Goal: Task Accomplishment & Management: Complete application form

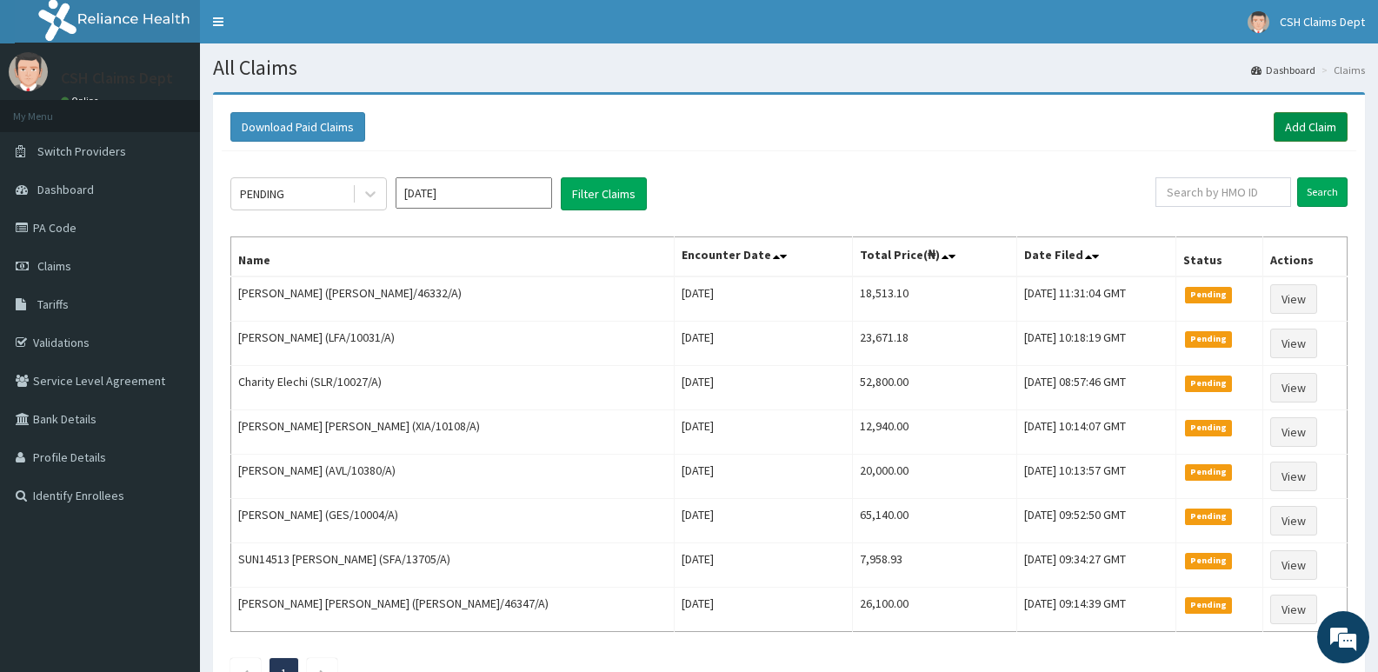
click at [1318, 128] on link "Add Claim" at bounding box center [1310, 127] width 74 height 30
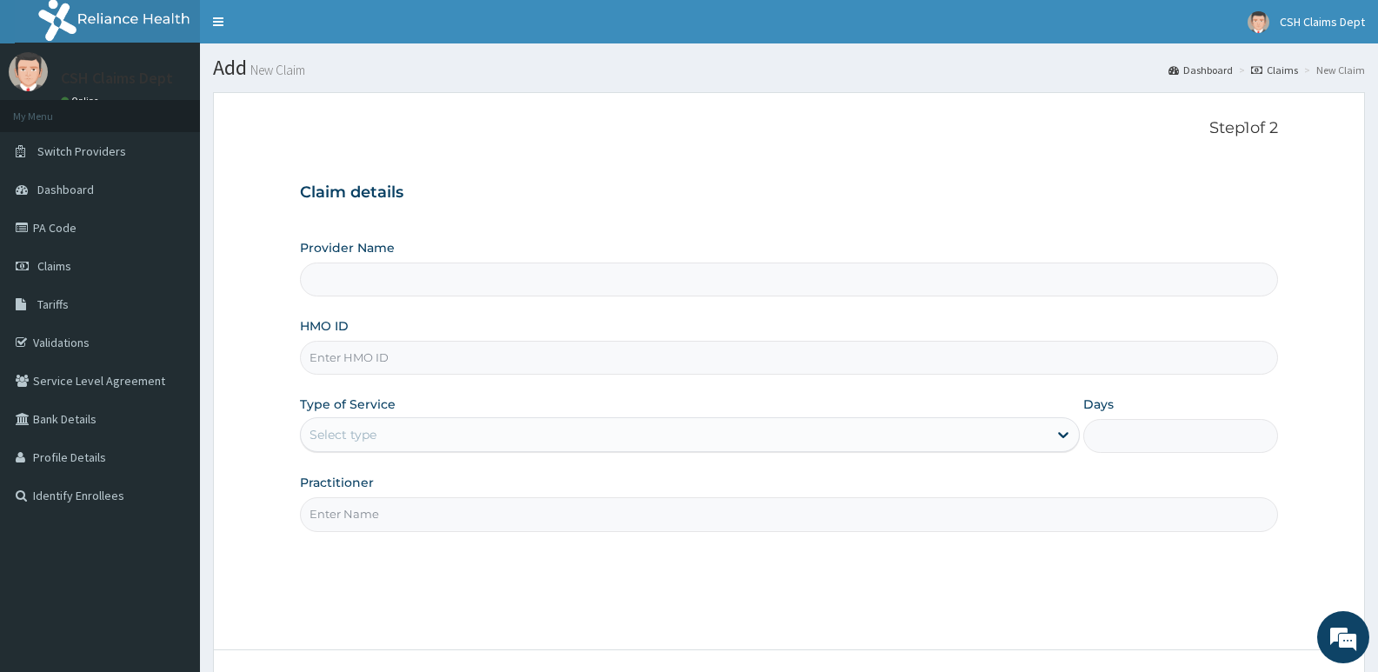
type input "Crystal Specialist Hospital"
click at [377, 360] on input "HMO ID" at bounding box center [789, 358] width 978 height 34
type input "RSJ/10097/B"
type input "7"
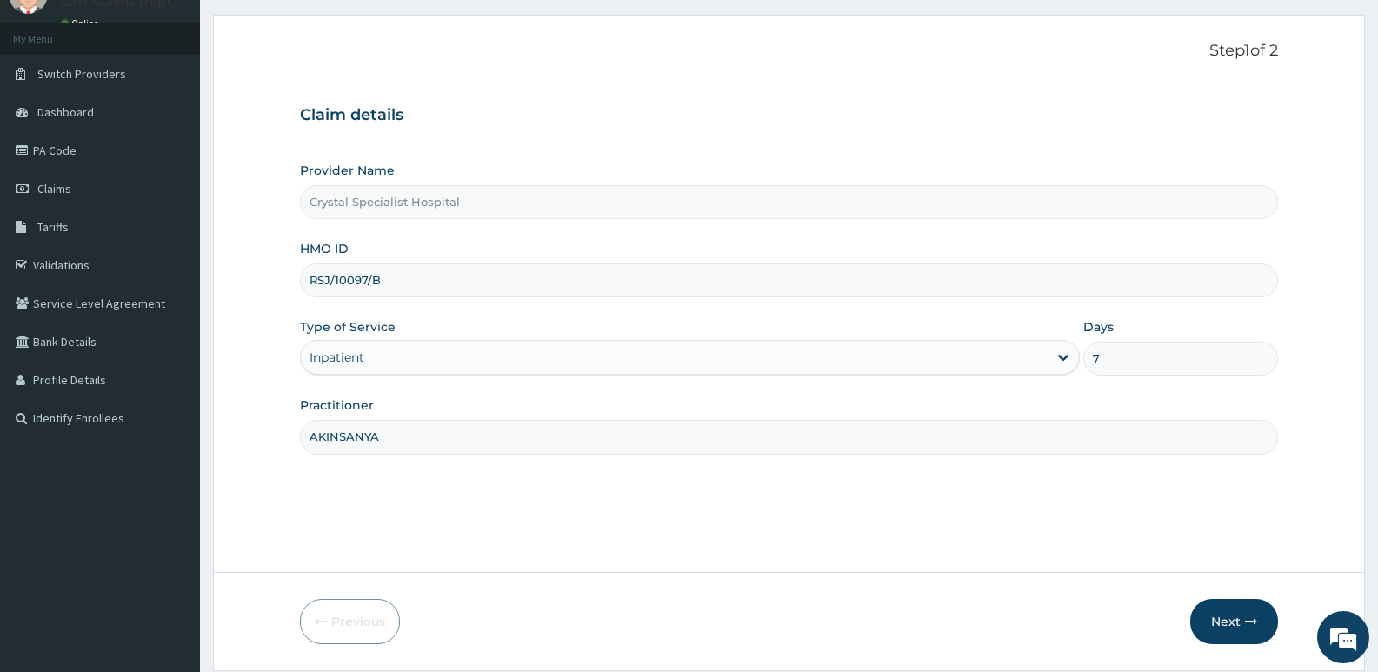
scroll to position [134, 0]
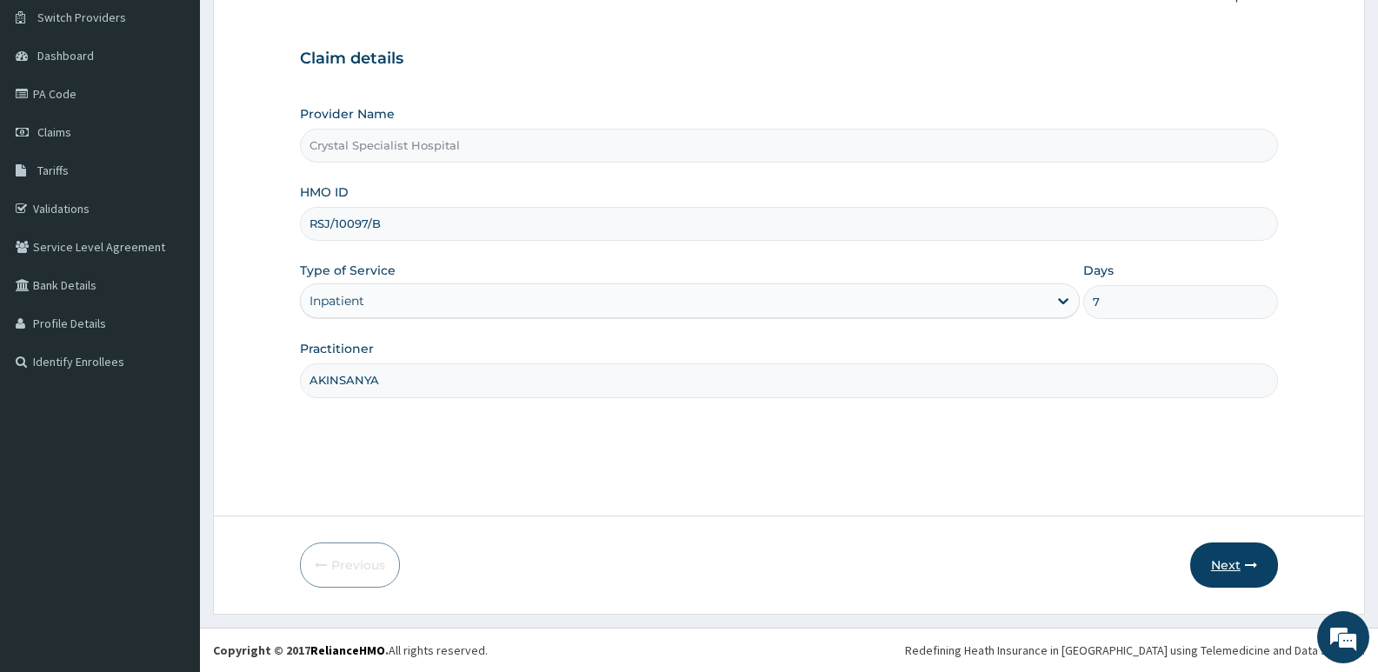
type input "AKINSANYA"
click at [1244, 553] on button "Next" at bounding box center [1234, 564] width 88 height 45
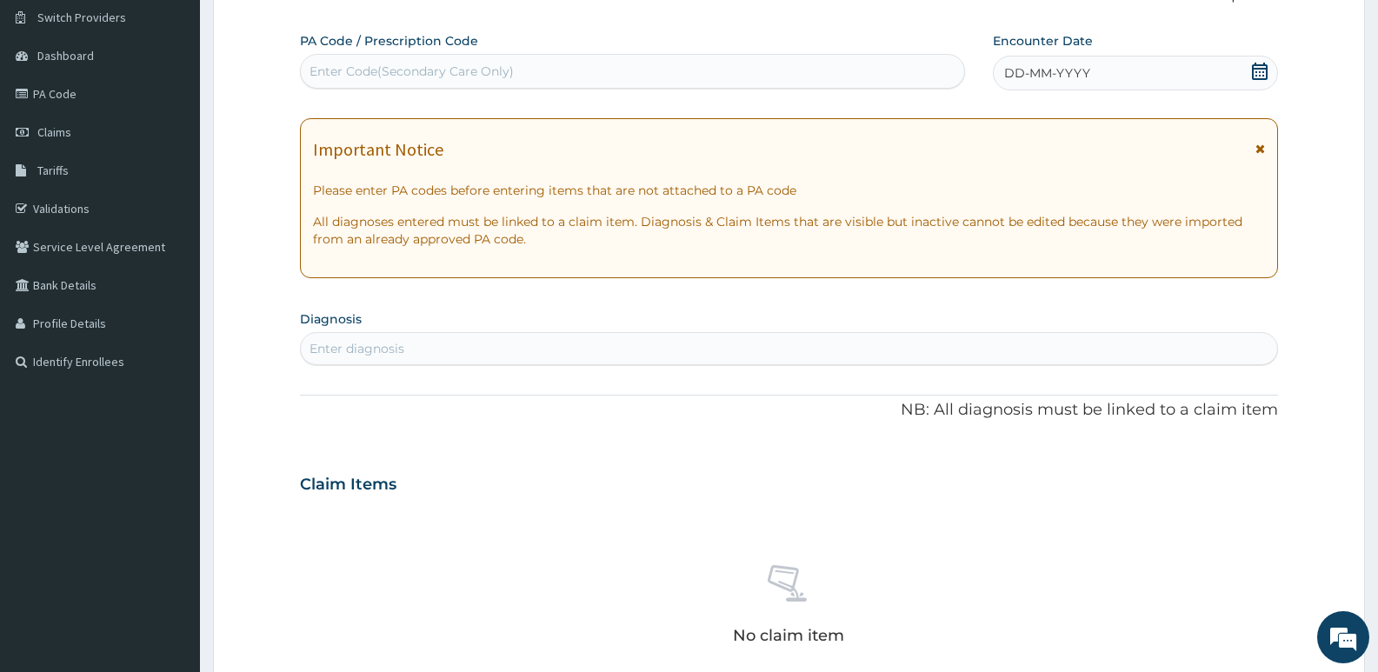
click at [475, 66] on div "Enter Code(Secondary Care Only)" at bounding box center [411, 71] width 204 height 17
type input "PA/1CFD94"
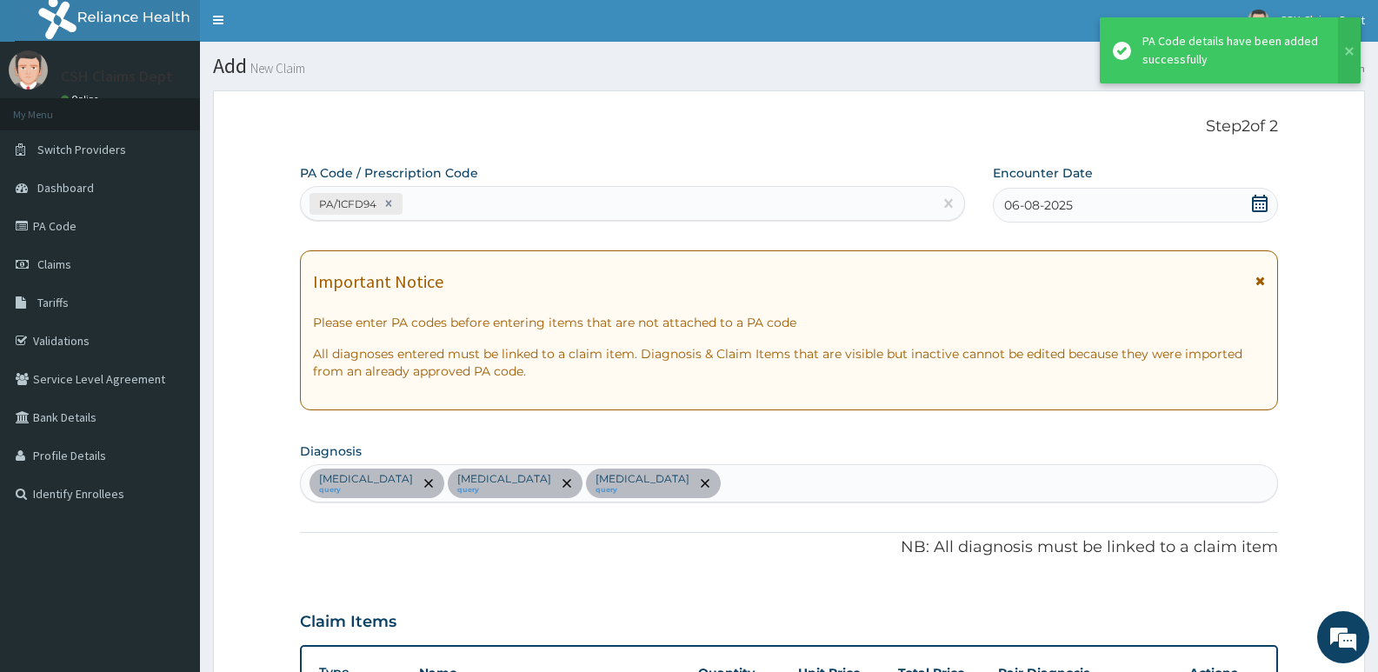
scroll to position [0, 0]
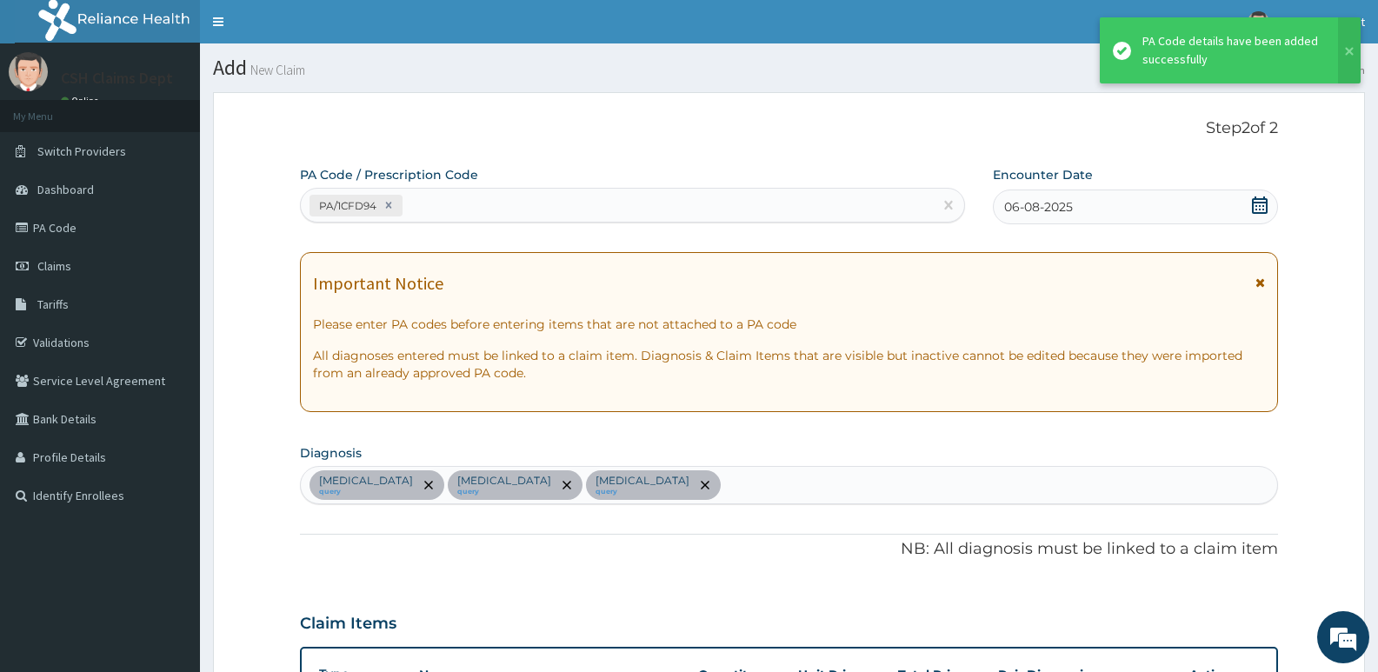
click at [478, 218] on div "PA/1CFD94" at bounding box center [617, 205] width 632 height 29
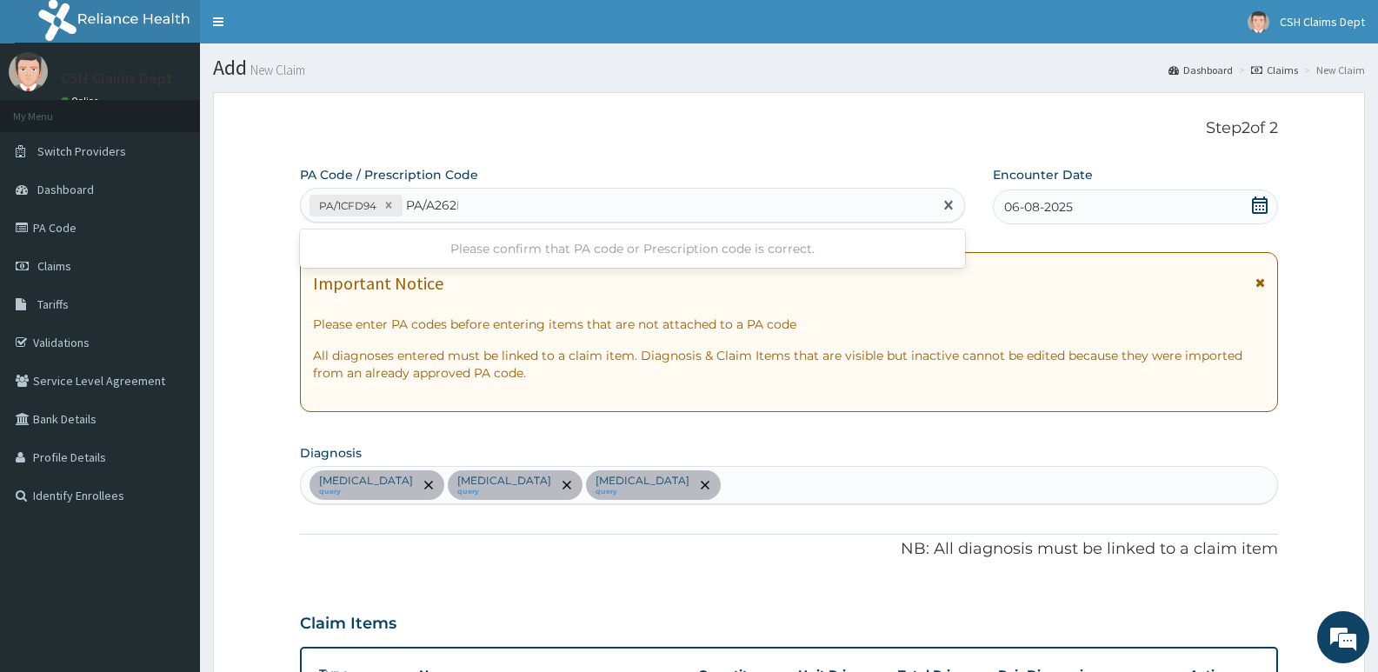
type input "PA/A262DE"
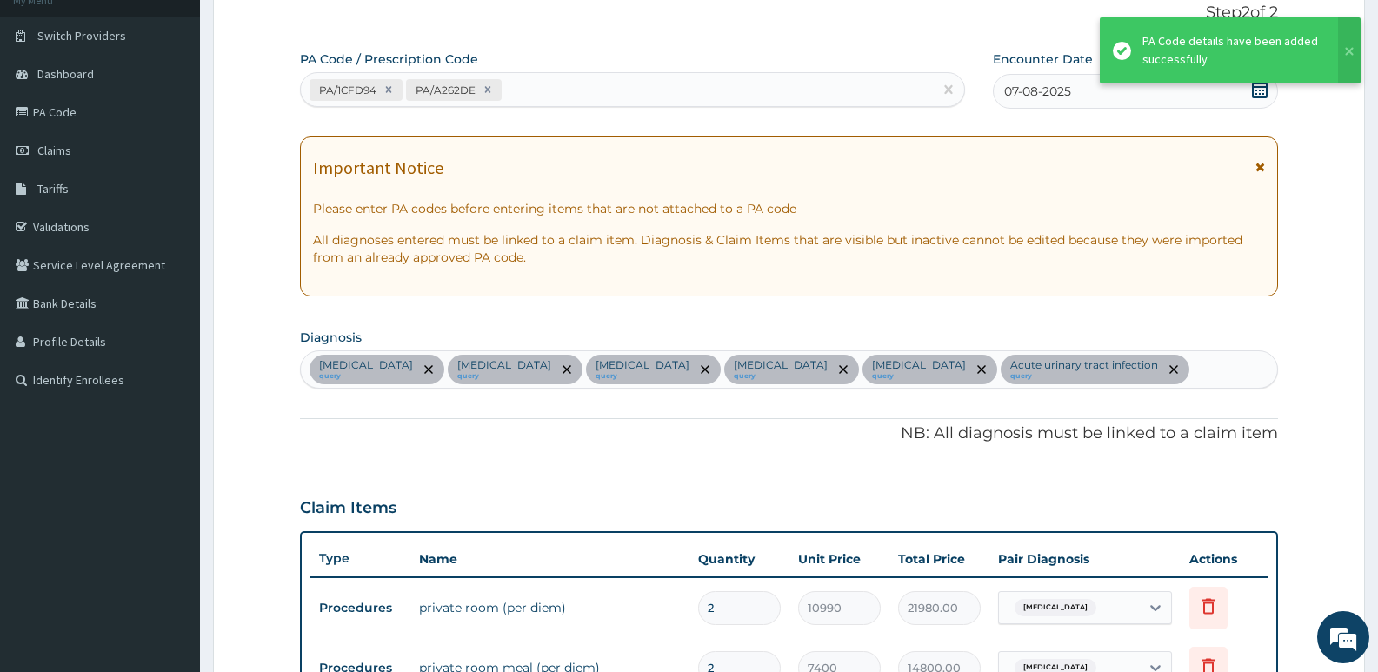
scroll to position [85, 0]
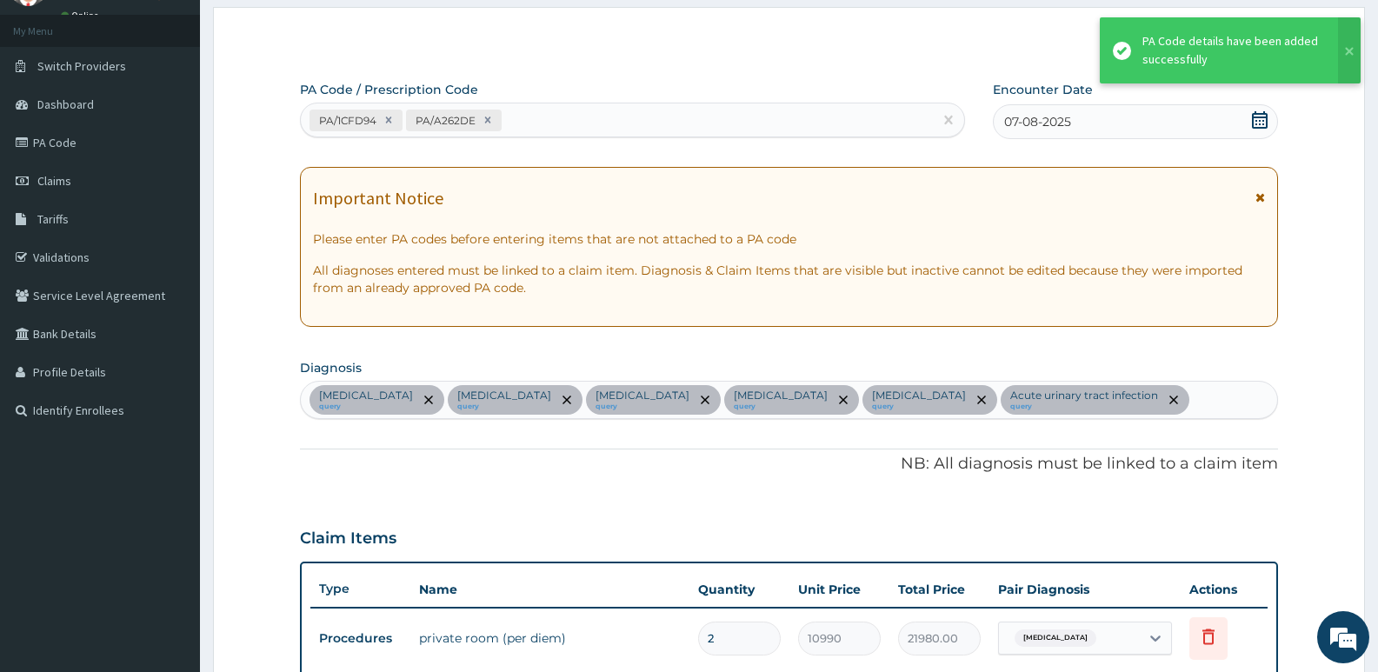
click at [564, 129] on div "PA/1CFD94 PA/A262DE" at bounding box center [617, 120] width 632 height 29
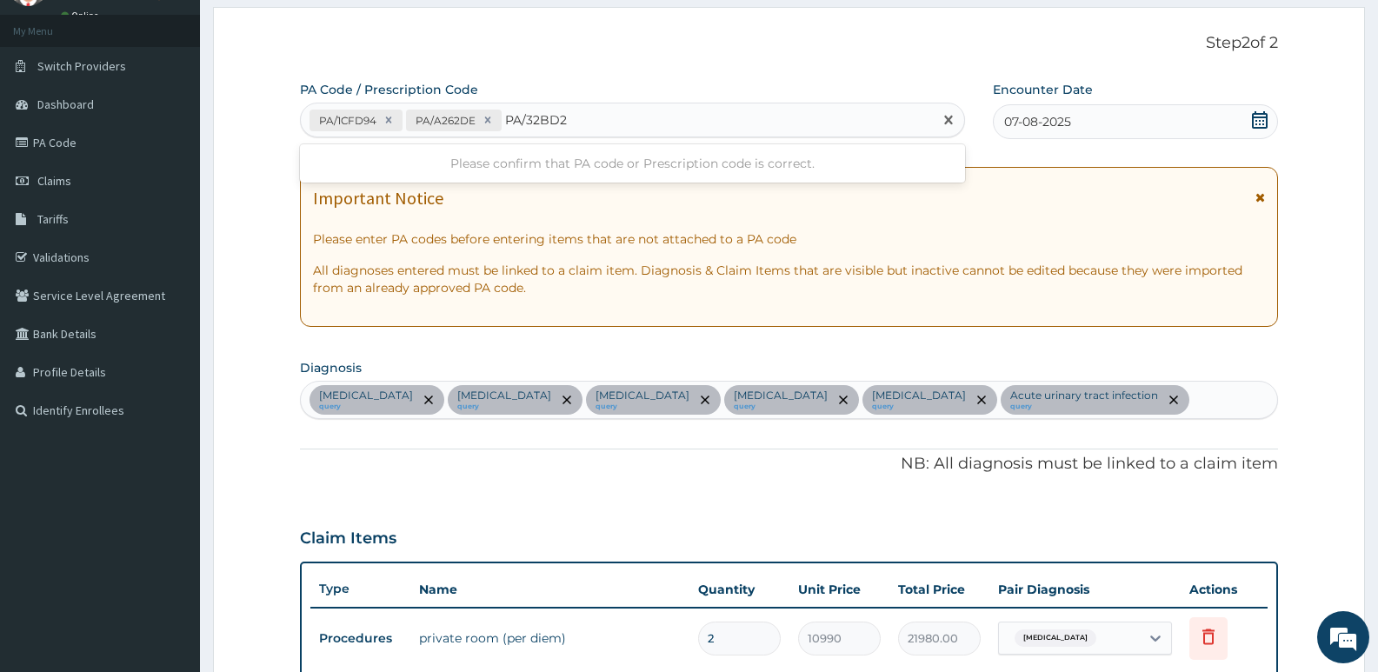
type input "PA/32BD24"
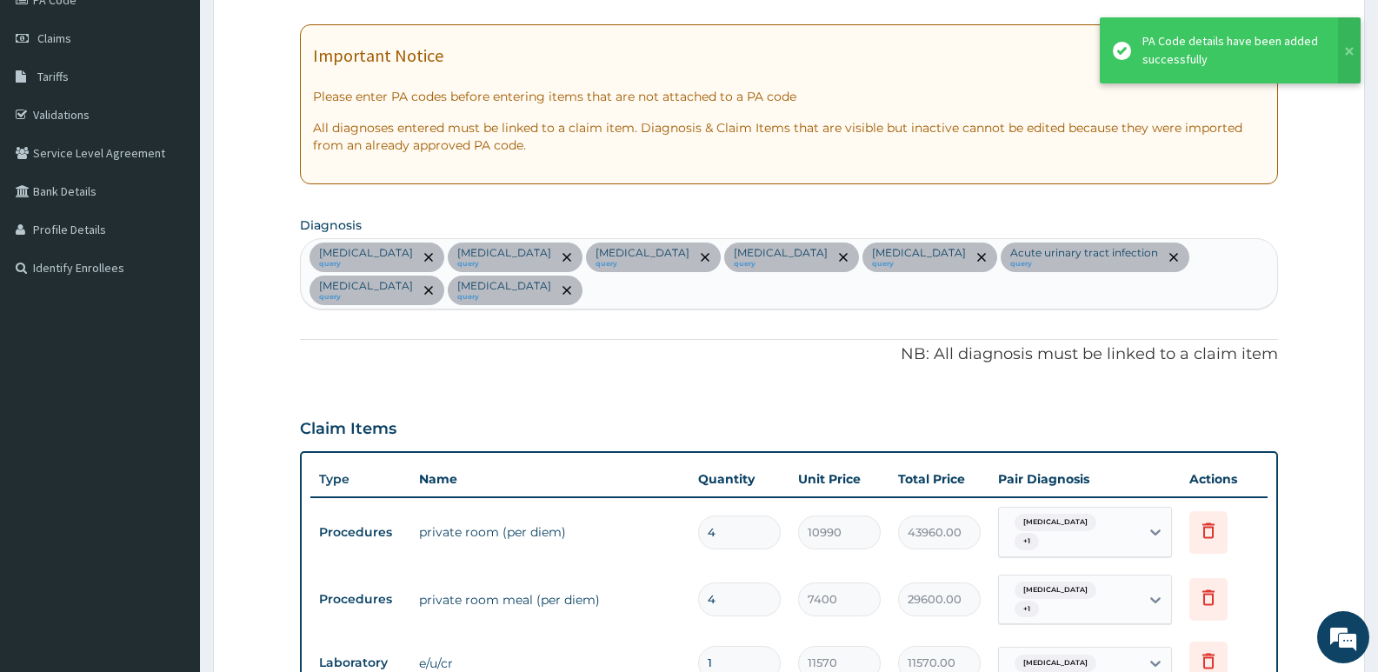
scroll to position [4, 0]
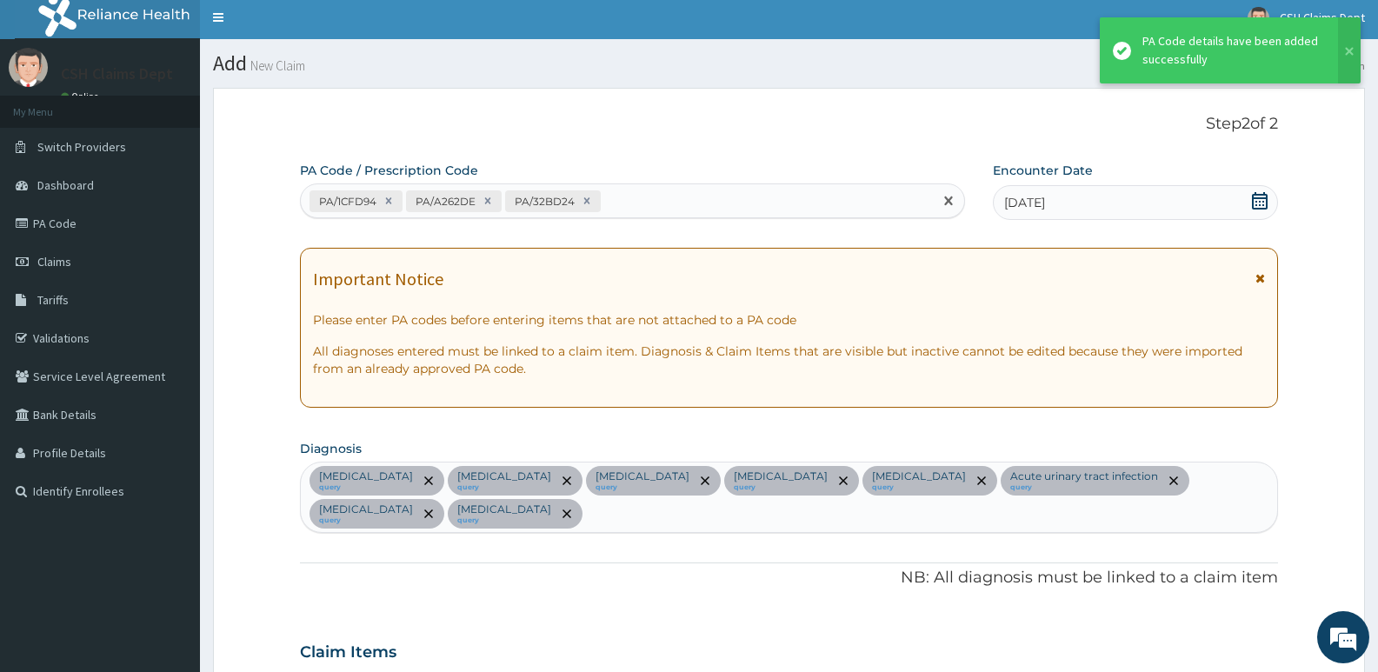
click at [663, 203] on div "PA/1CFD94 PA/A262DE PA/32BD24" at bounding box center [617, 201] width 632 height 29
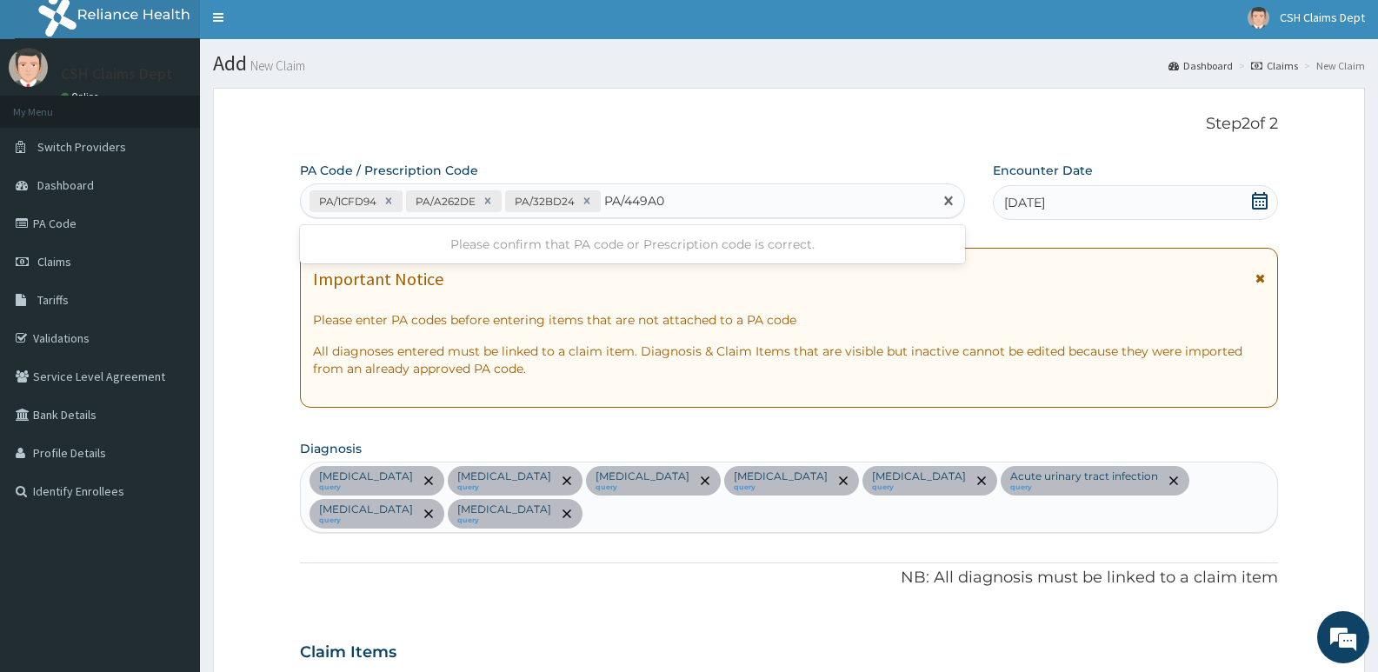
type input "PA/449A09"
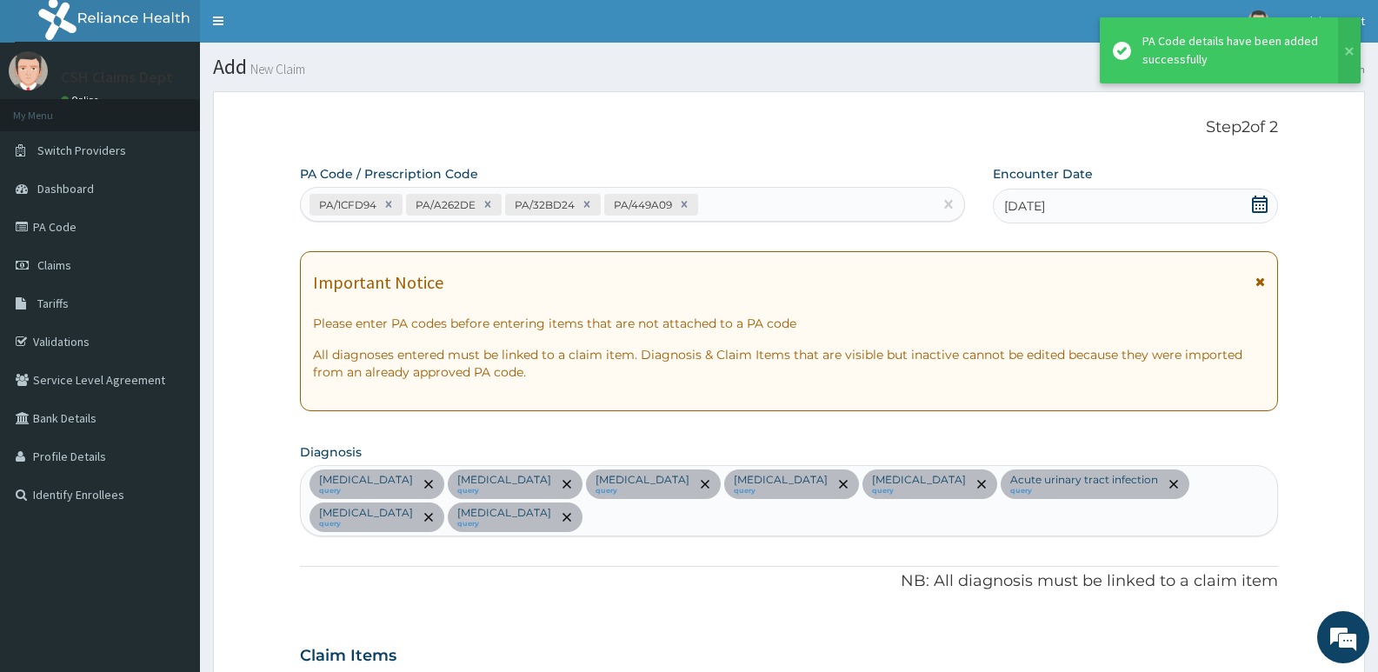
scroll to position [0, 0]
click at [734, 210] on div "PA/1CFD94 PA/A262DE PA/32BD24 PA/449A09" at bounding box center [617, 205] width 632 height 29
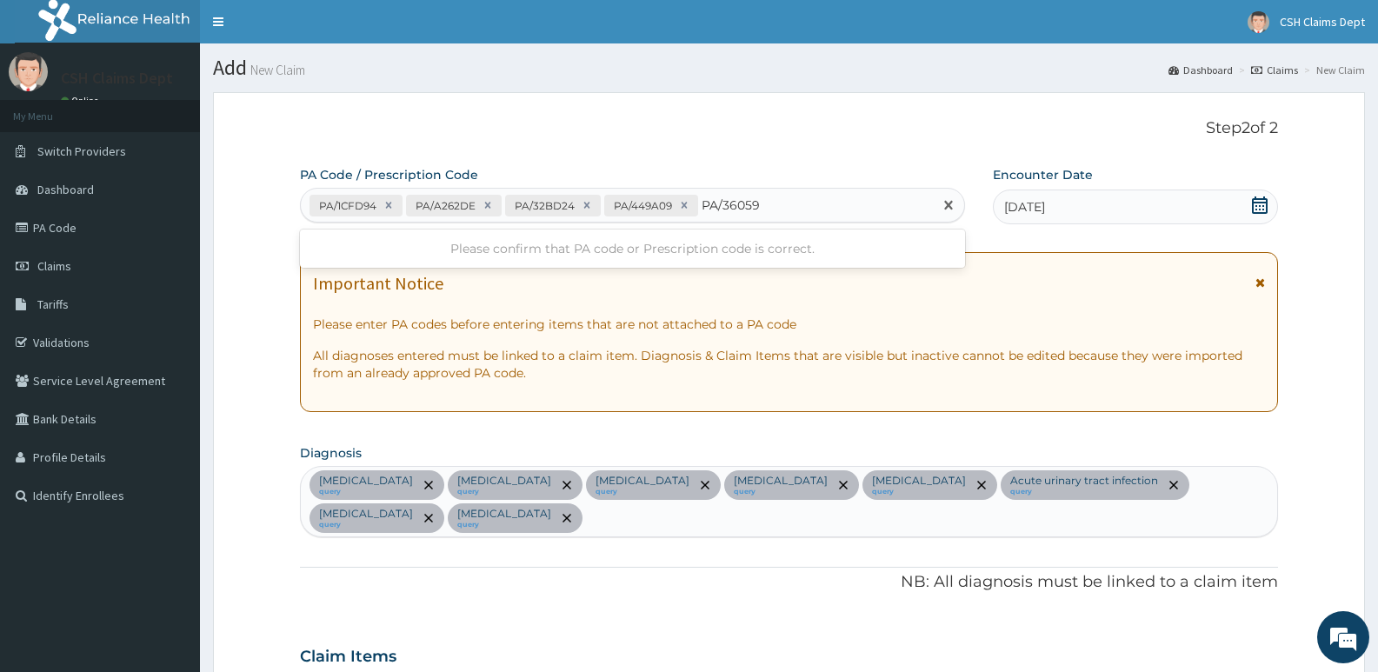
type input "PA/360593"
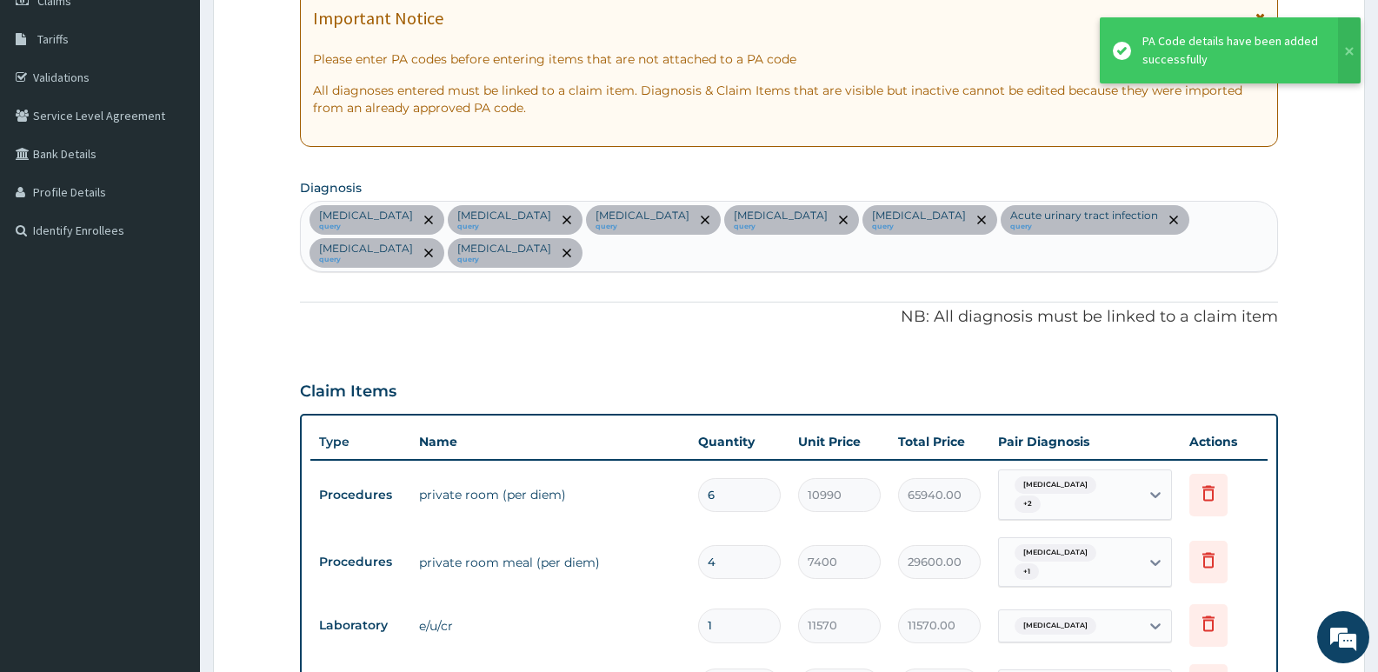
scroll to position [98, 0]
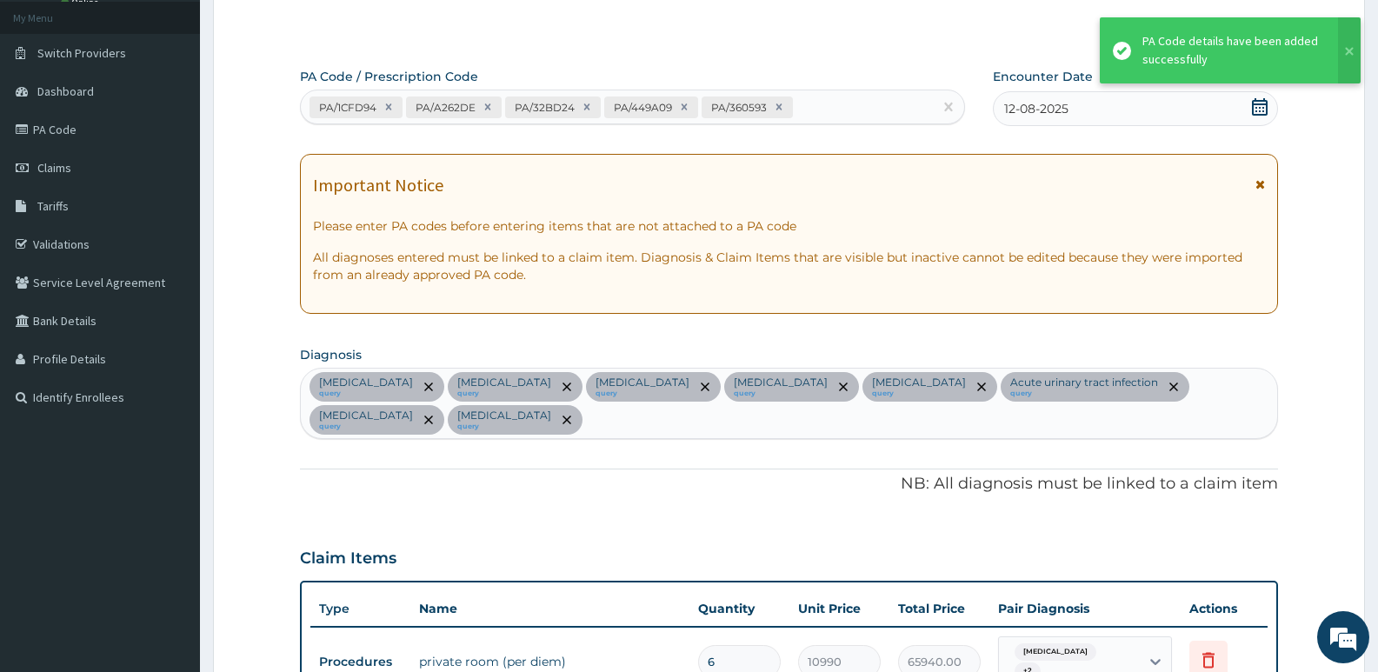
click at [821, 108] on div "PA/1CFD94 PA/A262DE PA/32BD24 PA/449A09 PA/360593" at bounding box center [617, 107] width 632 height 29
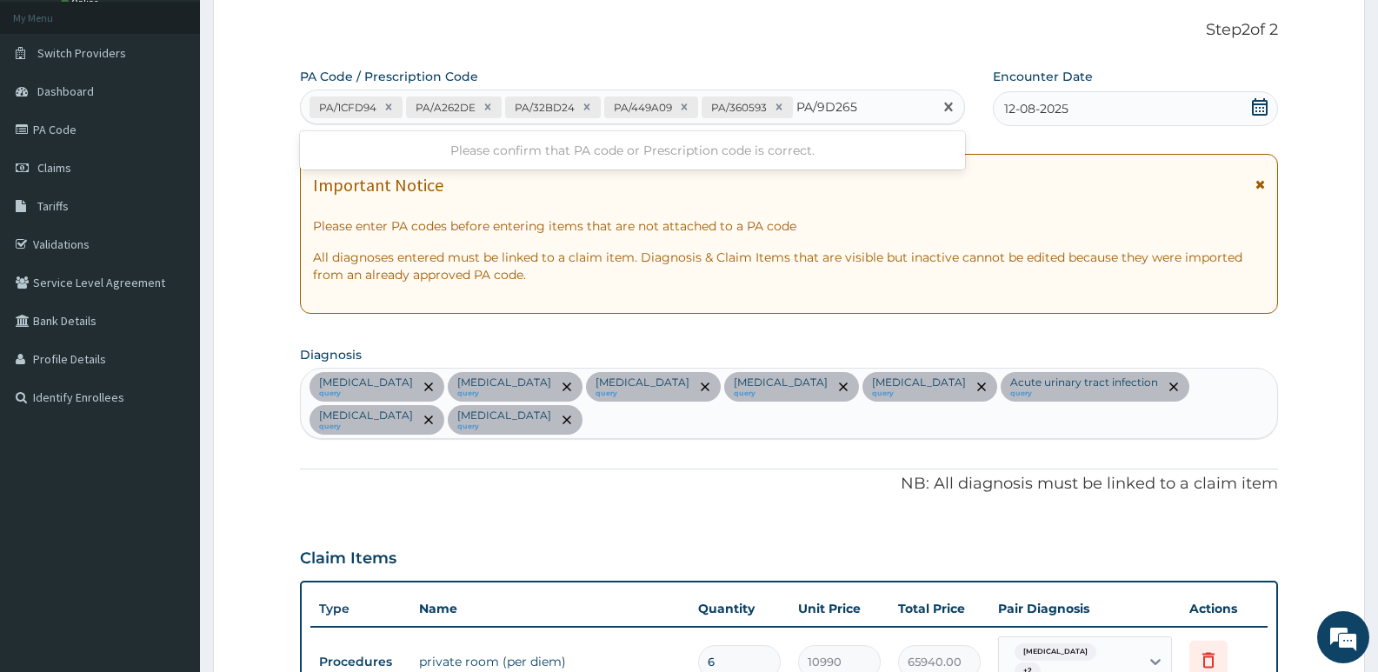
type input "PA/9D2654"
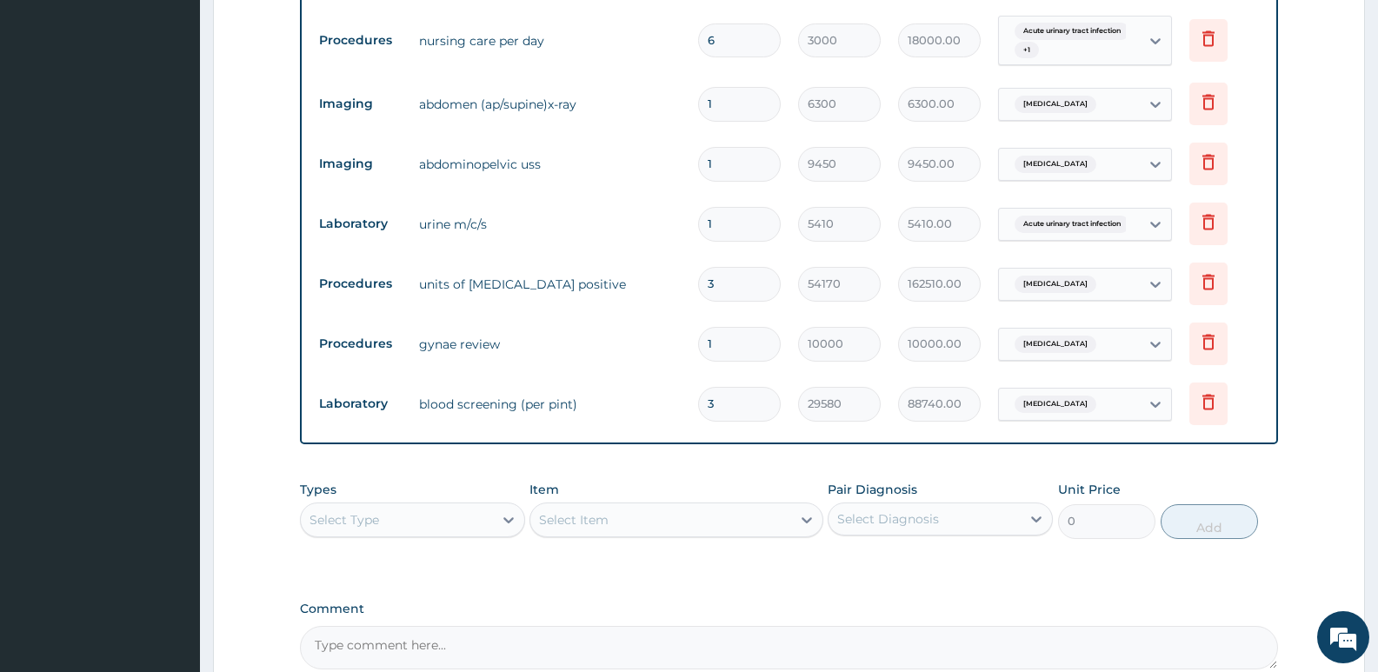
scroll to position [1043, 0]
click at [461, 504] on div "Select Type" at bounding box center [397, 518] width 192 height 28
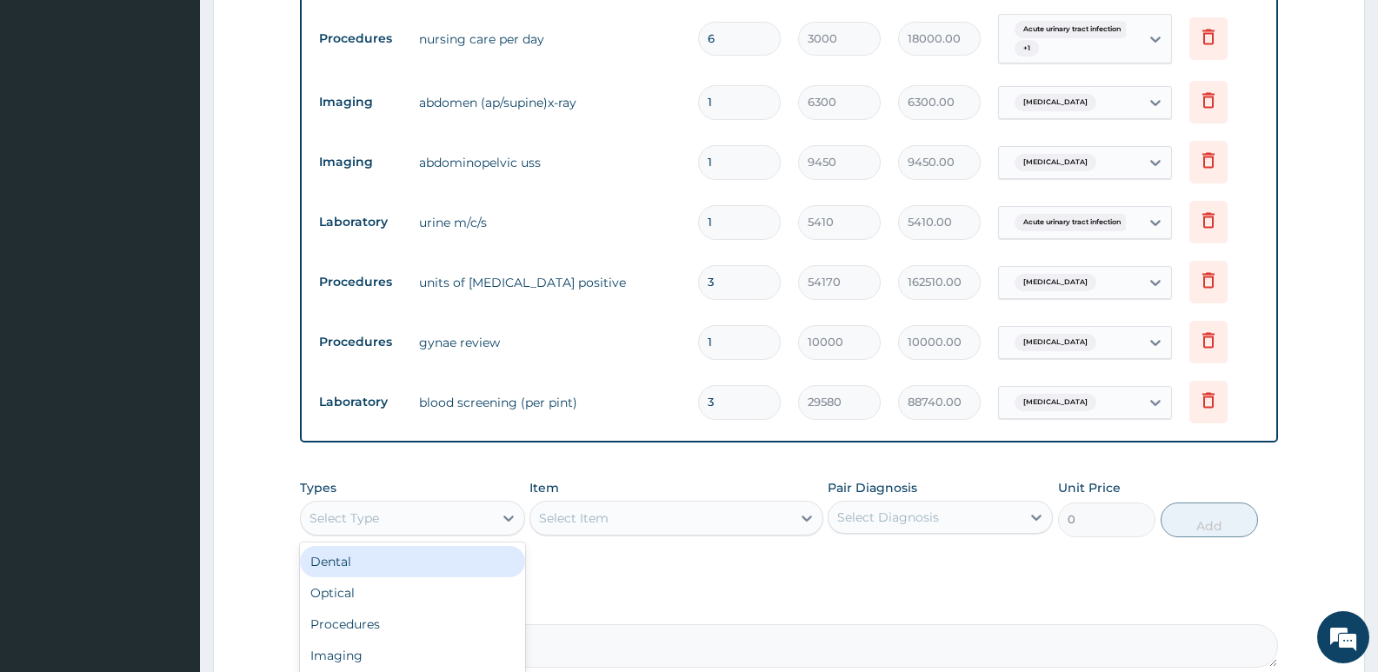
scroll to position [1199, 0]
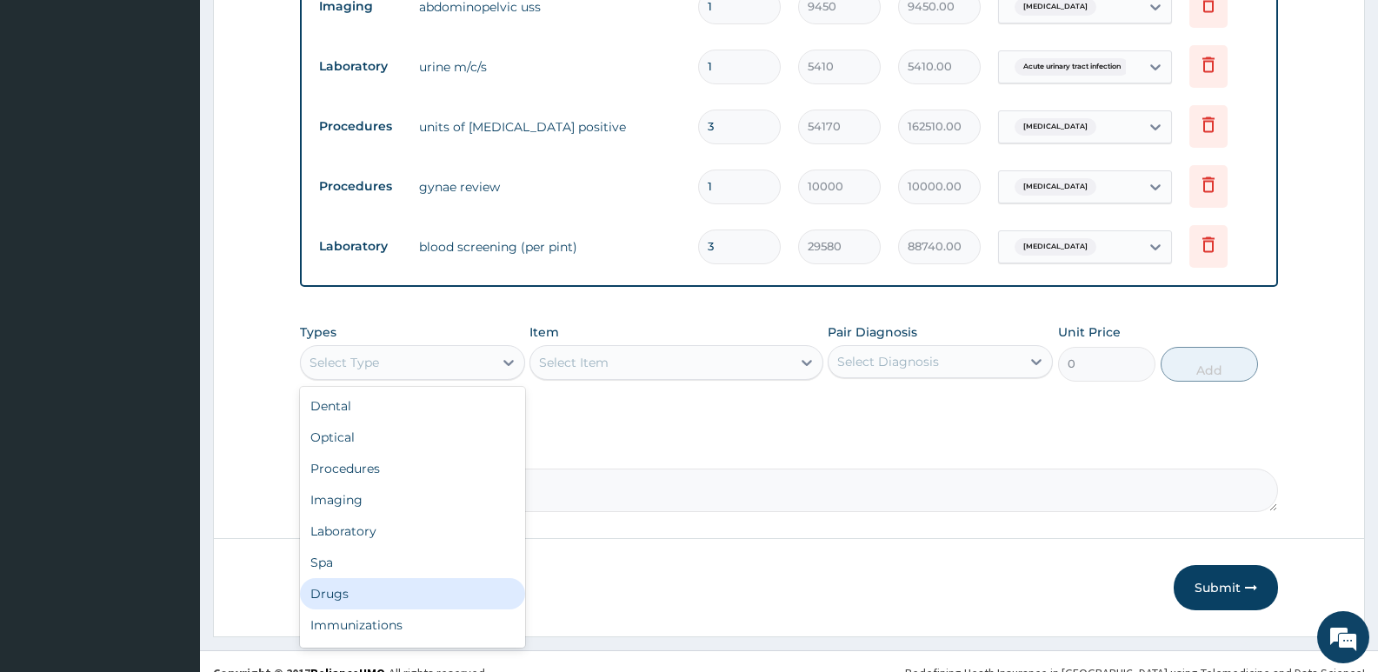
click at [348, 578] on div "Drugs" at bounding box center [412, 593] width 225 height 31
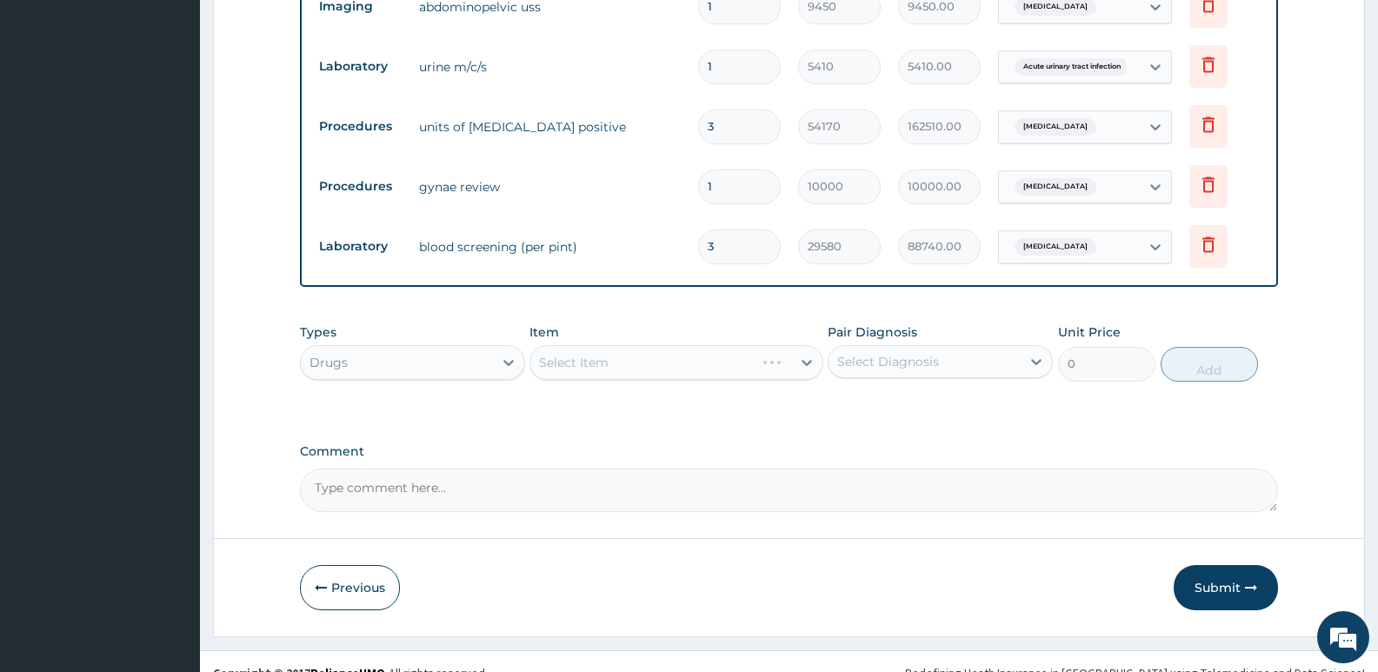
click at [626, 345] on div "Select Item" at bounding box center [675, 362] width 293 height 35
click at [626, 347] on div "Select Item" at bounding box center [675, 362] width 293 height 35
click at [597, 354] on div "Select Item" at bounding box center [574, 362] width 70 height 17
type input "NORMAL"
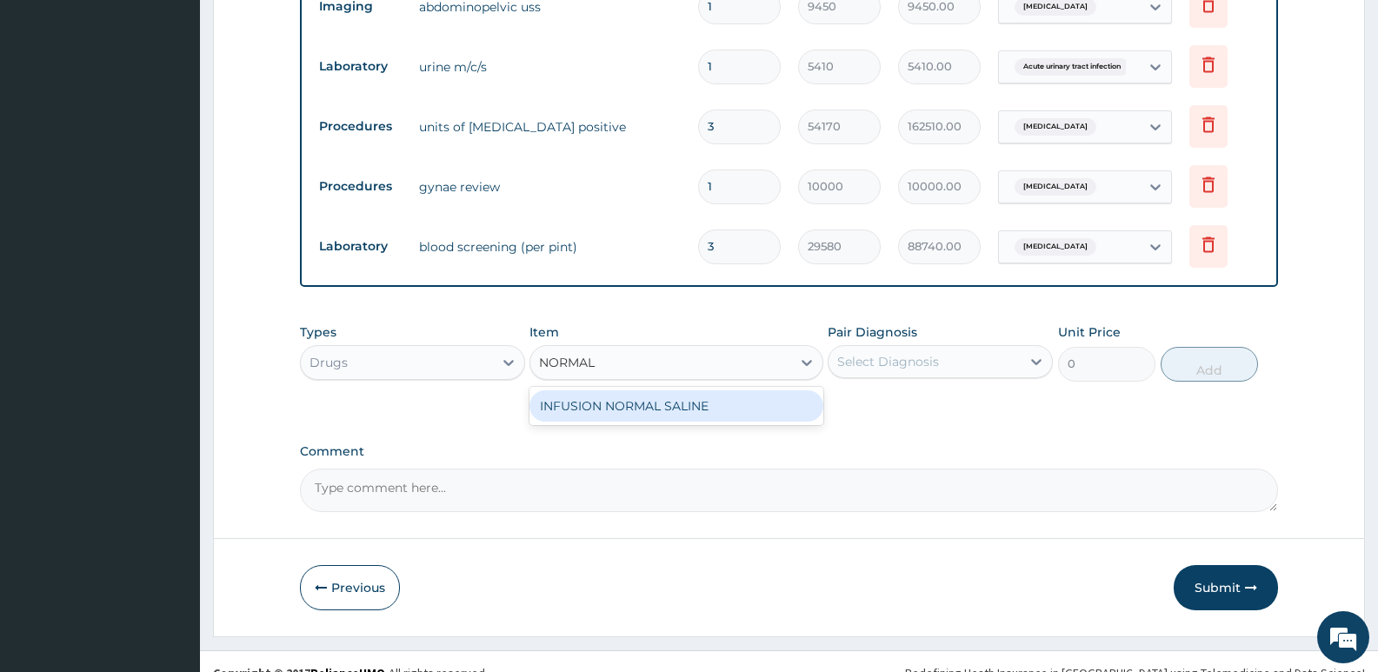
click at [614, 390] on div "INFUSION NORMAL SALINE" at bounding box center [675, 405] width 293 height 31
type input "1209.505004882812"
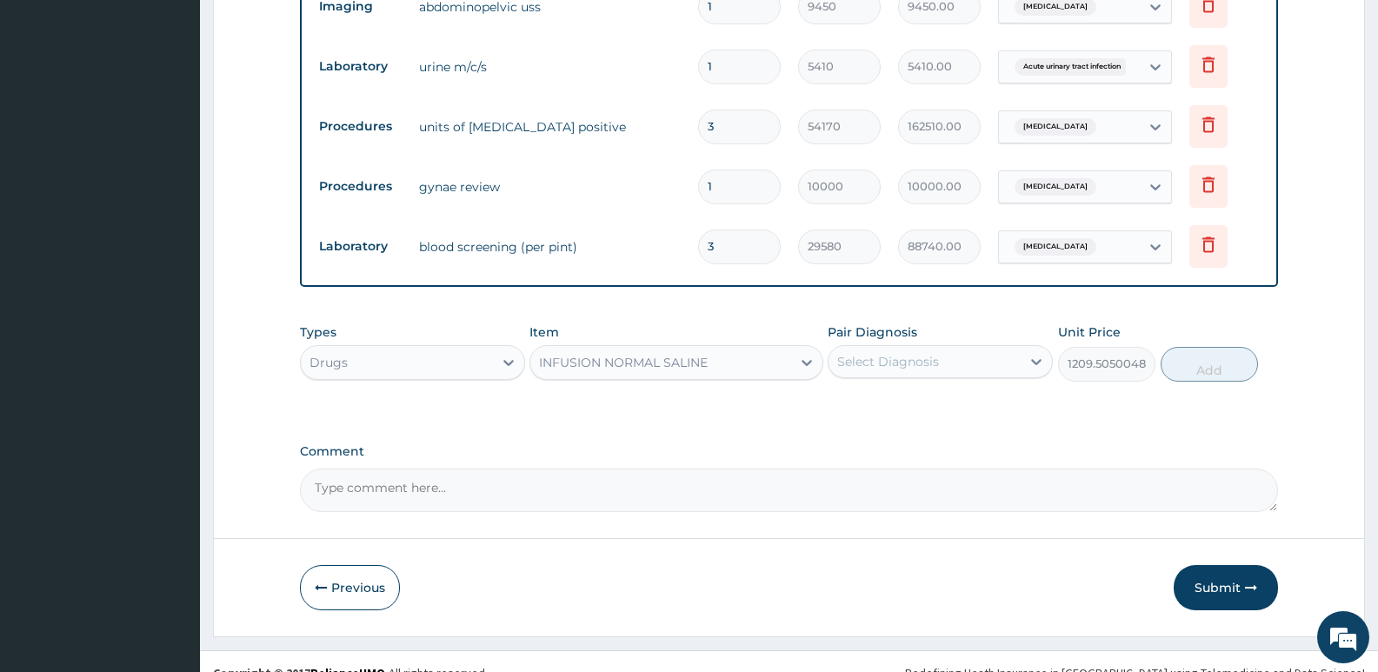
click at [914, 350] on div "Select Diagnosis" at bounding box center [924, 362] width 192 height 28
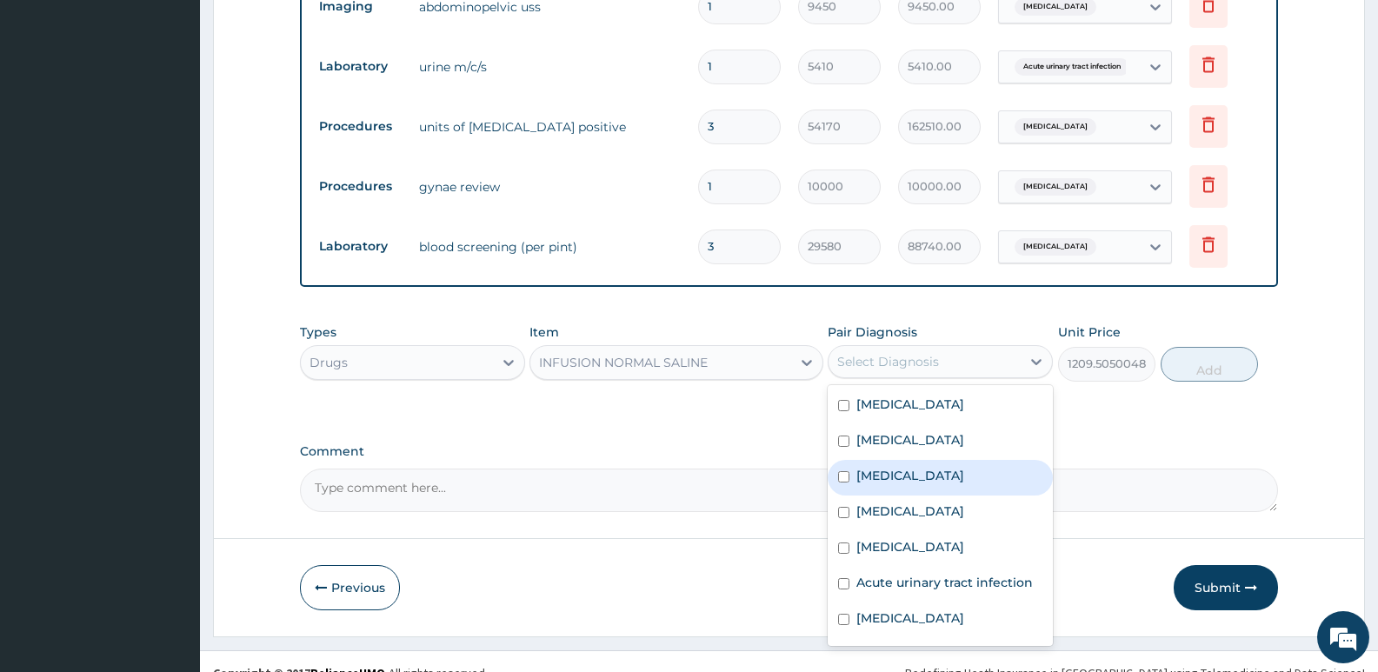
click at [933, 467] on label "Gastroenteritis" at bounding box center [910, 475] width 108 height 17
checkbox input "true"
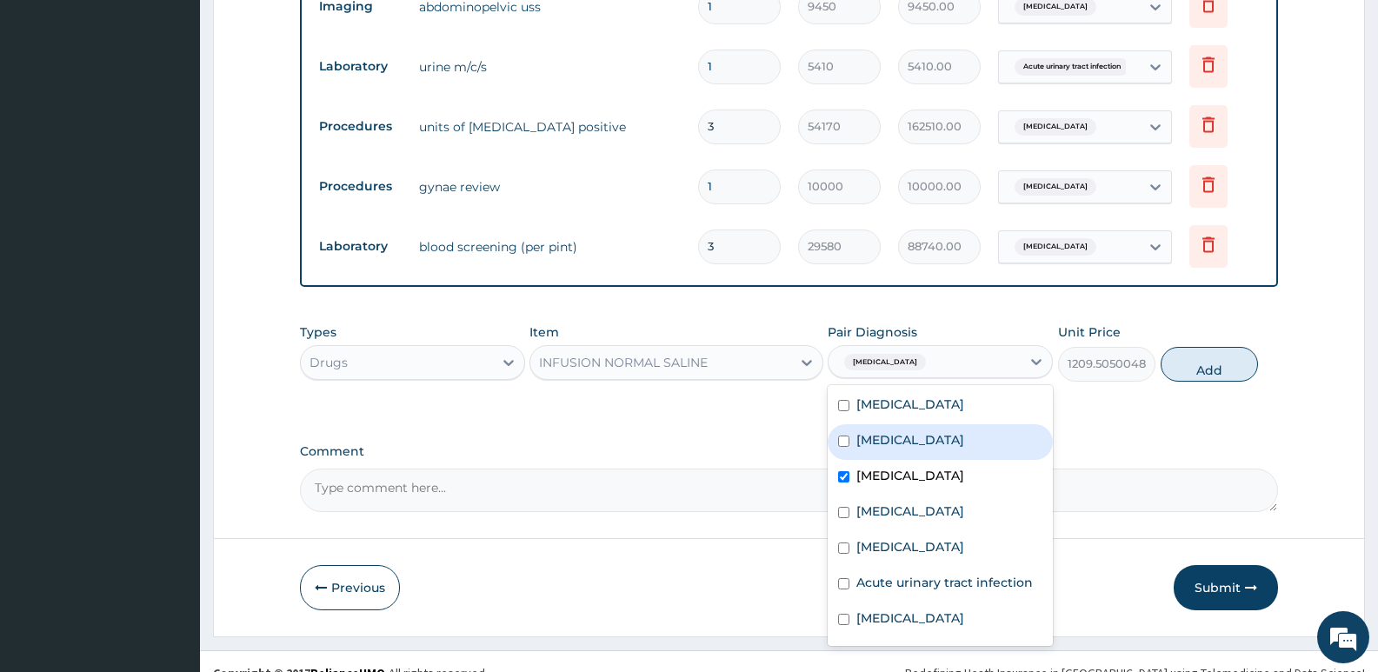
click at [876, 428] on div "[MEDICAL_DATA]" at bounding box center [939, 442] width 225 height 36
checkbox input "true"
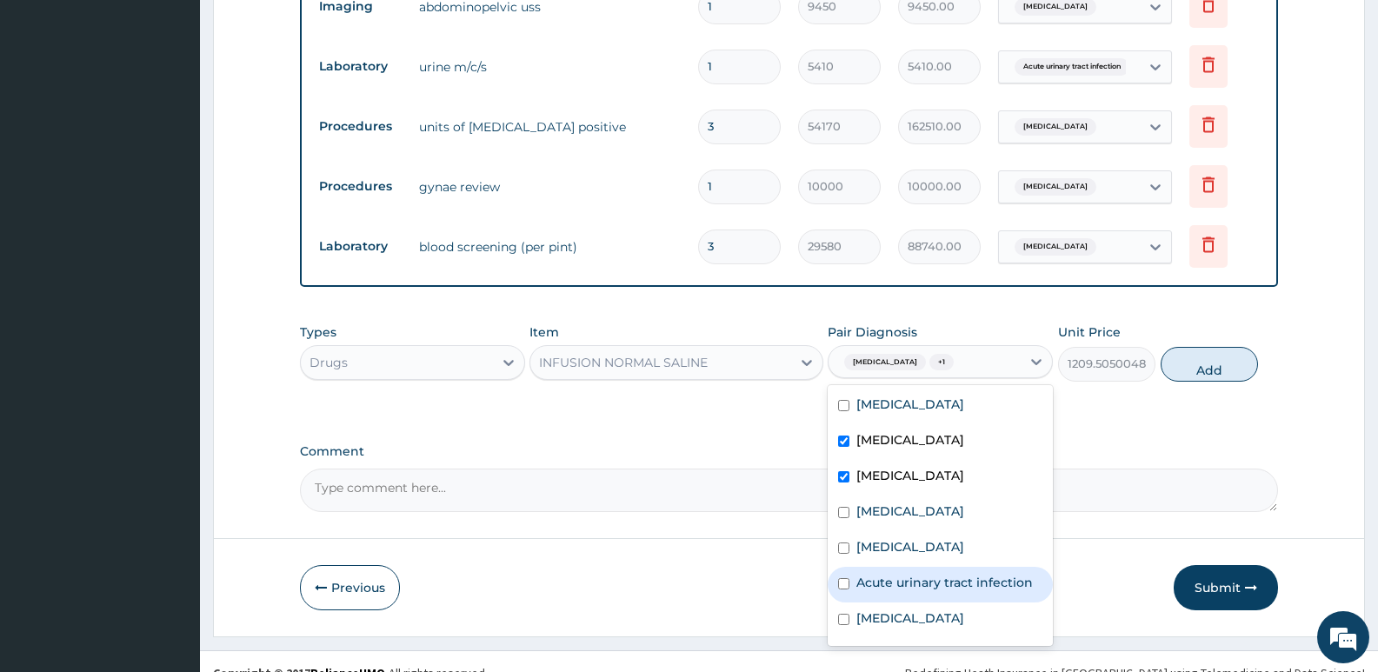
click at [944, 574] on label "Acute urinary tract infection" at bounding box center [944, 582] width 176 height 17
checkbox input "true"
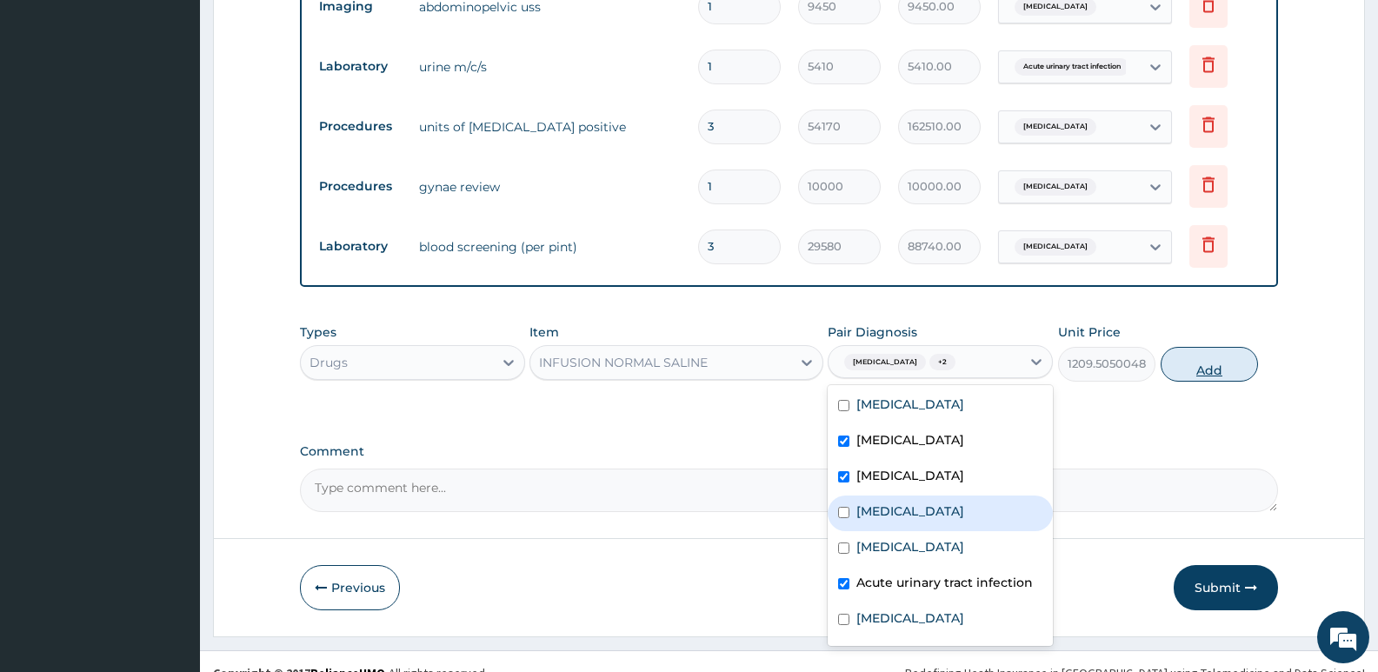
click at [1187, 347] on button "Add" at bounding box center [1208, 364] width 97 height 35
type input "0"
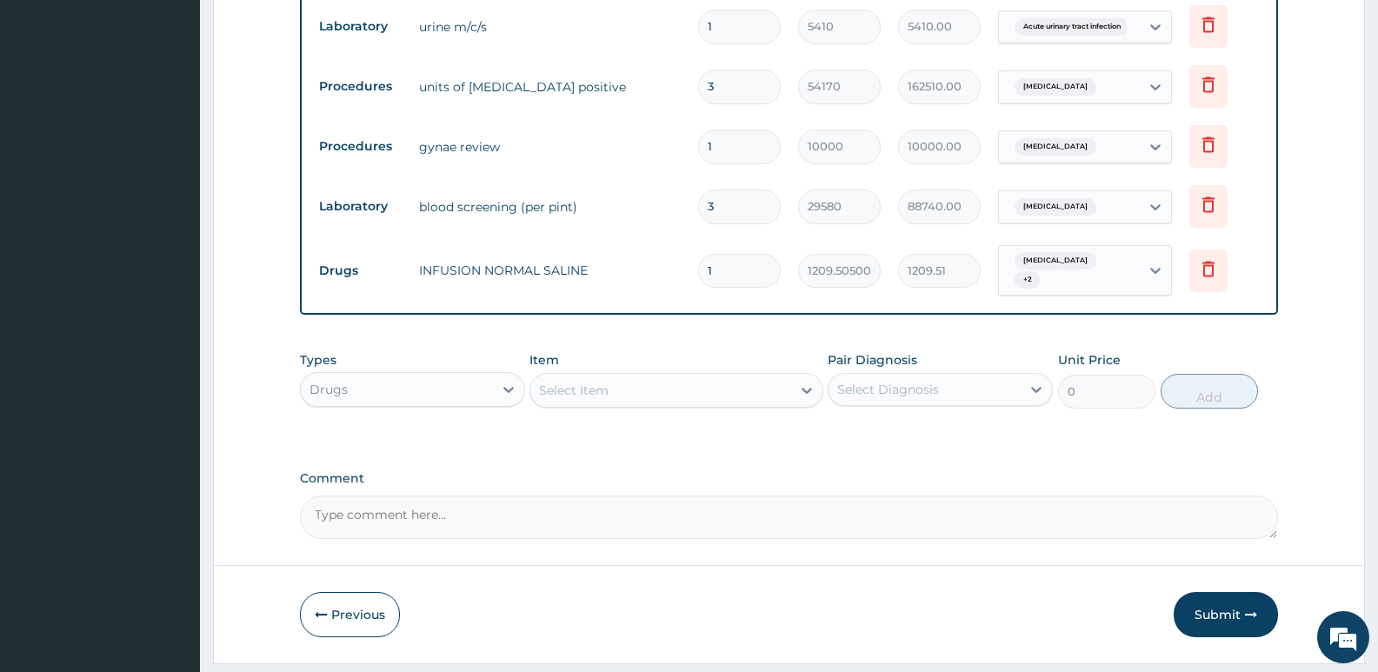
scroll to position [1259, 0]
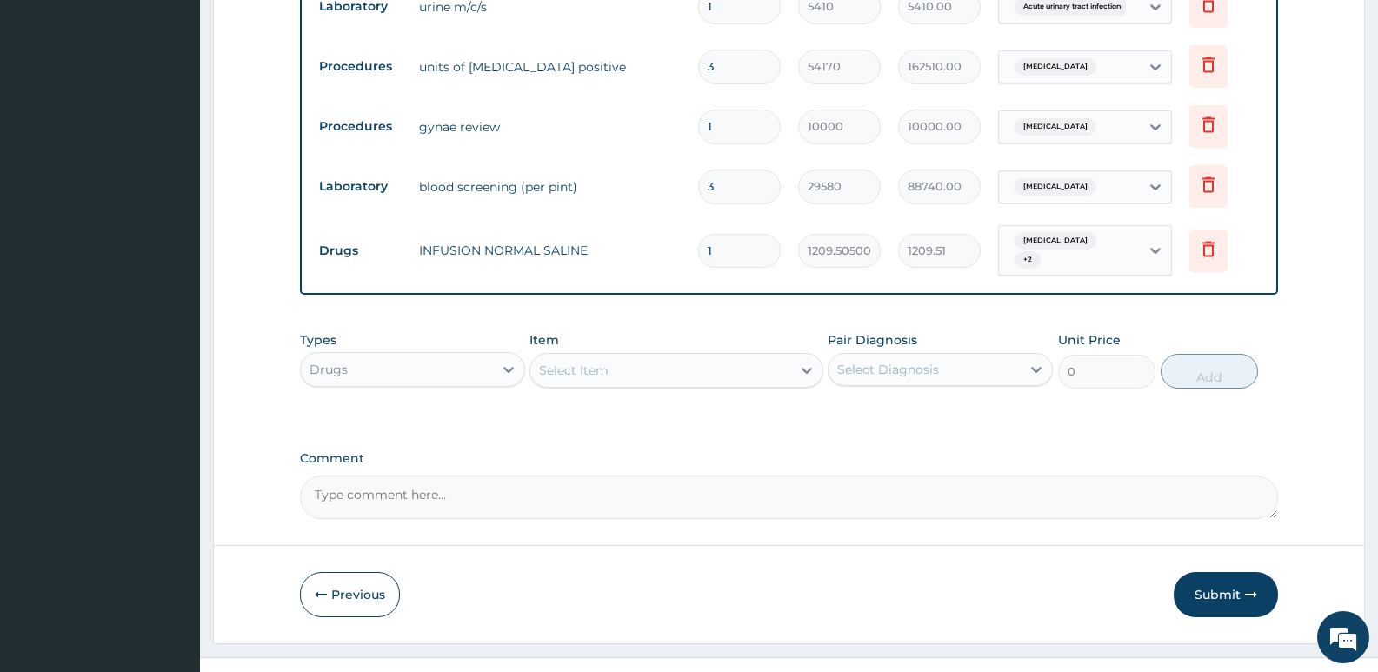
click at [599, 362] on div "Select Item" at bounding box center [574, 370] width 70 height 17
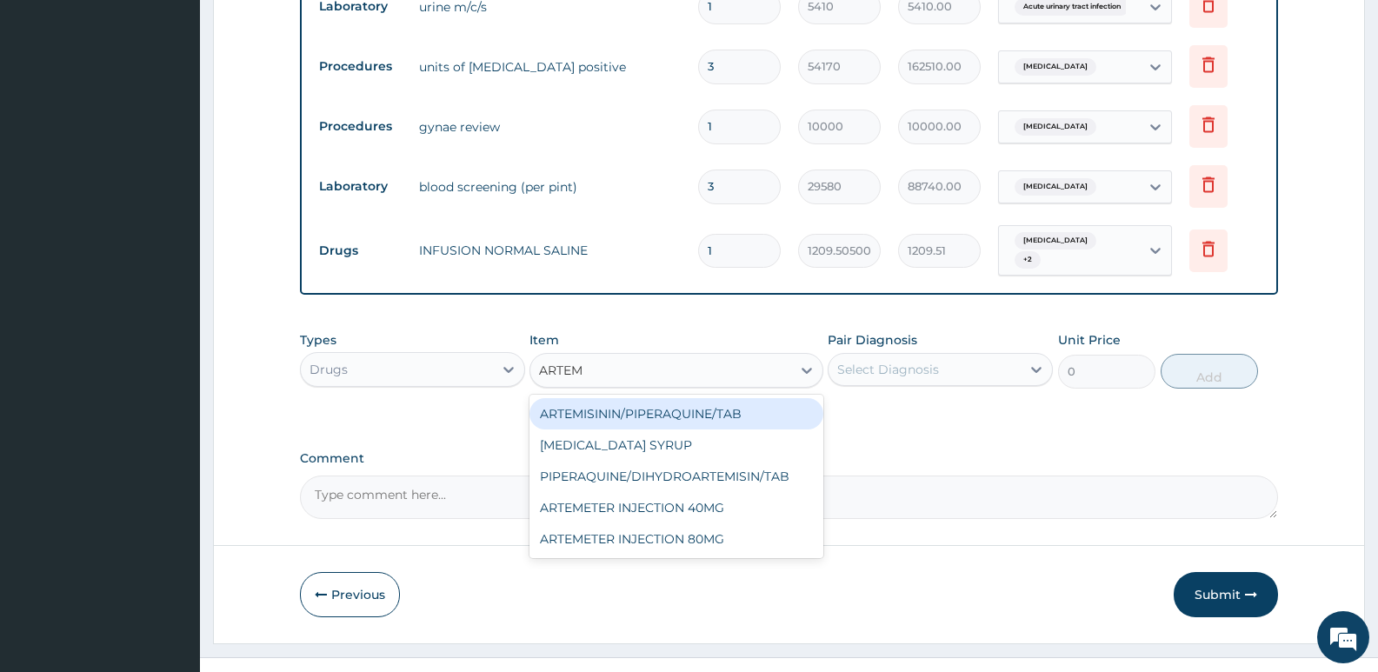
type input "ARTEME"
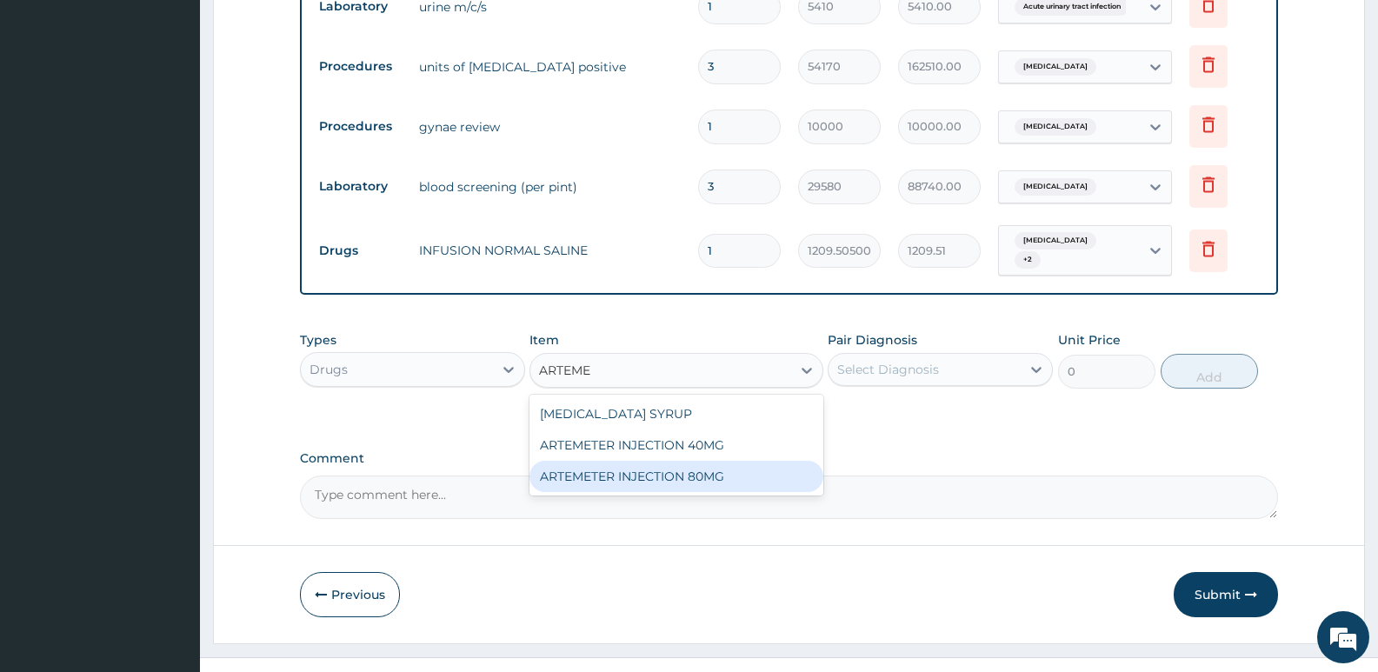
click at [701, 461] on div "ARTEMETER INJECTION 80MG" at bounding box center [675, 476] width 293 height 31
type input "1161.25"
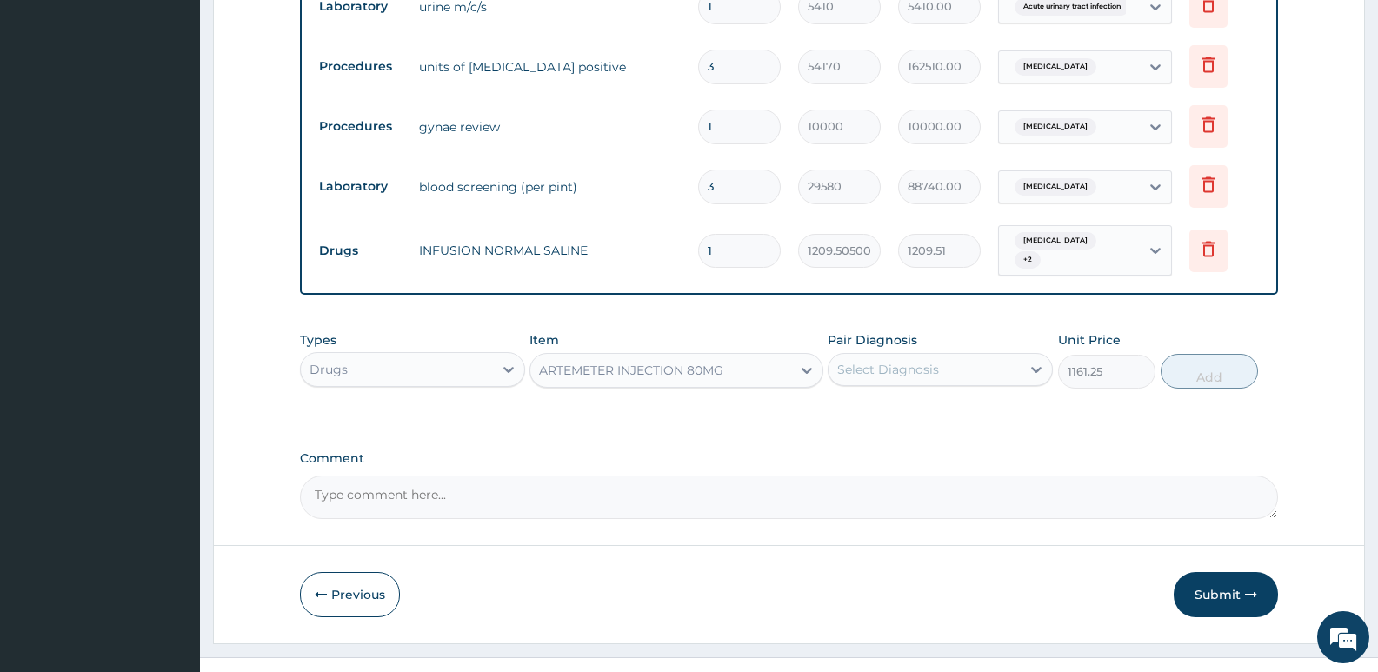
click at [909, 361] on div "Select Diagnosis" at bounding box center [888, 369] width 102 height 17
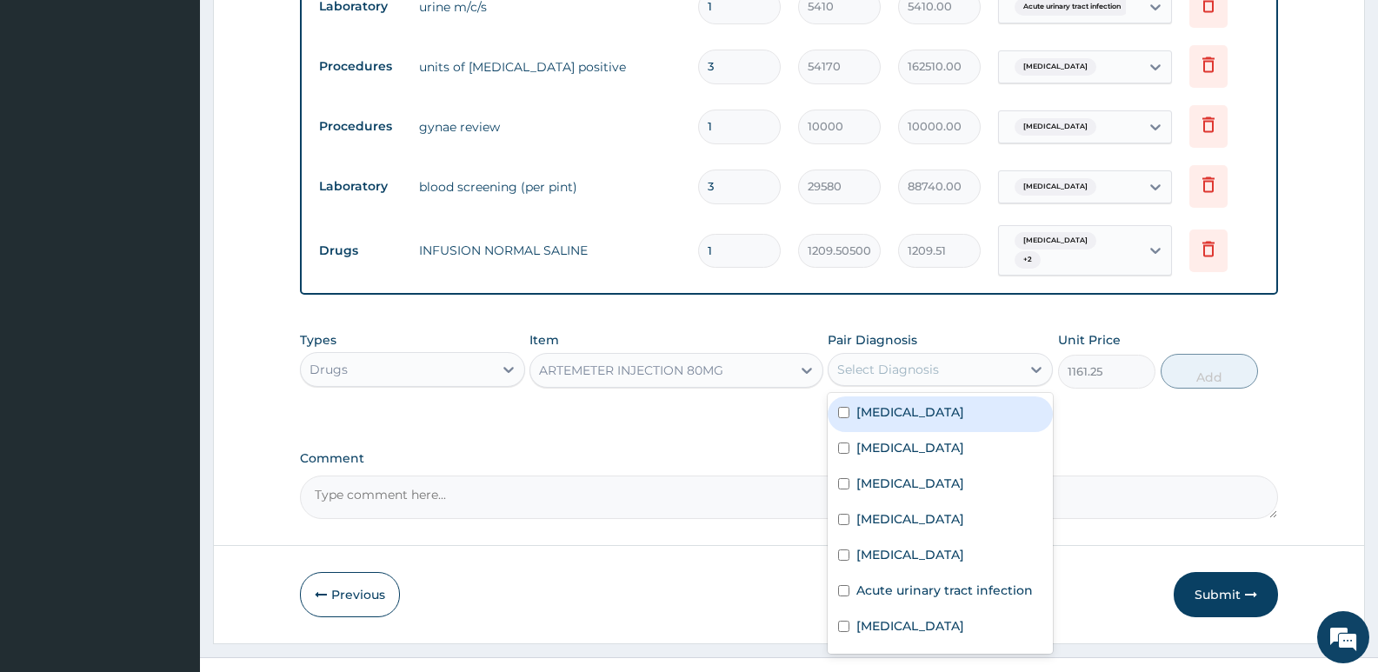
click at [907, 396] on div "[MEDICAL_DATA]" at bounding box center [939, 414] width 225 height 36
checkbox input "true"
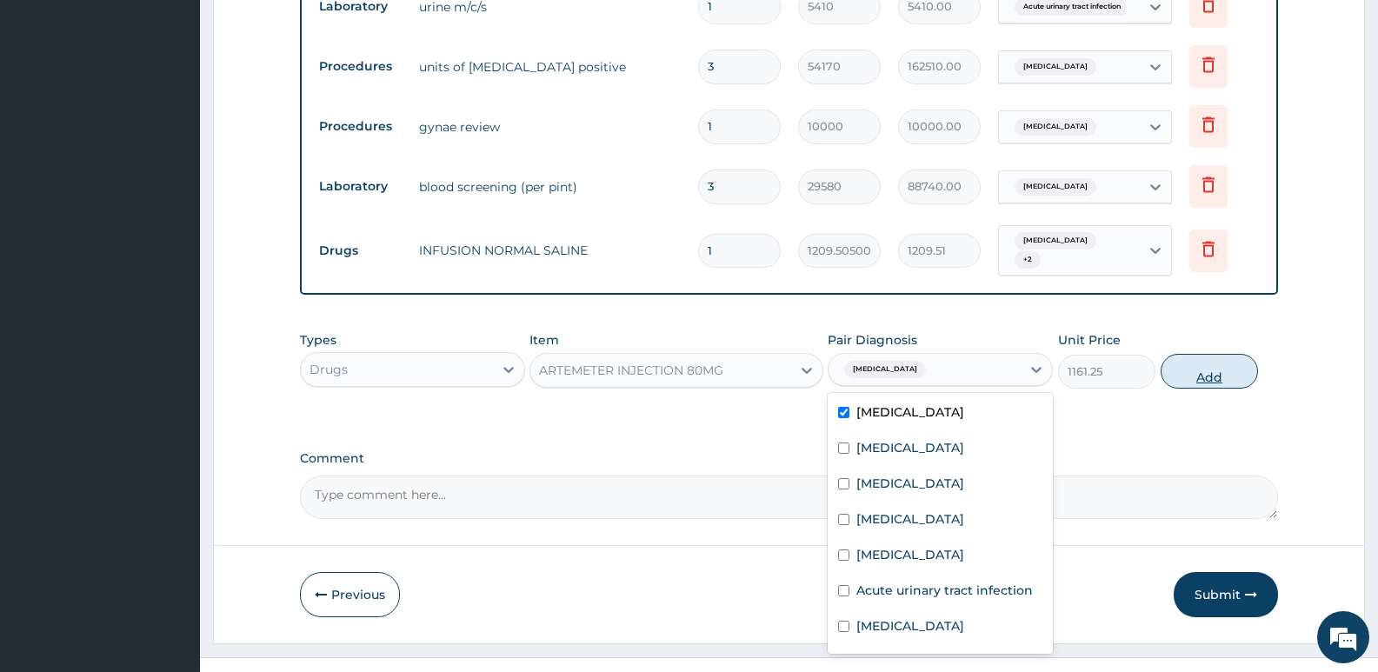
click at [1177, 354] on button "Add" at bounding box center [1208, 371] width 97 height 35
type input "0"
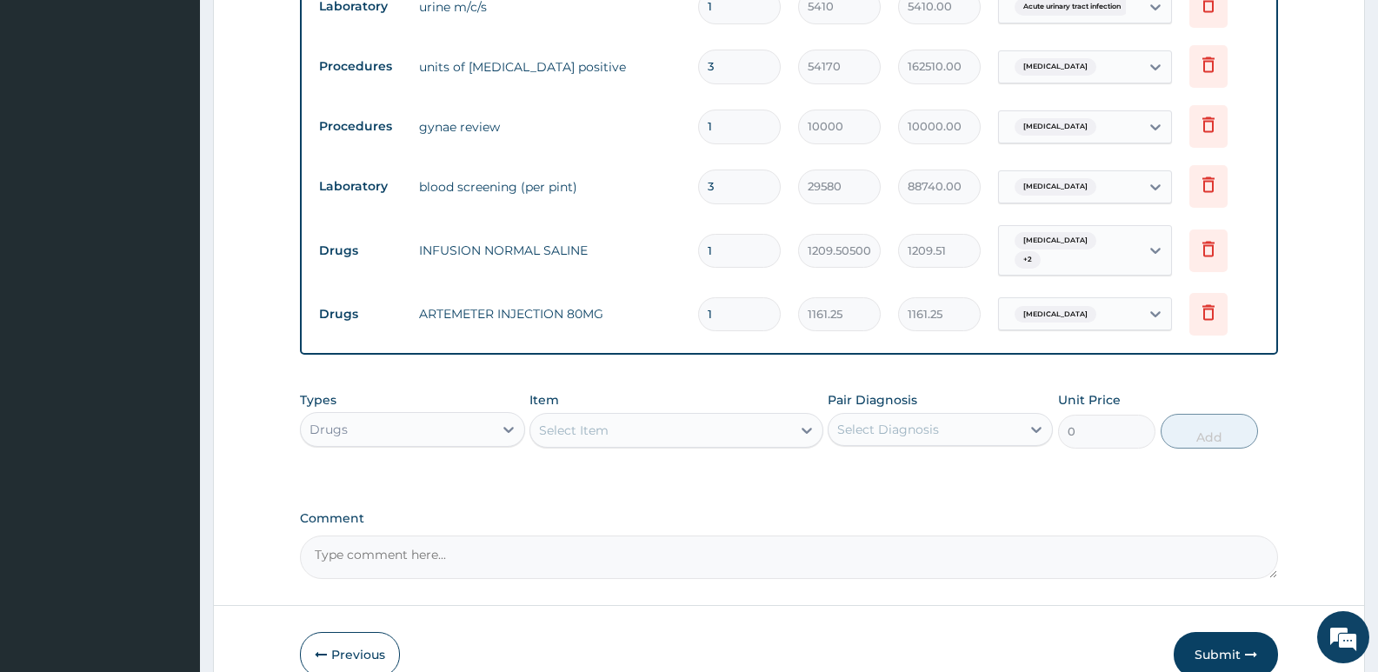
scroll to position [1319, 0]
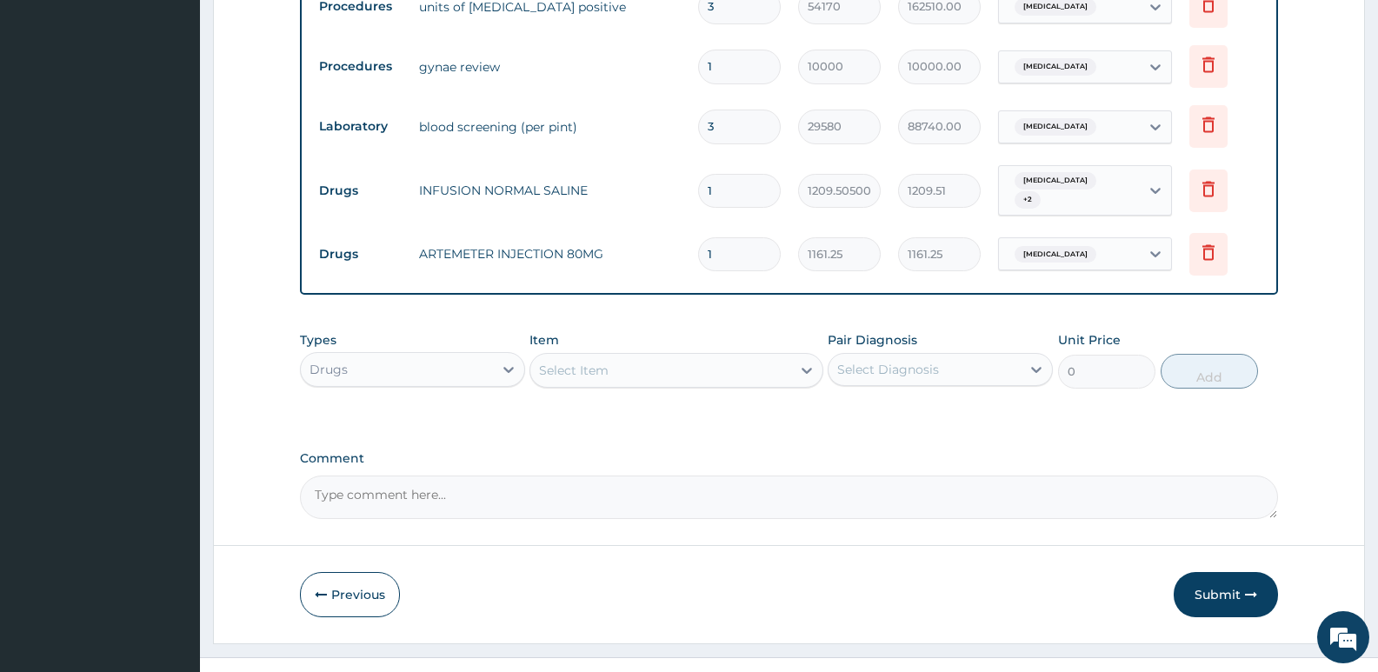
click at [654, 356] on div "Select Item" at bounding box center [660, 370] width 260 height 28
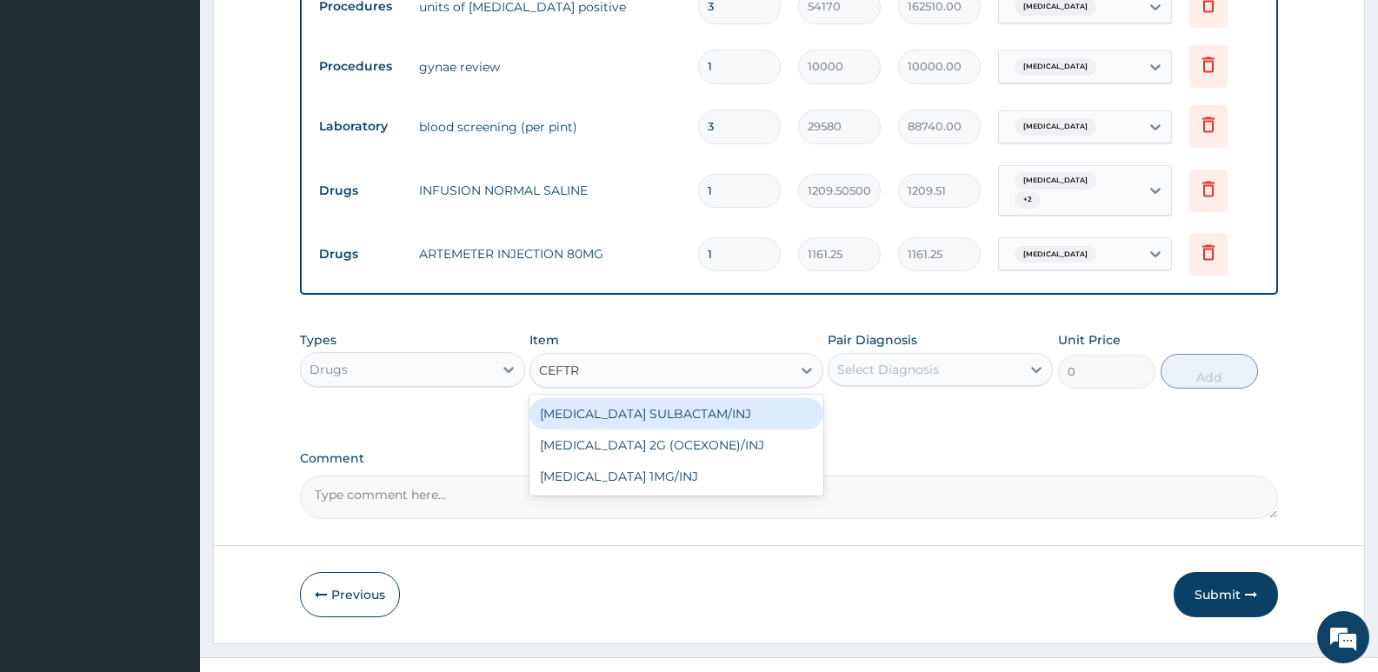
type input "CEFTRI"
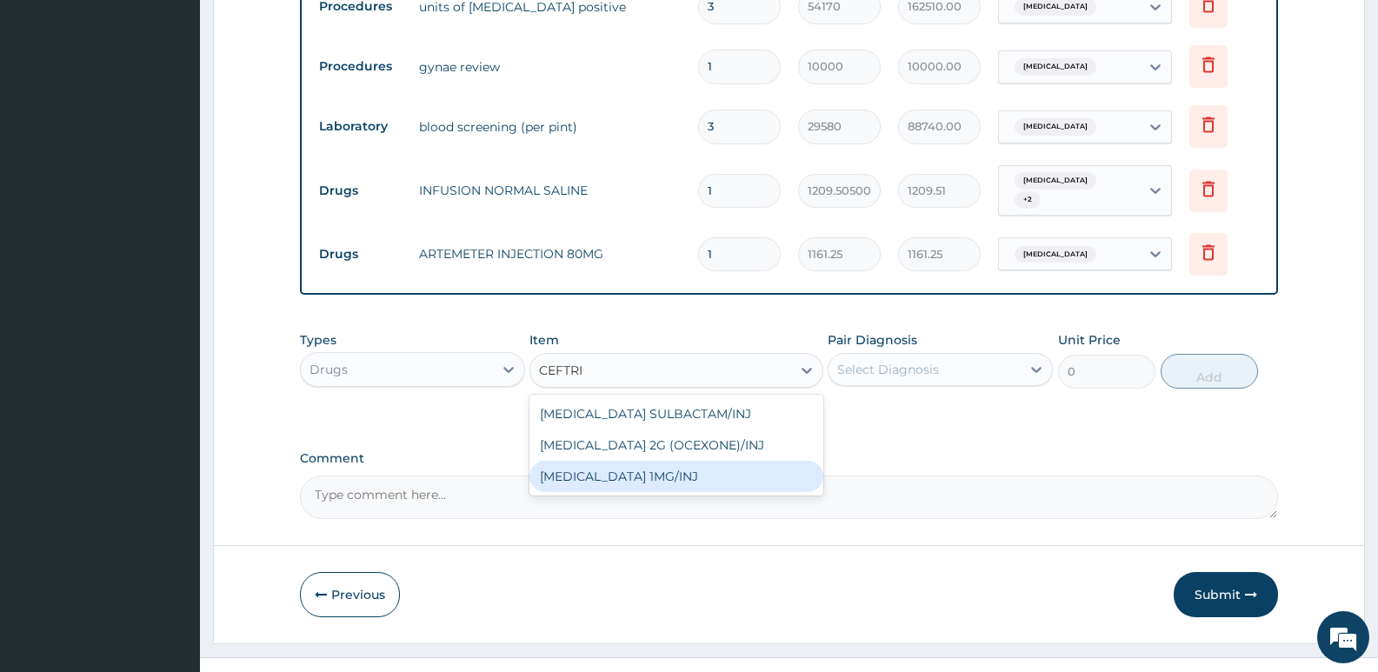
click at [674, 461] on div "[MEDICAL_DATA] 1MG/INJ" at bounding box center [675, 476] width 293 height 31
type input "2269.10009765625"
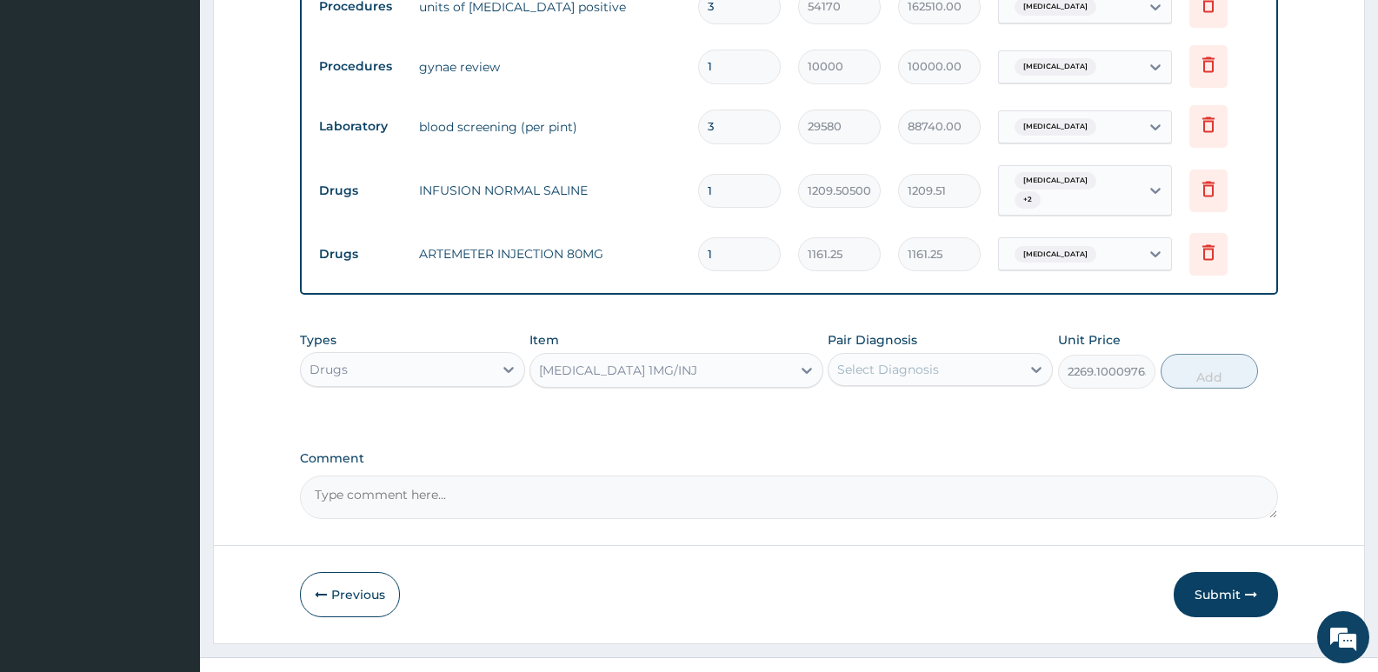
click at [878, 361] on div "Select Diagnosis" at bounding box center [888, 369] width 102 height 17
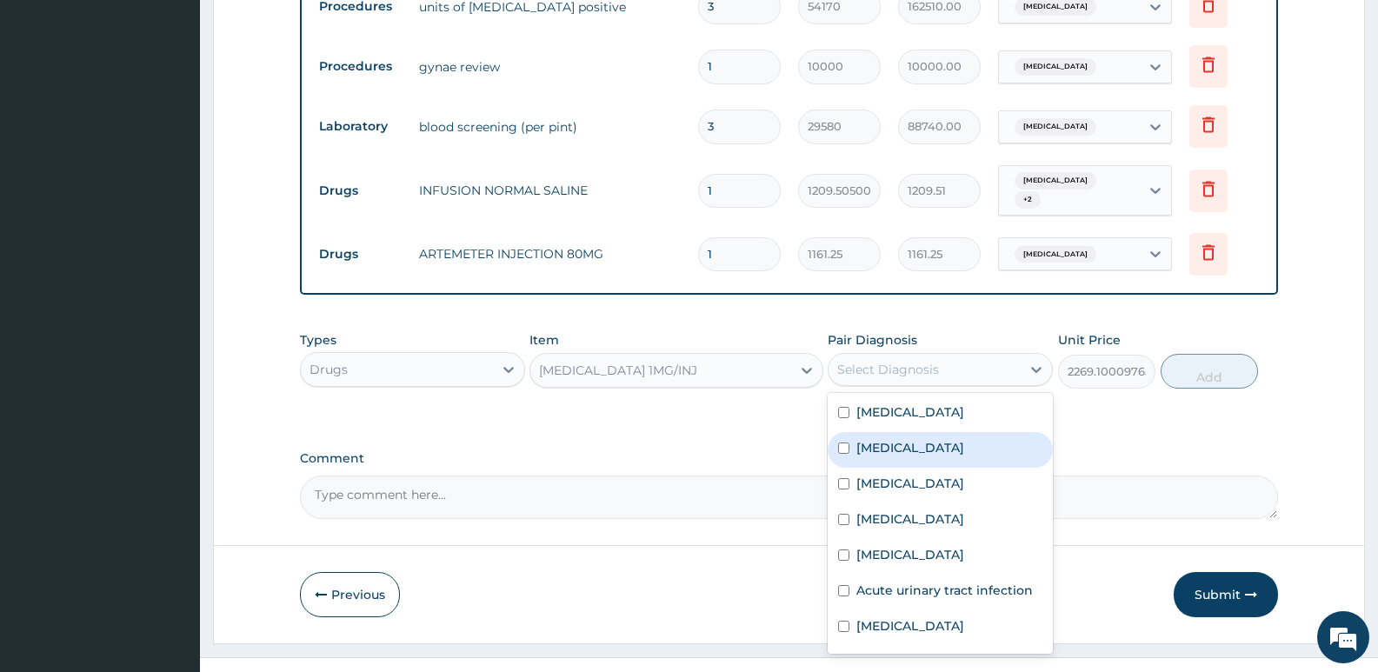
click at [889, 439] on label "[MEDICAL_DATA]" at bounding box center [910, 447] width 108 height 17
checkbox input "true"
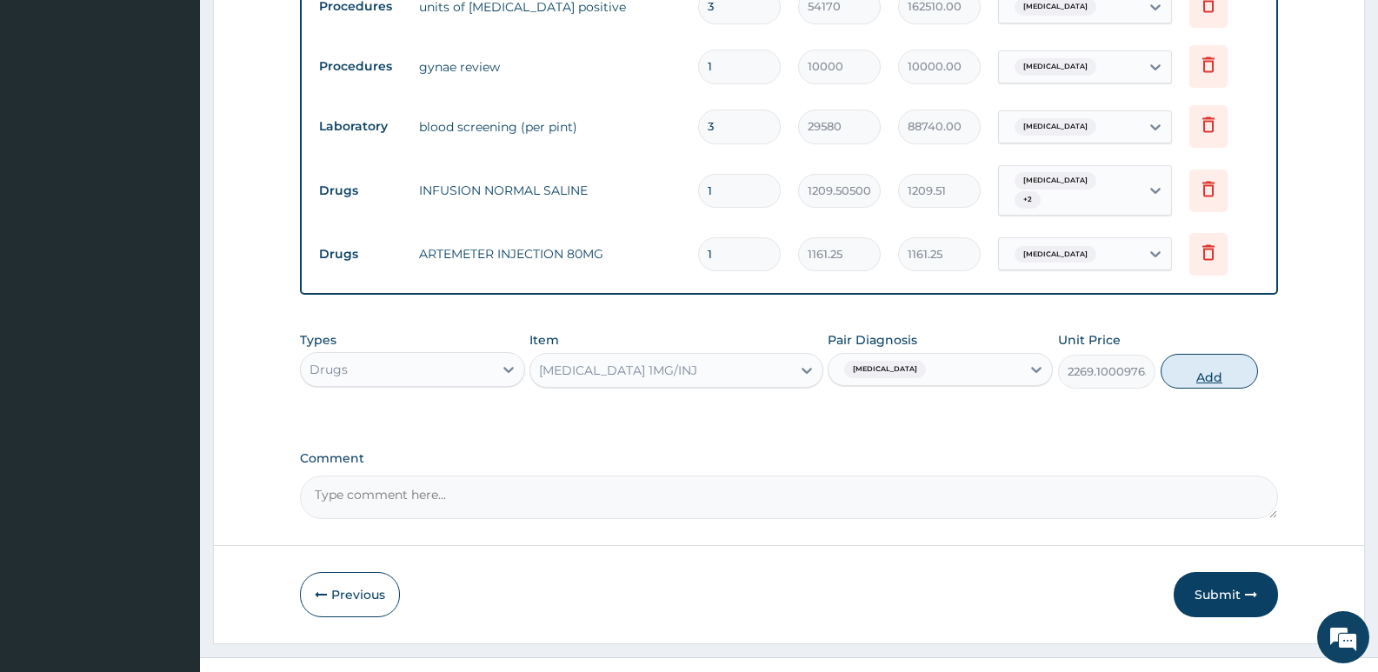
click at [1204, 354] on button "Add" at bounding box center [1208, 371] width 97 height 35
type input "0"
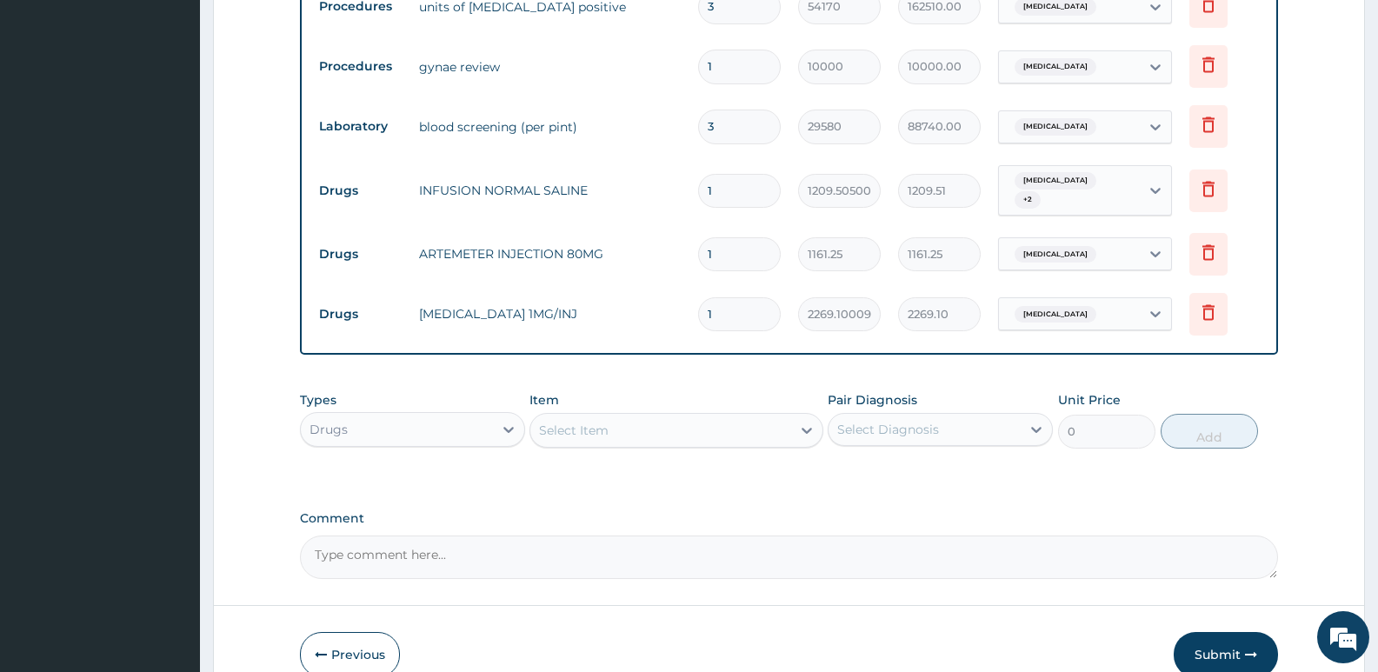
click at [590, 422] on div "Select Item" at bounding box center [574, 430] width 70 height 17
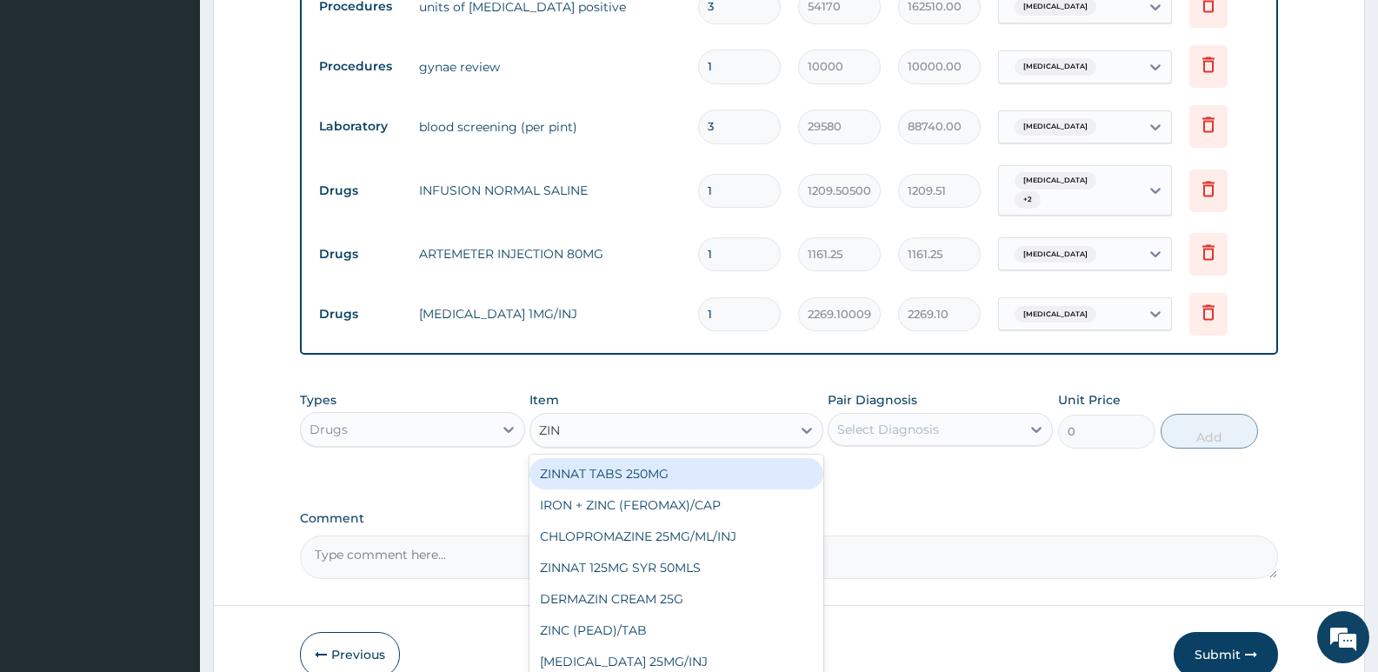
type input "ZINC"
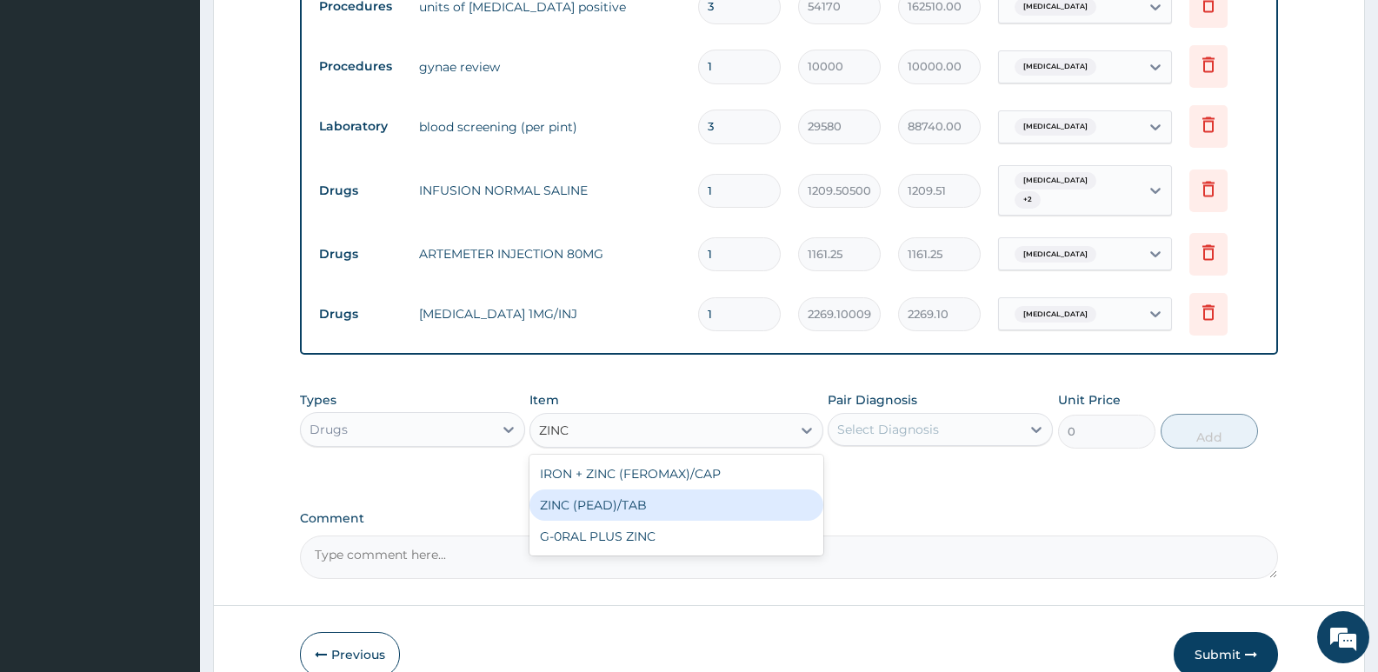
click at [641, 489] on div "ZINC (PEAD)/TAB" at bounding box center [675, 504] width 293 height 31
type input "109.3600006103516"
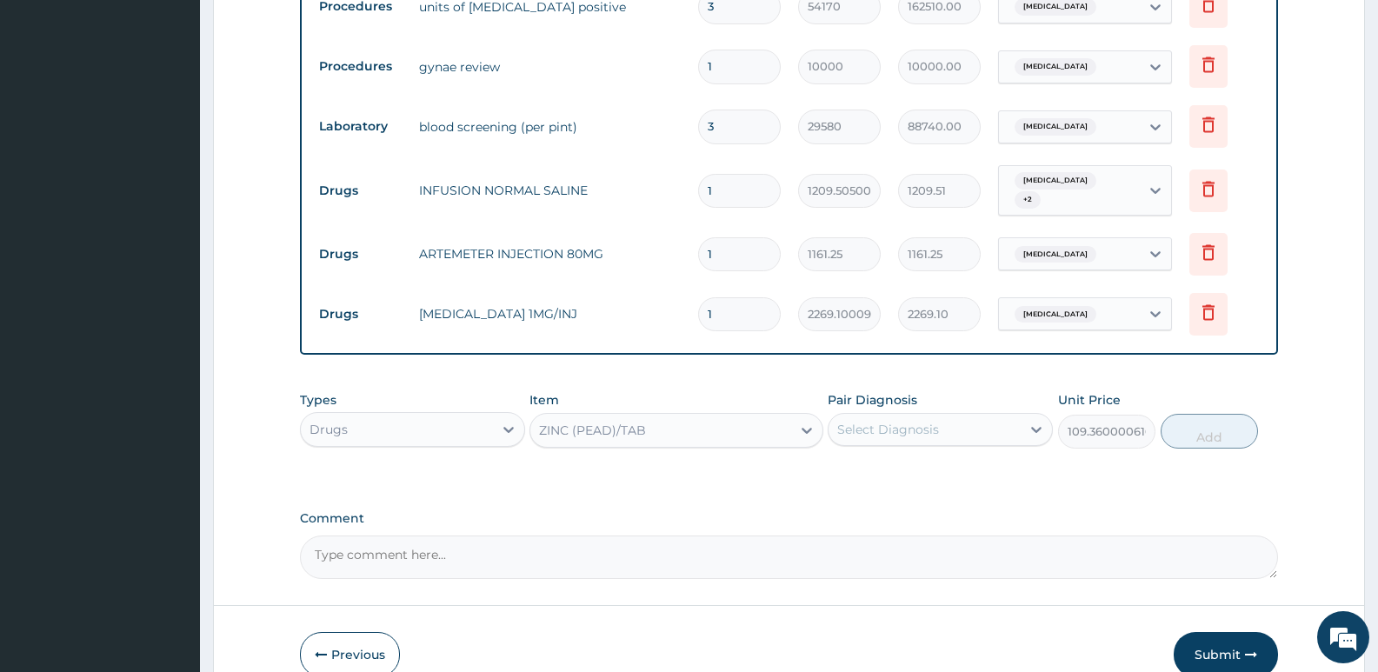
click at [901, 421] on div "Select Diagnosis" at bounding box center [888, 429] width 102 height 17
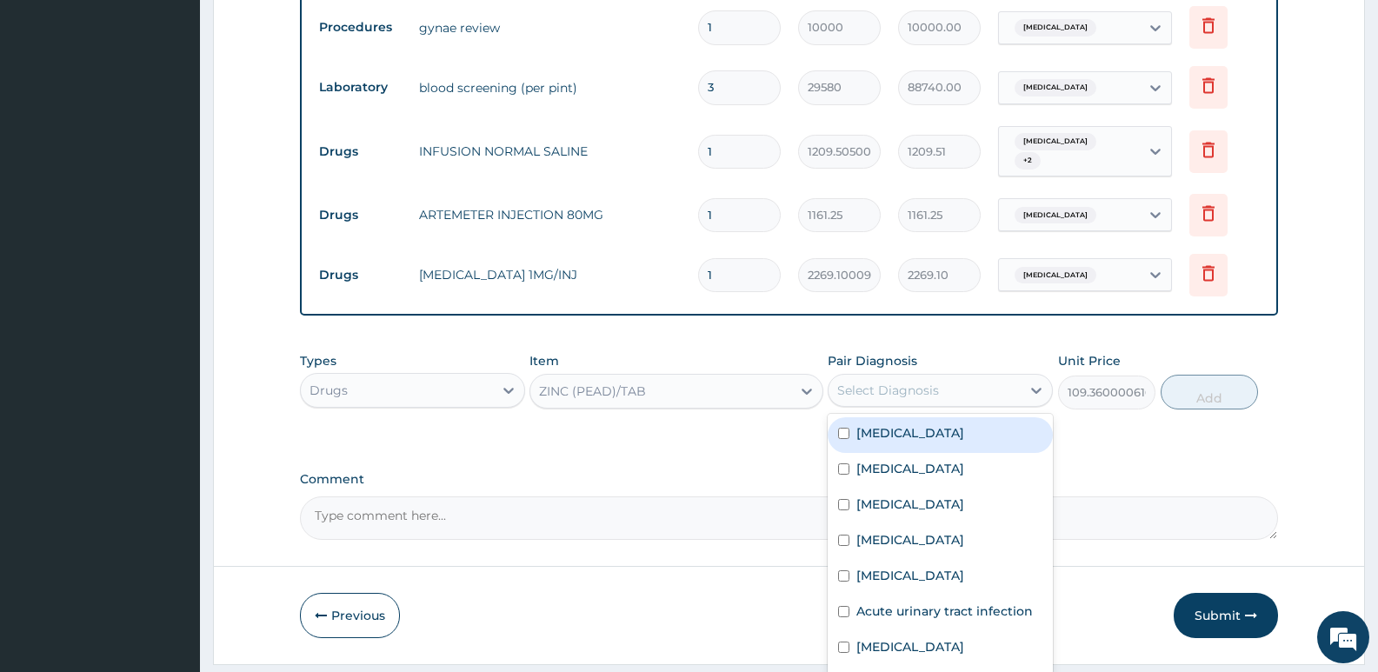
scroll to position [1378, 0]
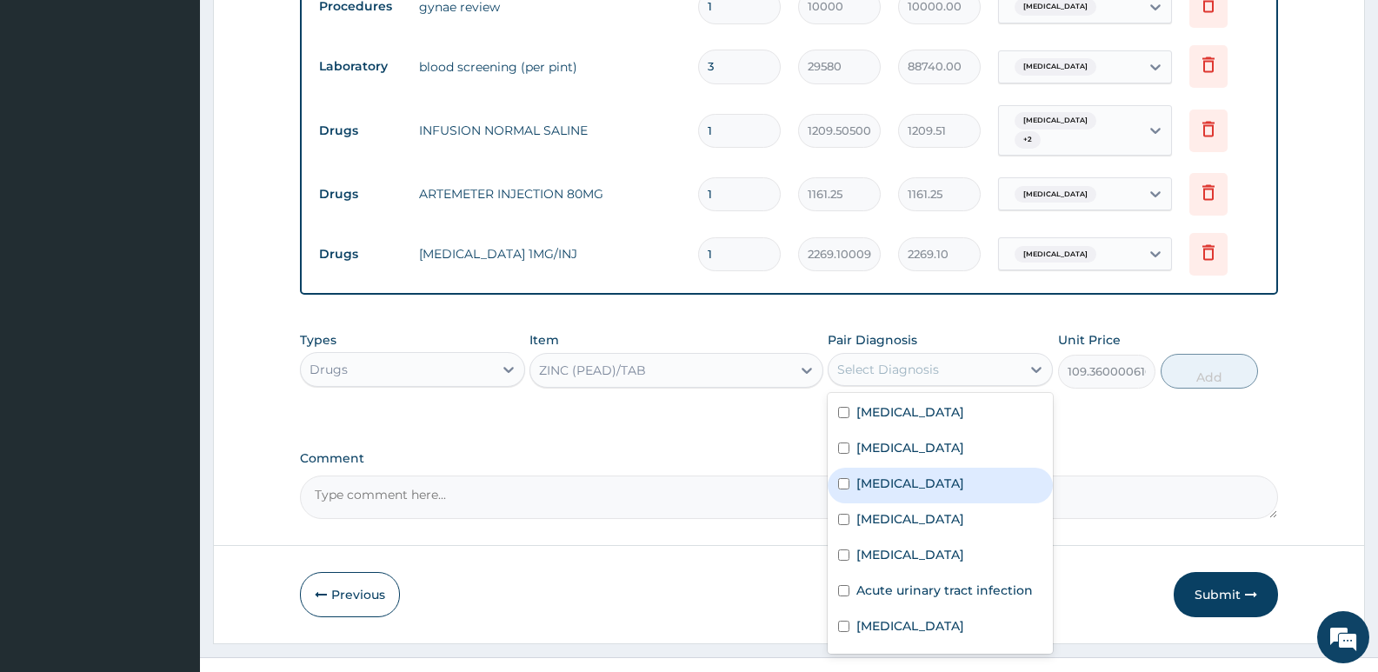
click at [927, 475] on label "Gastroenteritis" at bounding box center [910, 483] width 108 height 17
checkbox input "true"
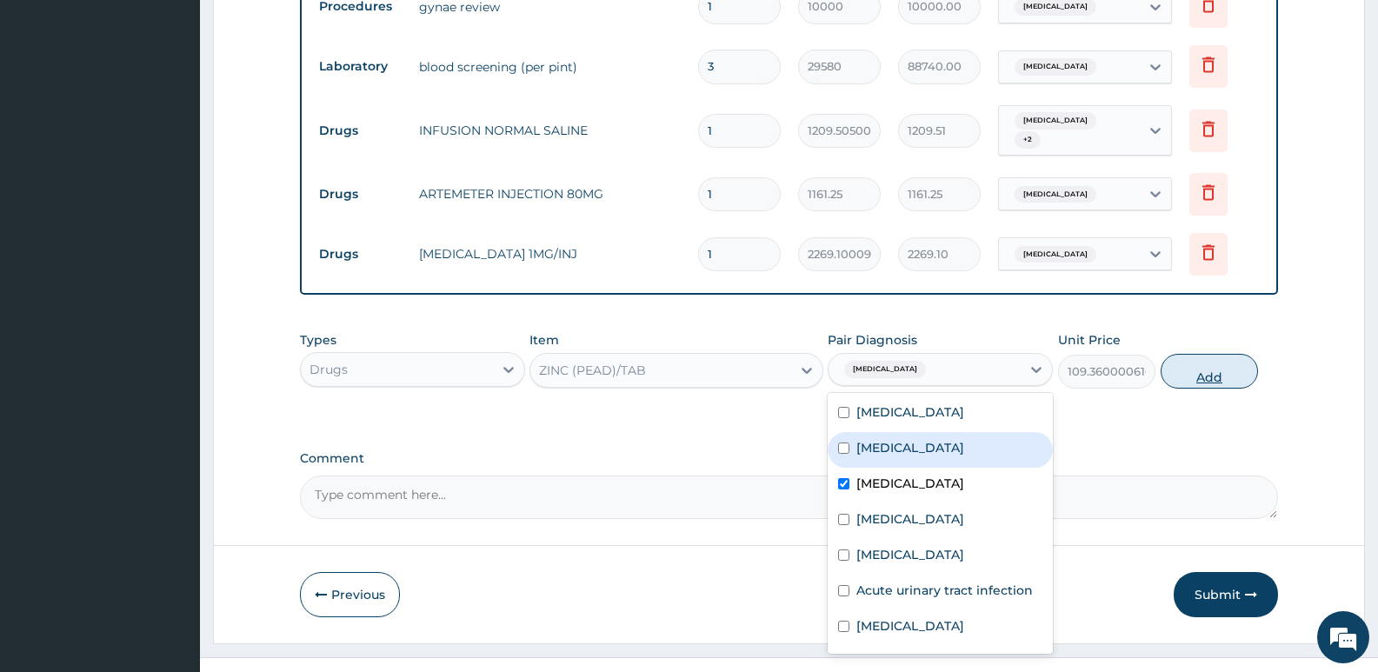
click at [1209, 354] on button "Add" at bounding box center [1208, 371] width 97 height 35
type input "0"
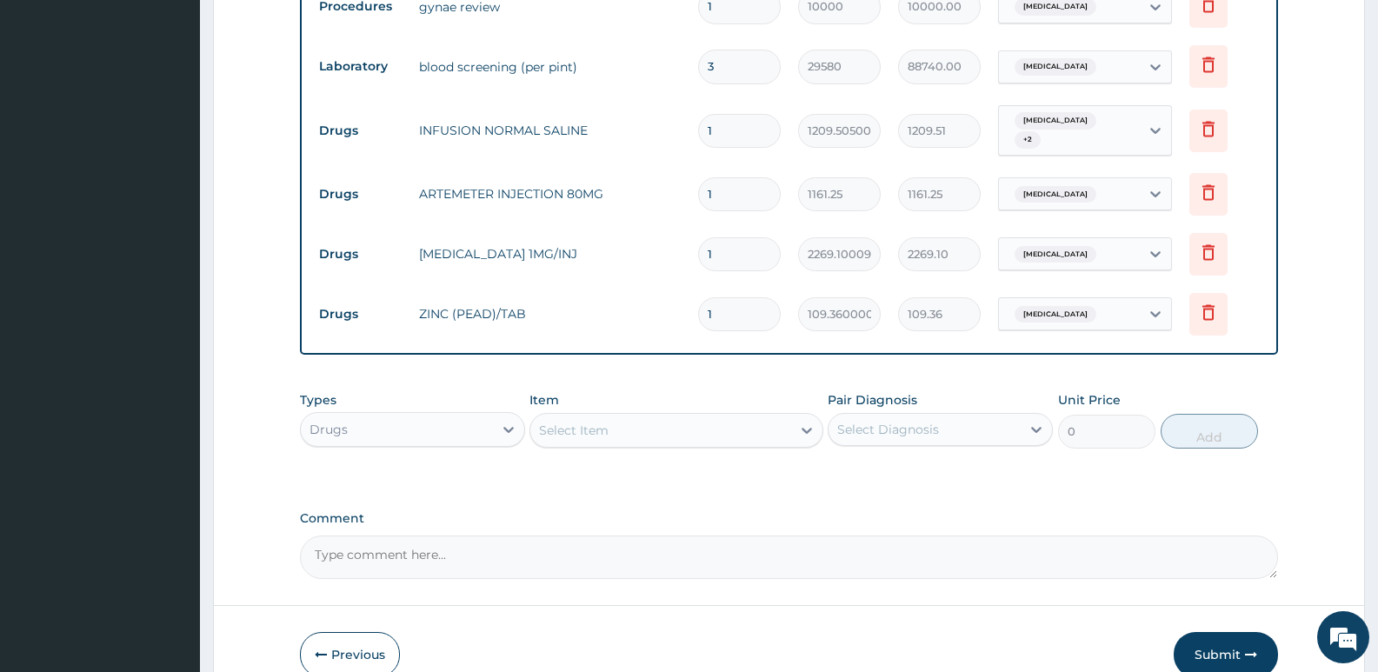
click at [689, 416] on div "Select Item" at bounding box center [660, 430] width 260 height 28
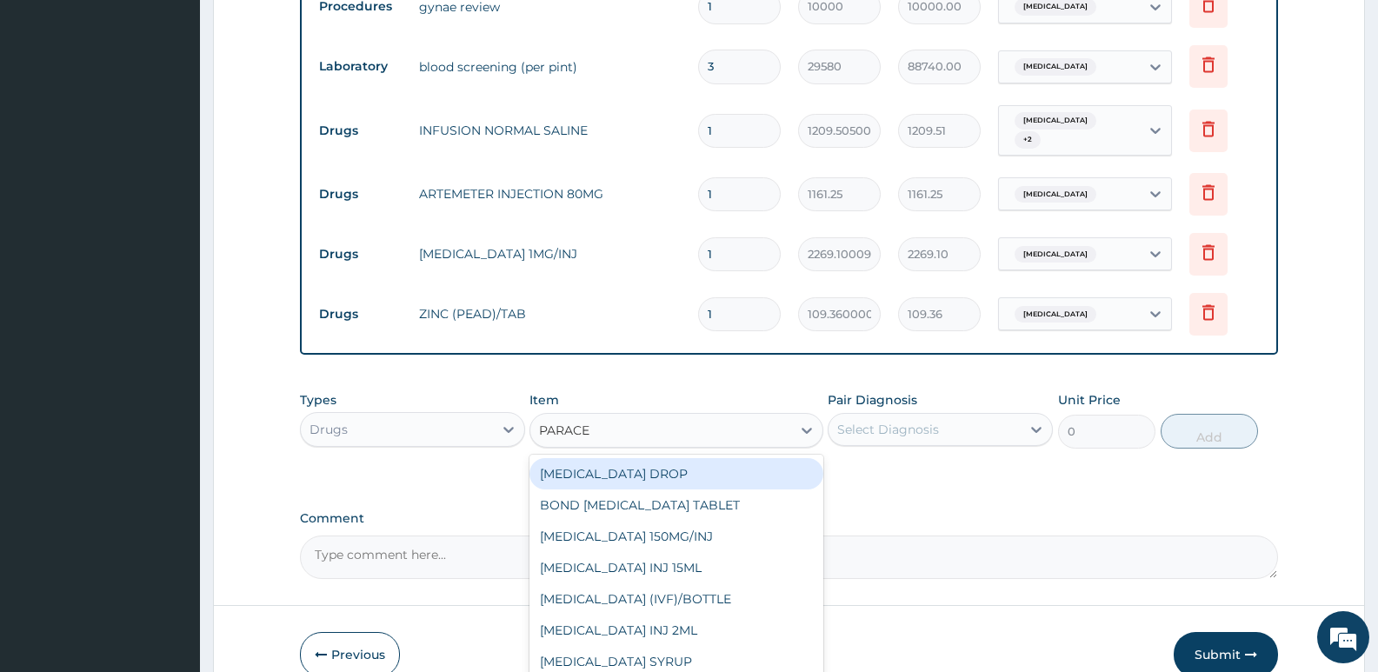
type input "PARACET"
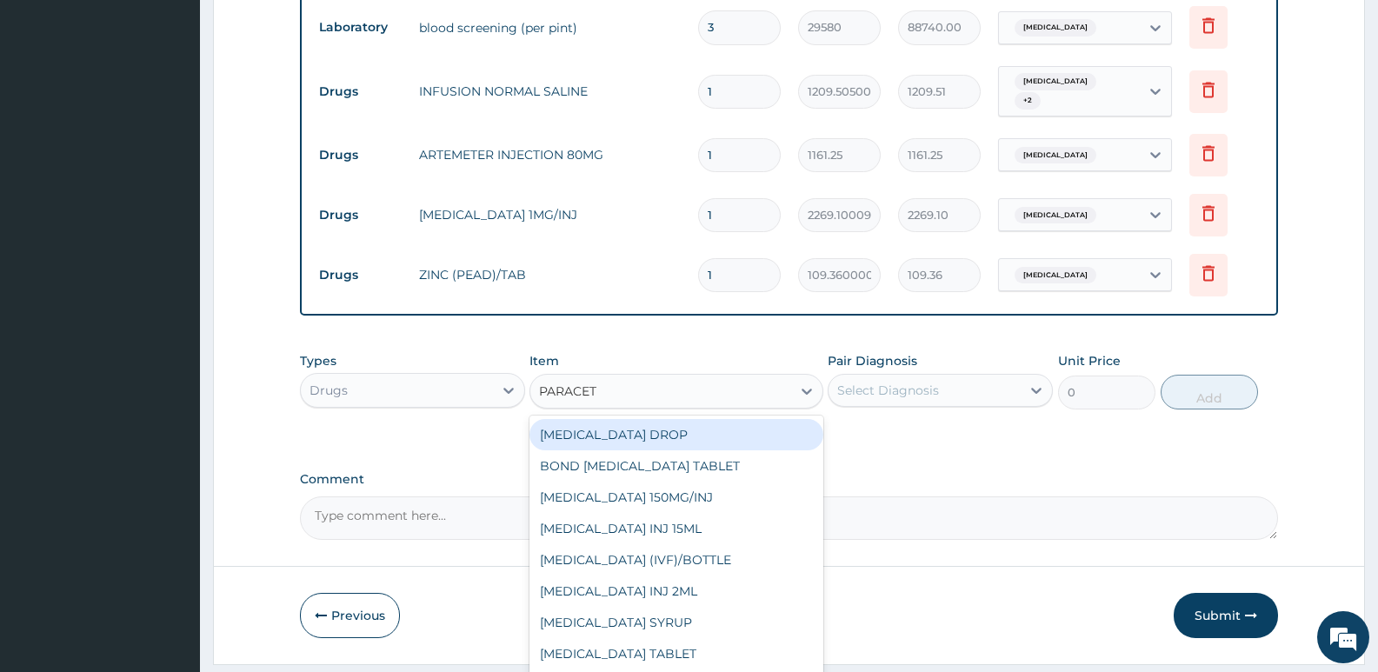
scroll to position [1438, 0]
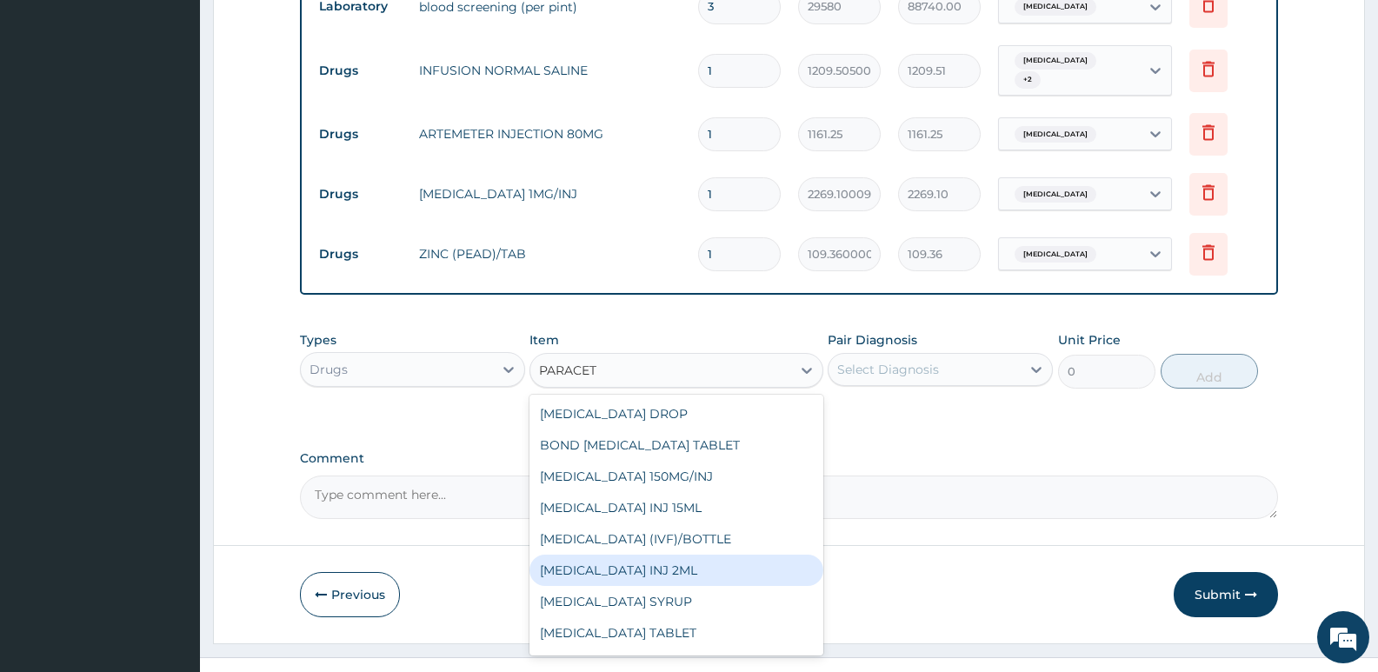
click at [680, 555] on div "[MEDICAL_DATA] INJ 2ML" at bounding box center [675, 570] width 293 height 31
type input "1191"
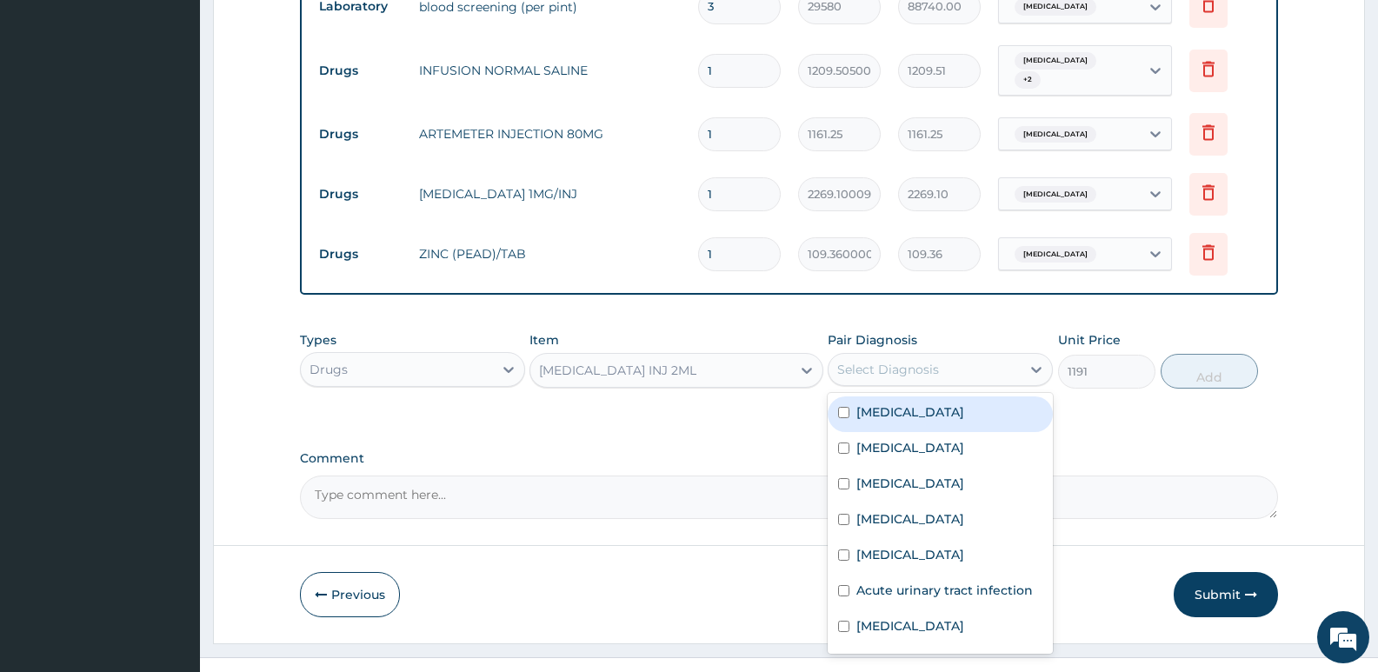
click at [904, 355] on div "Select Diagnosis" at bounding box center [924, 369] width 192 height 28
click at [911, 396] on div "[MEDICAL_DATA]" at bounding box center [939, 414] width 225 height 36
checkbox input "true"
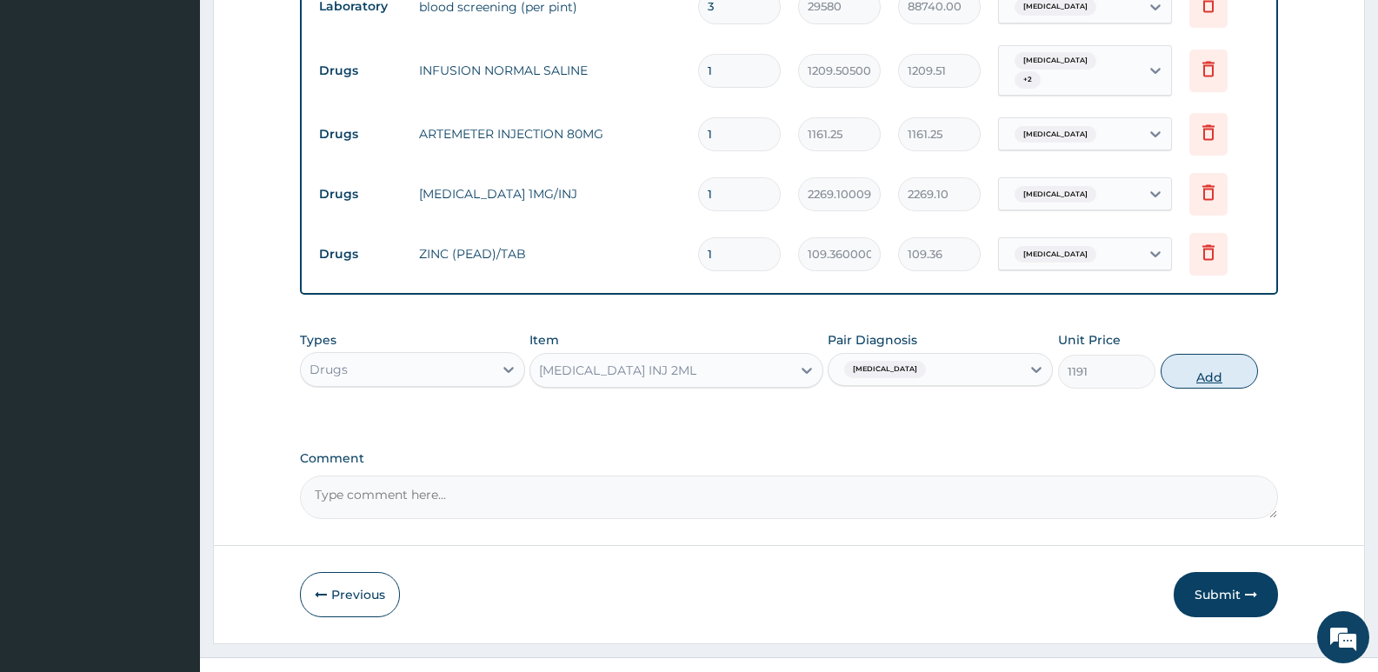
click at [1190, 354] on button "Add" at bounding box center [1208, 371] width 97 height 35
type input "0"
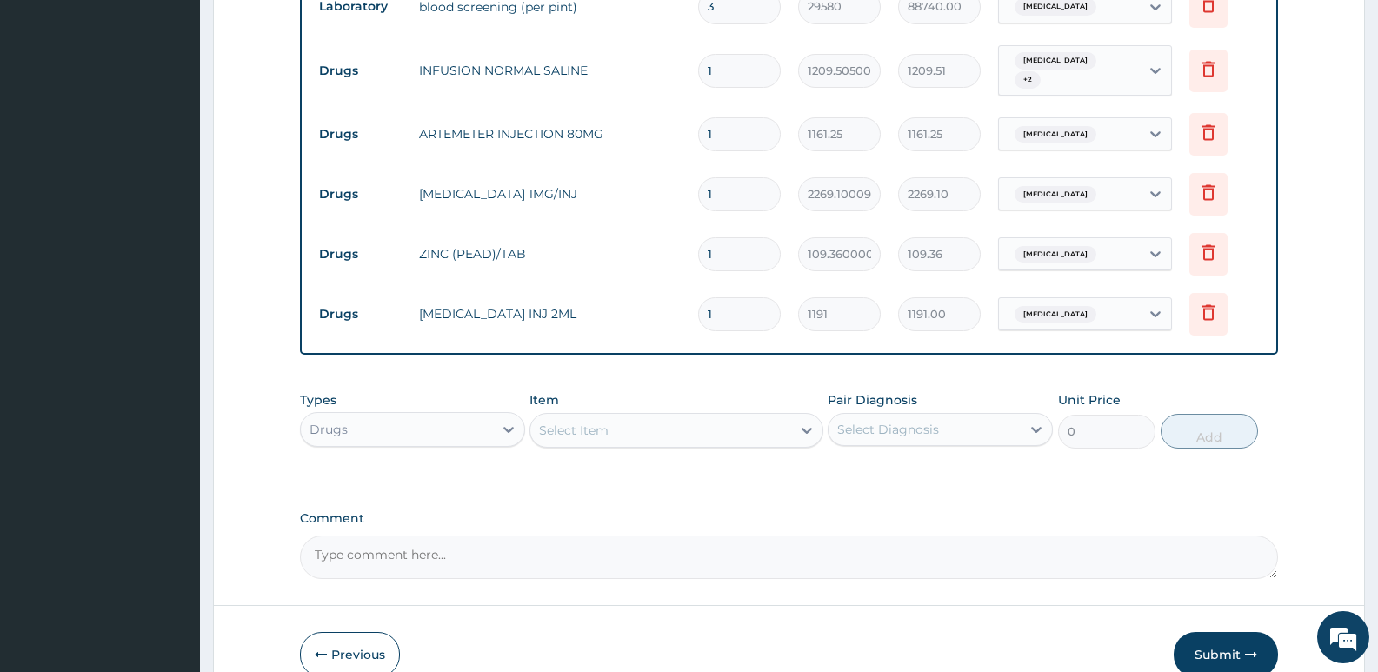
click at [654, 416] on div "Select Item" at bounding box center [660, 430] width 260 height 28
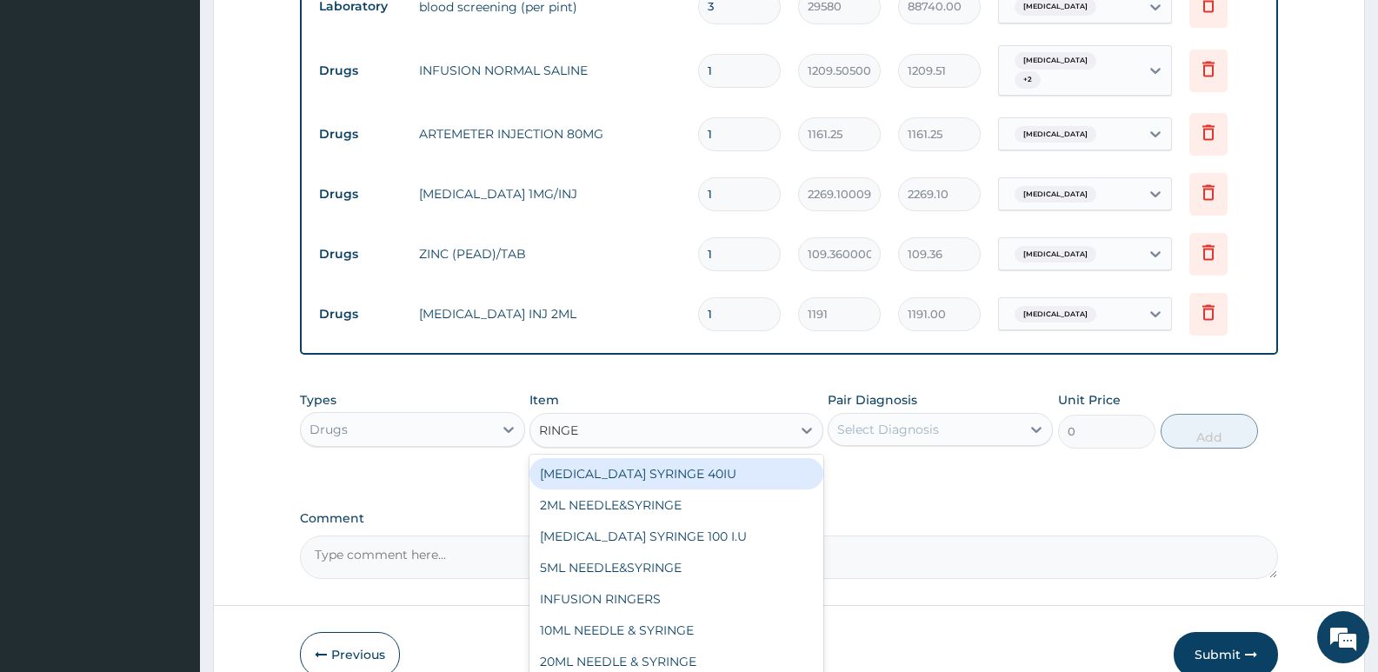
type input "RINGER"
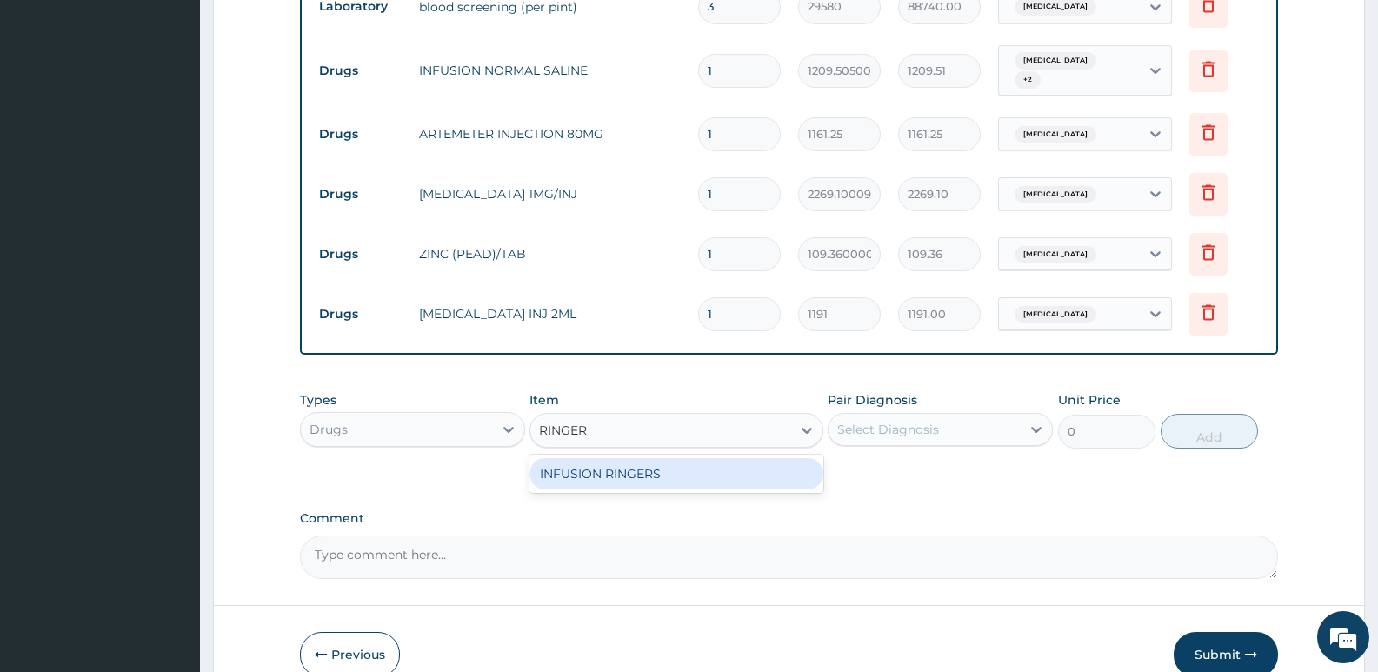
click at [664, 458] on div "INFUSION RINGERS" at bounding box center [675, 473] width 293 height 31
type input "1436.295043945312"
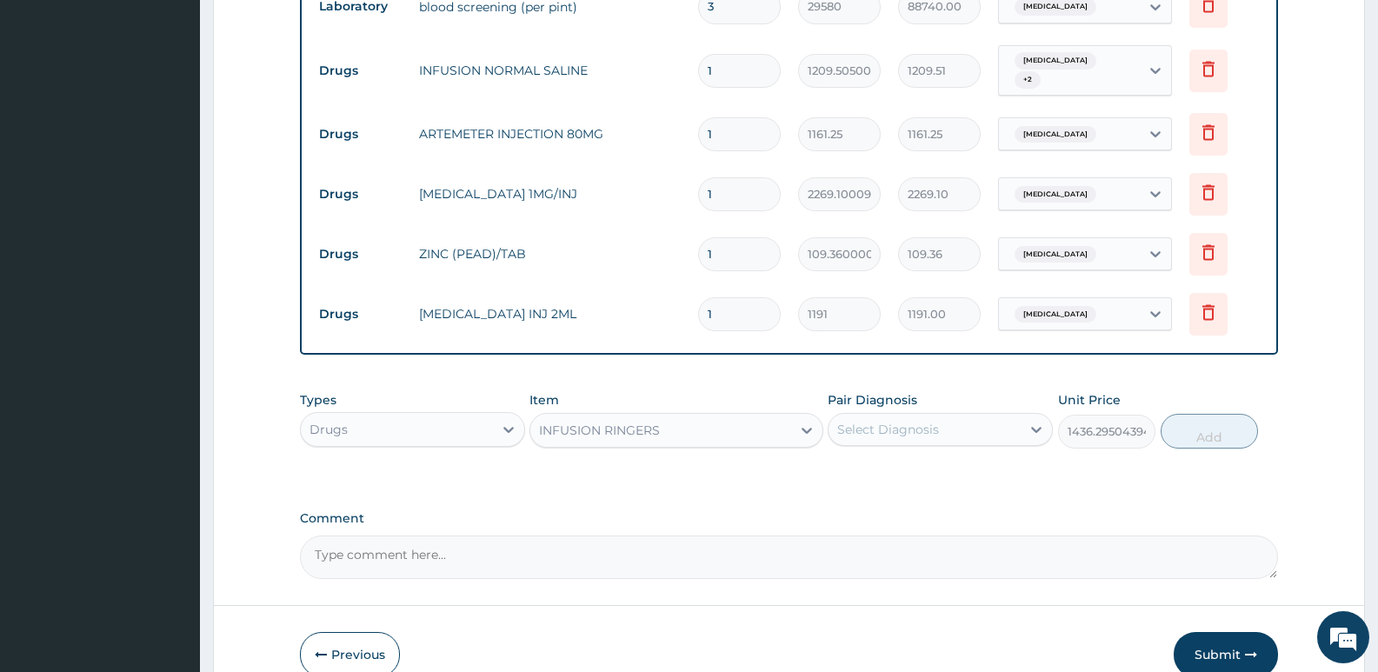
click at [893, 421] on div "Select Diagnosis" at bounding box center [888, 429] width 102 height 17
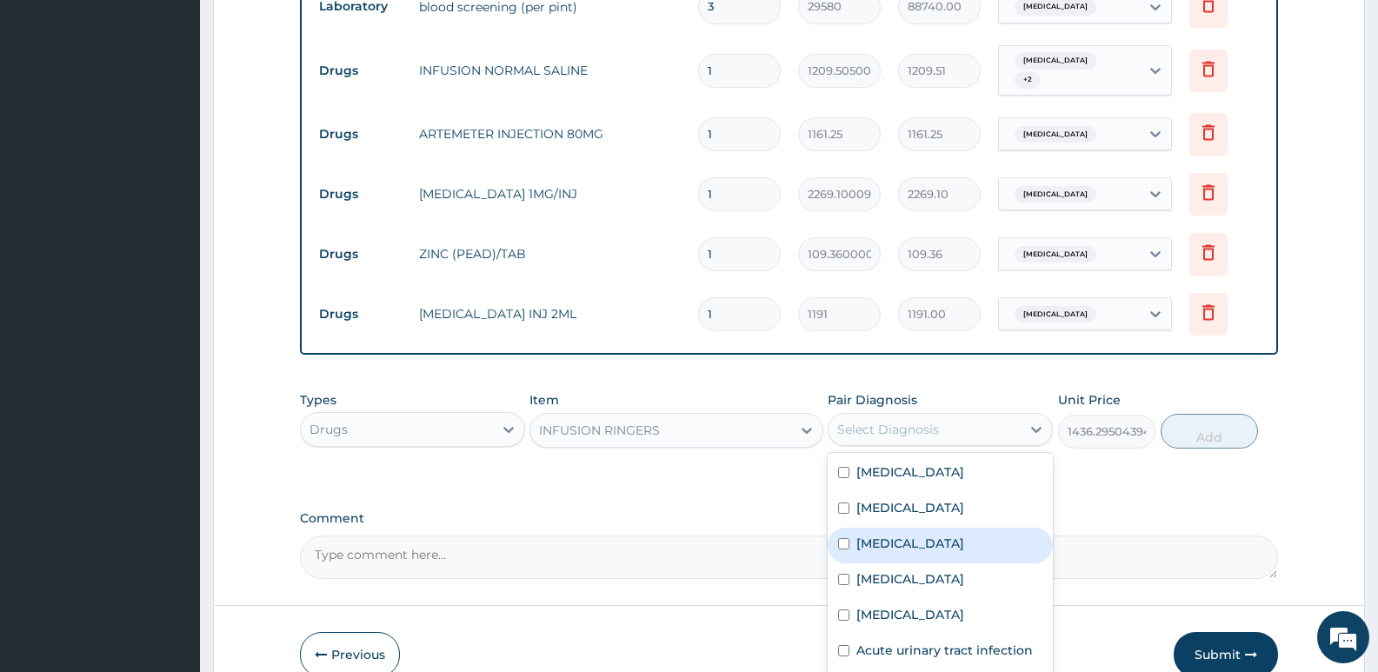
click at [942, 535] on label "Gastroenteritis" at bounding box center [910, 543] width 108 height 17
checkbox input "true"
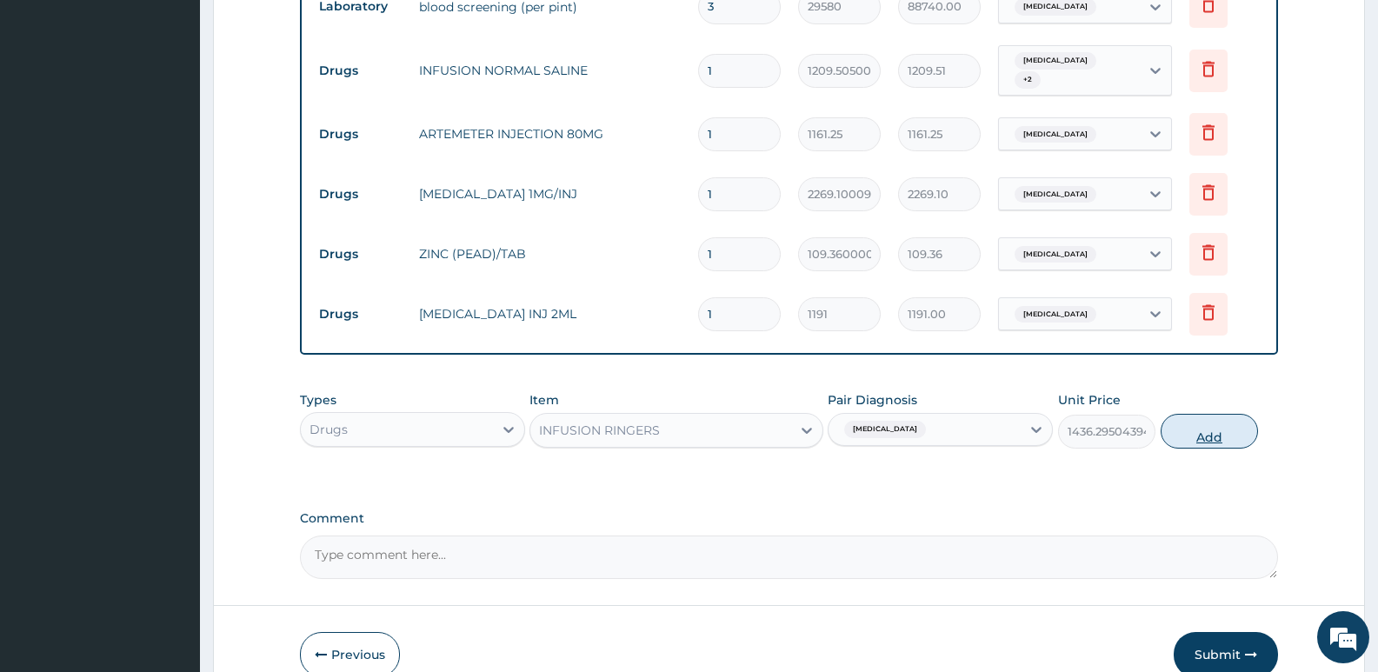
click at [1201, 414] on button "Add" at bounding box center [1208, 431] width 97 height 35
type input "0"
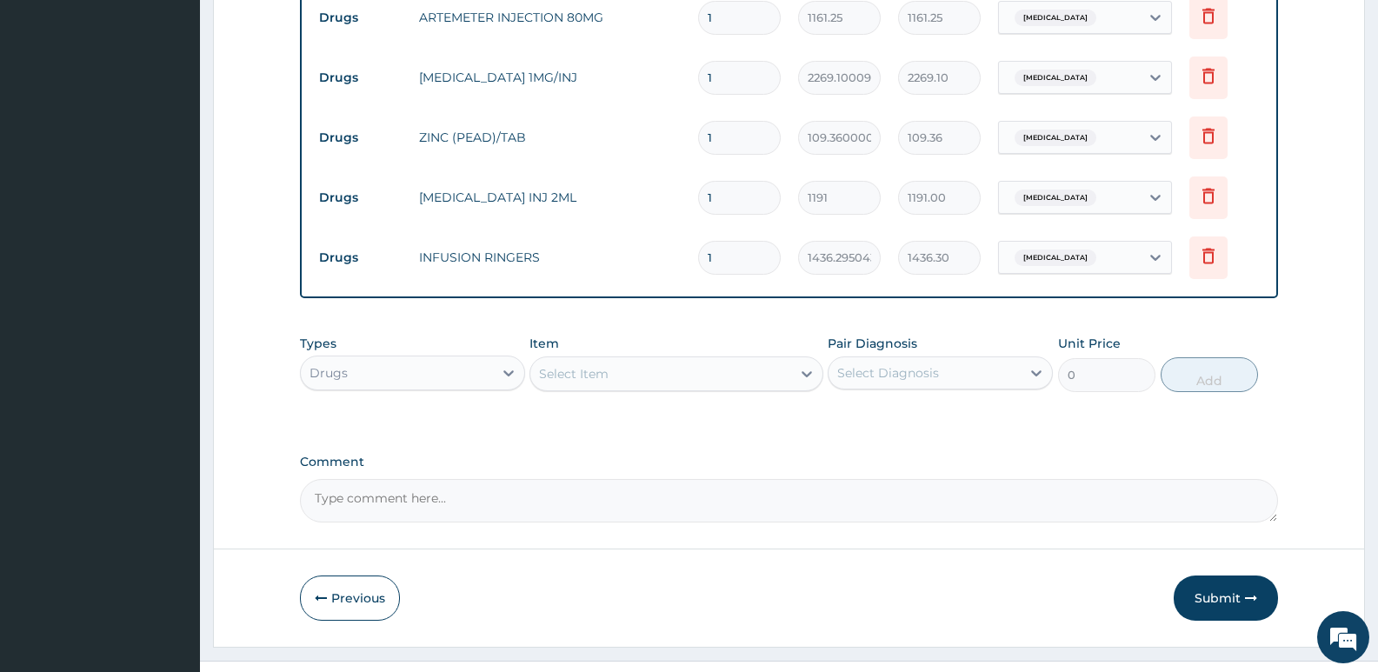
scroll to position [1558, 0]
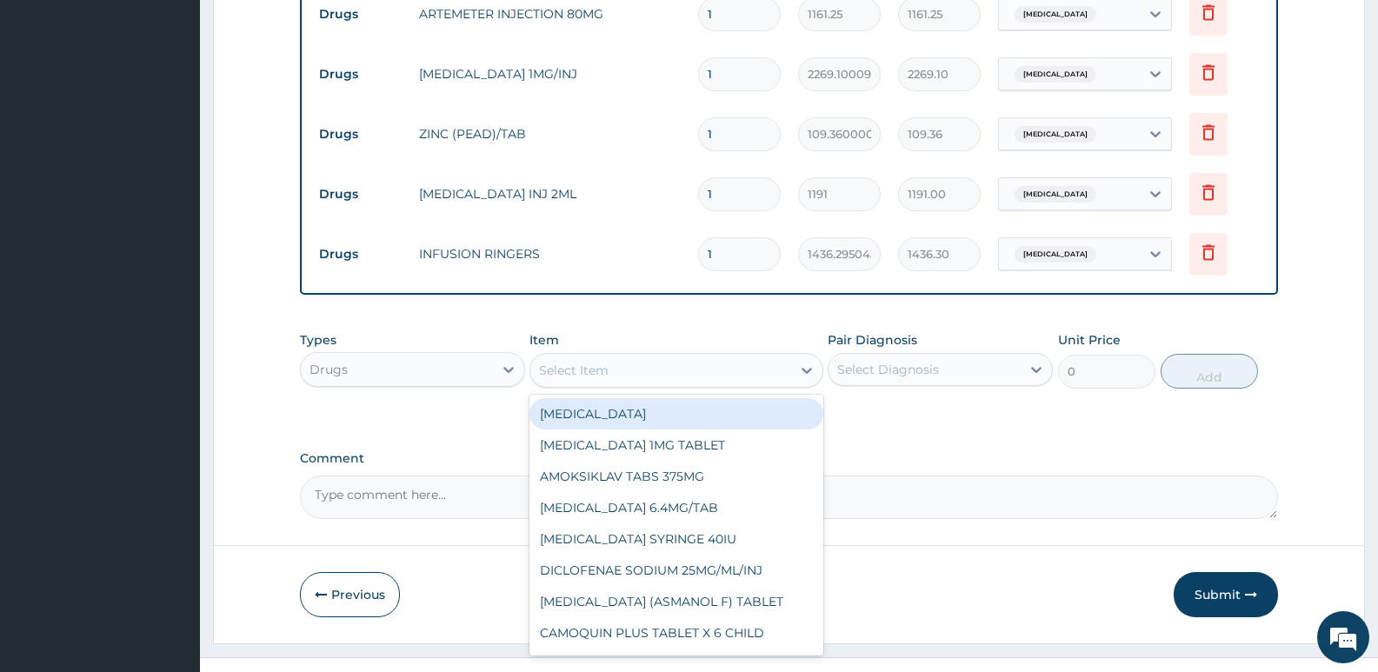
click at [601, 362] on div "Select Item" at bounding box center [574, 370] width 70 height 17
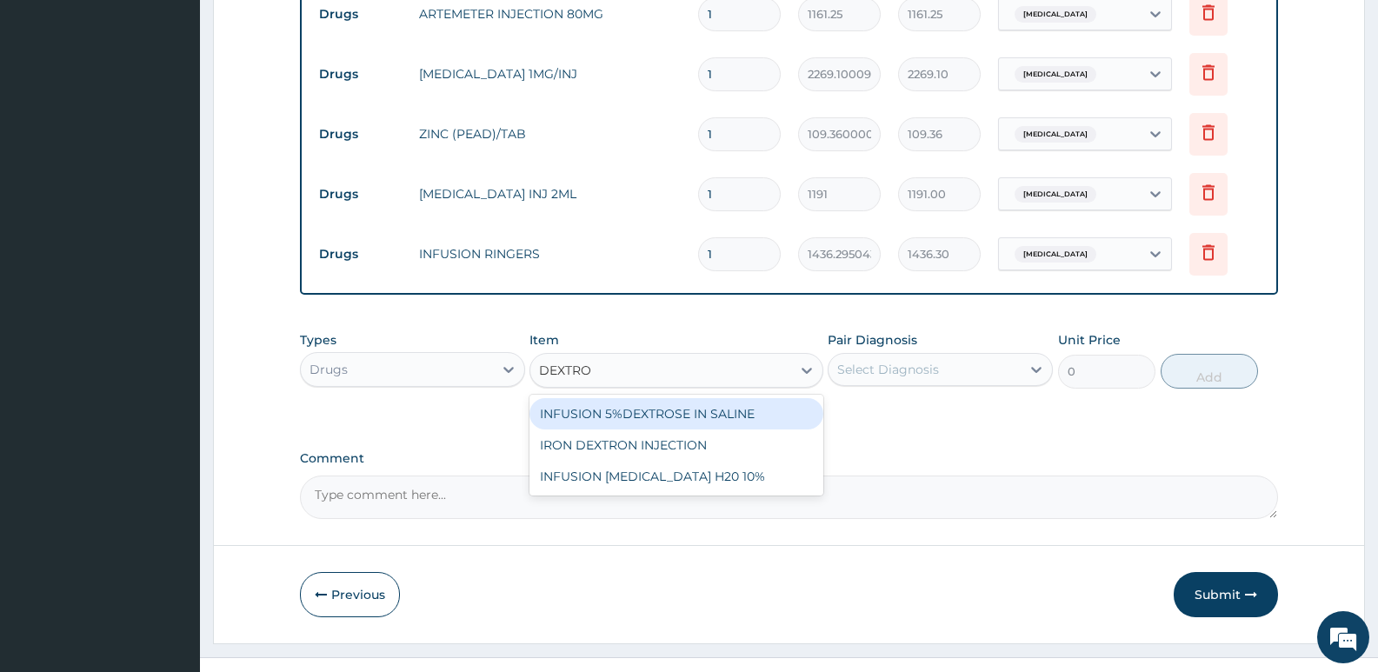
type input "DEXTROS"
click at [680, 398] on div "INFUSION 5%DEXTROSE IN SALINE" at bounding box center [675, 413] width 293 height 31
type input "1505.050048828125"
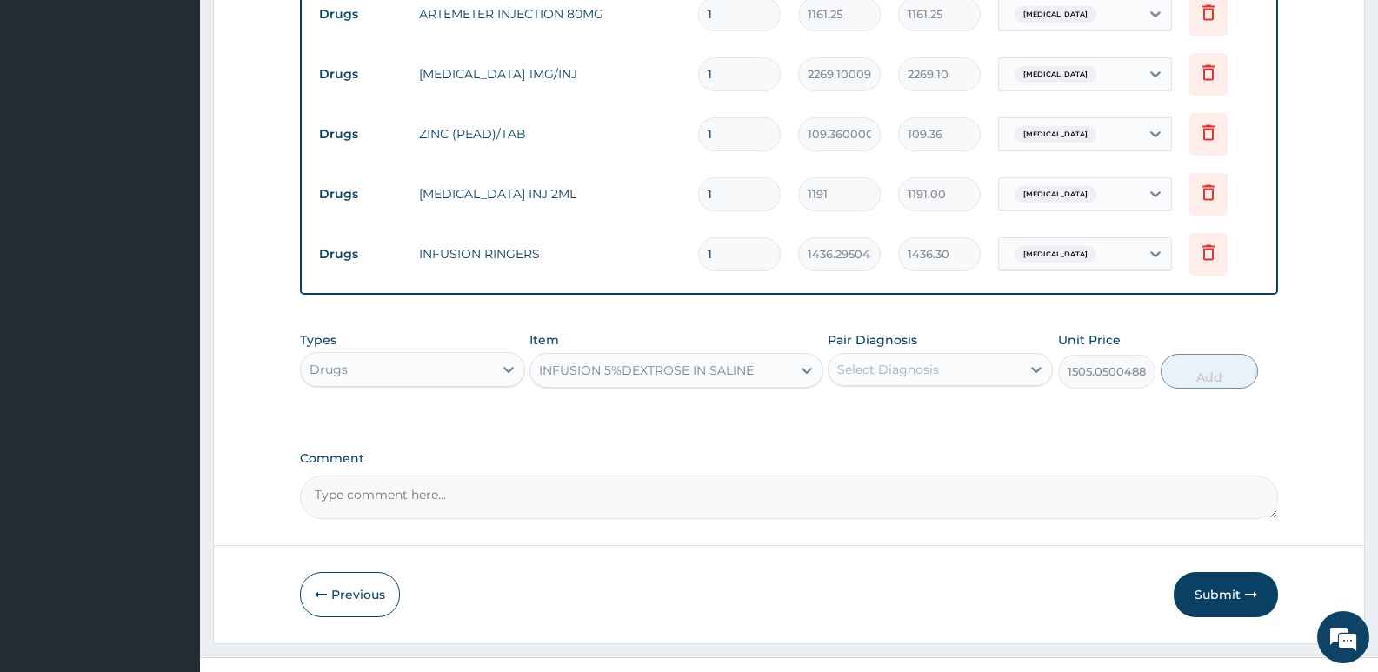
click at [923, 355] on div "Select Diagnosis" at bounding box center [924, 369] width 192 height 28
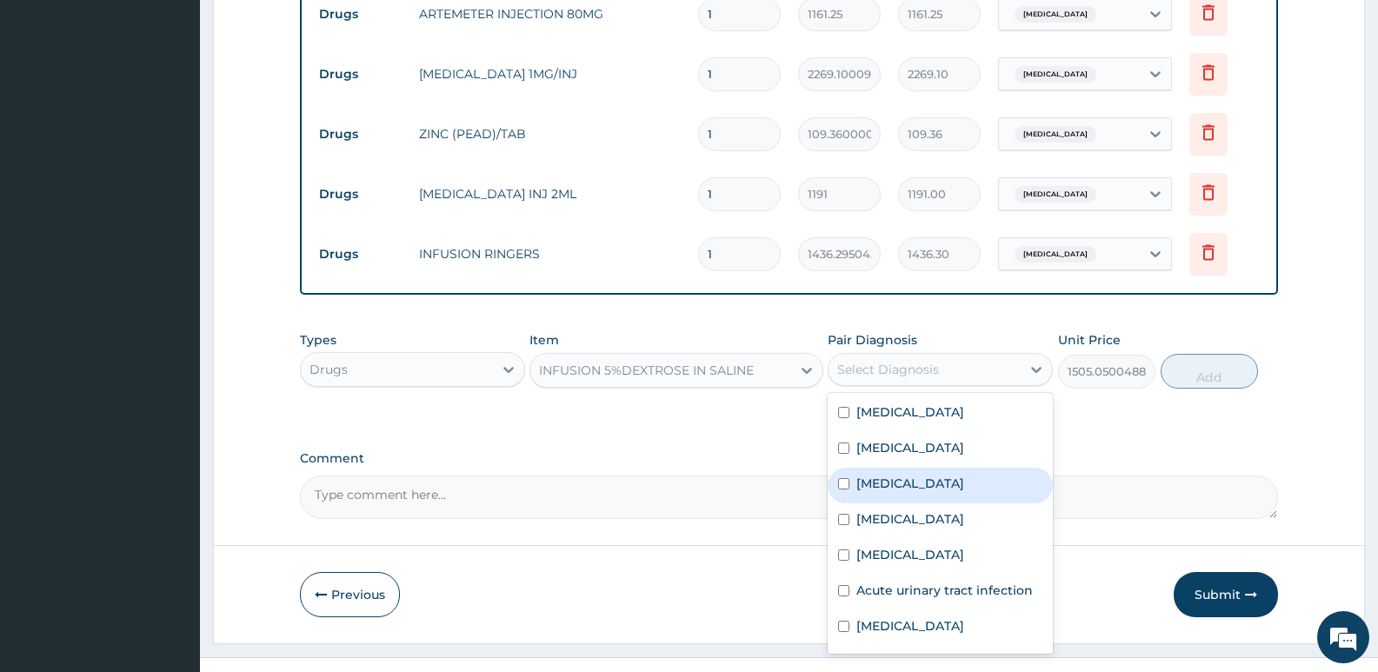
click at [915, 475] on label "Gastroenteritis" at bounding box center [910, 483] width 108 height 17
checkbox input "true"
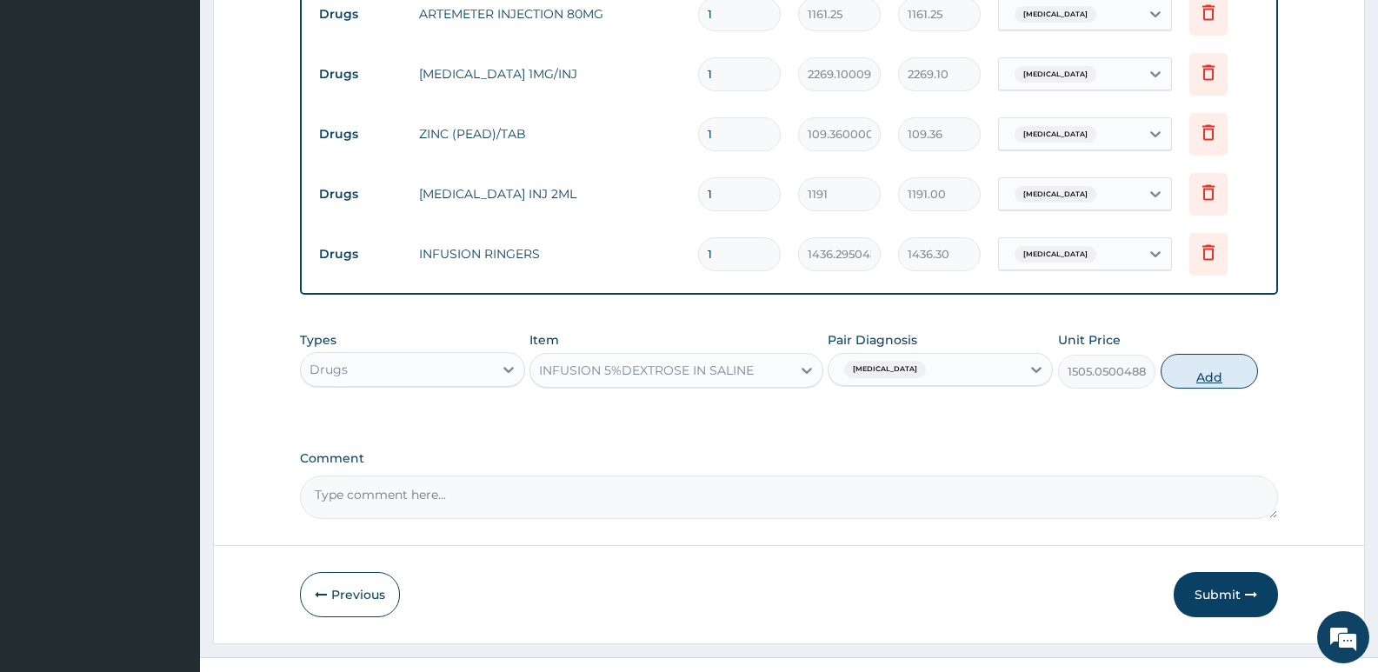
click at [1222, 354] on button "Add" at bounding box center [1208, 371] width 97 height 35
type input "0"
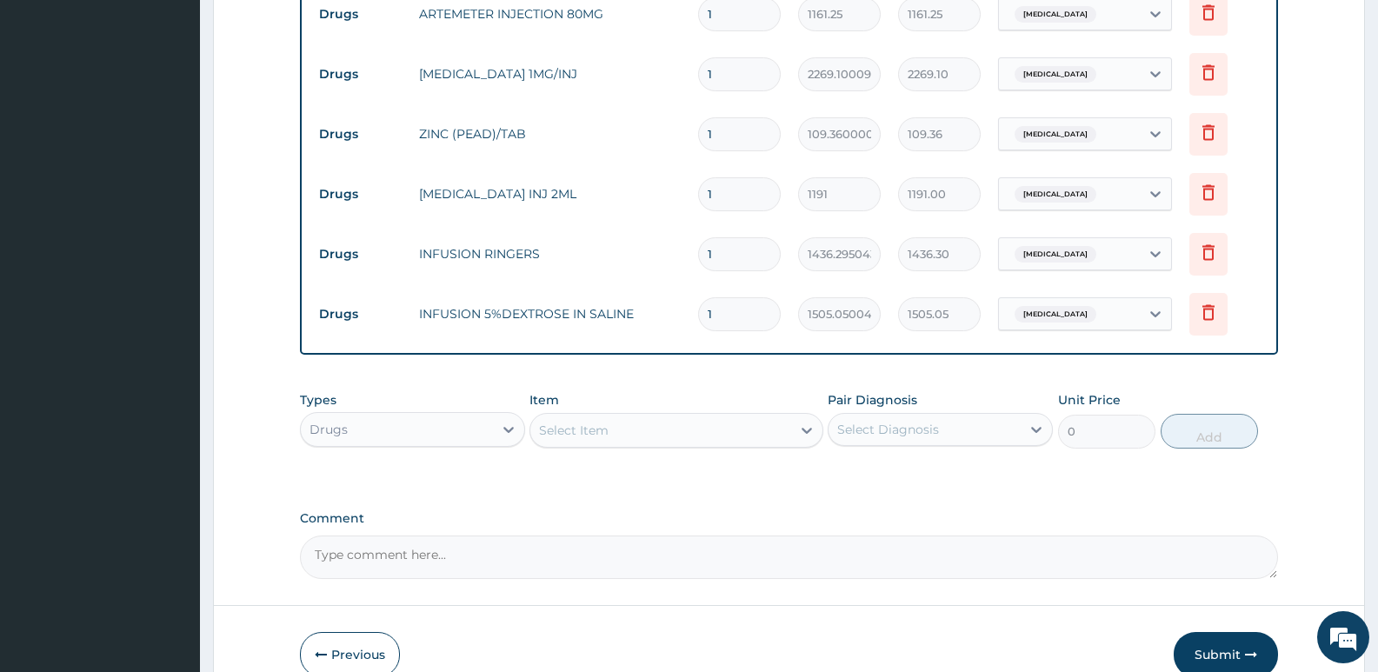
scroll to position [1618, 0]
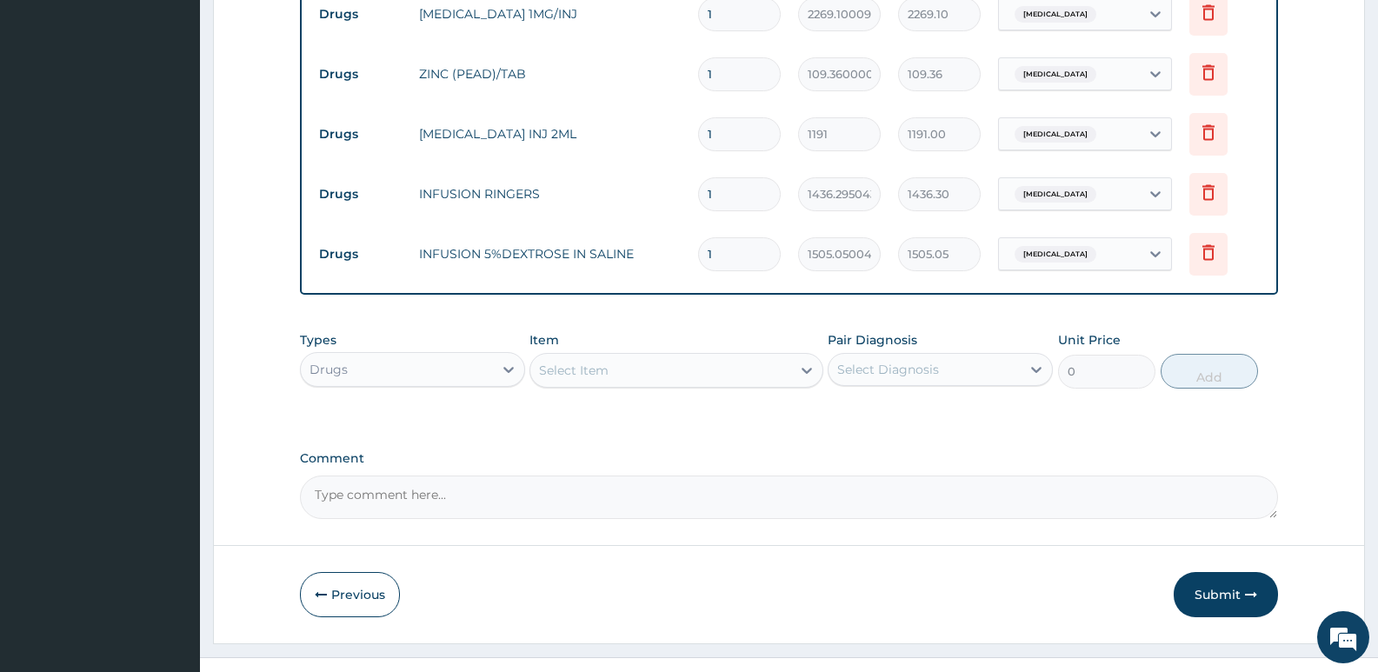
click at [734, 356] on div "Select Item" at bounding box center [660, 370] width 260 height 28
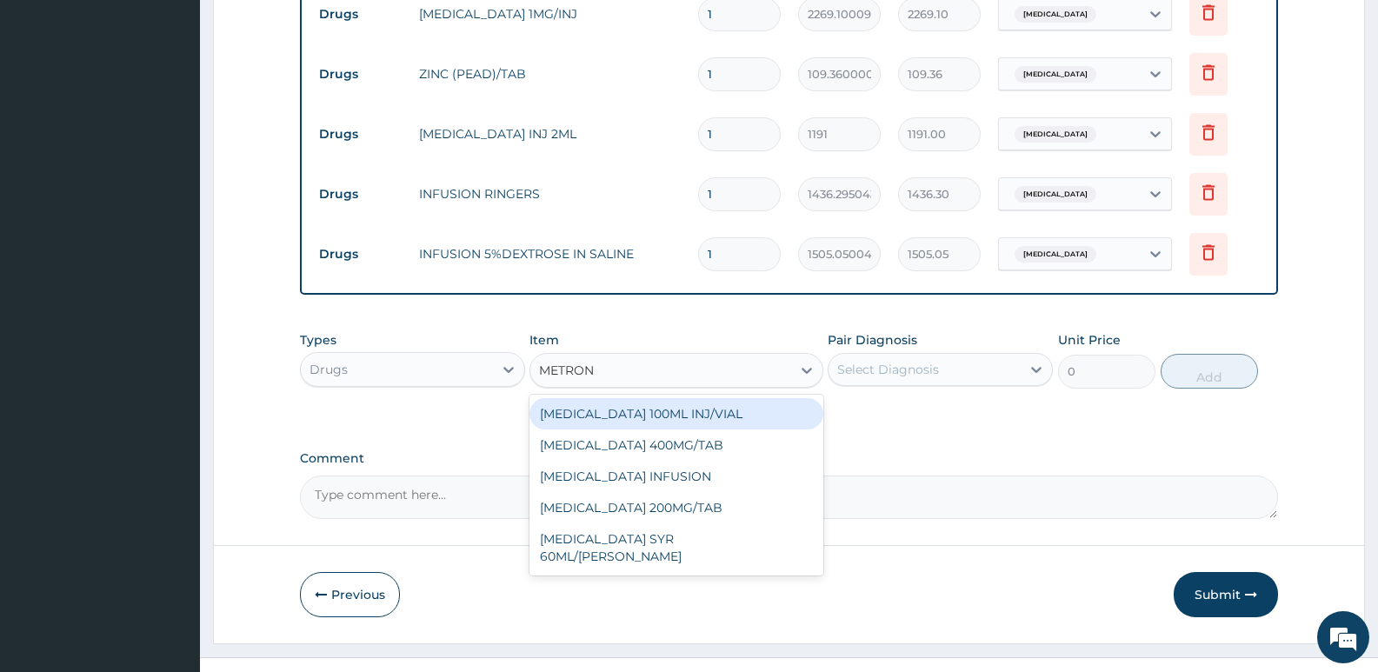
type input "METRONI"
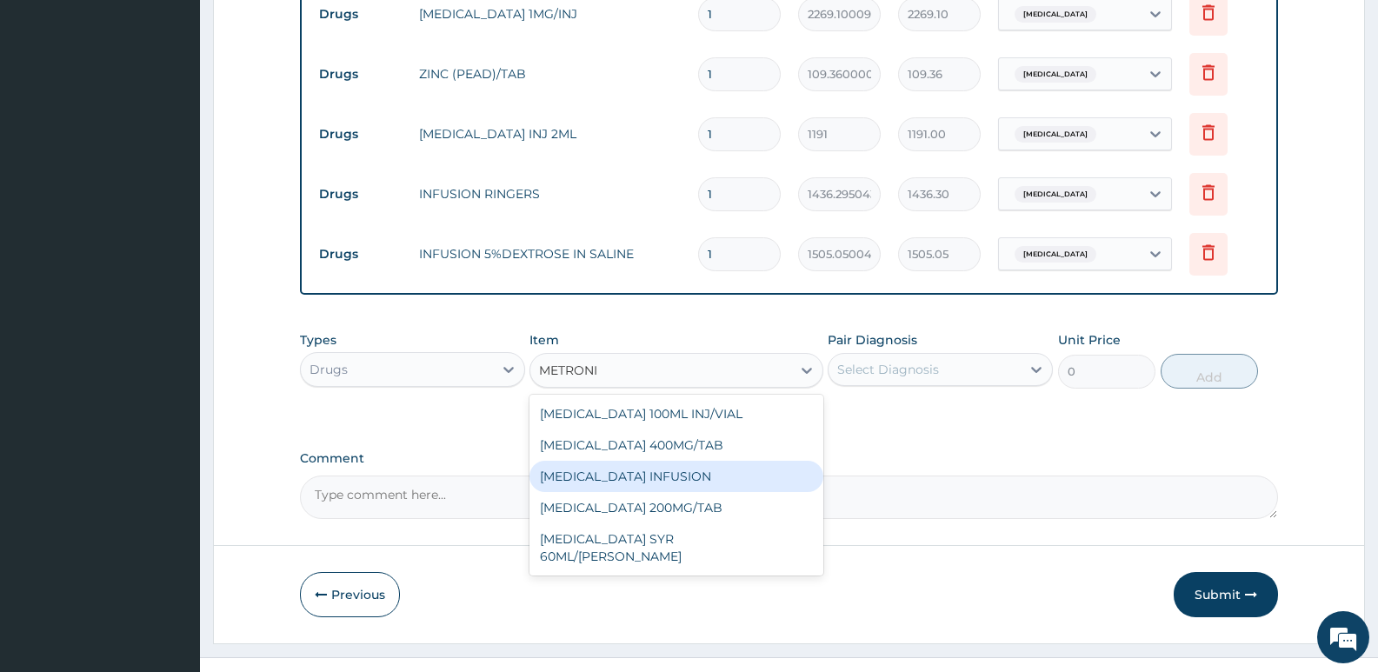
click at [693, 461] on div "[MEDICAL_DATA] INFUSION" at bounding box center [675, 476] width 293 height 31
type input "699.135009765625"
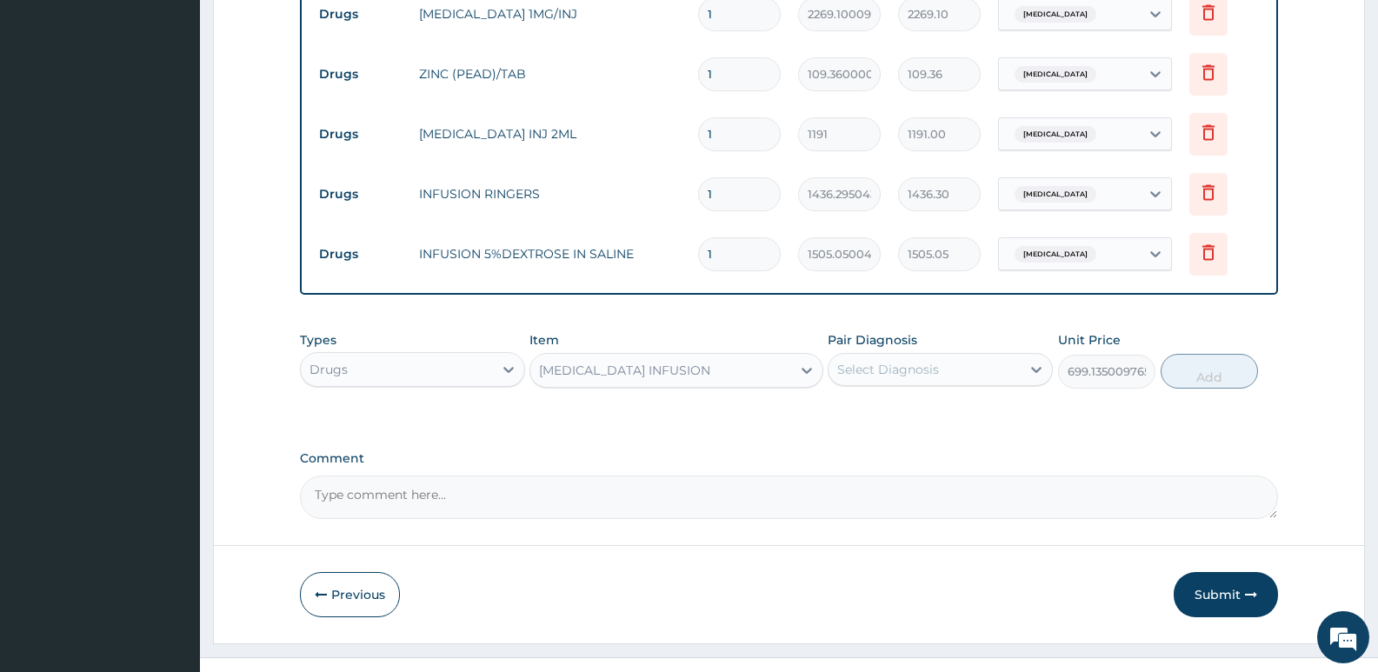
click at [927, 361] on div "Select Diagnosis" at bounding box center [888, 369] width 102 height 17
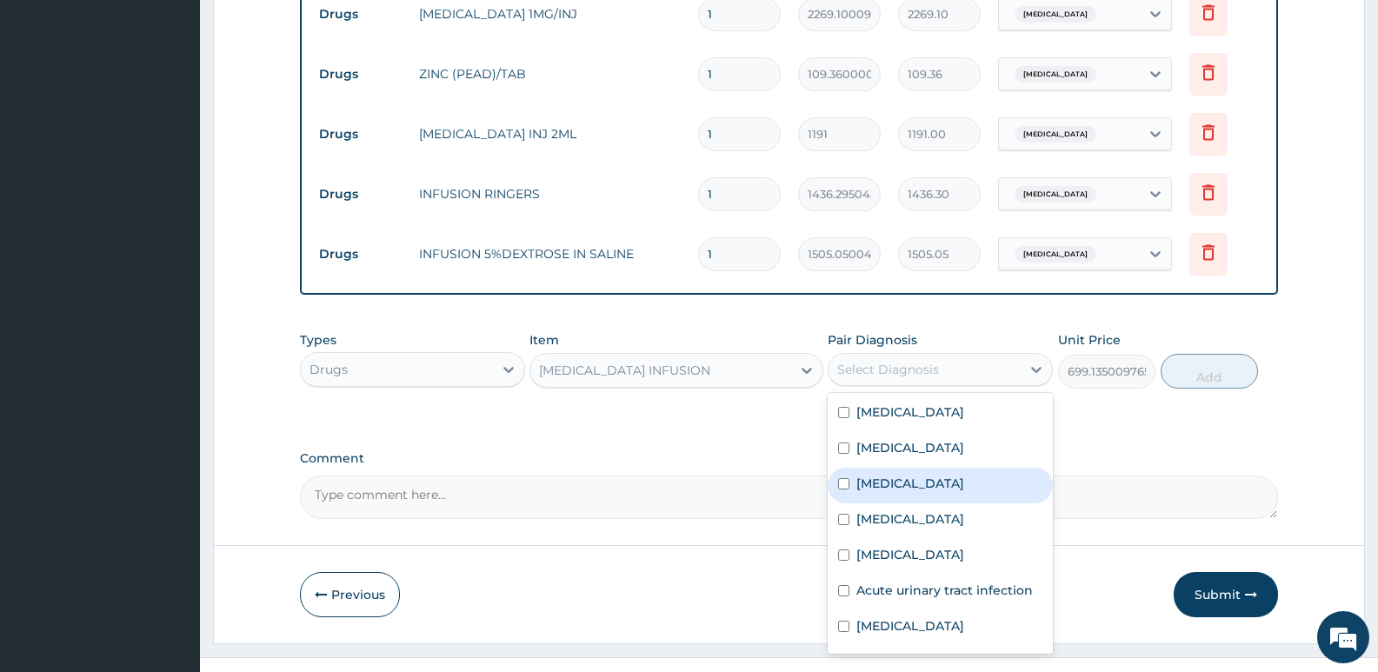
click at [914, 475] on label "Gastroenteritis" at bounding box center [910, 483] width 108 height 17
checkbox input "true"
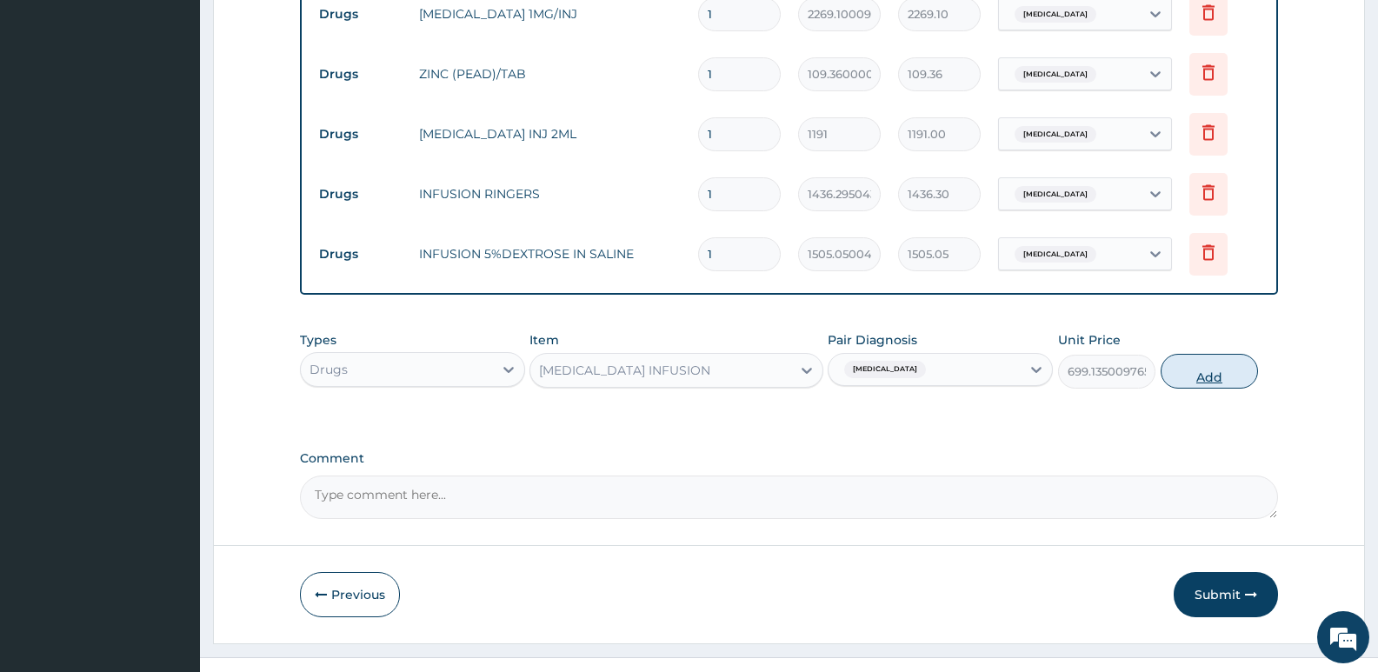
click at [1219, 354] on button "Add" at bounding box center [1208, 371] width 97 height 35
type input "0"
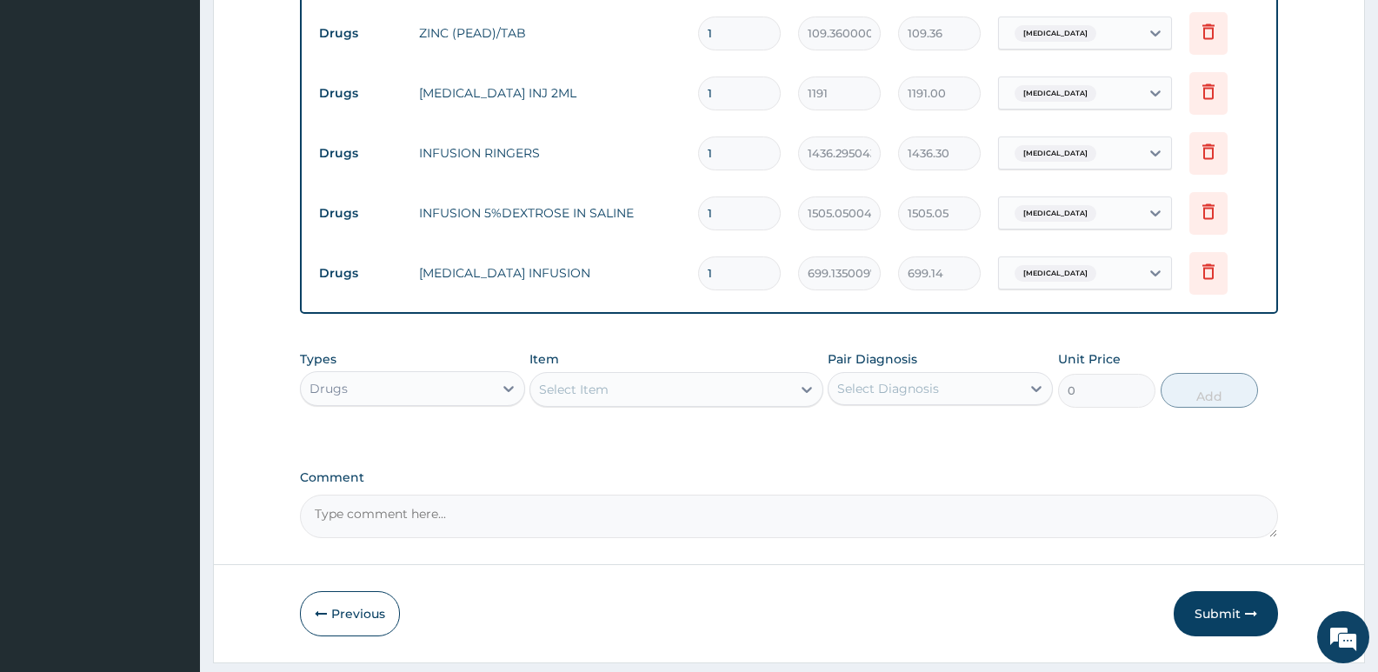
scroll to position [1678, 0]
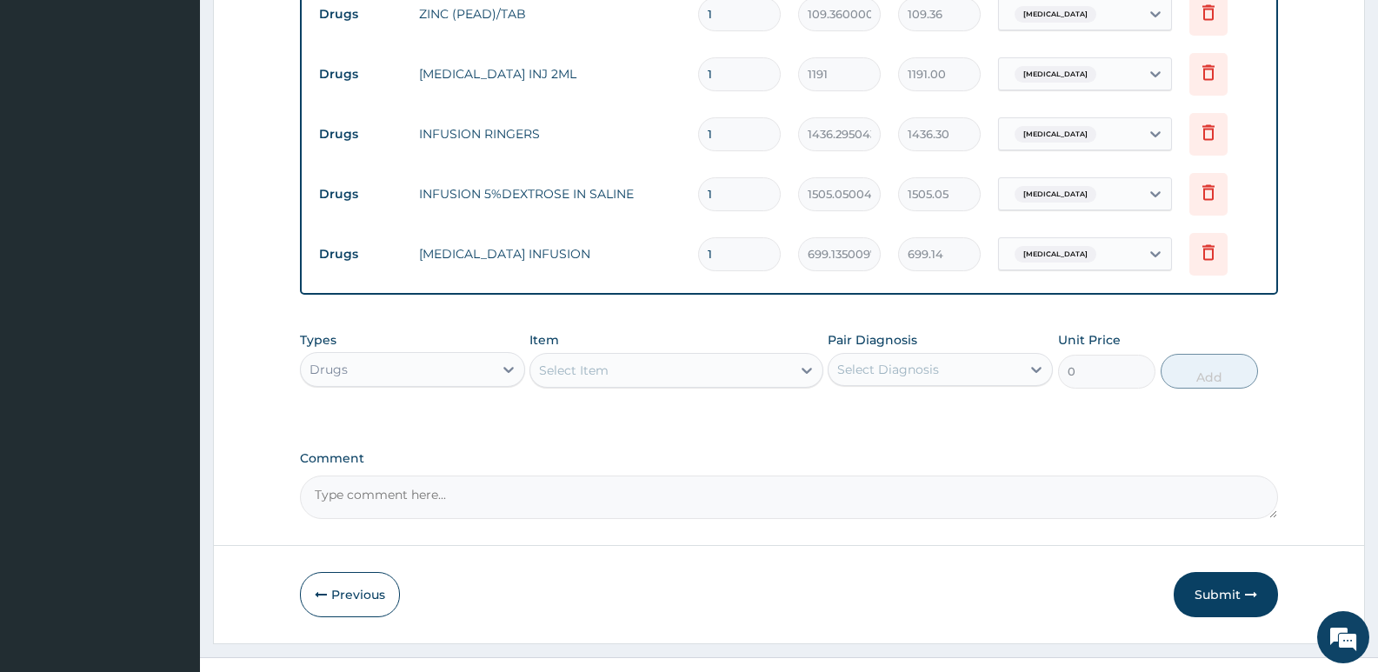
click at [611, 356] on div "Select Item" at bounding box center [660, 370] width 260 height 28
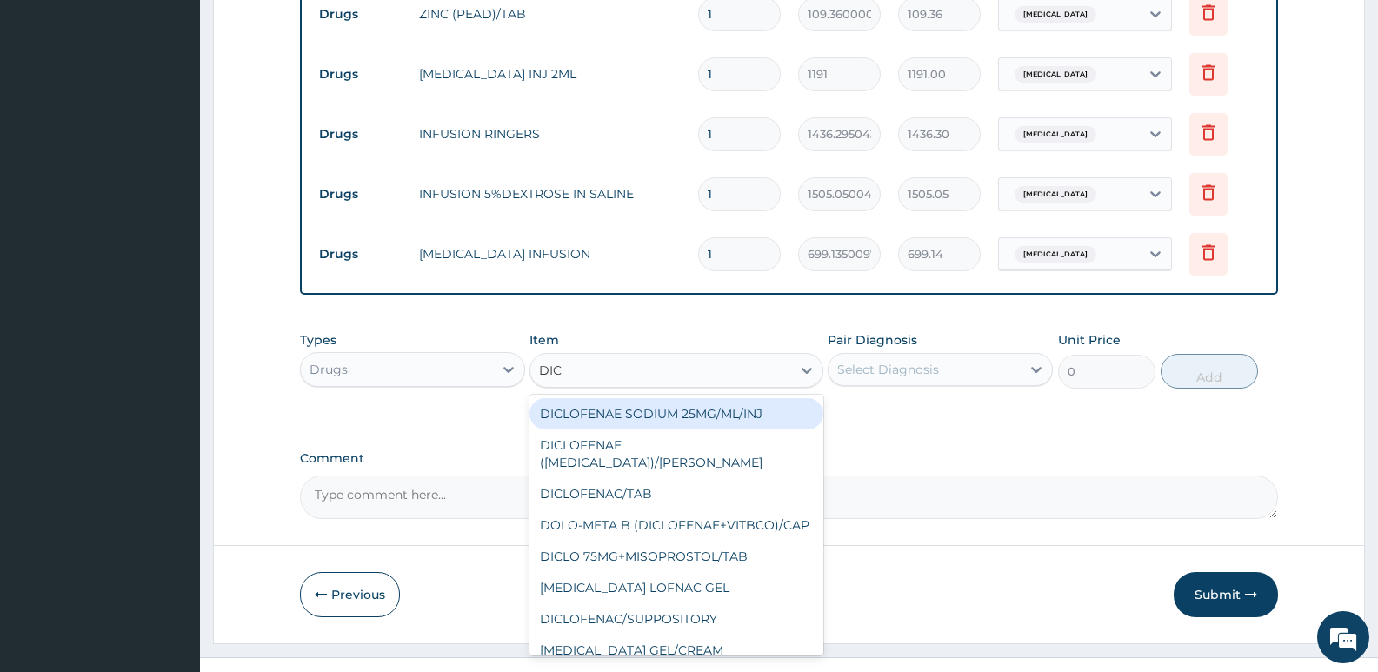
type input "DICLOF"
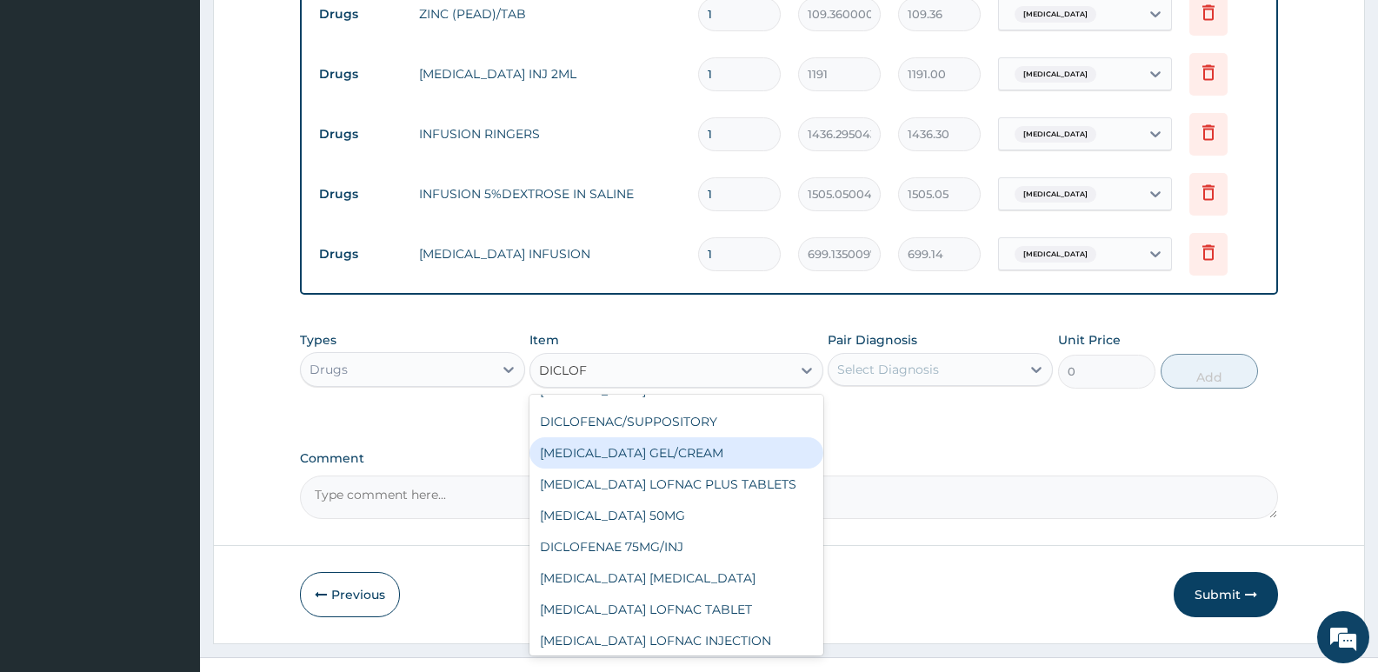
scroll to position [170, 0]
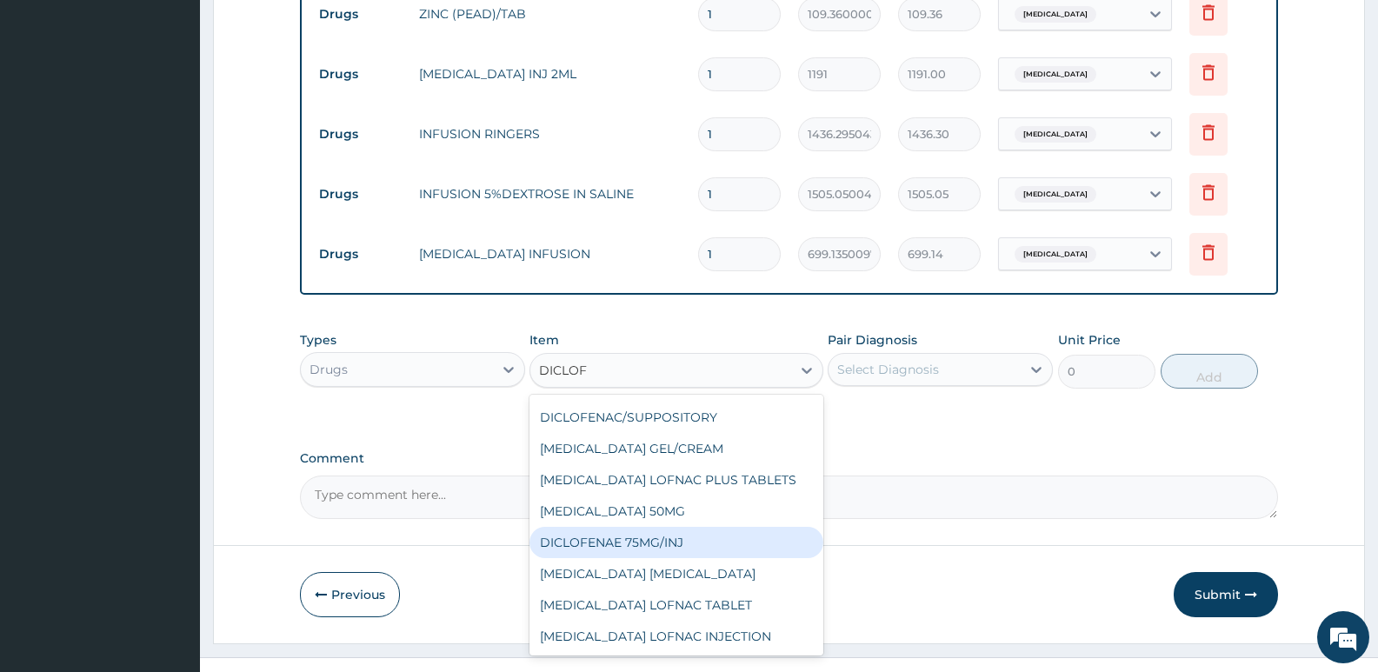
click at [684, 527] on div "DICLOFENAE 75MG/INJ" at bounding box center [675, 542] width 293 height 31
type input "169.3049926757812"
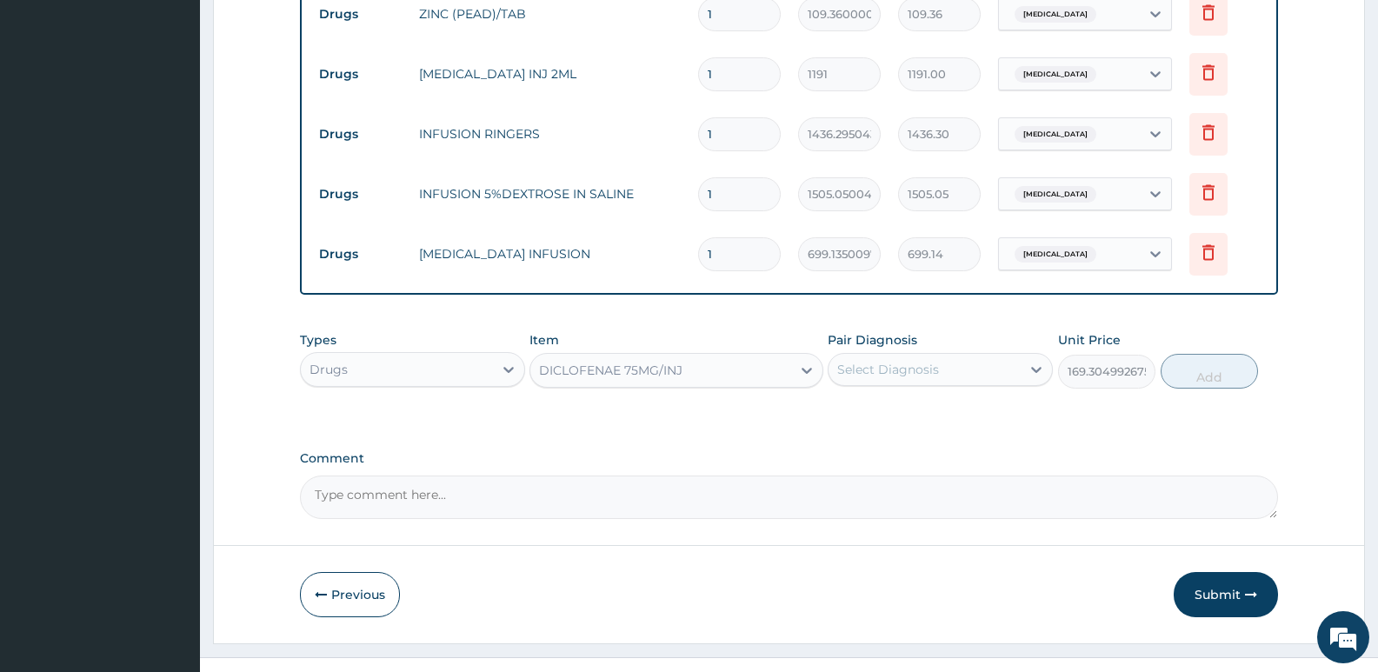
click at [908, 361] on div "Select Diagnosis" at bounding box center [888, 369] width 102 height 17
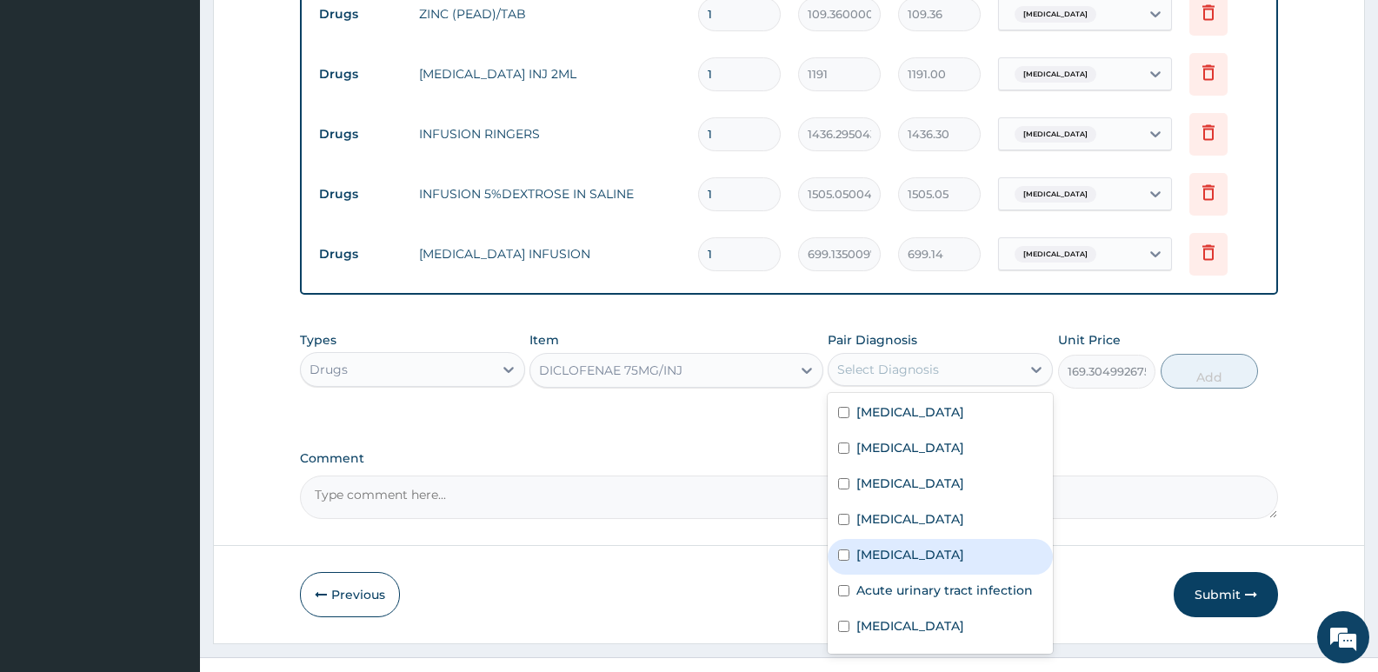
click at [927, 546] on label "Acute abdomen" at bounding box center [910, 554] width 108 height 17
checkbox input "true"
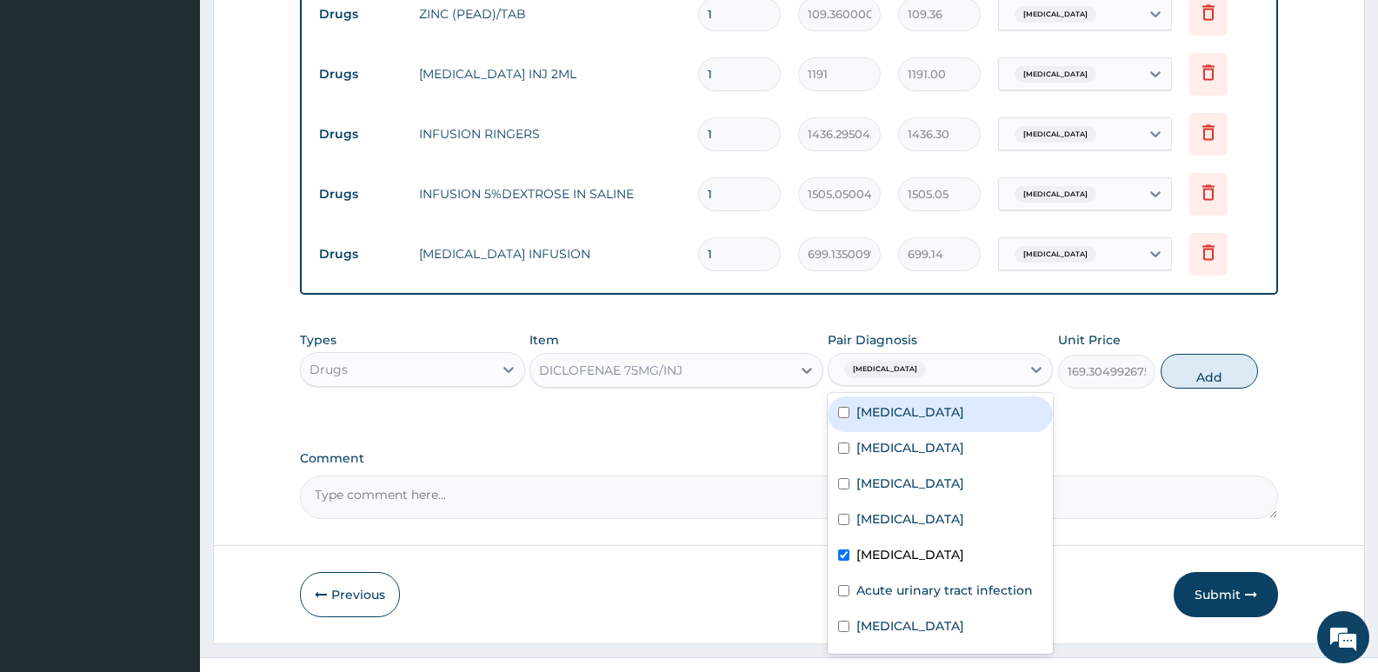
click at [890, 396] on div "[MEDICAL_DATA]" at bounding box center [939, 414] width 225 height 36
checkbox input "true"
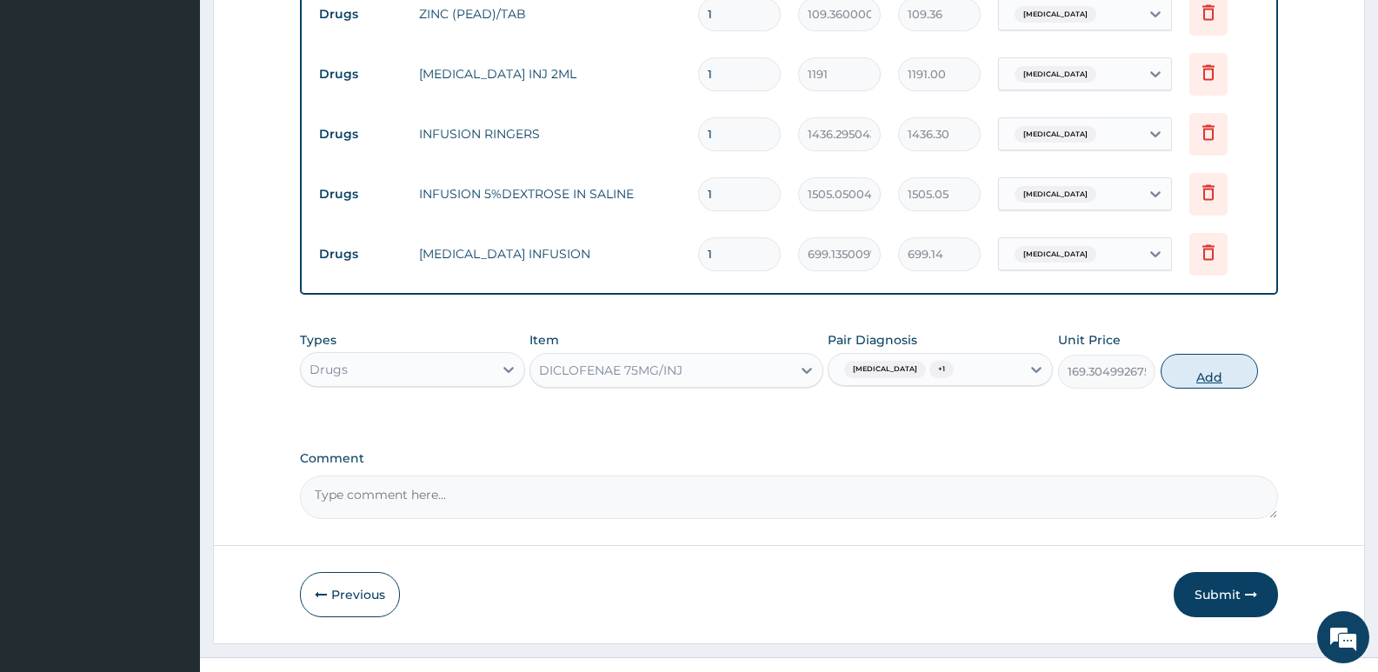
click at [1209, 354] on button "Add" at bounding box center [1208, 371] width 97 height 35
type input "0"
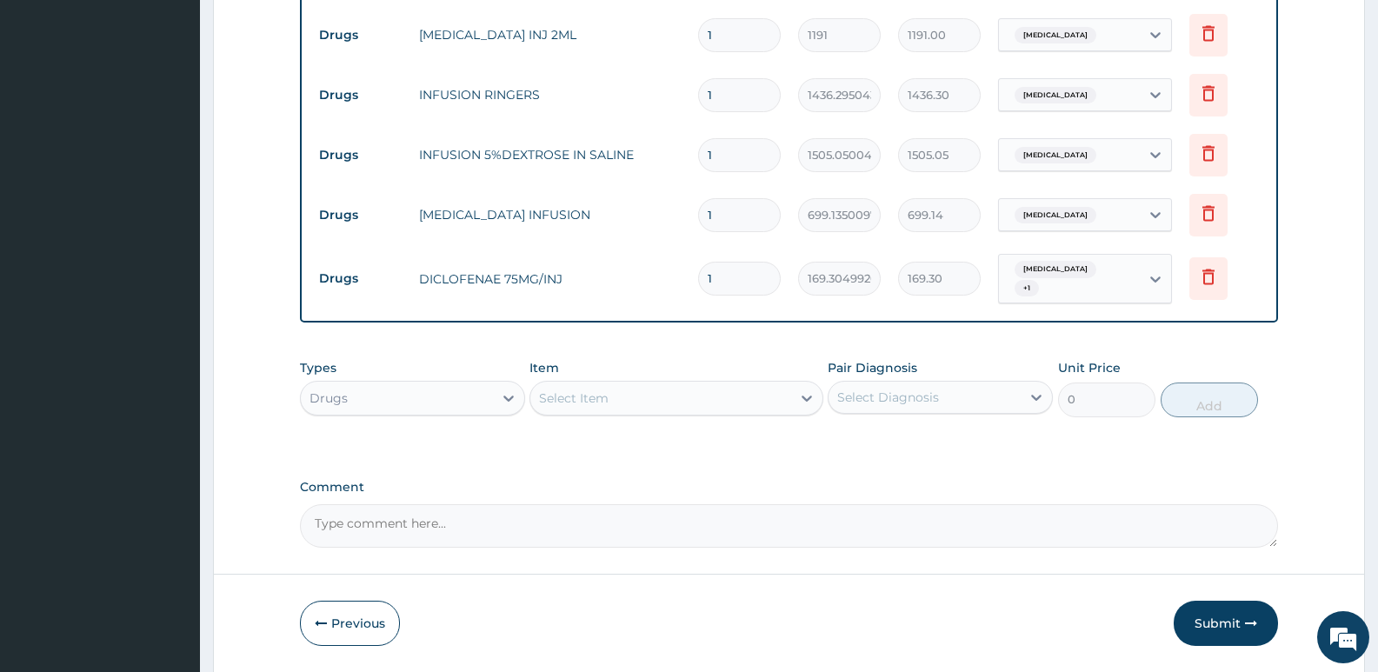
scroll to position [1738, 0]
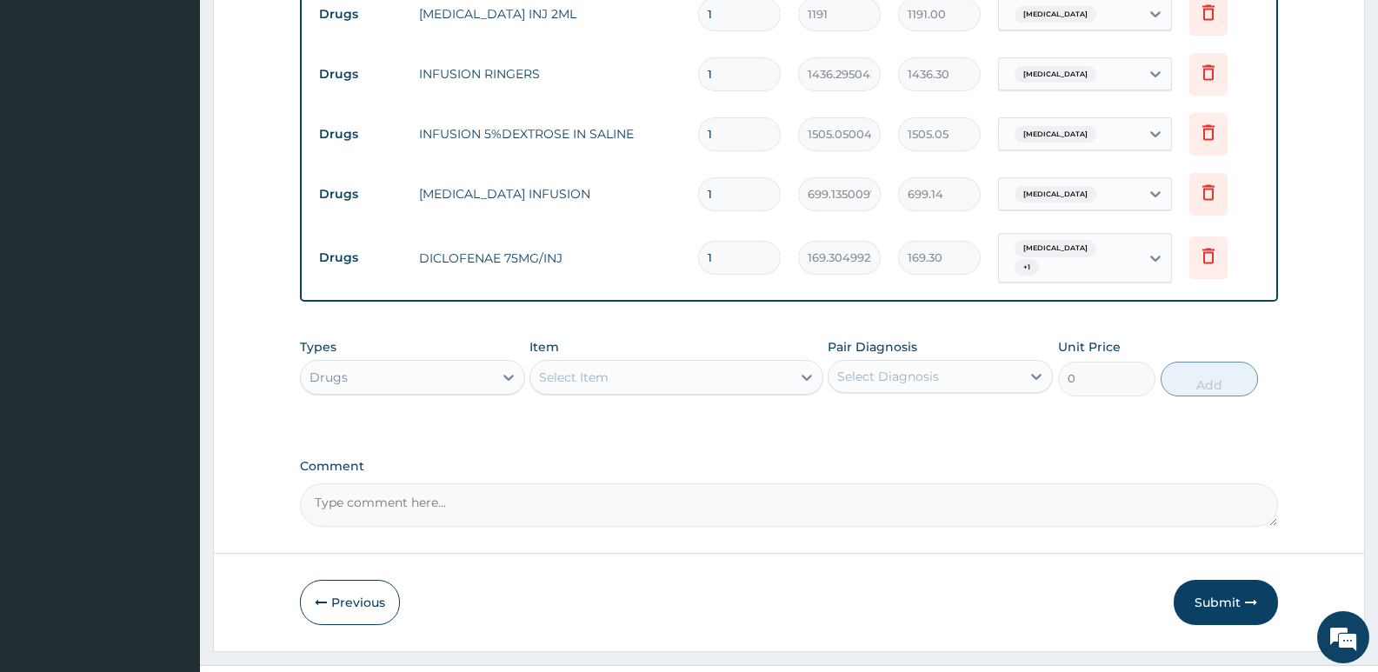
click at [707, 363] on div "Select Item" at bounding box center [660, 377] width 260 height 28
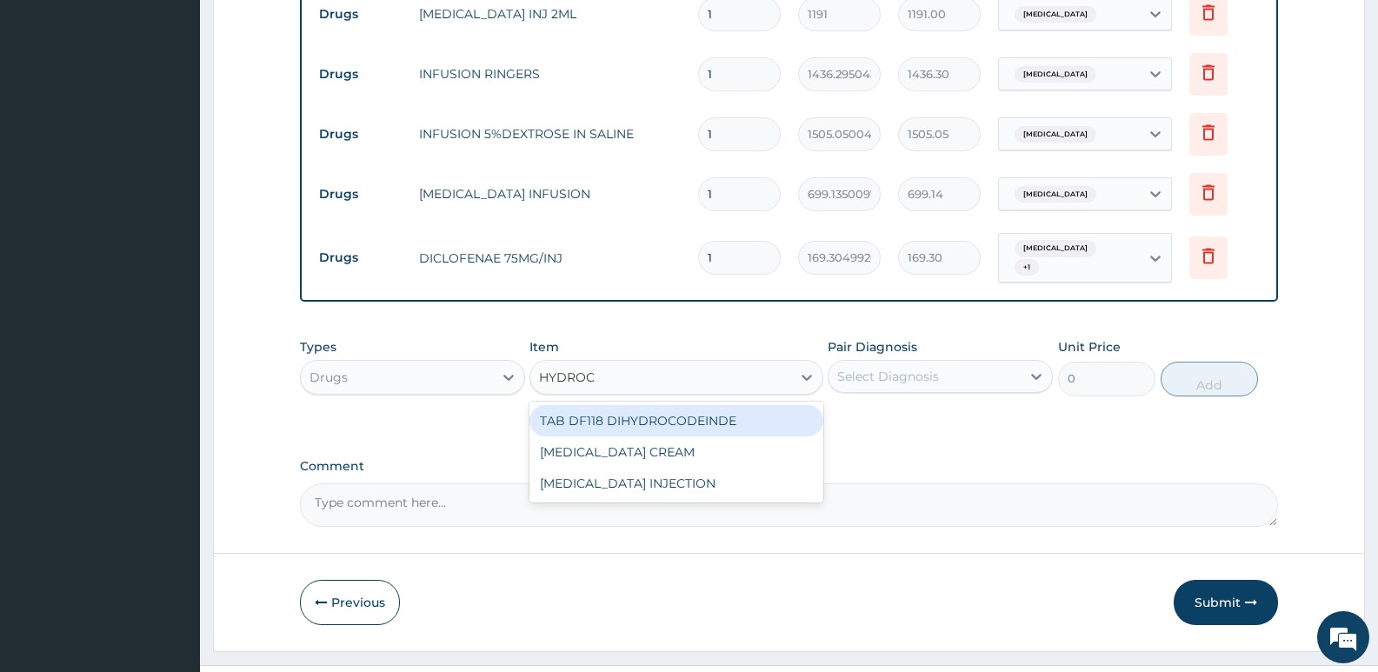
type input "HYDROCO"
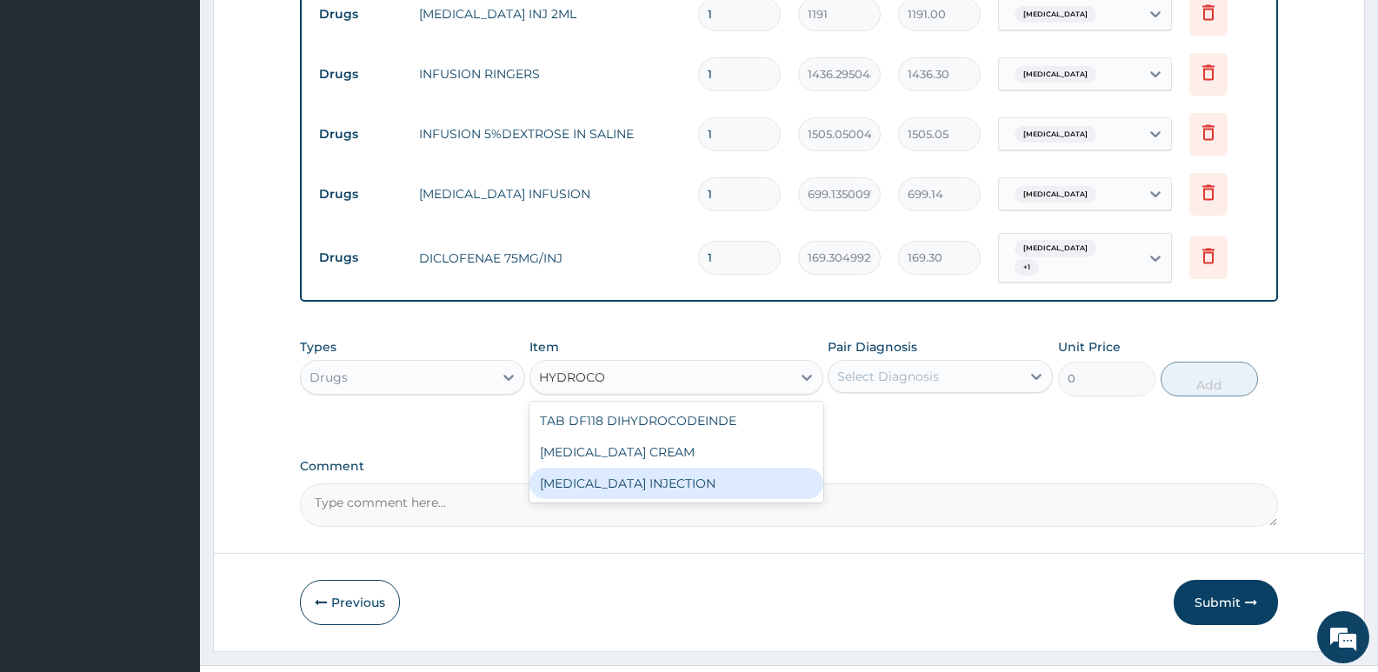
click at [712, 468] on div "[MEDICAL_DATA] INJECTION" at bounding box center [675, 483] width 293 height 31
type input "828.125"
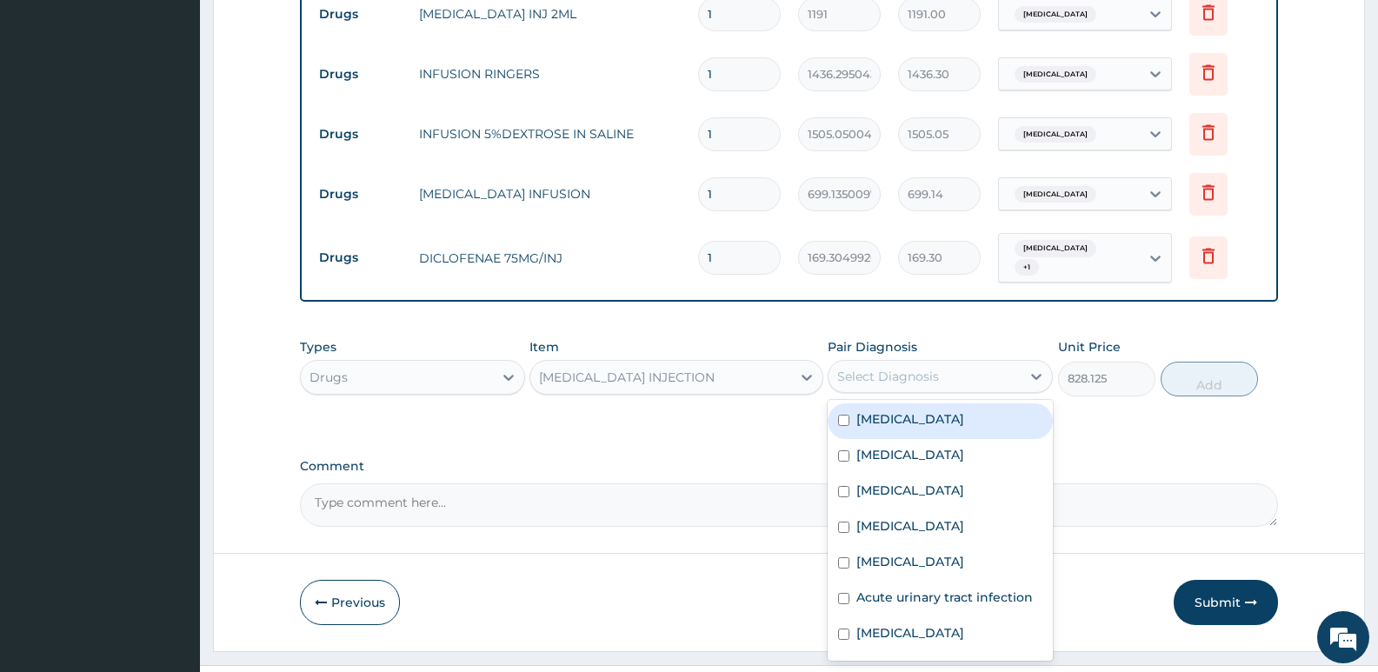
click at [920, 368] on div "Select Diagnosis" at bounding box center [888, 376] width 102 height 17
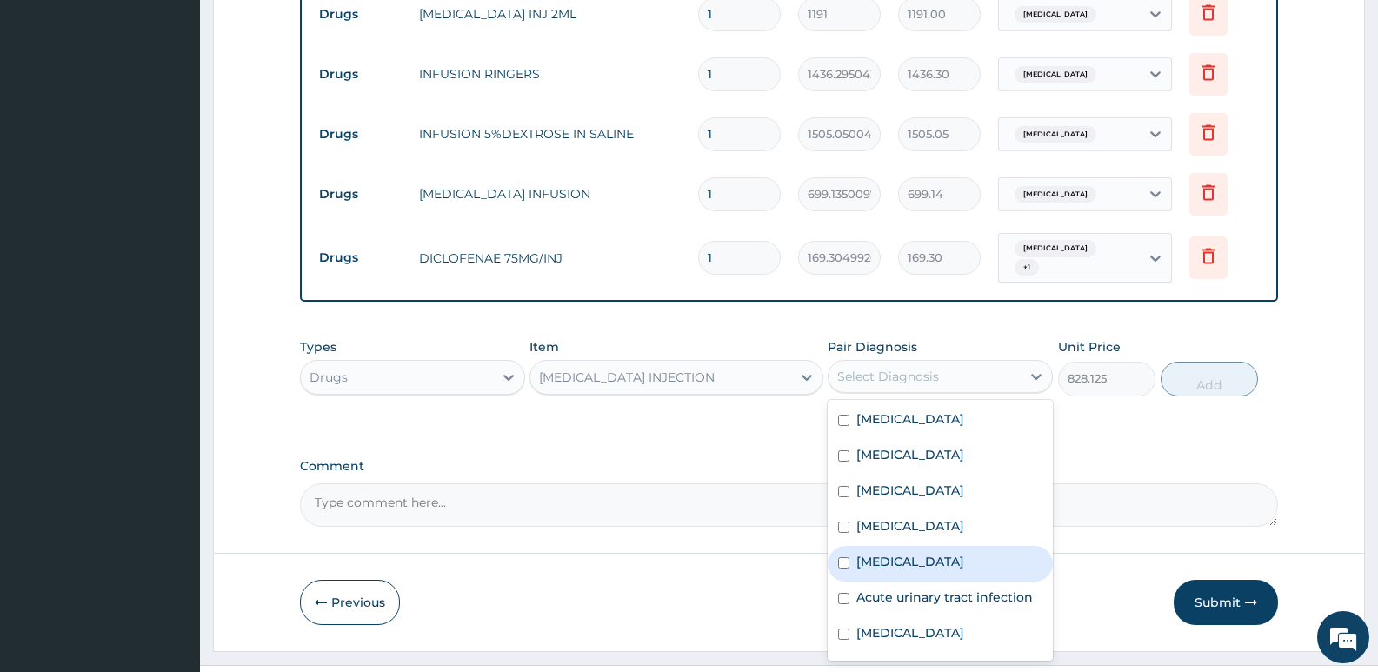
scroll to position [84, 0]
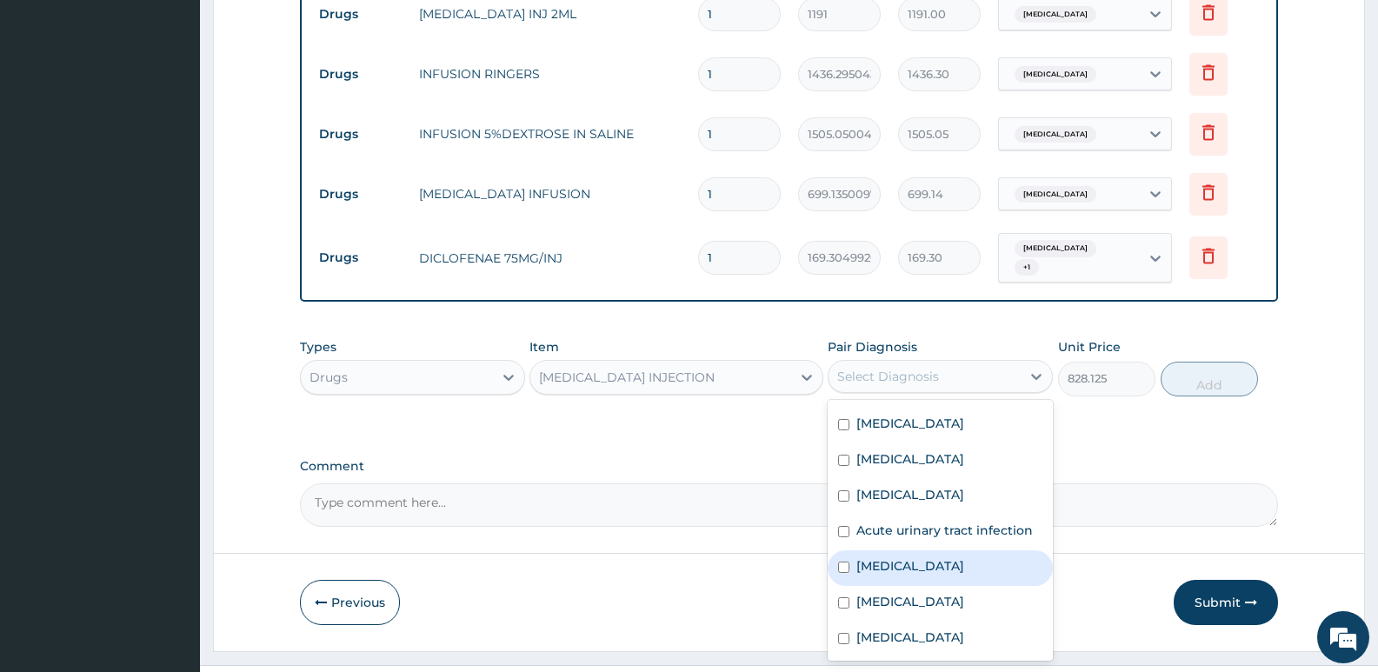
click at [865, 557] on label "Anemia" at bounding box center [910, 565] width 108 height 17
checkbox input "true"
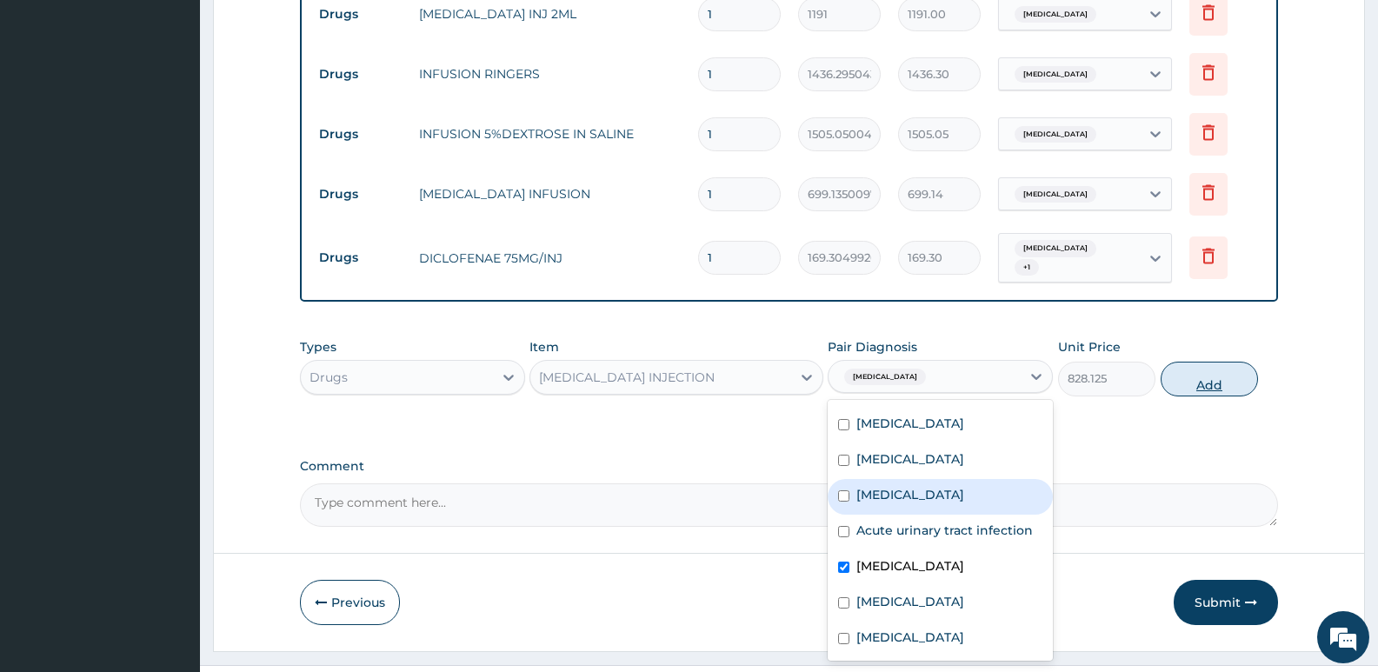
click at [1190, 362] on button "Add" at bounding box center [1208, 379] width 97 height 35
type input "0"
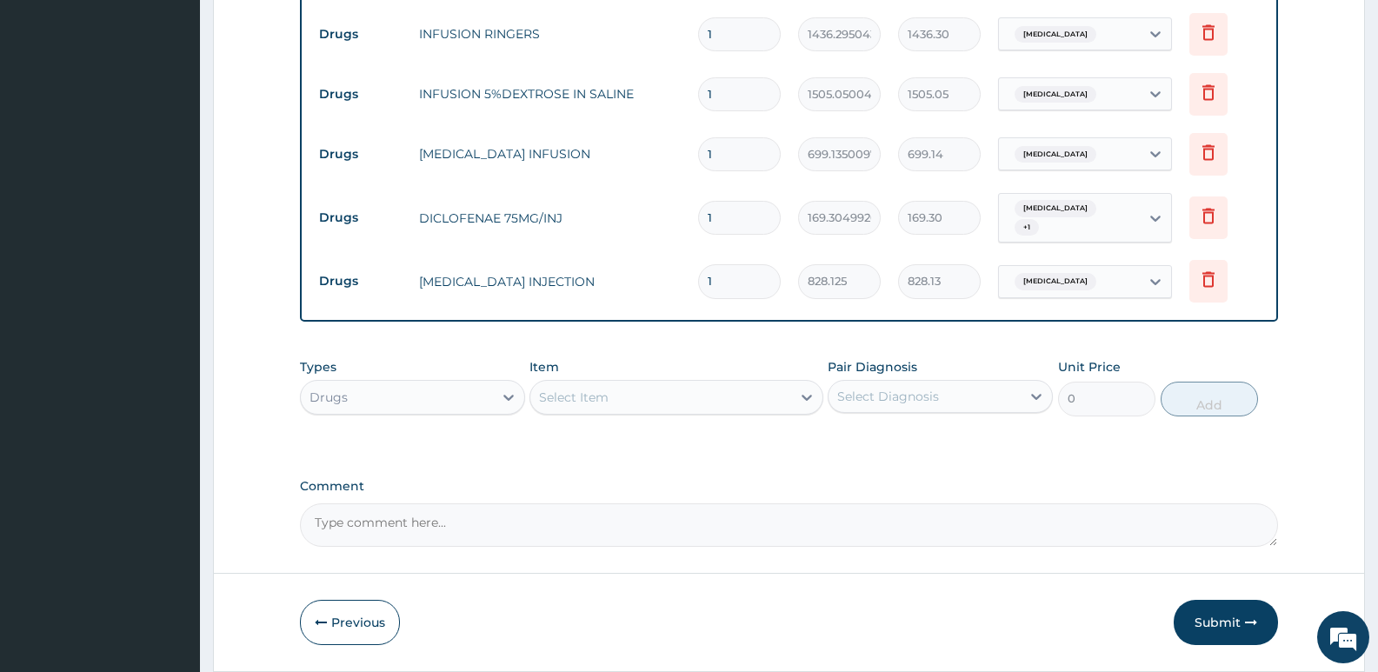
scroll to position [1798, 0]
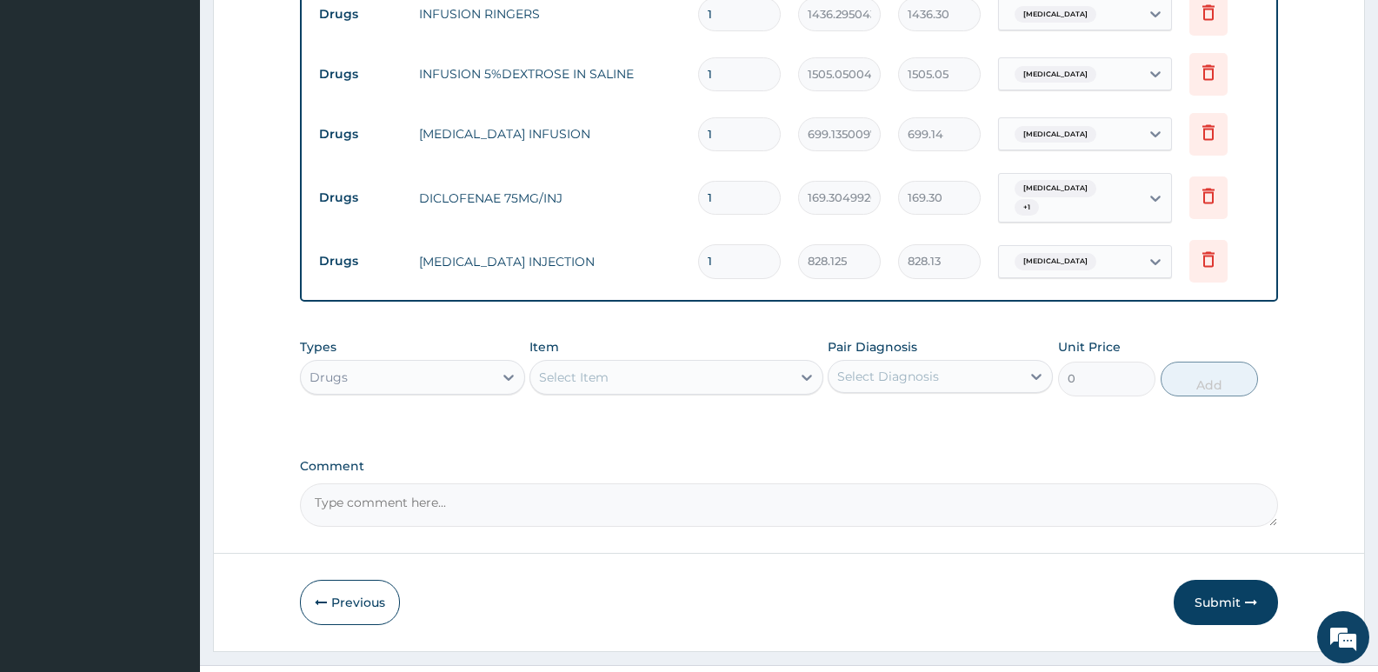
click at [683, 363] on div "Select Item" at bounding box center [660, 377] width 260 height 28
type input "FRUSEMI"
click at [726, 405] on div "[MEDICAL_DATA] INJECTION" at bounding box center [675, 420] width 293 height 31
type input "568.0700073242188"
click at [895, 368] on div "Select Diagnosis" at bounding box center [888, 376] width 102 height 17
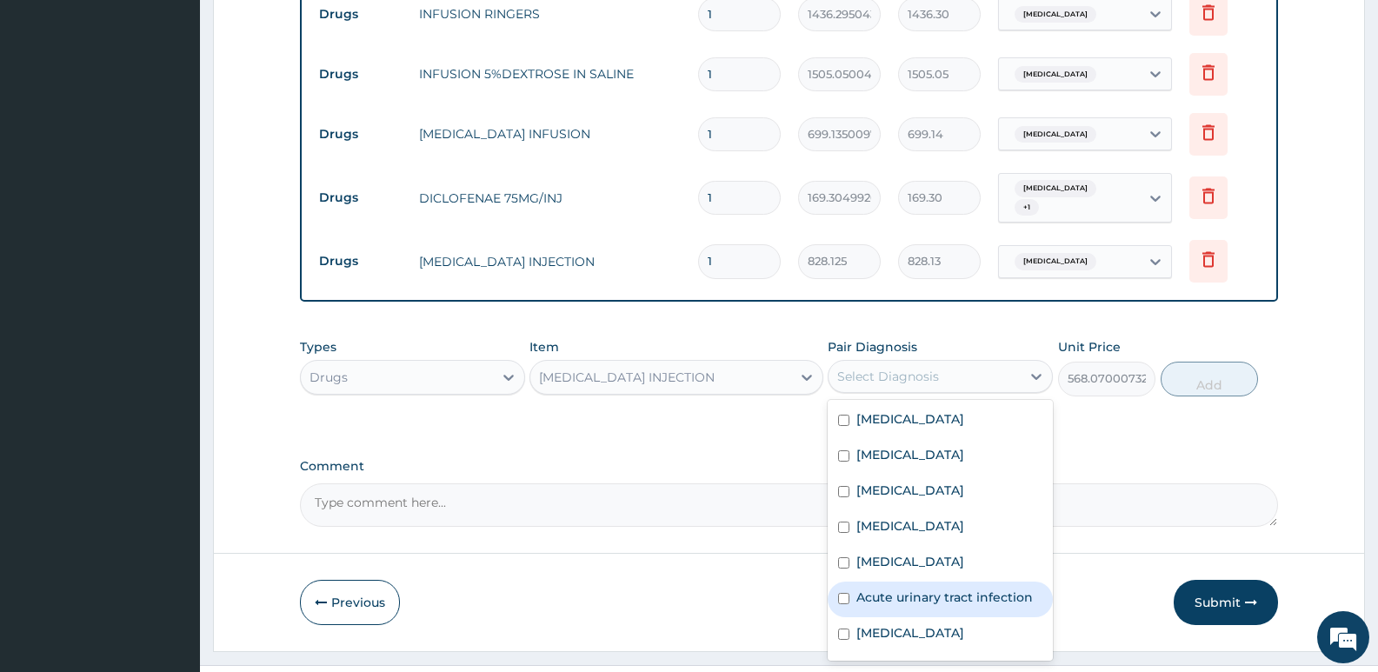
scroll to position [84, 0]
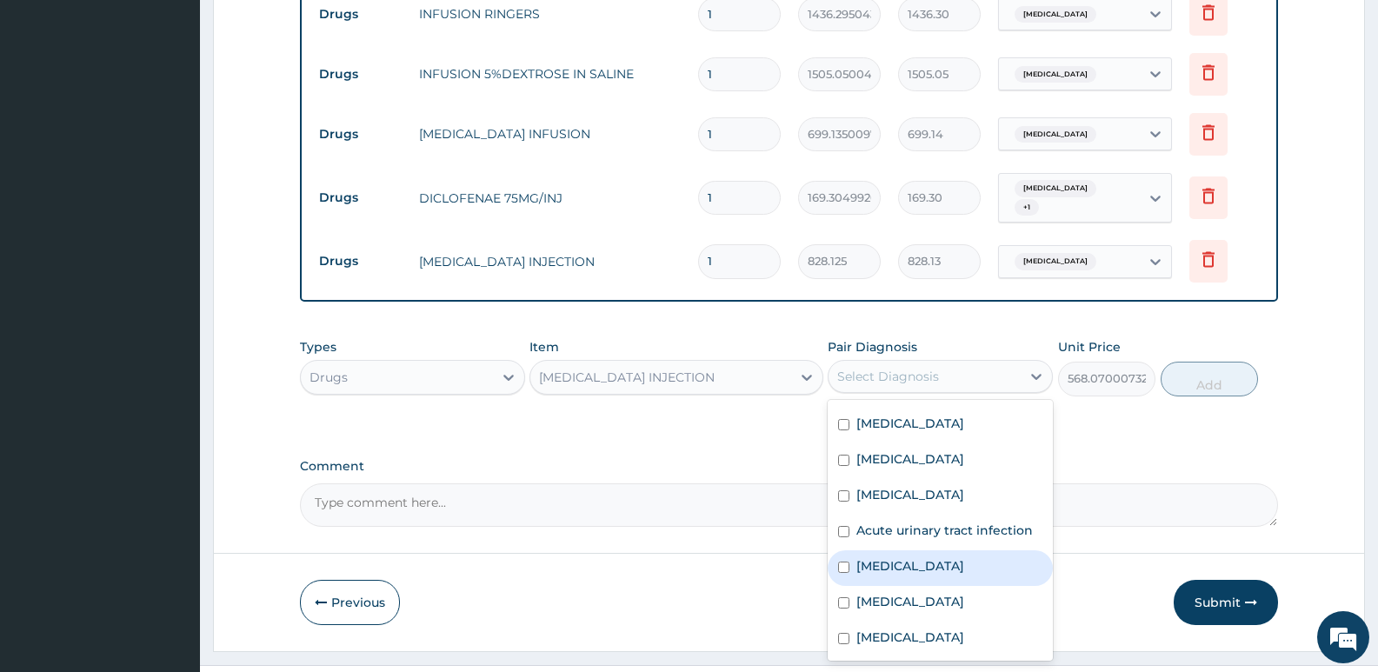
click at [899, 557] on label "Anemia" at bounding box center [910, 565] width 108 height 17
checkbox input "true"
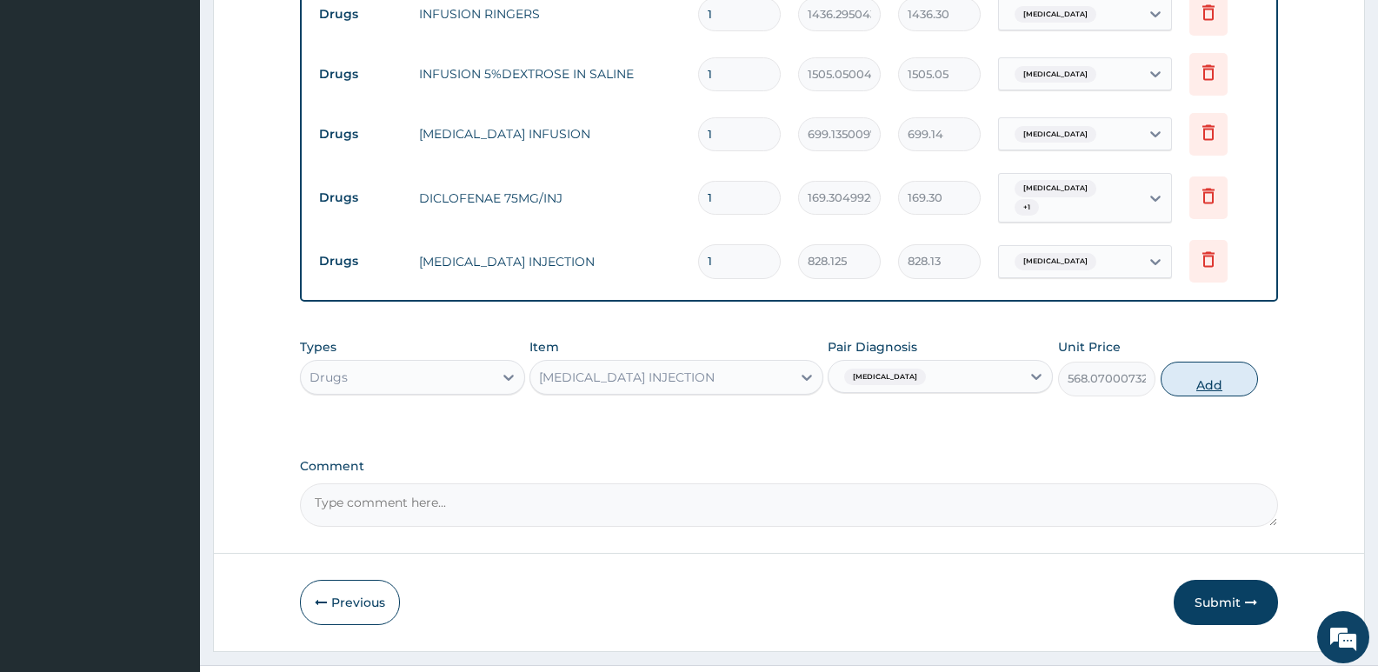
click at [1200, 362] on button "Add" at bounding box center [1208, 379] width 97 height 35
type input "0"
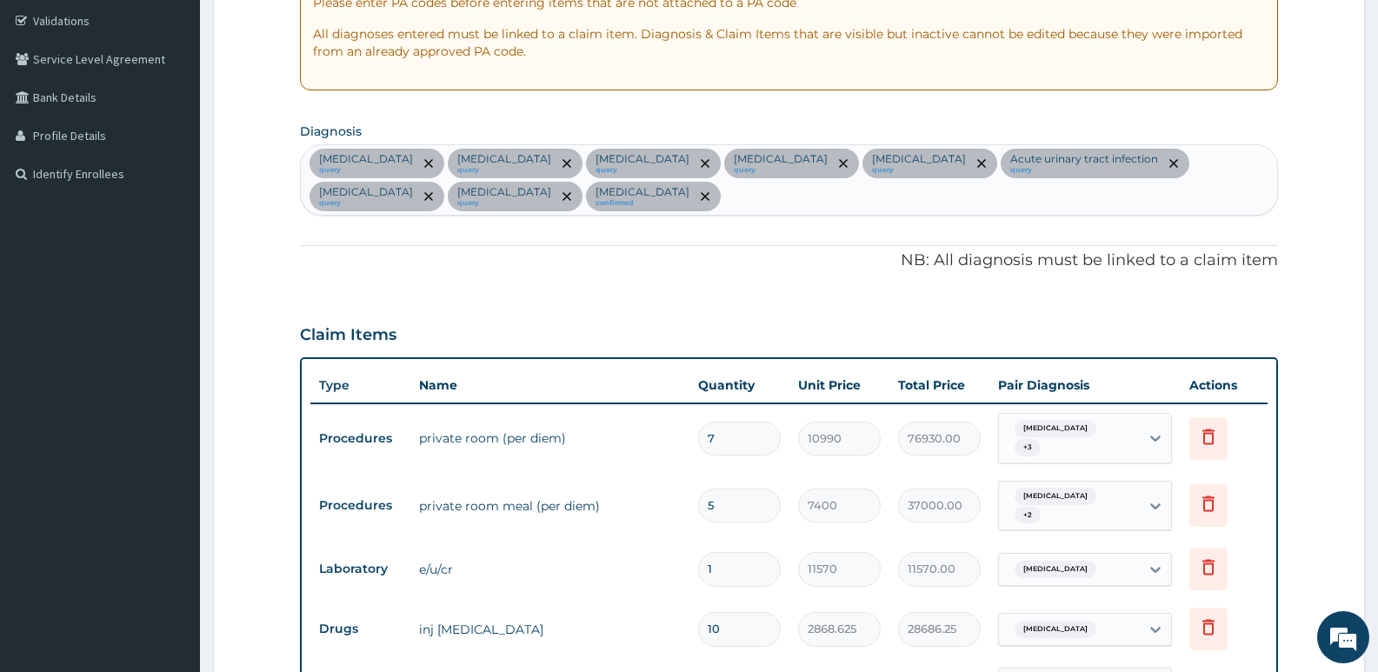
scroll to position [321, 0]
click at [528, 198] on div "Malaria query Sepsis query Gastroenteritis query Swollen abdomen query Acute ab…" at bounding box center [789, 181] width 976 height 70
type input "INSOMNIA"
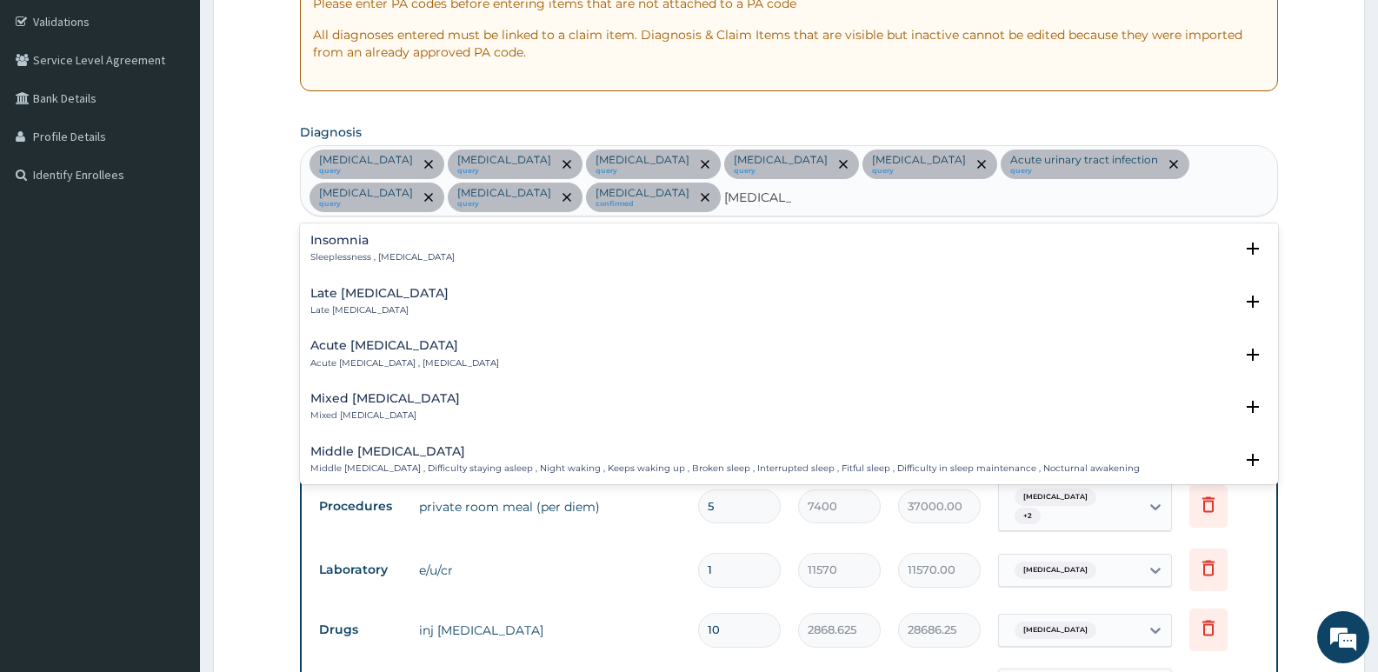
click at [379, 244] on h4 "Insomnia" at bounding box center [382, 240] width 144 height 13
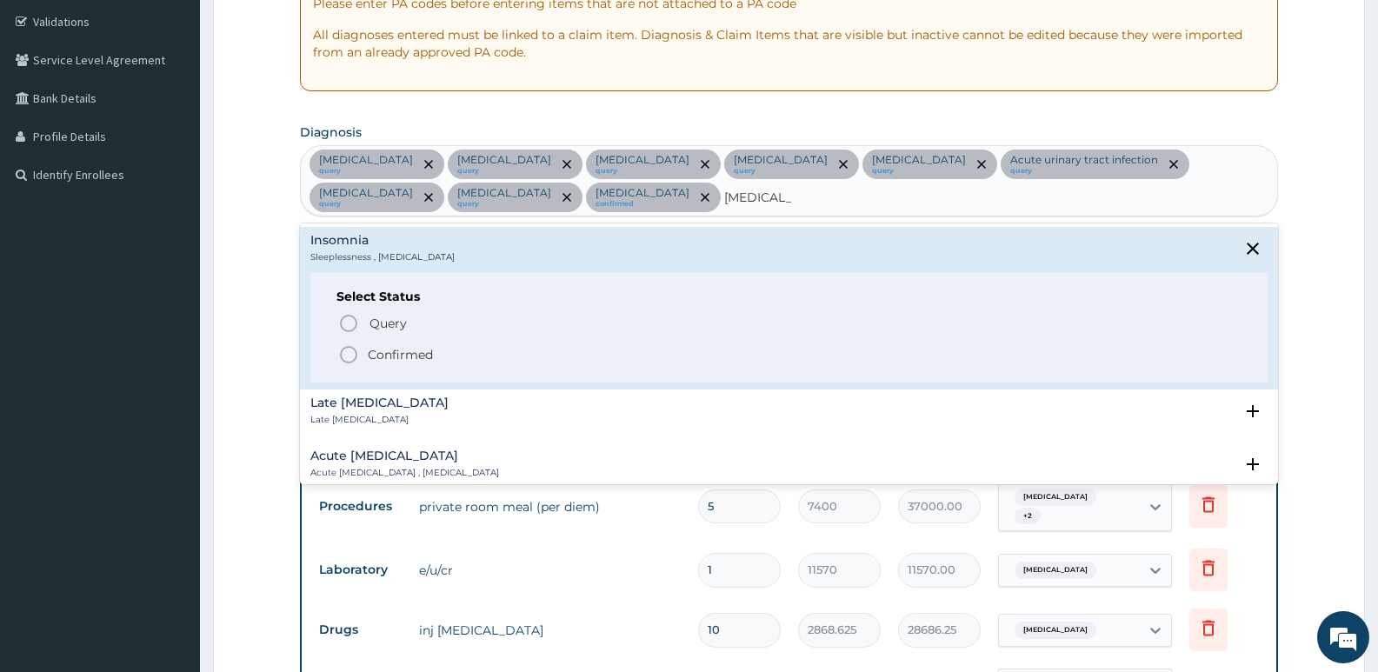
click at [416, 354] on p "Confirmed" at bounding box center [400, 354] width 65 height 17
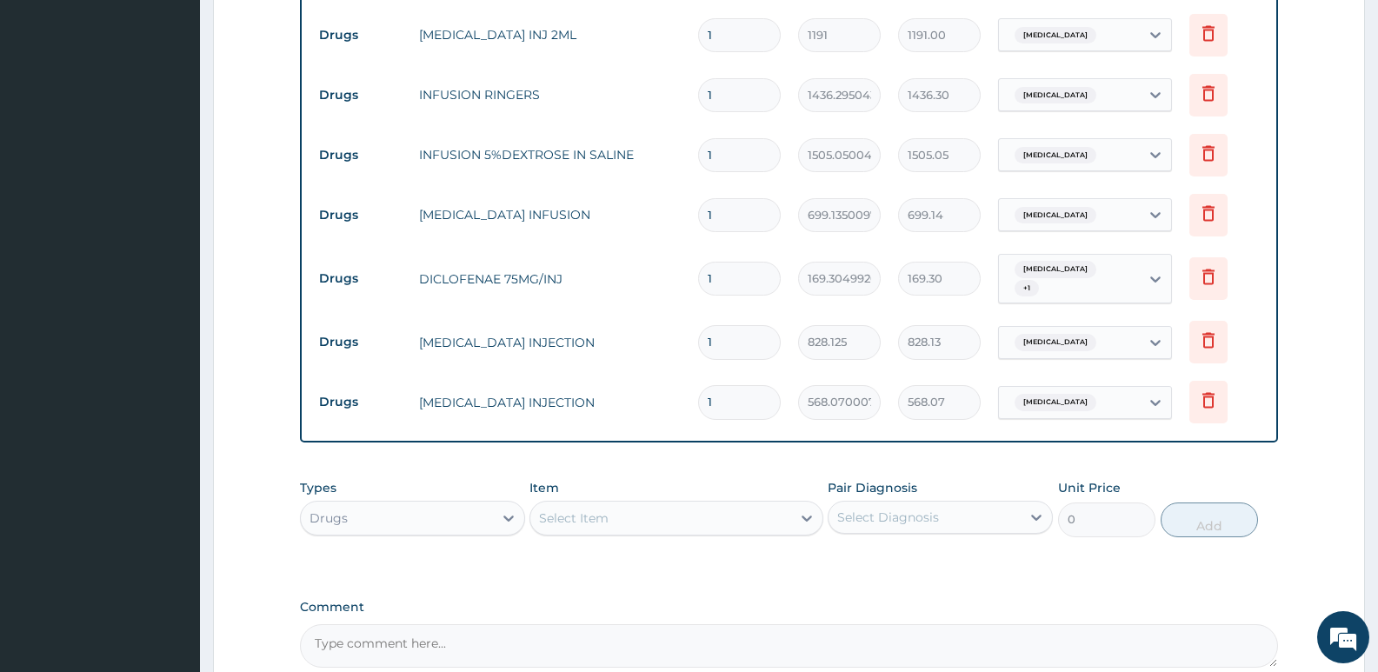
scroll to position [1858, 0]
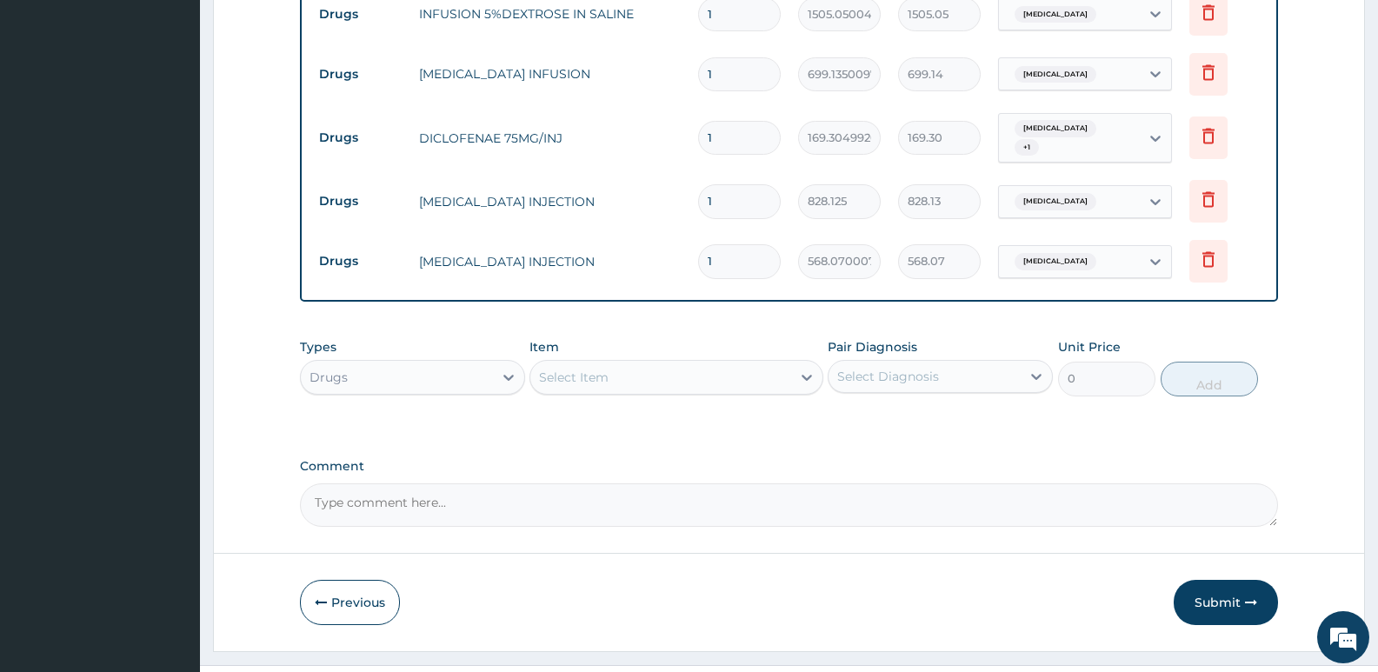
click at [619, 363] on div "Select Item" at bounding box center [660, 377] width 260 height 28
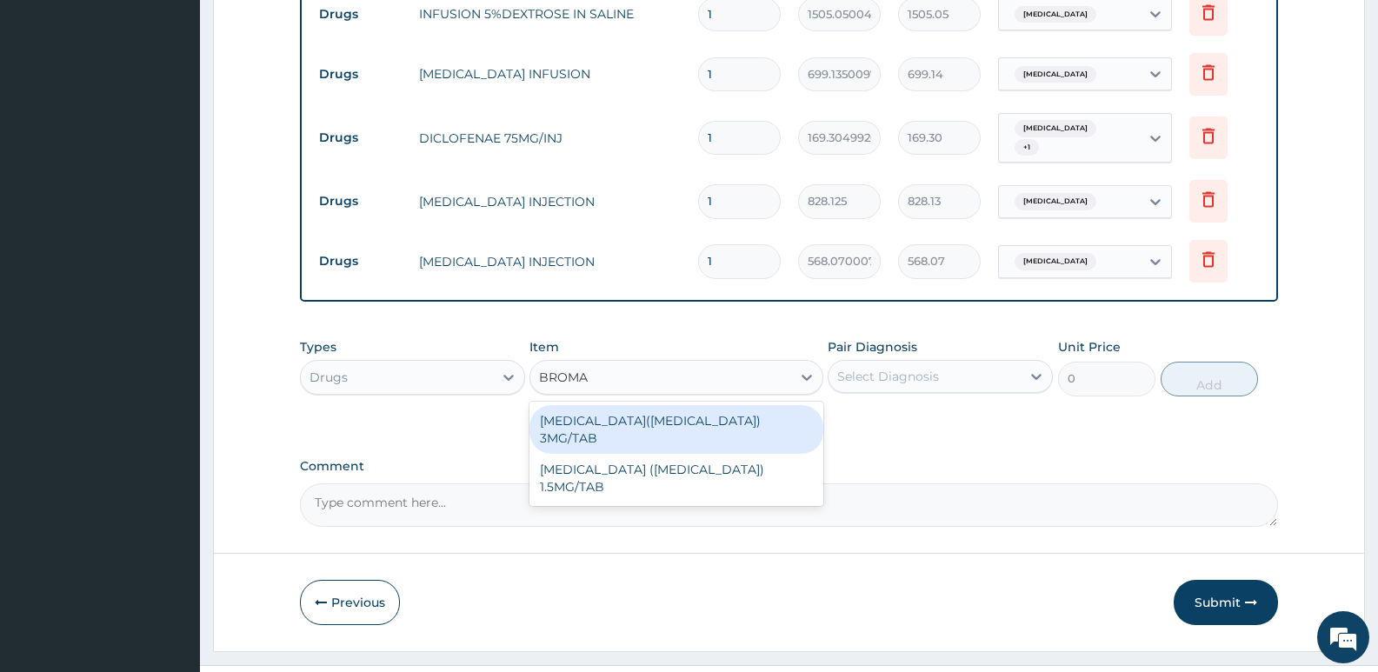
type input "BROMAZ"
click at [671, 405] on div "BROMAZEPAM(LEXOTAN) 3MG/TAB" at bounding box center [675, 429] width 293 height 49
type input "124.625"
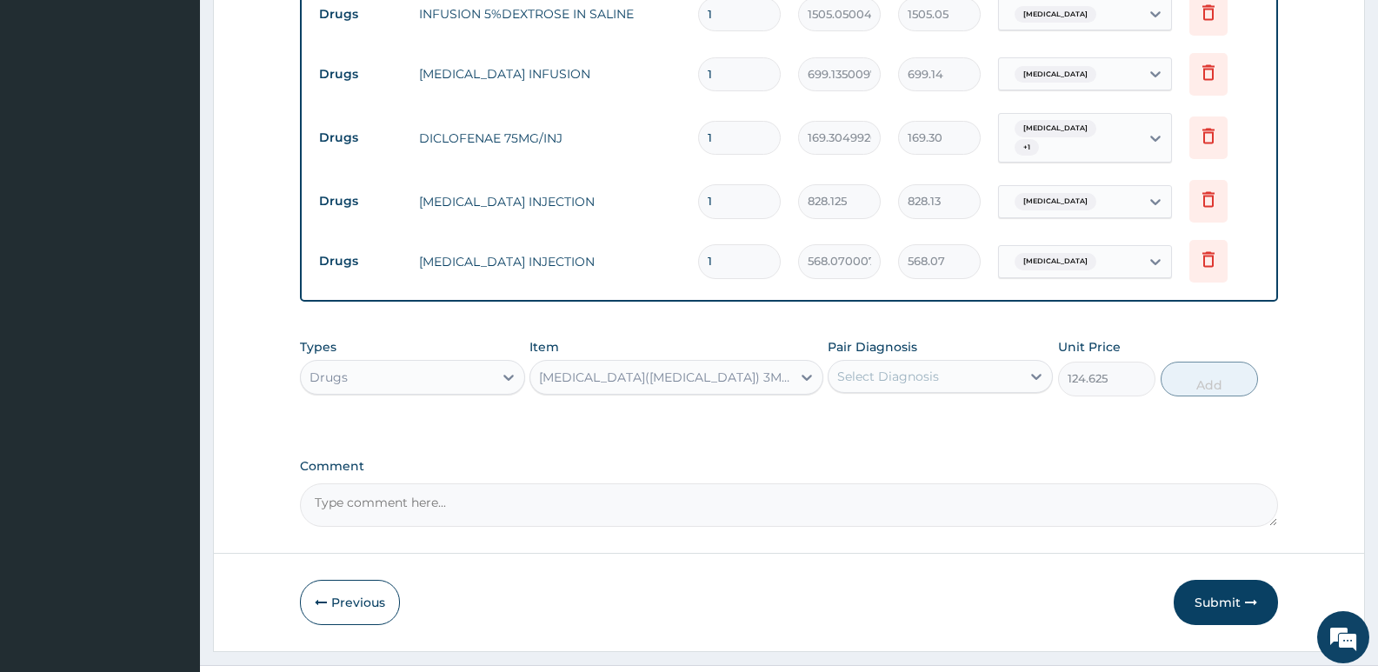
click at [915, 362] on div "Select Diagnosis" at bounding box center [924, 376] width 192 height 28
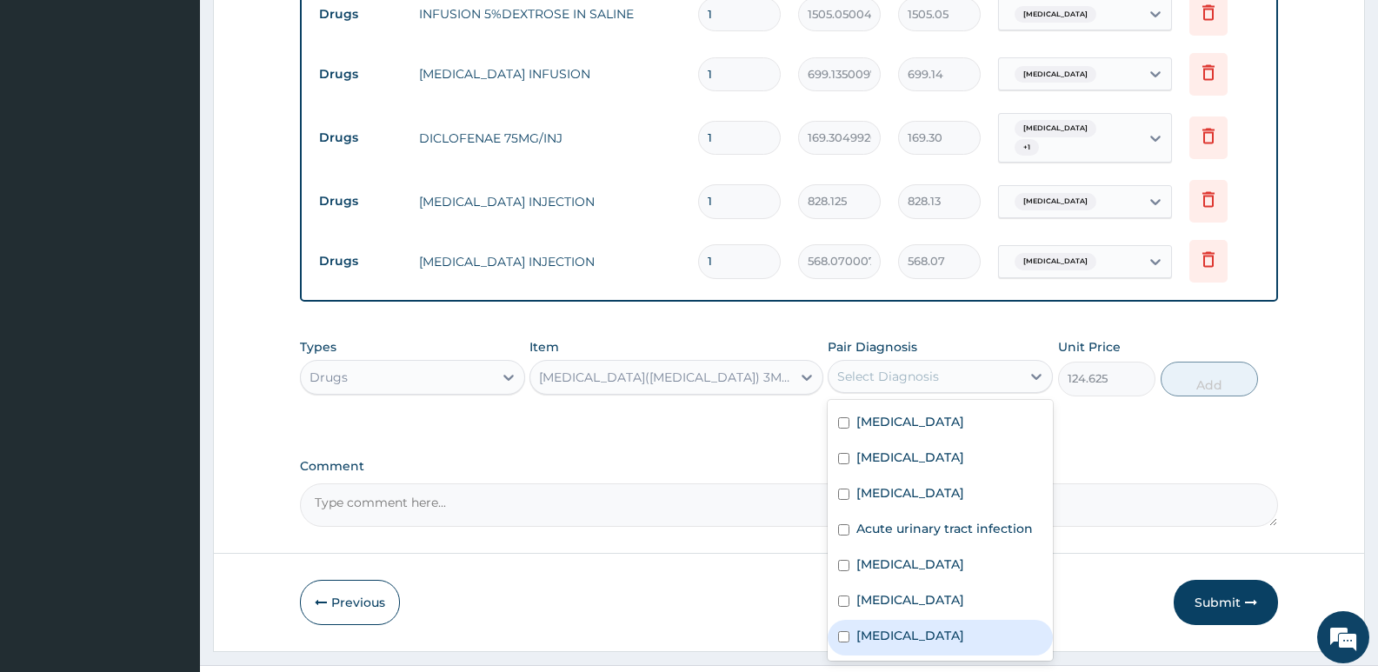
scroll to position [120, 0]
click at [926, 621] on div "Insomnia" at bounding box center [939, 639] width 225 height 36
checkbox input "true"
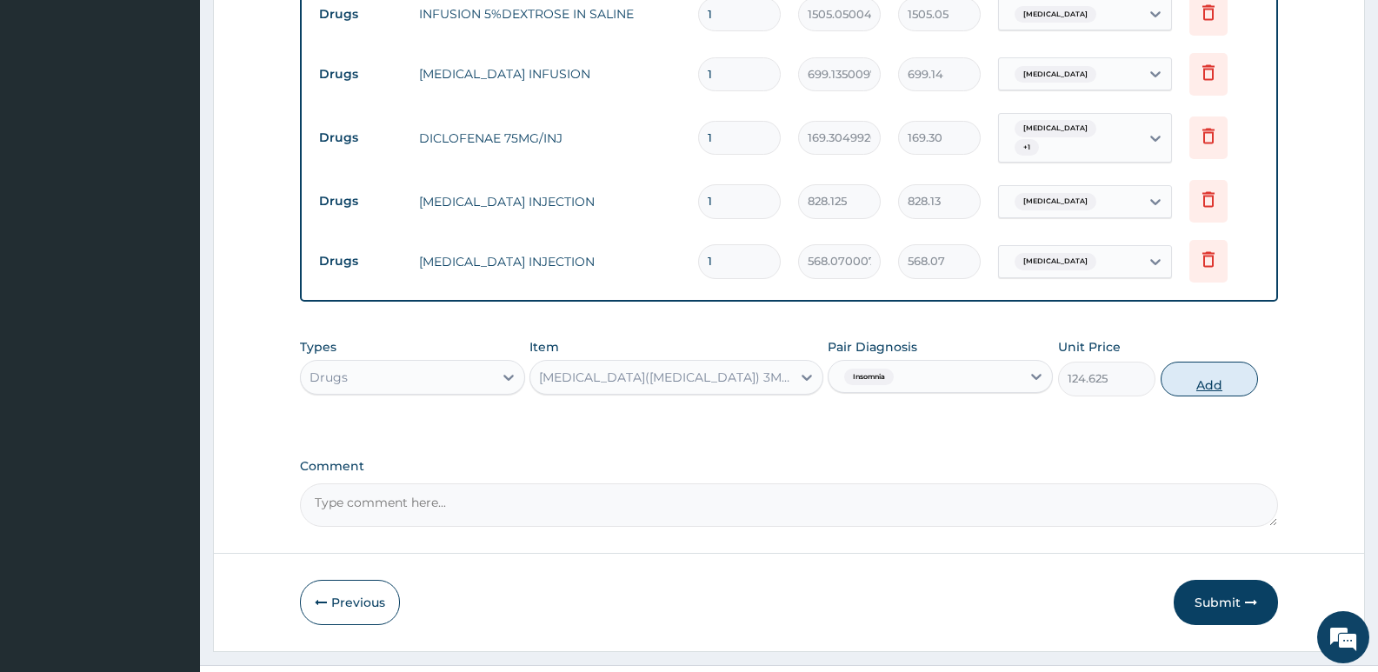
click at [1218, 362] on button "Add" at bounding box center [1208, 379] width 97 height 35
type input "0"
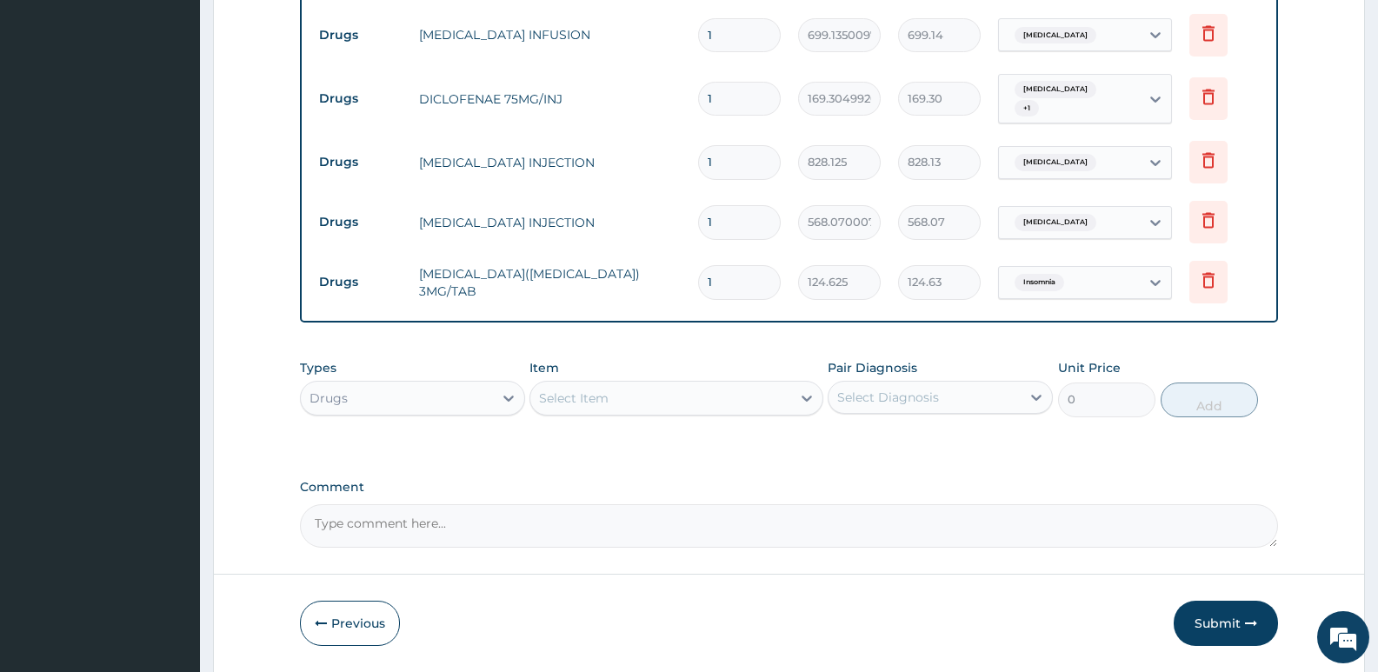
scroll to position [1918, 0]
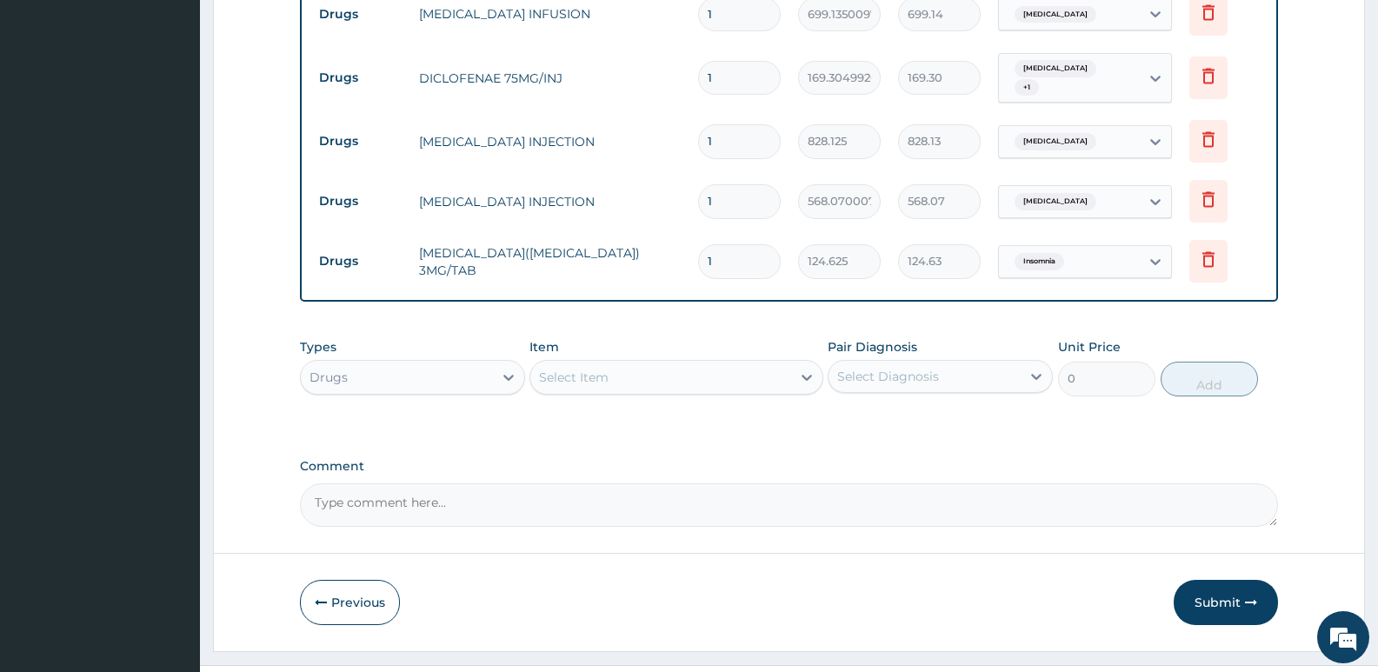
click at [615, 363] on div "Select Item" at bounding box center [660, 377] width 260 height 28
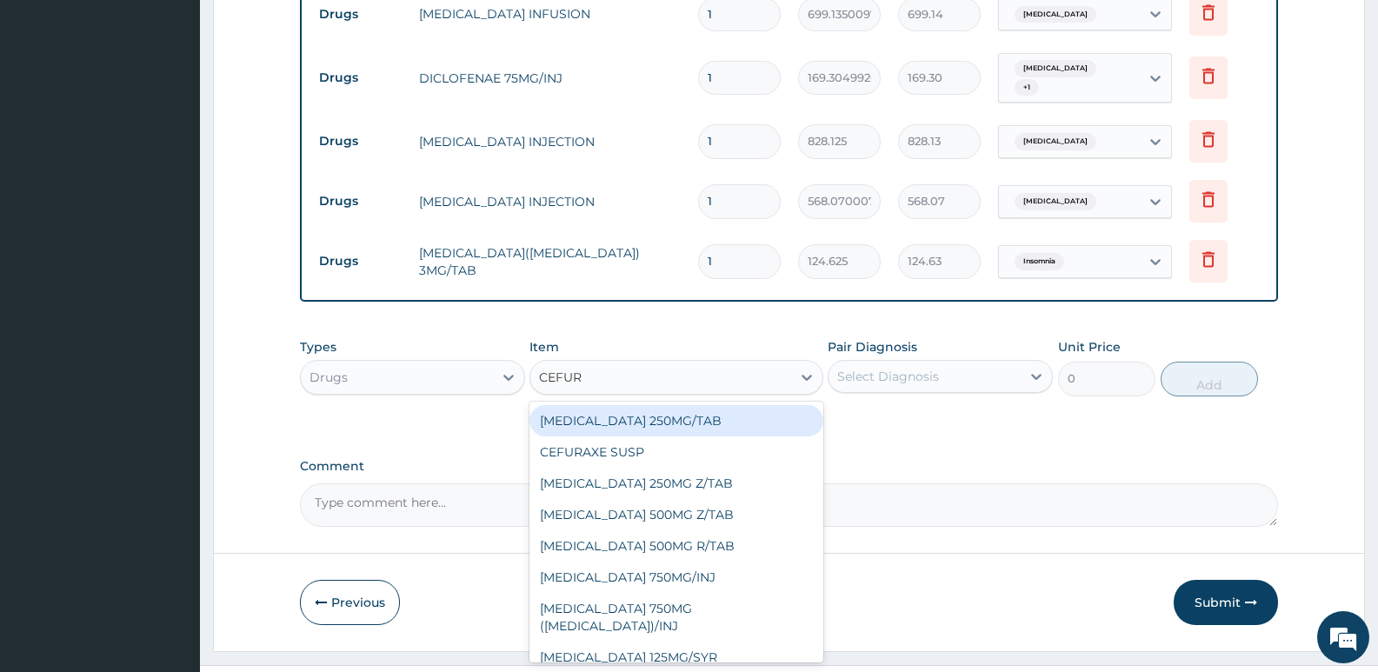
type input "CEFURO"
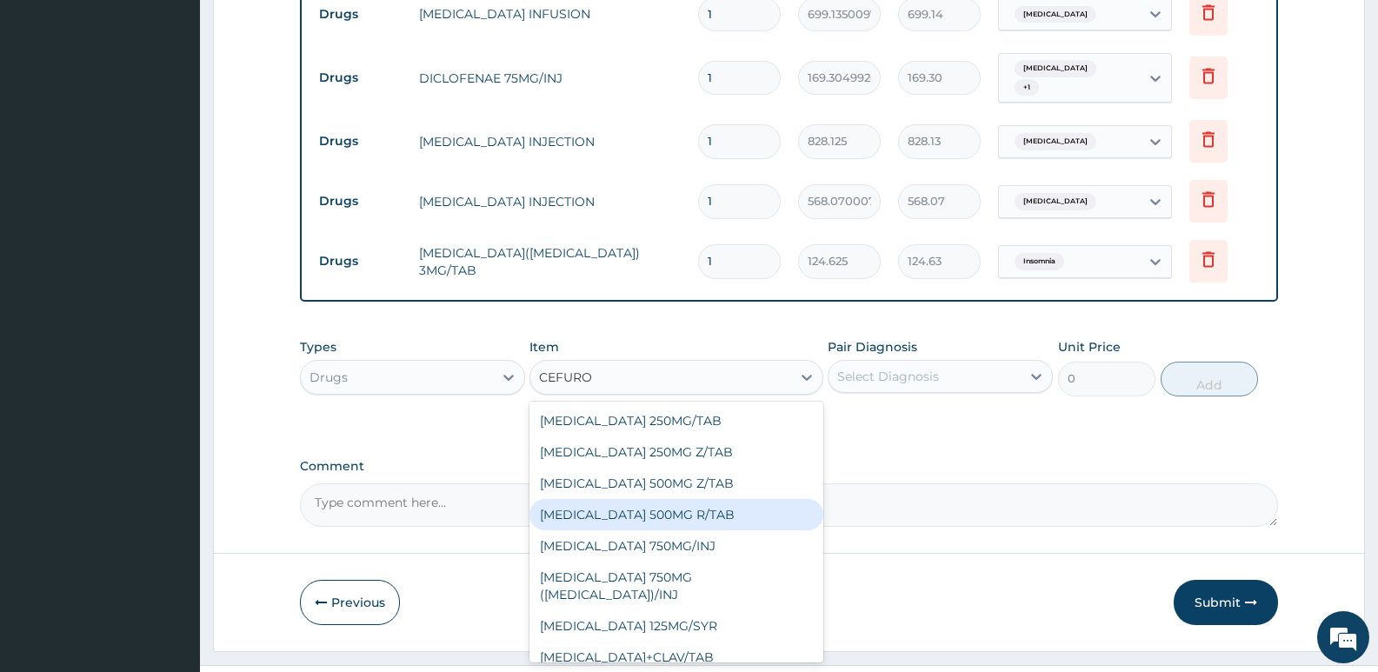
click at [681, 499] on div "CEFUROXIME 500MG R/TAB" at bounding box center [675, 514] width 293 height 31
type input "667.614990234375"
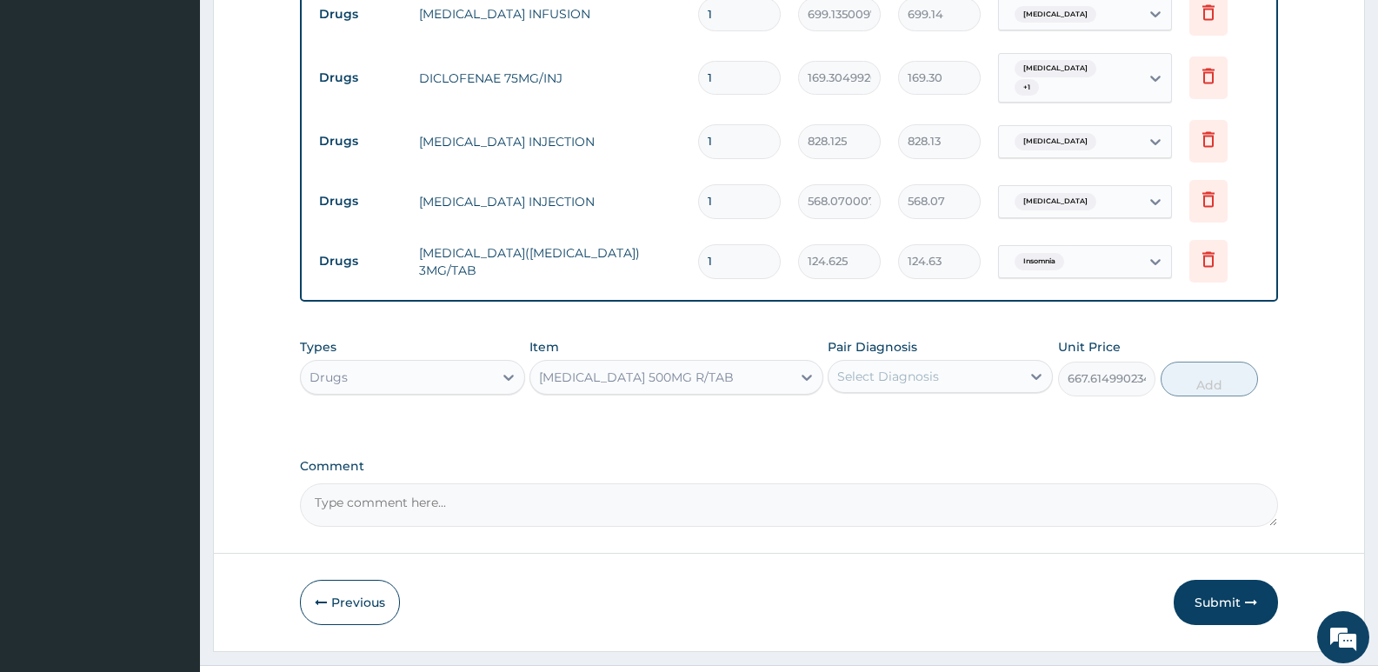
click at [927, 368] on div "Select Diagnosis" at bounding box center [888, 376] width 102 height 17
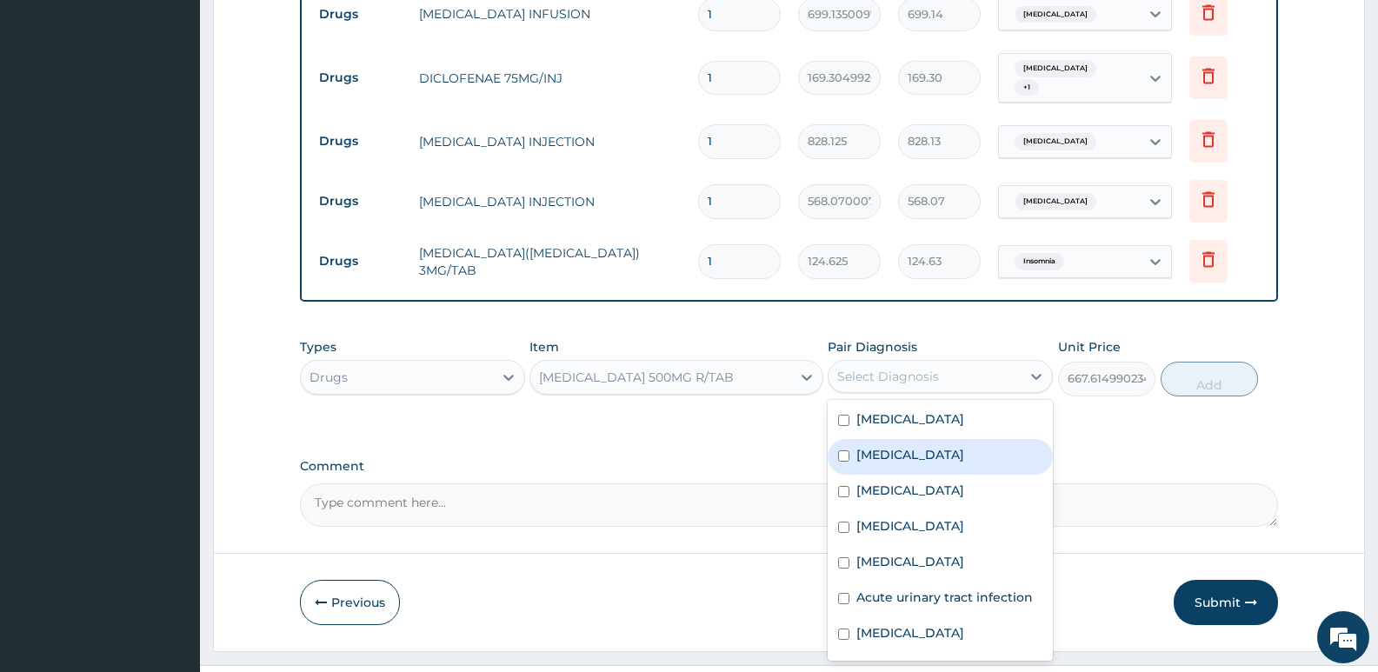
click at [902, 439] on div "Sepsis" at bounding box center [939, 457] width 225 height 36
checkbox input "true"
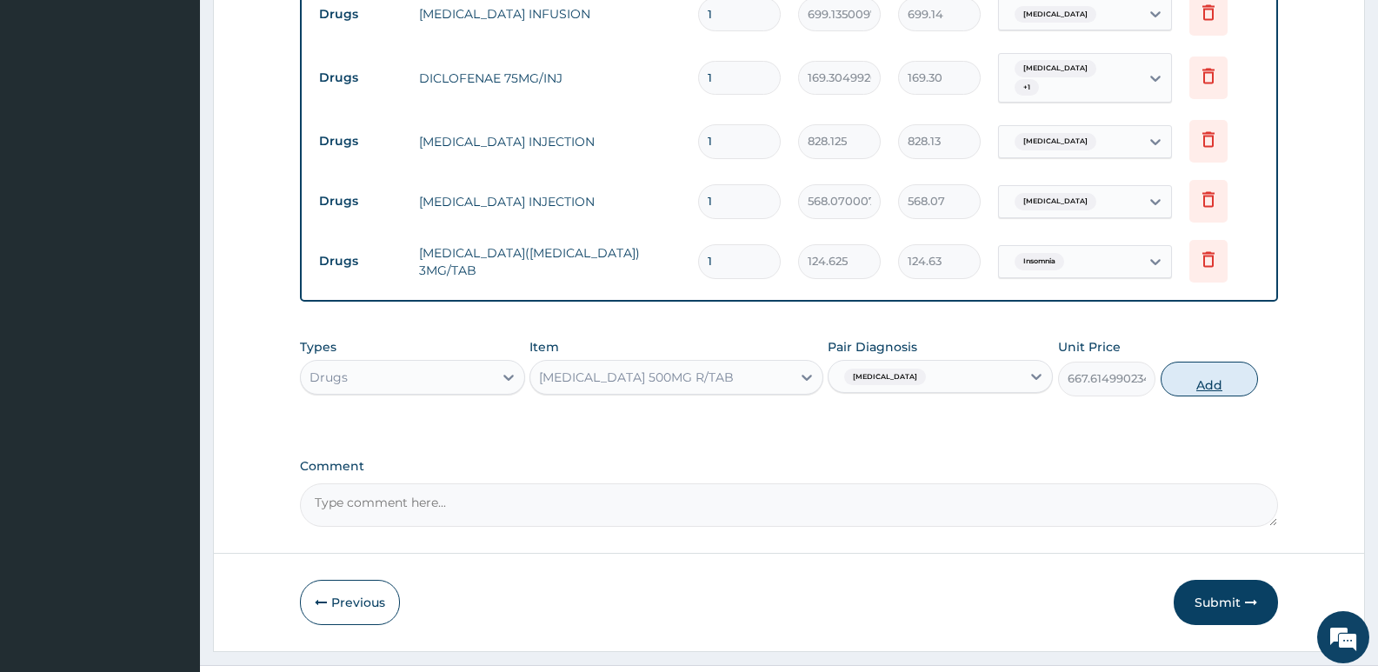
click at [1197, 362] on button "Add" at bounding box center [1208, 379] width 97 height 35
type input "0"
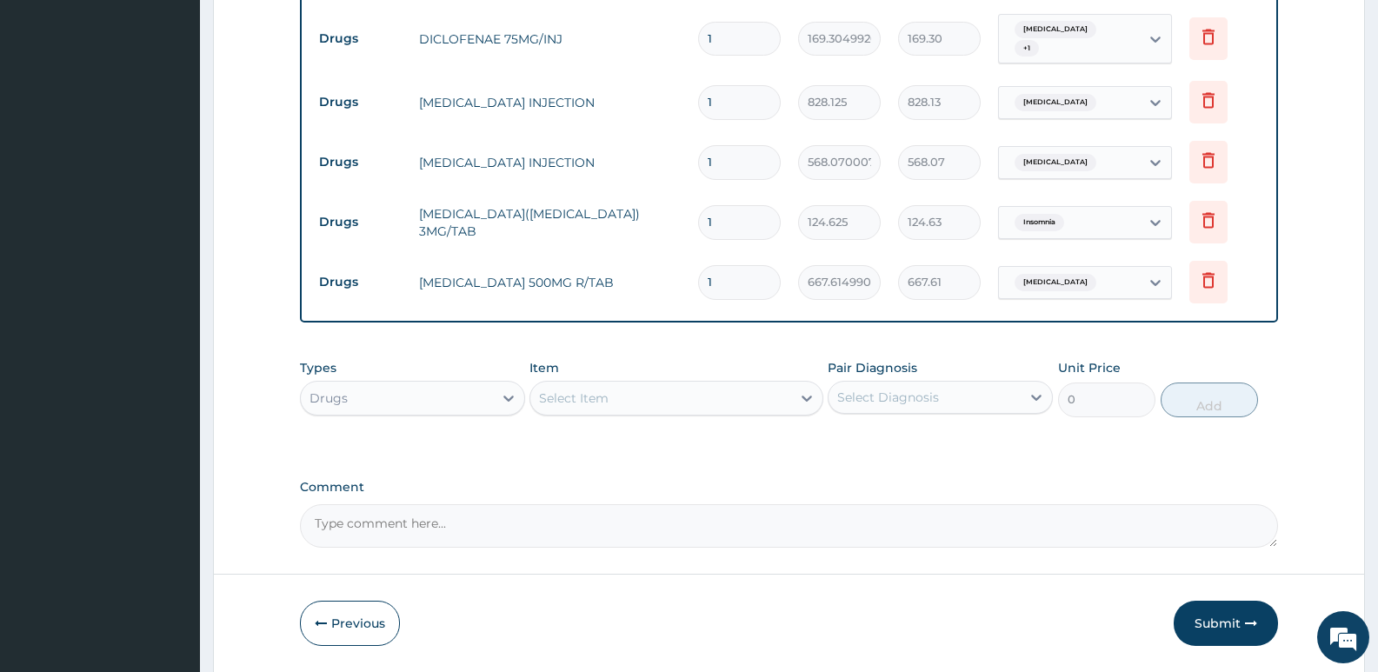
scroll to position [1978, 0]
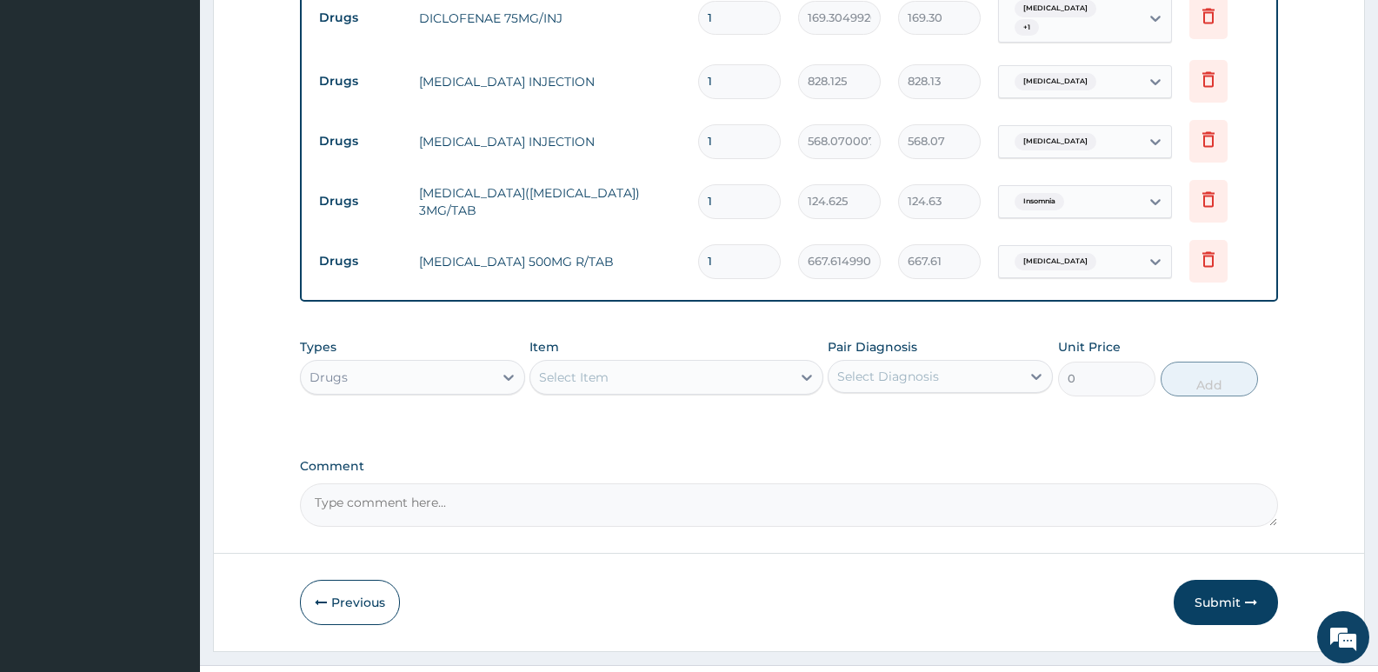
click at [672, 363] on div "Select Item" at bounding box center [660, 377] width 260 height 28
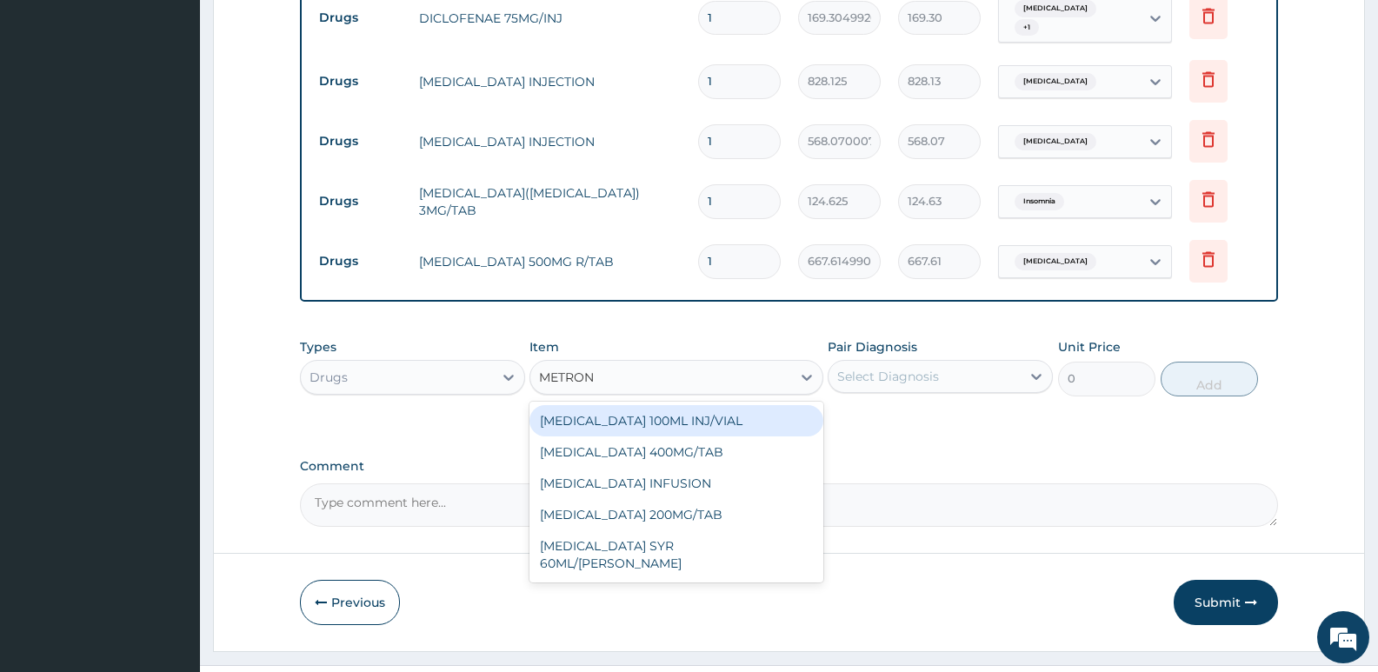
type input "METRONI"
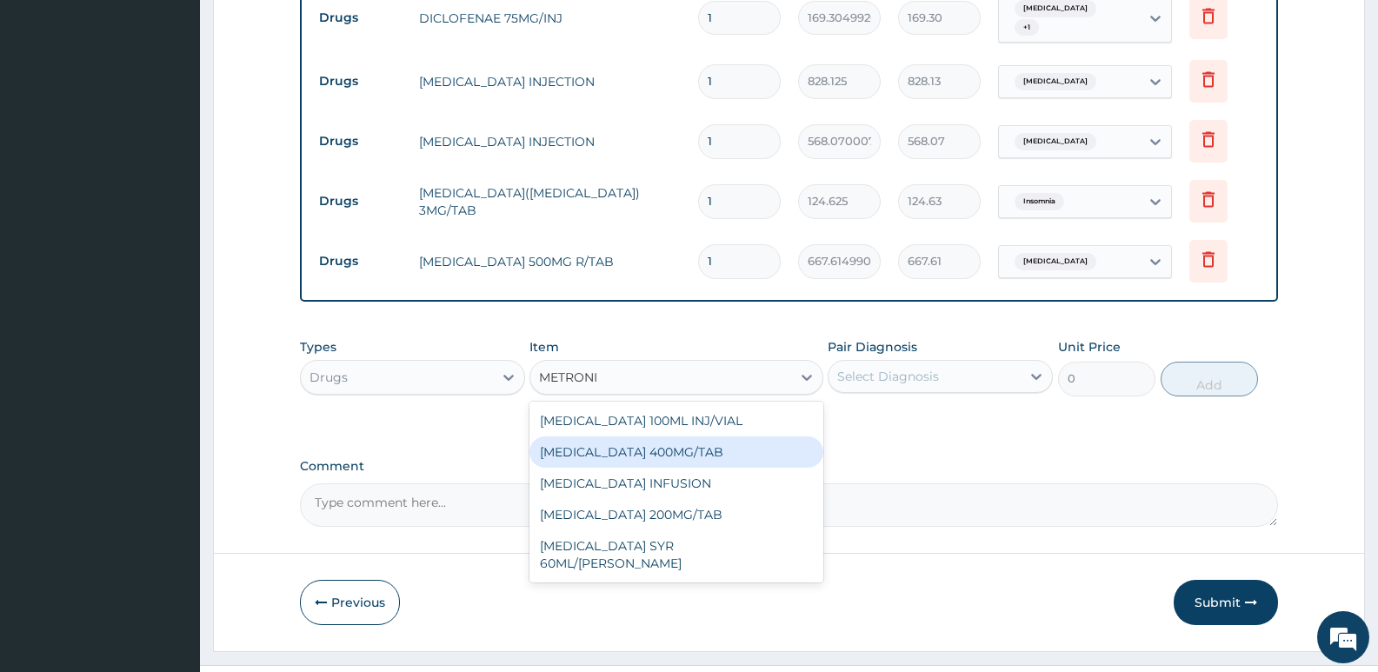
click at [704, 436] on div "METRONIDAZOLE 400MG/TAB" at bounding box center [675, 451] width 293 height 31
type input "49.11000061035156"
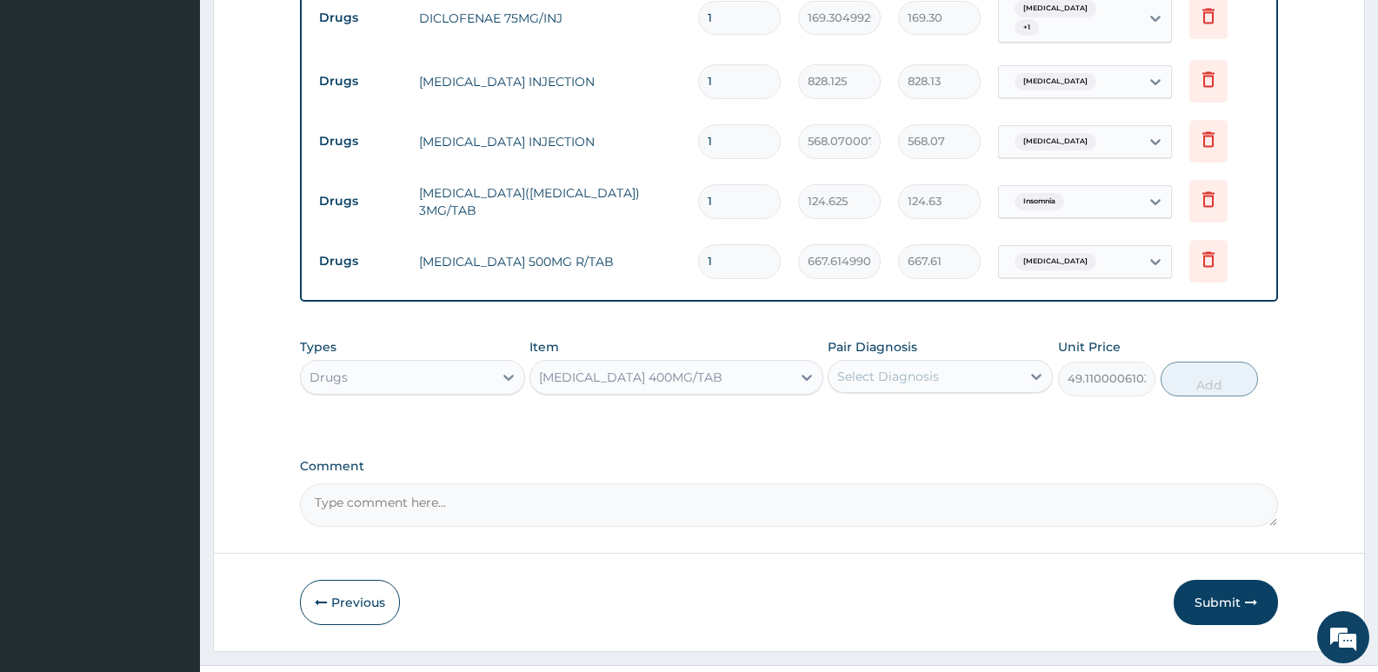
click at [920, 368] on div "Select Diagnosis" at bounding box center [888, 376] width 102 height 17
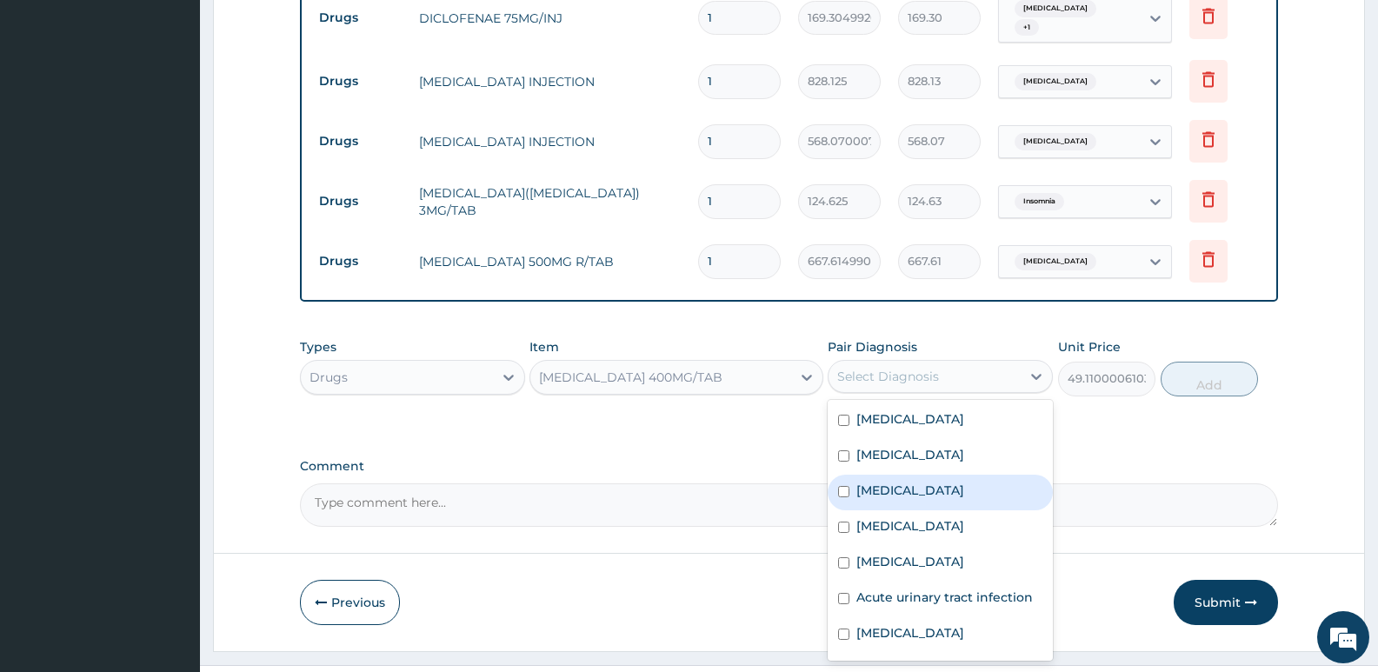
click at [907, 482] on label "Gastroenteritis" at bounding box center [910, 490] width 108 height 17
checkbox input "true"
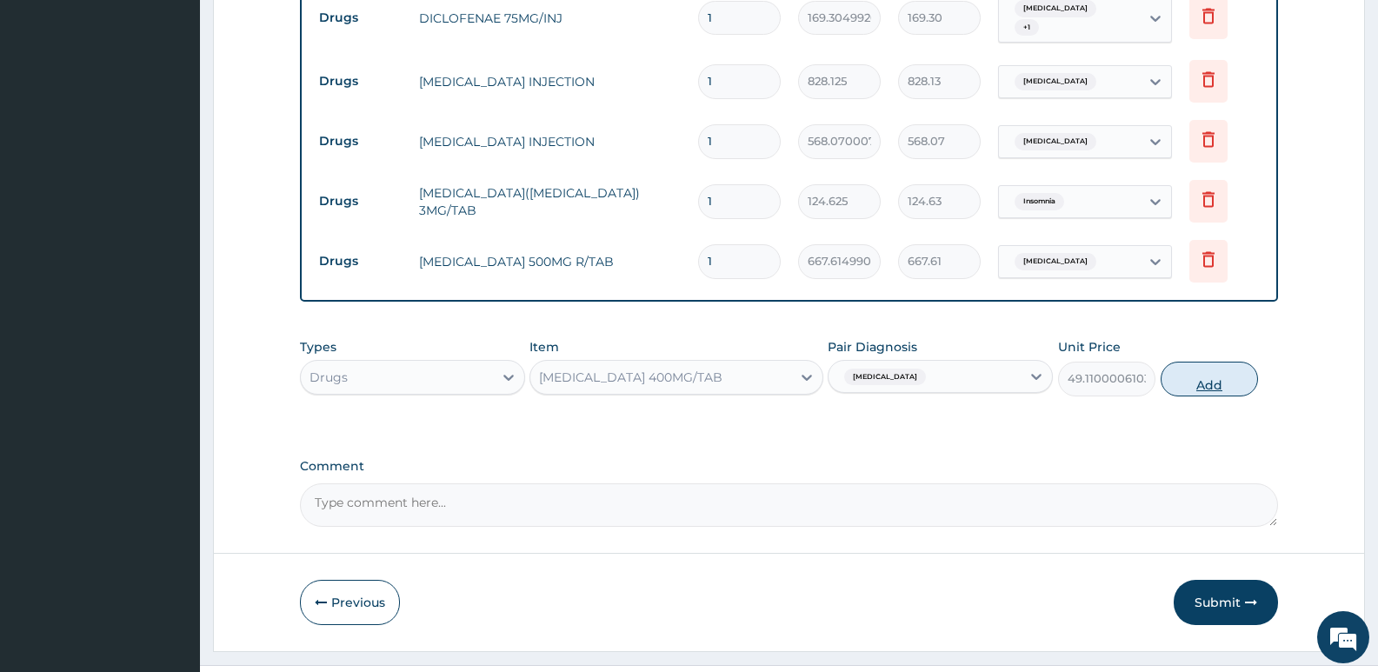
click at [1199, 362] on button "Add" at bounding box center [1208, 379] width 97 height 35
type input "0"
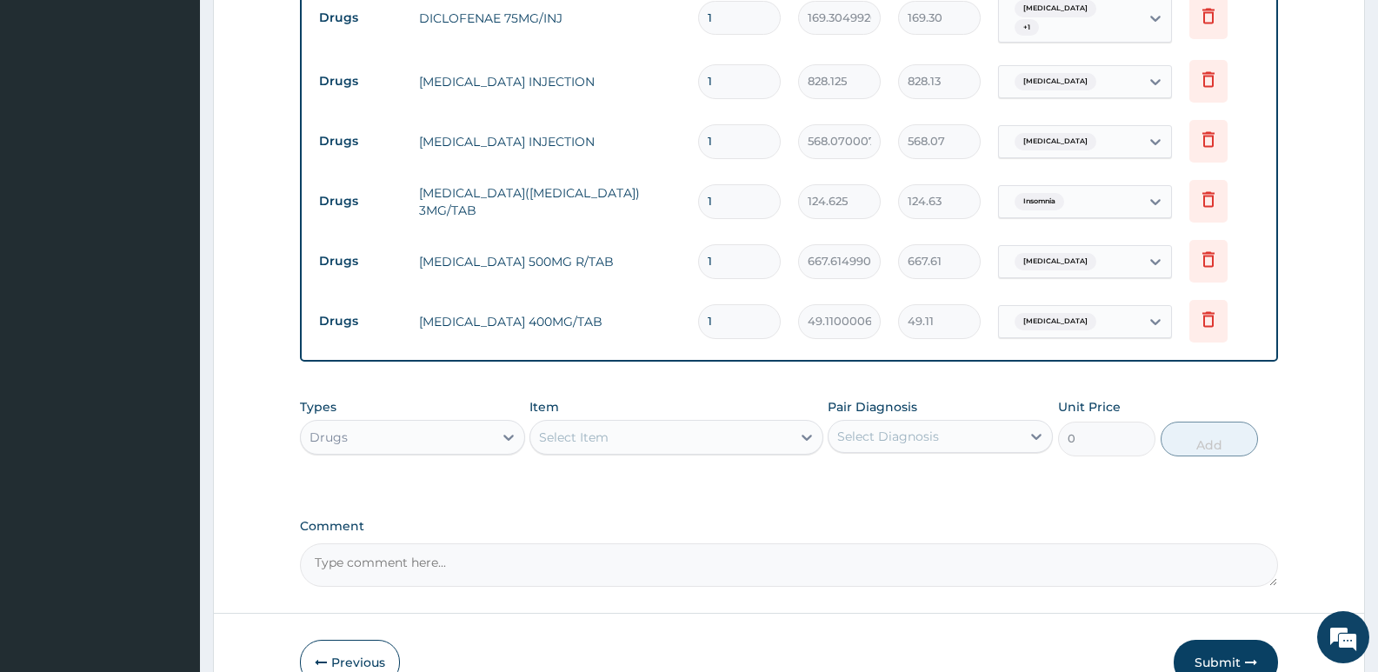
click at [602, 428] on div "Select Item" at bounding box center [574, 436] width 70 height 17
type input "C"
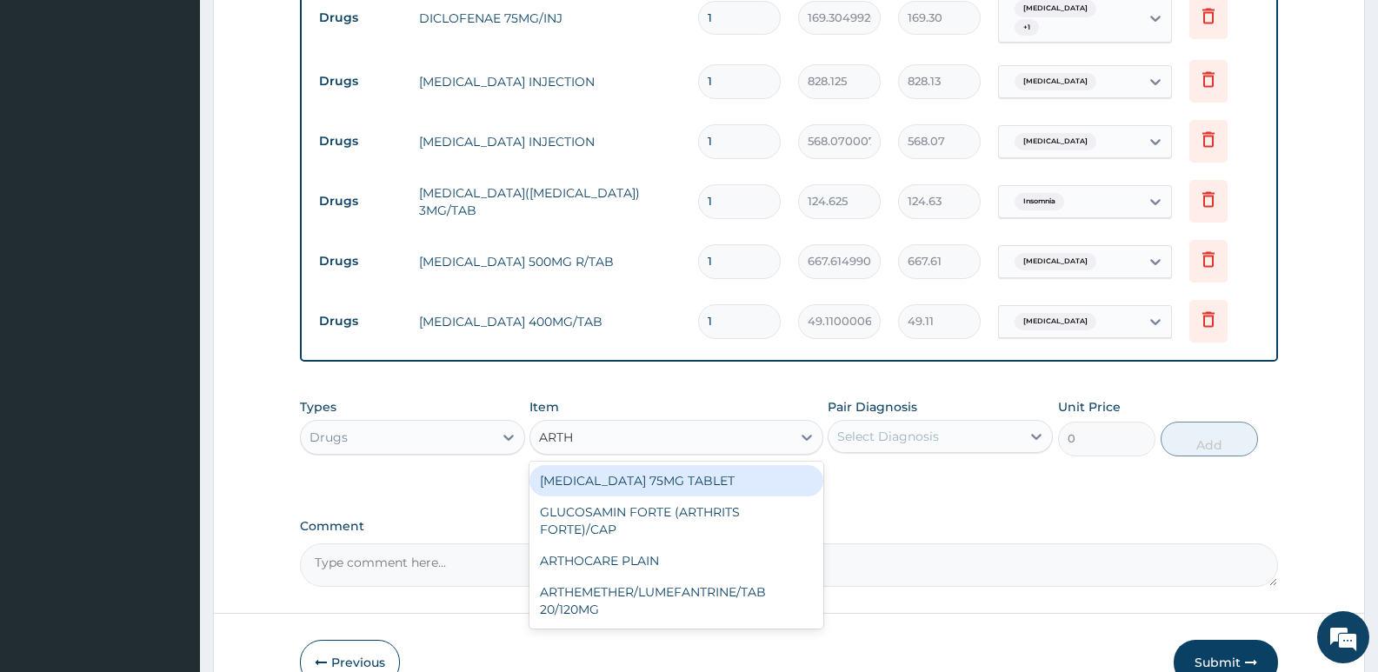
type input "ARTHE"
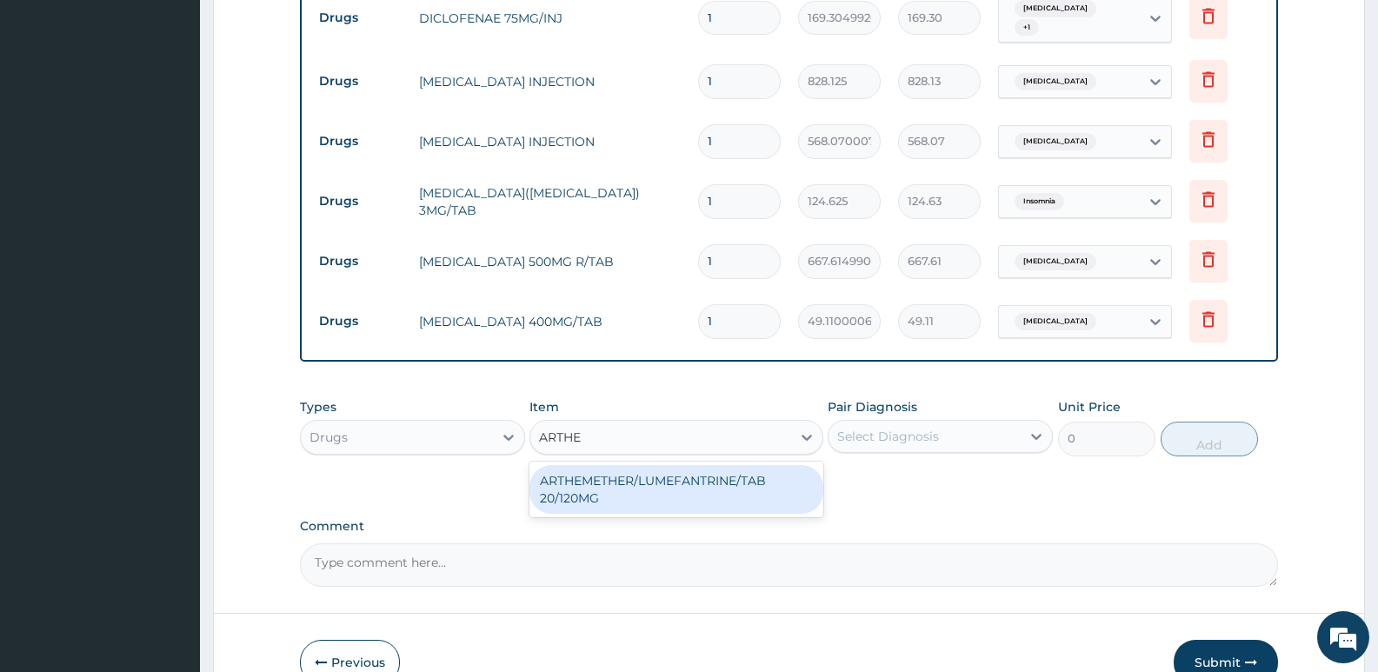
click at [606, 465] on div "ARTHEMETHER/LUMEFANTRINE/TAB 20/120MG" at bounding box center [675, 489] width 293 height 49
type input "130"
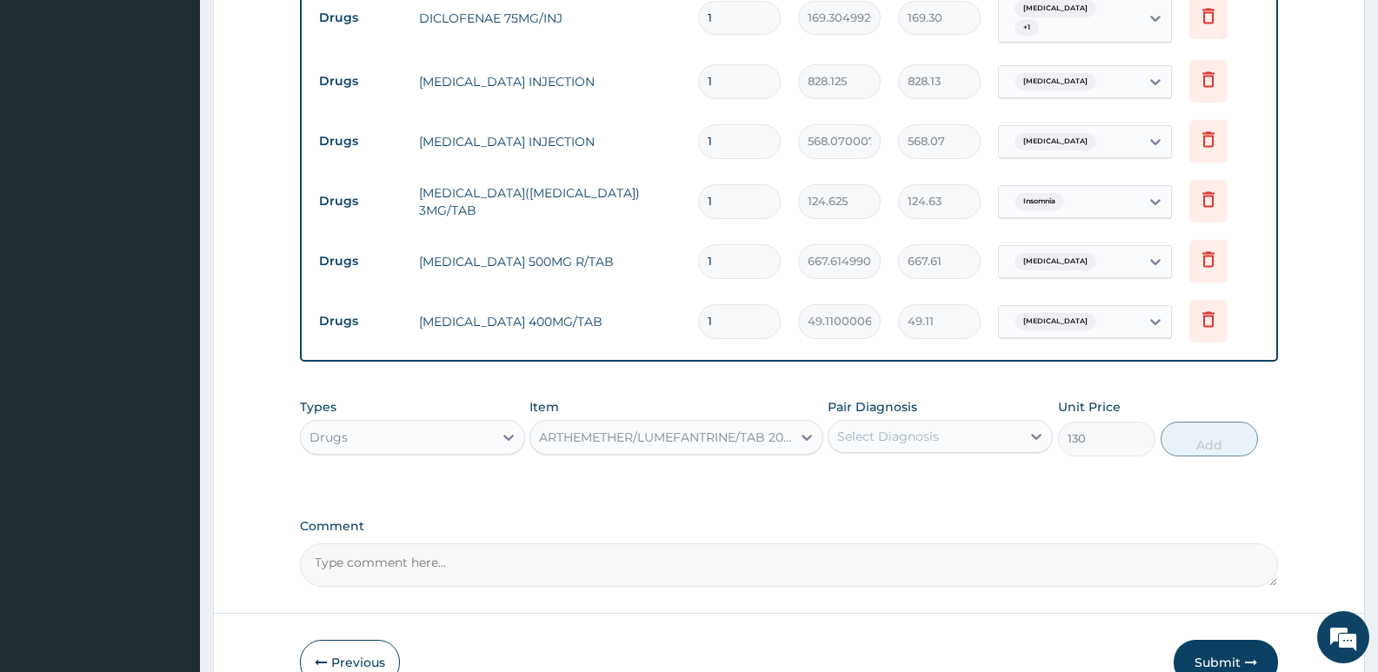
click at [874, 428] on div "Select Diagnosis" at bounding box center [888, 436] width 102 height 17
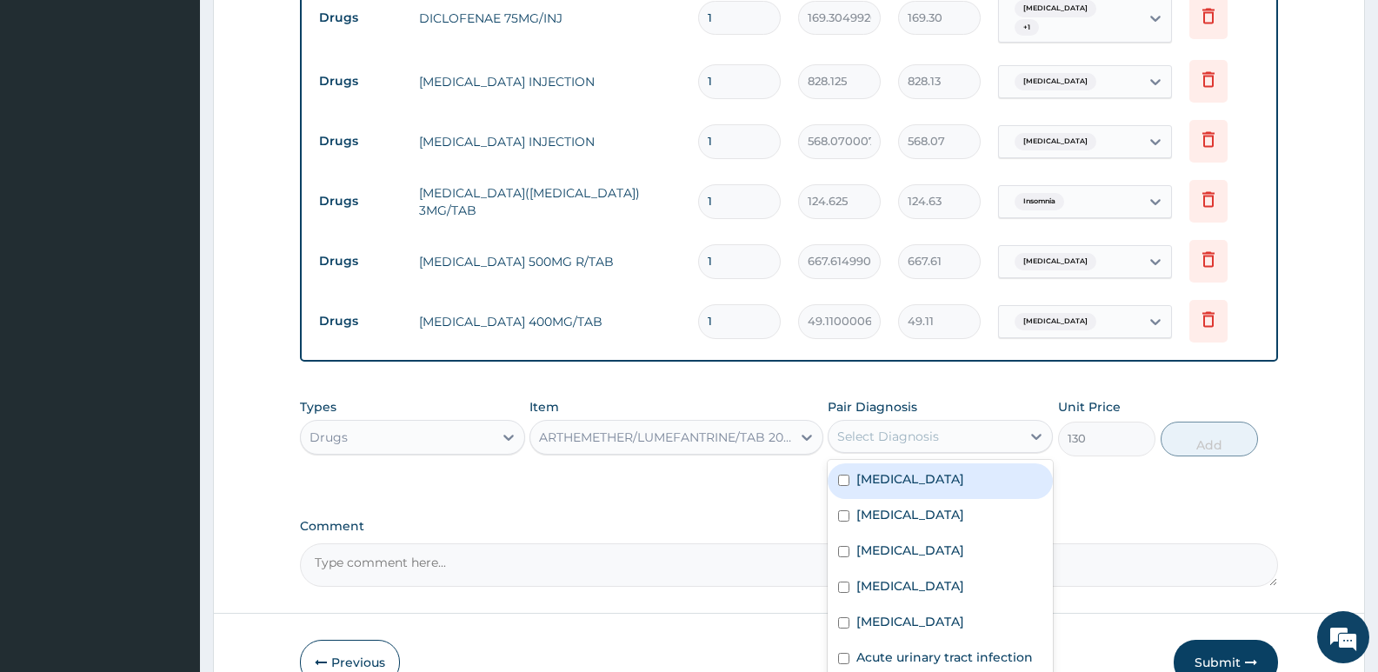
click at [881, 470] on label "Malaria" at bounding box center [910, 478] width 108 height 17
checkbox input "true"
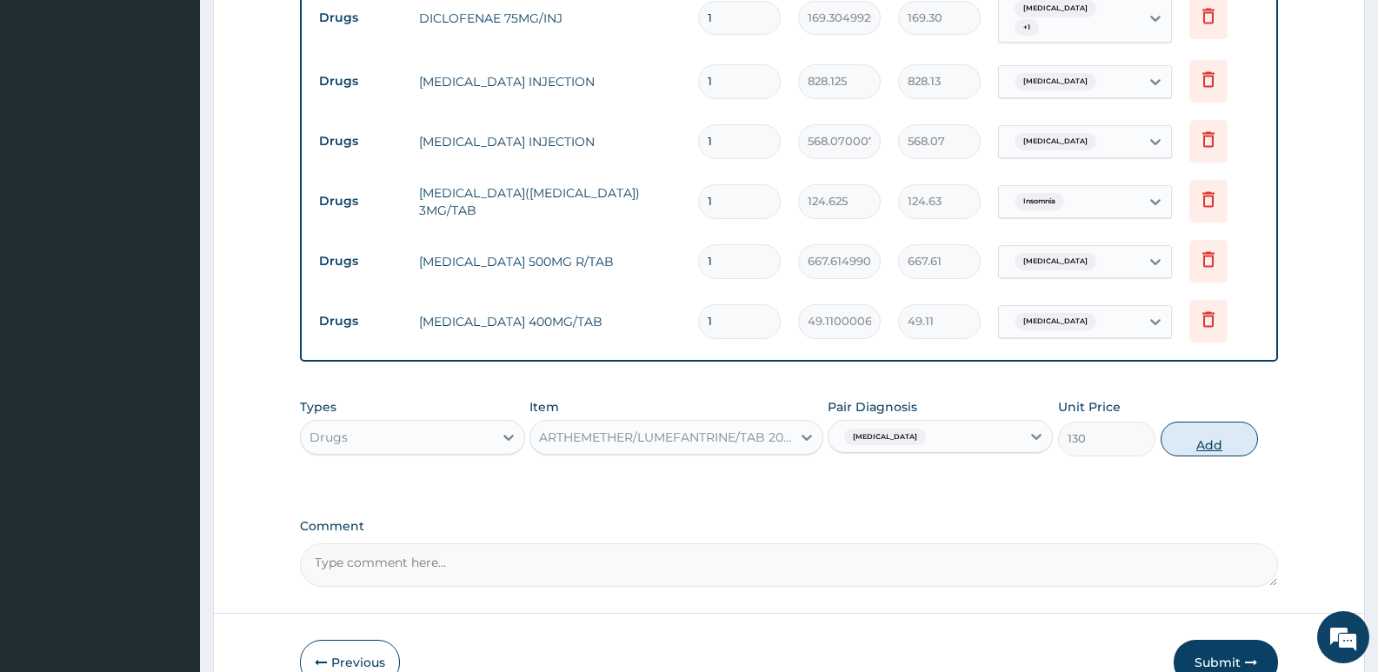
click at [1212, 422] on button "Add" at bounding box center [1208, 439] width 97 height 35
type input "0"
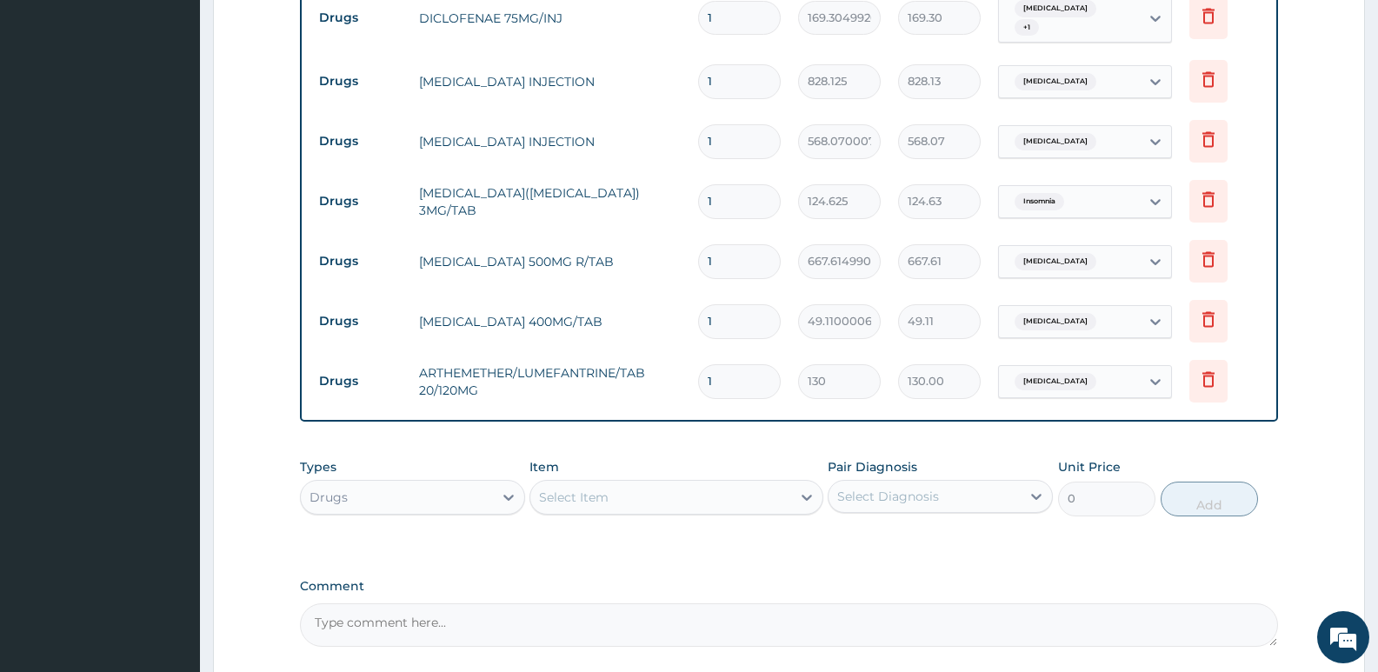
type input "0"
type input "0.00"
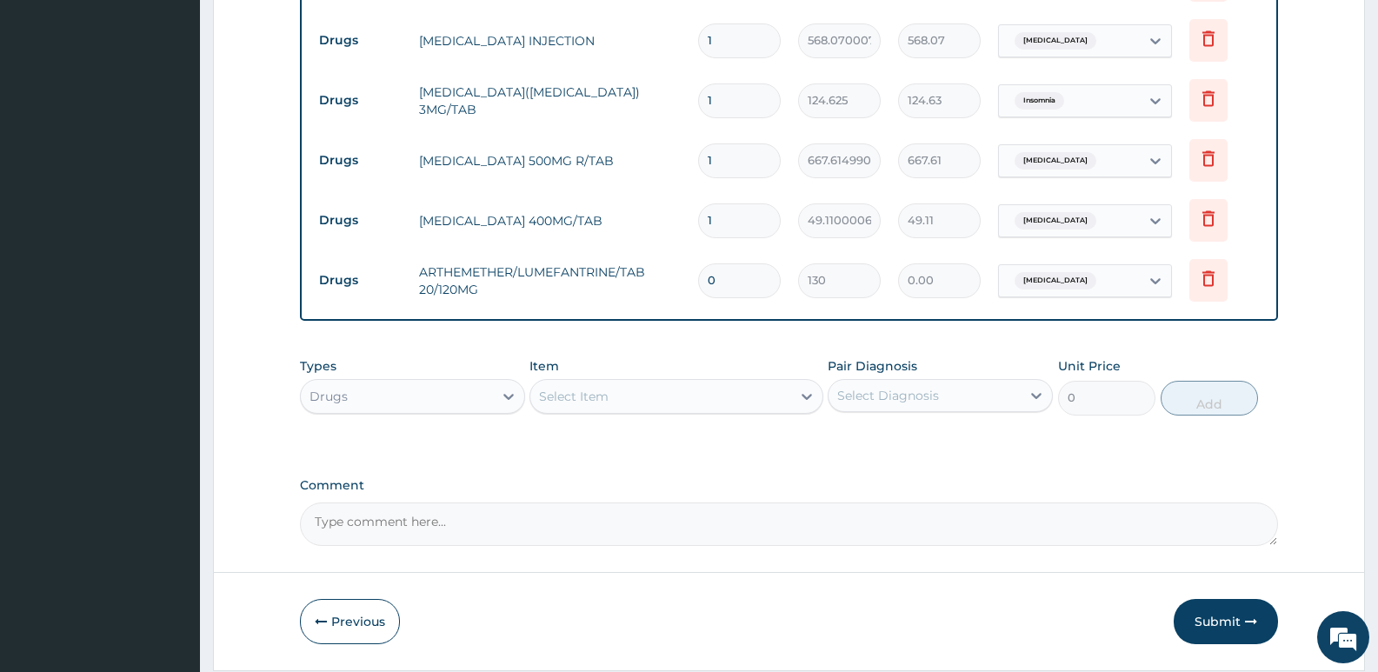
scroll to position [2098, 0]
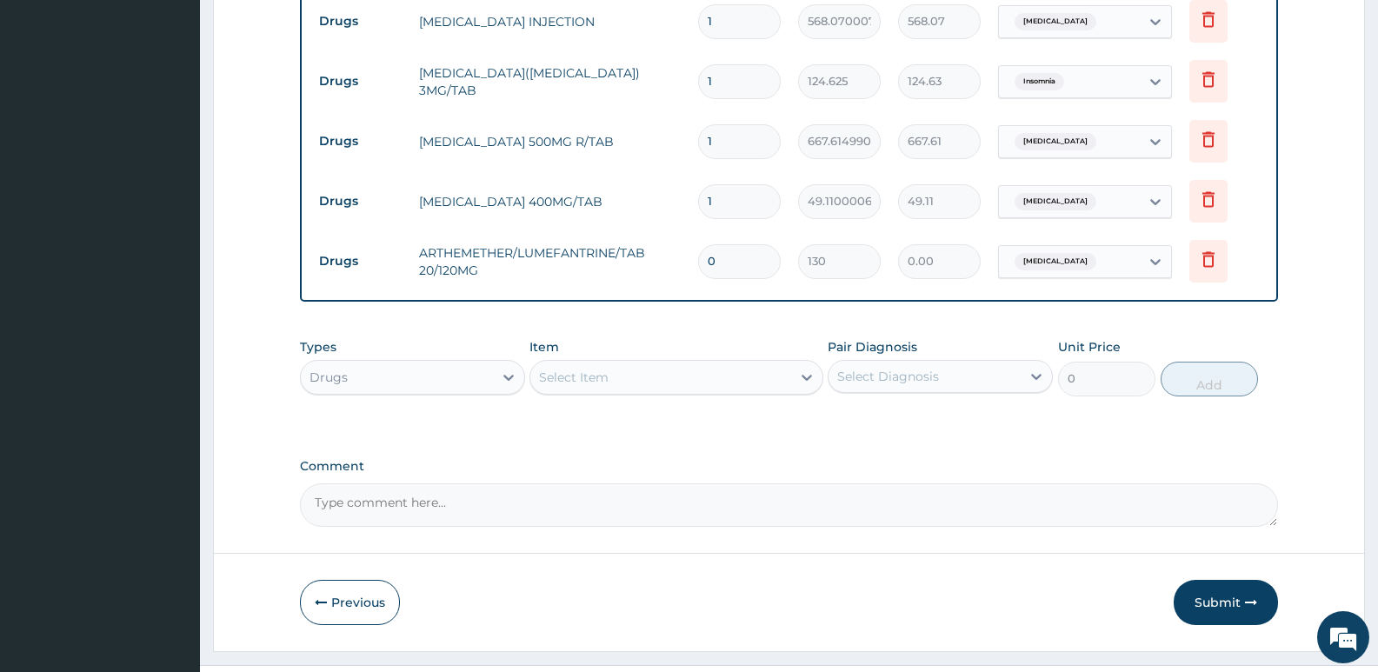
type input "0"
click at [615, 363] on div "Select Item" at bounding box center [660, 377] width 260 height 28
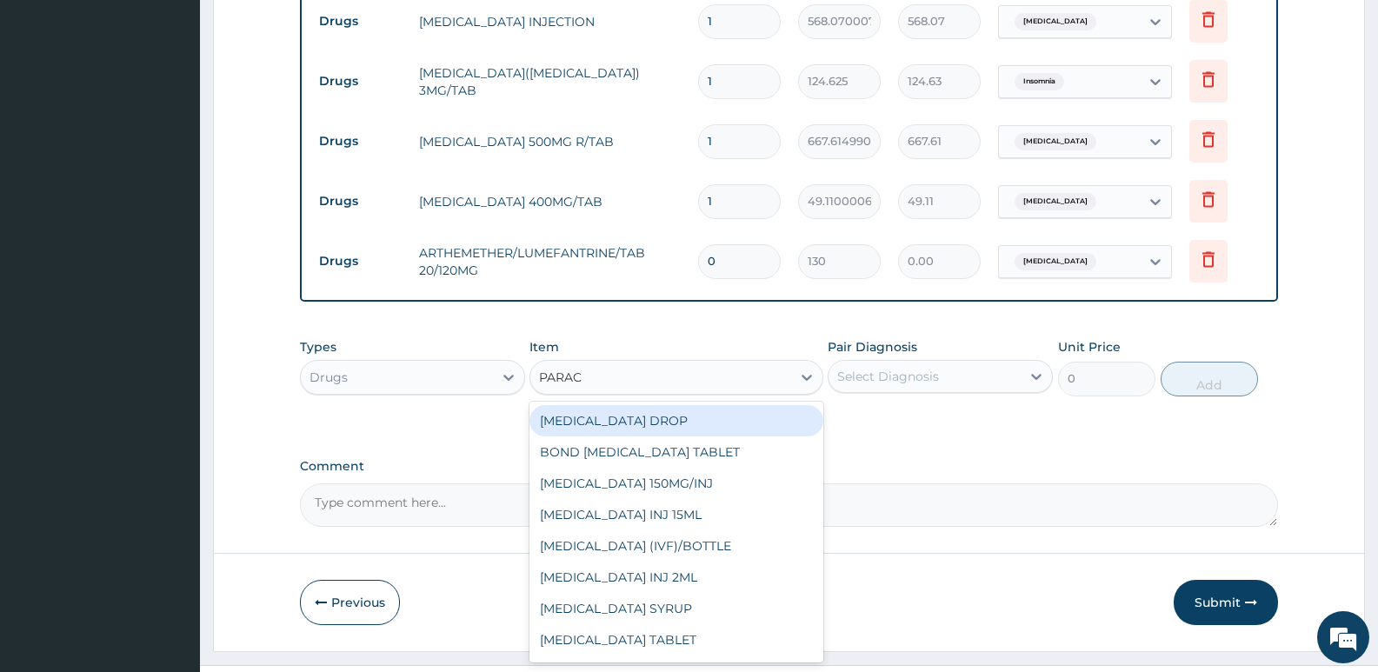
type input "PARACE"
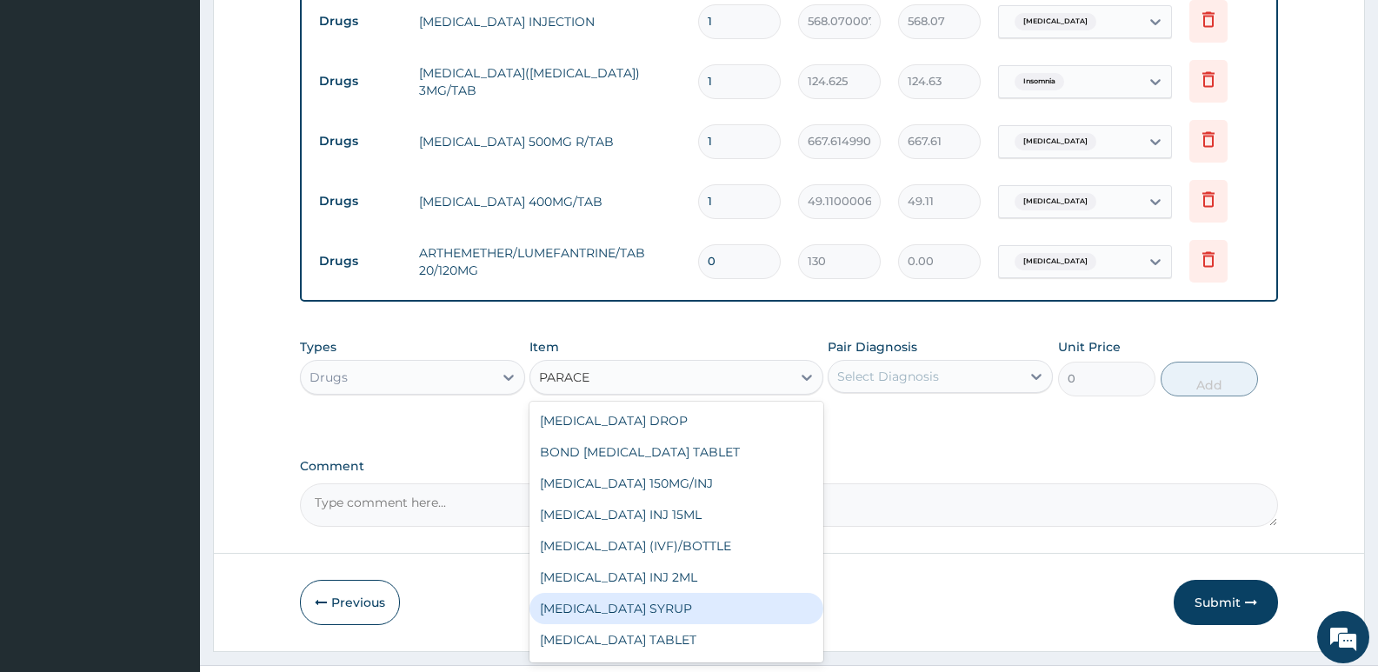
scroll to position [28, 0]
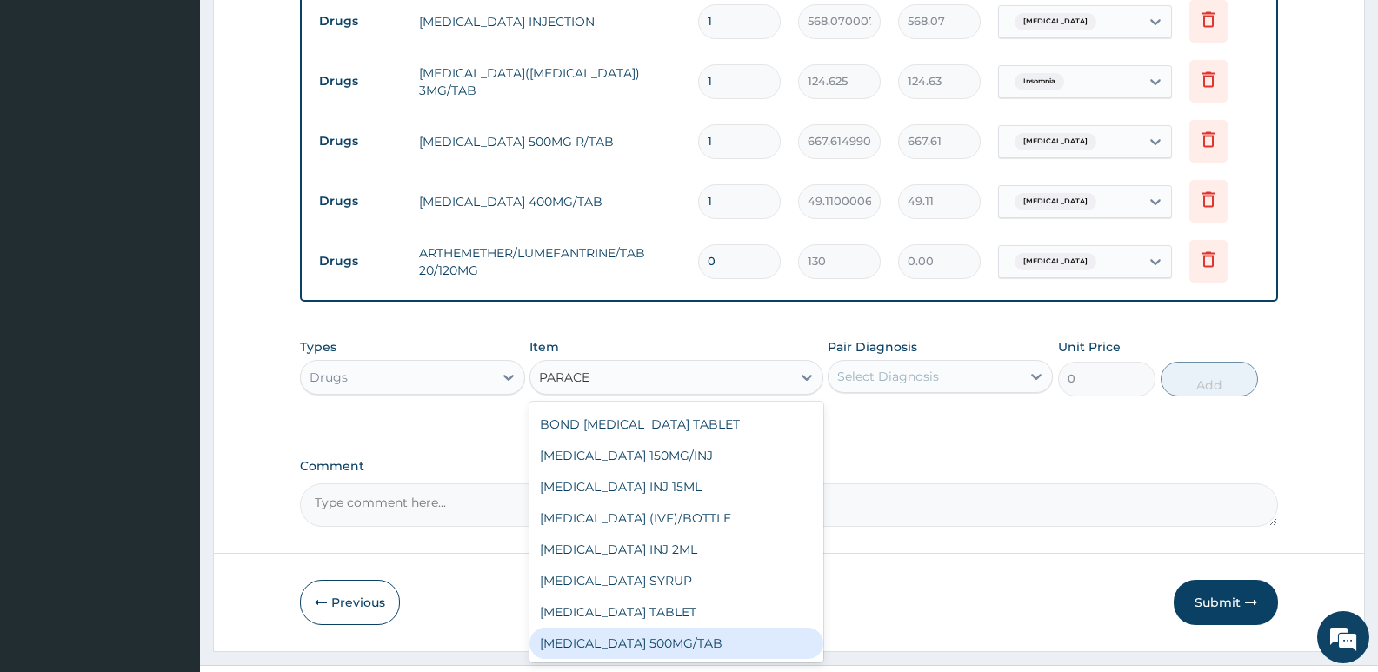
click at [692, 628] on div "PARACETAMOL 500MG/TAB" at bounding box center [675, 643] width 293 height 31
type input "22.625"
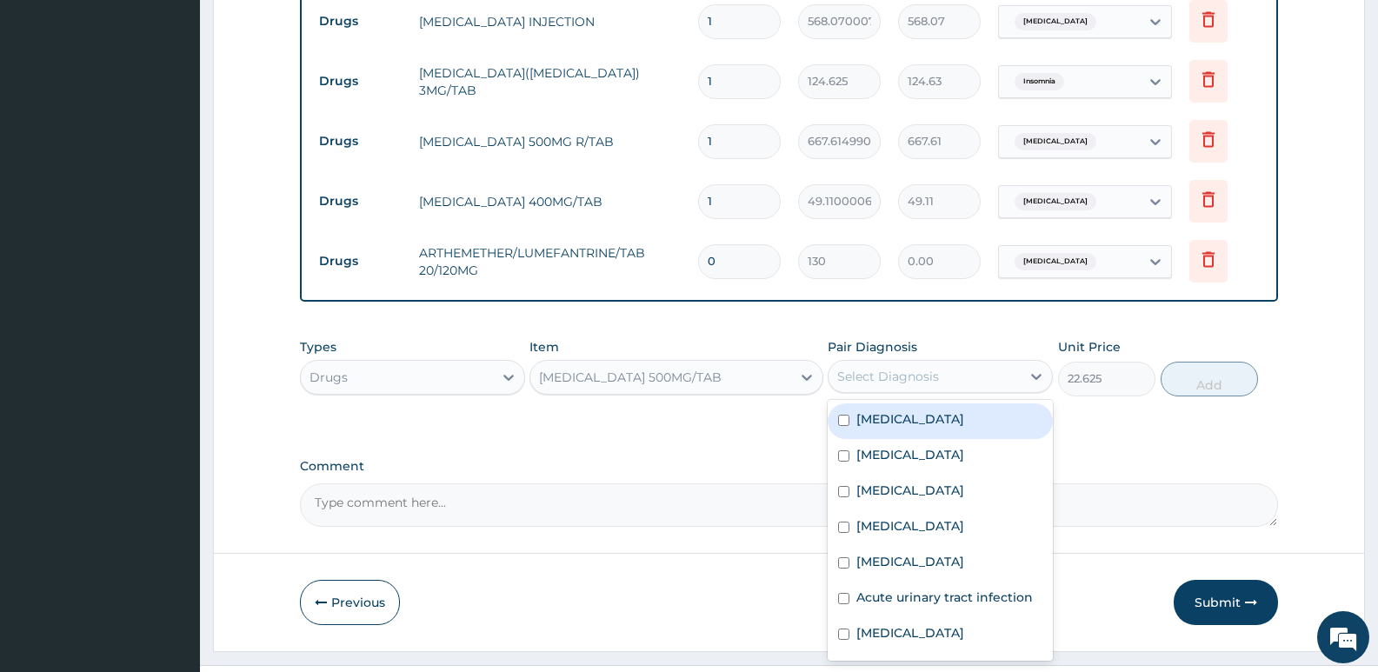
click at [879, 368] on div "Select Diagnosis" at bounding box center [888, 376] width 102 height 17
click at [919, 403] on div "Malaria" at bounding box center [939, 421] width 225 height 36
checkbox input "true"
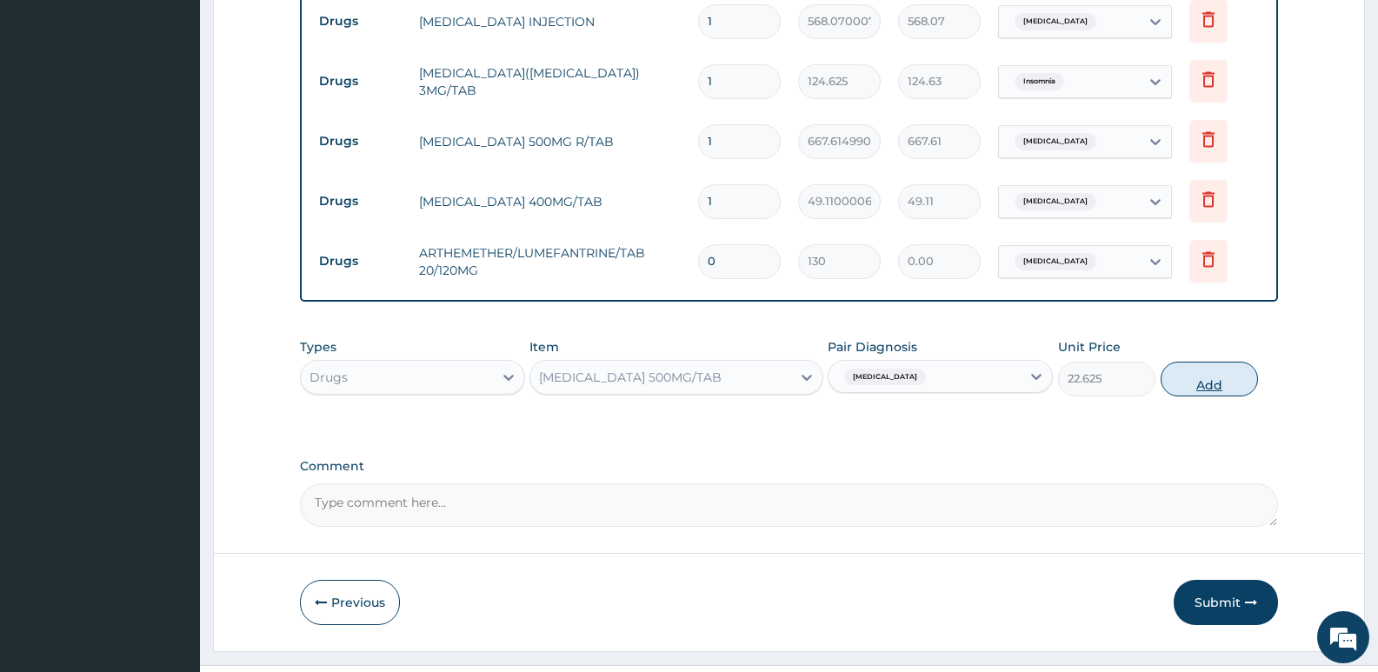
click at [1204, 362] on button "Add" at bounding box center [1208, 379] width 97 height 35
type input "0"
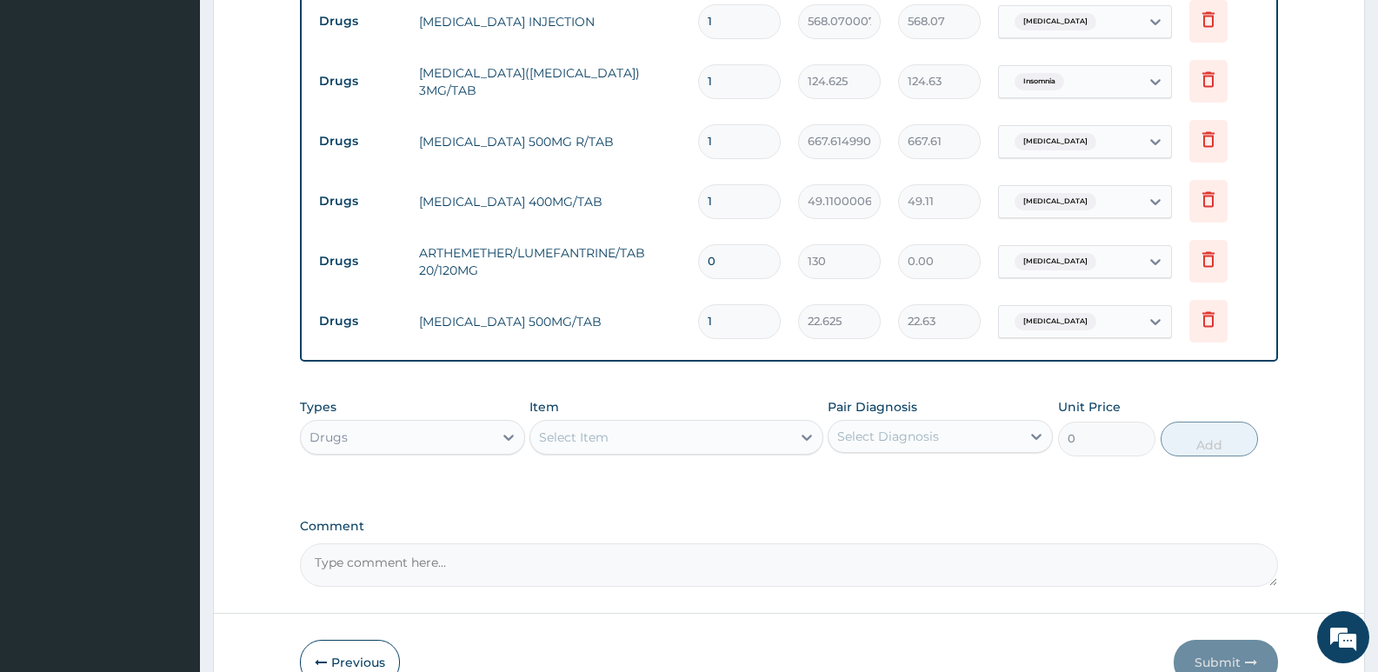
type input "18"
type input "407.25"
type input "18"
drag, startPoint x: 735, startPoint y: 231, endPoint x: 635, endPoint y: 233, distance: 100.0
click at [635, 233] on tr "Drugs ARTHEMETHER/LUMEFANTRINE/TAB 20/120MG 0 130 0.00 Malaria Delete" at bounding box center [788, 261] width 957 height 60
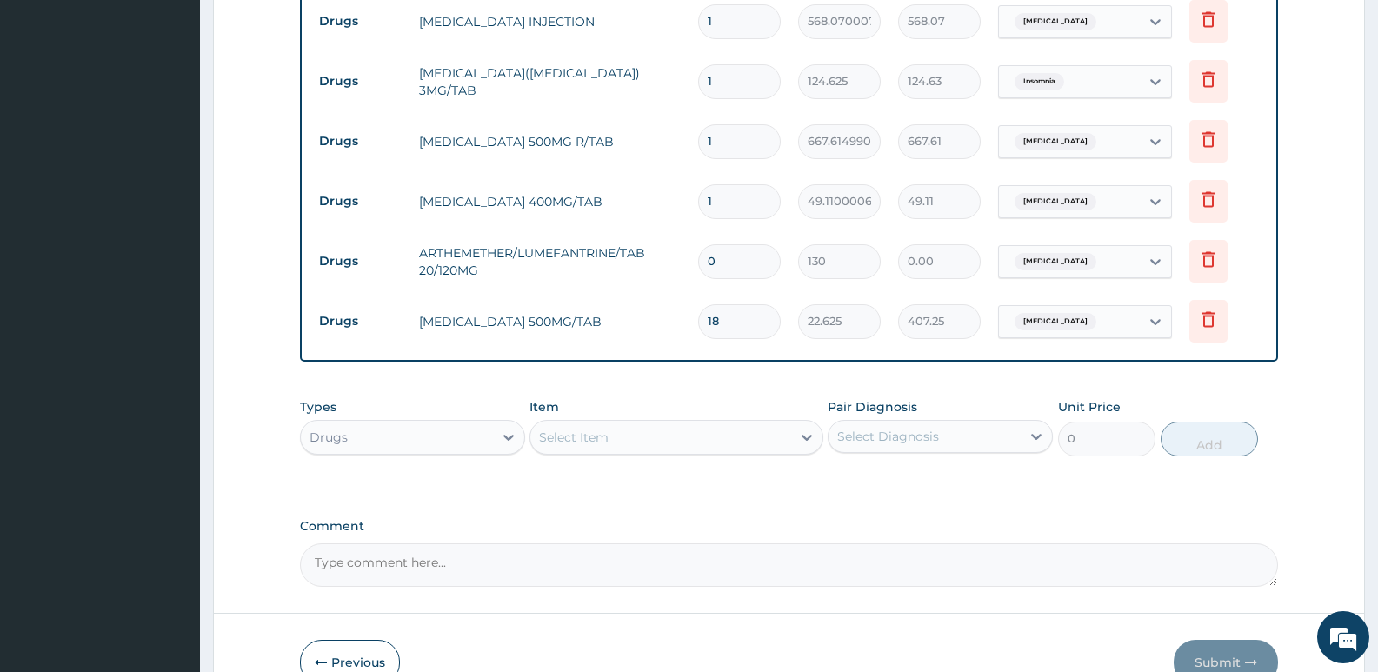
type input "2"
type input "260.00"
type input "24"
type input "3120.00"
type input "24"
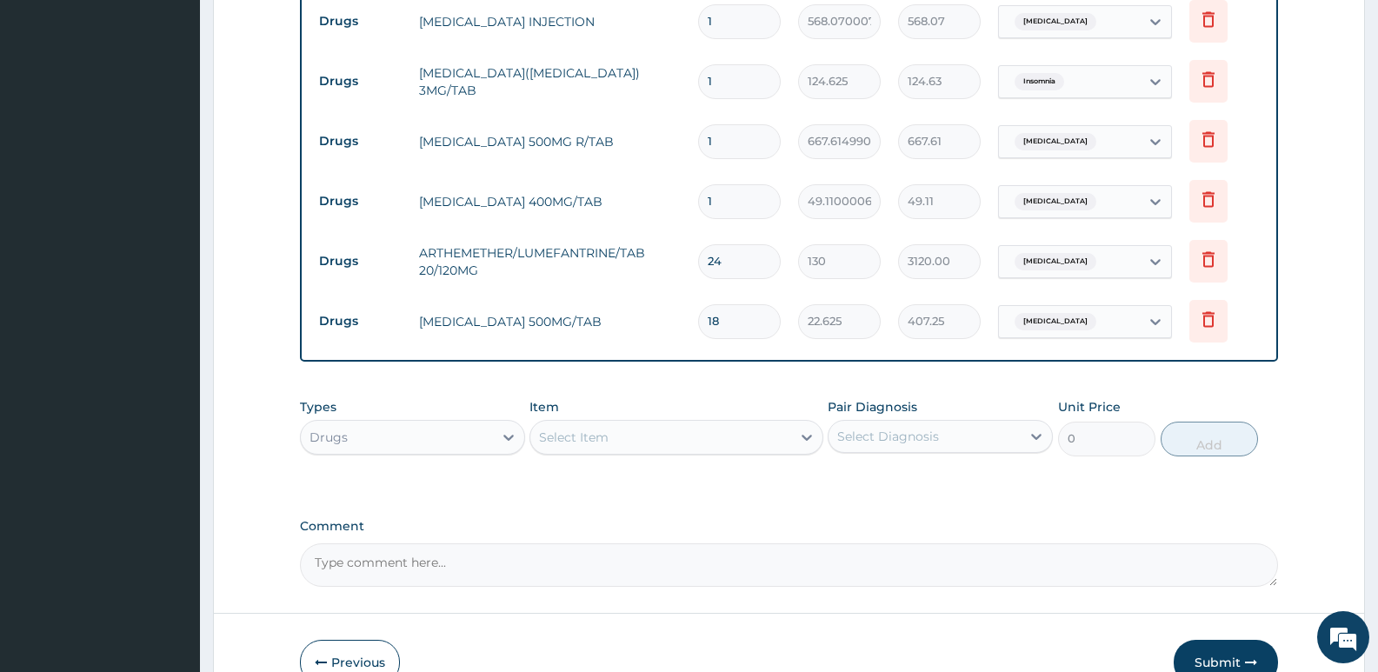
click at [706, 184] on input "1" at bounding box center [739, 201] width 83 height 34
type input "21"
type input "1031.31"
type input "21"
click at [731, 124] on input "1" at bounding box center [739, 141] width 83 height 34
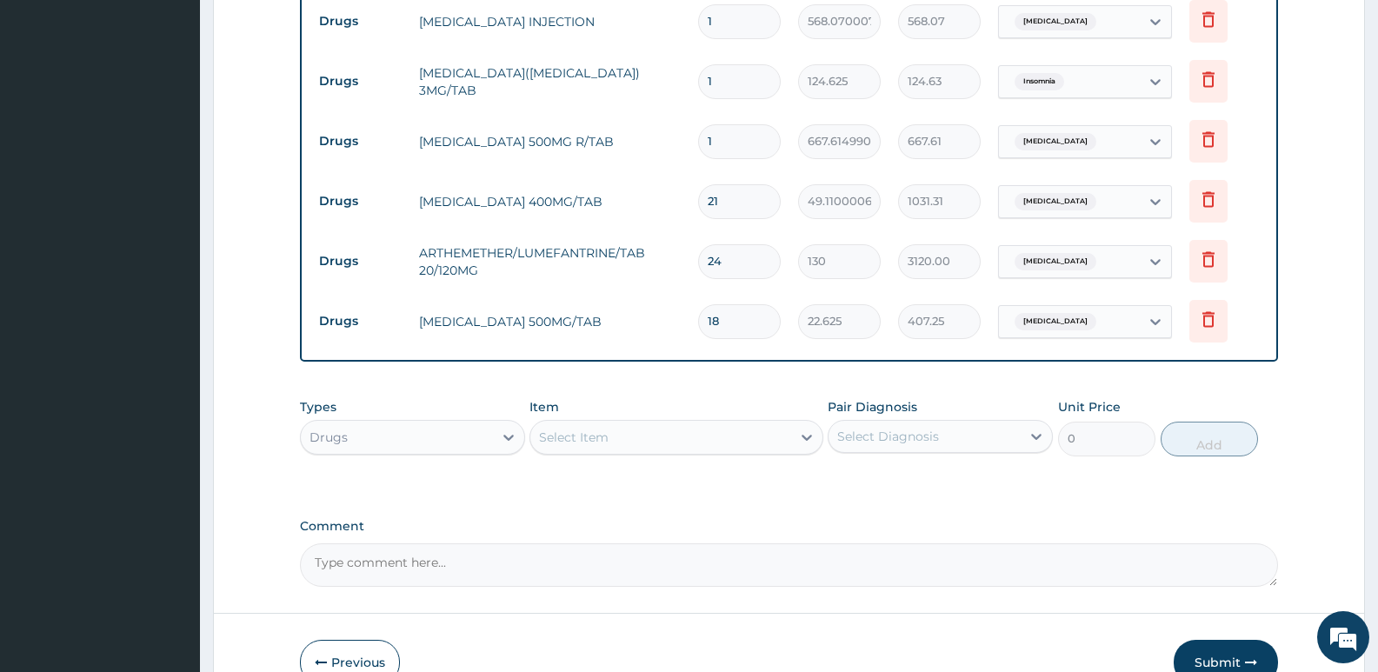
type input "10"
type input "6676.15"
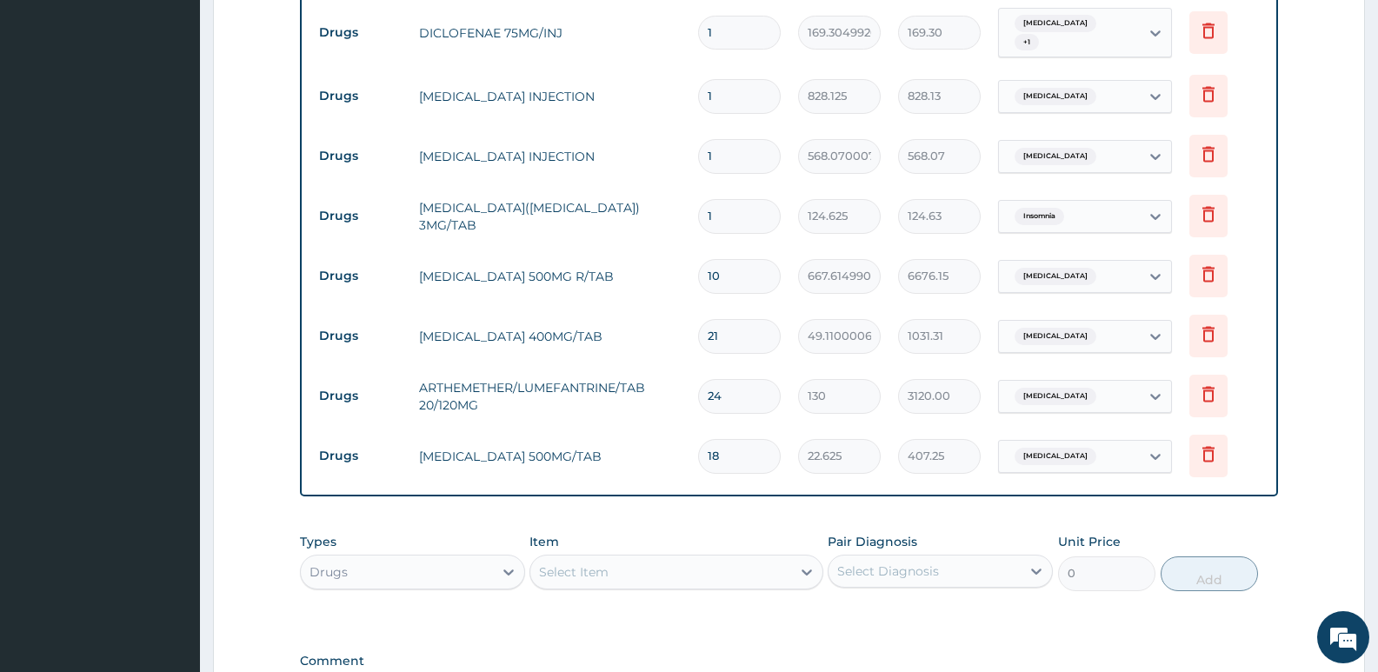
scroll to position [1924, 0]
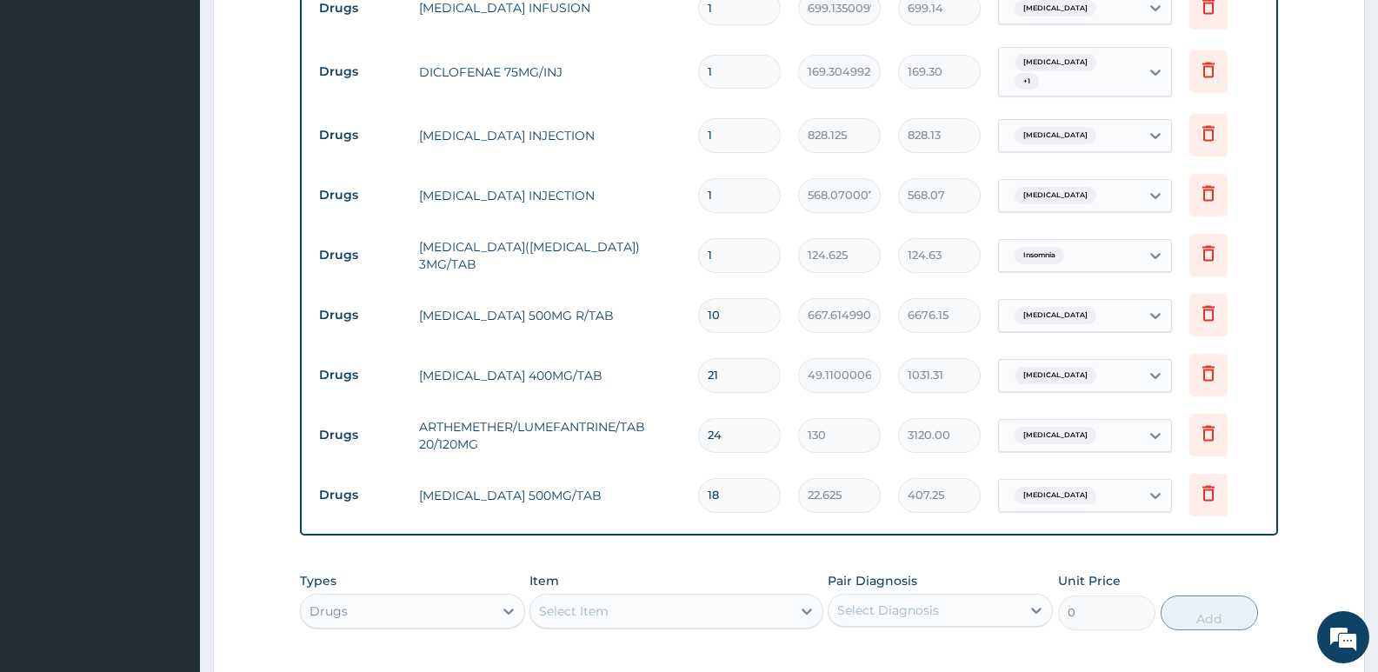
type input "10"
drag, startPoint x: 736, startPoint y: 208, endPoint x: 669, endPoint y: 218, distance: 67.7
click at [669, 225] on tr "Drugs BROMAZEPAM(LEXOTAN) 3MG/TAB 1 124.625 124.63 Insomnia Delete" at bounding box center [788, 255] width 957 height 60
type input "4"
type input "498.50"
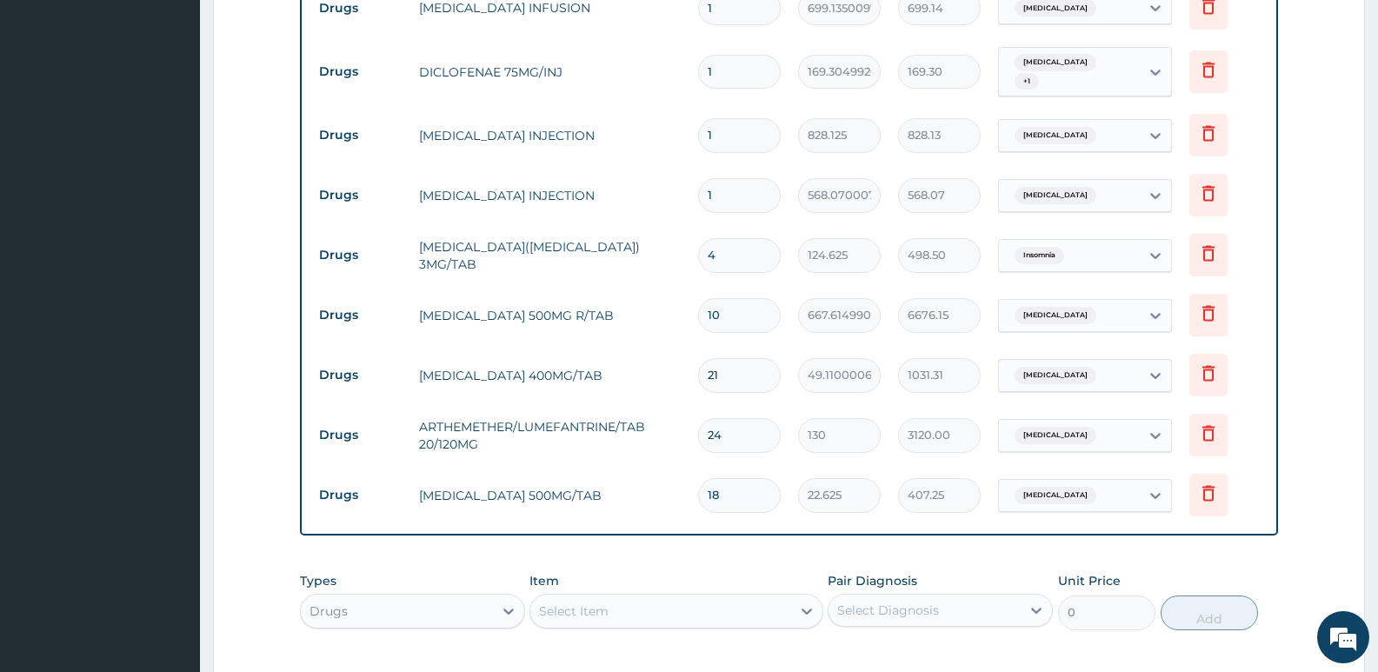
type input "4"
drag, startPoint x: 712, startPoint y: 160, endPoint x: 535, endPoint y: 156, distance: 177.3
click at [535, 165] on tr "Drugs FRUSEMIDE INJECTION 1 568.0700073242188 568.07 Anemia Delete" at bounding box center [788, 195] width 957 height 60
type input "3"
type input "1704.21"
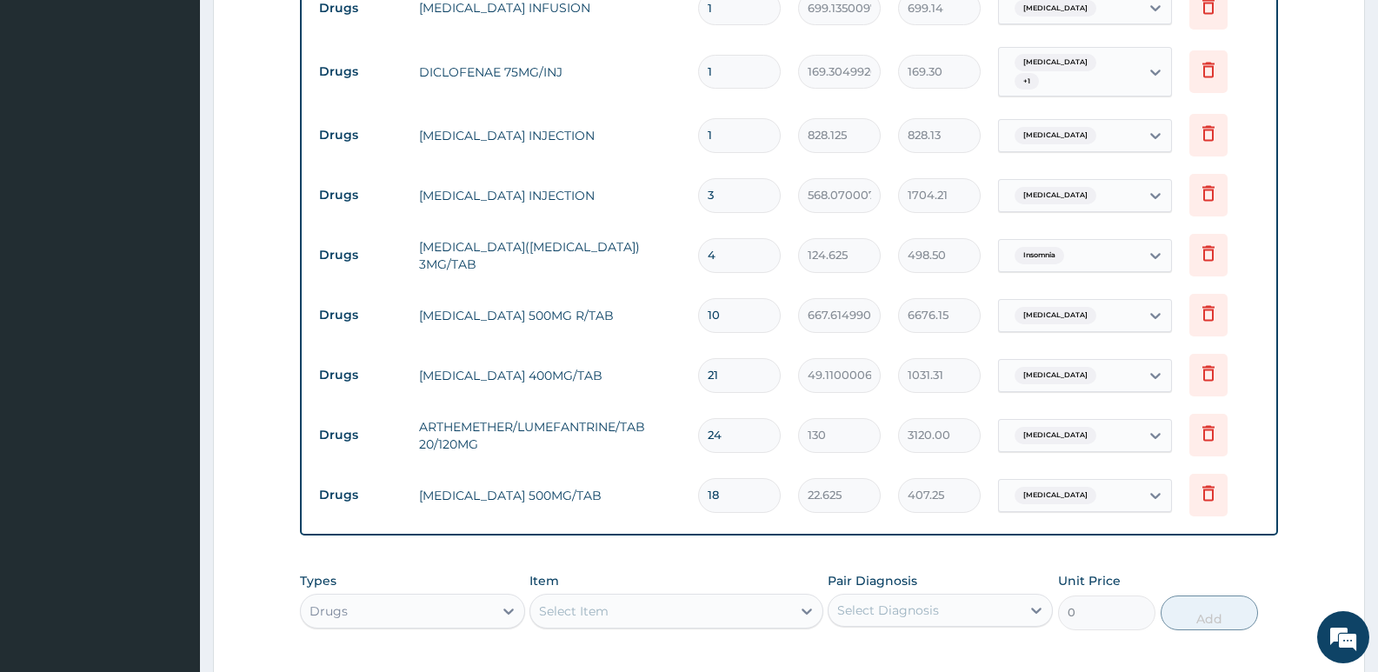
type input "3"
drag, startPoint x: 727, startPoint y: 94, endPoint x: 614, endPoint y: 110, distance: 114.2
click at [614, 110] on tr "Drugs HYDROCORTISONE INJECTION 1 828.125 828.13 Anemia Delete" at bounding box center [788, 135] width 957 height 60
type input "3"
type input "2484.38"
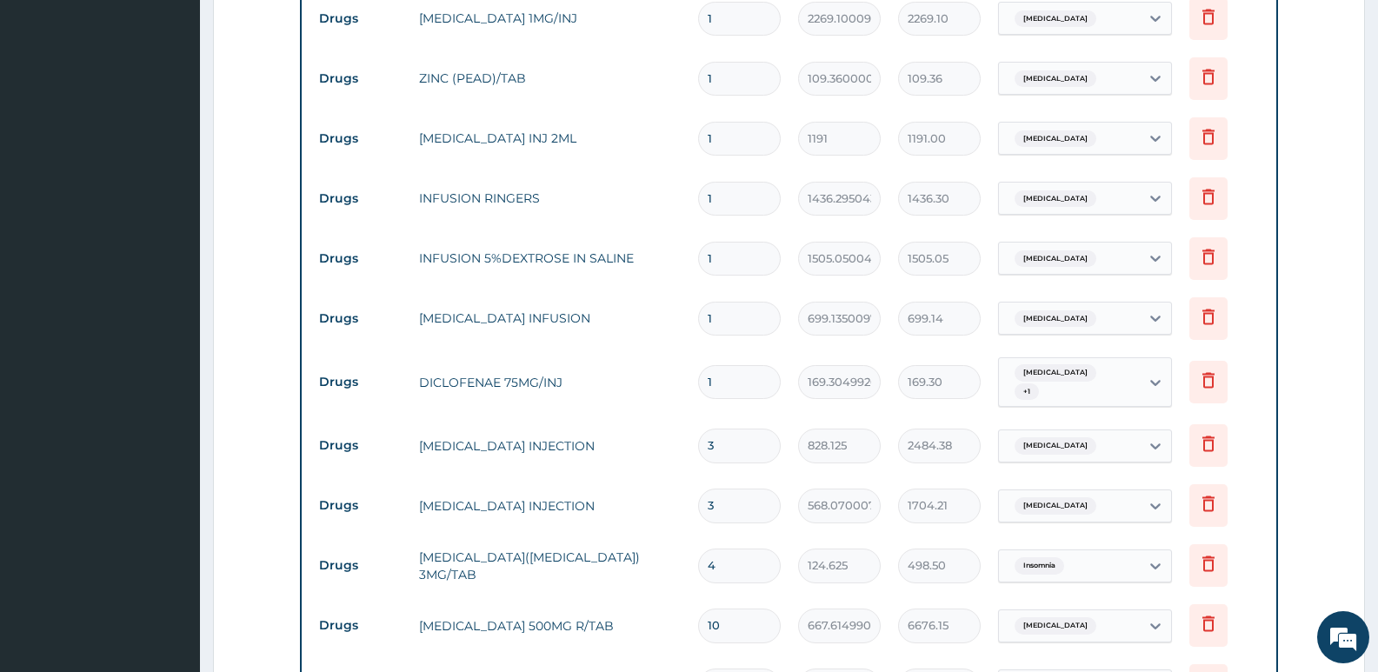
scroll to position [1577, 0]
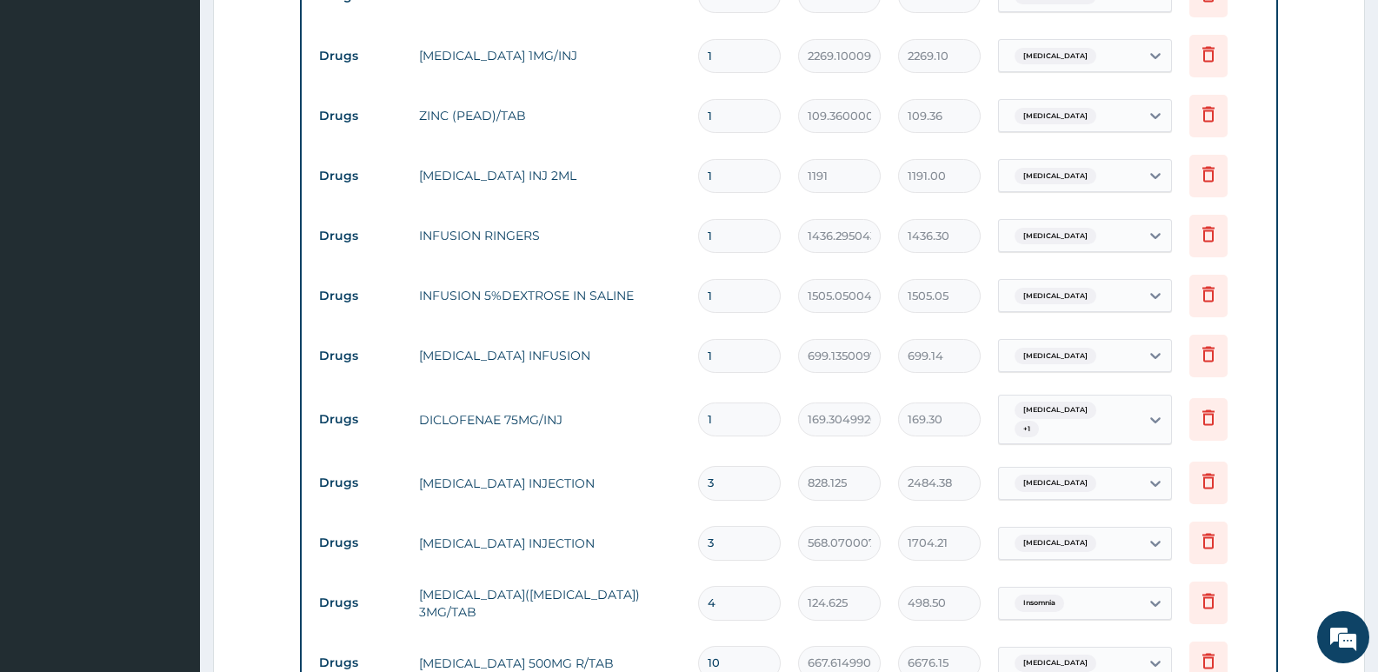
type input "3"
drag, startPoint x: 727, startPoint y: 325, endPoint x: 645, endPoint y: 329, distance: 82.7
click at [646, 329] on tr "Drugs METRONIDAZOLE INFUSION 1 699.135009765625 699.14 Gastroenteritis Delete" at bounding box center [788, 356] width 957 height 60
type input "19"
type input "13283.57"
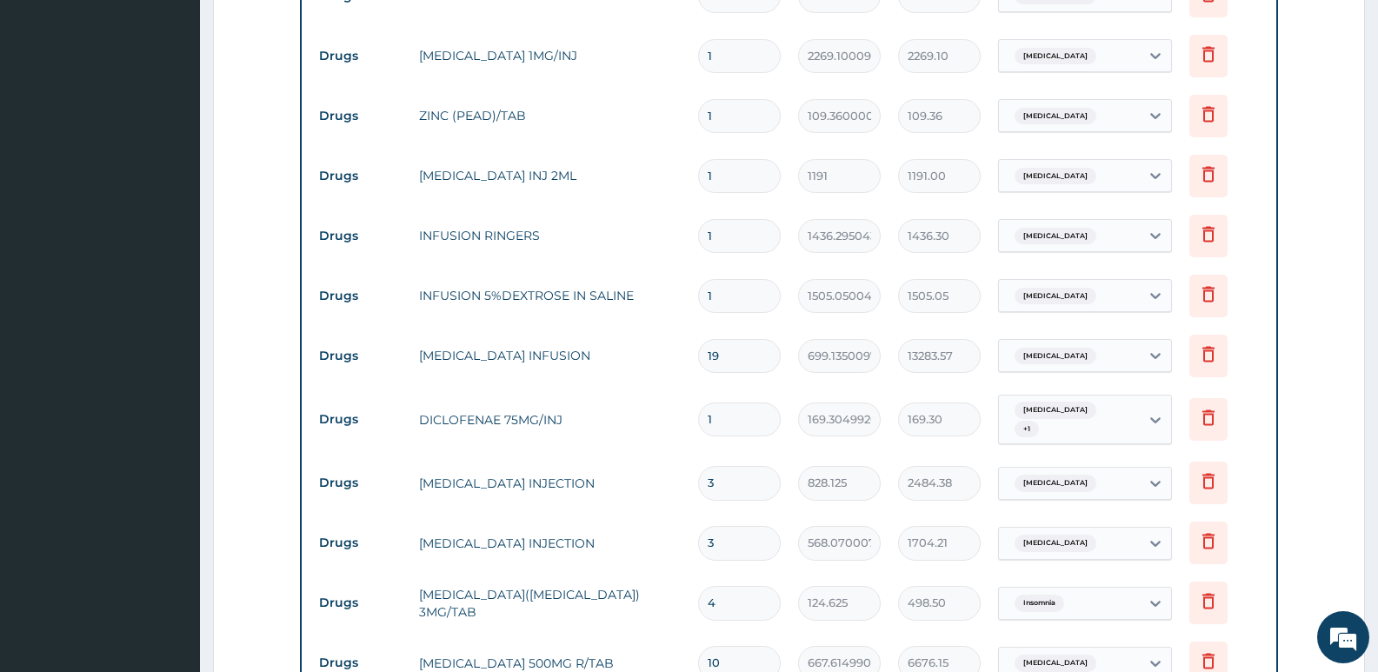
type input "19"
click at [747, 279] on input "1" at bounding box center [739, 296] width 83 height 34
type input "10"
type input "15050.50"
type input "10"
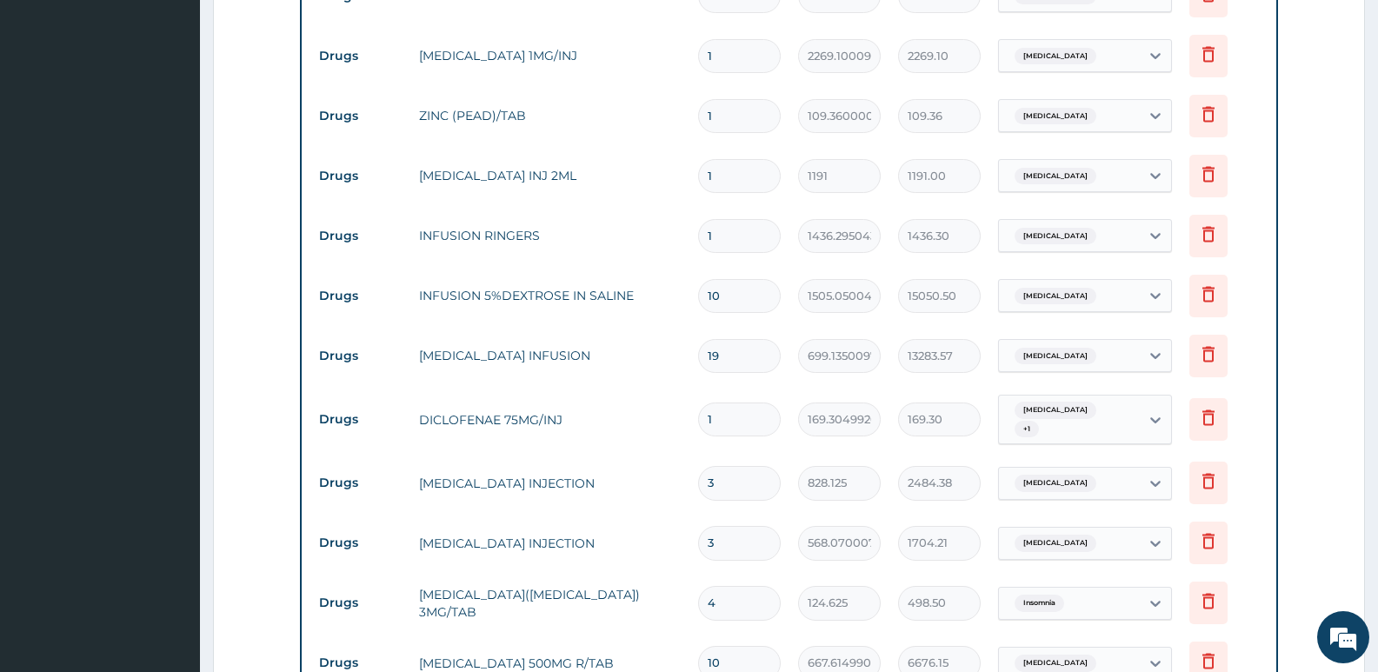
click at [734, 219] on input "1" at bounding box center [739, 236] width 83 height 34
type input "10"
type input "14362.95"
type input "10"
drag, startPoint x: 731, startPoint y: 145, endPoint x: 636, endPoint y: 156, distance: 95.3
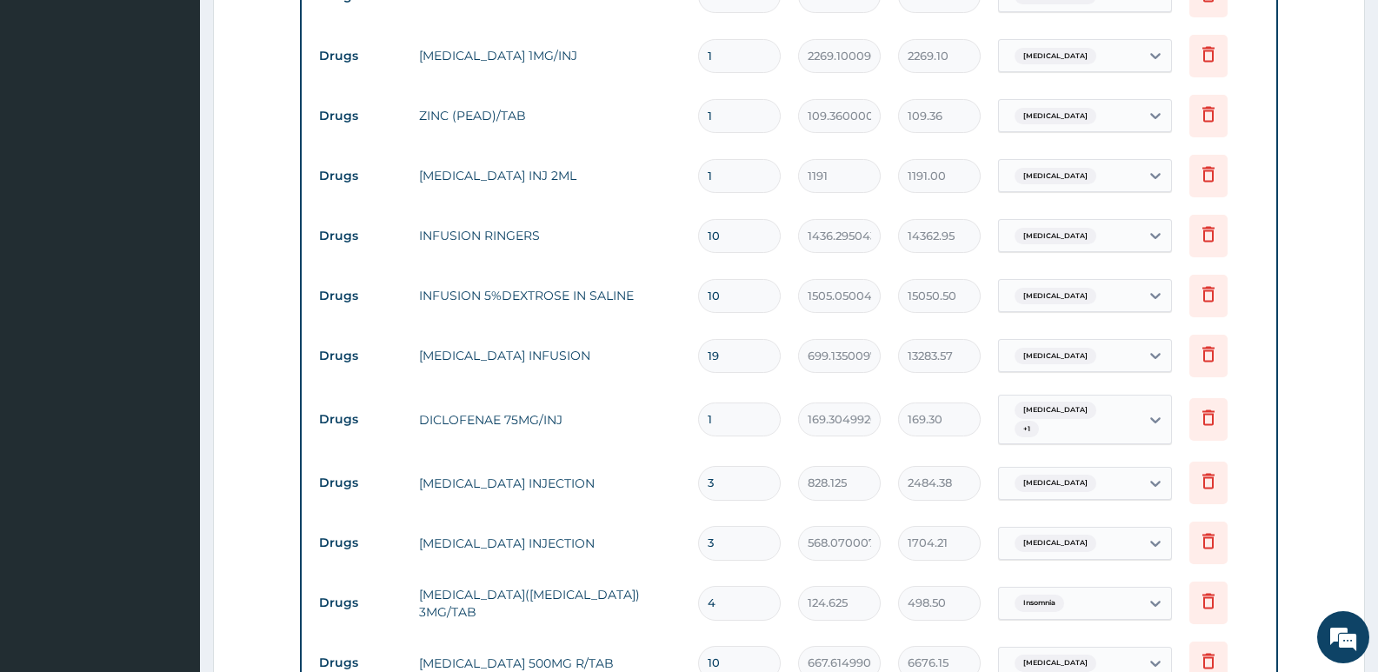
click at [636, 156] on tr "Drugs PARACETAMOL INJ 2ML 1 1191 1191.00 Malaria Delete" at bounding box center [788, 176] width 957 height 60
type input "2"
type input "2382.00"
type input "26"
type input "30966.00"
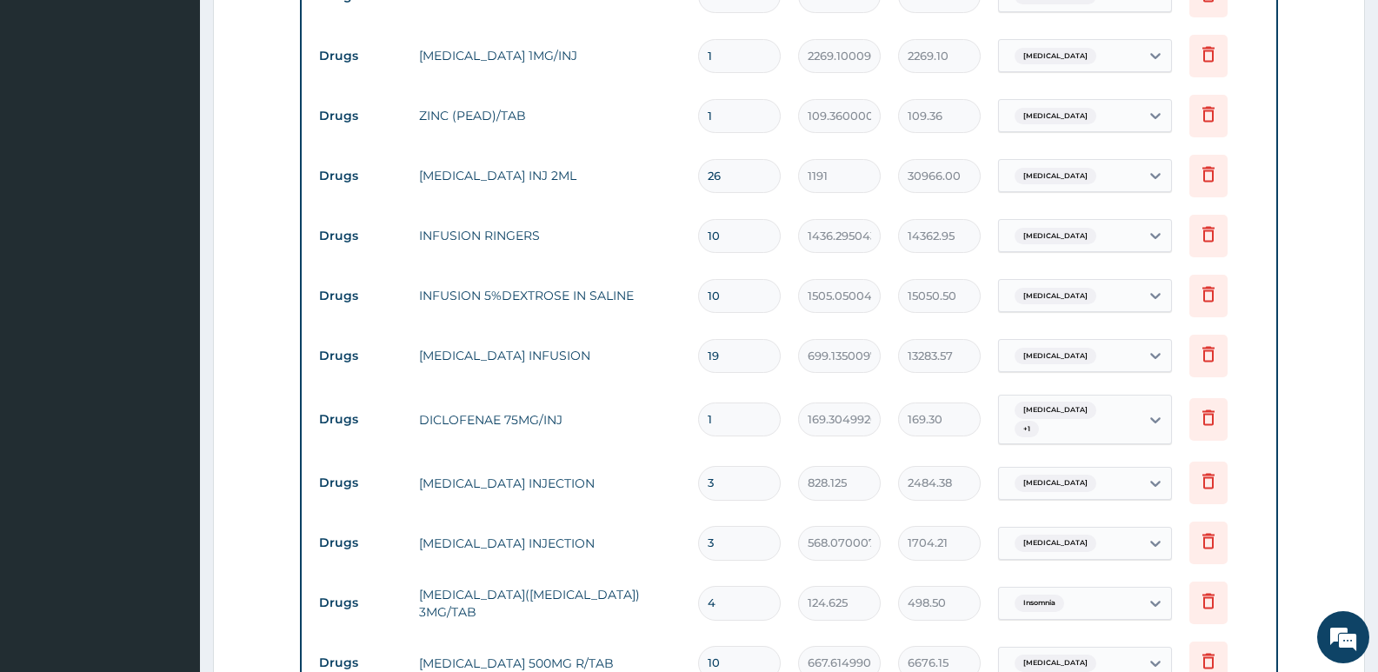
type input "26"
drag, startPoint x: 764, startPoint y: 84, endPoint x: 628, endPoint y: 104, distance: 137.1
click at [628, 104] on tr "Drugs ZINC (PEAD)/TAB 1 109.3600006103516 109.36 Gastroenteritis Delete" at bounding box center [788, 116] width 957 height 60
type input "3"
type input "328.08"
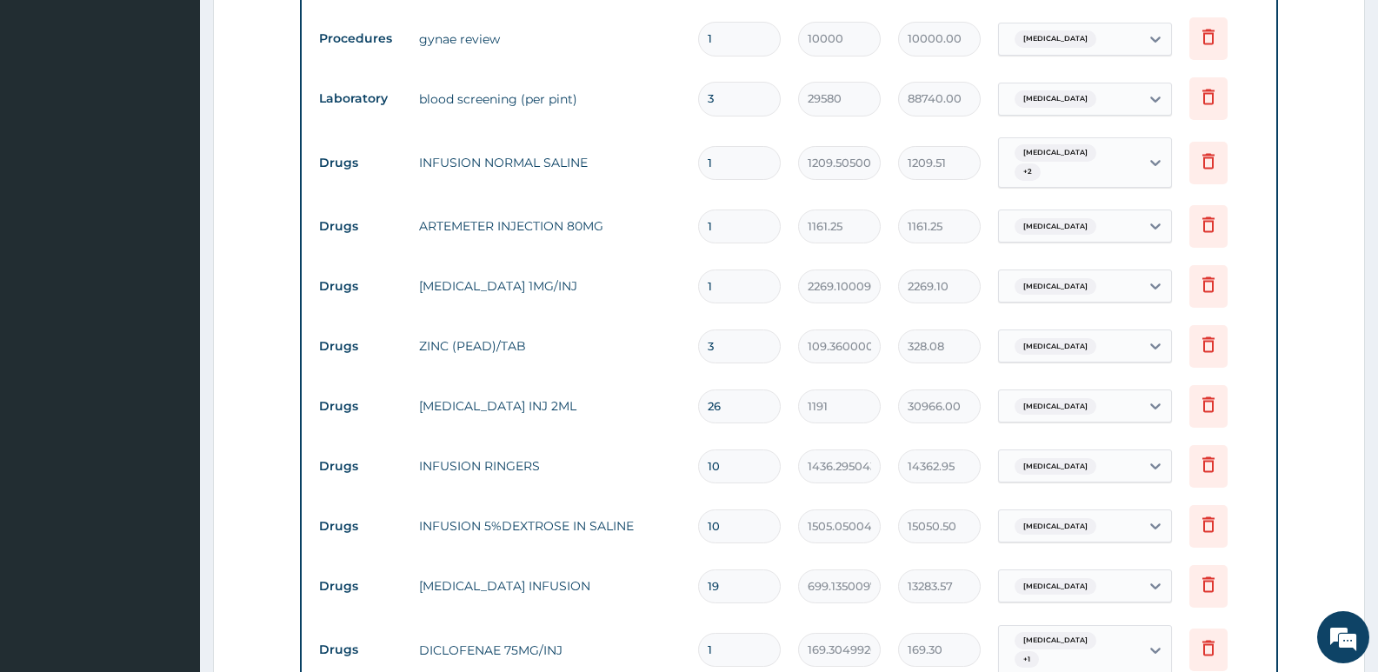
scroll to position [1316, 0]
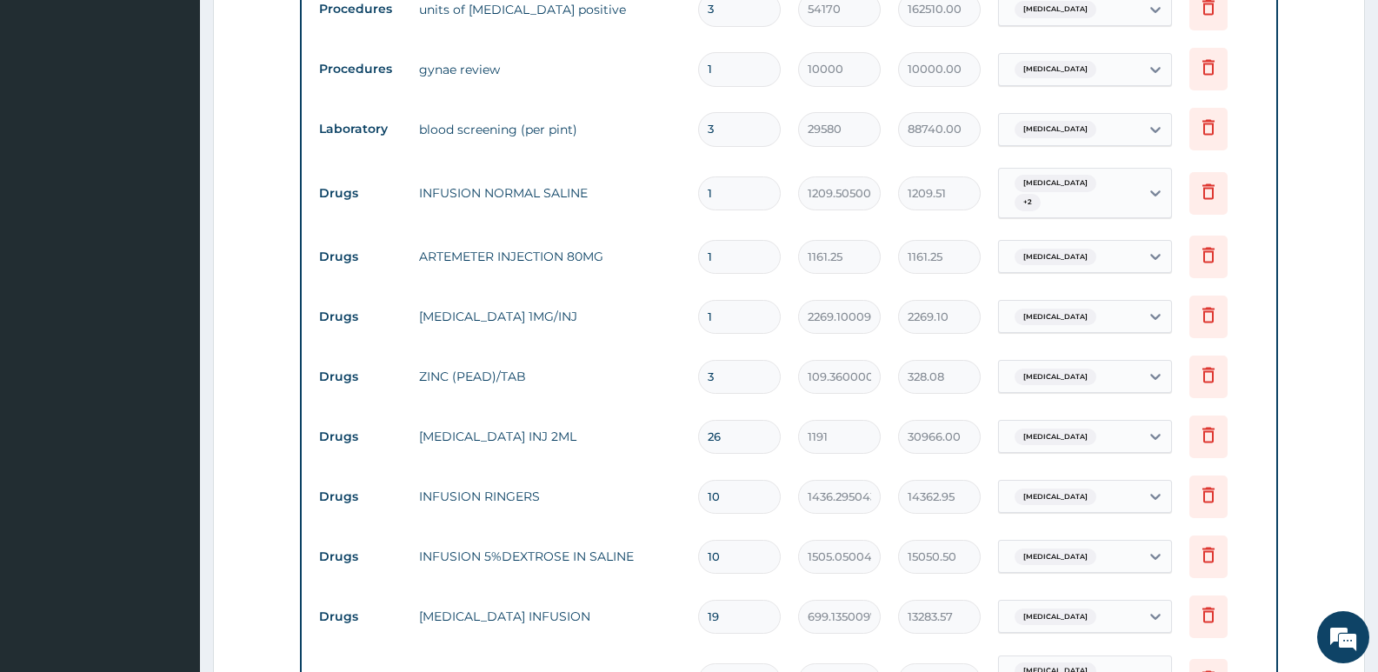
type input "3"
drag, startPoint x: 733, startPoint y: 289, endPoint x: 645, endPoint y: 289, distance: 87.8
click at [645, 289] on tr "Drugs CEFTRIAXONE 1MG/INJ 1 2269.10009765625 2269.10 Sepsis Delete" at bounding box center [788, 317] width 957 height 60
type input "3"
type input "6807.30"
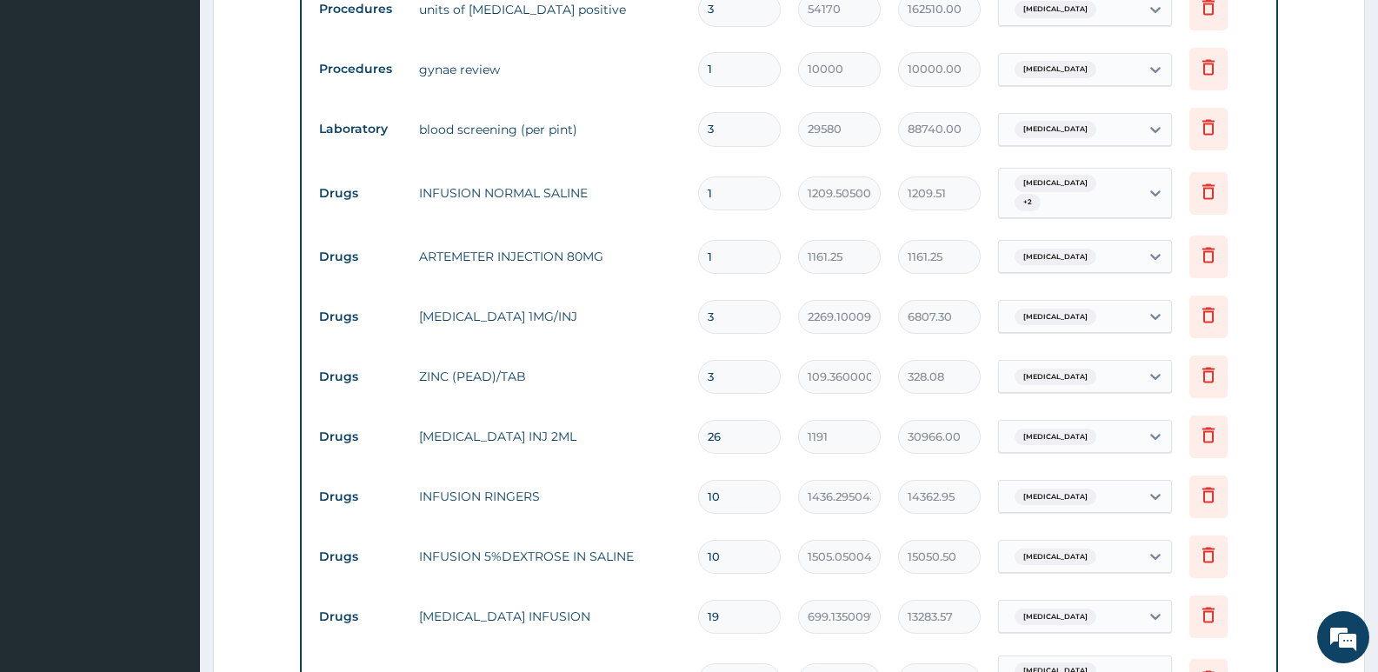
type input "3"
drag, startPoint x: 734, startPoint y: 223, endPoint x: 648, endPoint y: 224, distance: 86.1
click at [648, 227] on tr "Drugs ARTEMETER INJECTION 80MG 1 1161.25 1161.25 Malaria Delete" at bounding box center [788, 257] width 957 height 60
type input "6"
type input "6967.50"
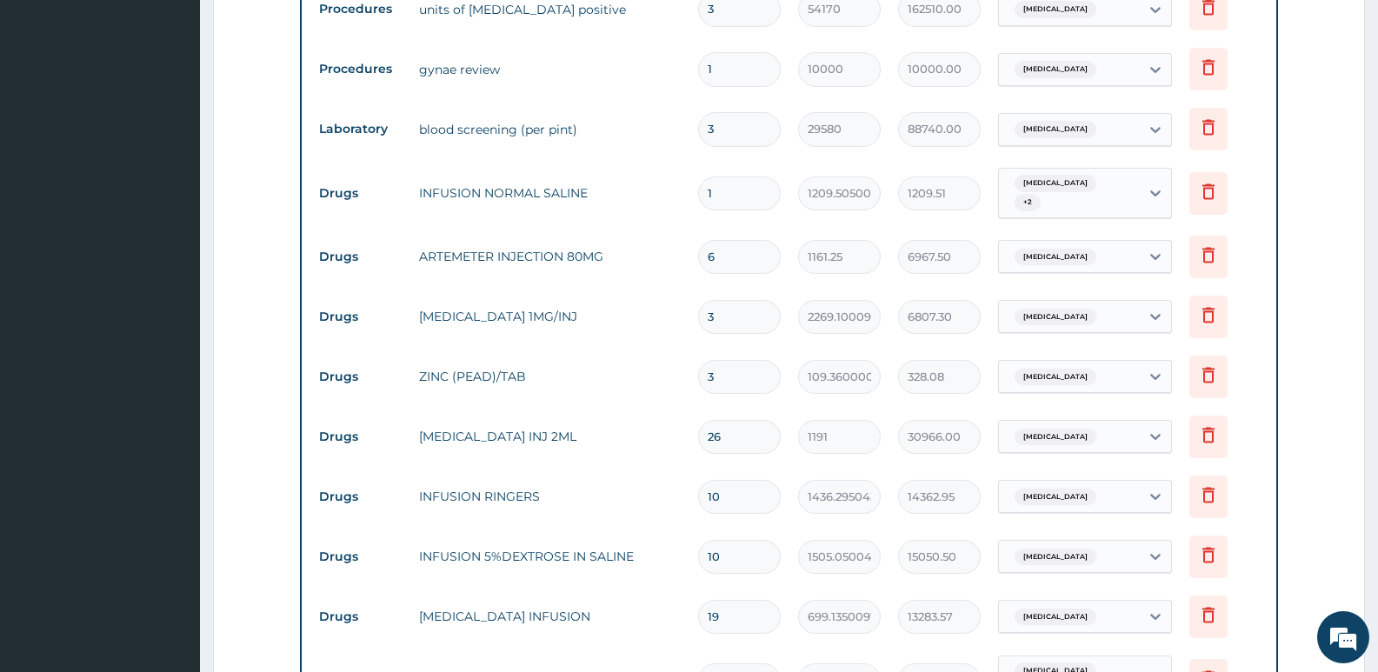
type input "6"
drag, startPoint x: 694, startPoint y: 169, endPoint x: 608, endPoint y: 168, distance: 85.2
click at [616, 169] on tr "Drugs INFUSION NORMAL SALINE 1 1209.505004882812 1209.51 Gastroenteritis + 2 De…" at bounding box center [788, 193] width 957 height 68
type input "4"
type input "4838.02"
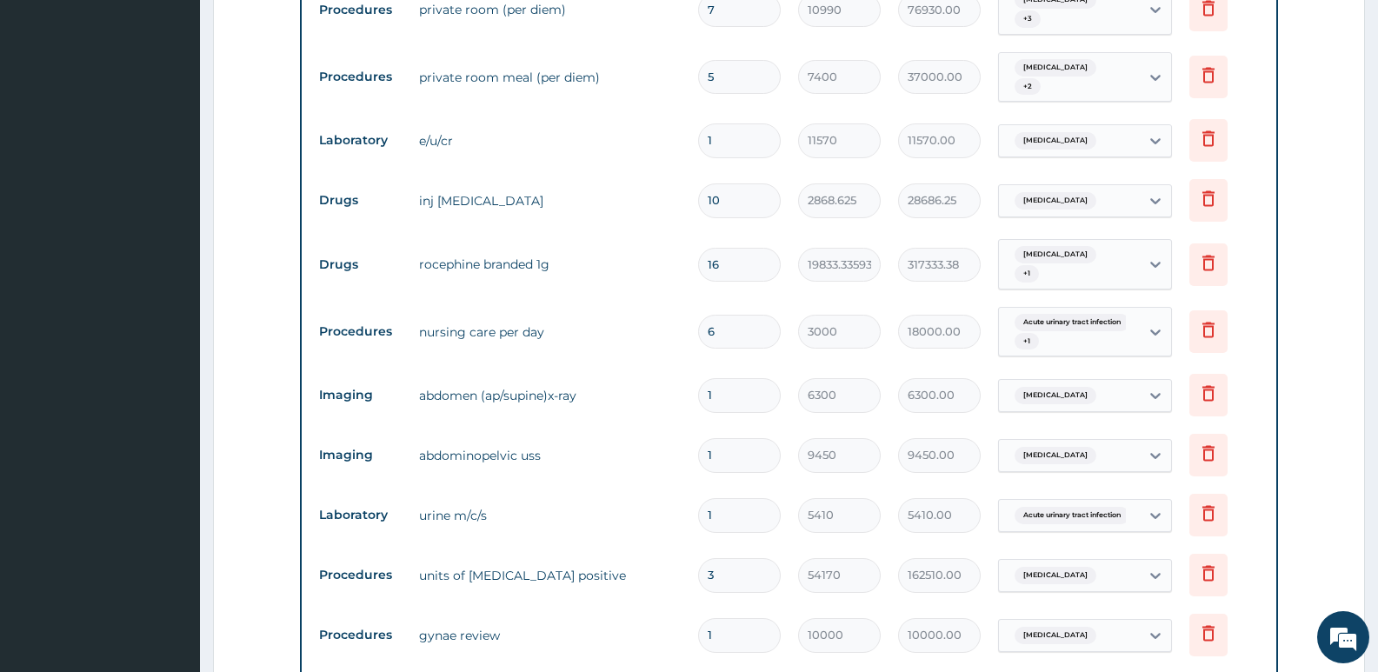
scroll to position [707, 0]
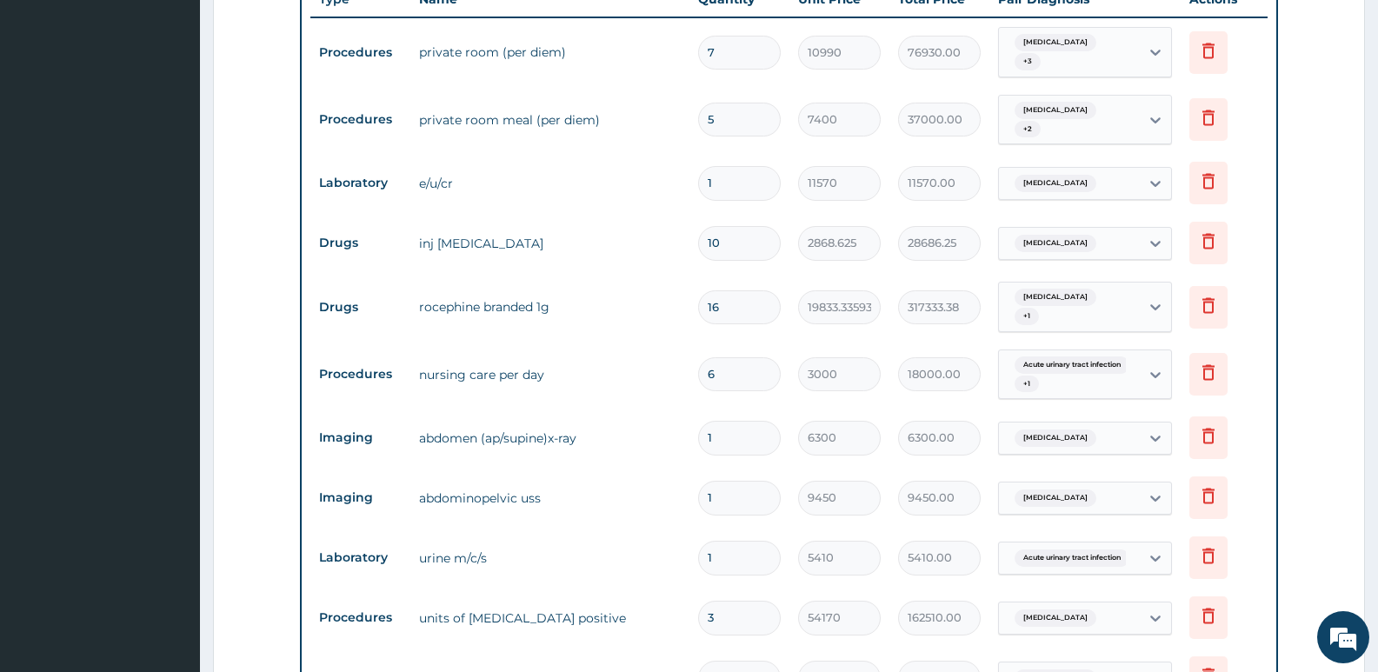
type input "4"
click at [749, 290] on input "16" at bounding box center [739, 307] width 83 height 34
type input "1"
type input "19833.34"
type input "11"
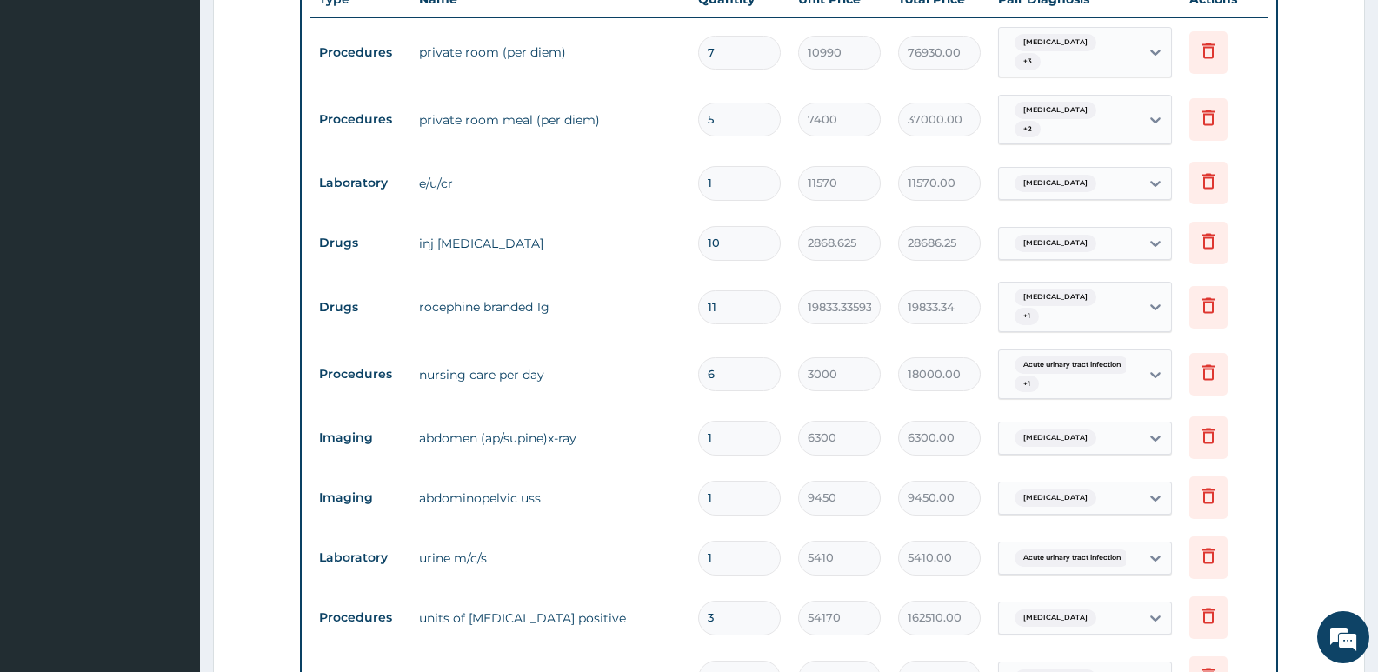
type input "218166.70"
type input "11"
drag, startPoint x: 732, startPoint y: 223, endPoint x: 641, endPoint y: 223, distance: 91.3
click at [641, 223] on tr "Drugs inj levofloxacin 10 2868.625 28686.25 Swollen abdomen Delete" at bounding box center [788, 243] width 957 height 60
type input "4"
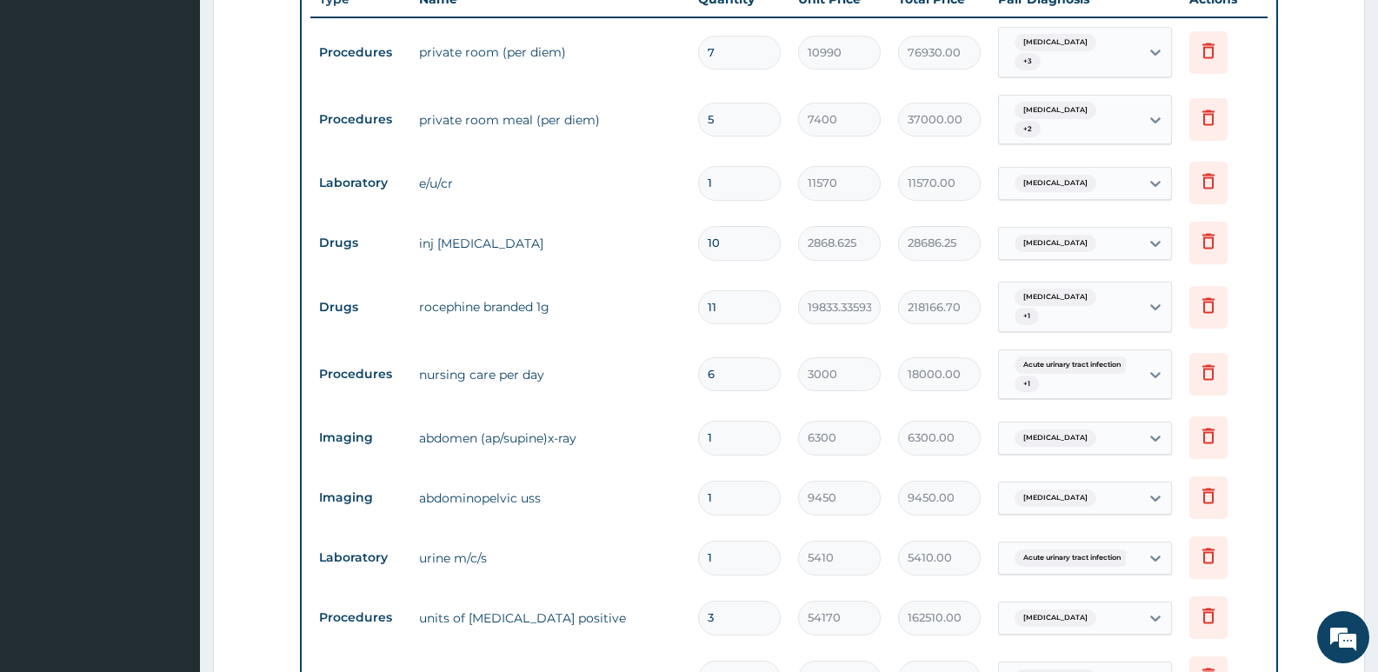
type input "11474.50"
type input "4"
click at [586, 240] on td "inj levofloxacin" at bounding box center [549, 243] width 279 height 35
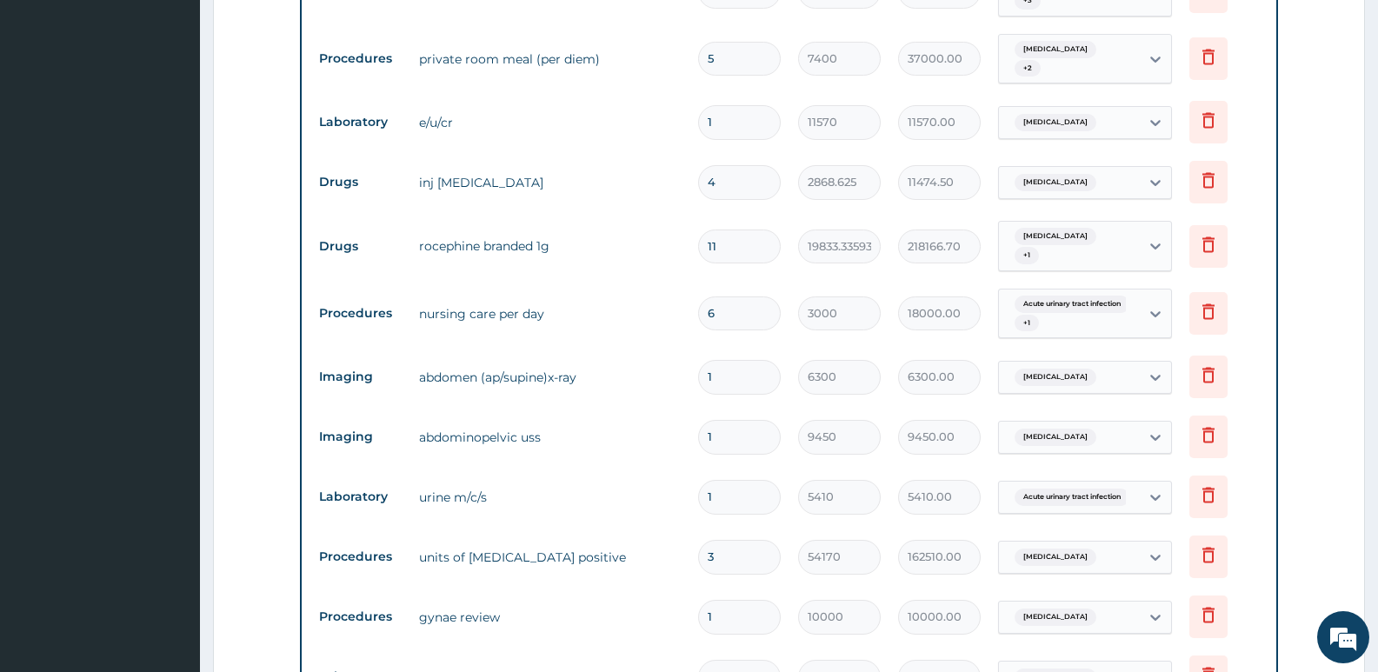
scroll to position [767, 0]
drag, startPoint x: 716, startPoint y: 47, endPoint x: 649, endPoint y: 52, distance: 67.1
click at [650, 51] on tr "Procedures private room meal (per diem) 5 7400 37000.00 Sepsis + 2 Delete" at bounding box center [788, 60] width 957 height 68
type input "6"
type input "44400.00"
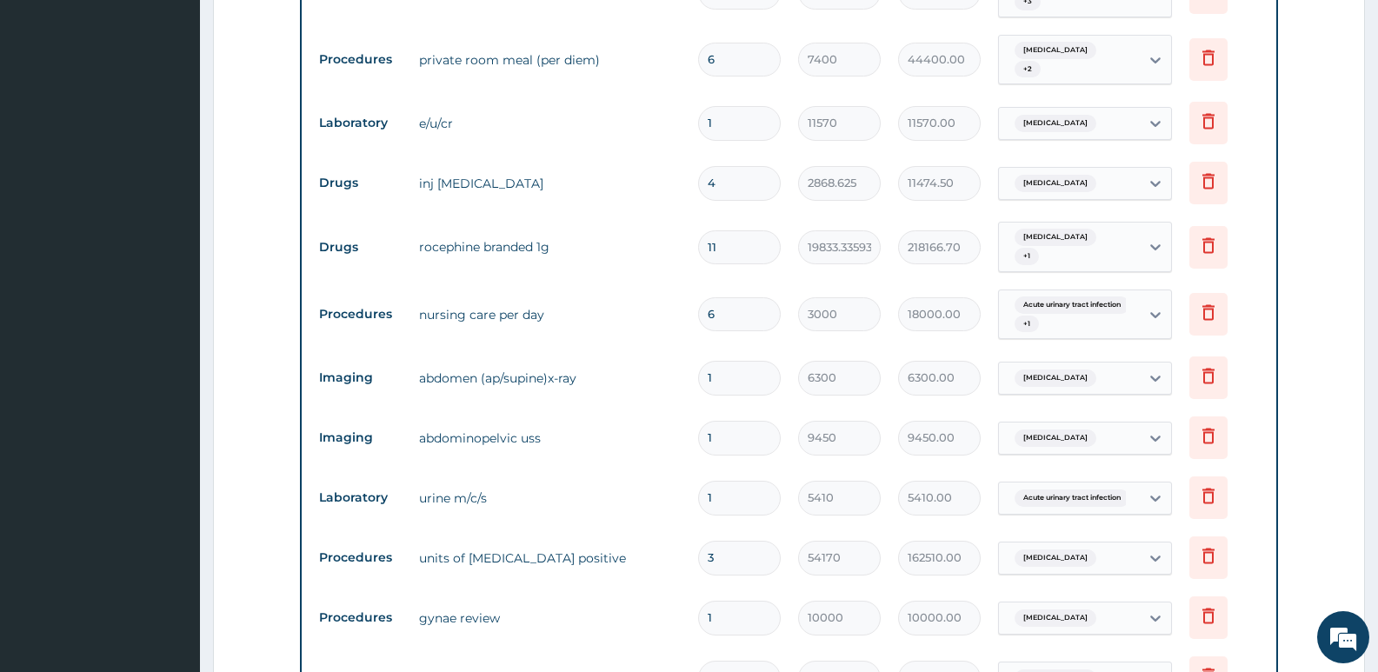
type input "0.00"
type input "7"
type input "51800.00"
drag, startPoint x: 722, startPoint y: 42, endPoint x: 652, endPoint y: 56, distance: 71.9
click at [652, 56] on tr "Procedures private room meal (per diem) 7 7400 51800.00 Sepsis + 2 Delete" at bounding box center [788, 60] width 957 height 68
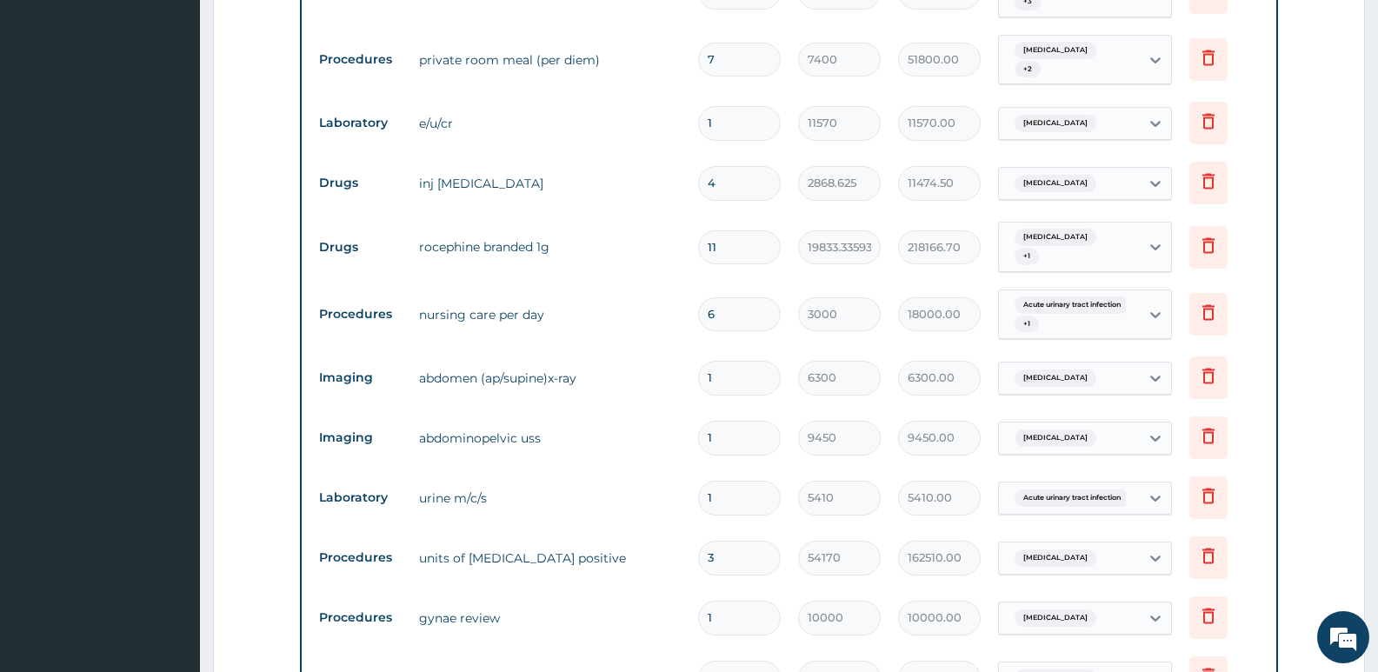
type input "5"
type input "37000.00"
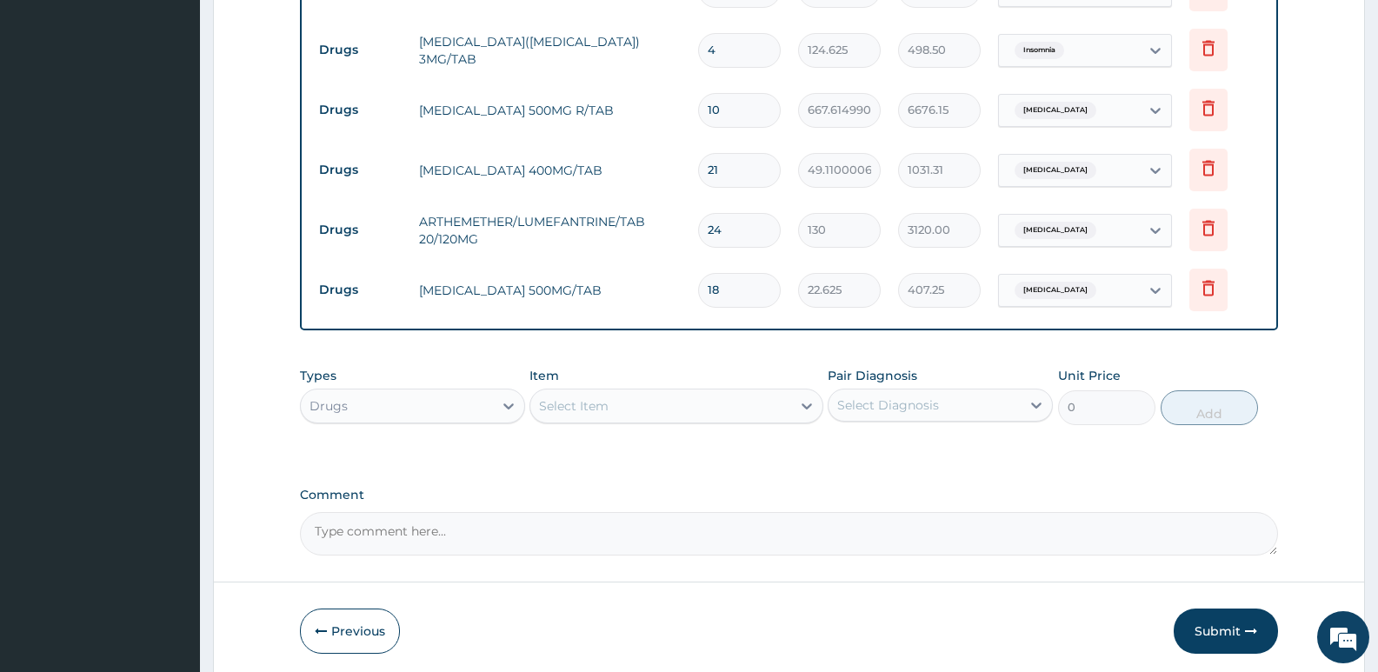
scroll to position [2158, 0]
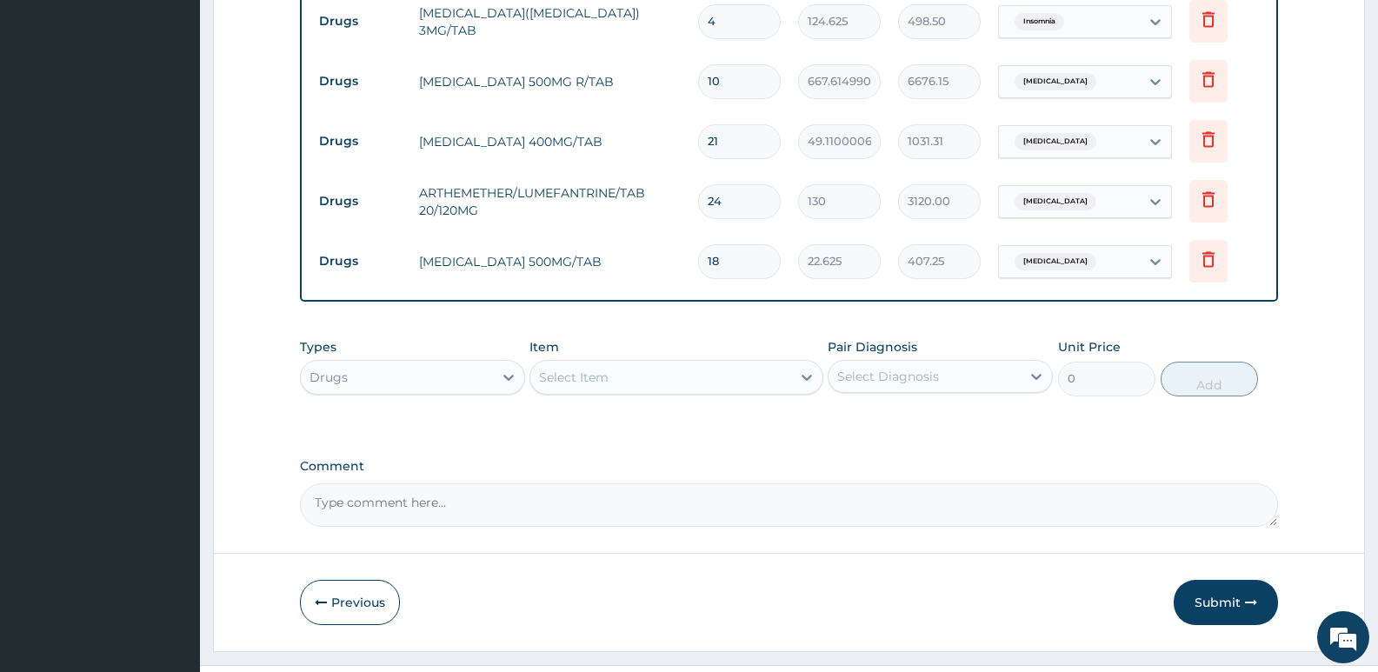
click at [383, 483] on textarea "Comment" at bounding box center [789, 504] width 978 height 43
type textarea "ADMISSION DATE: 6/8/2025 dISCHARGED DATE: 13/8/2025"
click at [1216, 580] on button "Submit" at bounding box center [1225, 602] width 104 height 45
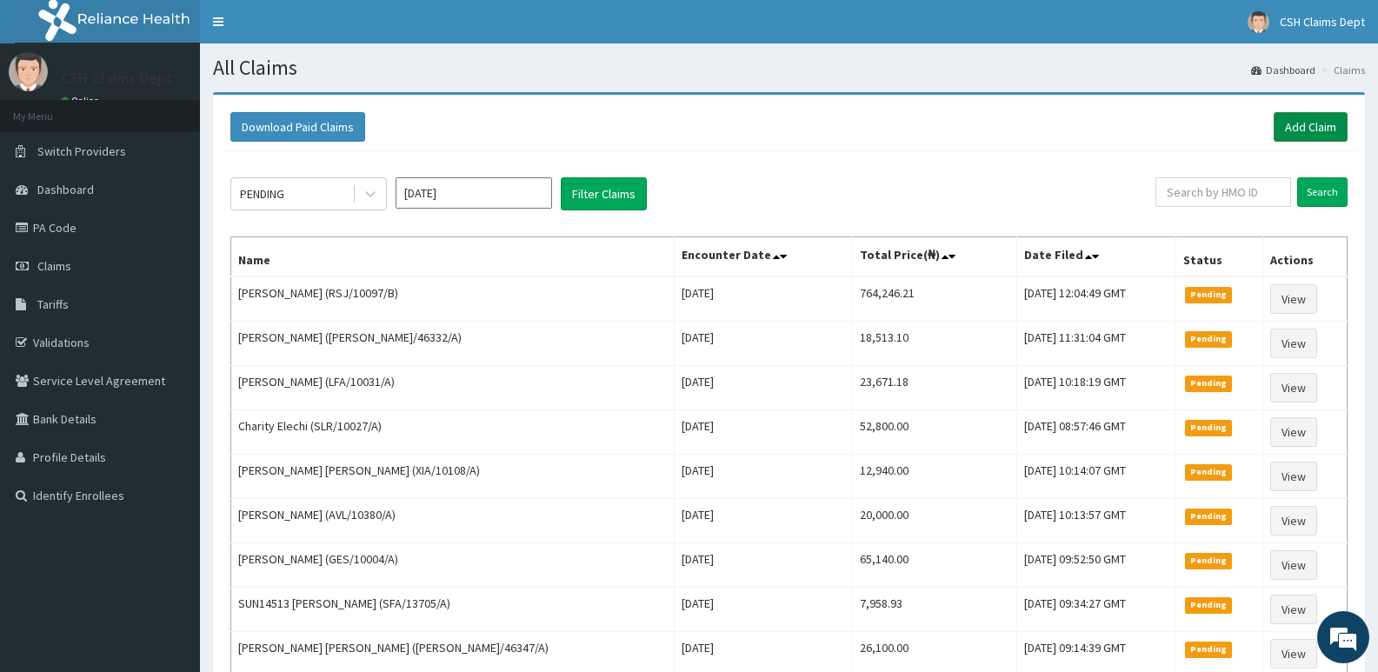
click at [1299, 127] on link "Add Claim" at bounding box center [1310, 127] width 74 height 30
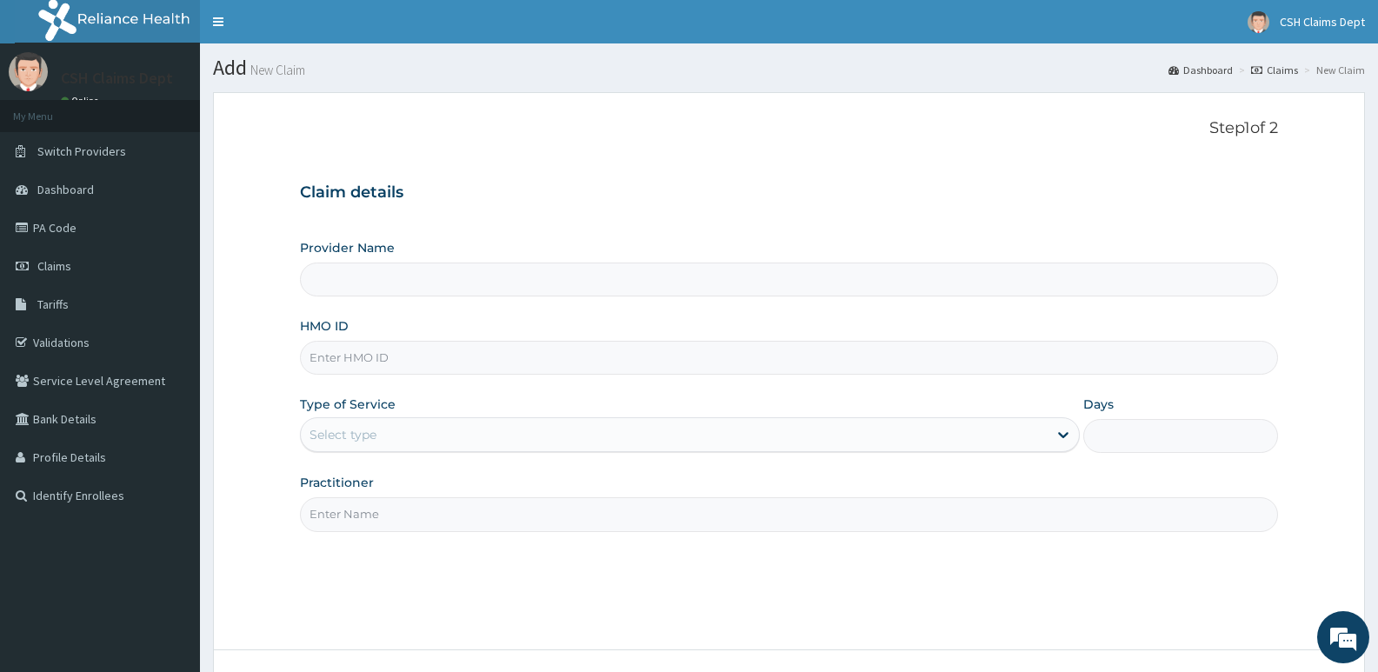
type input "Crystal Specialist Hospital"
click at [402, 362] on input "HMO ID" at bounding box center [789, 358] width 978 height 34
type input "AOJ/10019/A"
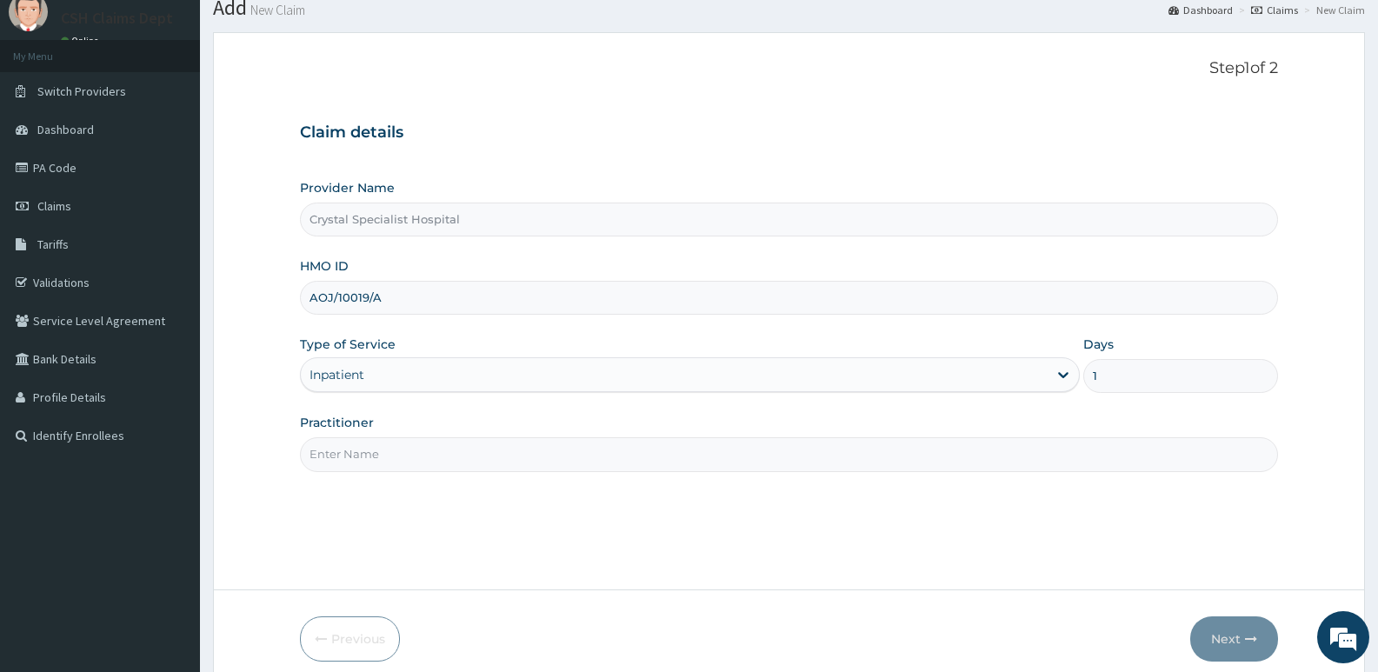
scroll to position [134, 0]
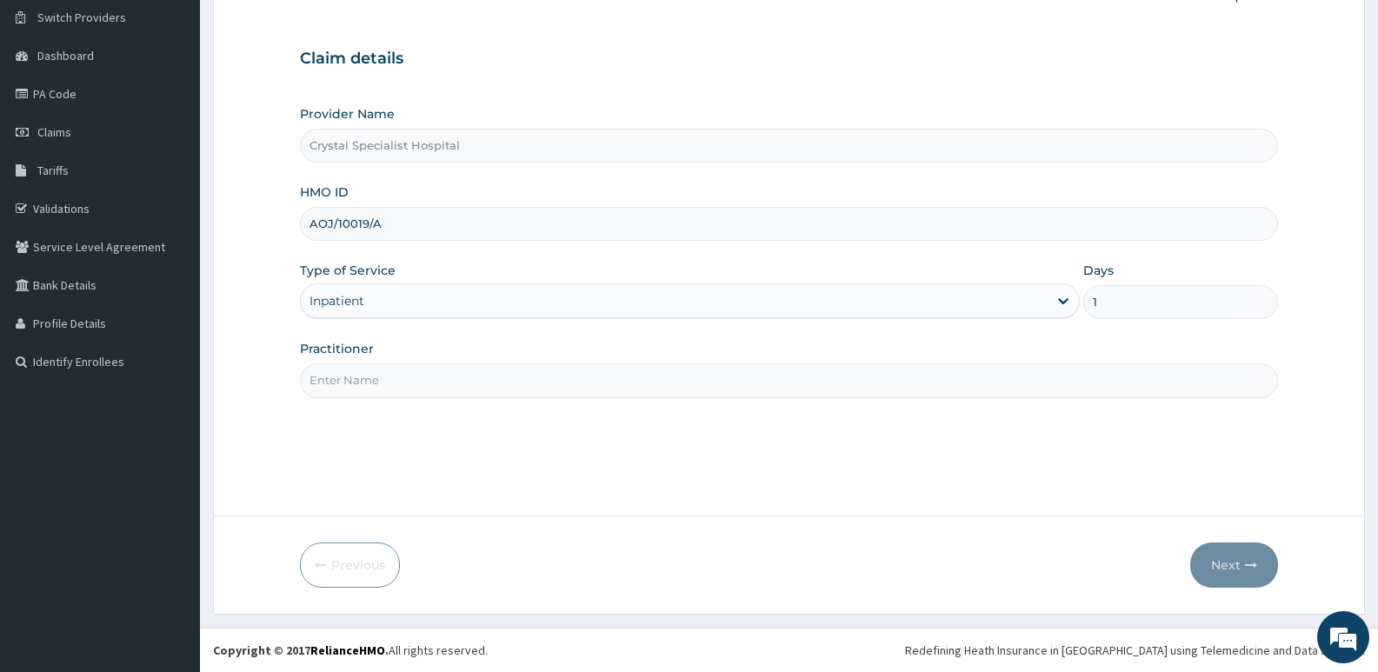
type input "1"
click at [348, 380] on input "Practitioner" at bounding box center [789, 380] width 978 height 34
type input "ANYANWU"
click at [1236, 561] on button "Next" at bounding box center [1234, 564] width 88 height 45
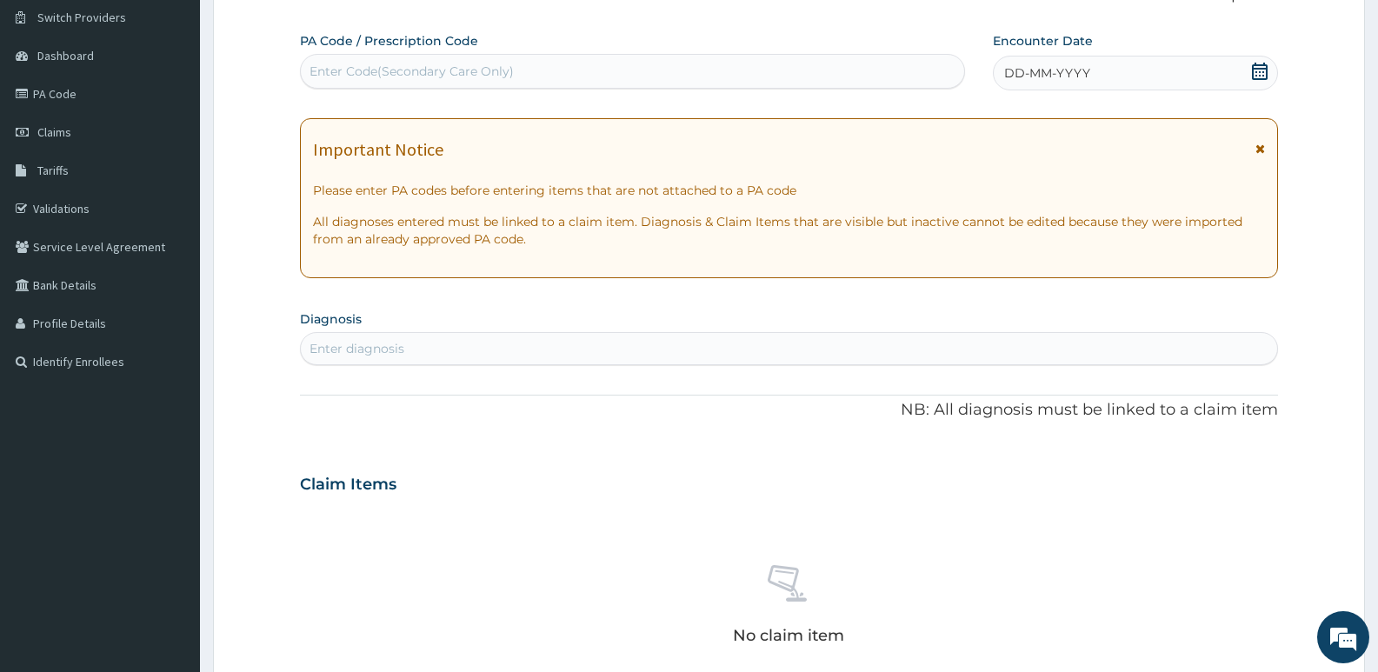
scroll to position [0, 0]
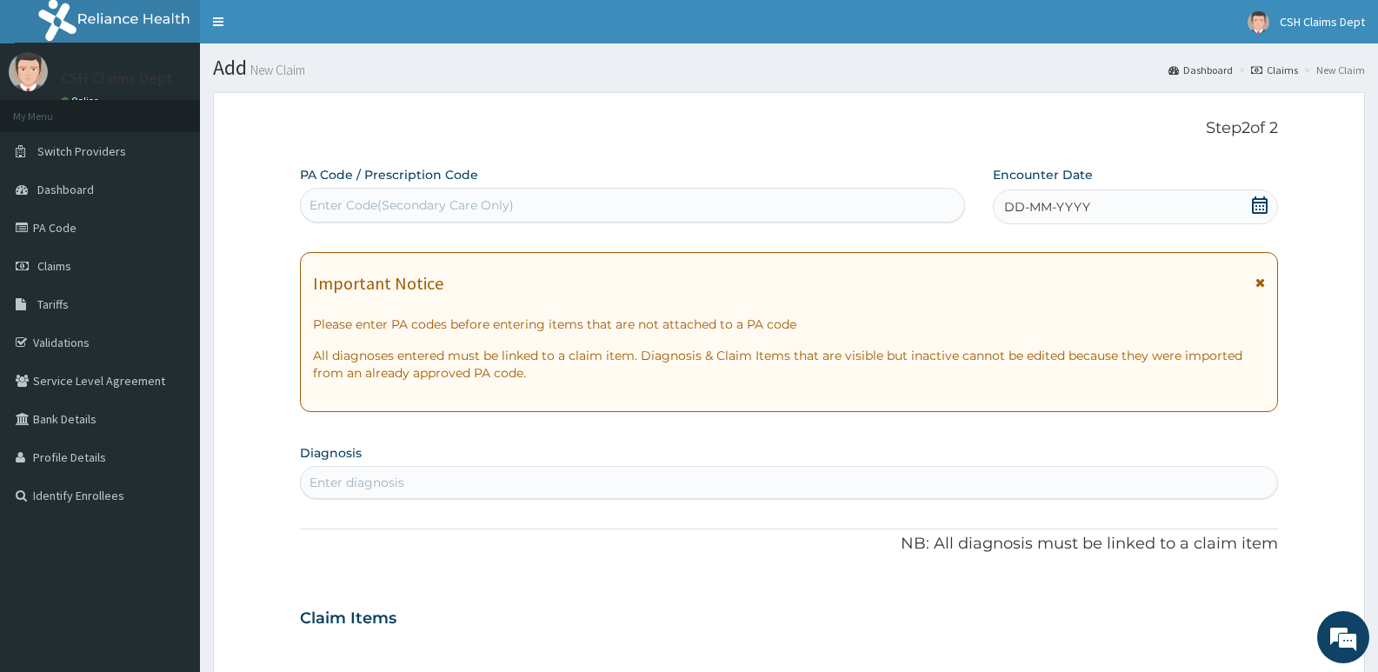
click at [567, 197] on div "Enter Code(Secondary Care Only)" at bounding box center [632, 205] width 663 height 28
type input "PA/9EEB62"
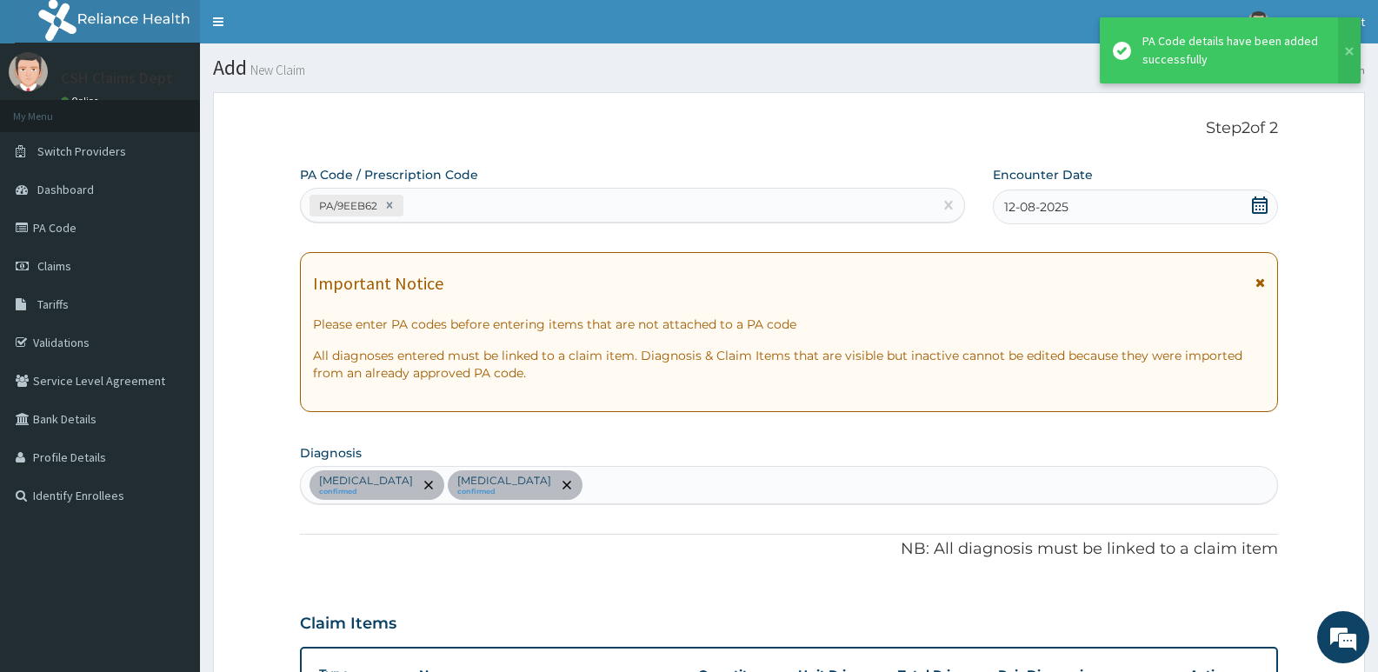
click at [475, 201] on div "PA/9EEB62" at bounding box center [617, 205] width 632 height 29
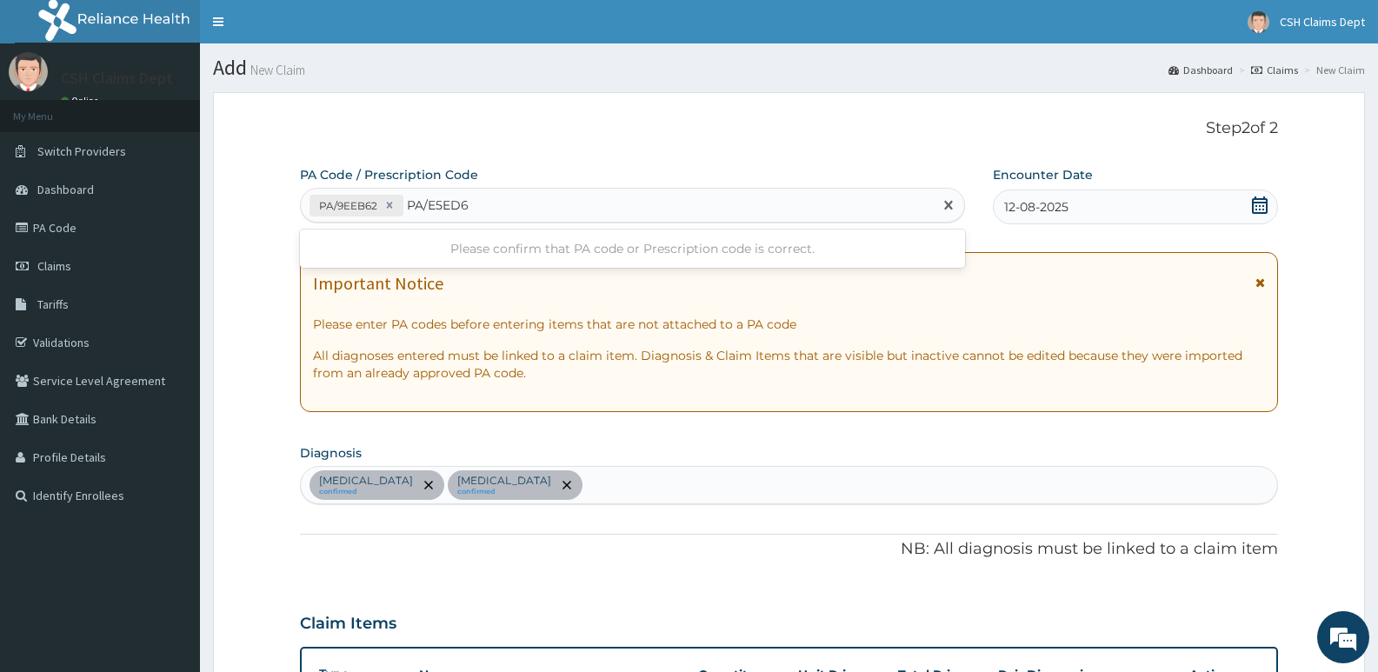
type input "PA/E5ED60"
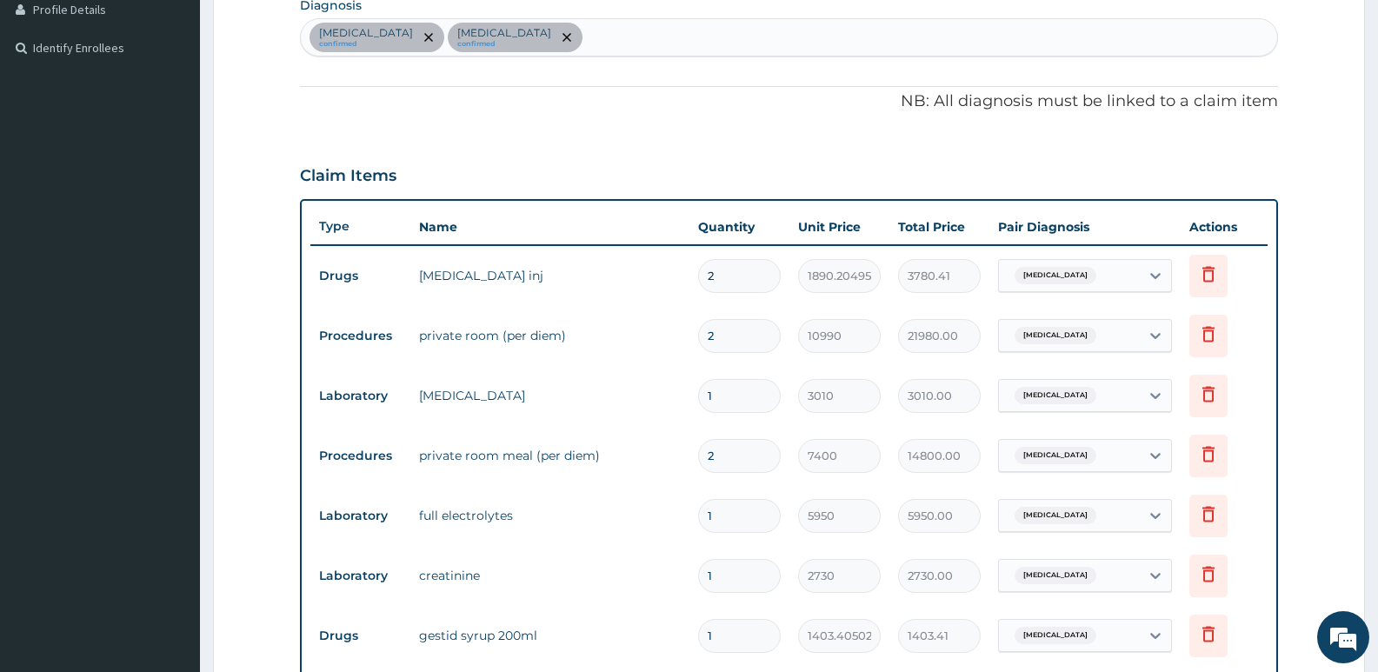
scroll to position [286, 0]
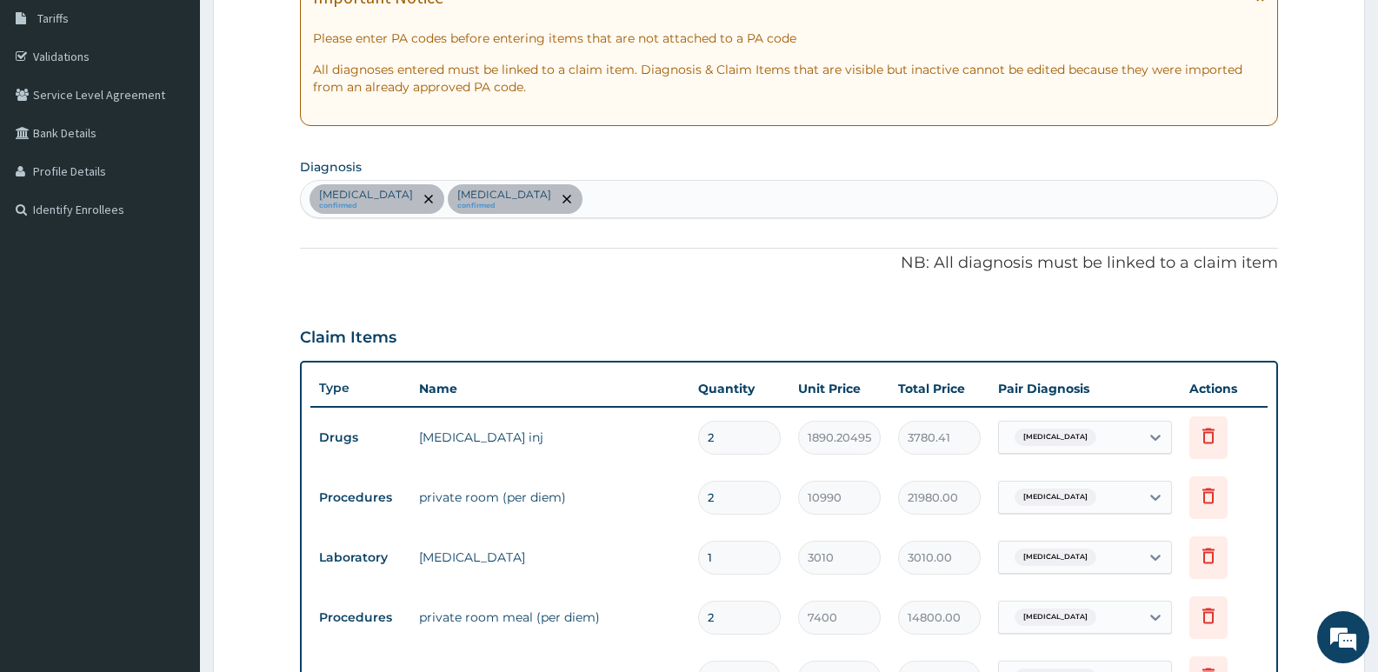
click at [623, 207] on div "Gastritis confirmed Gastroenteritis confirmed" at bounding box center [789, 199] width 976 height 37
type input "[MEDICAL_DATA]"
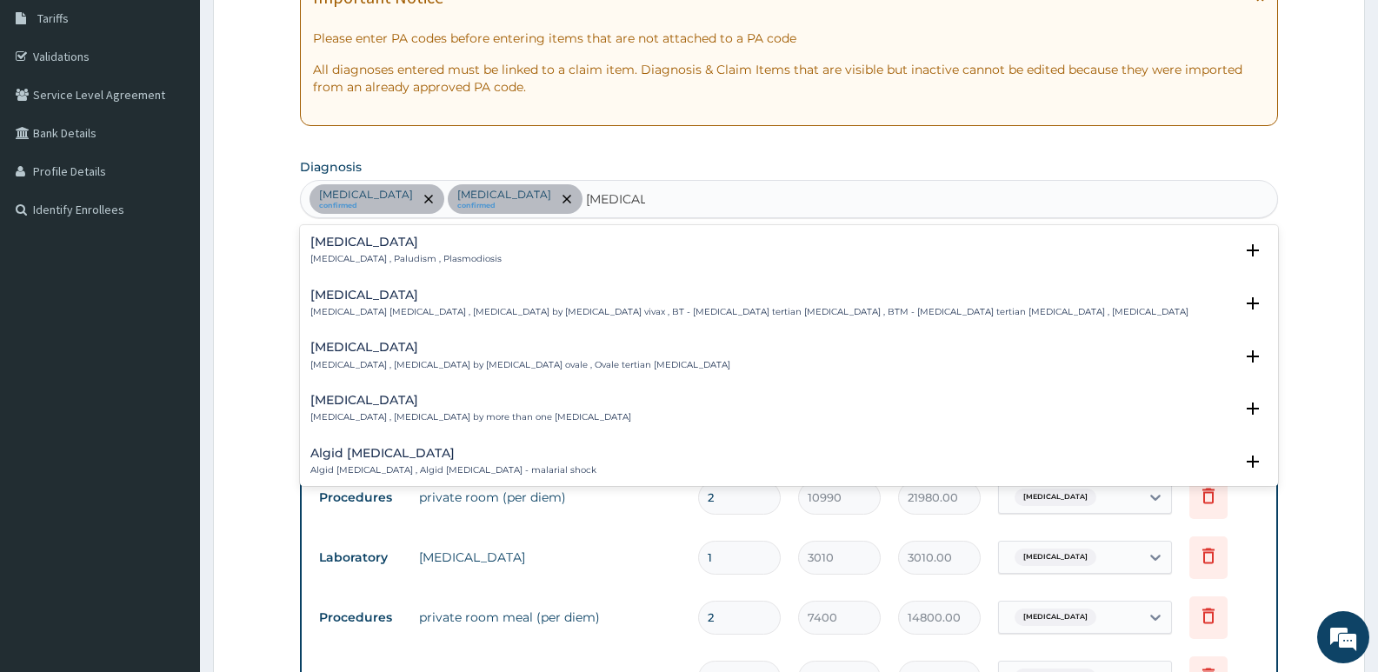
click at [349, 252] on div "Malaria Malaria , Paludism , Plasmodiosis" at bounding box center [405, 251] width 191 height 30
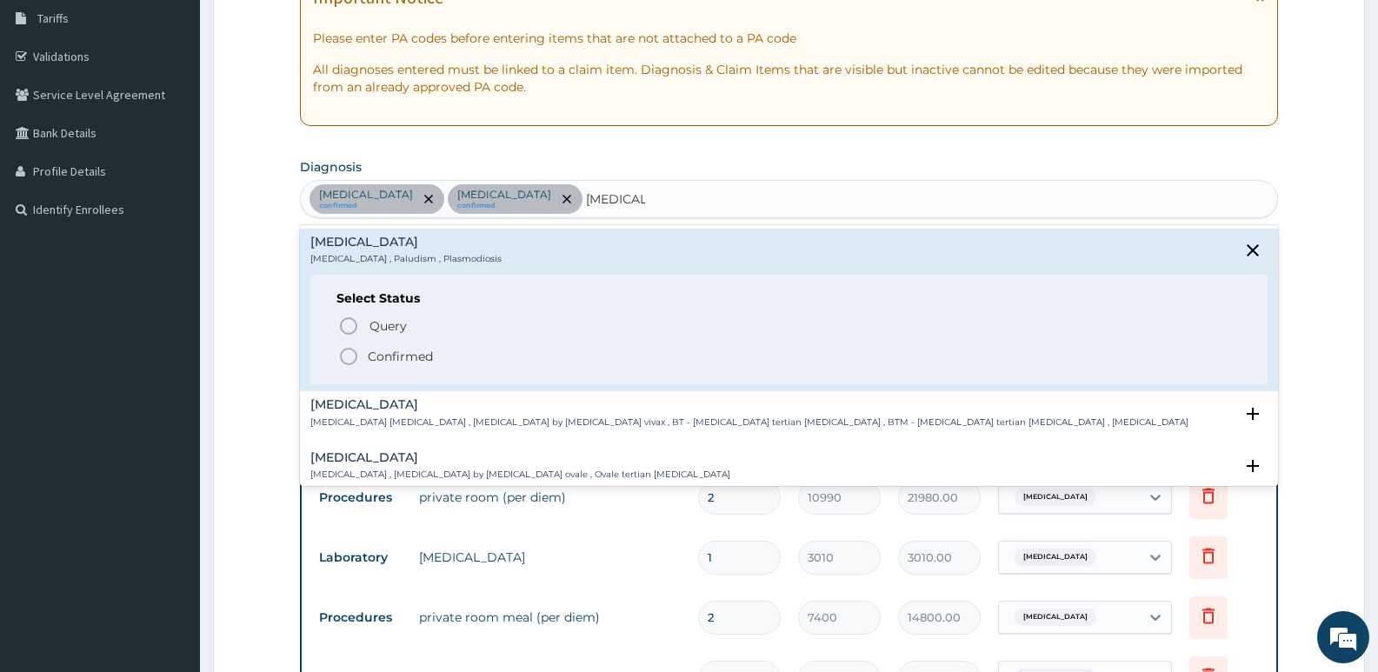
click at [395, 352] on p "Confirmed" at bounding box center [400, 356] width 65 height 17
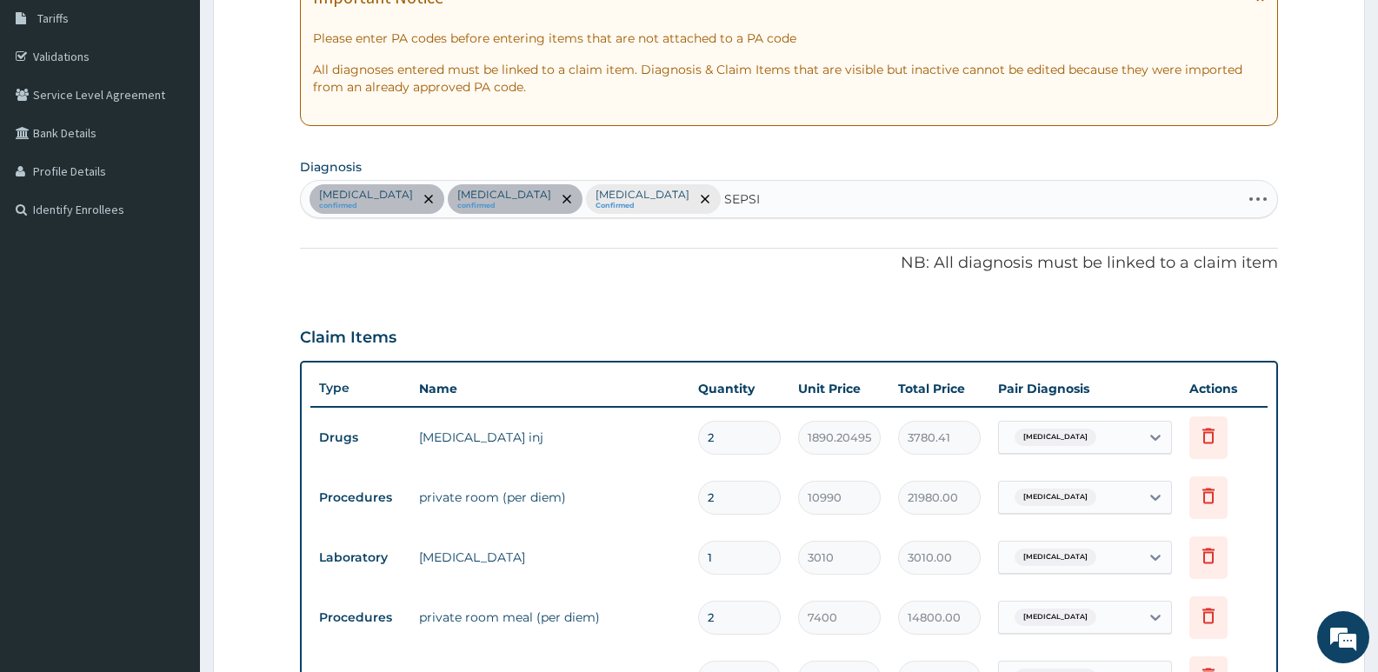
type input "SEPSIS"
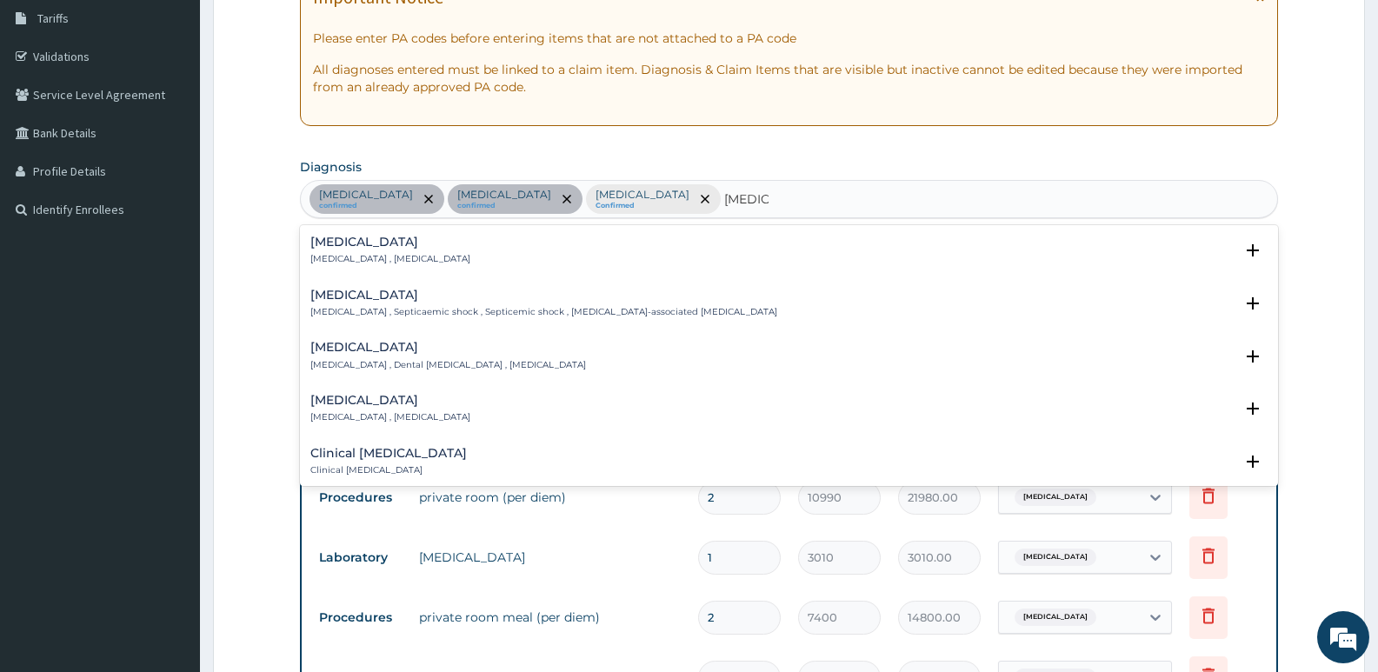
click at [348, 250] on div "Sepsis Systemic infection , Sepsis" at bounding box center [390, 251] width 160 height 30
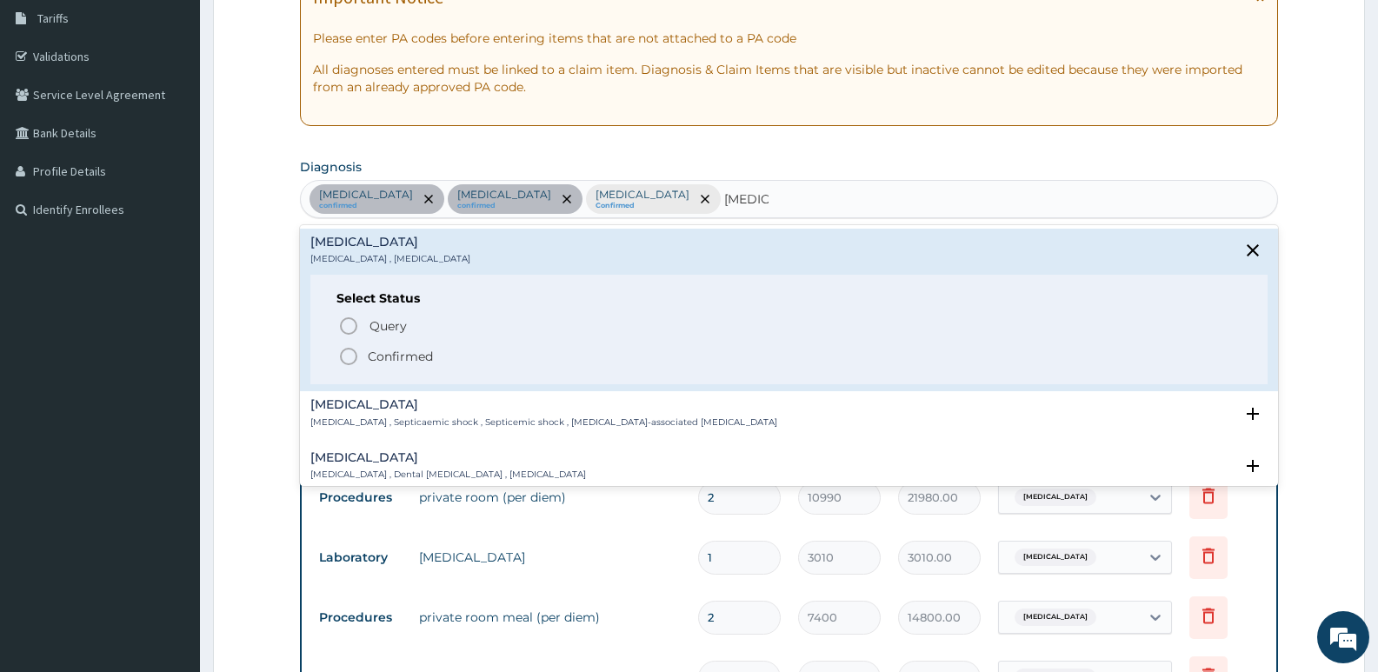
click at [400, 352] on p "Confirmed" at bounding box center [400, 356] width 65 height 17
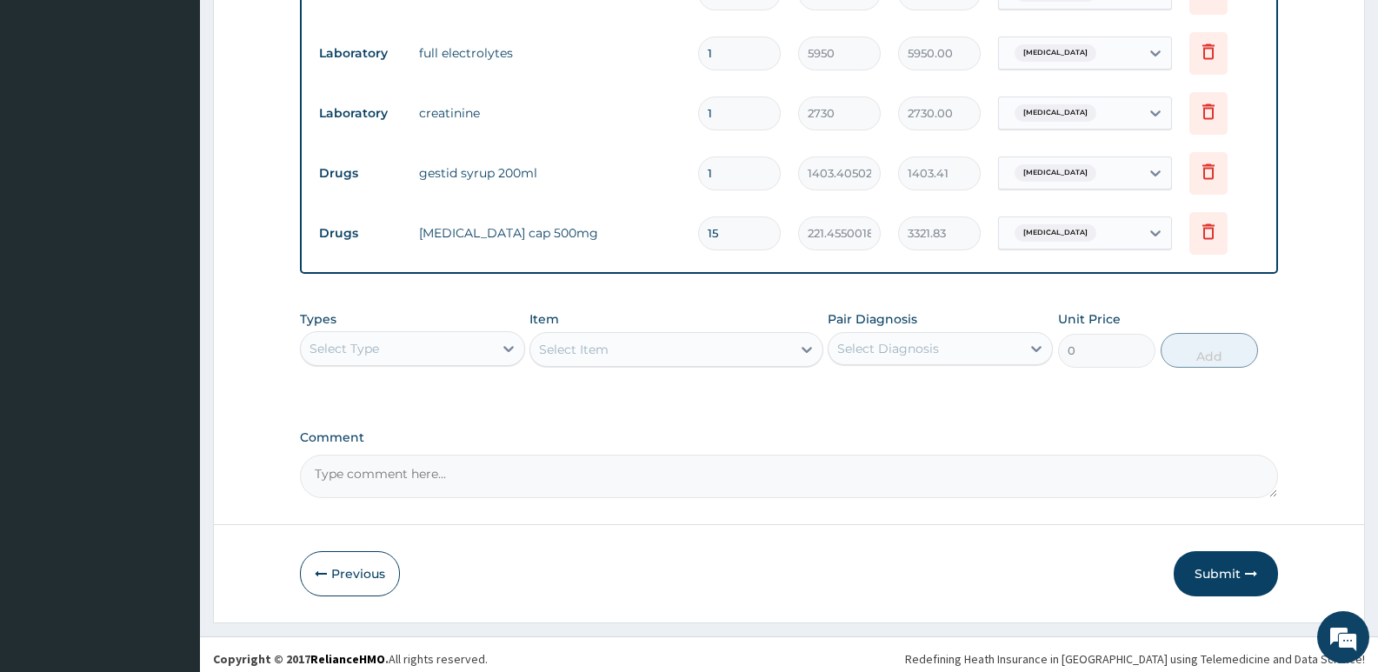
scroll to position [919, 0]
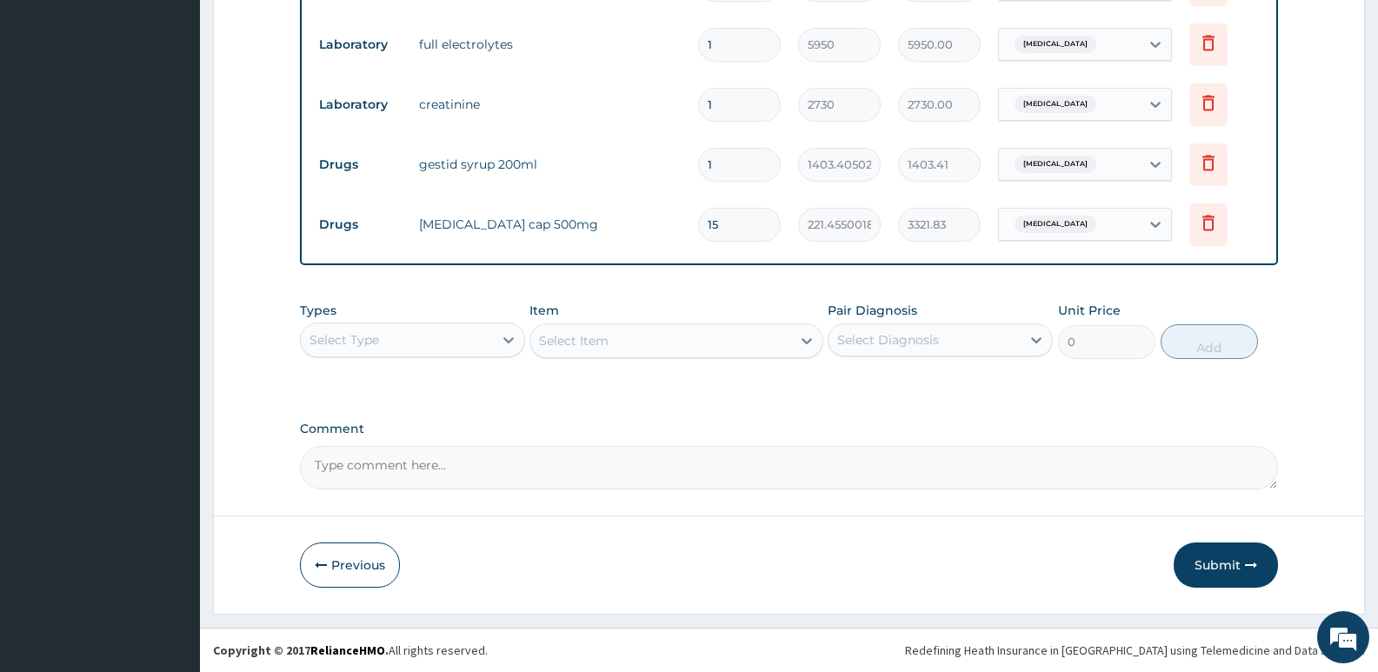
click at [358, 347] on div "Select Type" at bounding box center [344, 339] width 70 height 17
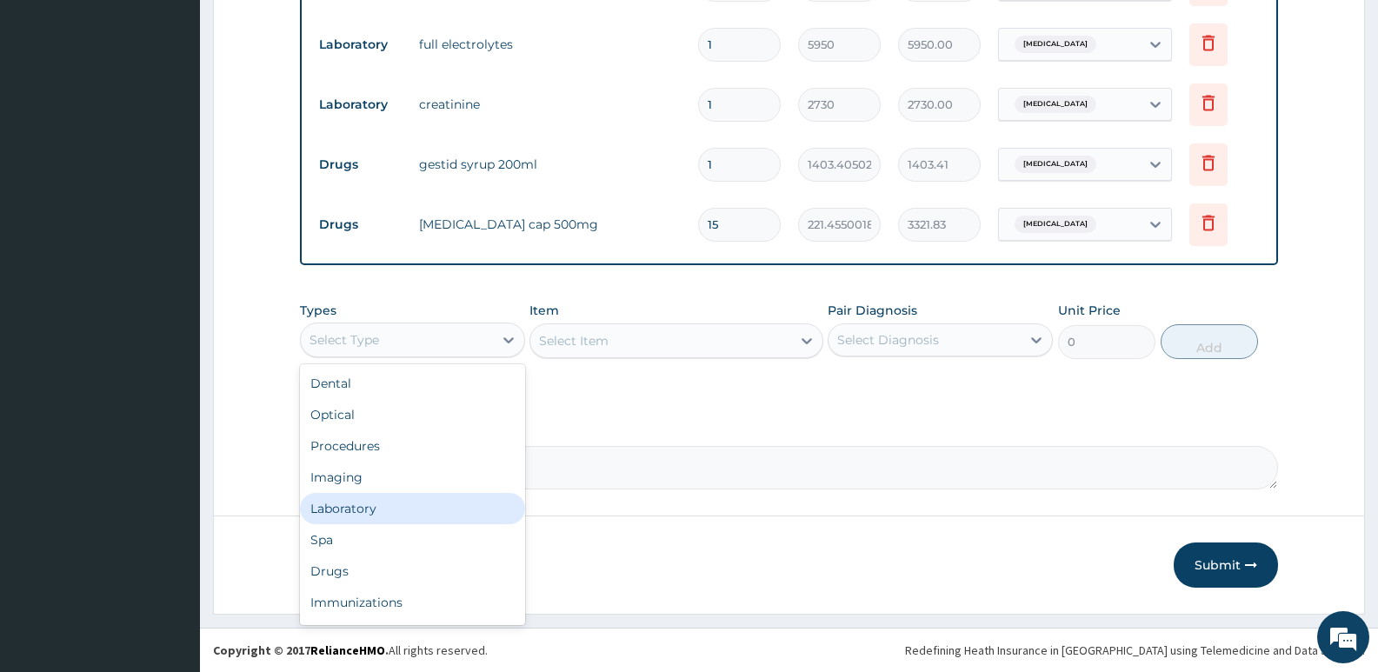
click at [341, 500] on div "Laboratory" at bounding box center [412, 508] width 225 height 31
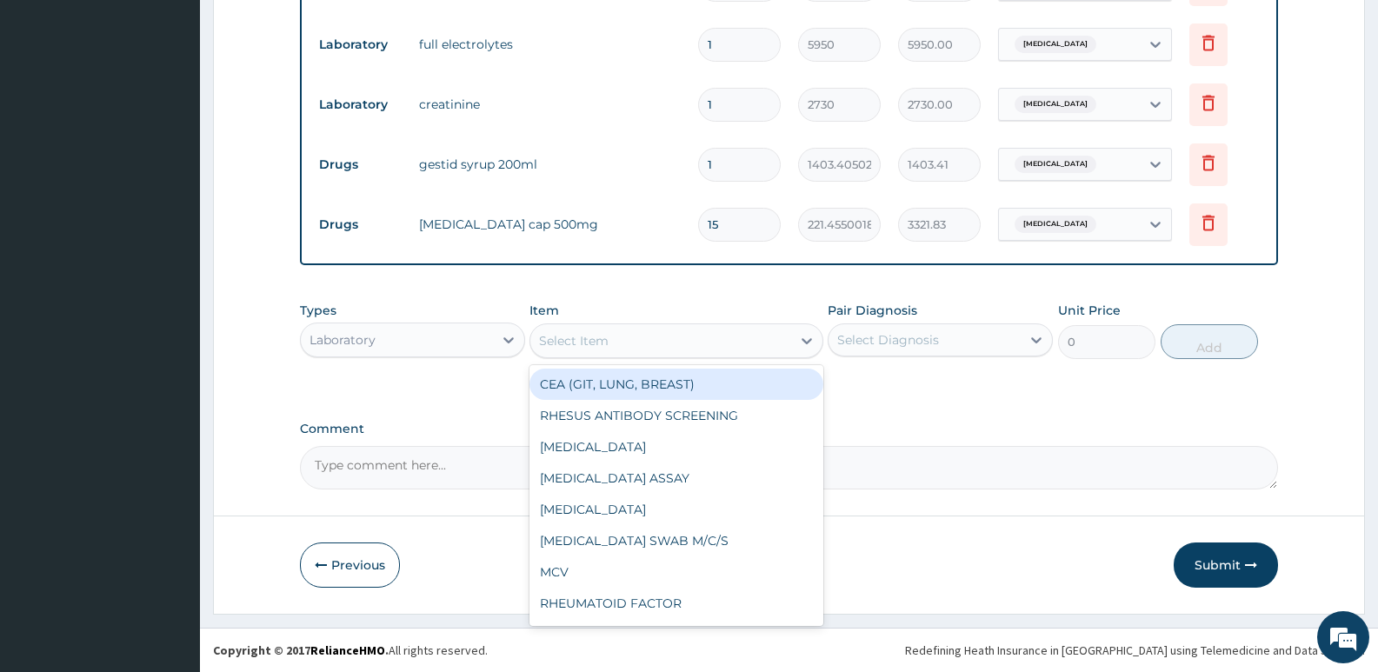
click at [617, 349] on div "Select Item" at bounding box center [660, 341] width 260 height 28
type input "FBC"
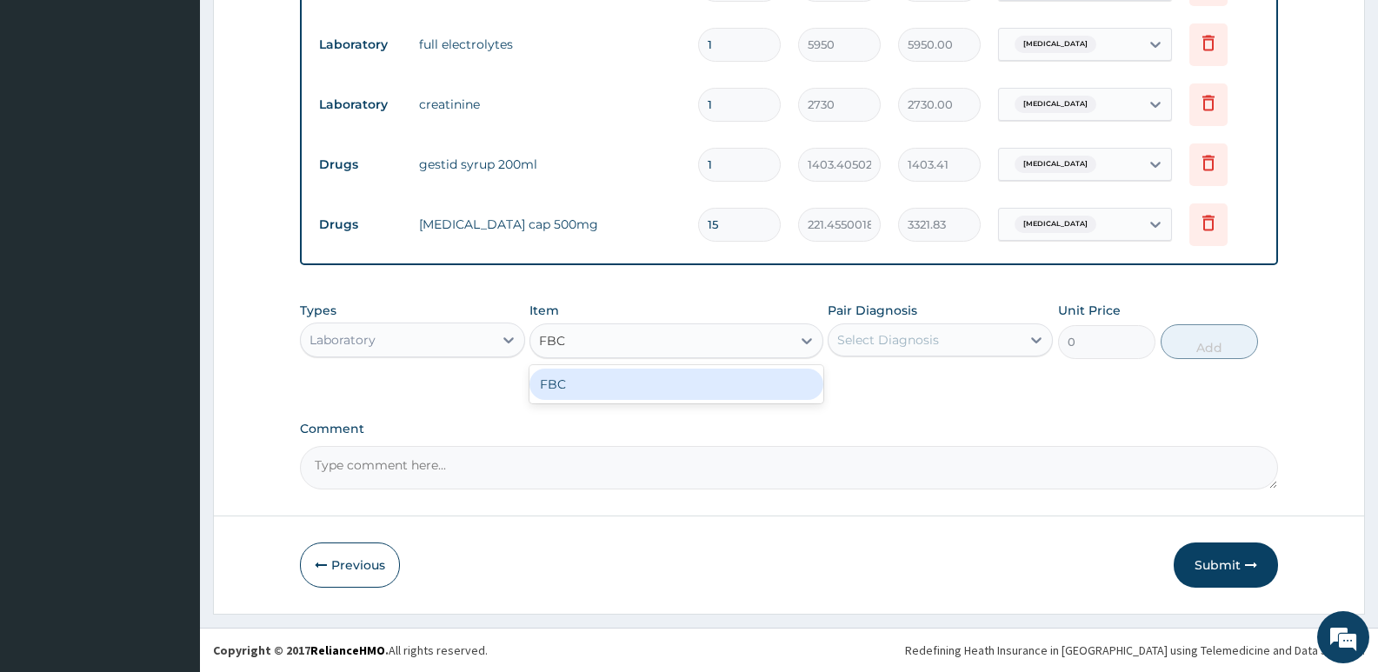
click at [617, 380] on div "FBC" at bounding box center [675, 384] width 293 height 31
type input "4700"
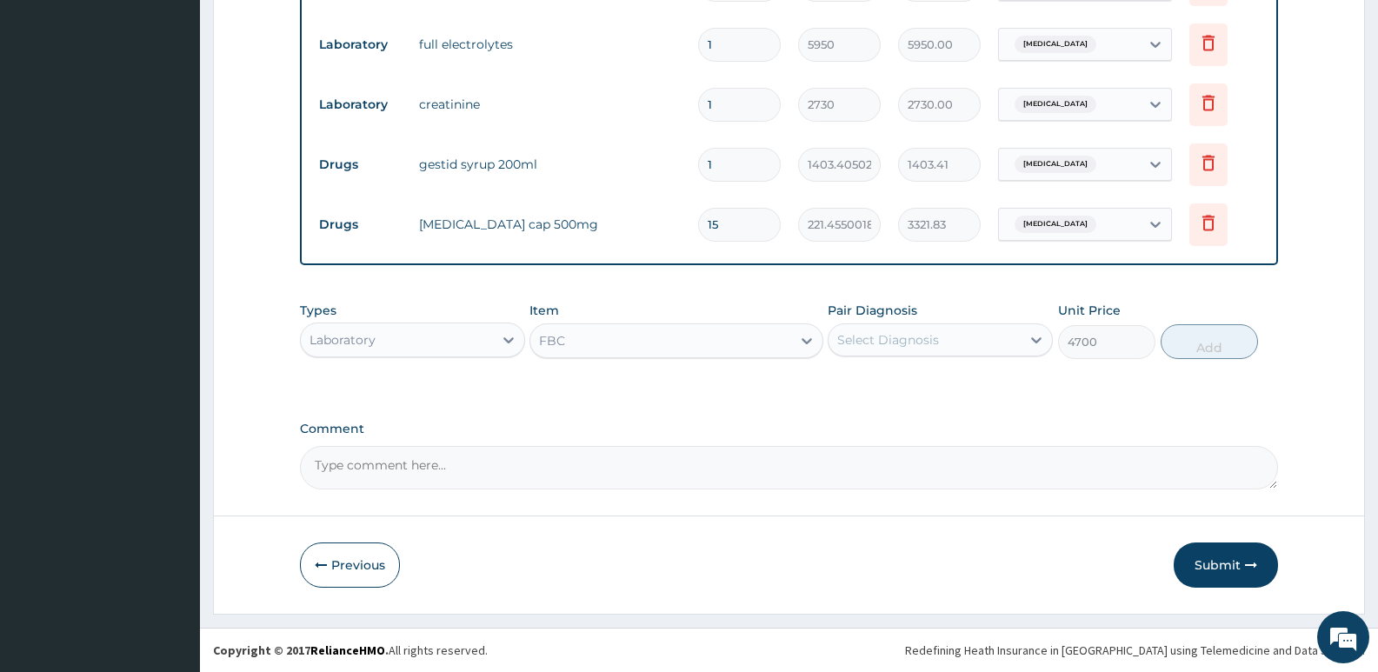
click at [987, 337] on div "Select Diagnosis" at bounding box center [924, 340] width 192 height 28
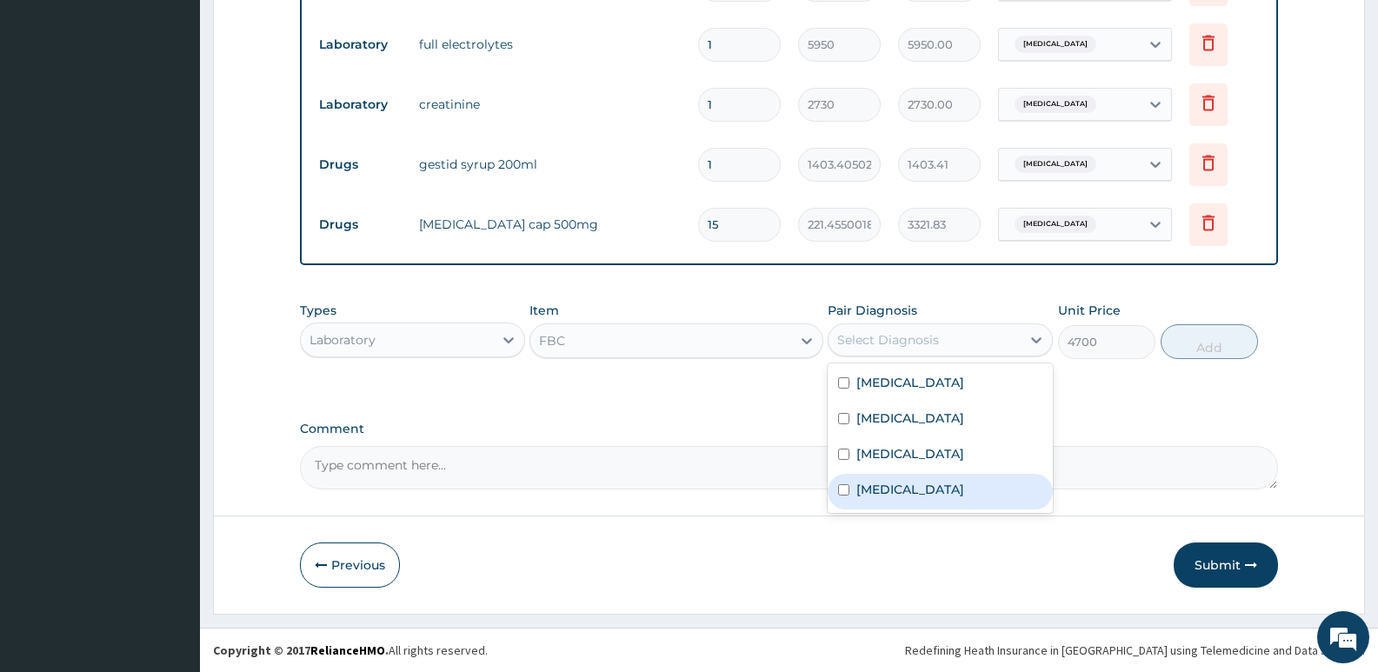
click at [912, 488] on div "Sepsis" at bounding box center [939, 492] width 225 height 36
checkbox input "true"
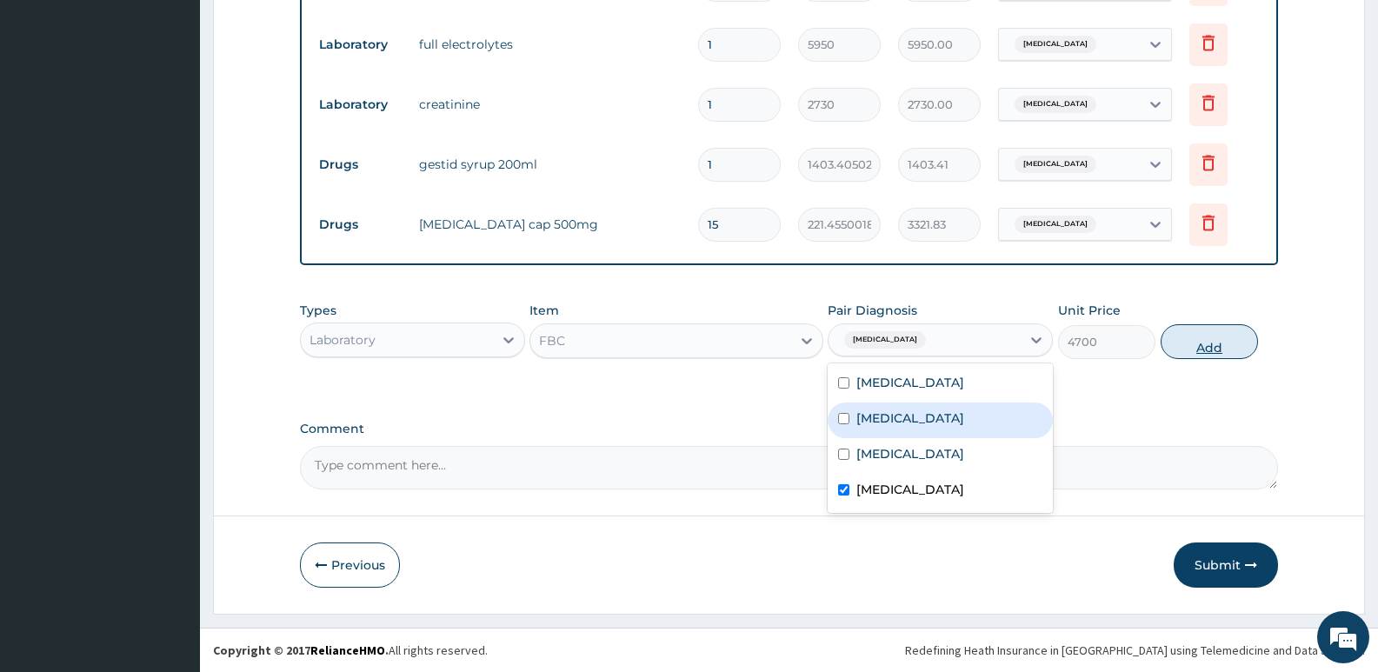
click at [1196, 344] on button "Add" at bounding box center [1208, 341] width 97 height 35
type input "0"
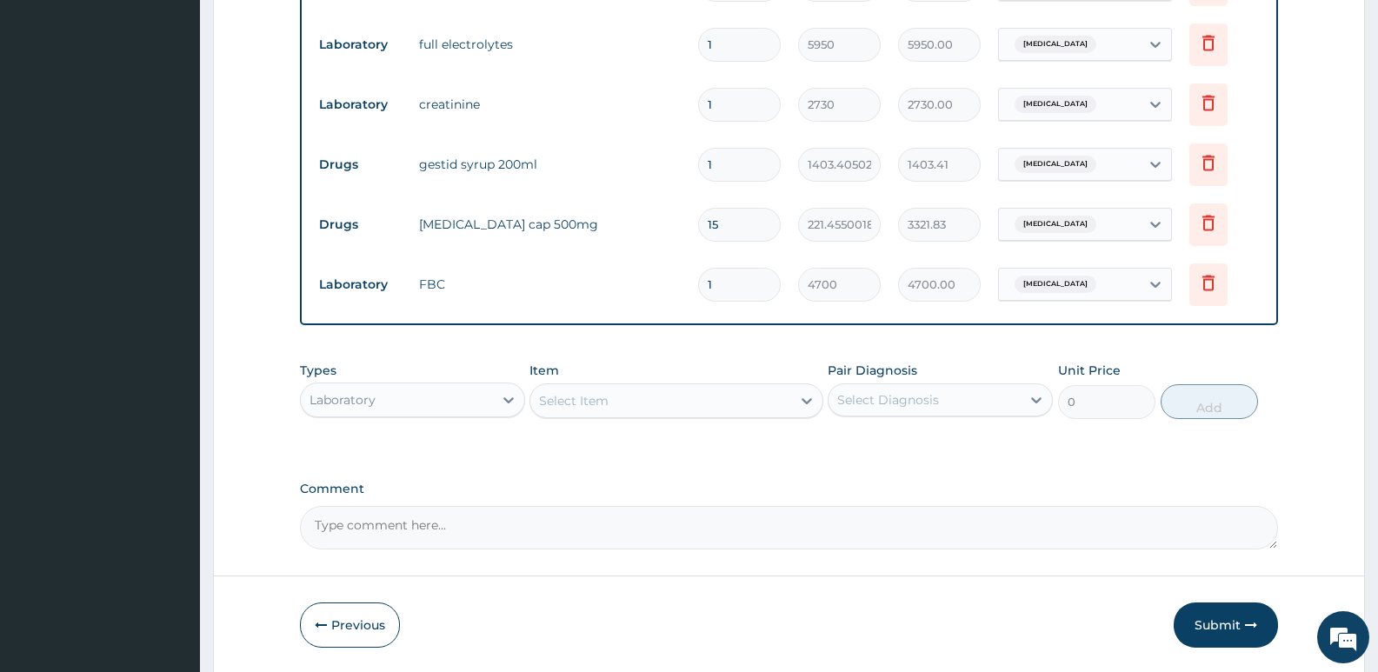
click at [654, 407] on div "Select Item" at bounding box center [660, 401] width 260 height 28
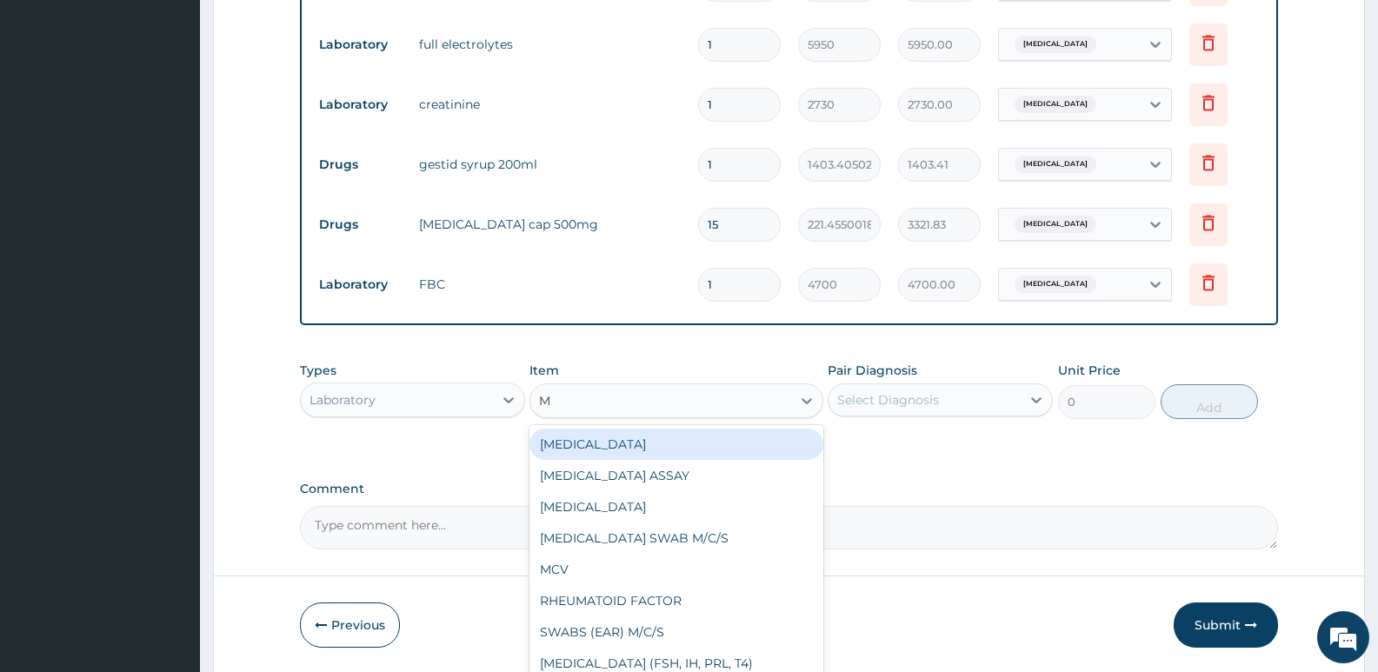
type input "MP"
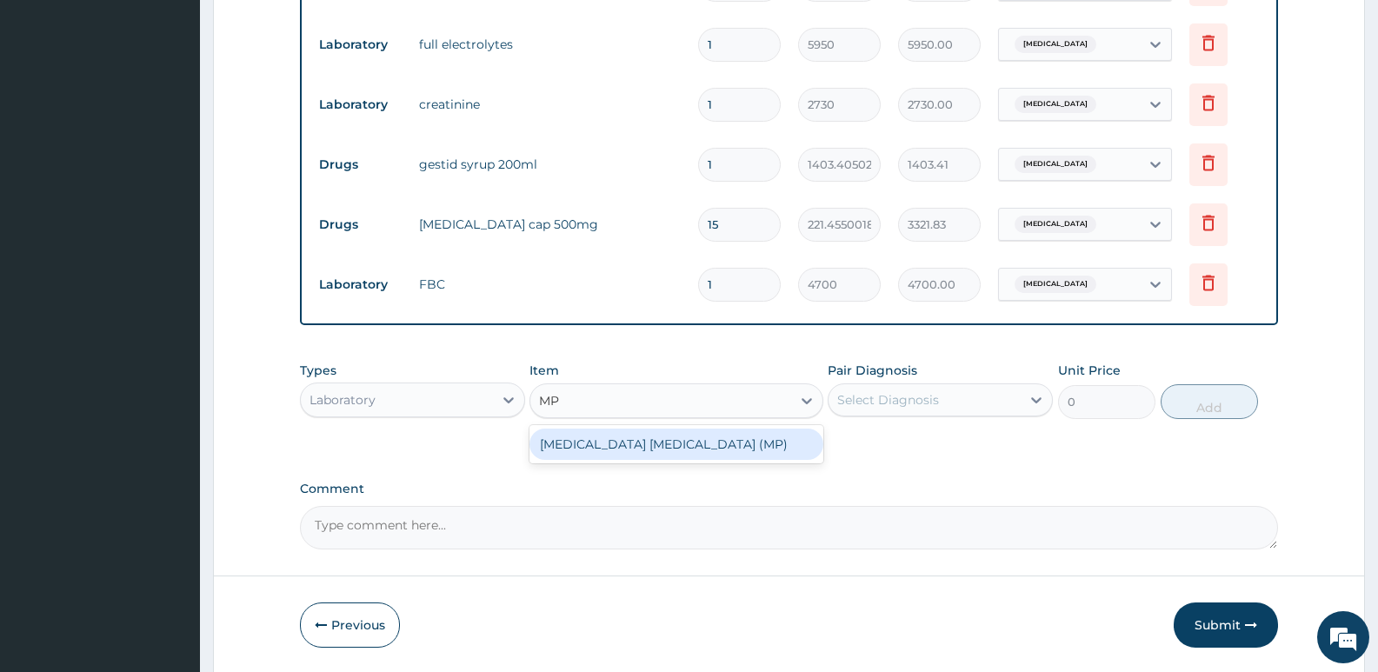
click at [644, 440] on div "MALARIA PARASITE (MP)" at bounding box center [675, 443] width 293 height 31
type input "2740"
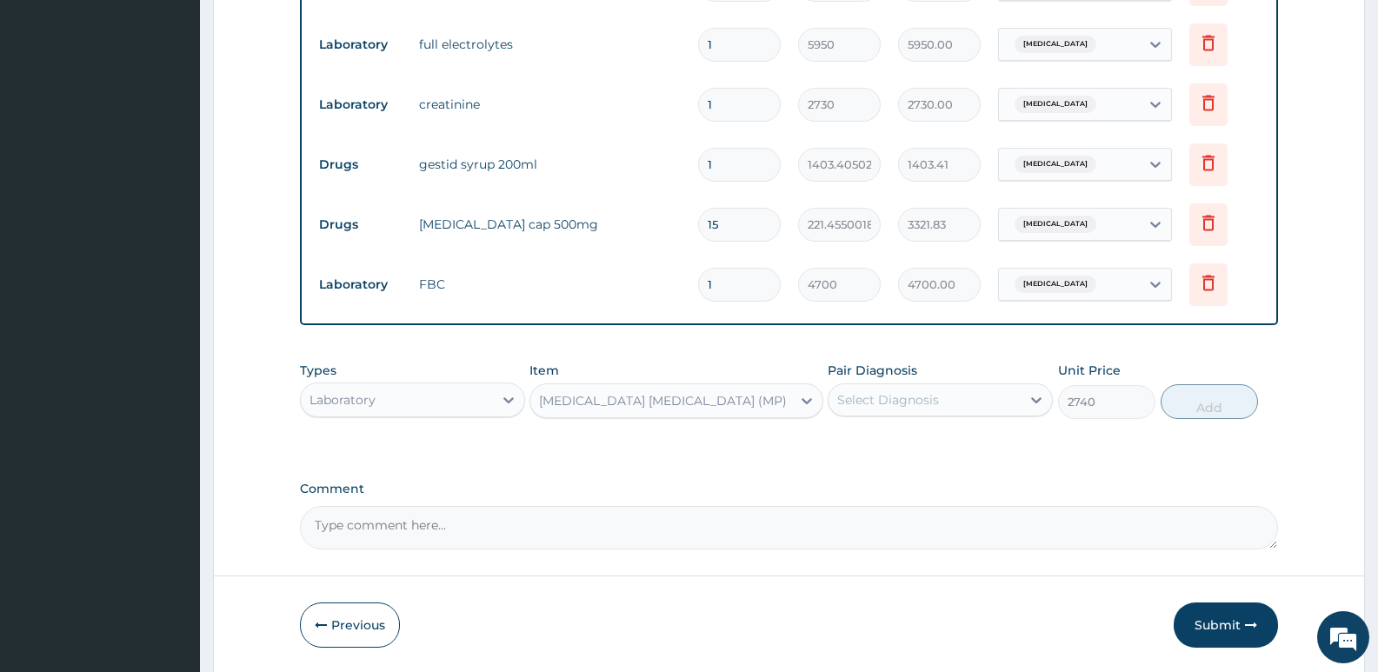
click at [887, 383] on div "Select Diagnosis" at bounding box center [939, 399] width 225 height 33
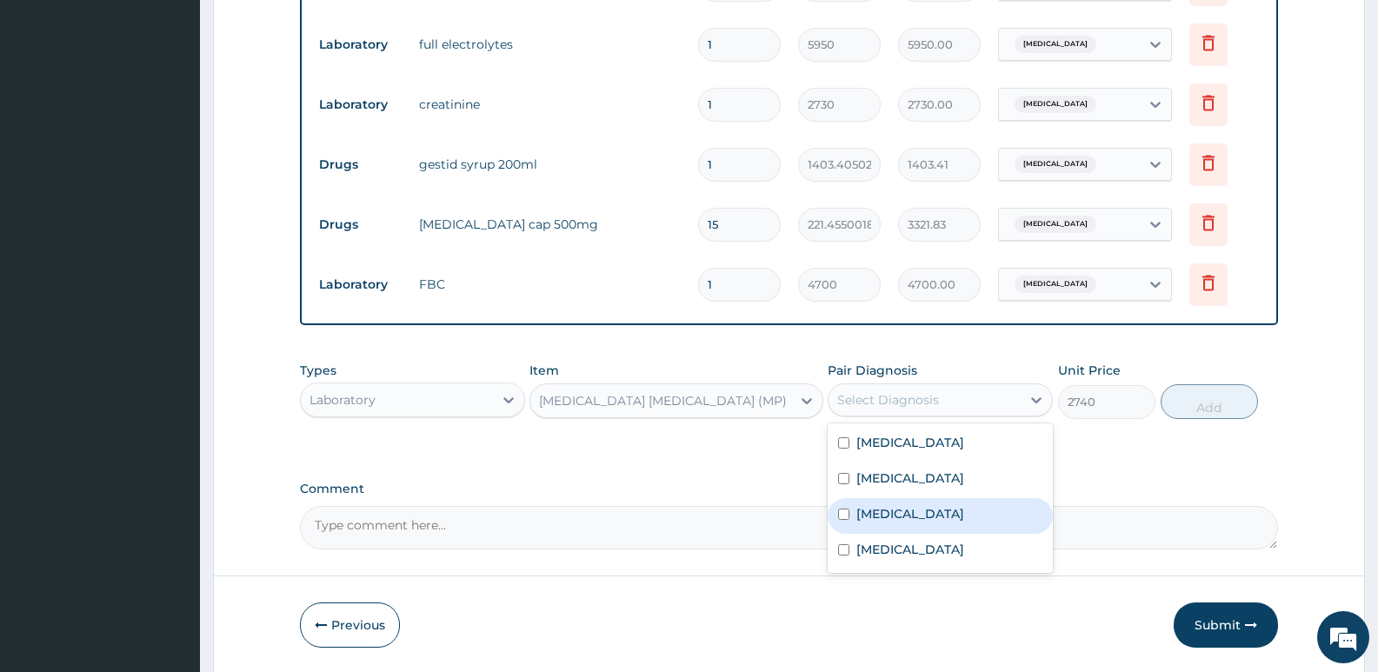
click at [895, 511] on label "Malaria" at bounding box center [910, 513] width 108 height 17
checkbox input "true"
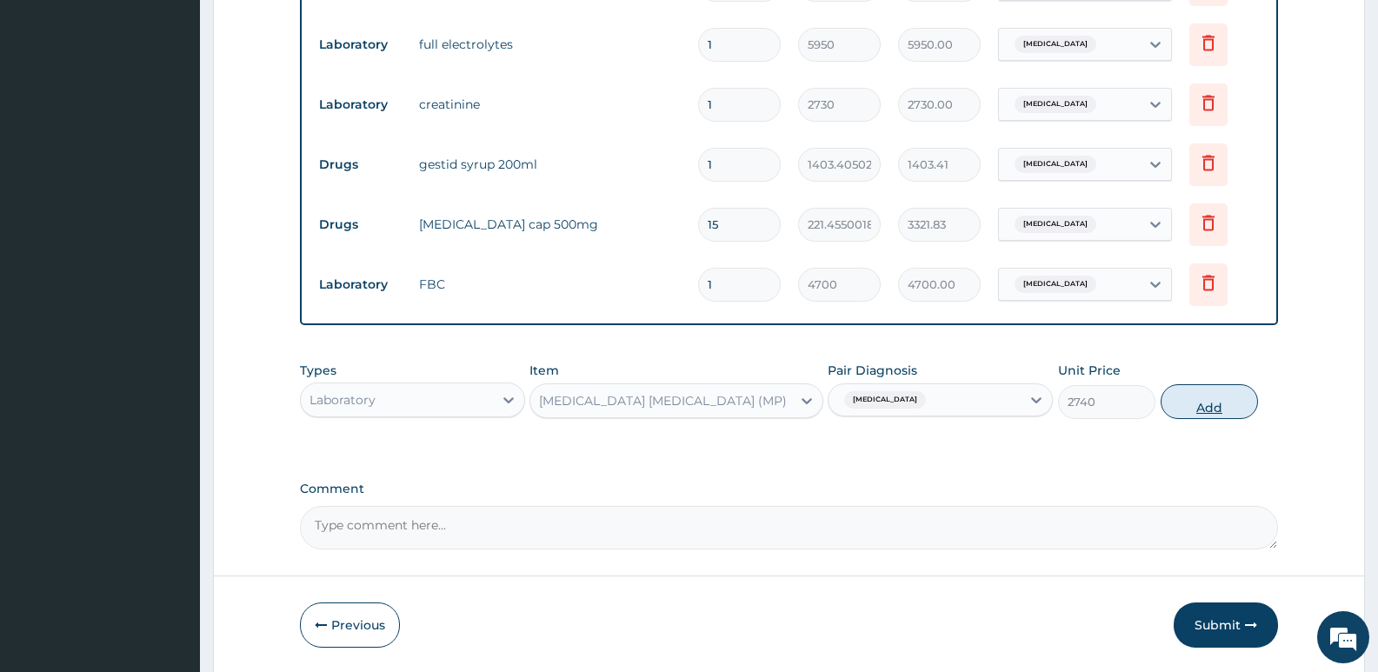
click at [1206, 404] on button "Add" at bounding box center [1208, 401] width 97 height 35
type input "0"
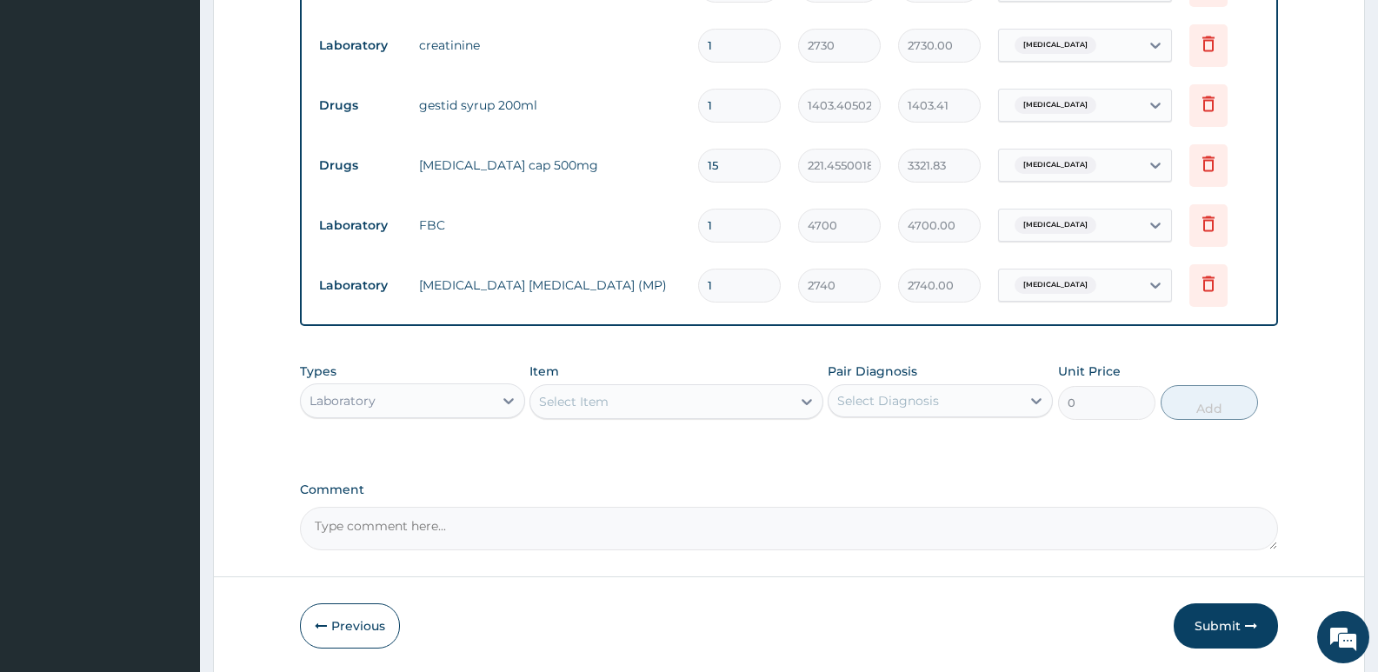
scroll to position [1039, 0]
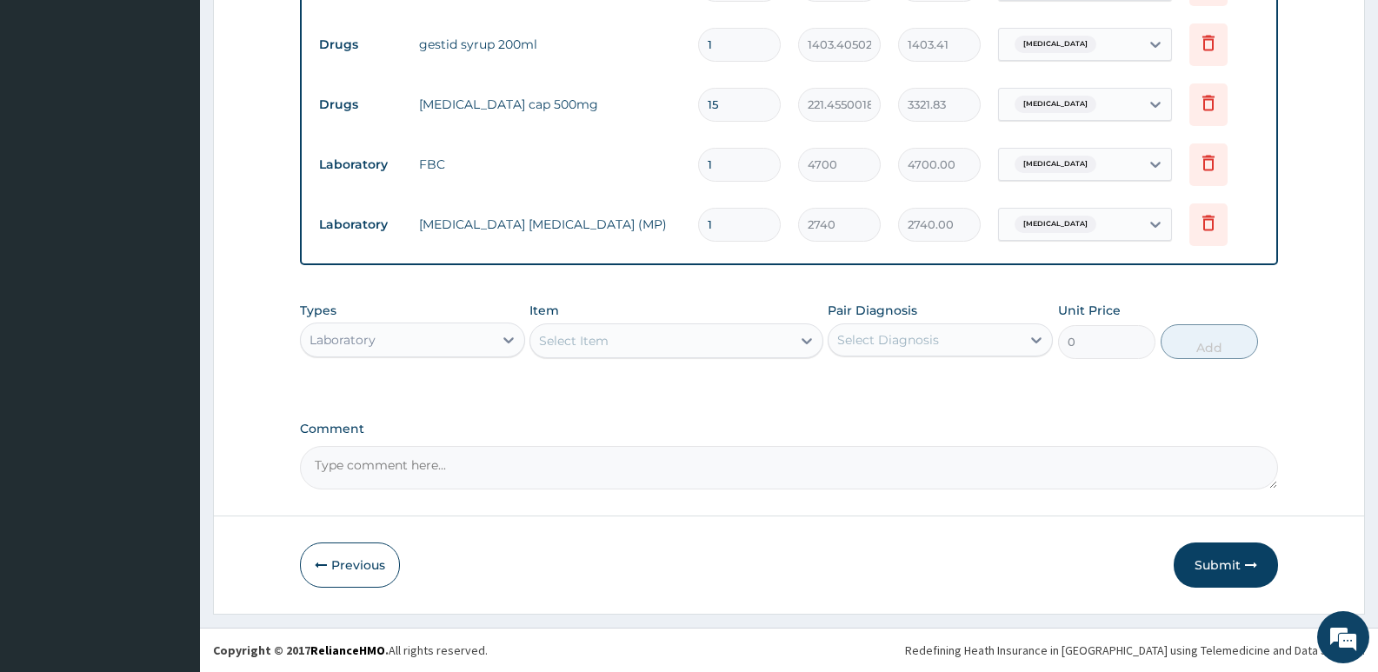
click at [624, 342] on div "Select Item" at bounding box center [660, 341] width 260 height 28
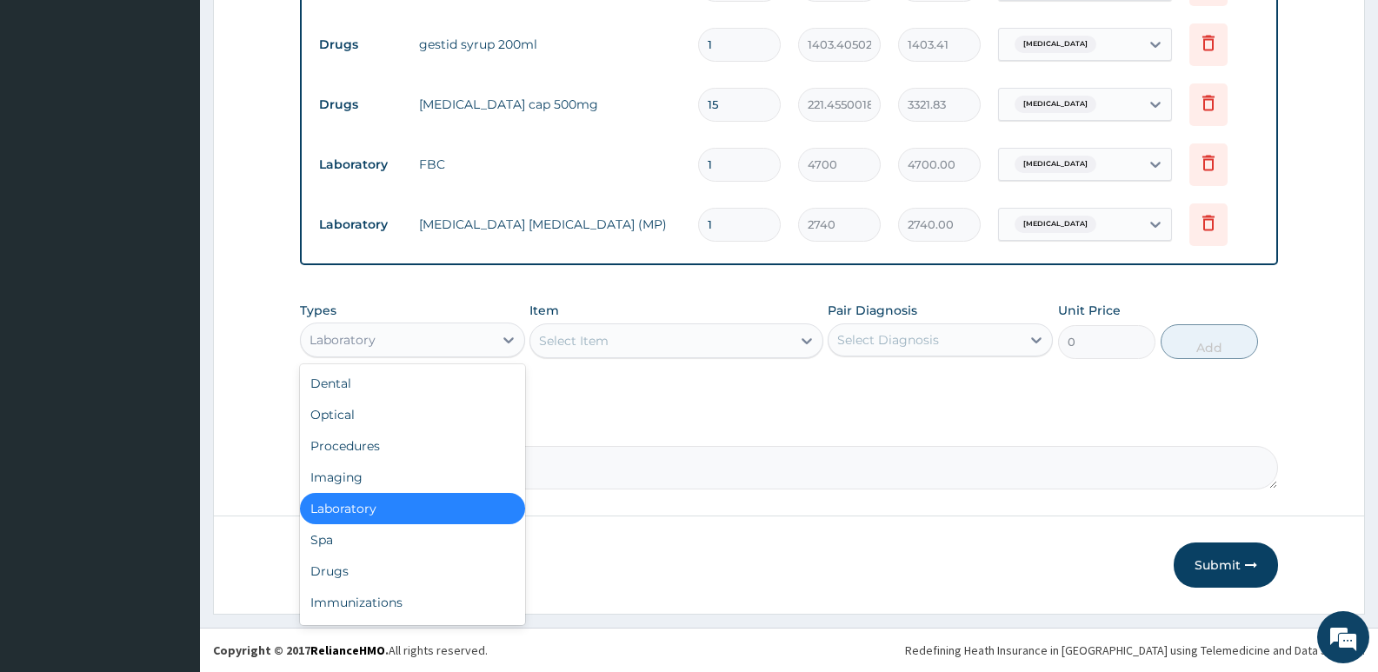
click at [338, 339] on div "Laboratory" at bounding box center [342, 339] width 66 height 17
click at [358, 570] on div "Drugs" at bounding box center [412, 570] width 225 height 31
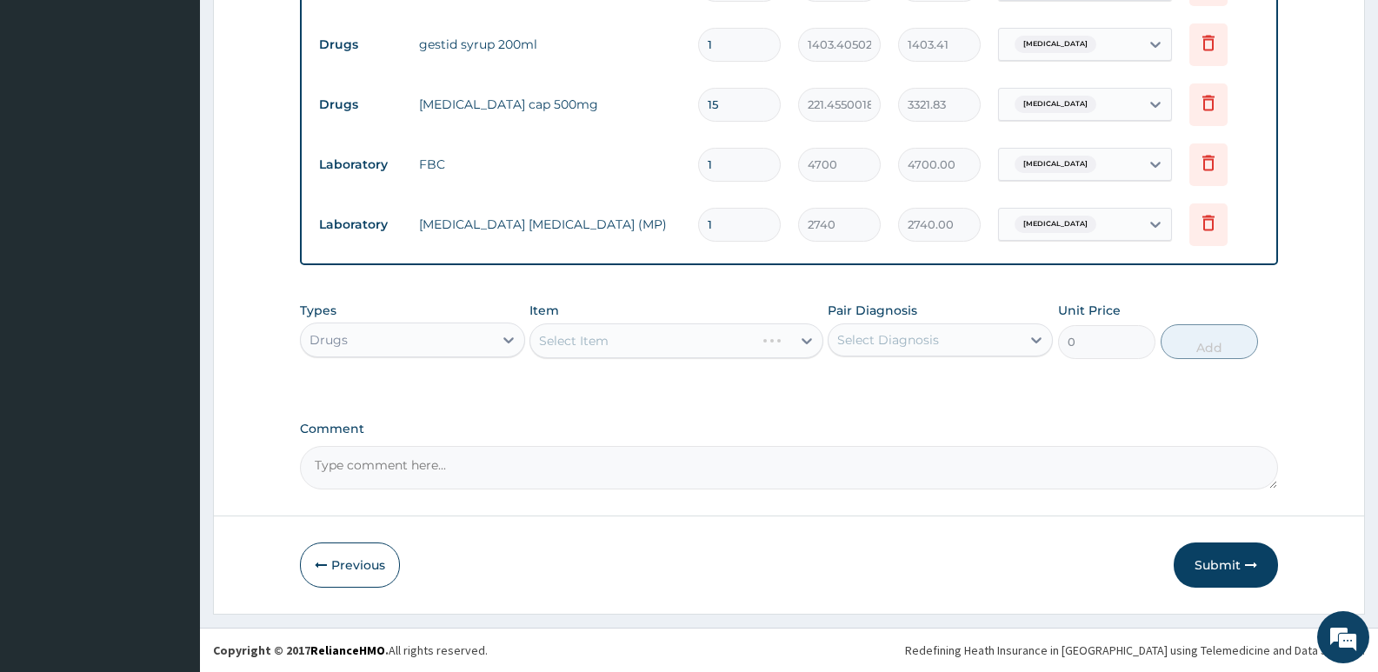
click at [642, 335] on div "Select Item" at bounding box center [675, 340] width 293 height 35
click at [642, 335] on div "Select Item" at bounding box center [660, 341] width 260 height 28
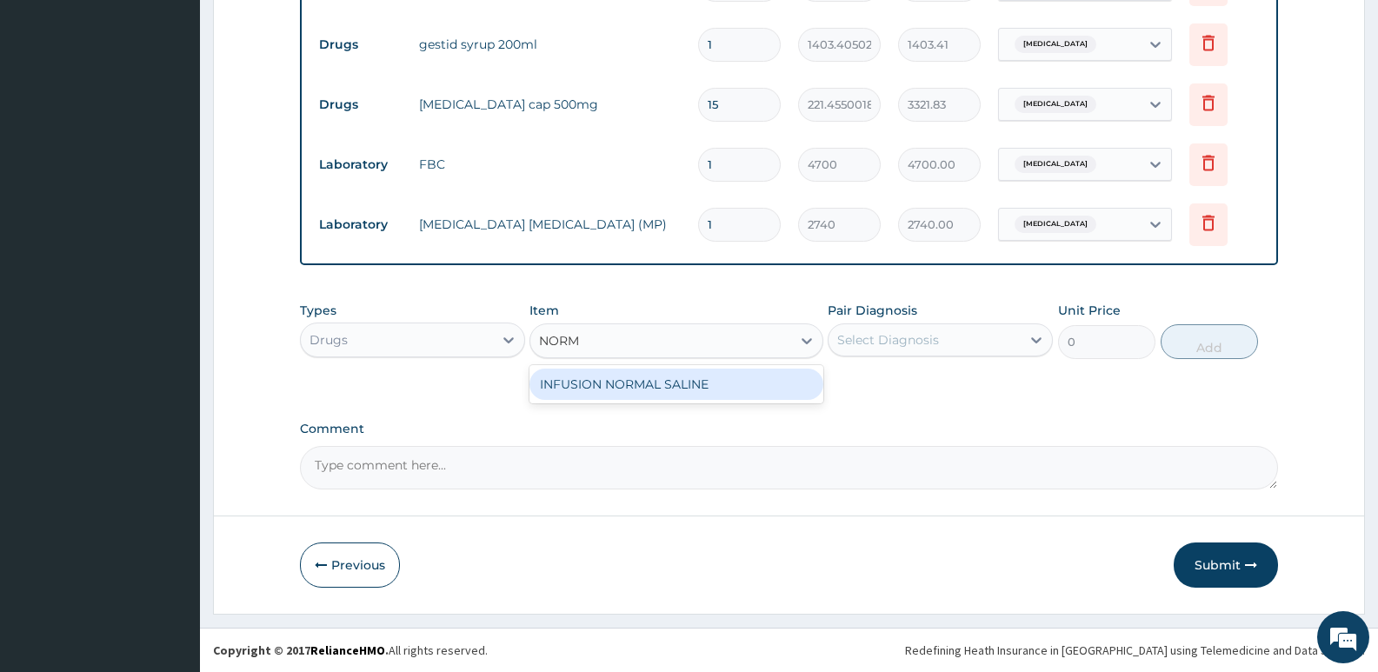
type input "NORMA"
click at [671, 386] on div "INFUSION NORMAL SALINE" at bounding box center [675, 384] width 293 height 31
type input "1209.505004882812"
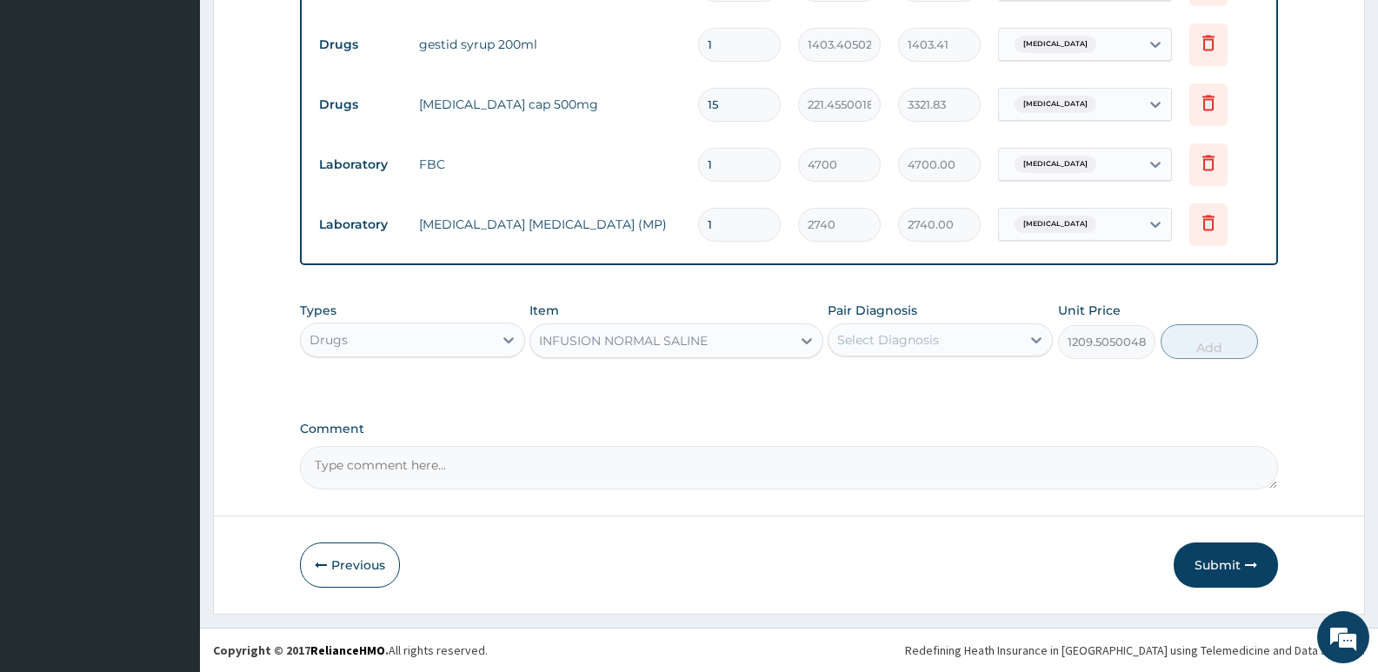
click at [916, 349] on div "Select Diagnosis" at bounding box center [924, 340] width 192 height 28
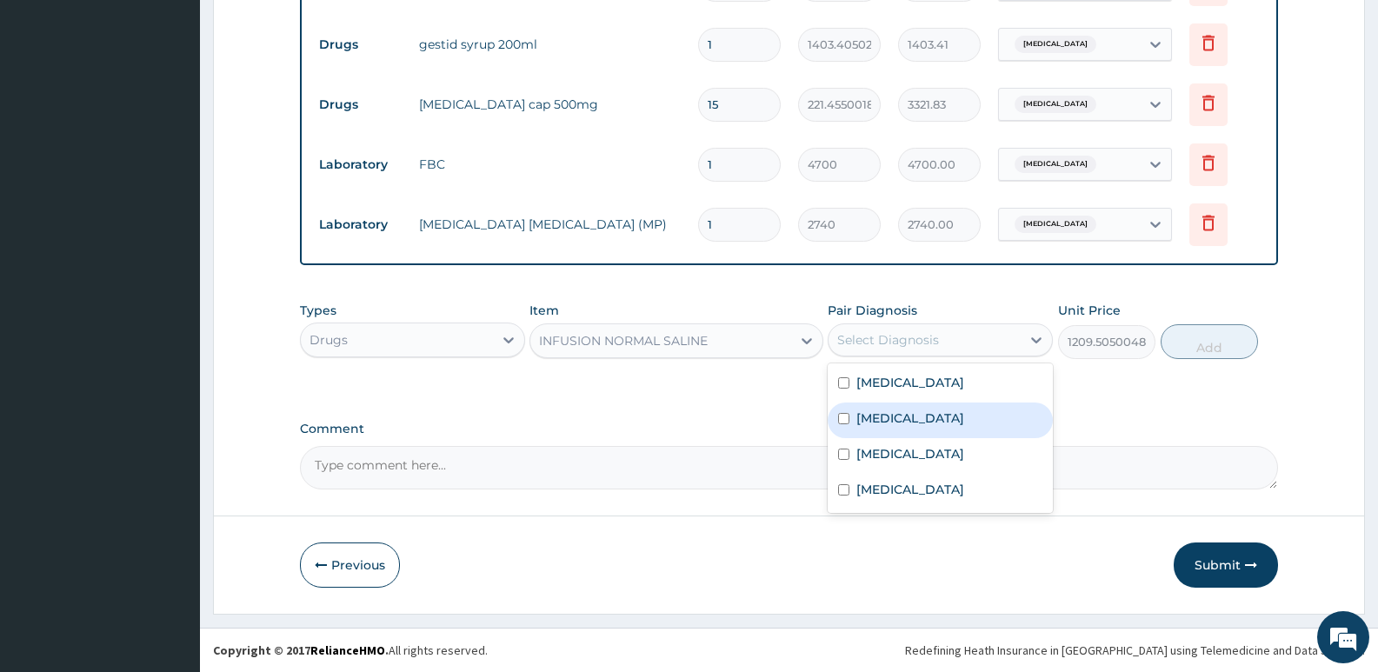
click at [905, 410] on label "Gastroenteritis" at bounding box center [910, 417] width 108 height 17
checkbox input "true"
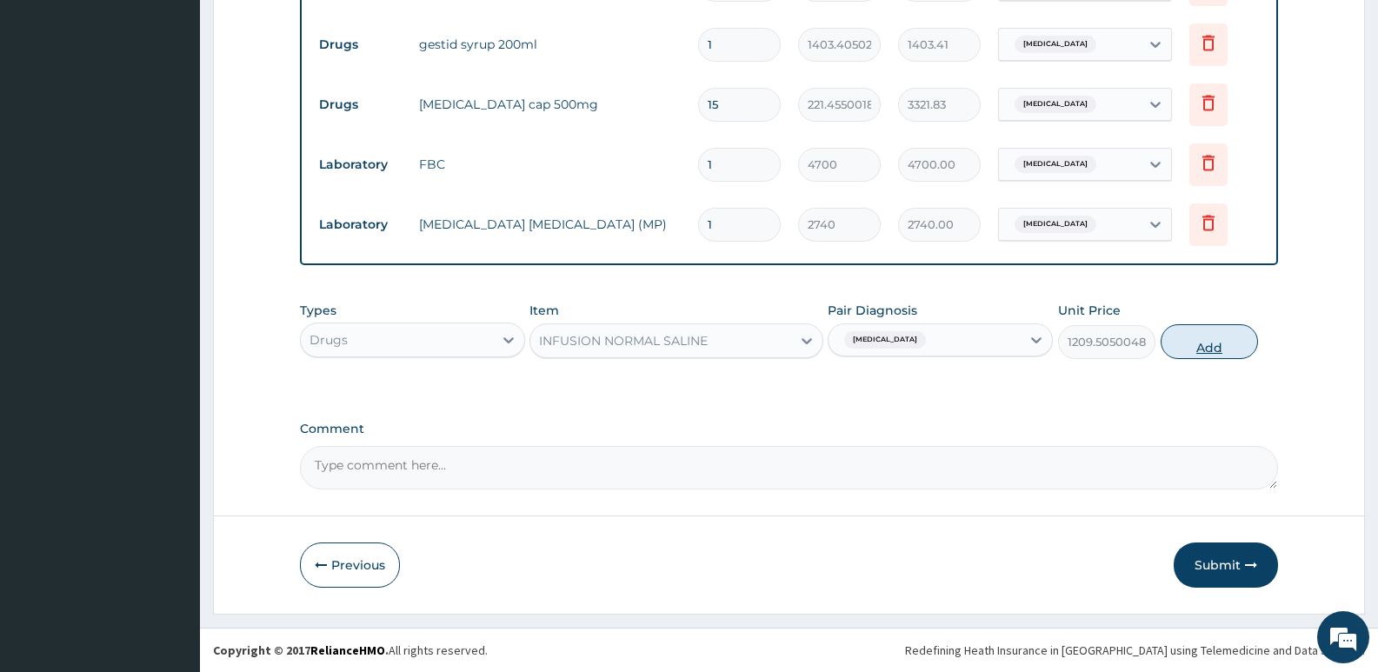
click at [1181, 335] on button "Add" at bounding box center [1208, 341] width 97 height 35
type input "0"
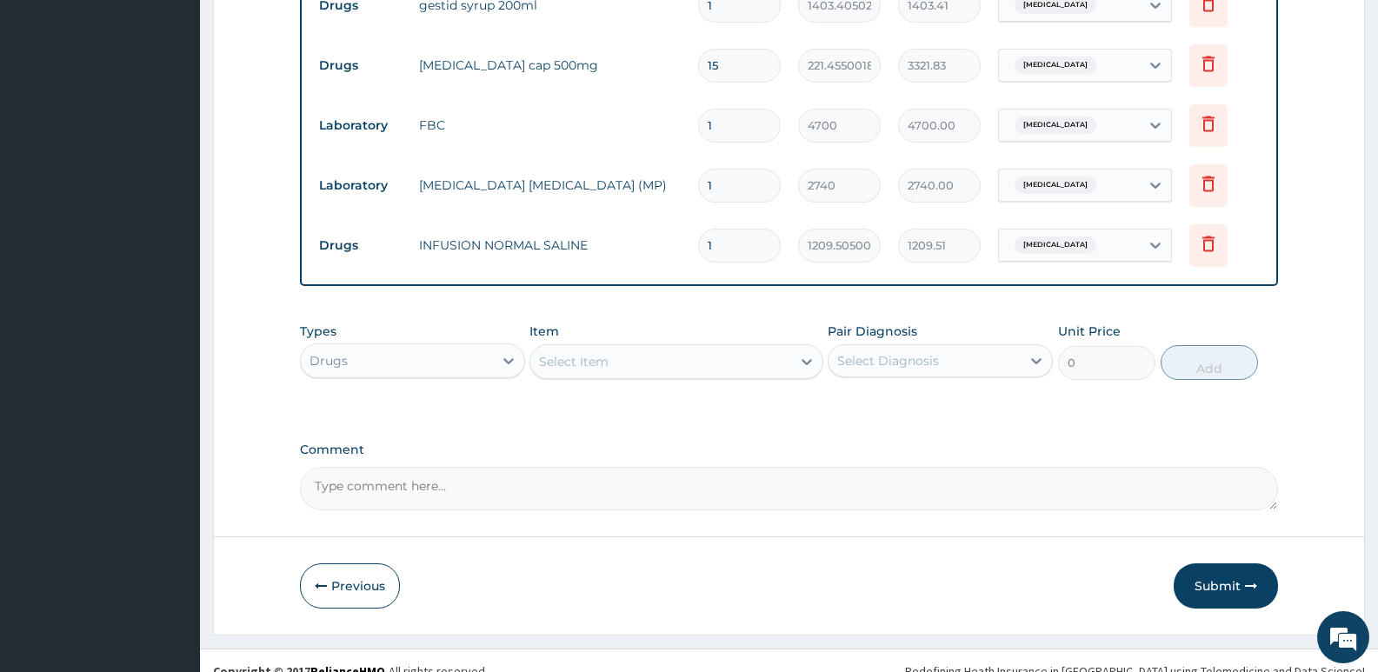
scroll to position [1099, 0]
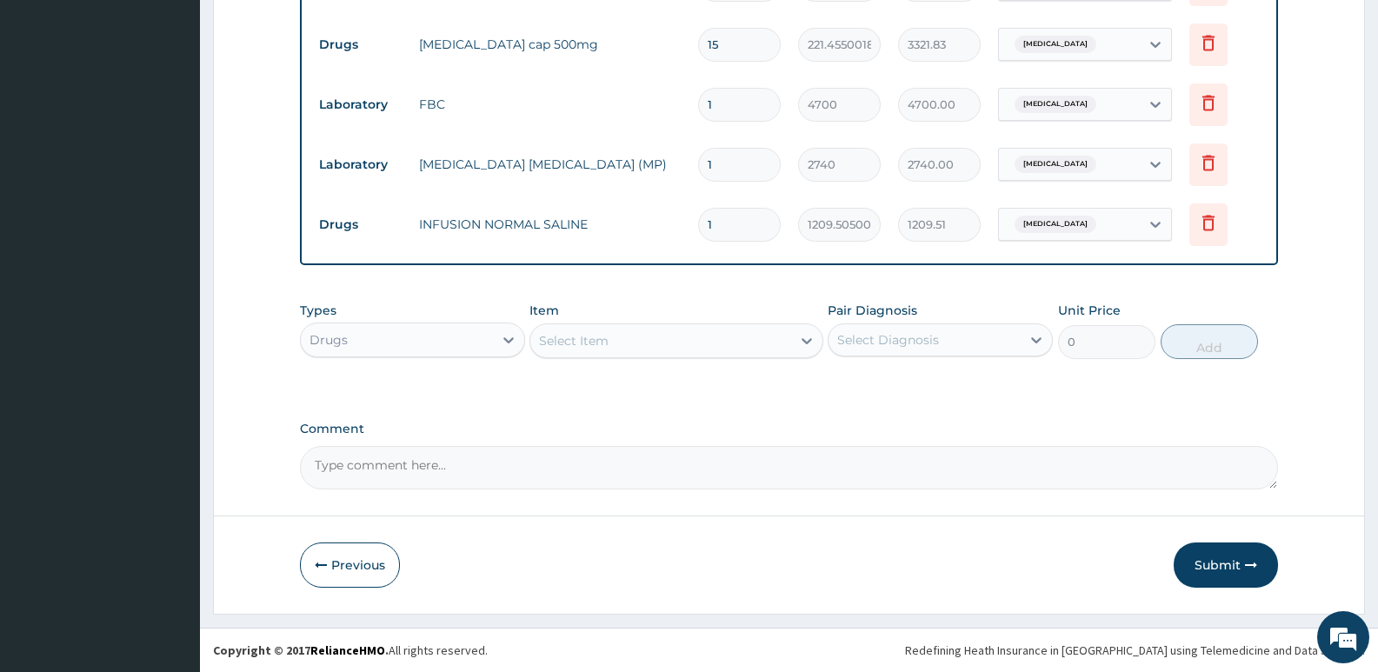
click at [593, 341] on div "Select Item" at bounding box center [574, 340] width 70 height 17
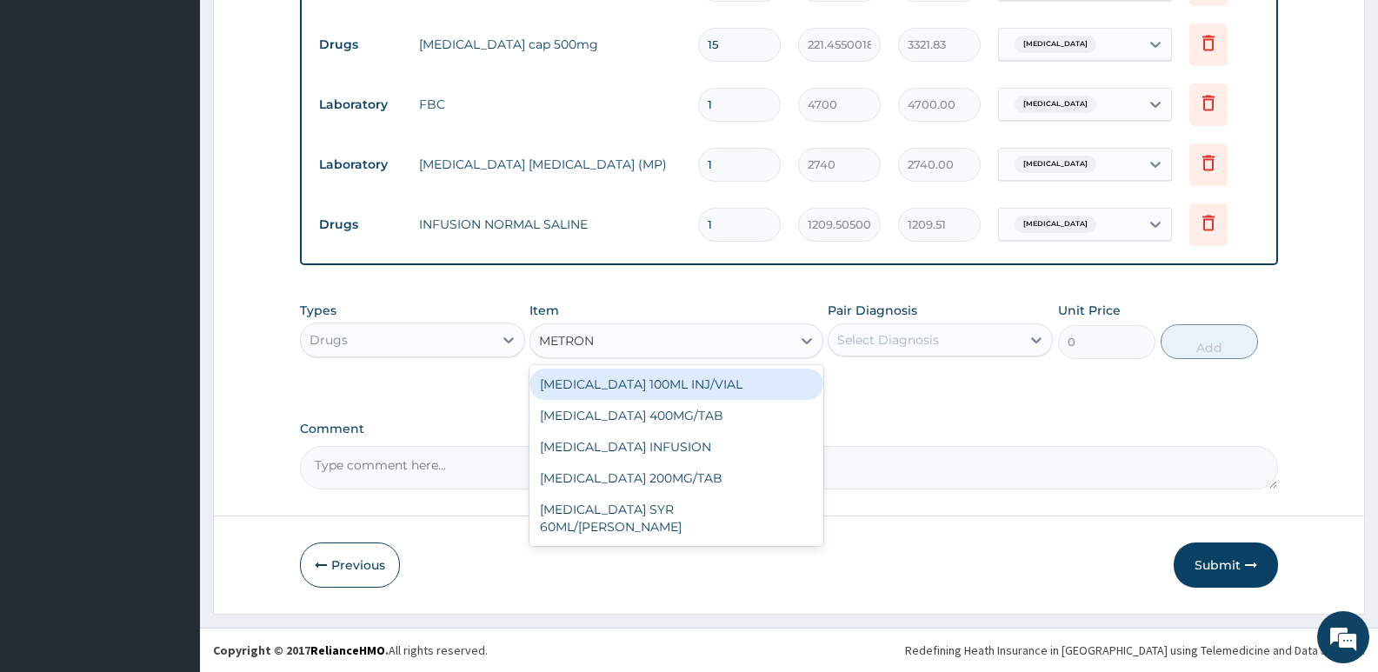
type input "METRONI"
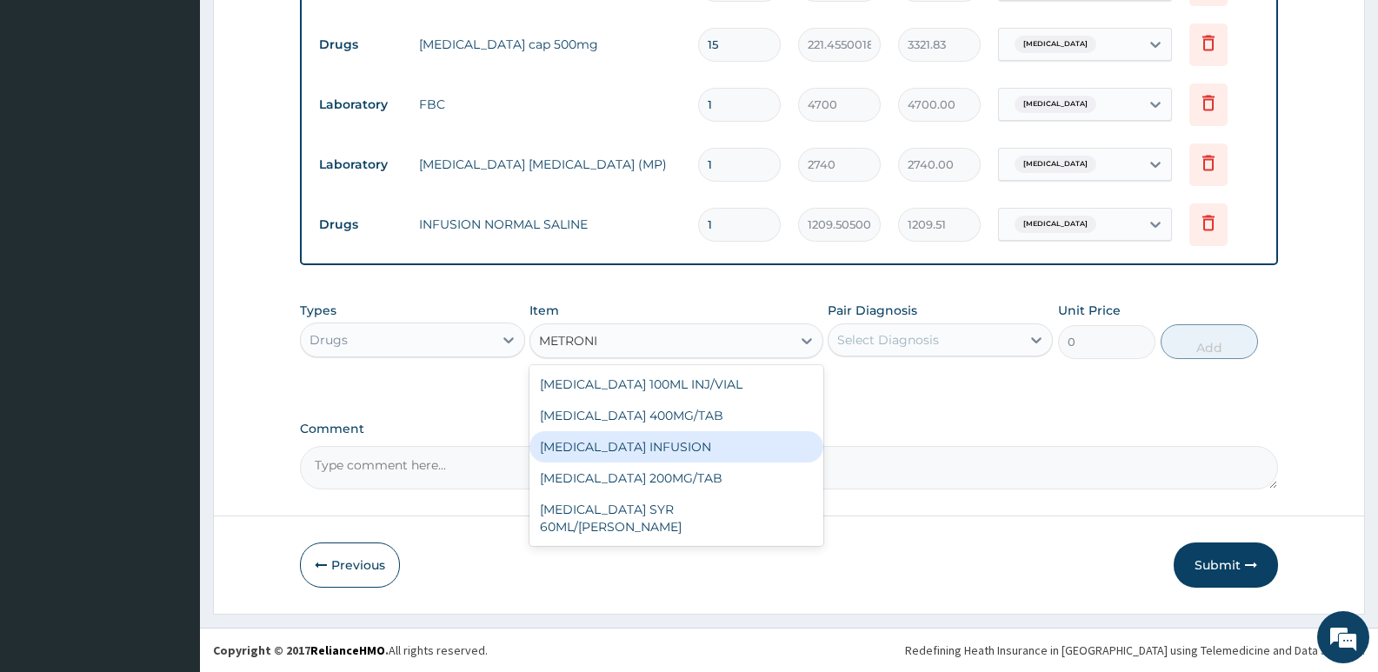
click at [696, 445] on div "METRONIDAZOLE INFUSION" at bounding box center [675, 446] width 293 height 31
type input "699.135009765625"
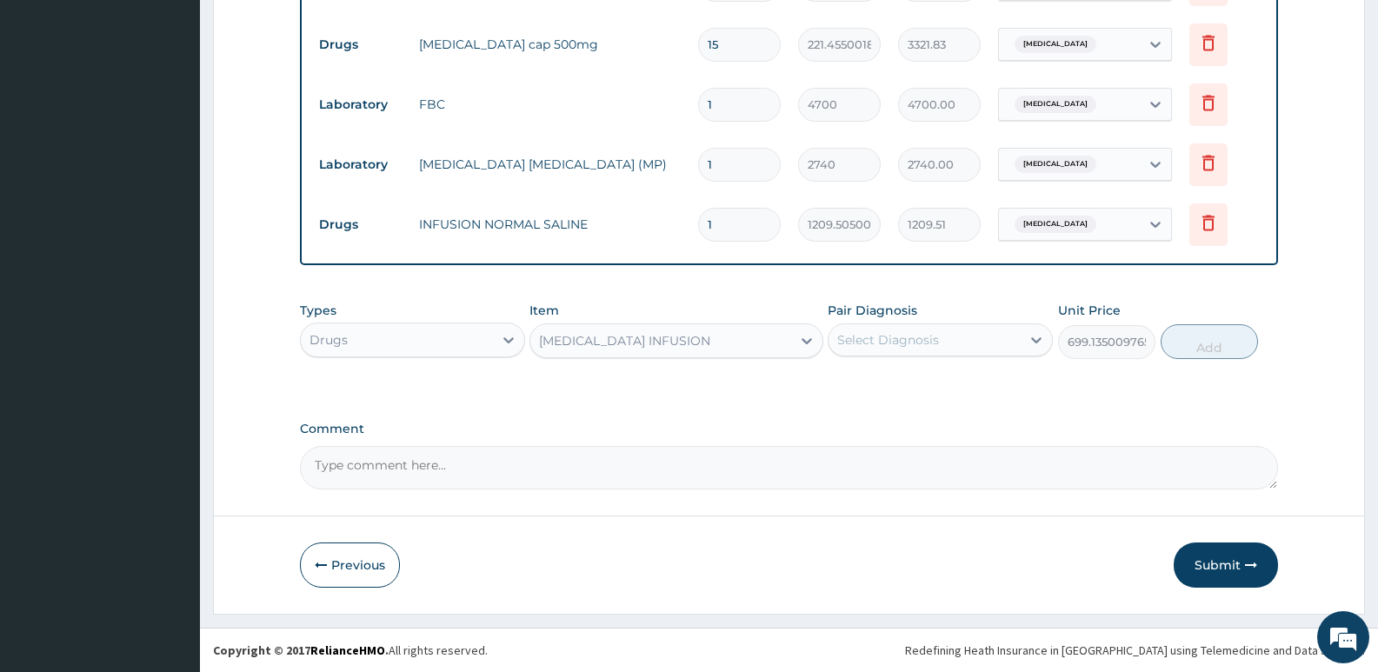
click at [860, 344] on div "Select Diagnosis" at bounding box center [888, 339] width 102 height 17
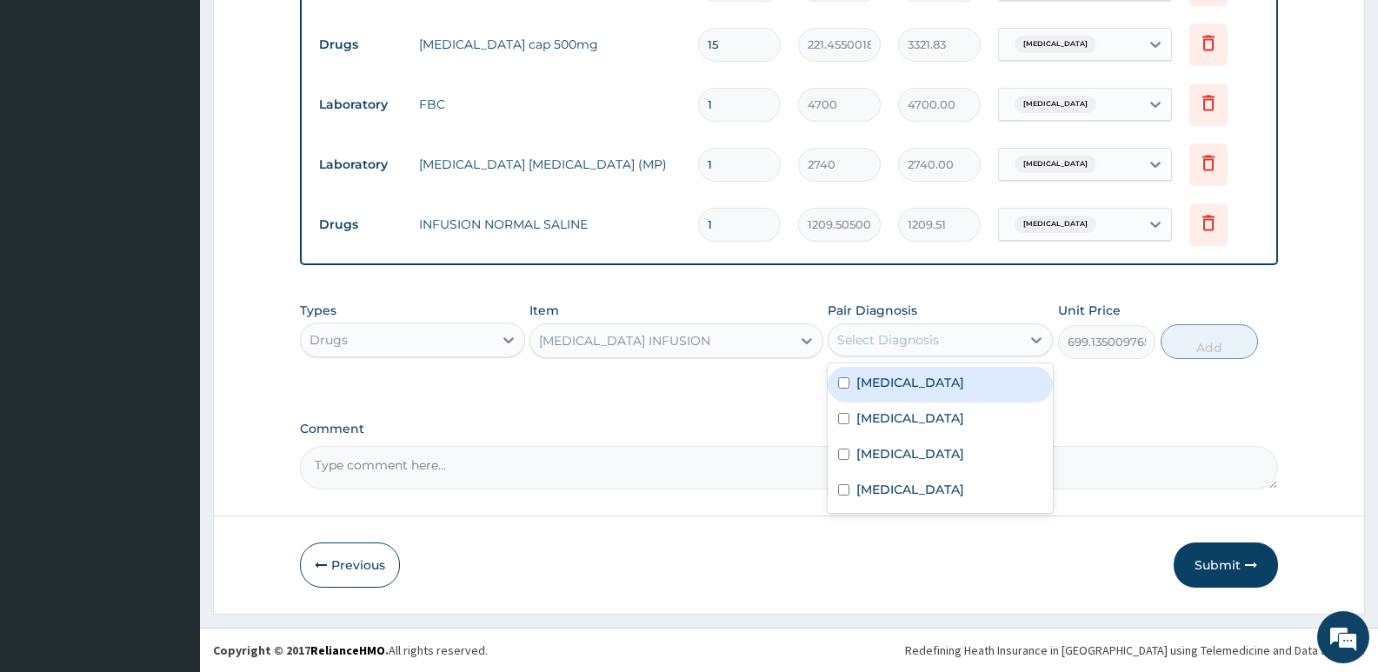
click at [898, 386] on label "Gastritis" at bounding box center [910, 382] width 108 height 17
checkbox input "true"
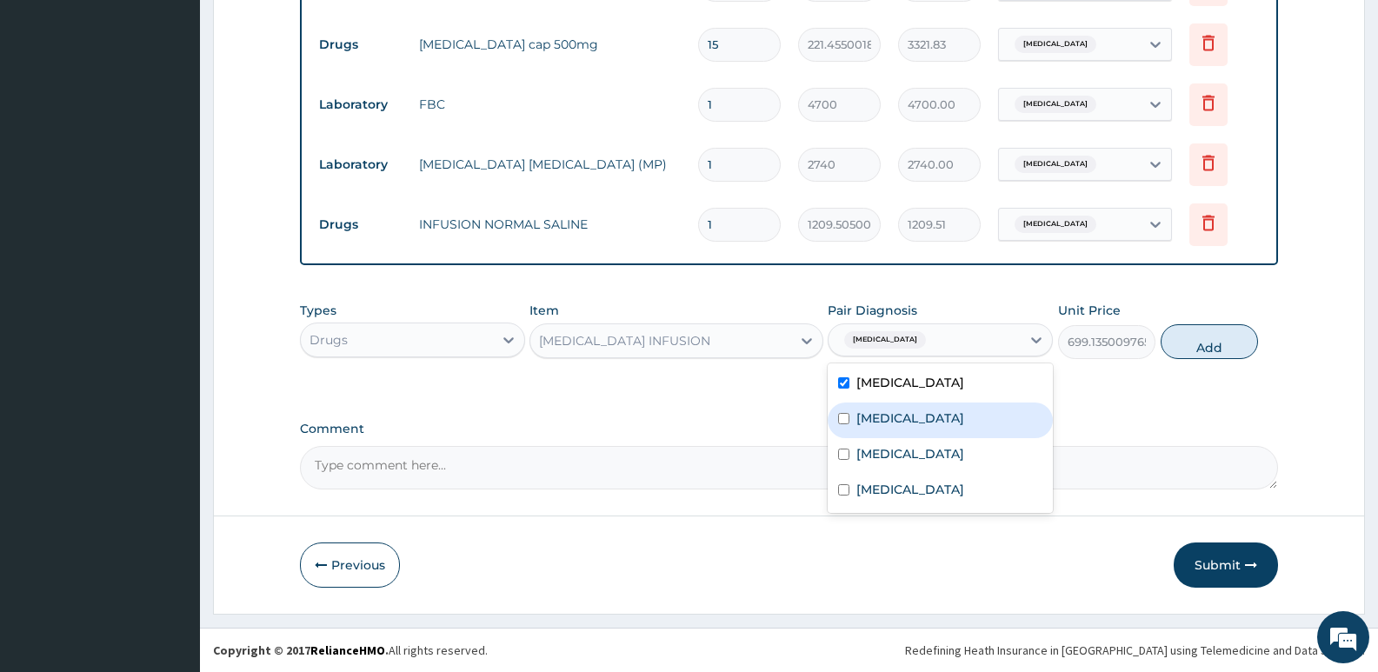
click at [903, 418] on label "Gastroenteritis" at bounding box center [910, 417] width 108 height 17
checkbox input "true"
click at [887, 394] on div "Gastritis" at bounding box center [939, 385] width 225 height 36
checkbox input "false"
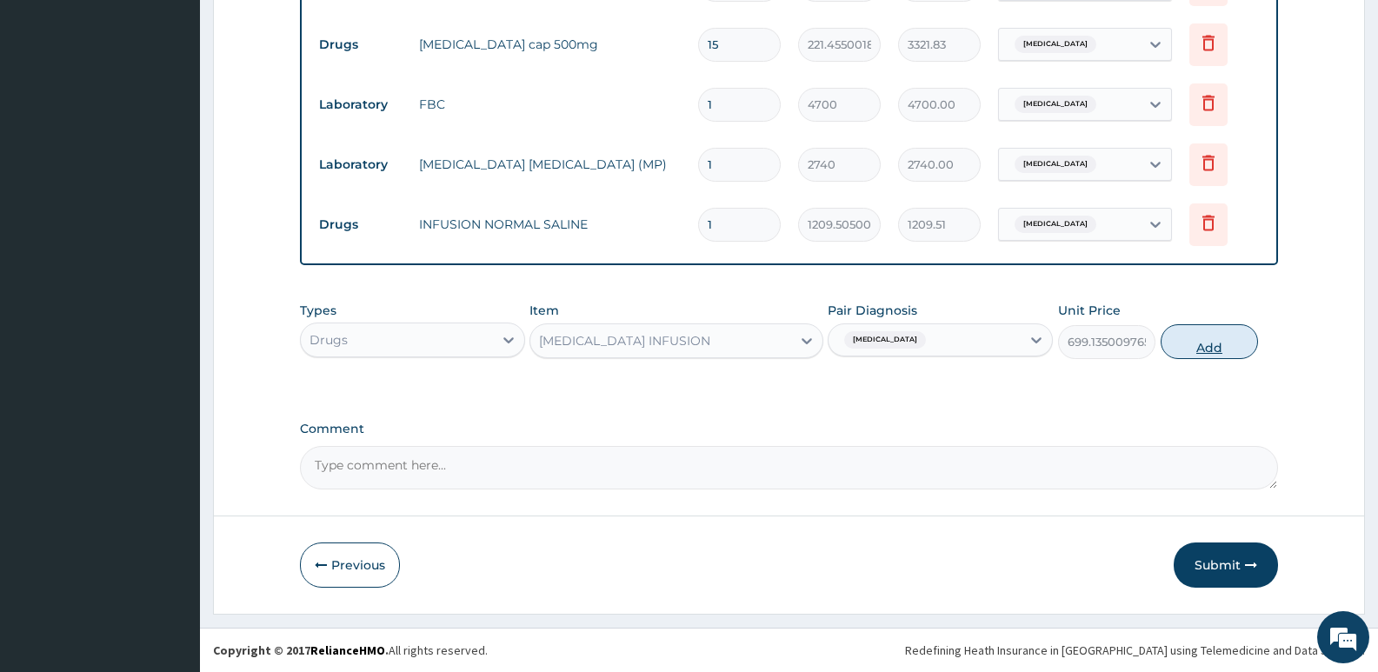
click at [1198, 336] on button "Add" at bounding box center [1208, 341] width 97 height 35
type input "0"
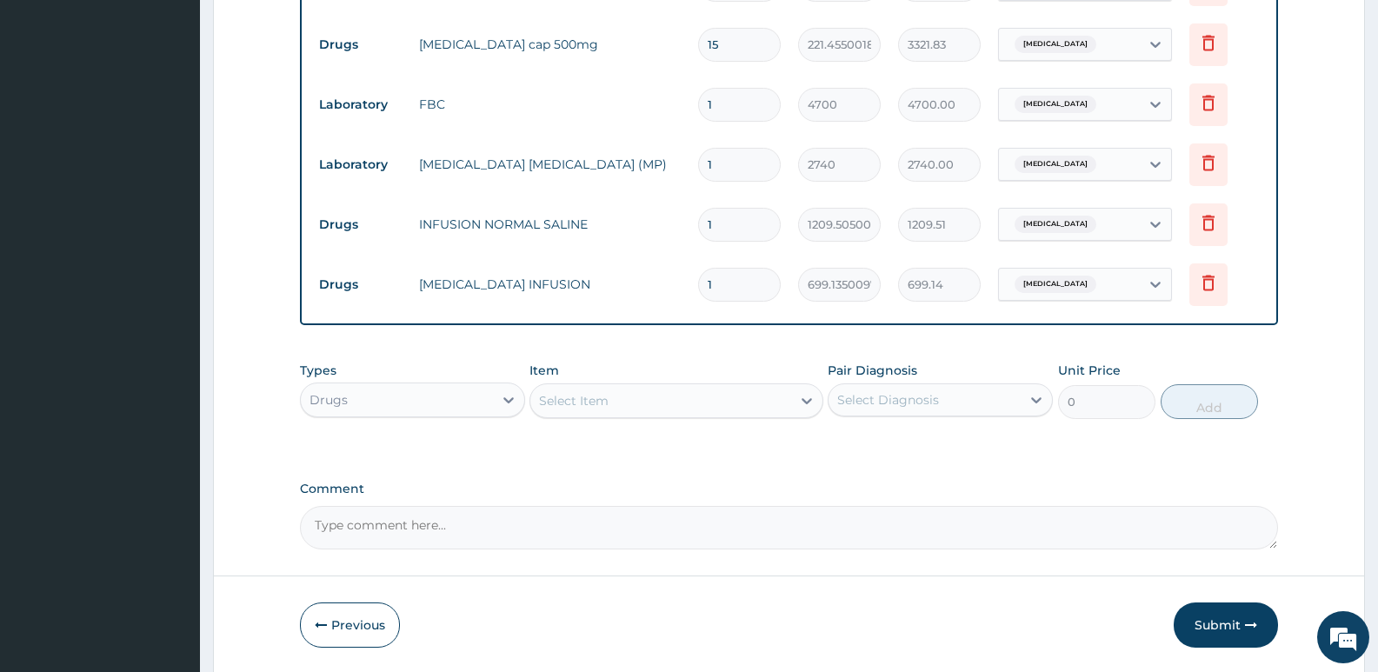
click at [707, 398] on div "Select Item" at bounding box center [660, 401] width 260 height 28
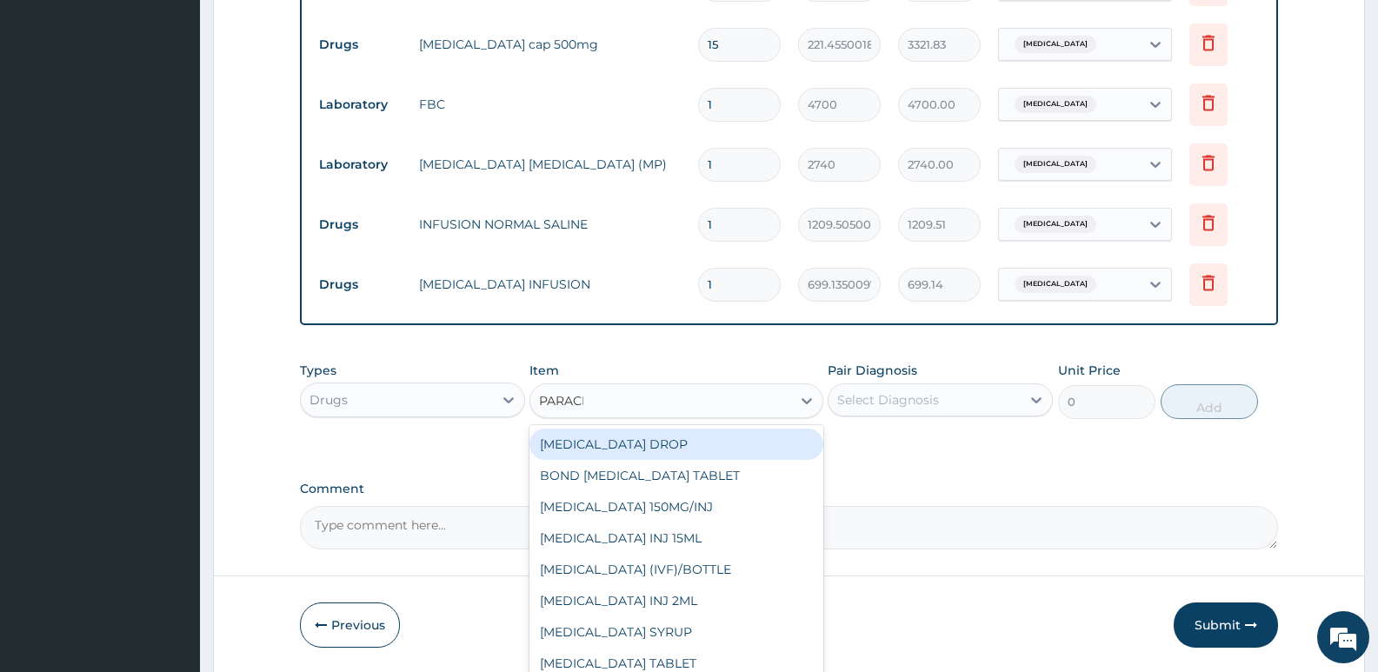
type input "PARACET"
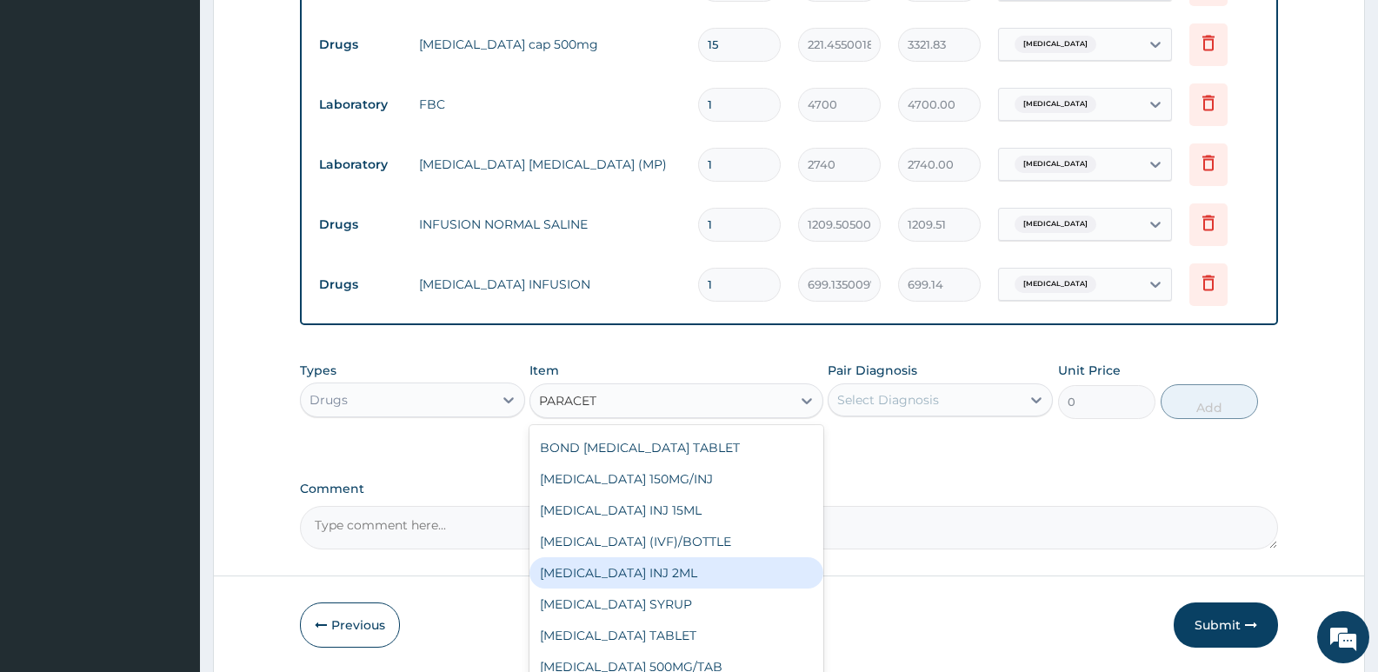
click at [688, 562] on div "PARACETAMOL INJ 2ML" at bounding box center [675, 572] width 293 height 31
type input "1191"
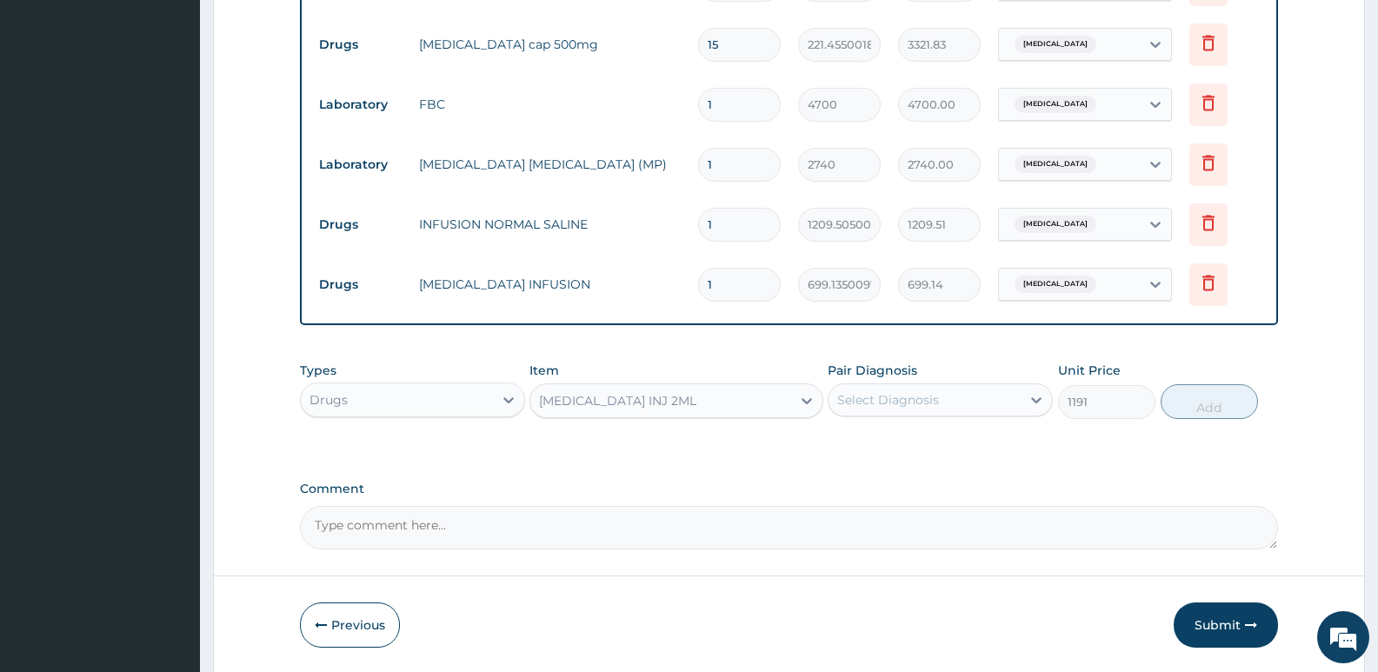
click at [927, 409] on div "Select Diagnosis" at bounding box center [924, 400] width 192 height 28
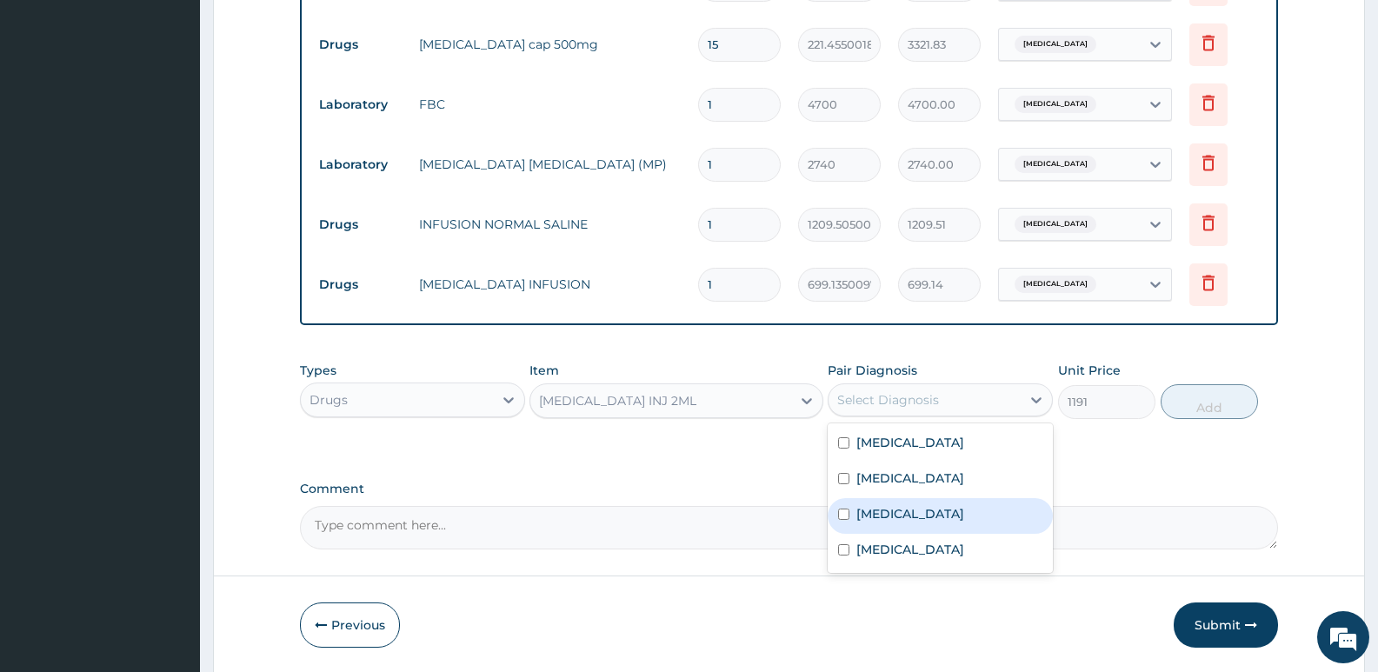
click at [905, 521] on div "Malaria" at bounding box center [939, 516] width 225 height 36
checkbox input "true"
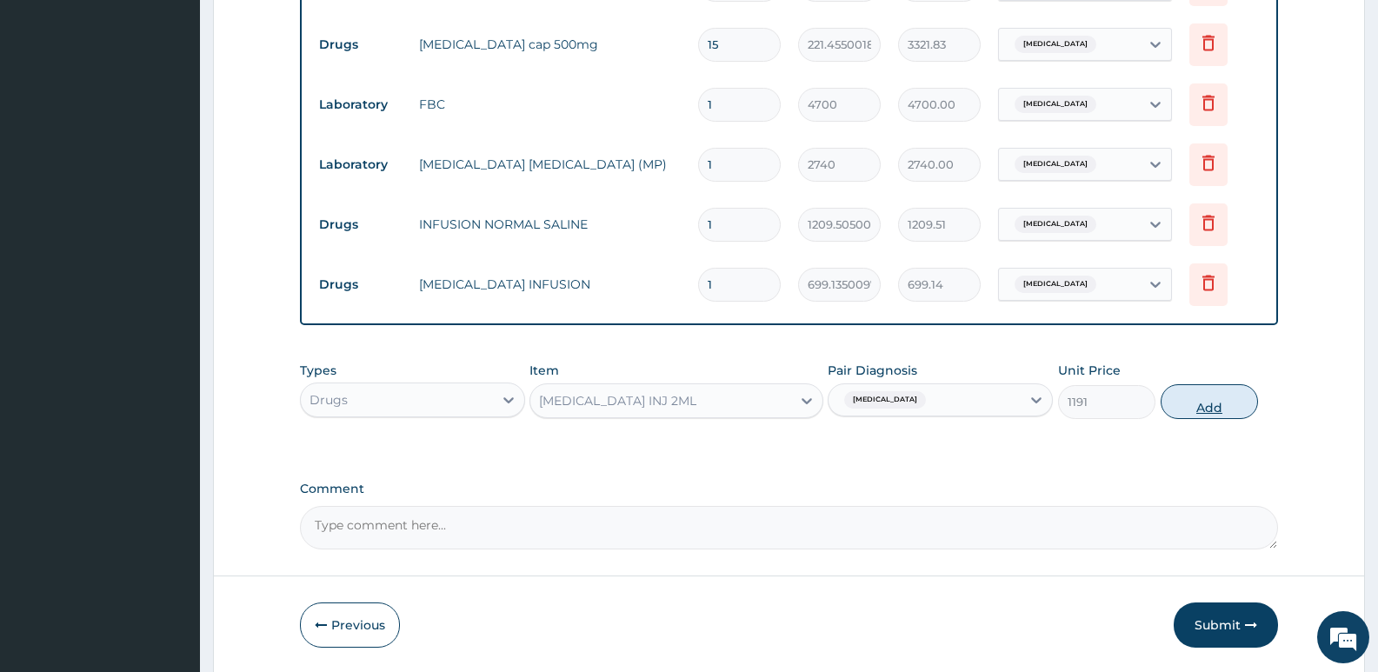
click at [1190, 404] on button "Add" at bounding box center [1208, 401] width 97 height 35
type input "0"
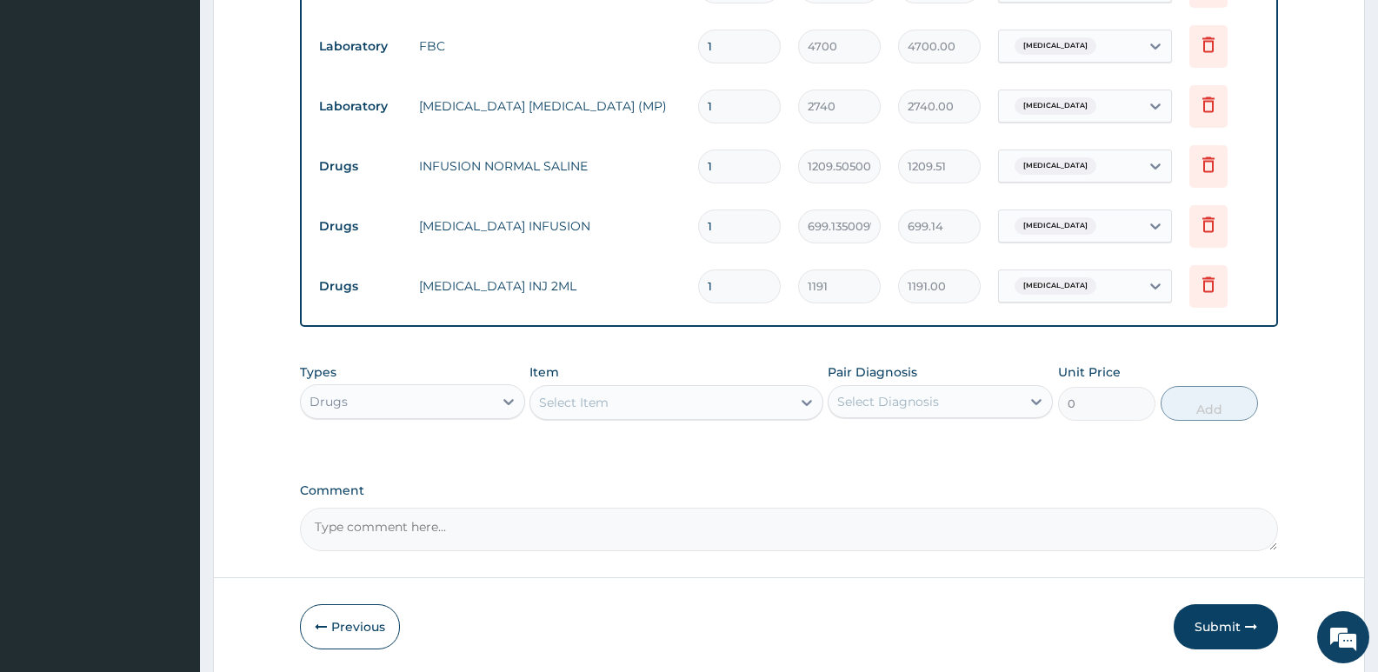
scroll to position [1219, 0]
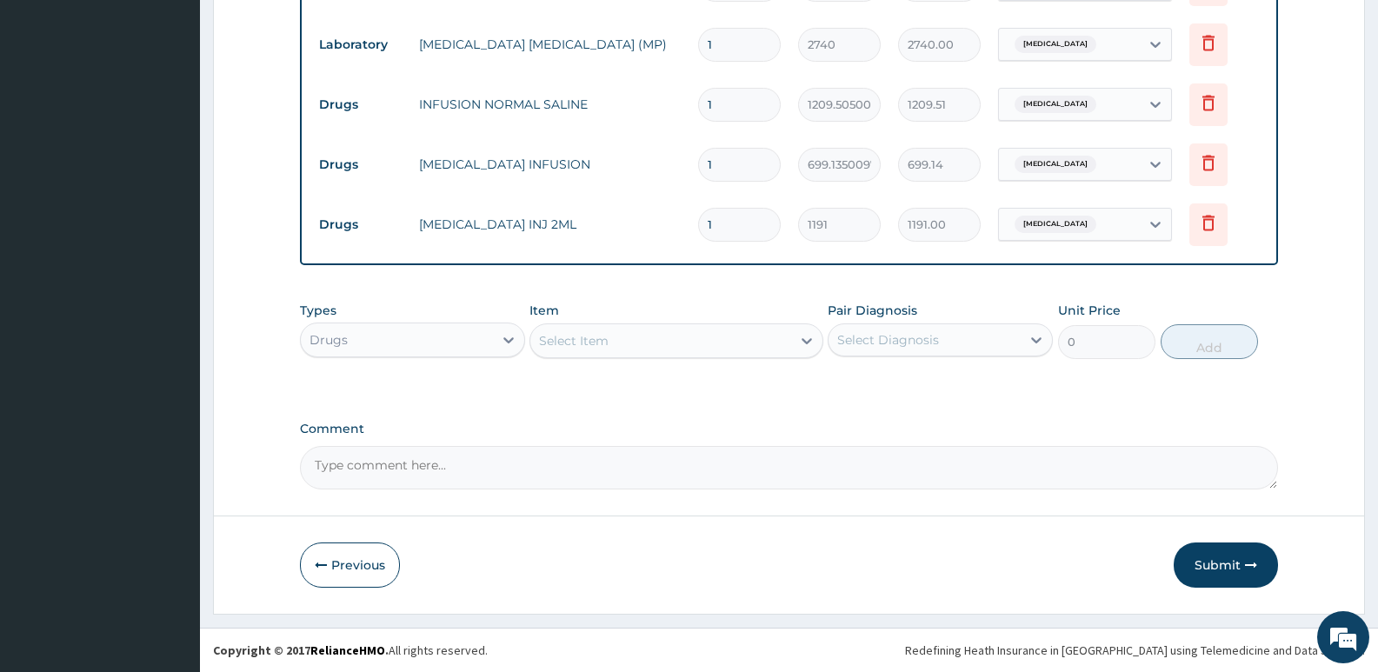
click at [608, 344] on div "Select Item" at bounding box center [574, 340] width 70 height 17
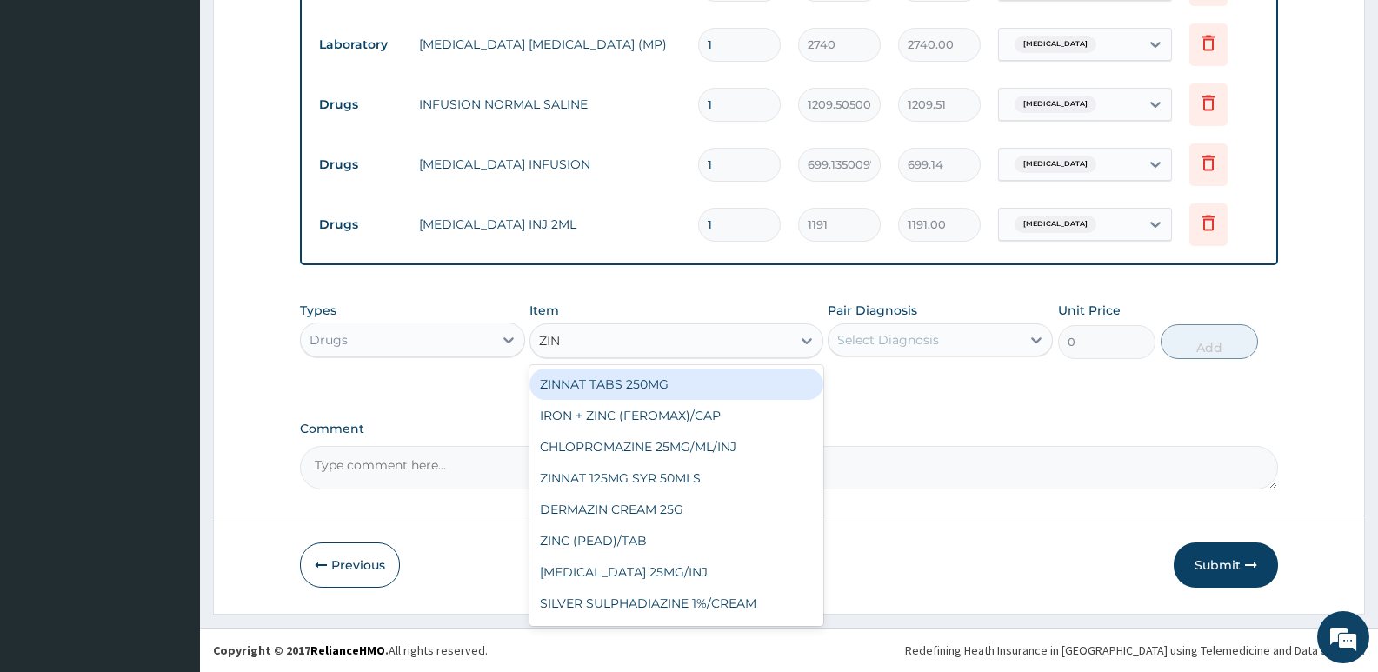
type input "ZINC"
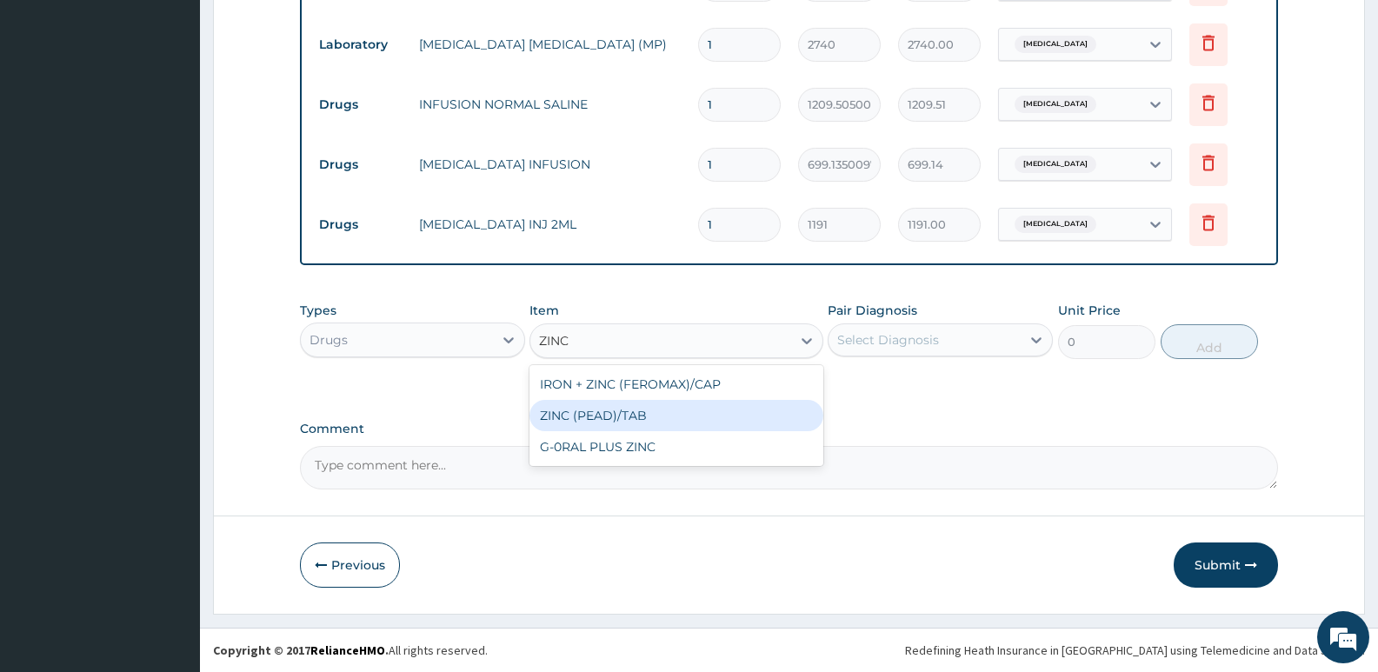
click at [617, 410] on div "ZINC (PEAD)/TAB" at bounding box center [675, 415] width 293 height 31
type input "109.3600006103516"
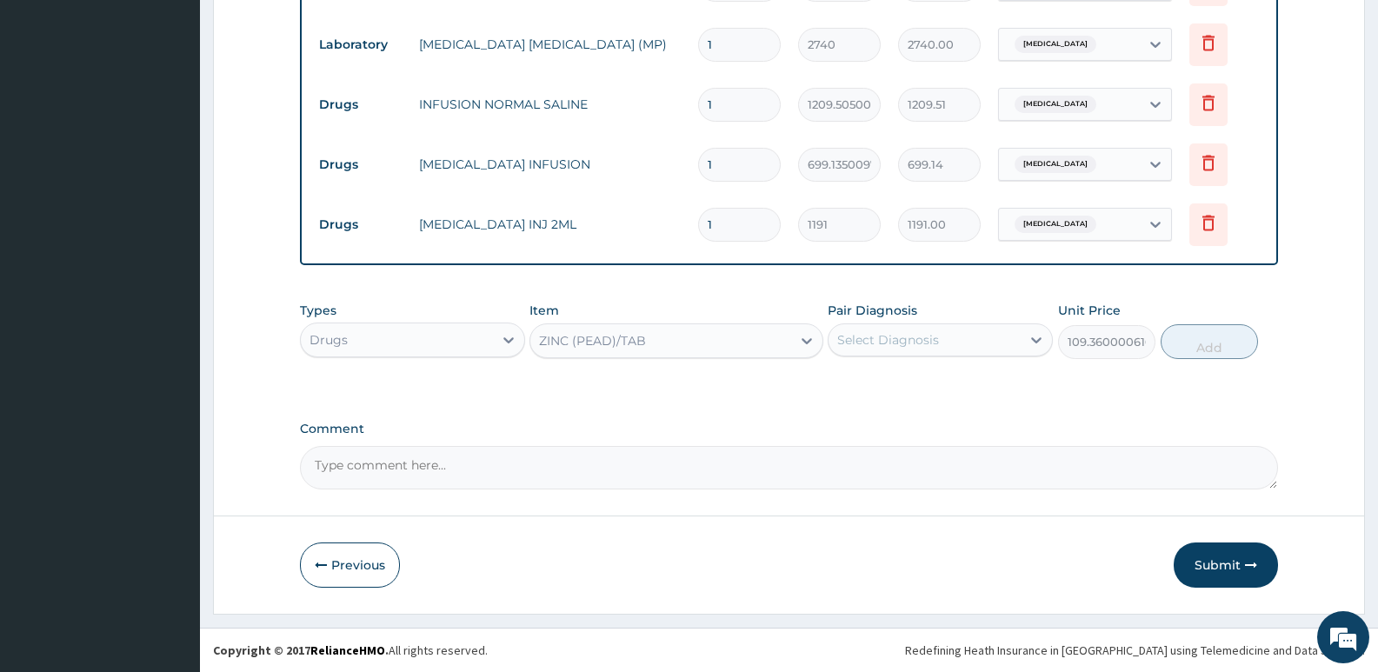
click at [892, 339] on div "Select Diagnosis" at bounding box center [888, 339] width 102 height 17
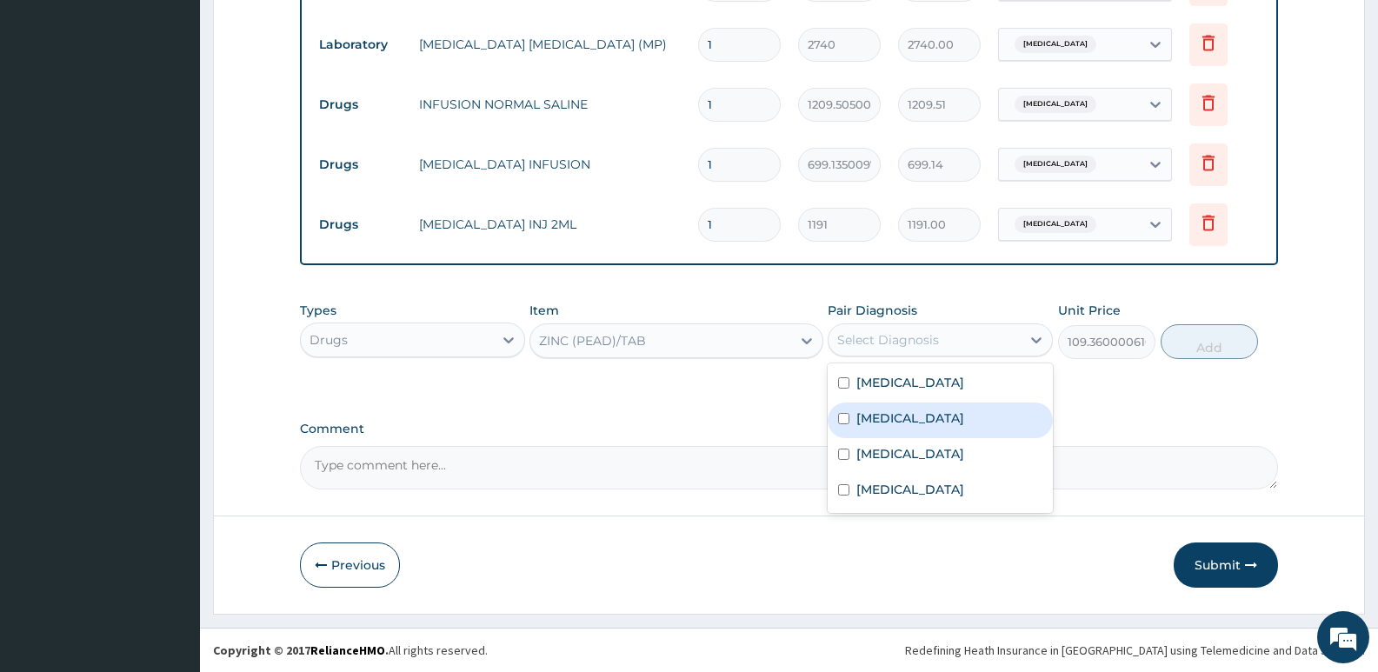
click at [923, 426] on label "Gastroenteritis" at bounding box center [910, 417] width 108 height 17
checkbox input "true"
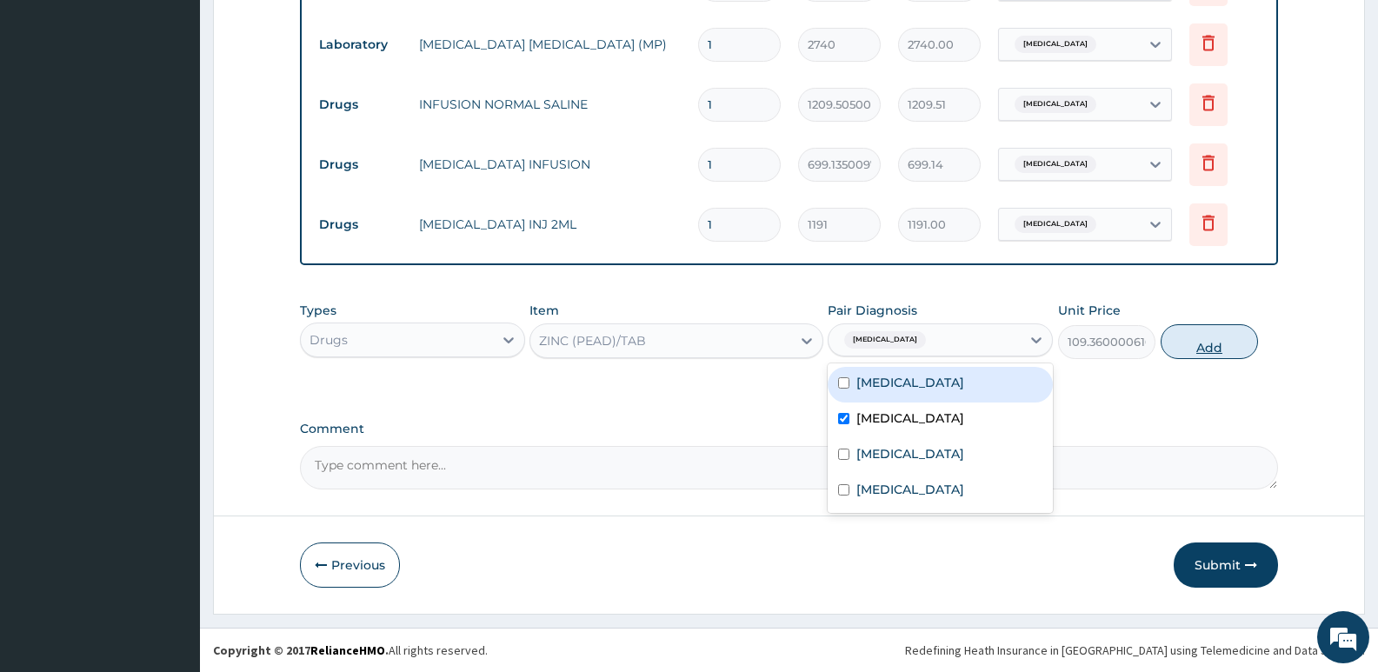
click at [1196, 334] on button "Add" at bounding box center [1208, 341] width 97 height 35
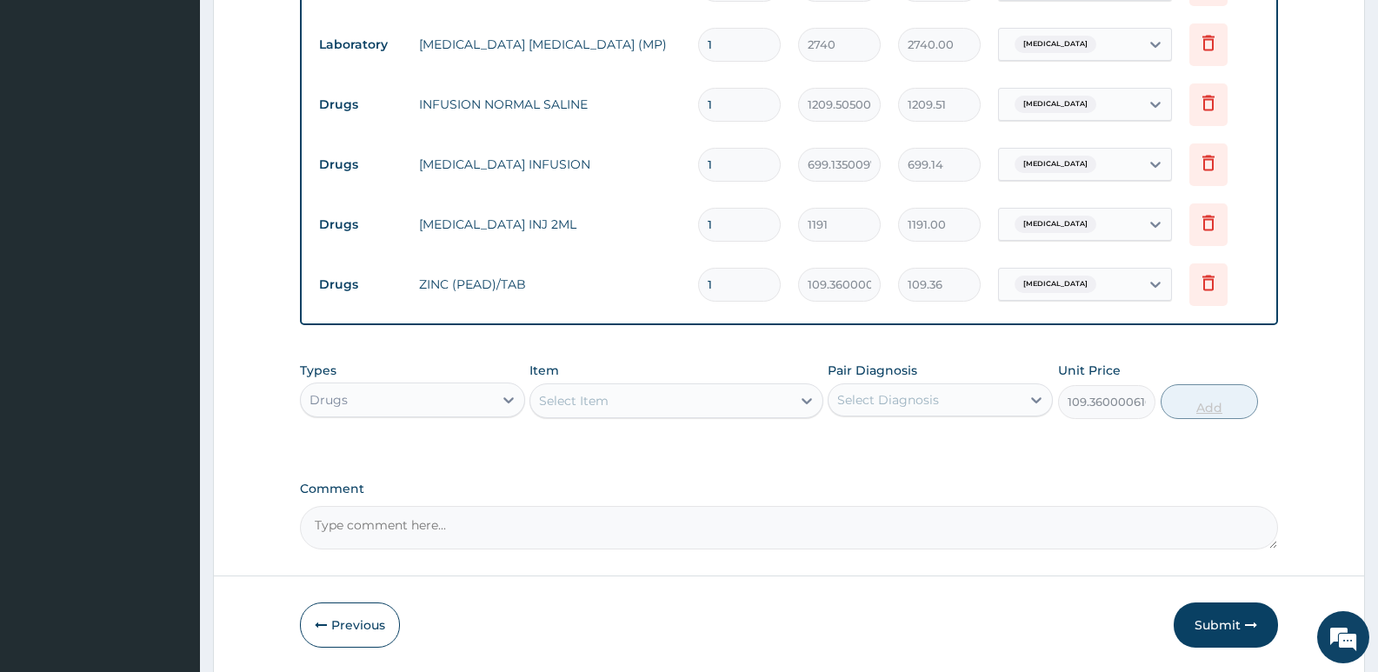
type input "0"
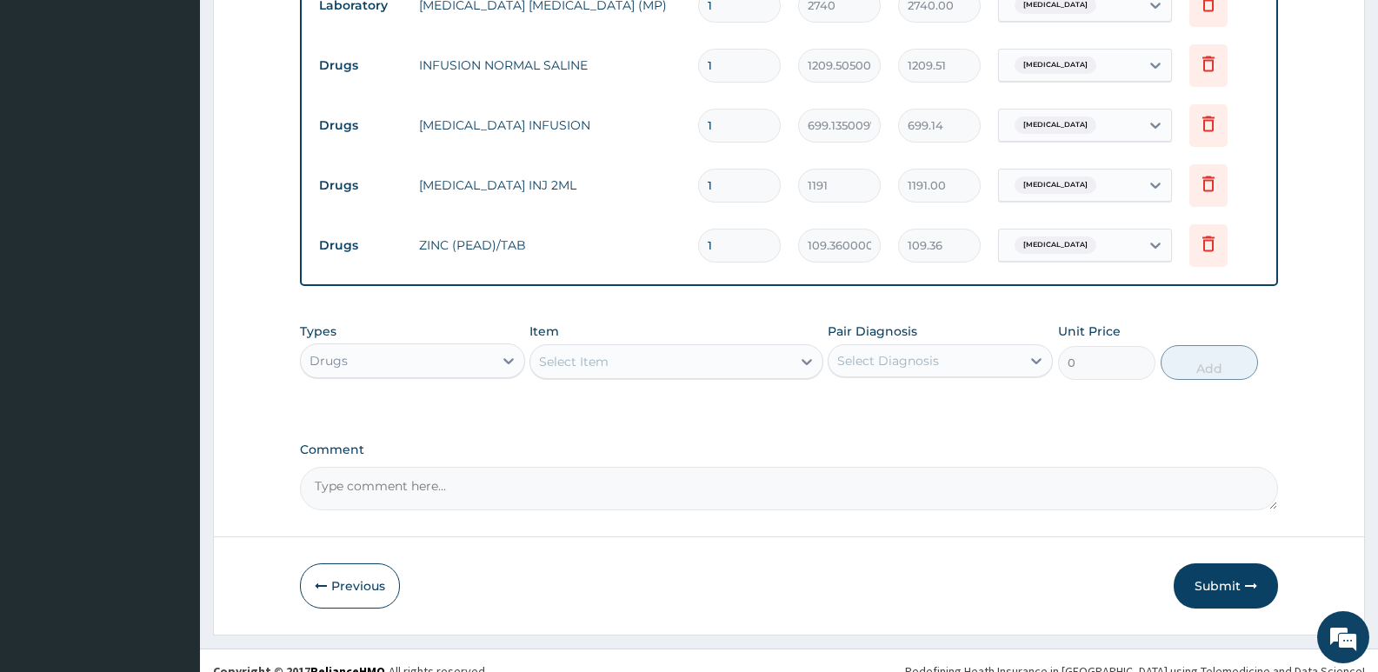
scroll to position [1279, 0]
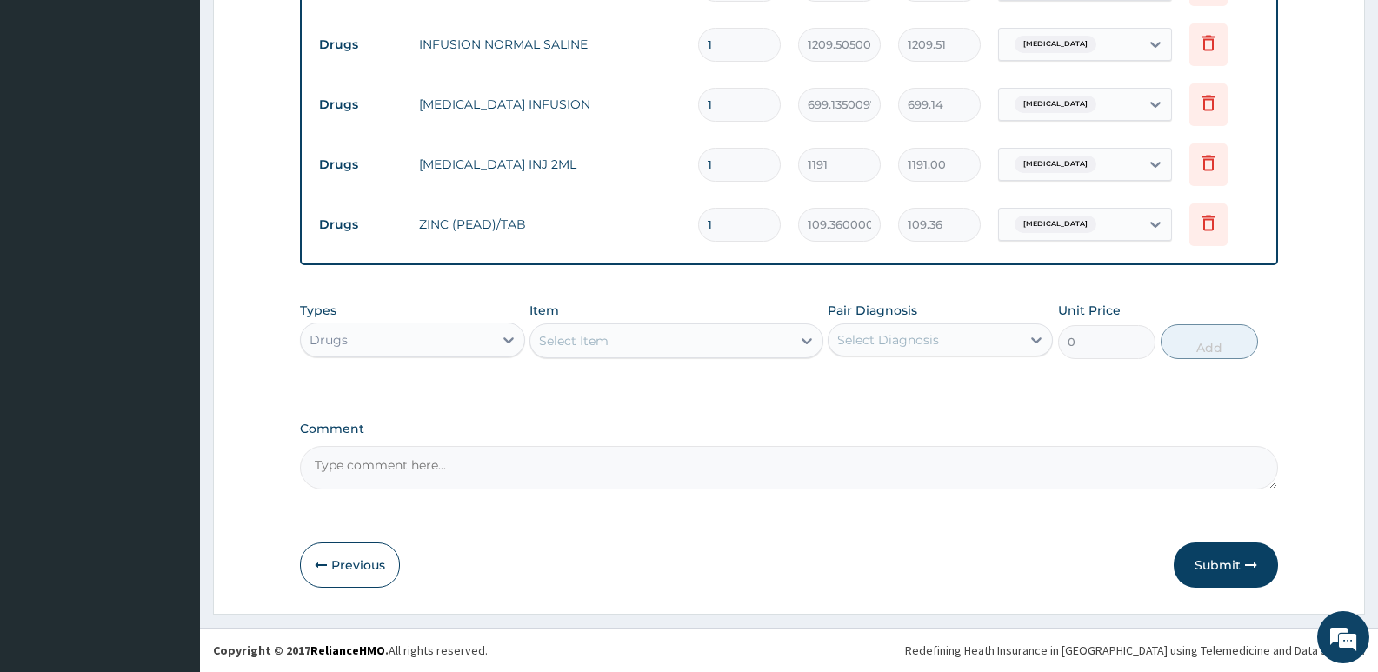
click at [612, 353] on div "Select Item" at bounding box center [660, 341] width 260 height 28
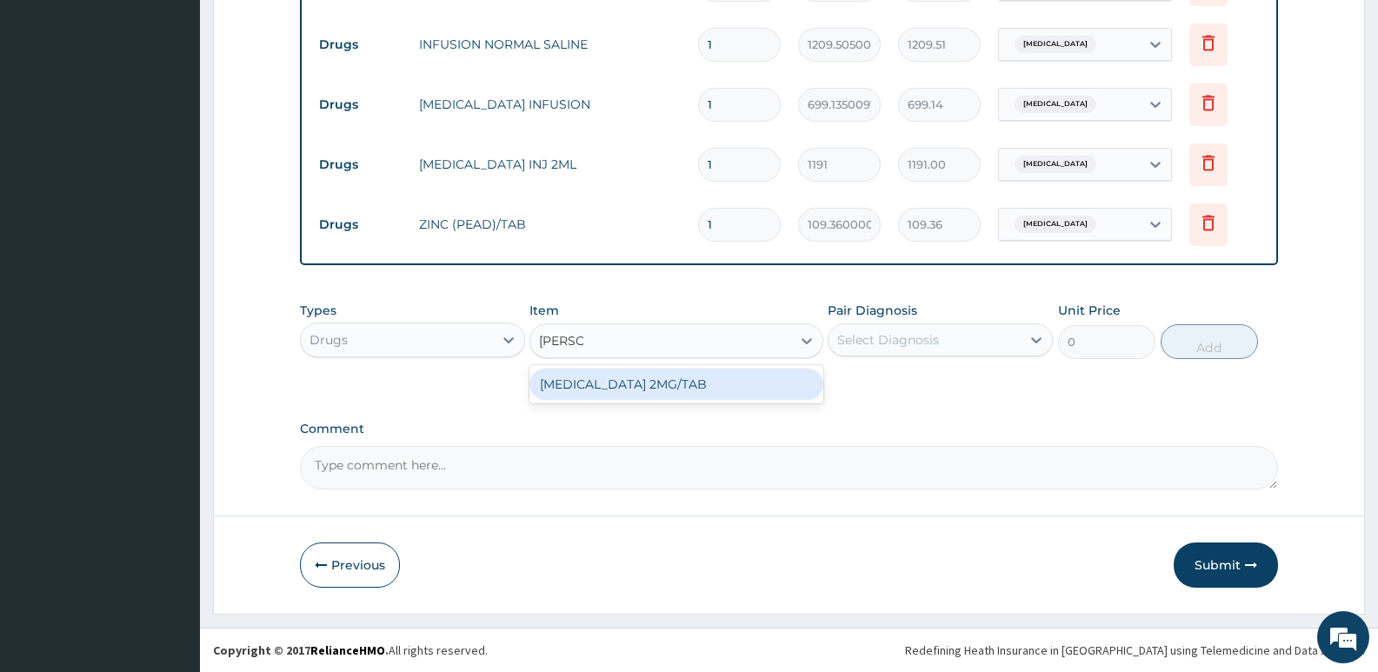
type input "LOPERA"
drag, startPoint x: 621, startPoint y: 385, endPoint x: 798, endPoint y: 352, distance: 179.5
click at [625, 386] on div "LOPERAMIDE 2MG/TAB" at bounding box center [675, 384] width 293 height 31
type input "119.2750015258789"
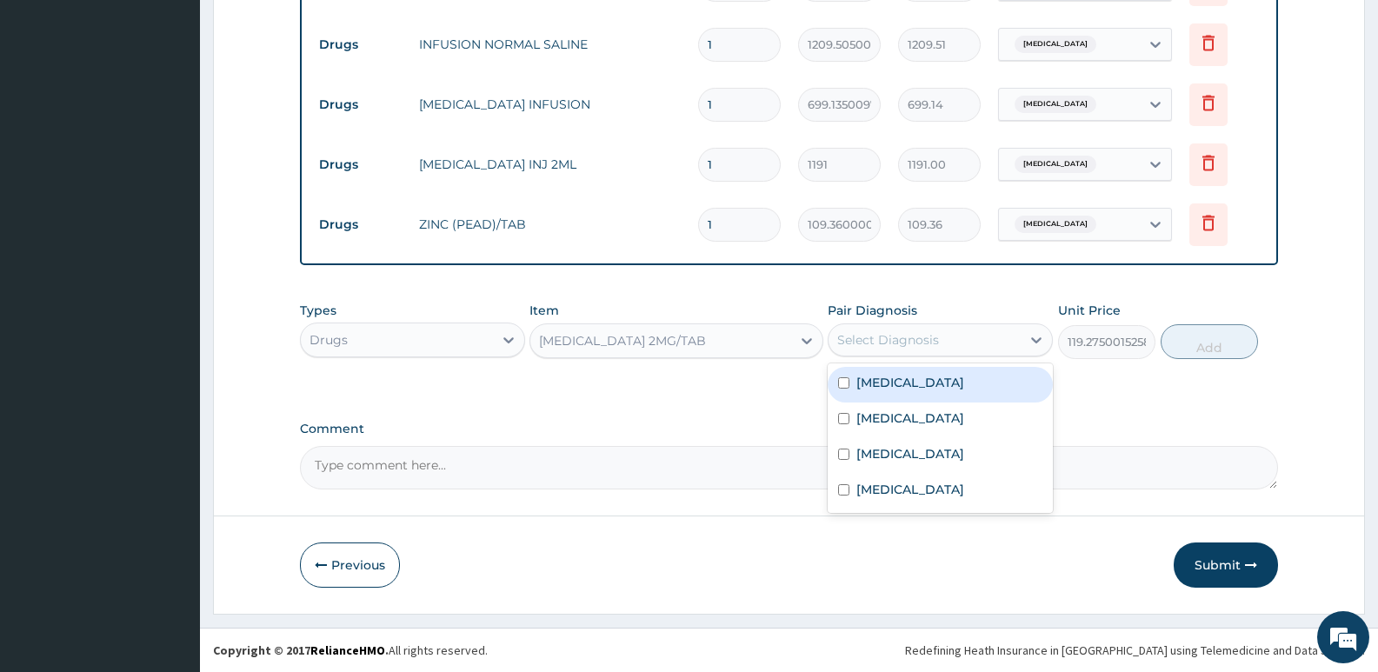
click at [937, 335] on div "Select Diagnosis" at bounding box center [888, 339] width 102 height 17
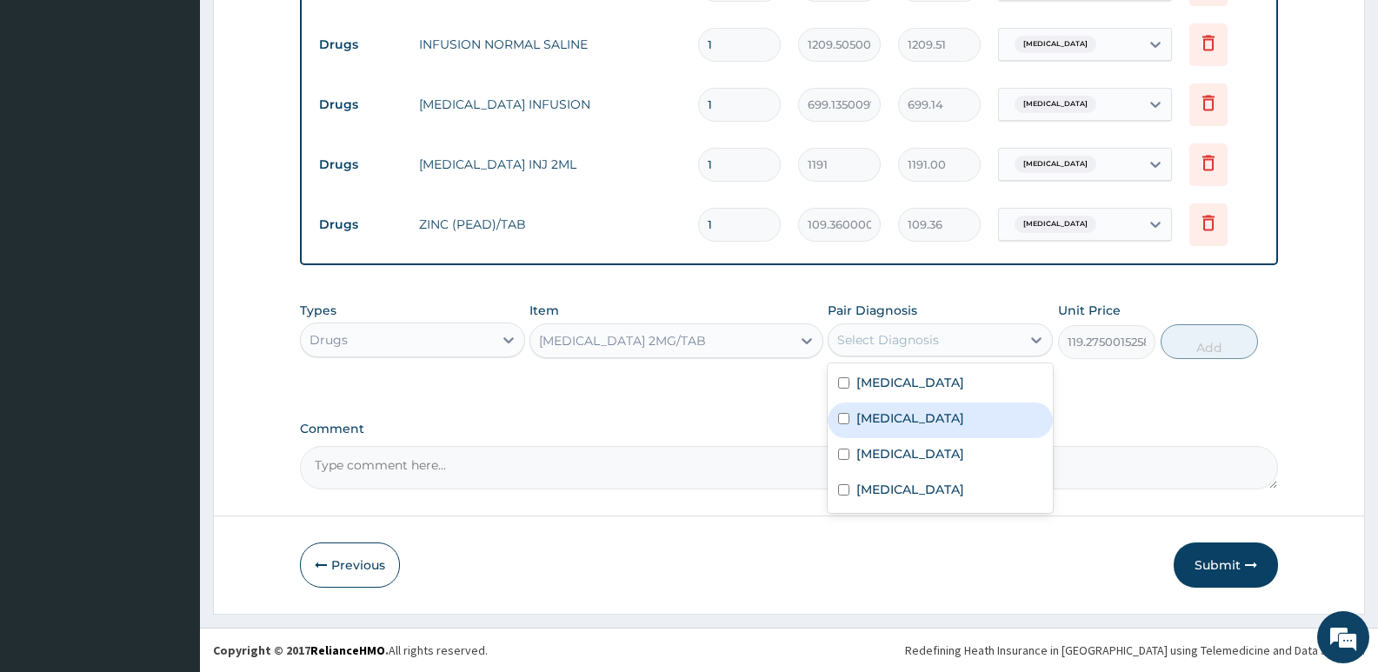
click at [923, 416] on label "Gastroenteritis" at bounding box center [910, 417] width 108 height 17
checkbox input "true"
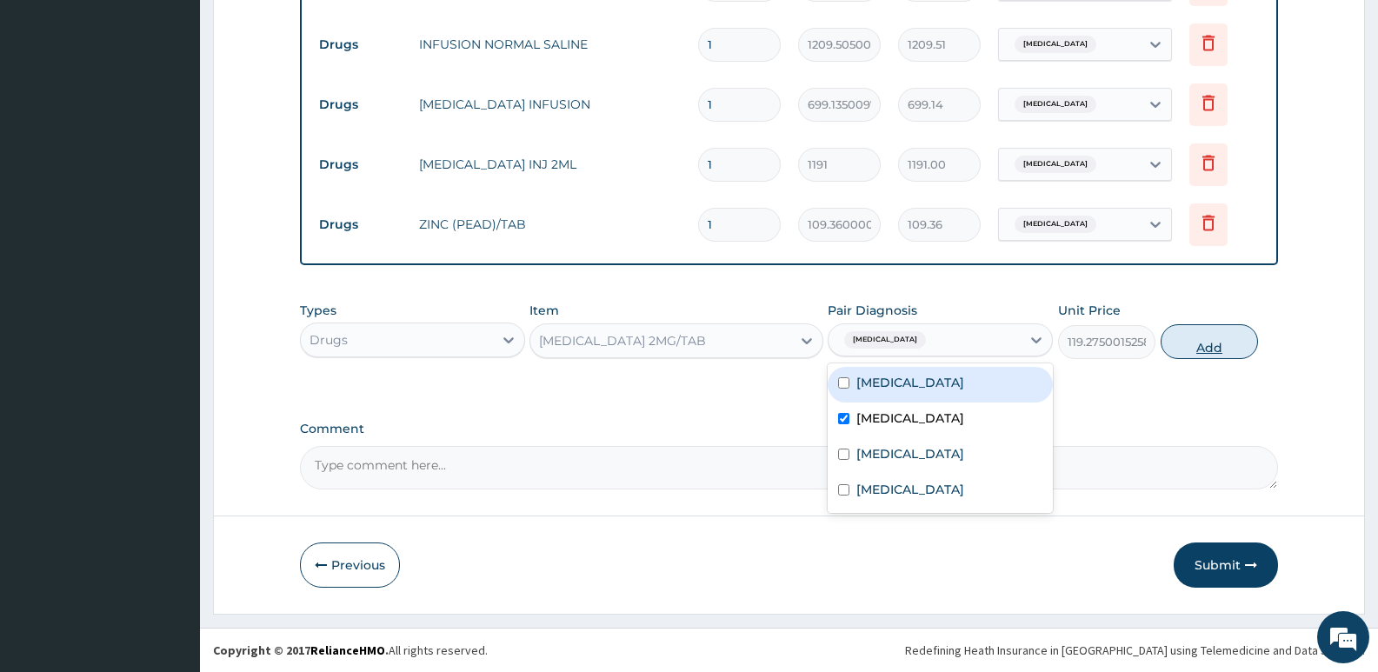
click at [1192, 349] on button "Add" at bounding box center [1208, 341] width 97 height 35
type input "0"
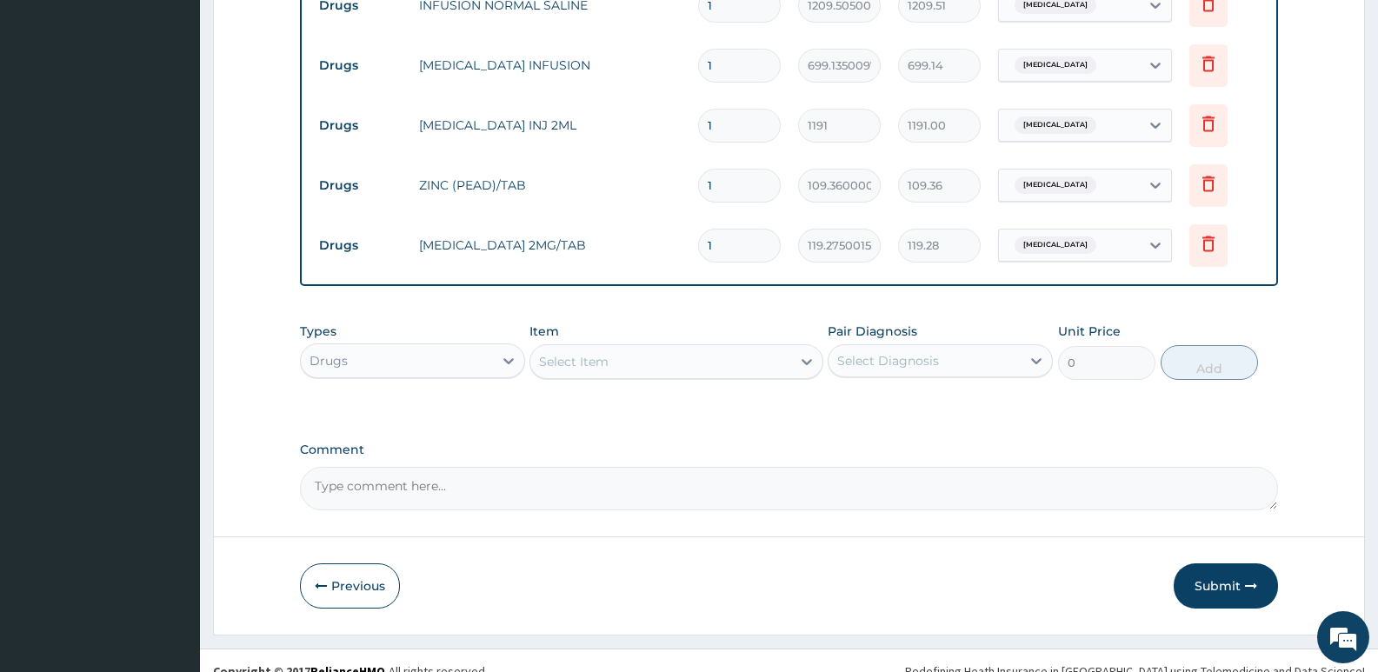
scroll to position [1339, 0]
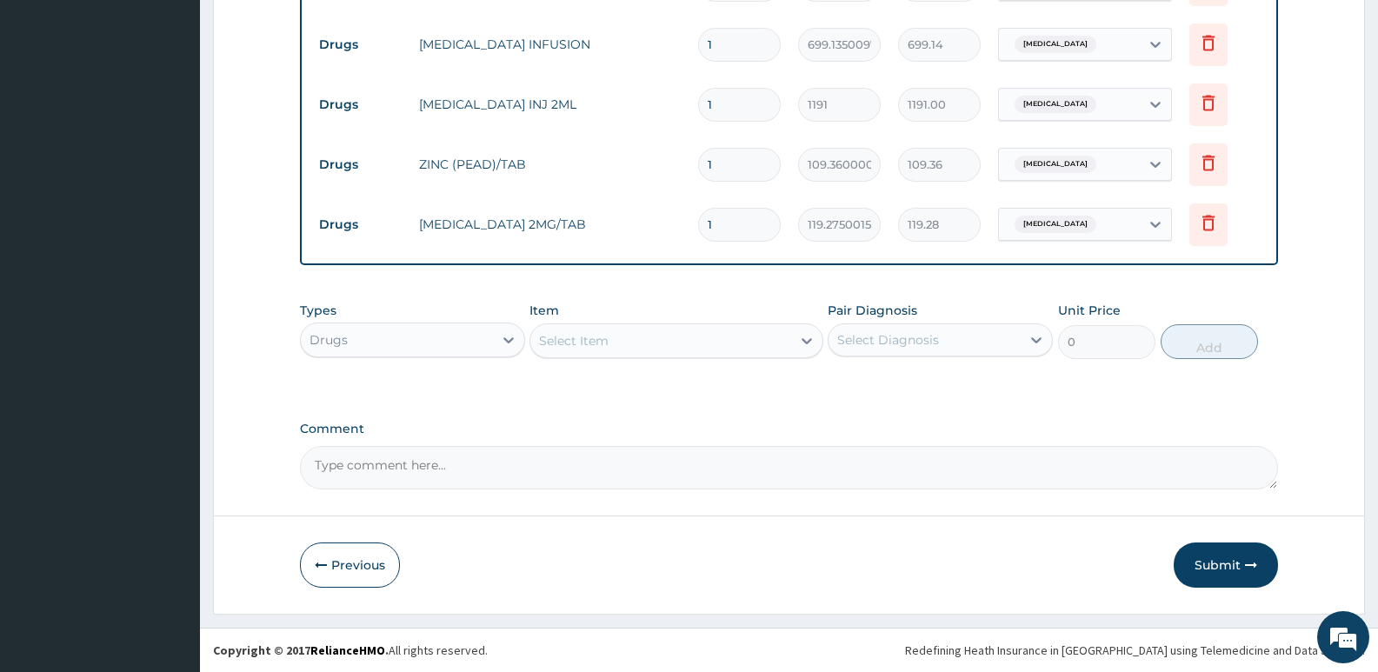
click at [592, 332] on div "Select Item" at bounding box center [574, 340] width 70 height 17
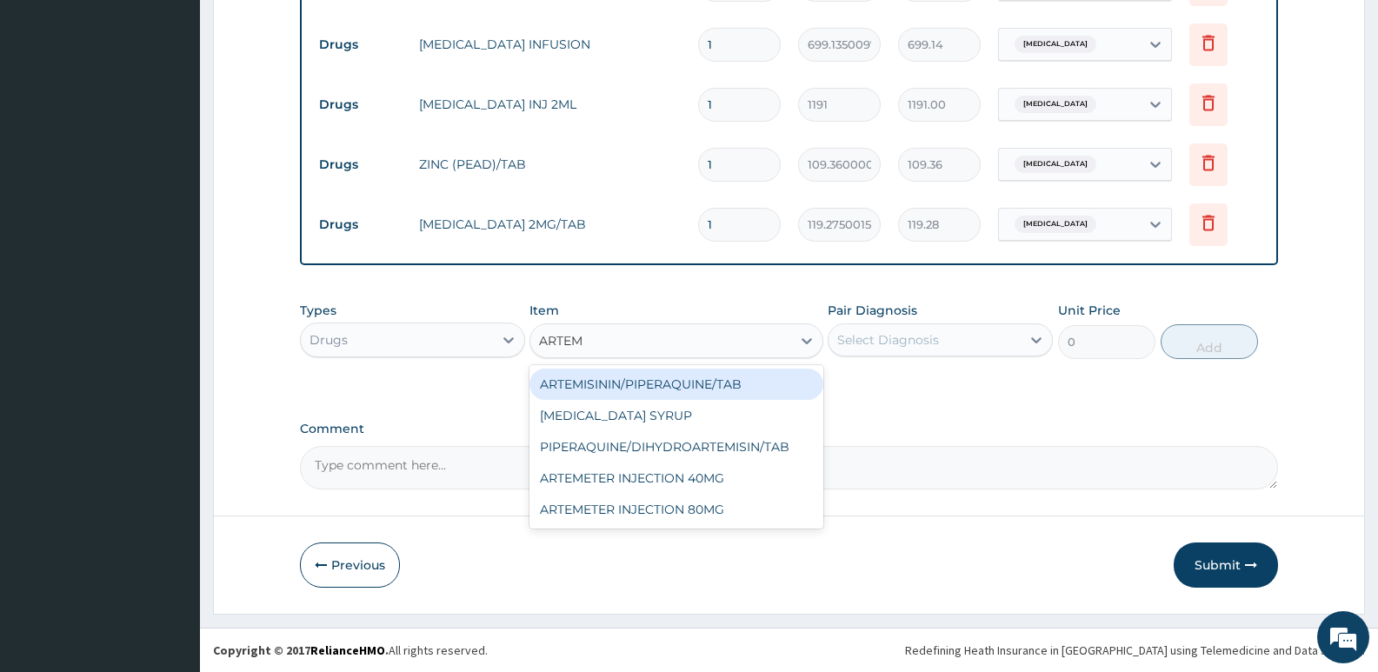
type input "ARTEME"
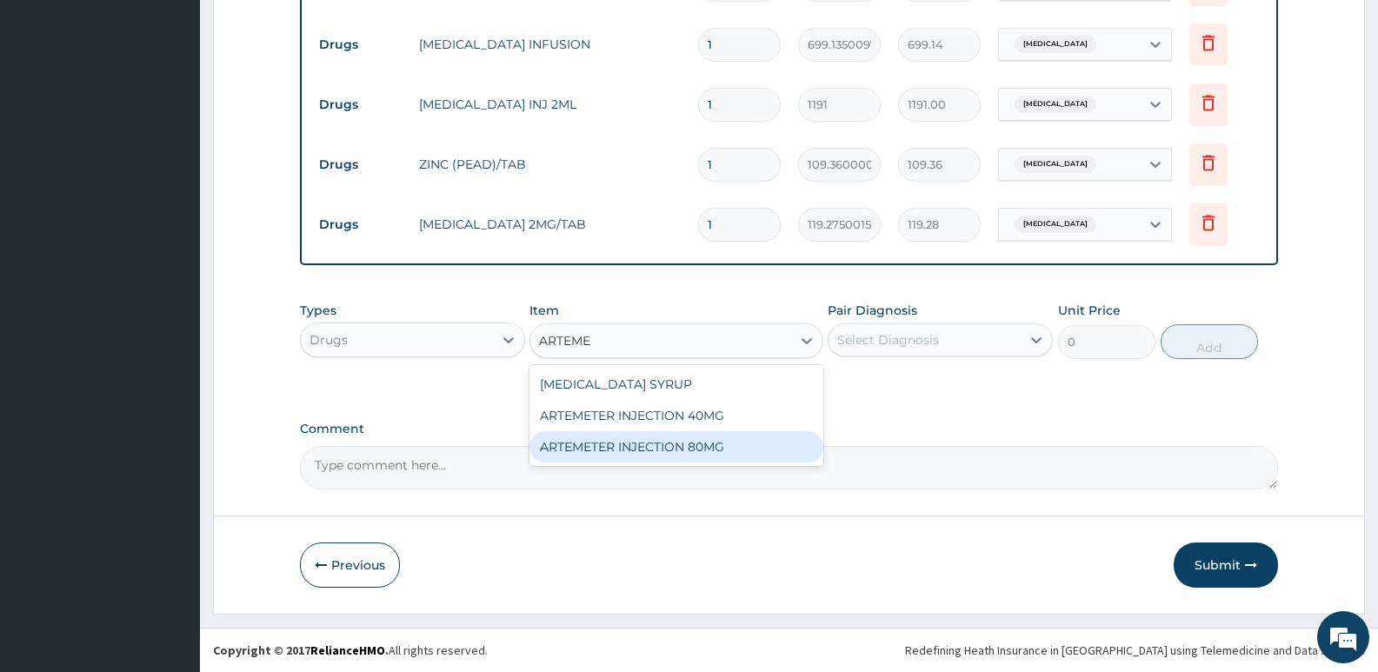
click at [675, 450] on div "ARTEMETER INJECTION 80MG" at bounding box center [675, 446] width 293 height 31
type input "1161.25"
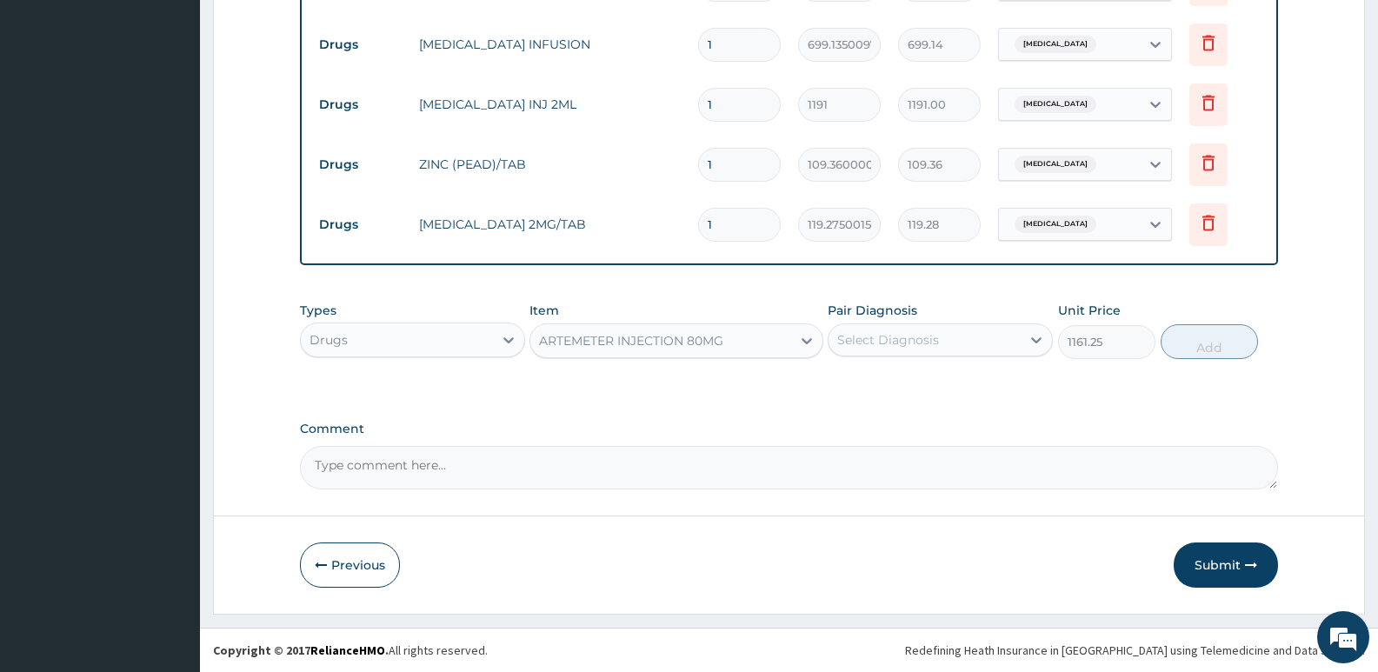
click at [920, 342] on div "Select Diagnosis" at bounding box center [888, 339] width 102 height 17
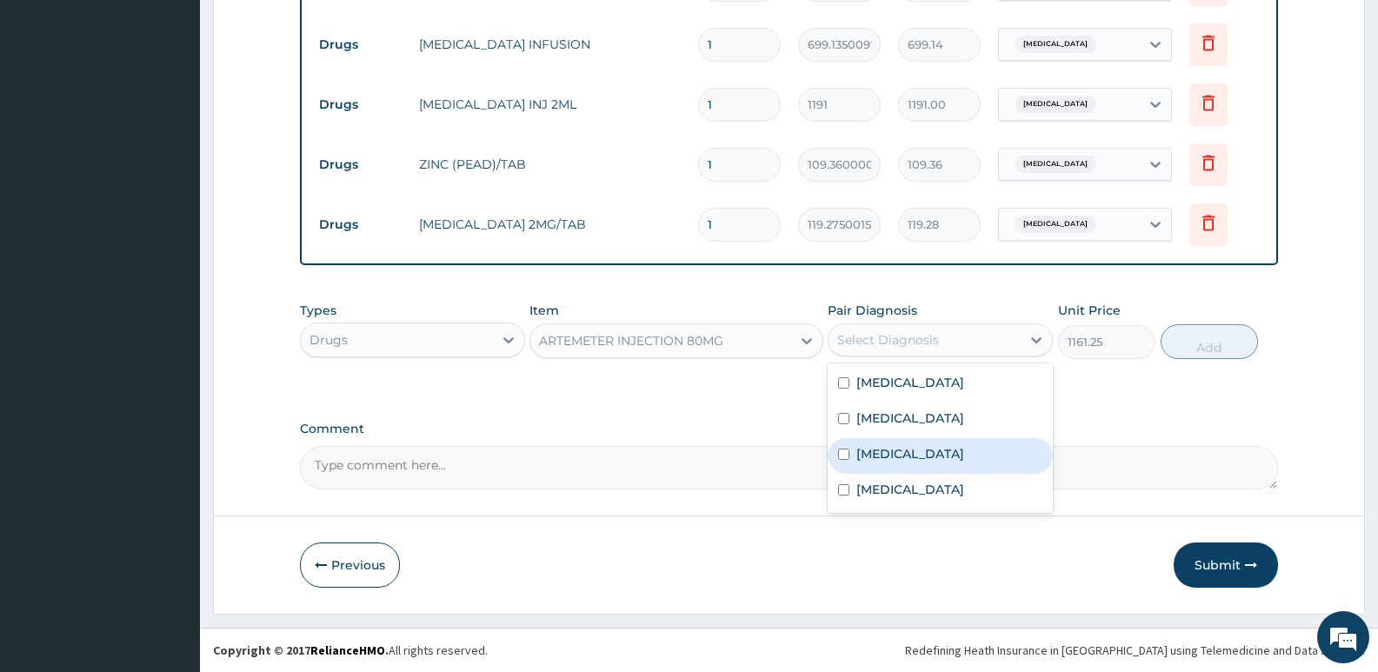
click at [893, 468] on div "Malaria" at bounding box center [939, 456] width 225 height 36
checkbox input "true"
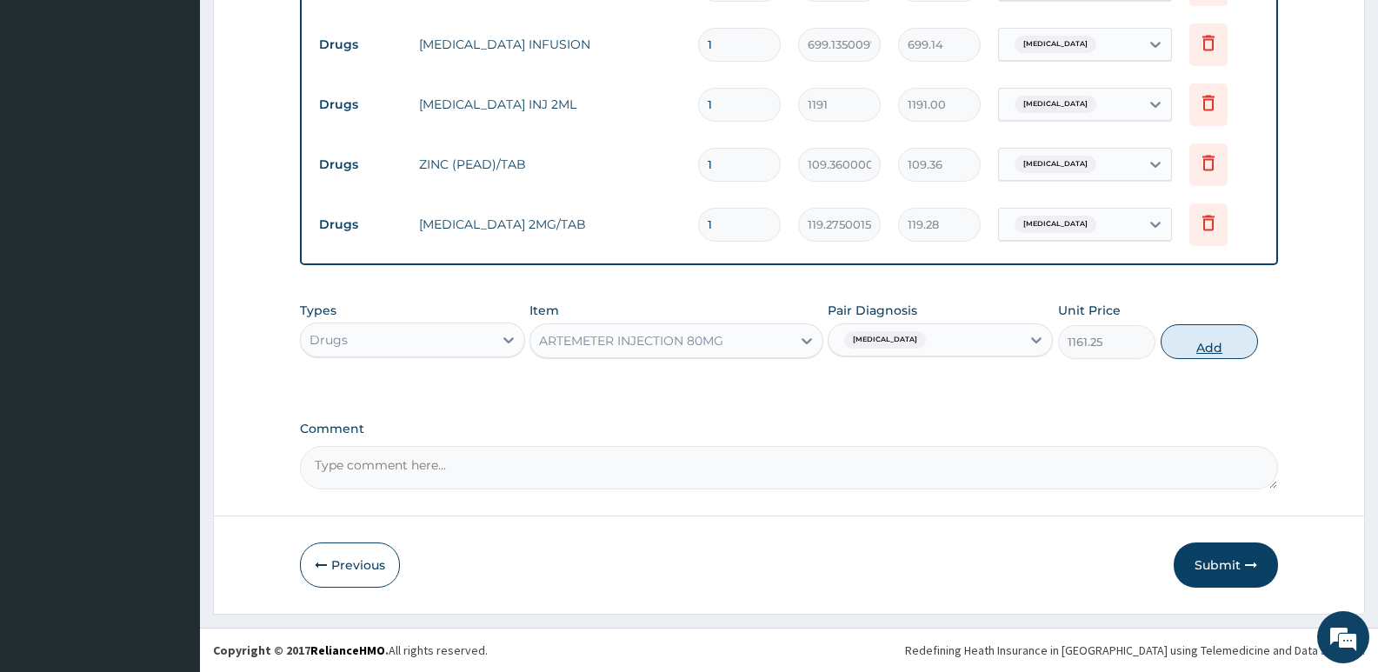
click at [1196, 347] on button "Add" at bounding box center [1208, 341] width 97 height 35
type input "0"
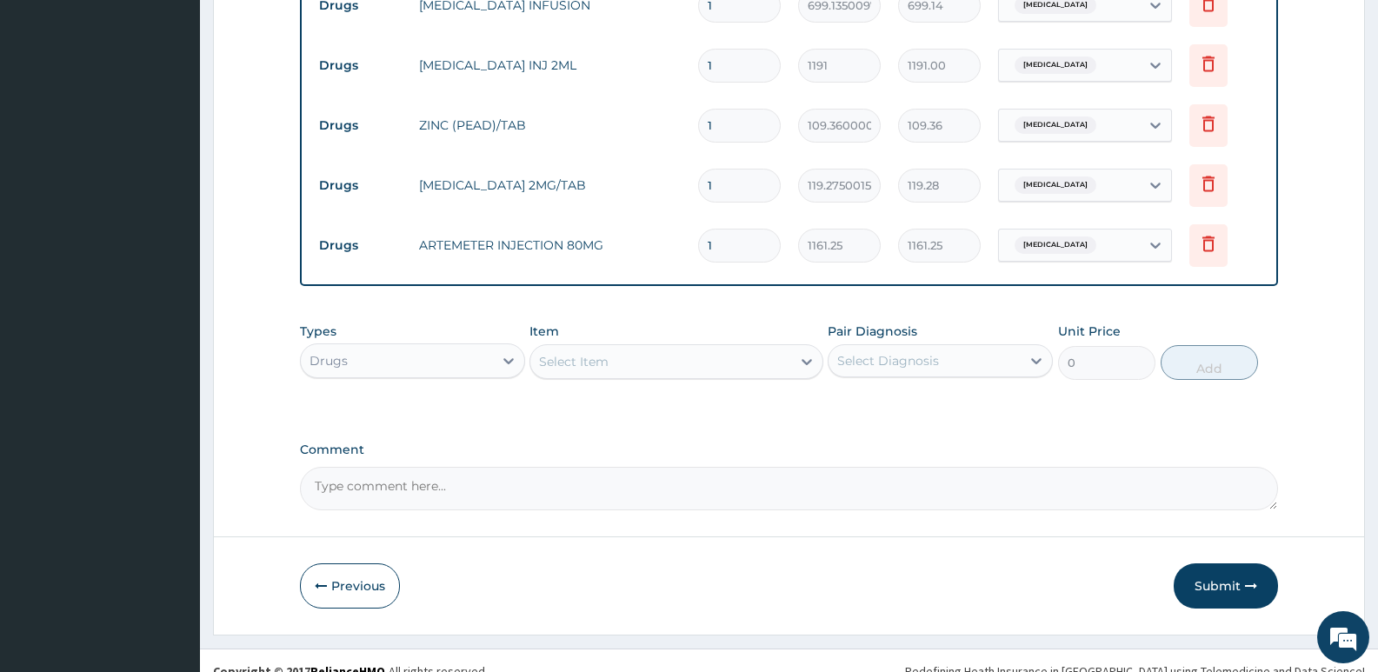
scroll to position [1398, 0]
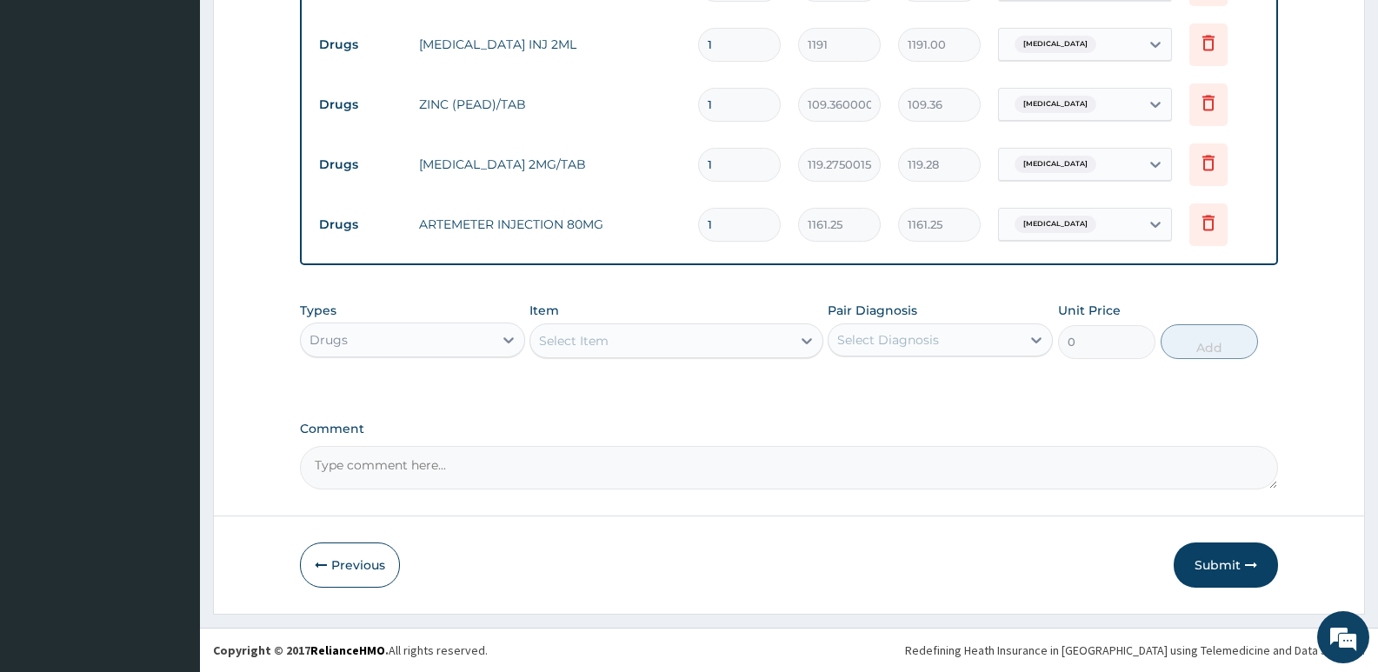
click at [568, 342] on div "Select Item" at bounding box center [574, 340] width 70 height 17
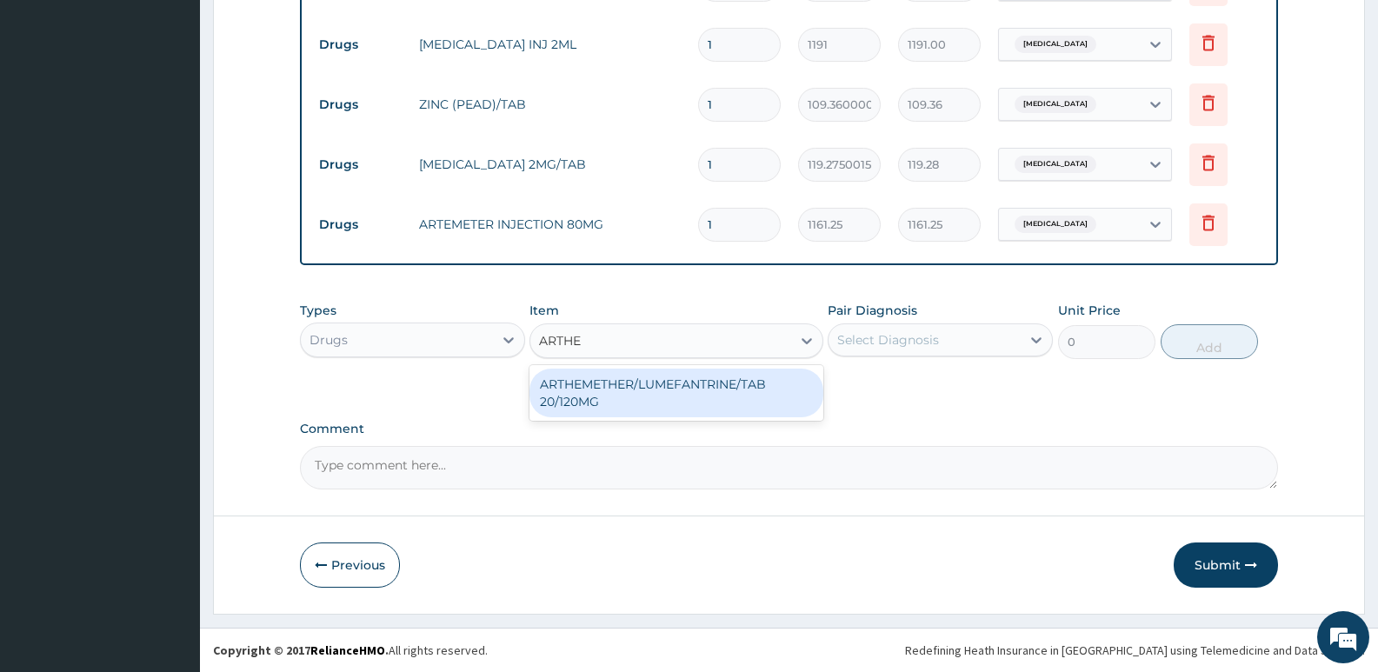
type input "ARTHEM"
click at [701, 399] on div "ARTHEMETHER/LUMEFANTRINE/TAB 20/120MG" at bounding box center [675, 393] width 293 height 49
type input "130"
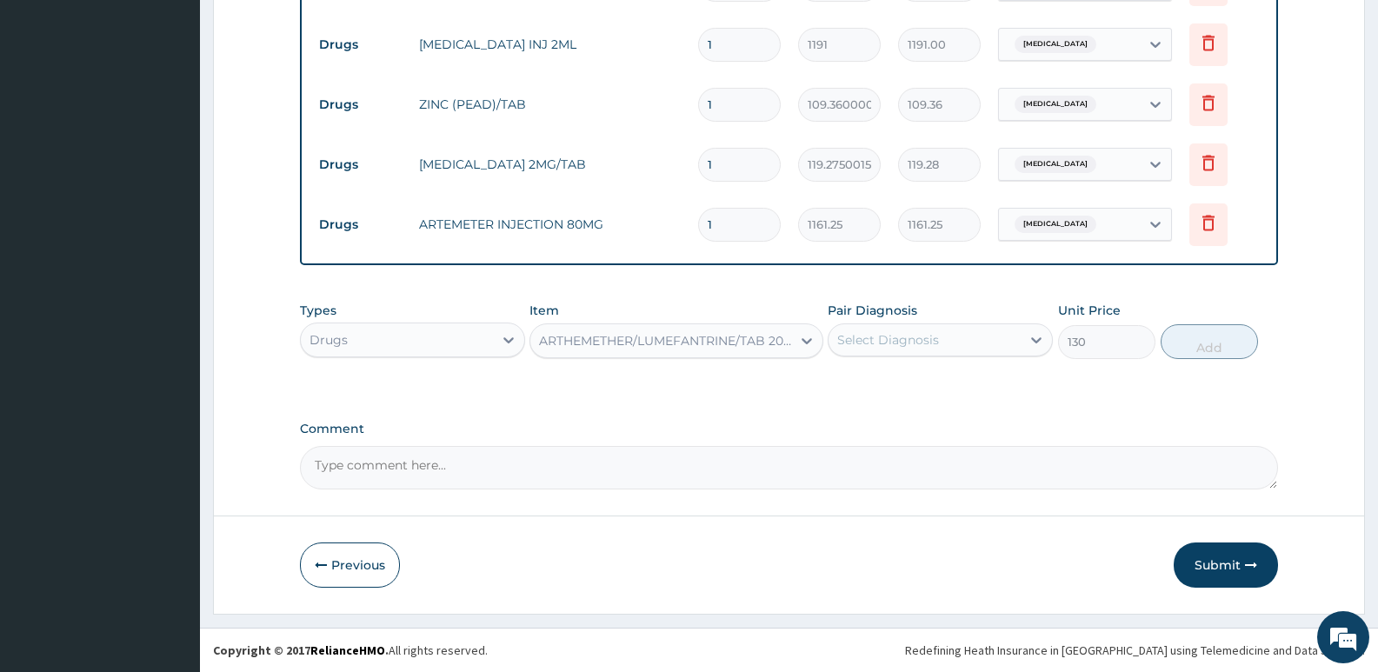
click at [932, 337] on div "Select Diagnosis" at bounding box center [888, 339] width 102 height 17
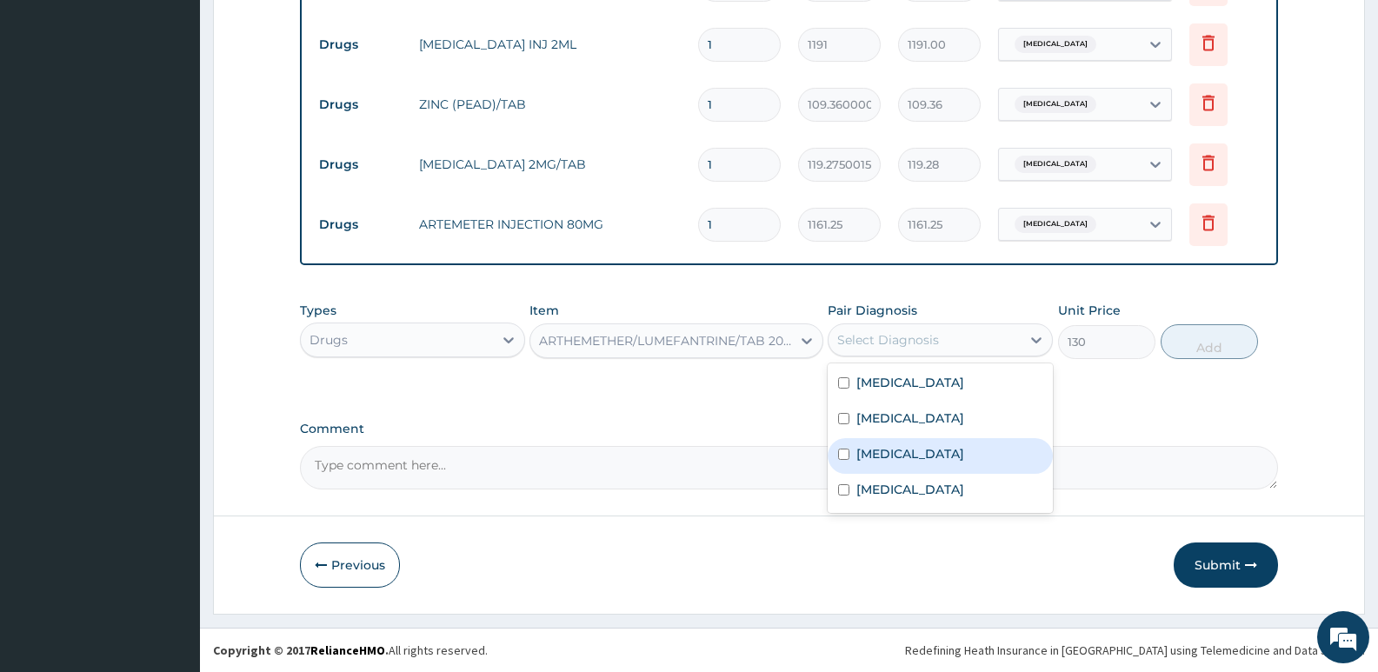
click at [919, 456] on div "Malaria" at bounding box center [939, 456] width 225 height 36
checkbox input "true"
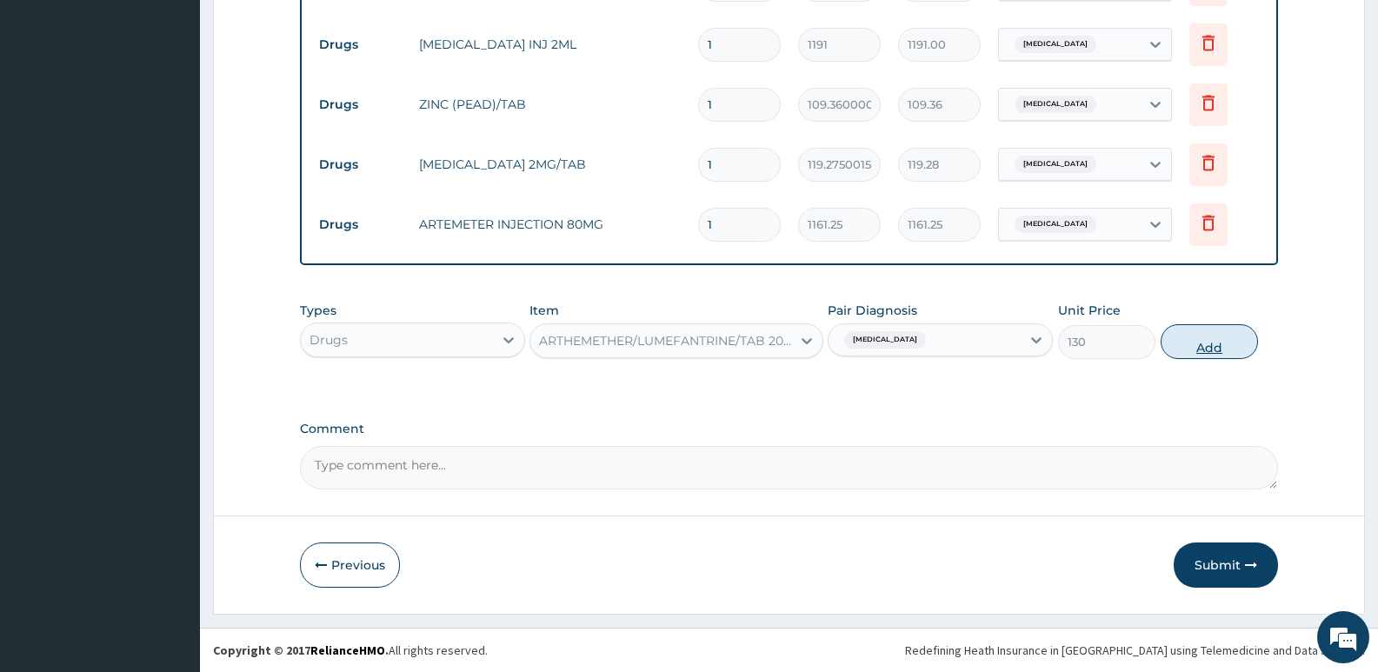
click at [1204, 341] on button "Add" at bounding box center [1208, 341] width 97 height 35
type input "0"
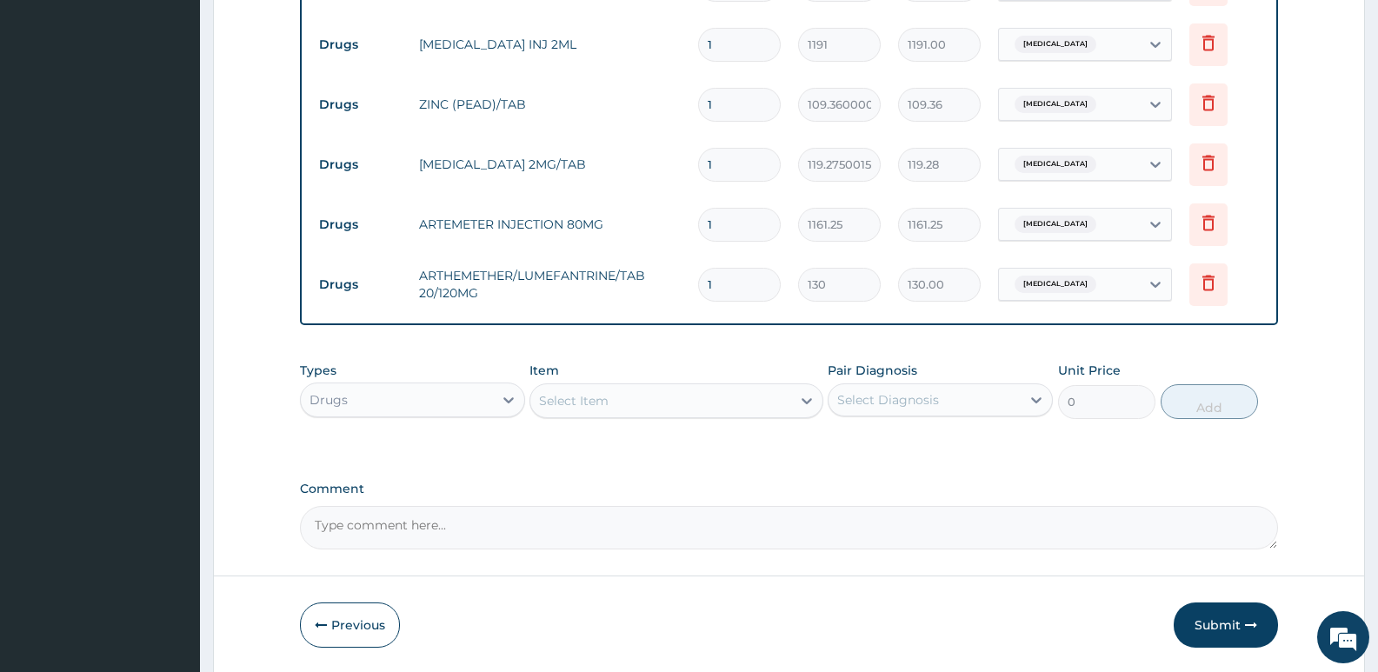
click at [582, 409] on div "Select Item" at bounding box center [660, 401] width 260 height 28
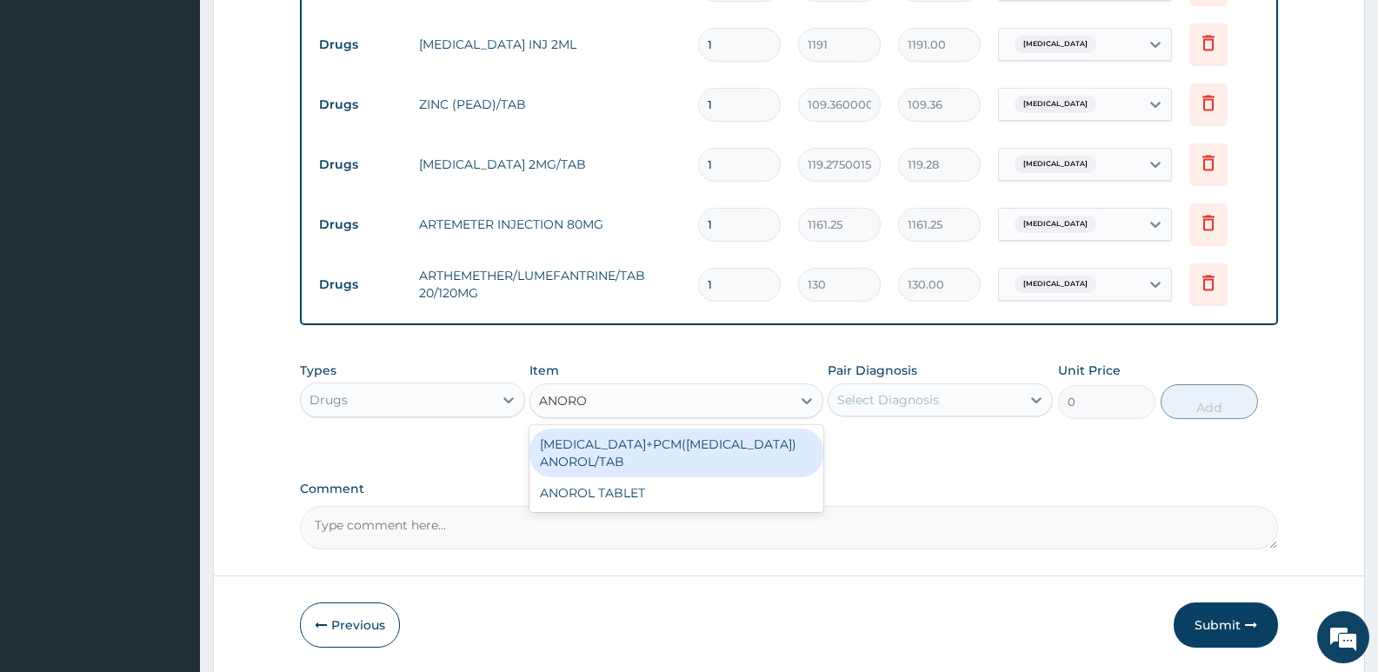
type input "ANOROL"
click at [657, 458] on div "ORPHENADRINE+PCM(MARGESIC) ANOROL/TAB" at bounding box center [675, 452] width 293 height 49
type input "181.0800018310547"
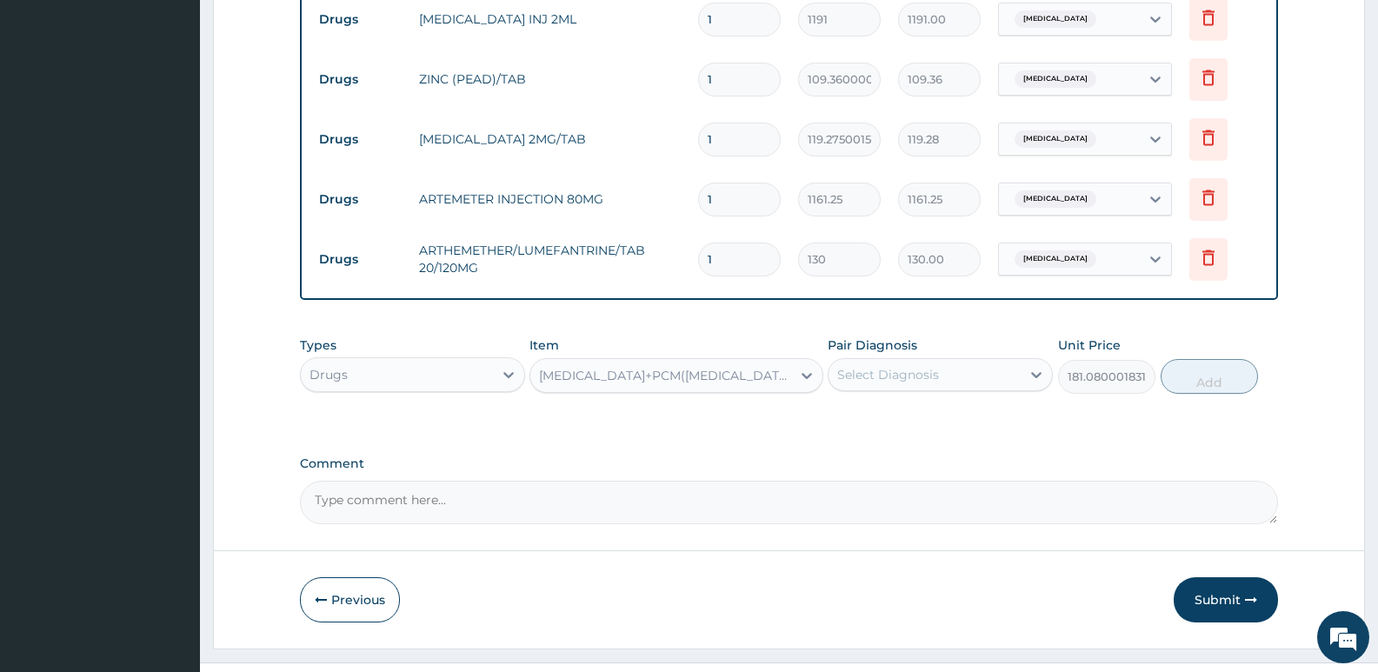
scroll to position [1458, 0]
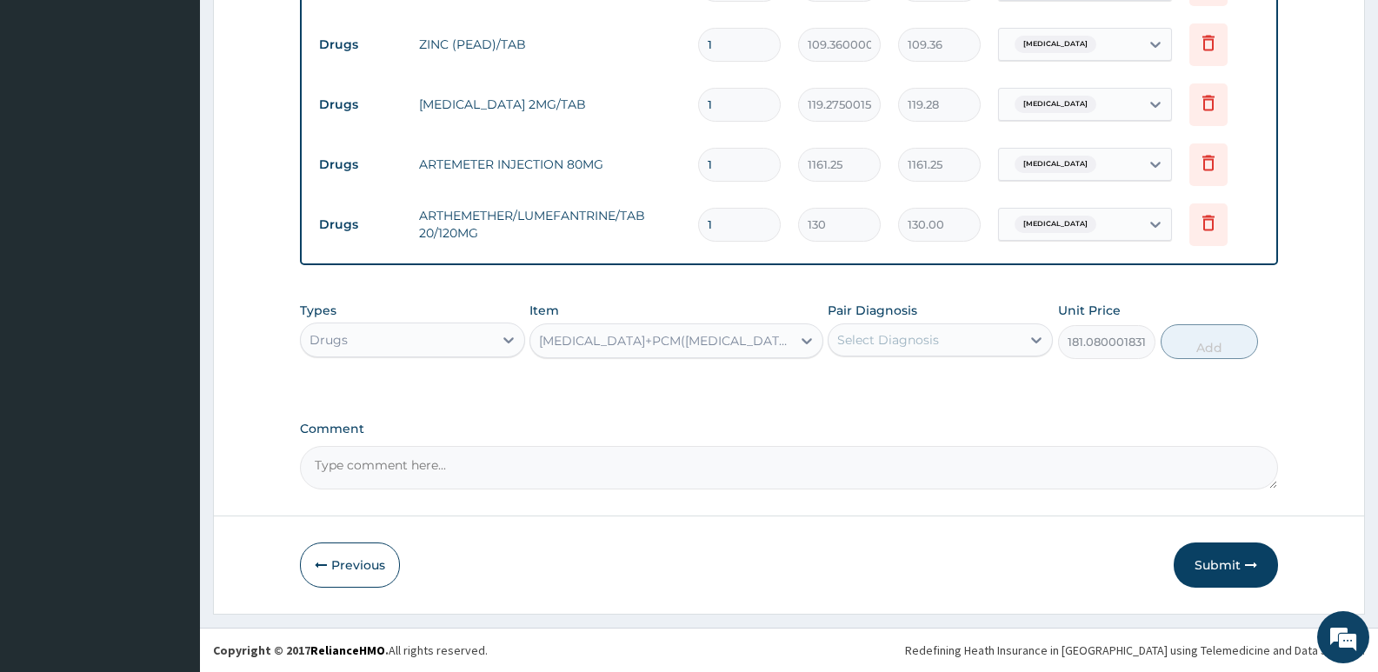
click at [887, 336] on div "Select Diagnosis" at bounding box center [888, 339] width 102 height 17
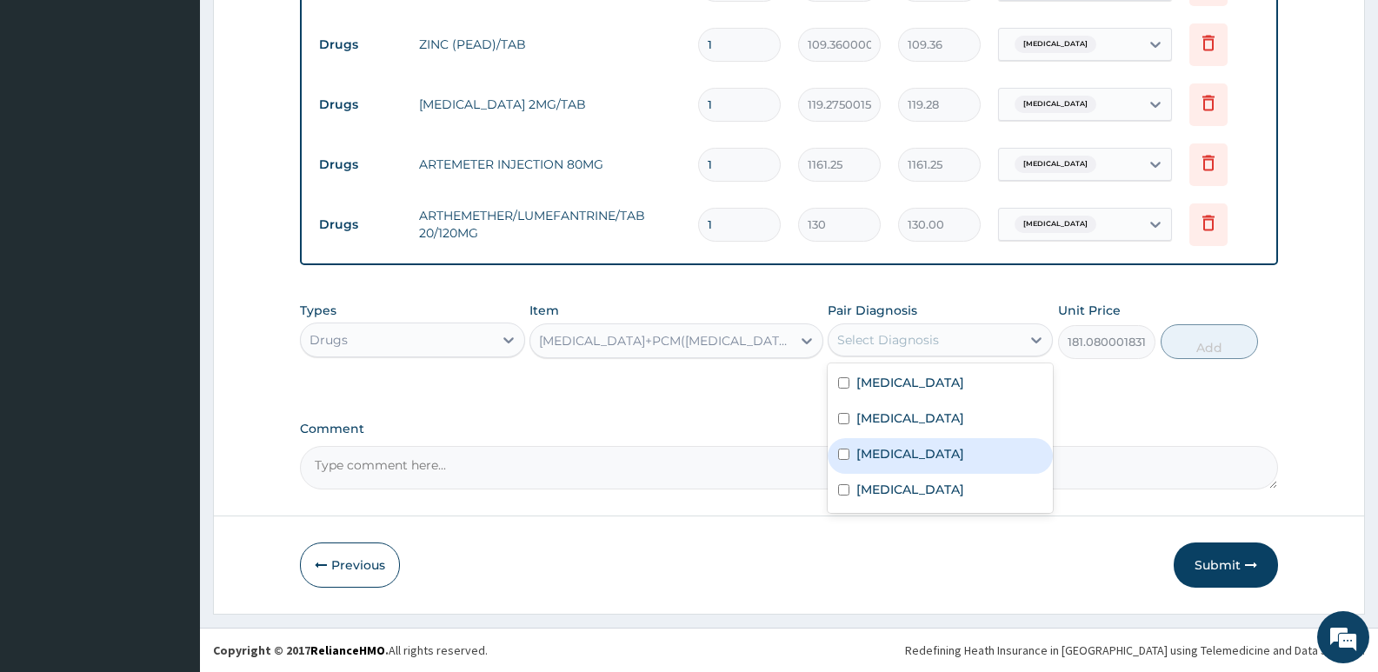
click at [901, 461] on label "Malaria" at bounding box center [910, 453] width 108 height 17
checkbox input "true"
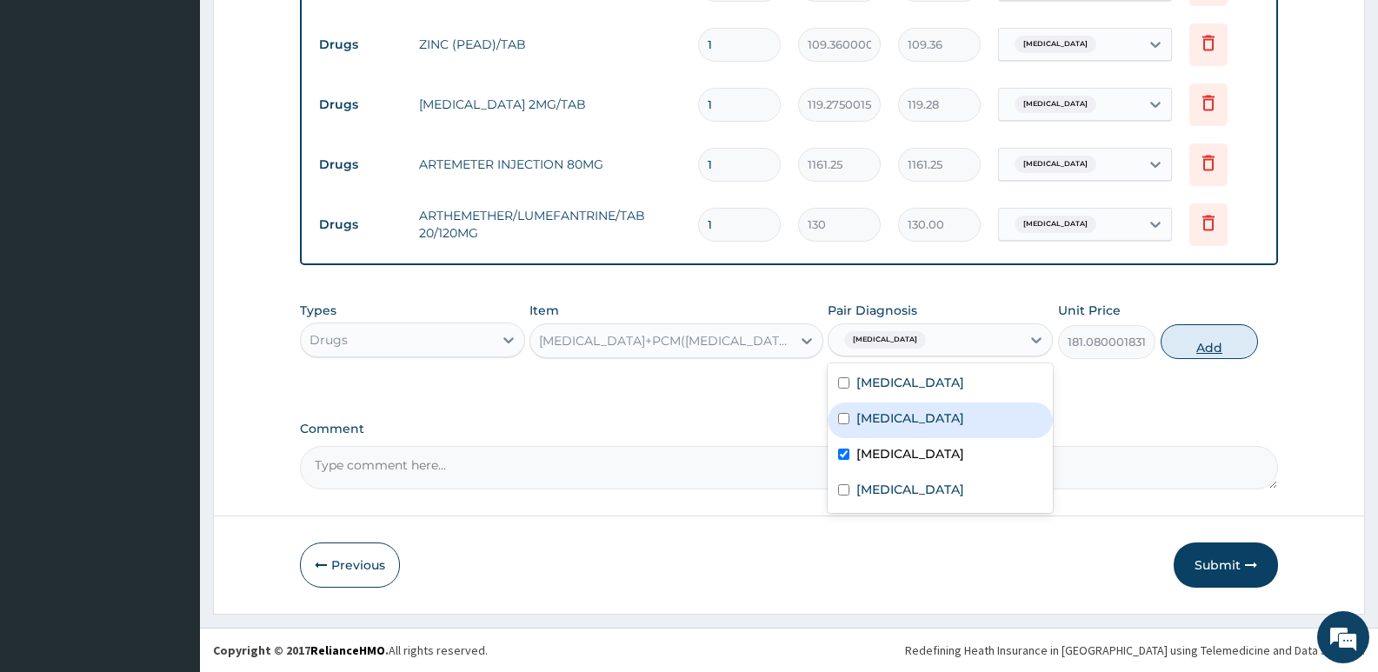
click at [1219, 354] on button "Add" at bounding box center [1208, 341] width 97 height 35
type input "0"
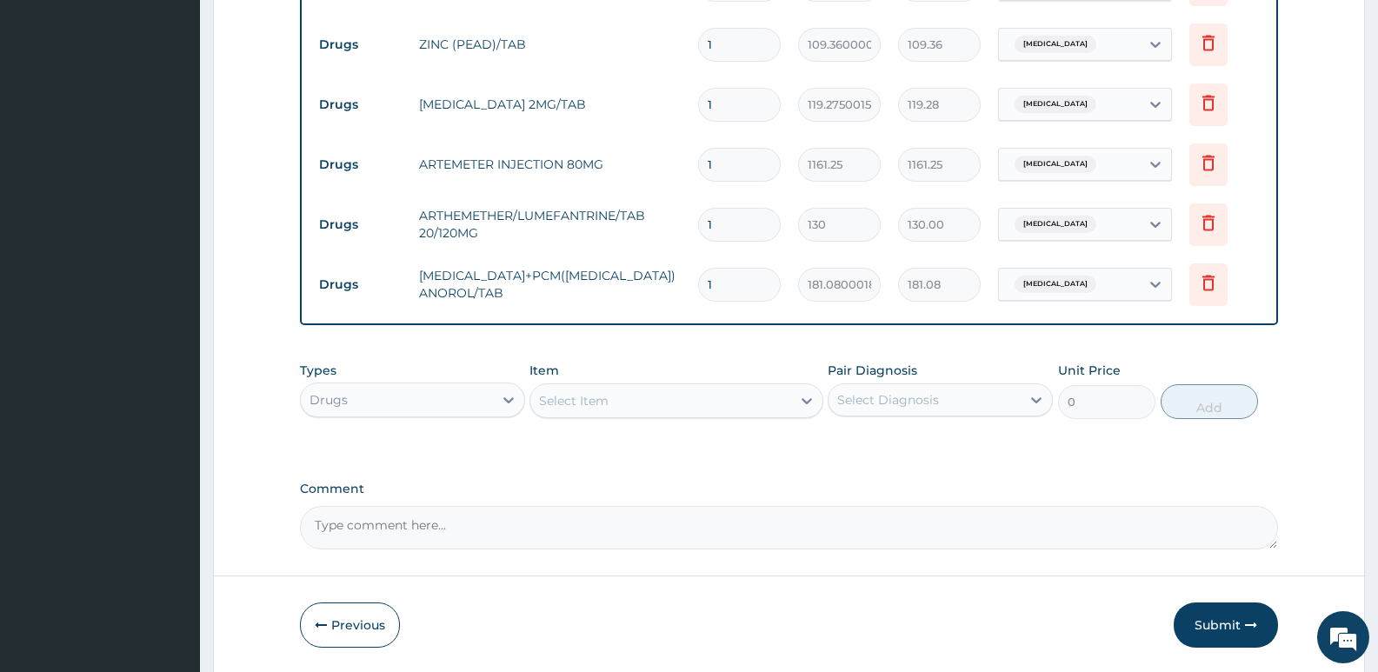
drag, startPoint x: 712, startPoint y: 289, endPoint x: 661, endPoint y: 289, distance: 51.3
click at [661, 289] on tr "Drugs ORPHENADRINE+PCM(MARGESIC) ANOROL/TAB 1 181.0800018310547 181.08 Malaria …" at bounding box center [788, 285] width 957 height 60
type input "2"
type input "362.16"
type input "20"
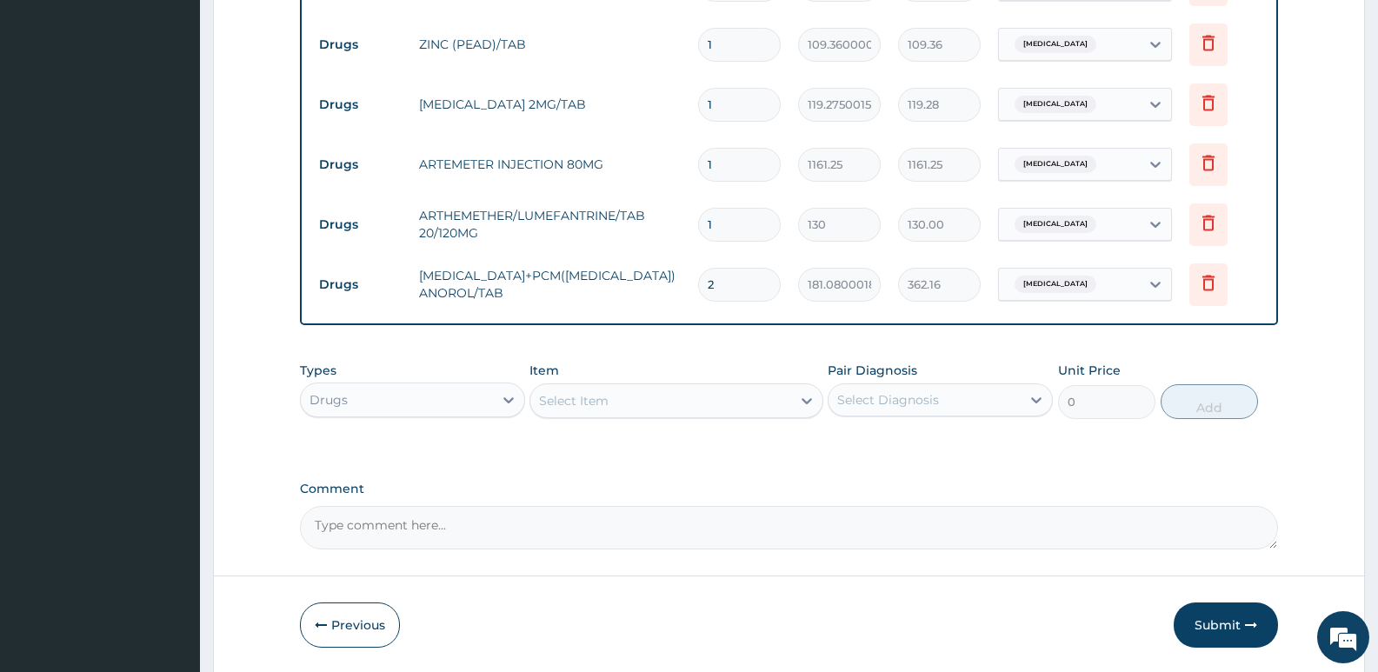
type input "3621.60"
type input "20"
drag, startPoint x: 741, startPoint y: 224, endPoint x: 468, endPoint y: 210, distance: 272.4
click at [505, 221] on tr "Drugs ARTHEMETHER/LUMEFANTRINE/TAB 20/120MG 1 130 130.00 Malaria Delete" at bounding box center [788, 225] width 957 height 60
type input "2"
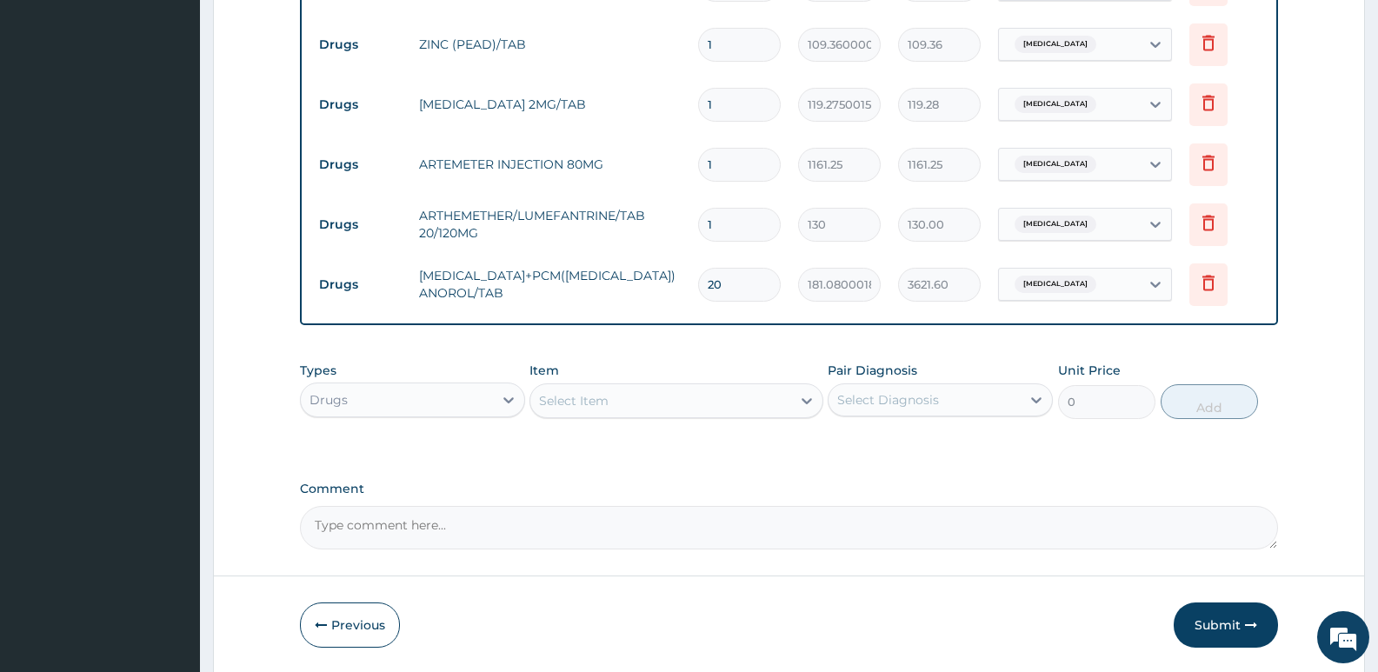
type input "260.00"
type input "24"
type input "3120.00"
type input "24"
drag, startPoint x: 727, startPoint y: 166, endPoint x: 612, endPoint y: 172, distance: 115.8
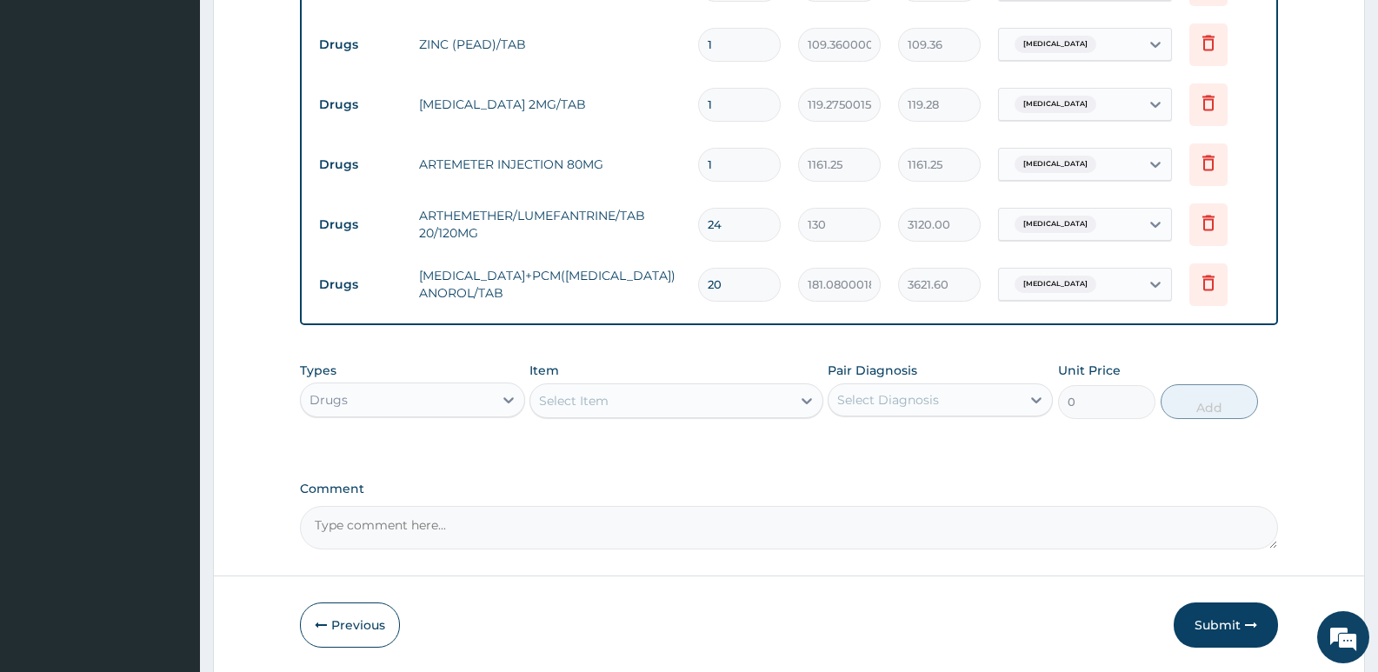
click at [634, 179] on tr "Drugs ARTEMETER INJECTION 80MG 1 1161.25 1161.25 Malaria Delete" at bounding box center [788, 165] width 957 height 60
type input "2"
type input "2322.50"
type input "2"
drag, startPoint x: 739, startPoint y: 43, endPoint x: 561, endPoint y: 51, distance: 177.5
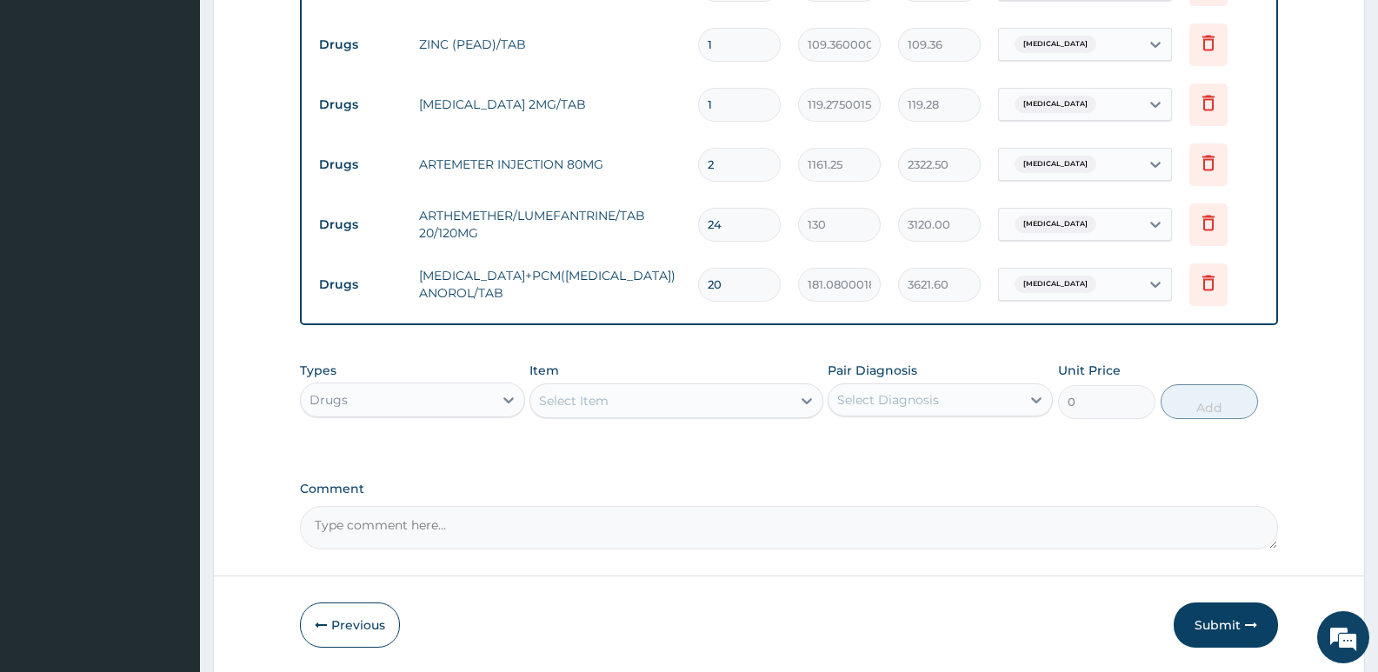
click at [568, 51] on tr "Drugs ZINC (PEAD)/TAB 1 109.3600006103516 109.36 Gastroenteritis Delete" at bounding box center [788, 45] width 957 height 60
type input "4"
type input "437.44"
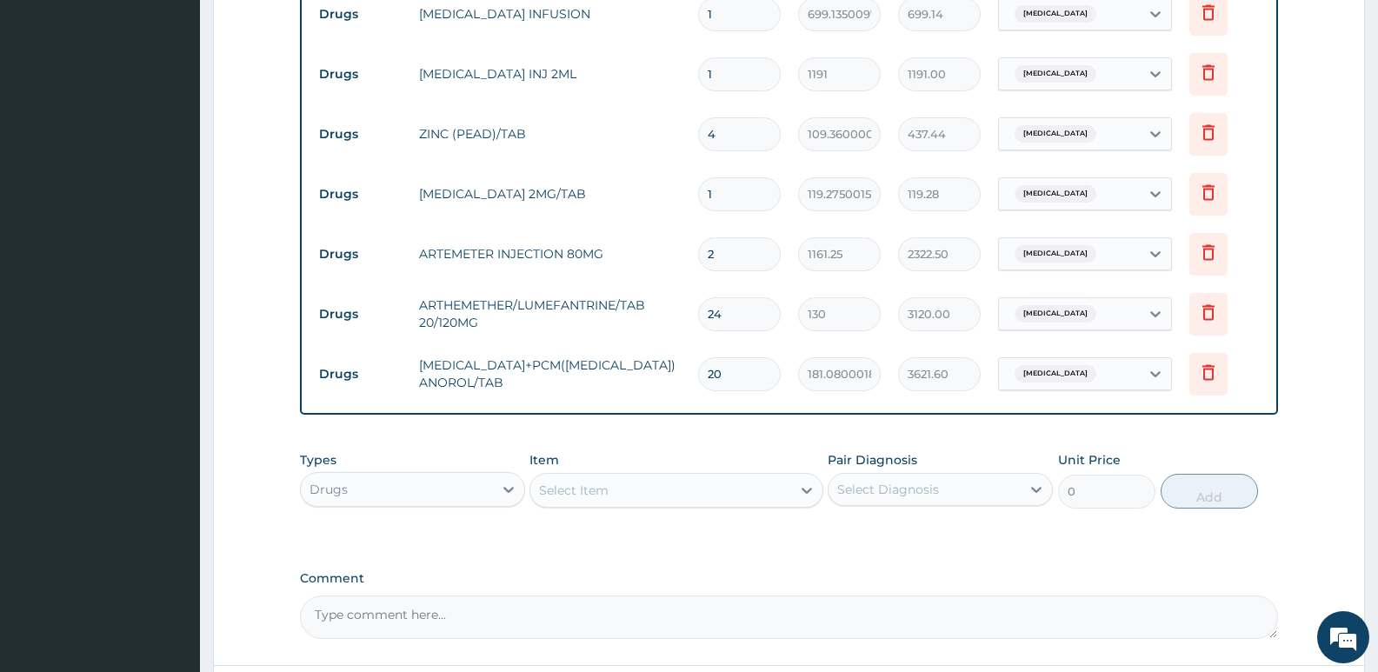
scroll to position [1198, 0]
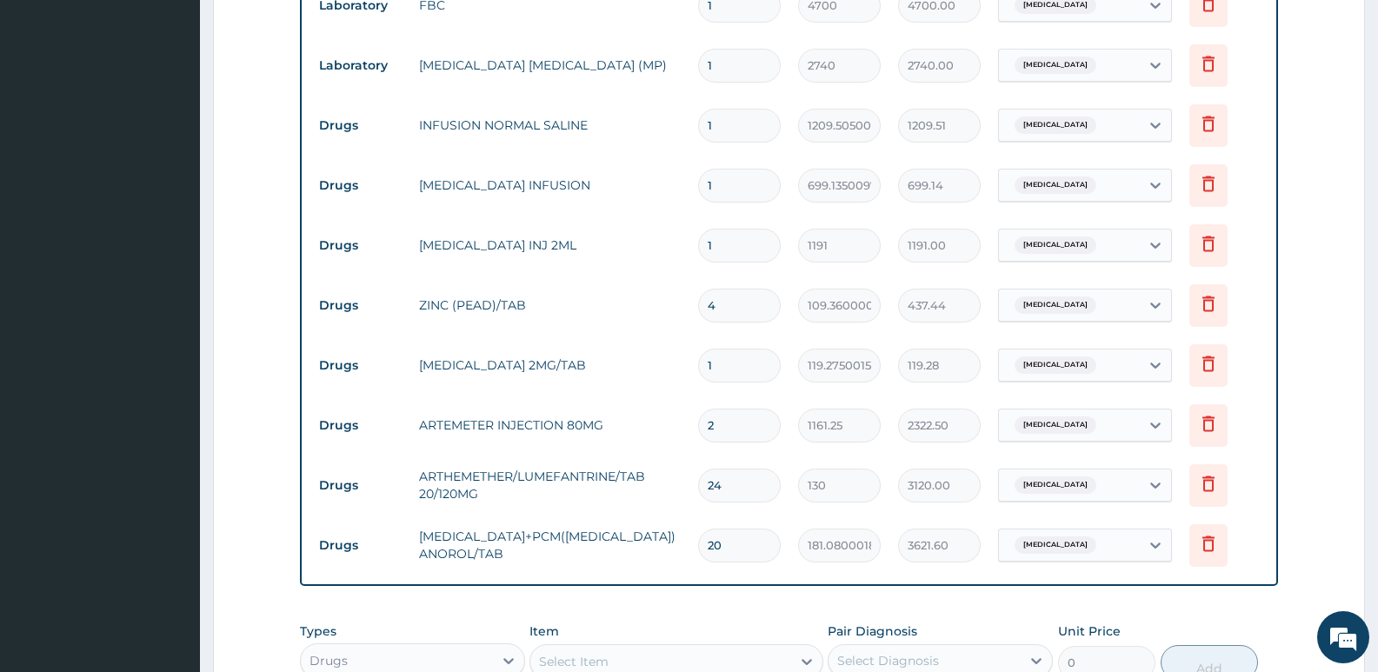
type input "4"
click at [731, 244] on input "1" at bounding box center [739, 246] width 83 height 34
type input "10"
type input "11910.00"
type input "10"
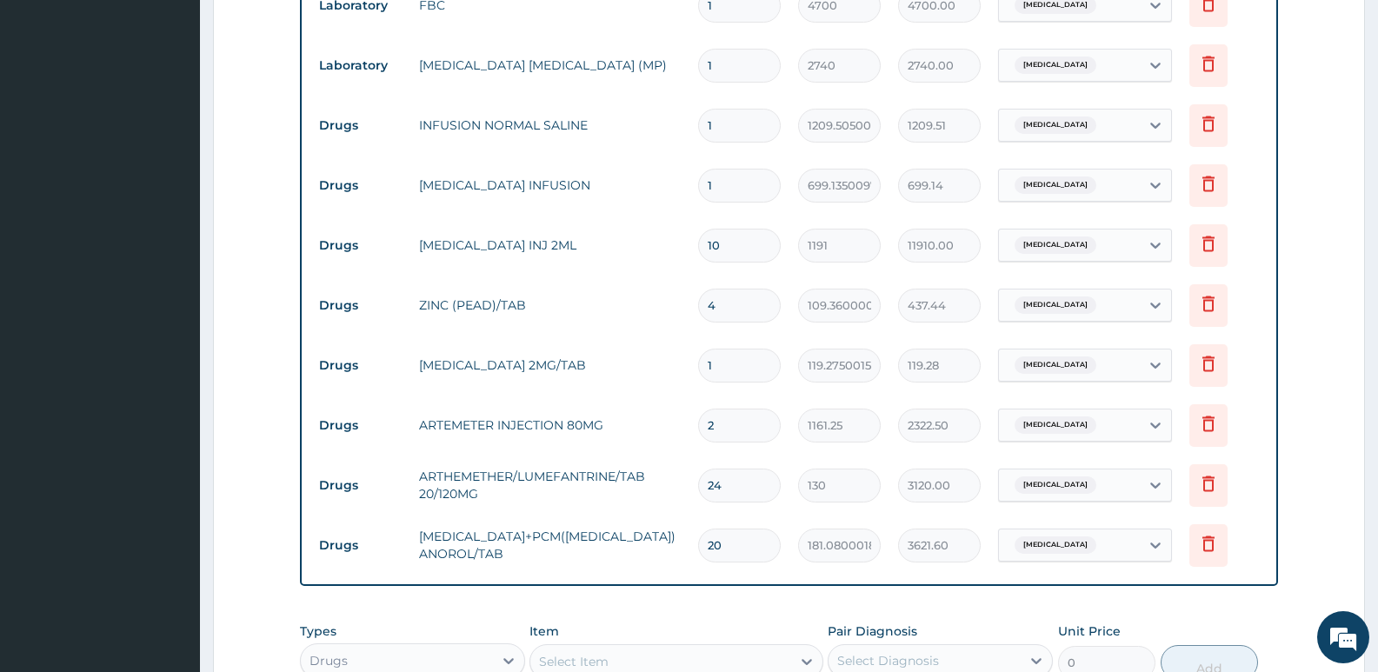
drag, startPoint x: 734, startPoint y: 183, endPoint x: 630, endPoint y: 189, distance: 104.4
click at [630, 189] on tr "Drugs METRONIDAZOLE INFUSION 1 699.135009765625 699.14 Gastroenteritis Delete" at bounding box center [788, 186] width 957 height 60
type input "5"
type input "3495.68"
type input "5"
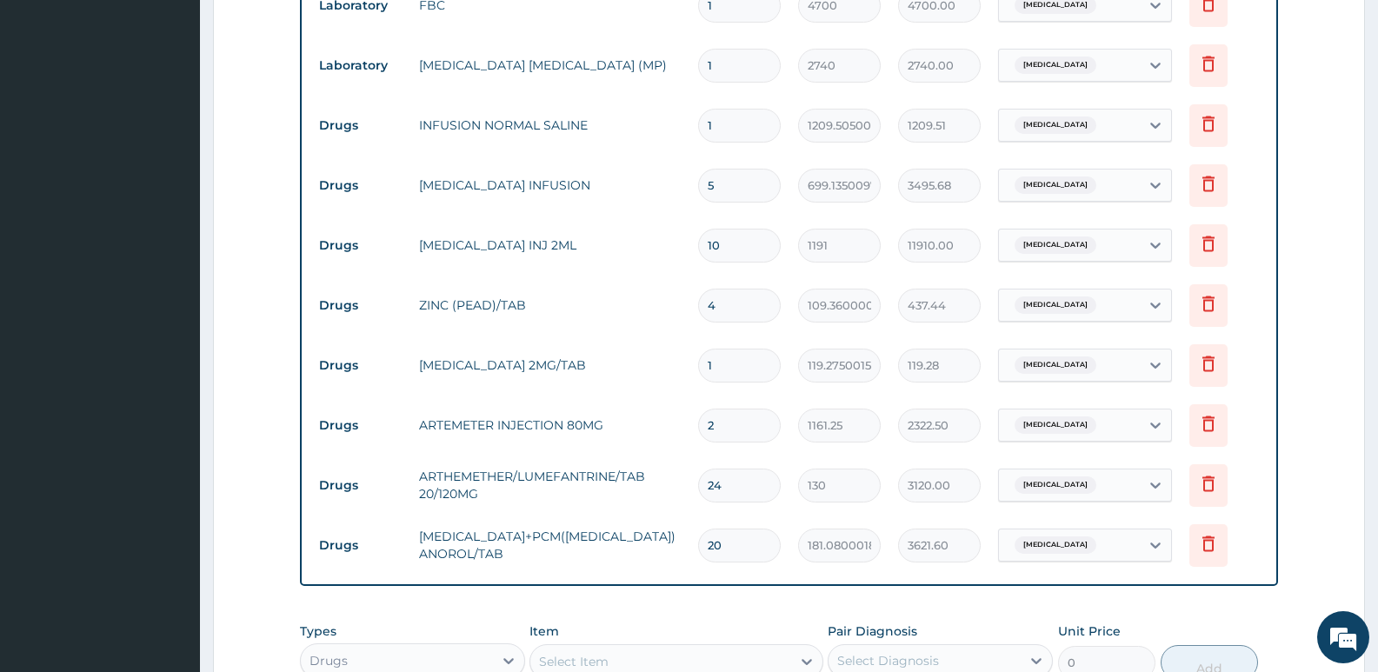
drag, startPoint x: 734, startPoint y: 125, endPoint x: 540, endPoint y: 118, distance: 194.8
click at [549, 123] on tr "Drugs INFUSION NORMAL SALINE 1 1209.505004882812 1209.51 Gastroenteritis Delete" at bounding box center [788, 126] width 957 height 60
type input "2"
type input "2419.01"
type input "2"
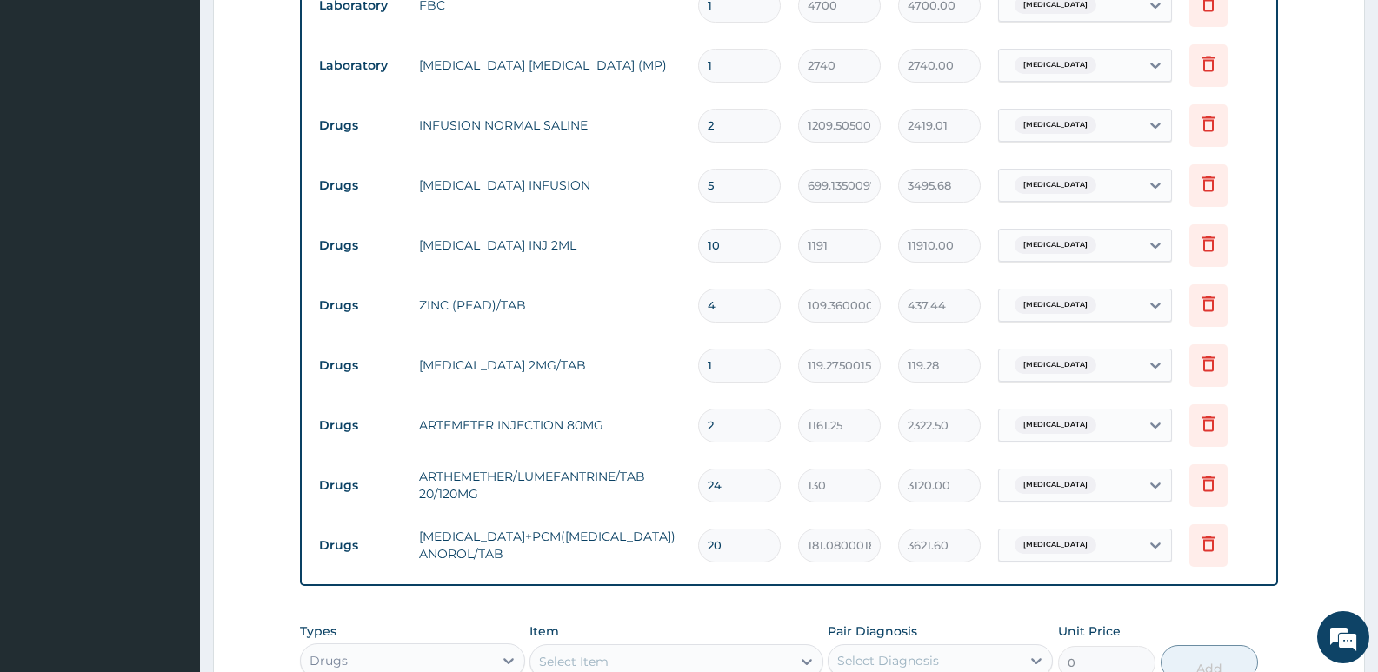
click at [532, 204] on tr "Drugs METRONIDAZOLE INFUSION 5 699.135009765625 3495.68 Gastroenteritis Delete" at bounding box center [788, 186] width 957 height 60
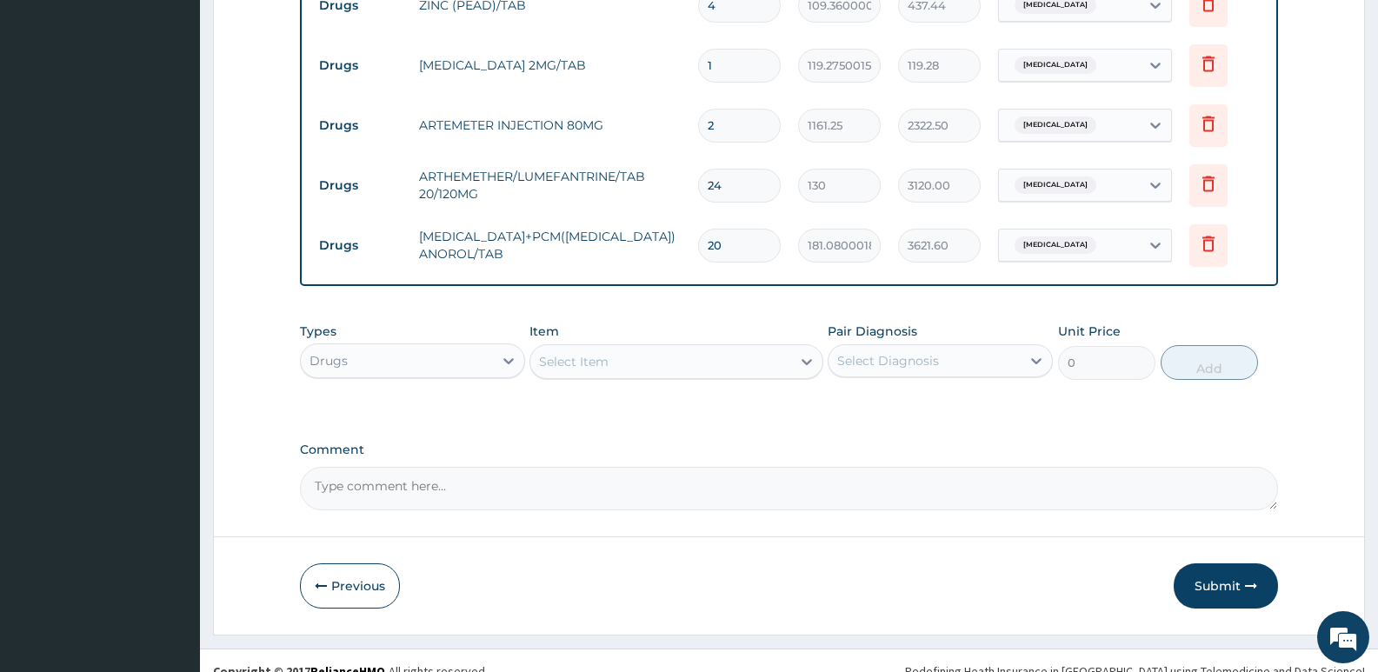
scroll to position [1518, 0]
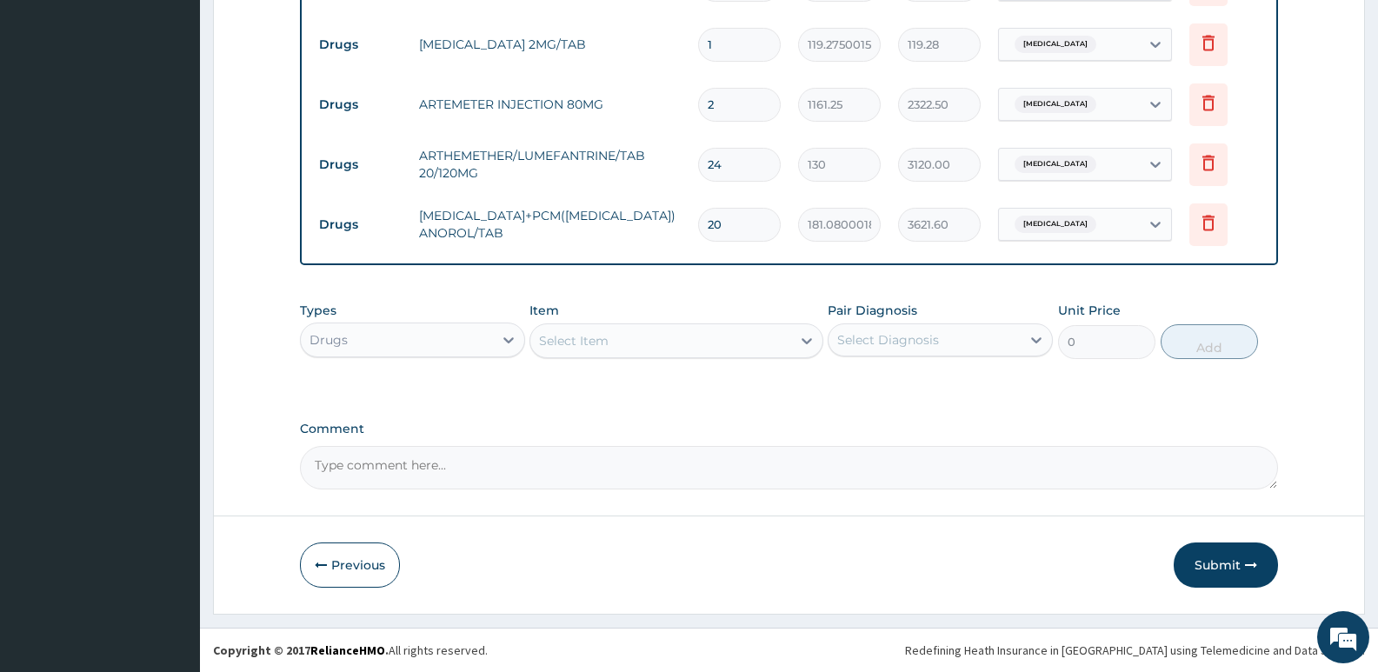
click at [405, 478] on textarea "Comment" at bounding box center [789, 467] width 978 height 43
paste textarea "ADMISSION DATE: 6/8/2025 dISCHARGED DATE: 13/8/2025"
click at [429, 465] on textarea "ADMISSION DATE: 6/8/2025 dISCHARGED DATE: 13/8/2025" at bounding box center [789, 467] width 978 height 43
click at [788, 462] on textarea "ADMISSION DATE: 12/8/2025 dISCHARGED DATE: 13/8/2025" at bounding box center [789, 467] width 978 height 43
type textarea "ADMISSION DATE: 12/8/2025 dISCHARGED DATE: 13/8/2025"
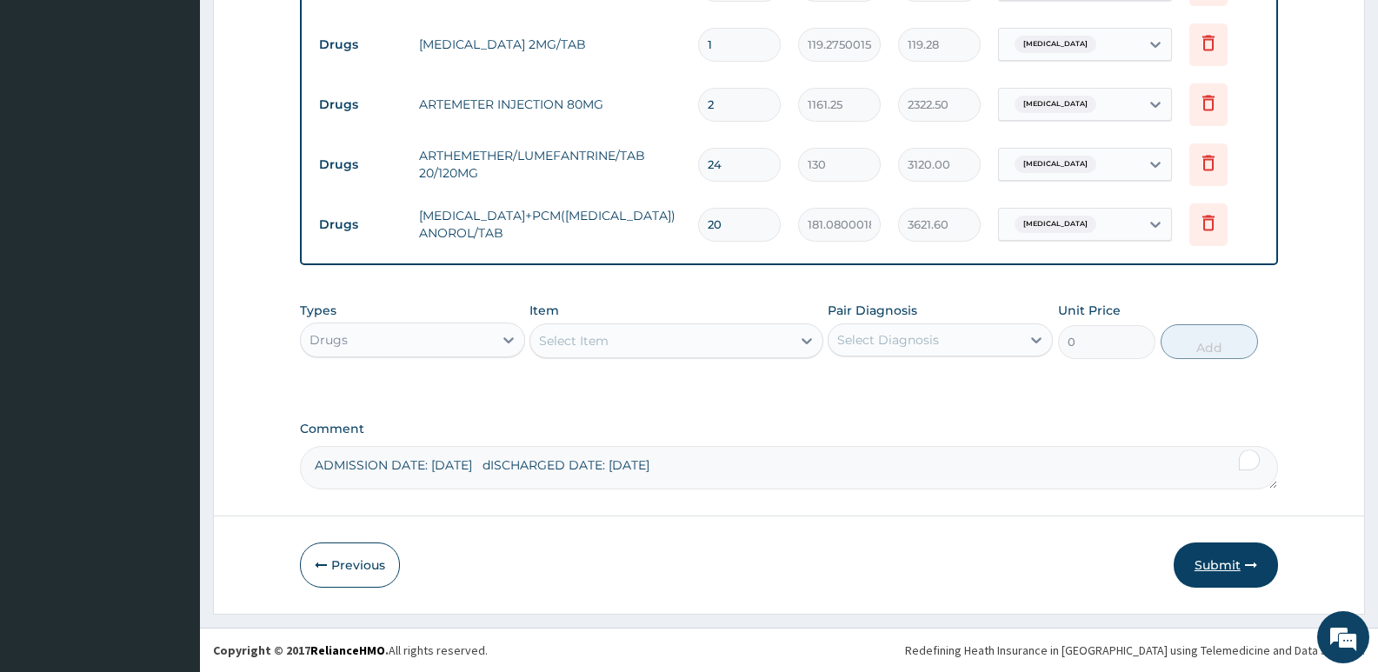
click at [1222, 556] on button "Submit" at bounding box center [1225, 564] width 104 height 45
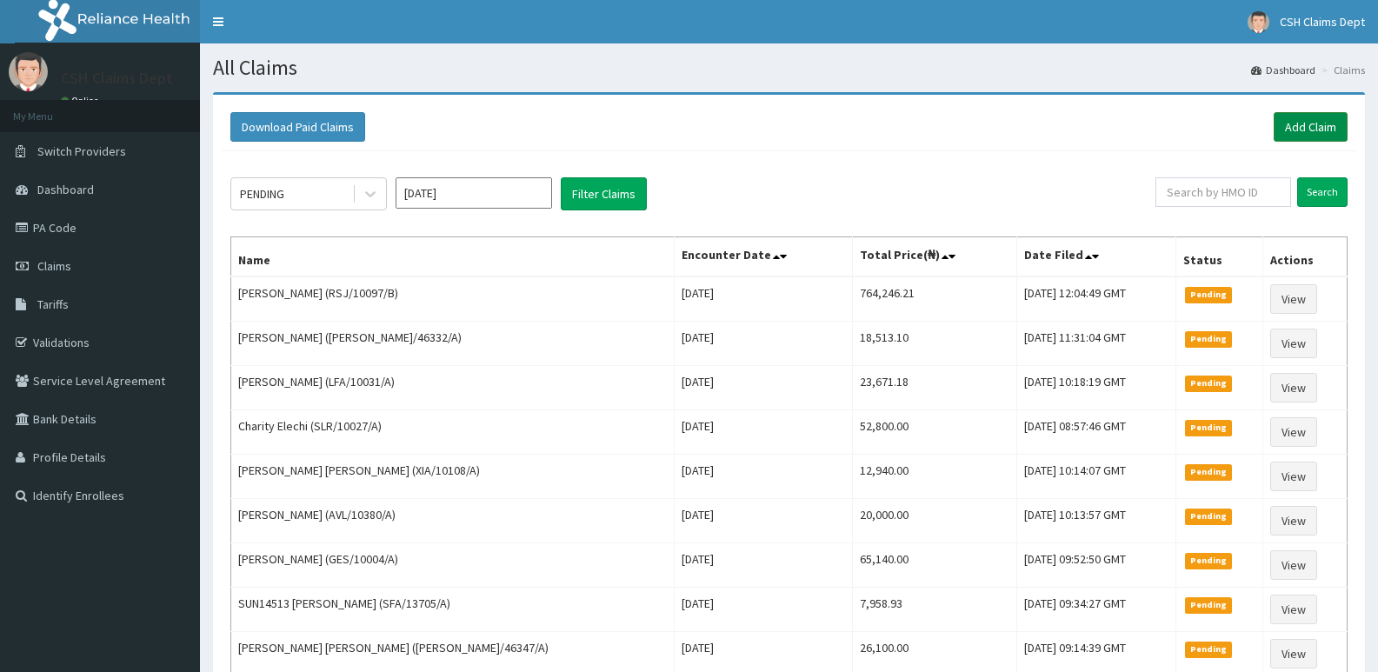
click at [1312, 129] on link "Add Claim" at bounding box center [1310, 127] width 74 height 30
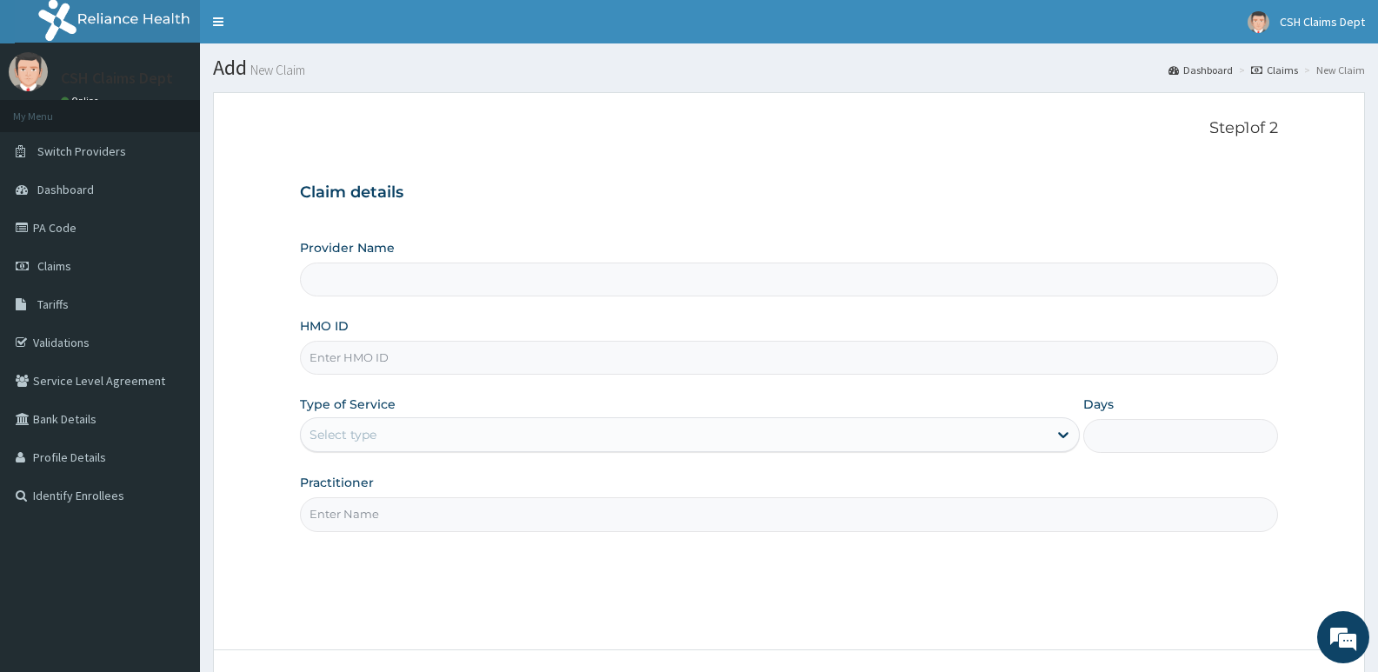
click at [366, 356] on input "HMO ID" at bounding box center [789, 358] width 978 height 34
type input "Crystal Specialist Hospital"
type input "PFN/10041/C"
type input "3"
click at [355, 512] on input "Practitioner" at bounding box center [789, 514] width 978 height 34
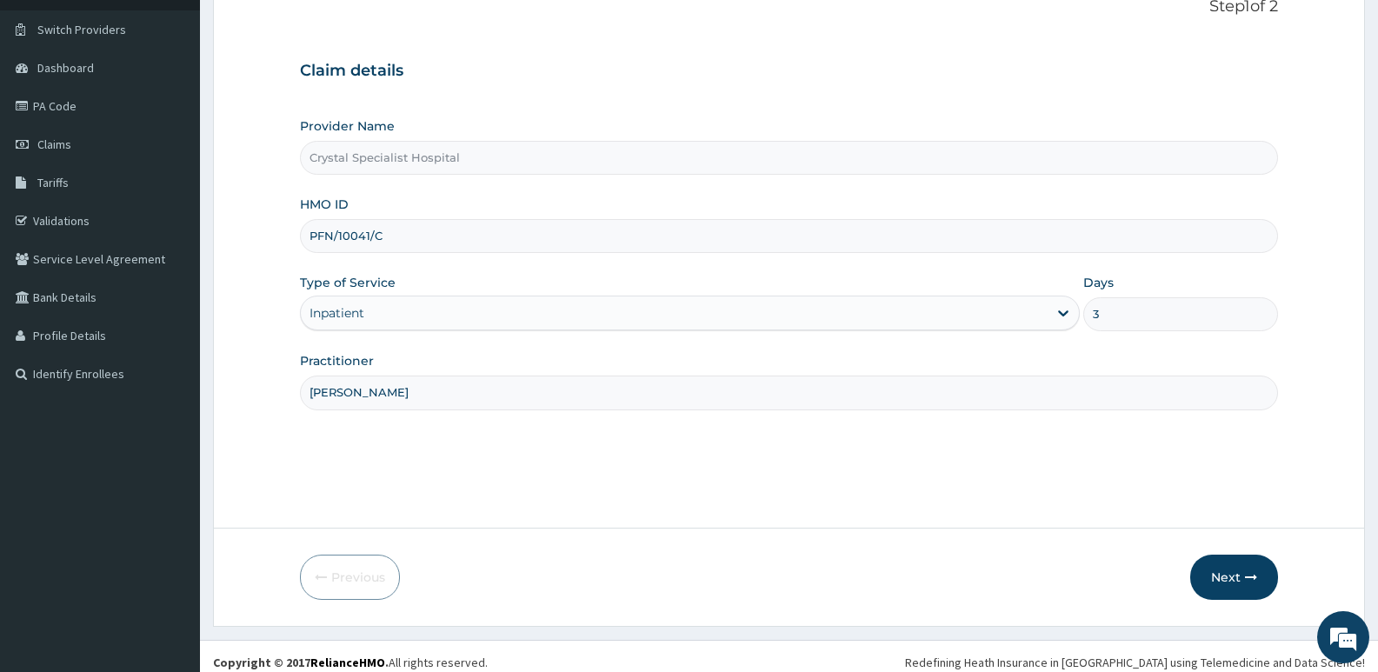
scroll to position [134, 0]
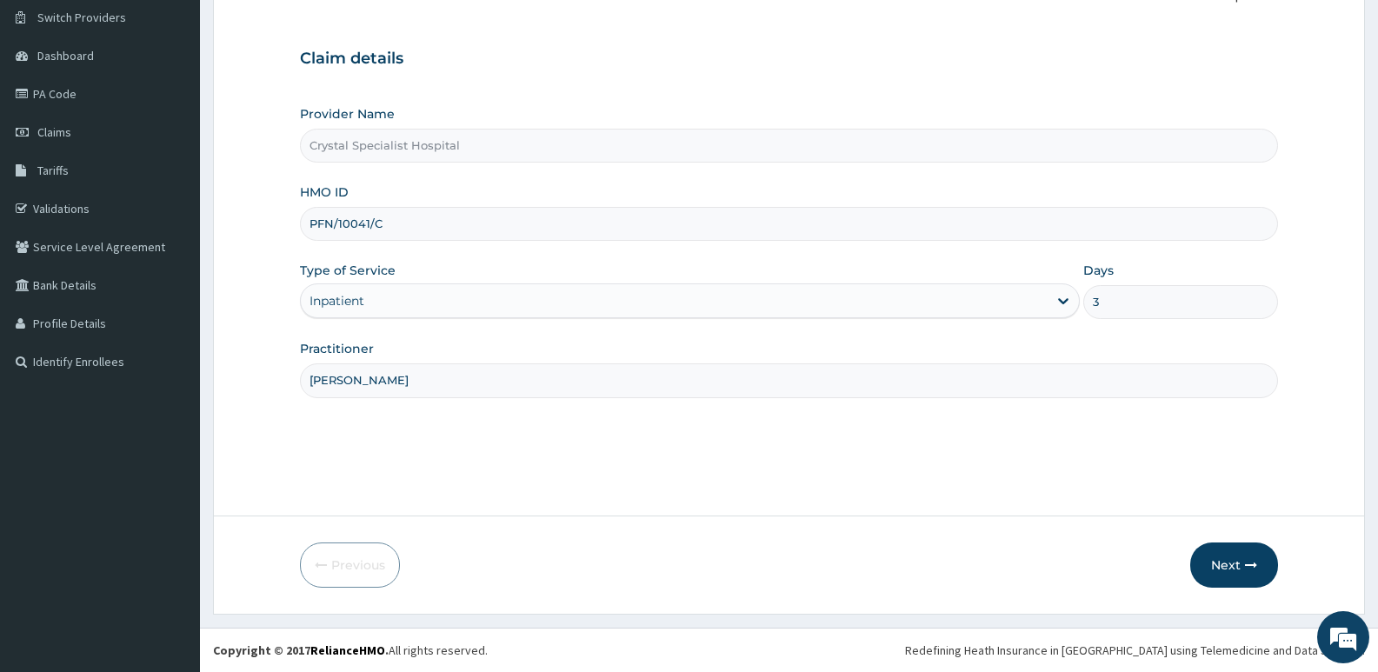
type input "[PERSON_NAME]"
click at [801, 466] on div "Step 1 of 2 Claim details Provider Name Crystal Specialist Hospital HMO ID PFN/…" at bounding box center [789, 237] width 978 height 504
click at [1257, 568] on button "Next" at bounding box center [1234, 564] width 88 height 45
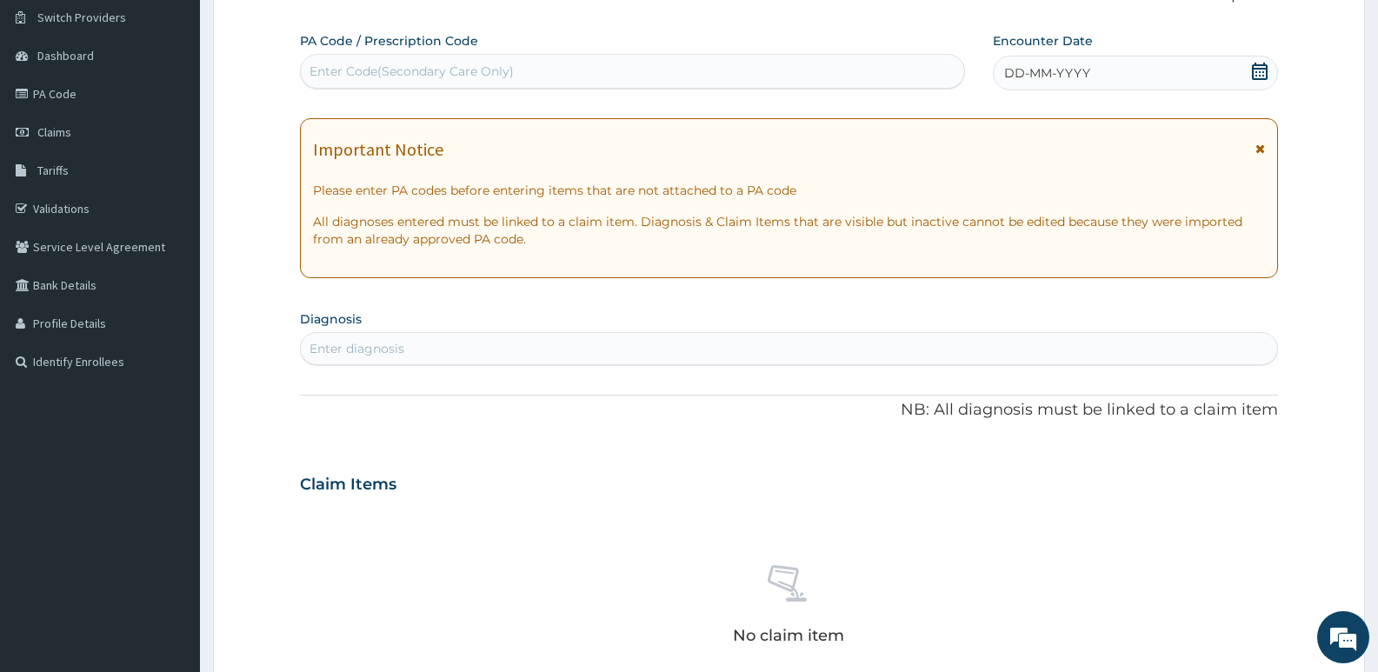
click at [526, 66] on div "Enter Code(Secondary Care Only)" at bounding box center [632, 71] width 663 height 28
type input "PA/159525"
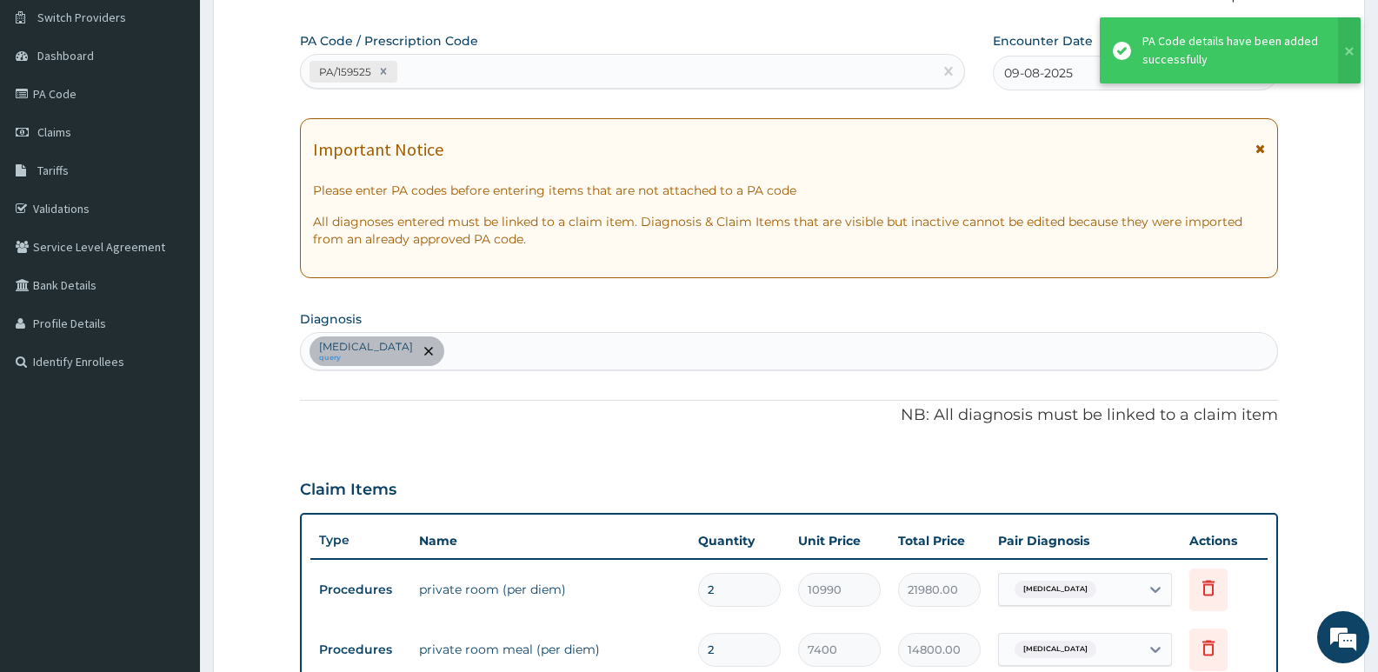
click at [450, 71] on div "PA/159525" at bounding box center [617, 71] width 632 height 29
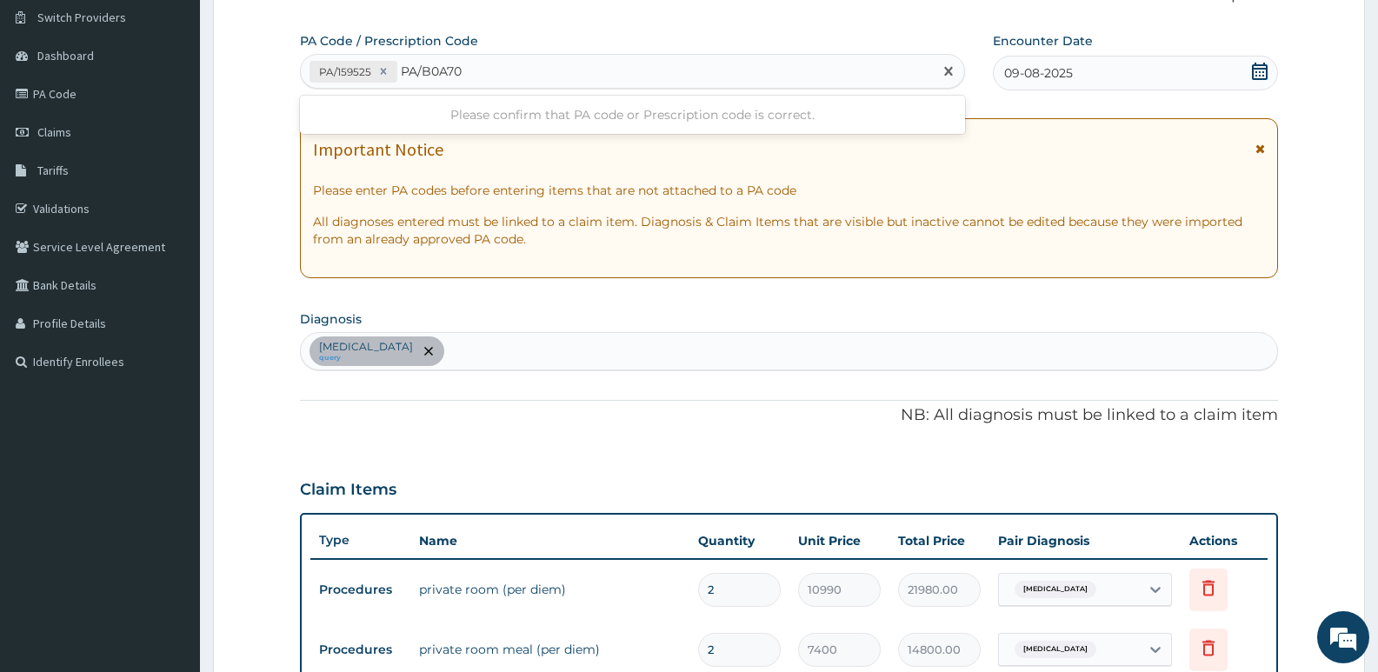
type input "PA/B0A708"
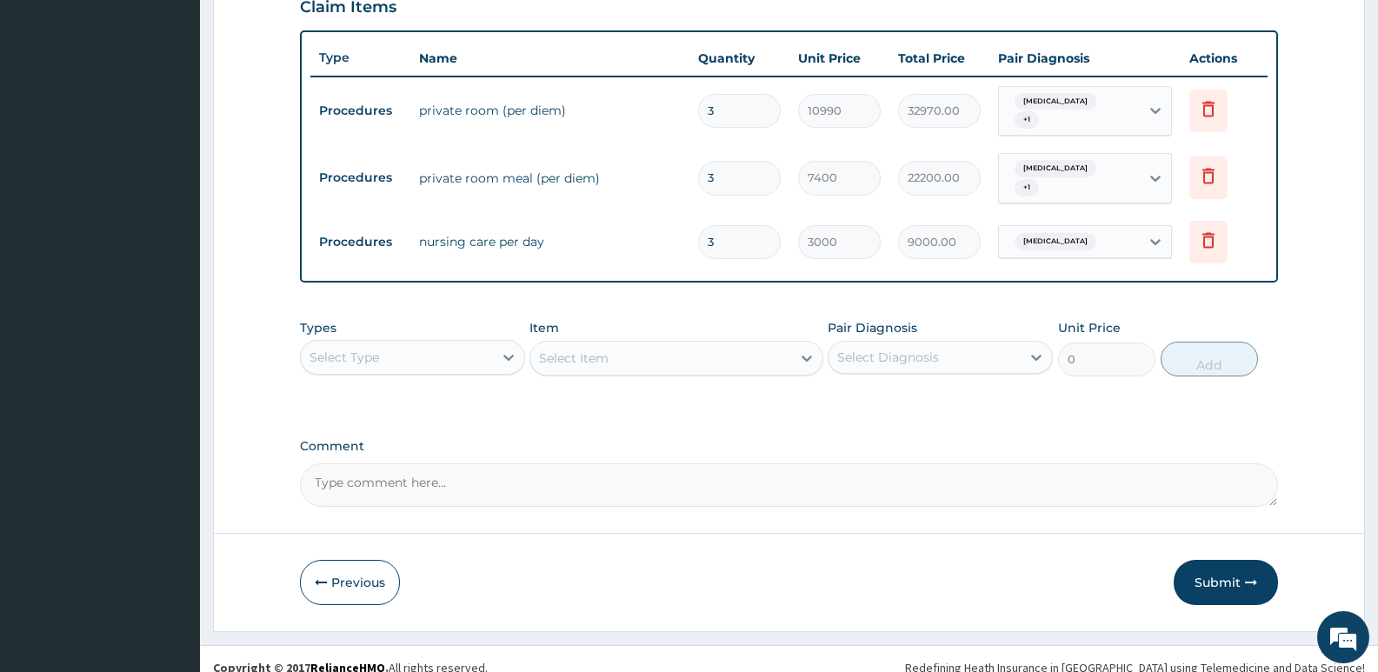
scroll to position [619, 0]
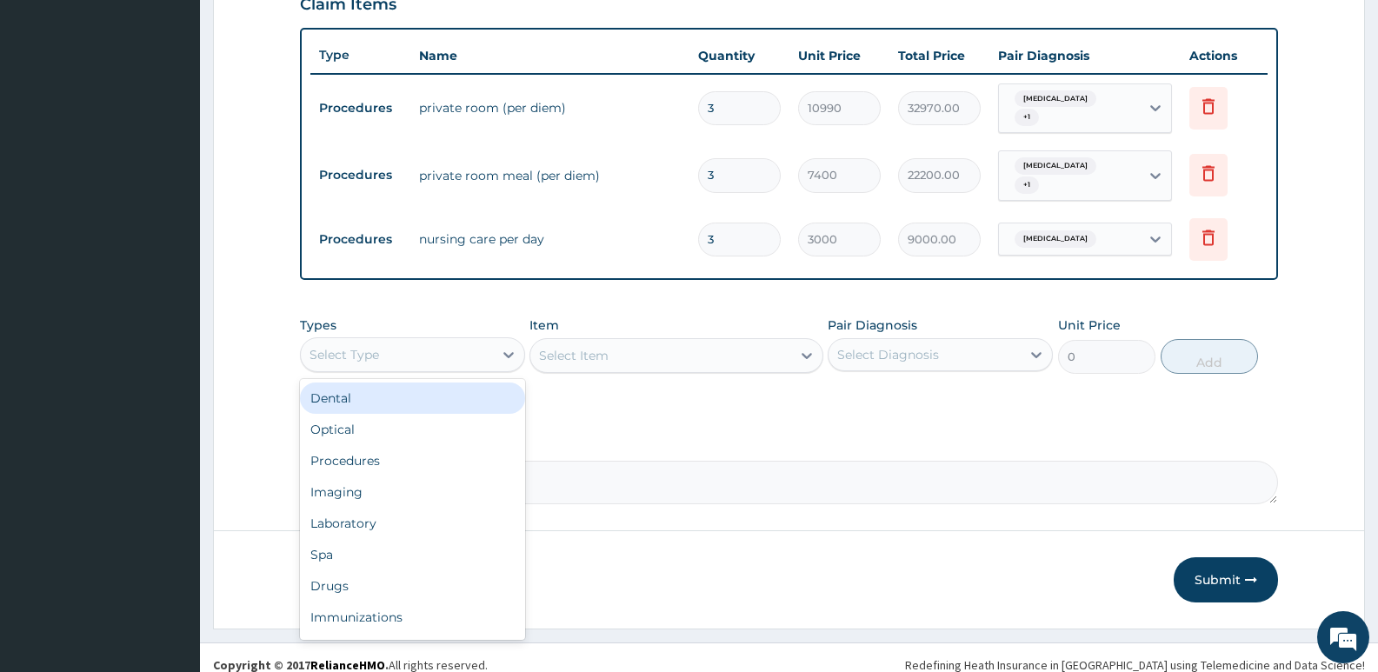
click at [413, 347] on div "Select Type" at bounding box center [397, 355] width 192 height 28
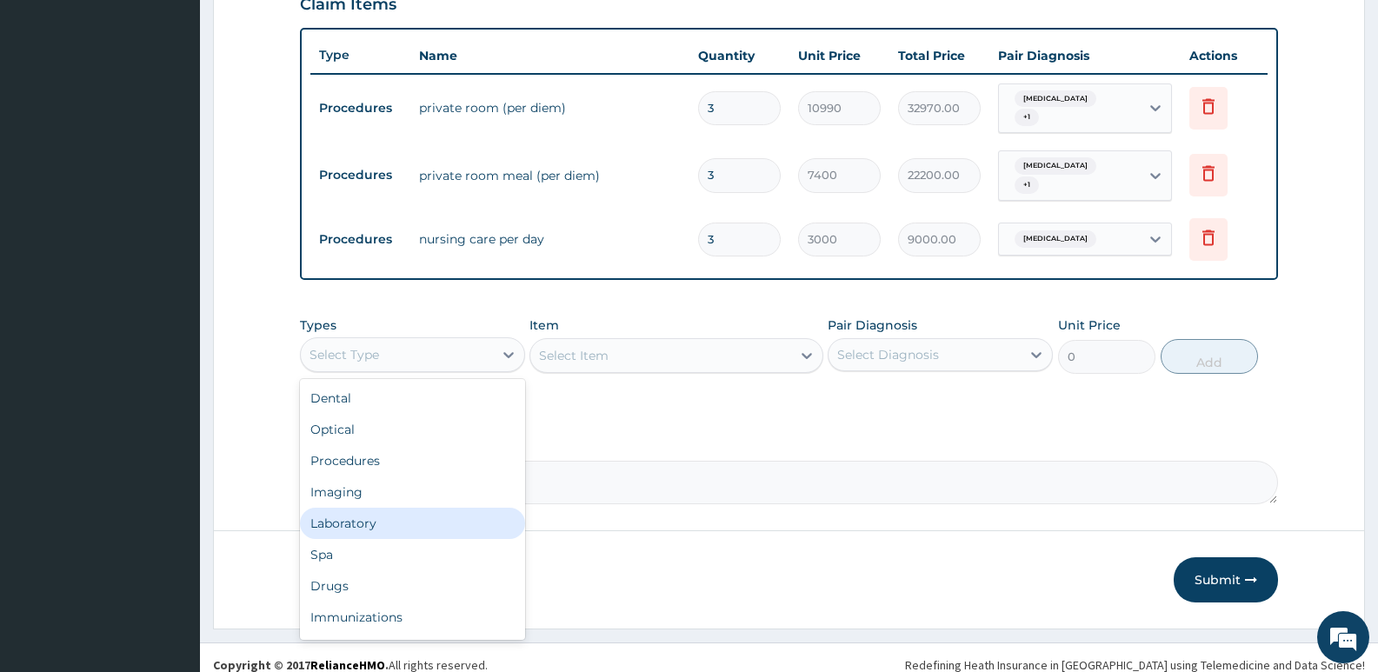
click at [355, 508] on div "Laboratory" at bounding box center [412, 523] width 225 height 31
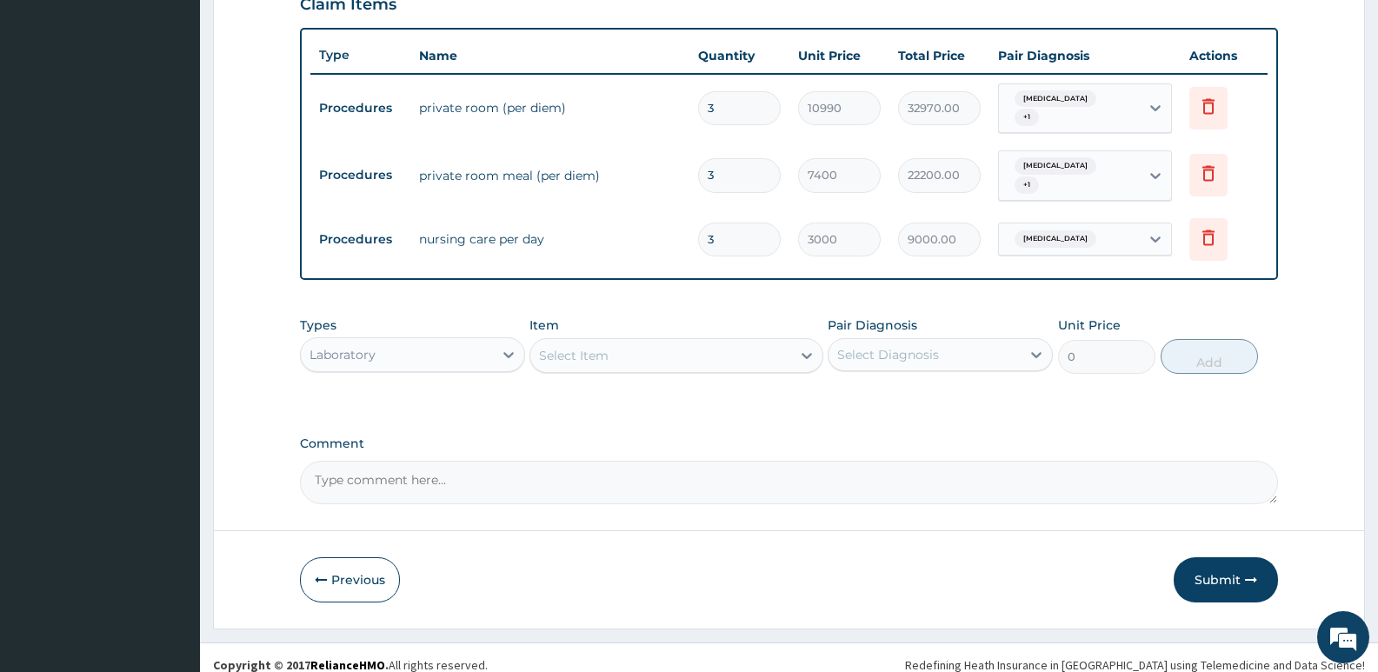
click at [599, 348] on div "Select Item" at bounding box center [574, 355] width 70 height 17
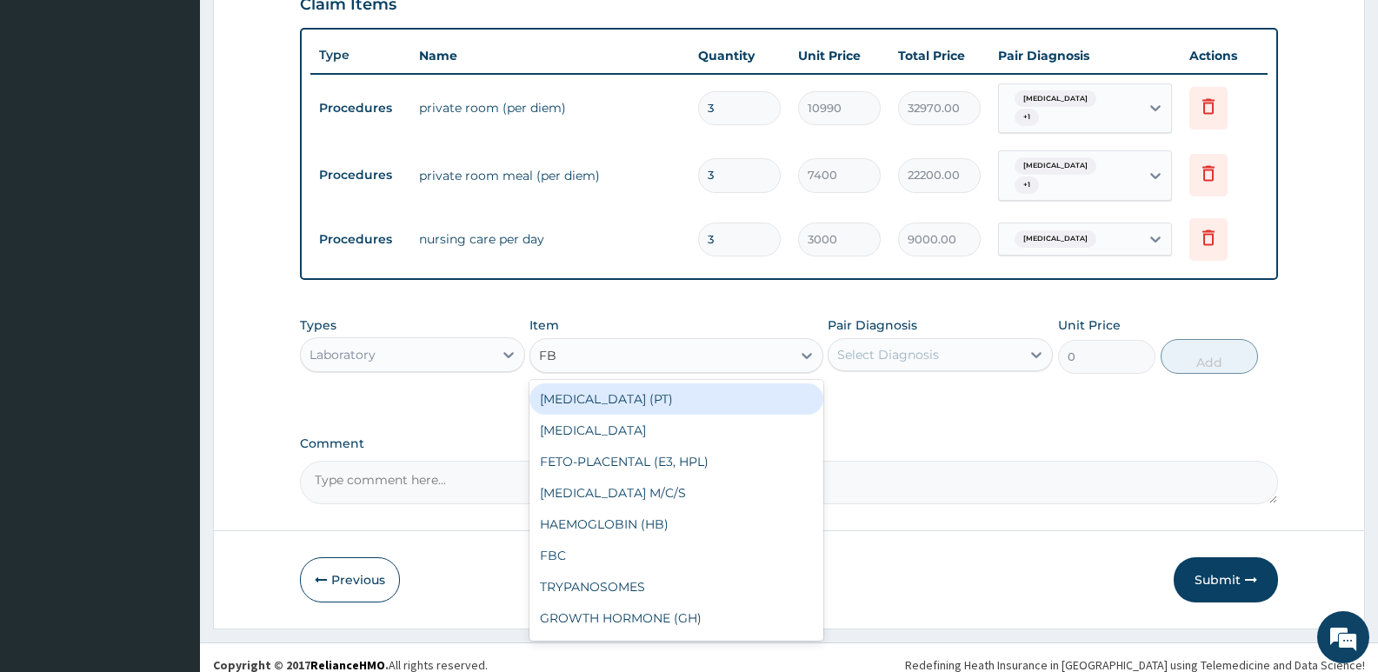
type input "FBC"
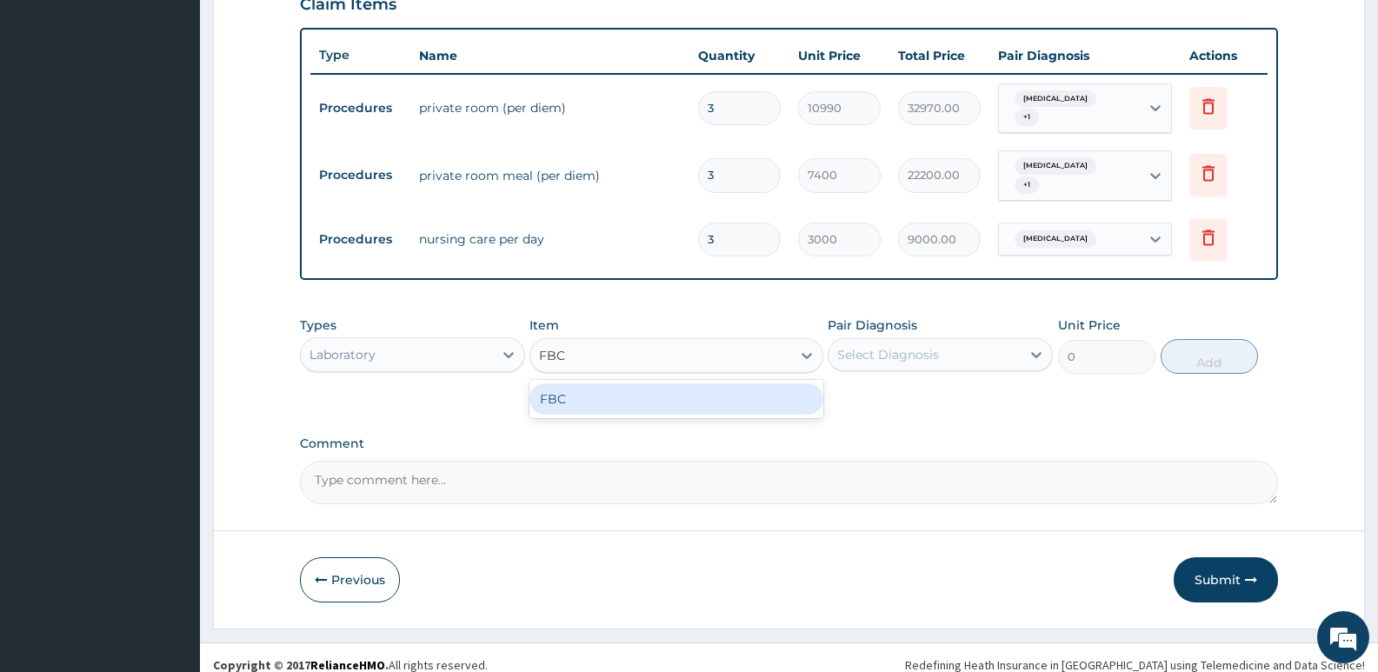
click at [620, 383] on div "FBC" at bounding box center [675, 398] width 293 height 31
type input "4700"
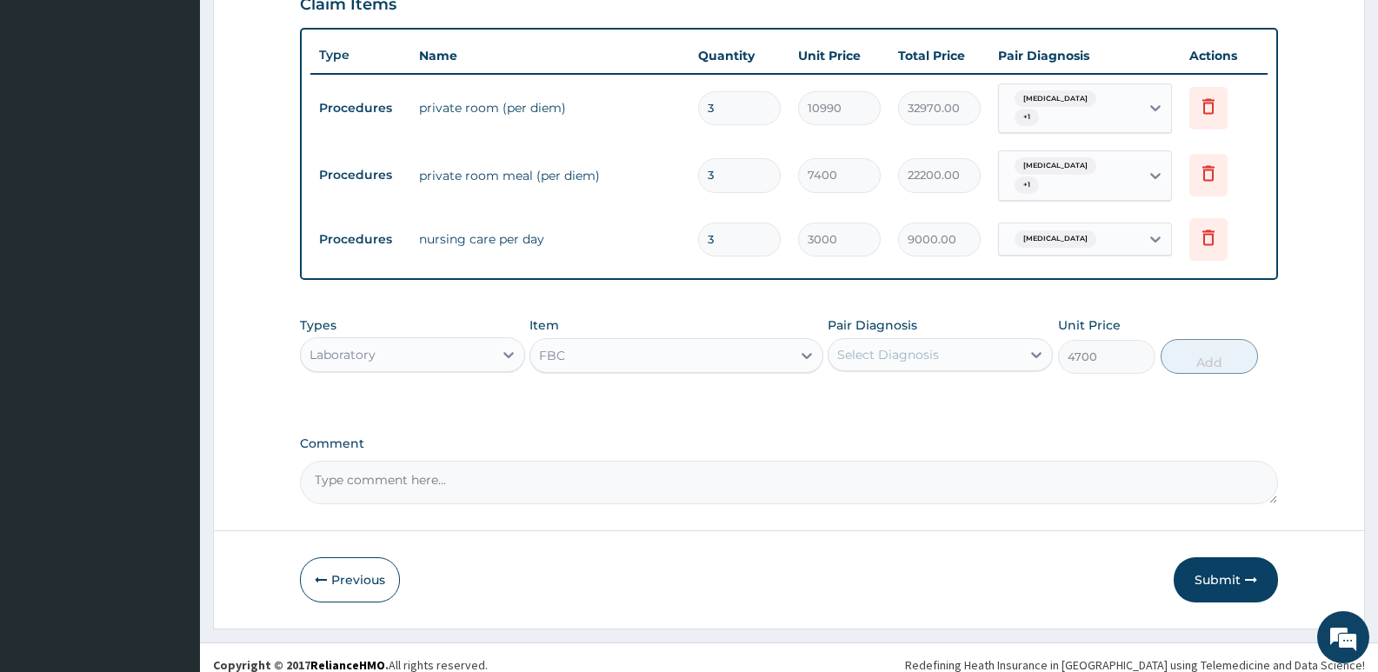
click at [962, 341] on div "Select Diagnosis" at bounding box center [924, 355] width 192 height 28
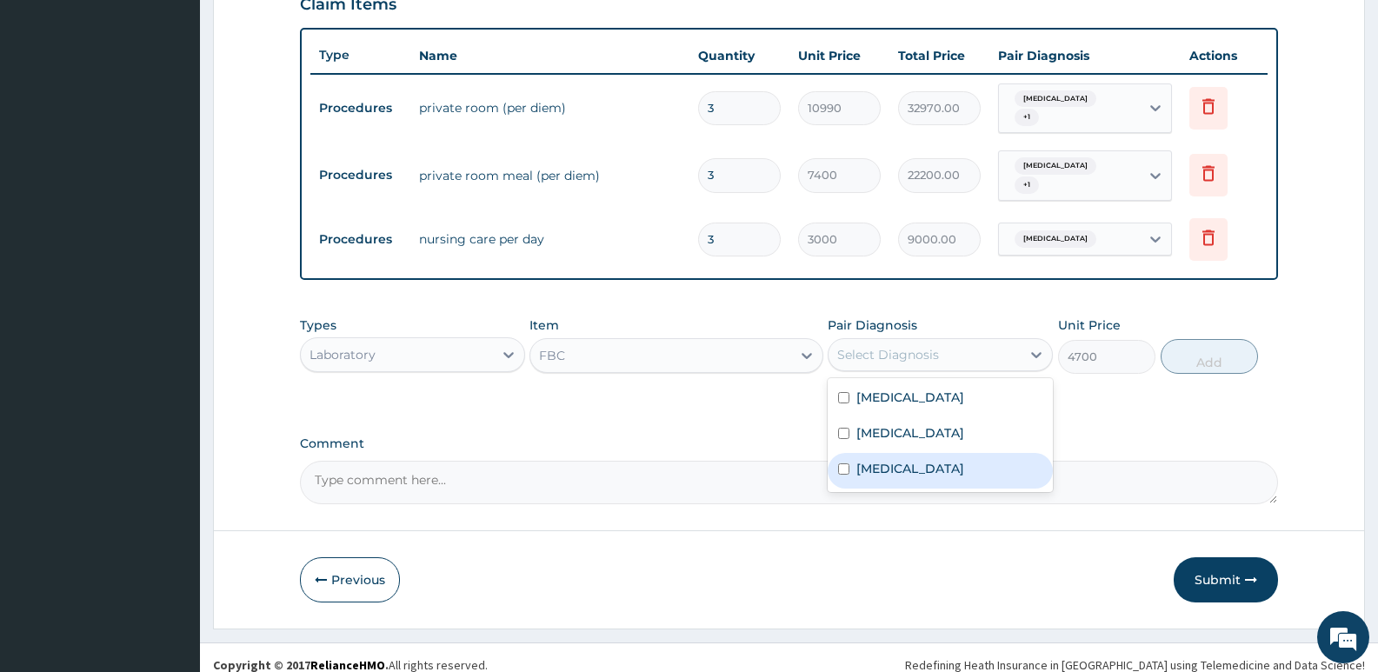
click at [944, 453] on div "[MEDICAL_DATA]" at bounding box center [939, 471] width 225 height 36
checkbox input "true"
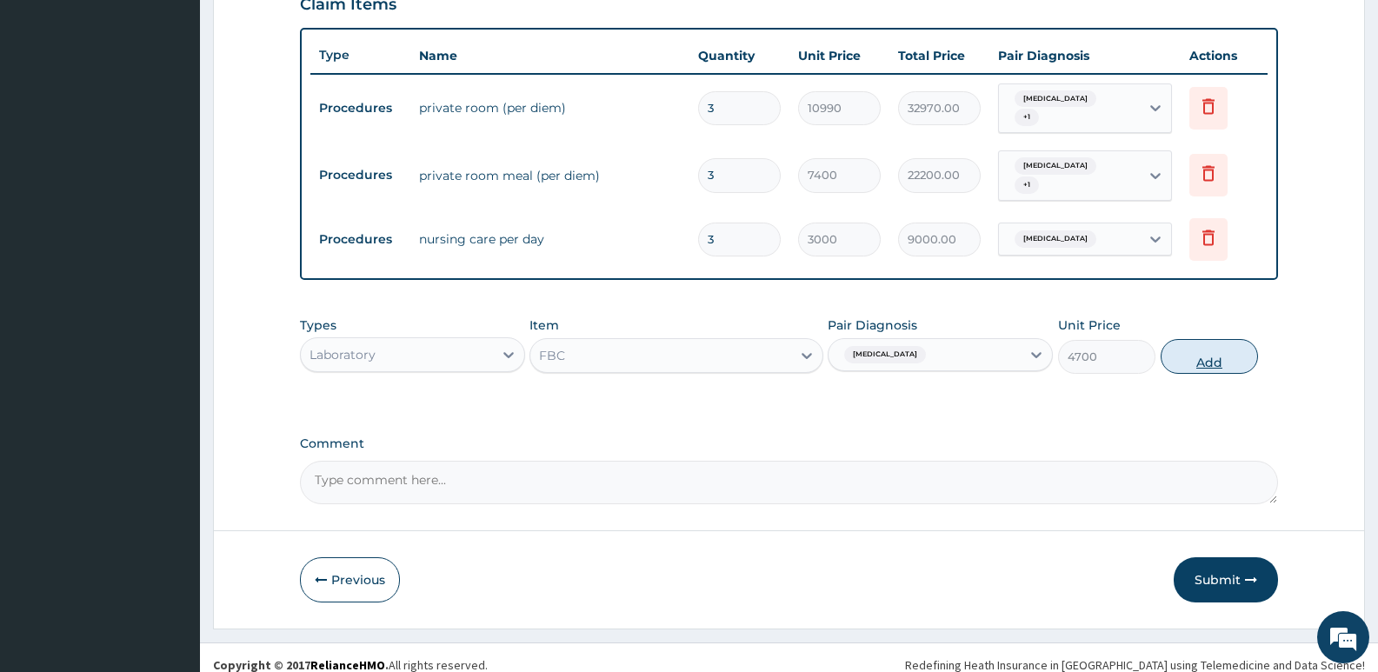
click at [1194, 342] on button "Add" at bounding box center [1208, 356] width 97 height 35
type input "0"
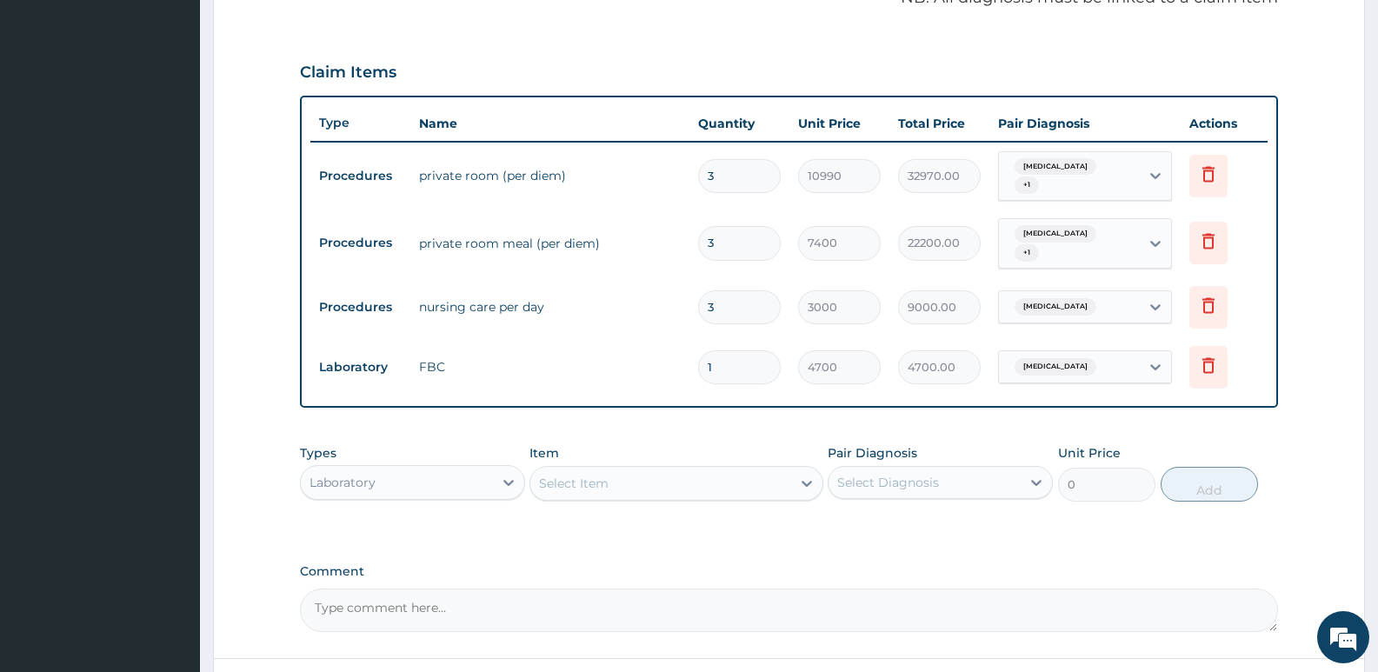
scroll to position [445, 0]
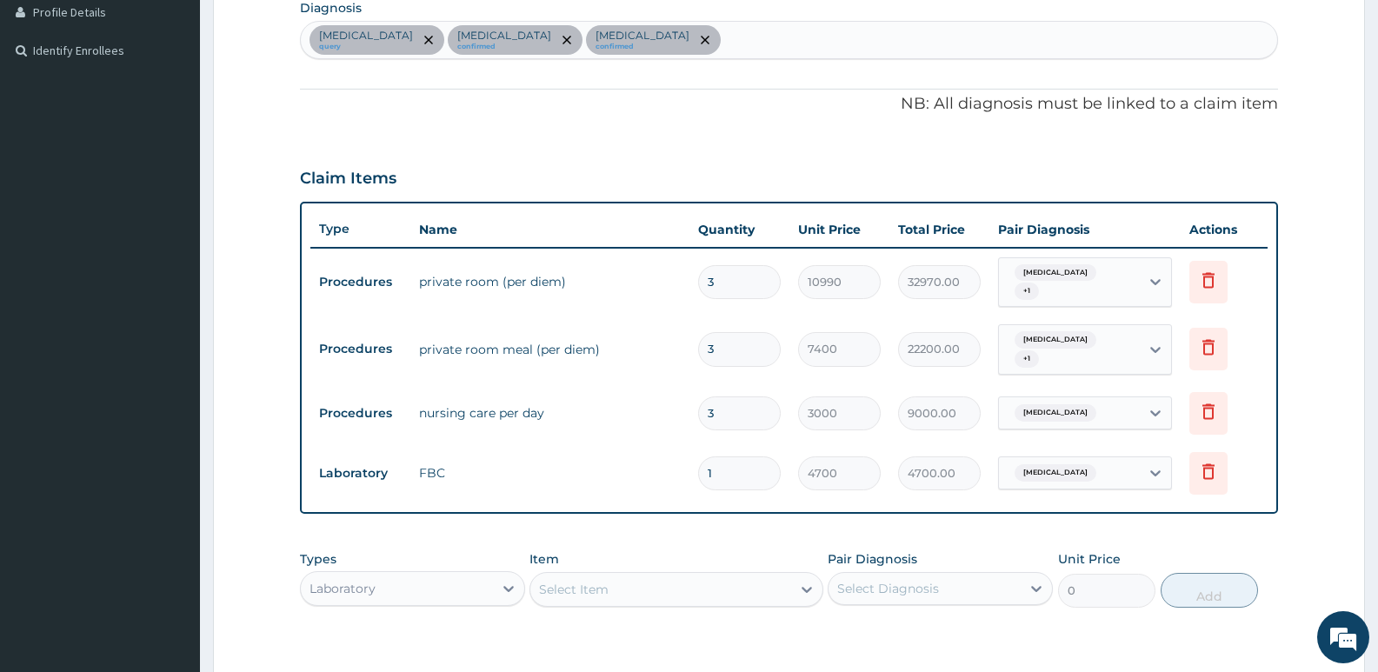
click at [637, 49] on div "[MEDICAL_DATA] query [MEDICAL_DATA] confirmed [MEDICAL_DATA] confirmed" at bounding box center [789, 40] width 976 height 37
click at [724, 38] on input "MLARIA" at bounding box center [749, 39] width 50 height 17
type input "[MEDICAL_DATA]"
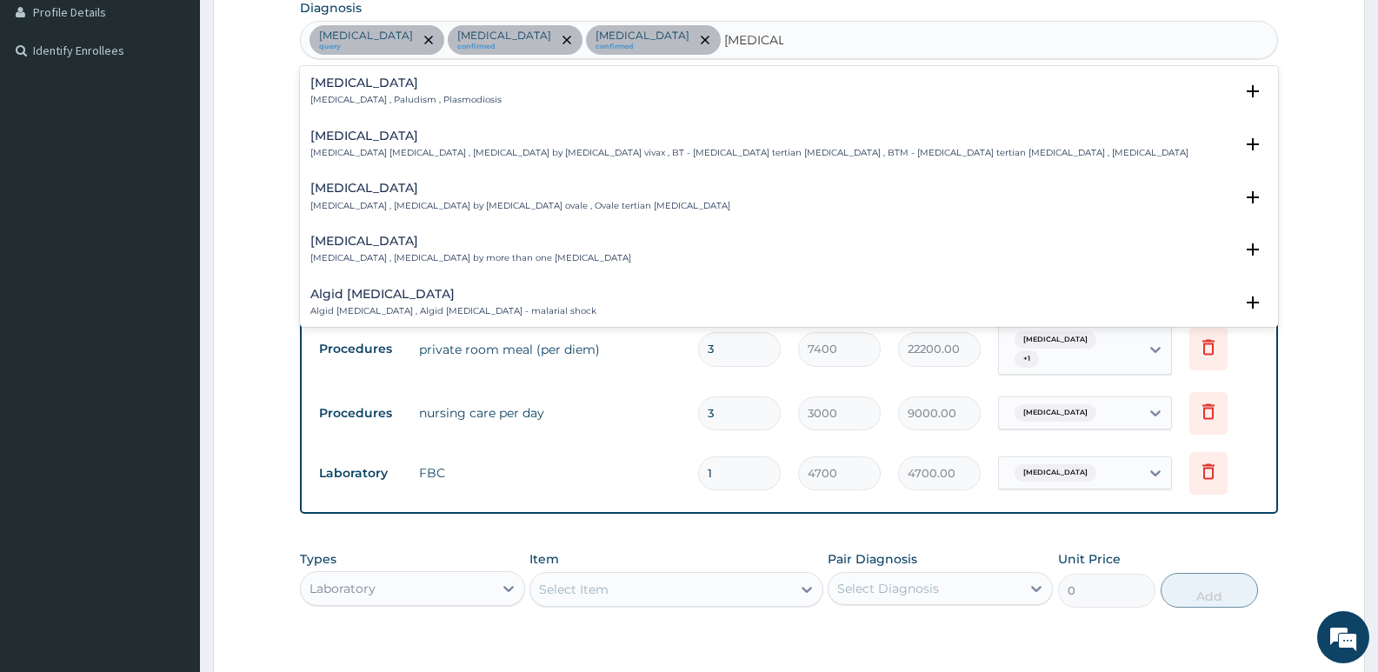
click at [390, 96] on p "[MEDICAL_DATA] , Paludism , Plasmodiosis" at bounding box center [405, 100] width 191 height 12
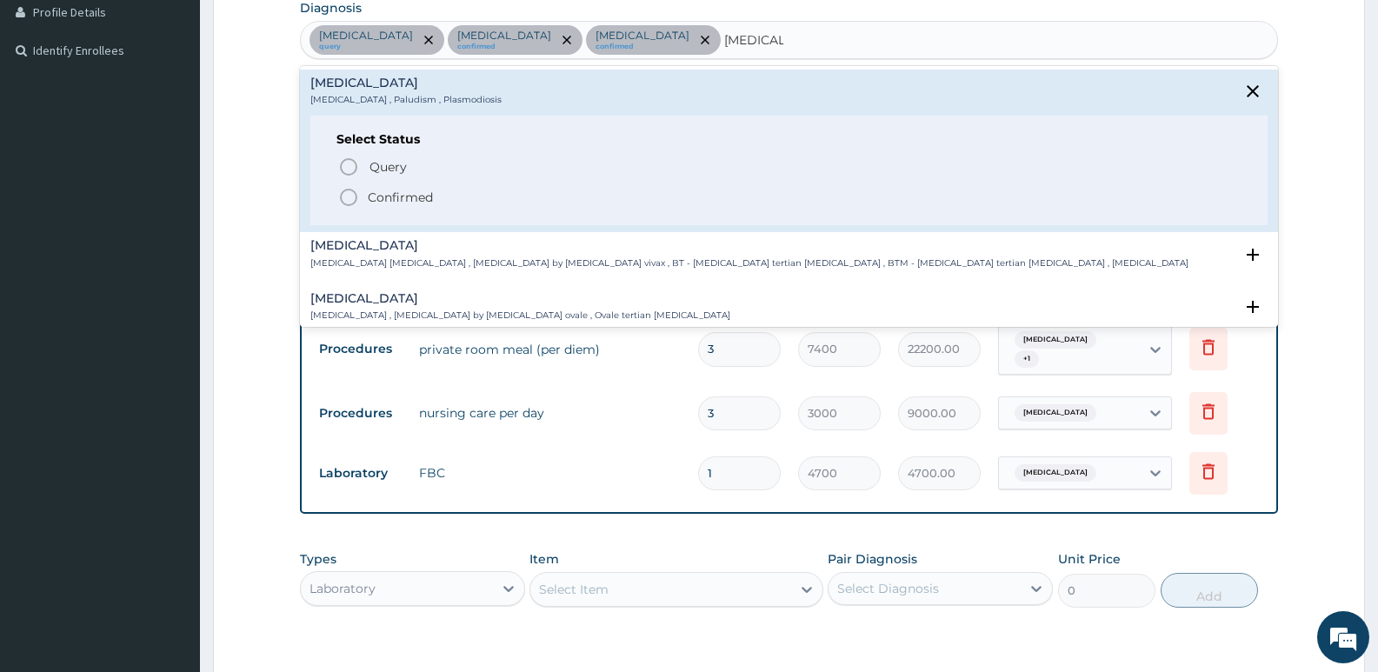
click at [425, 196] on p "Confirmed" at bounding box center [400, 197] width 65 height 17
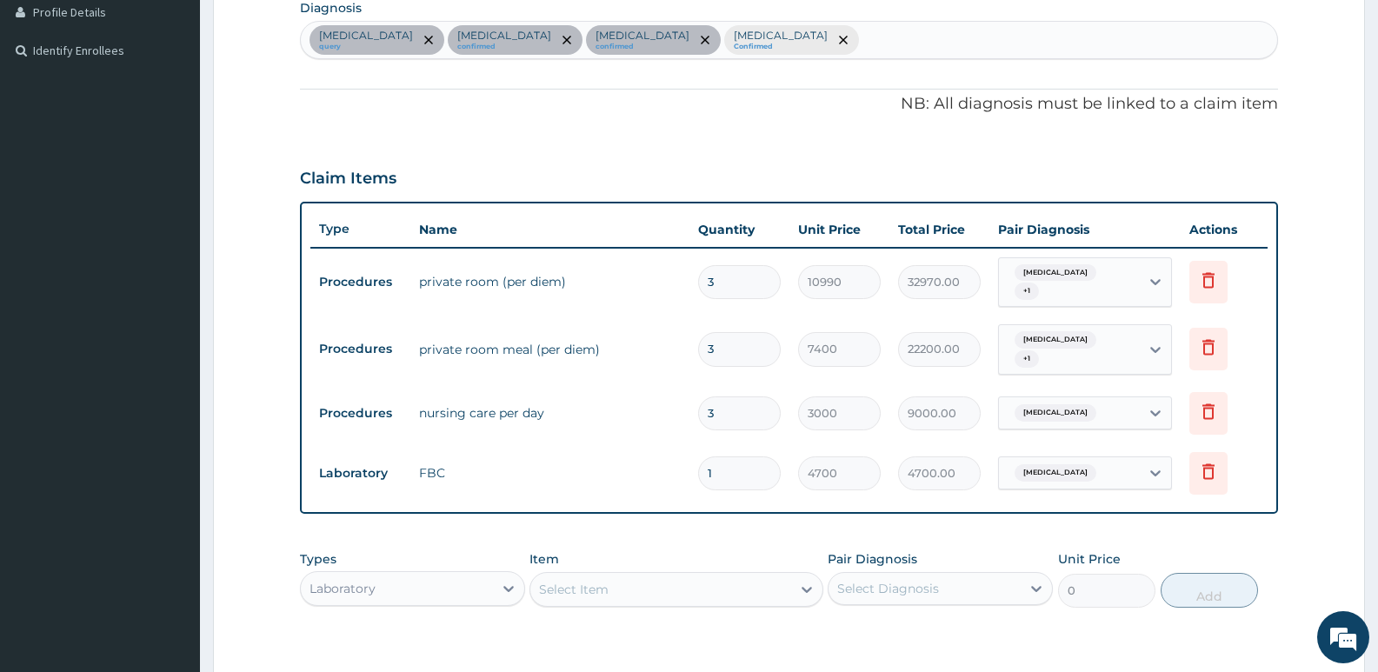
scroll to position [679, 0]
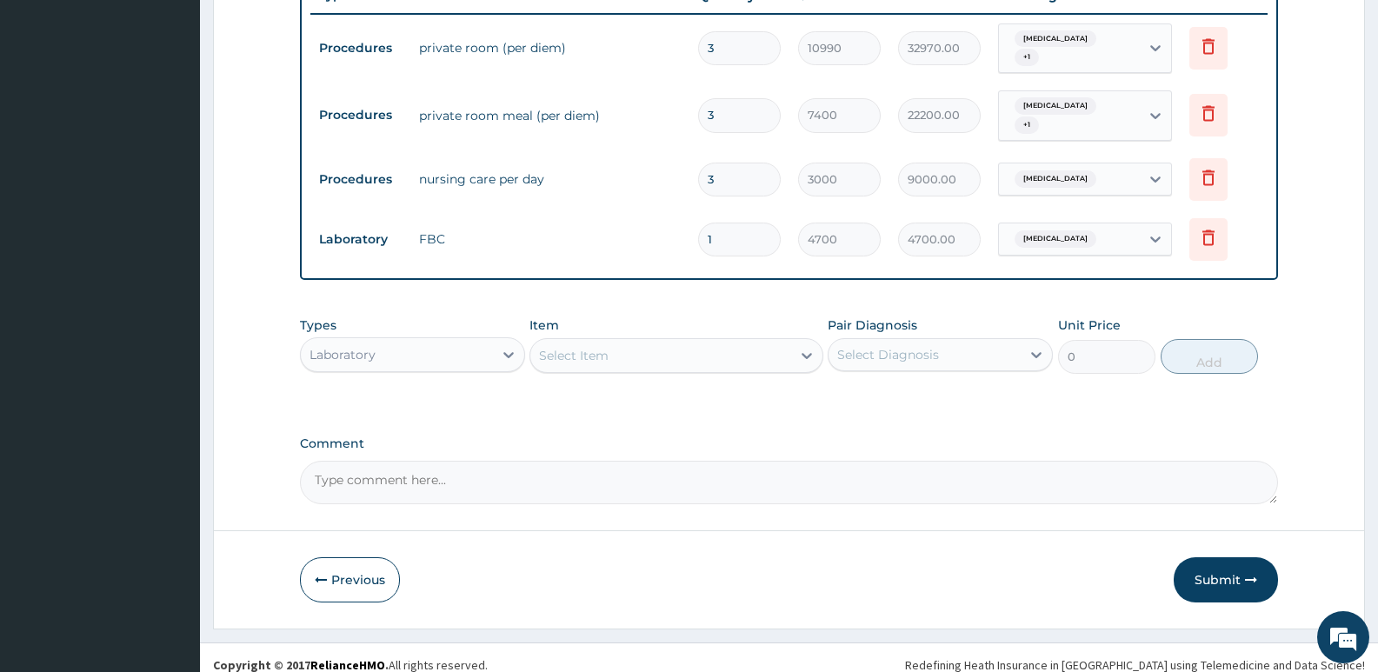
click at [1098, 164] on div "[MEDICAL_DATA]" at bounding box center [1069, 179] width 141 height 30
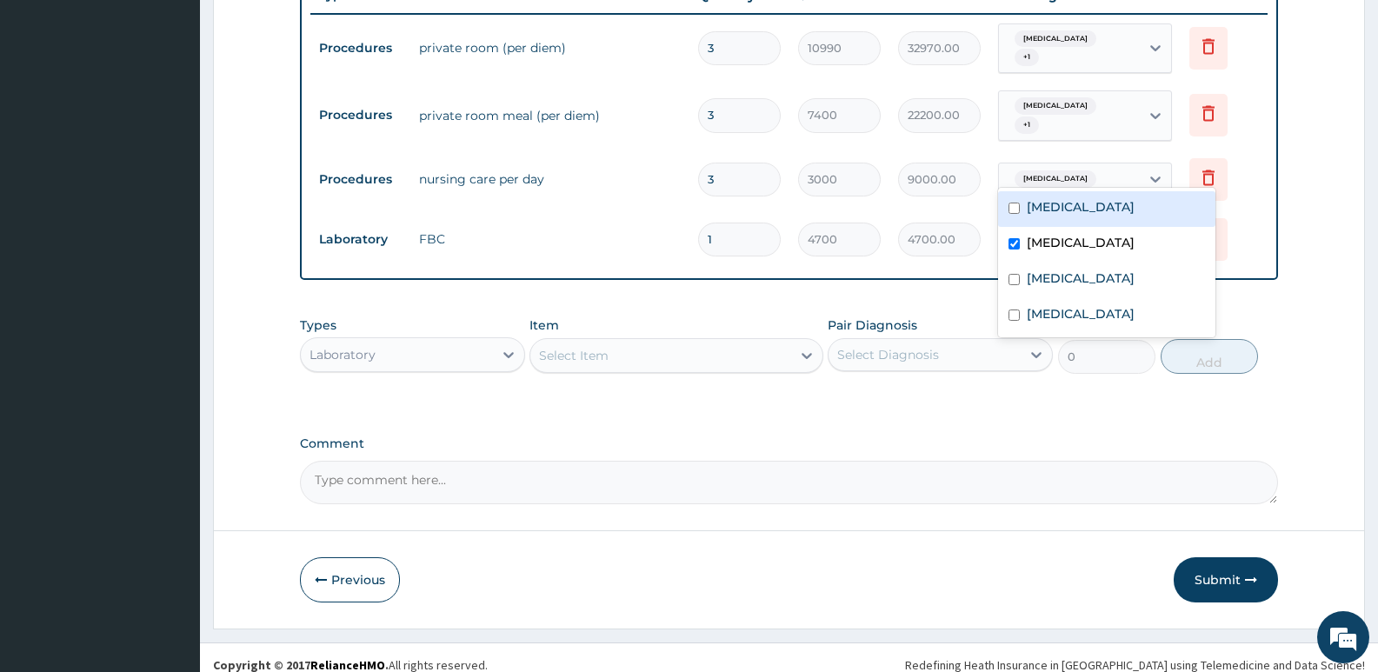
click at [1068, 202] on label "[MEDICAL_DATA]" at bounding box center [1080, 206] width 108 height 17
checkbox input "true"
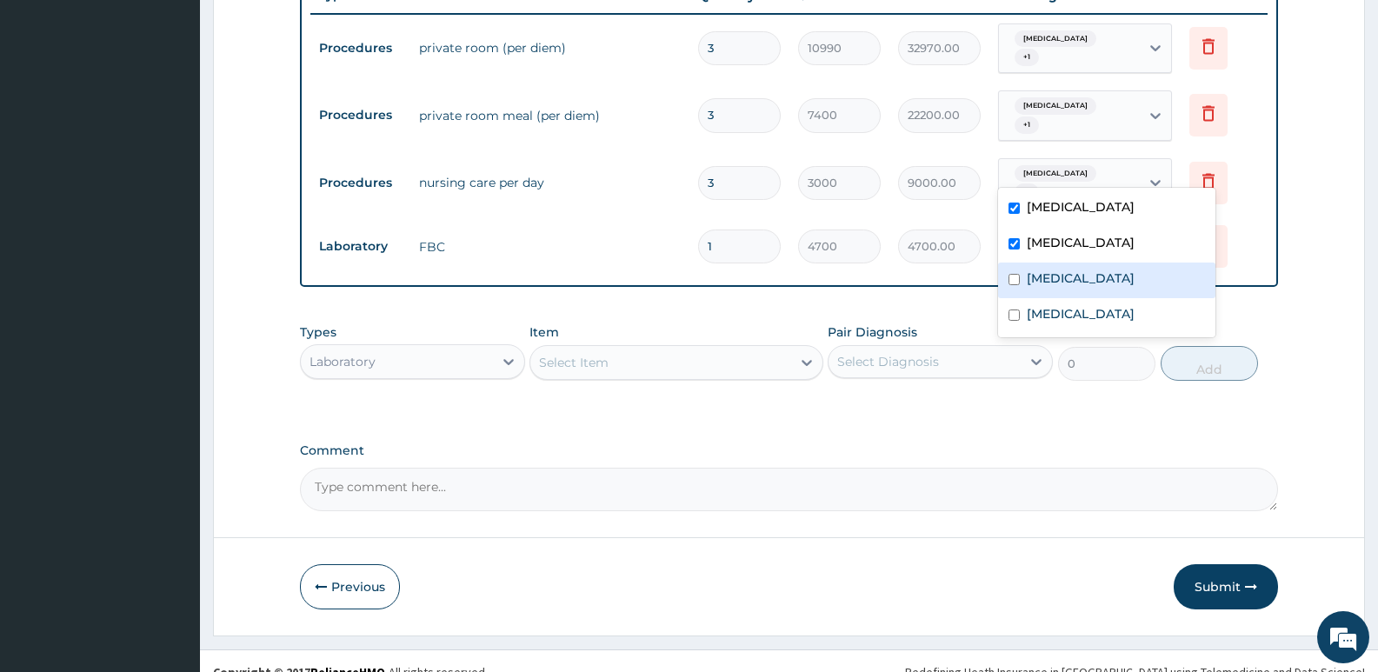
click at [1060, 275] on label "[MEDICAL_DATA]" at bounding box center [1080, 277] width 108 height 17
checkbox input "true"
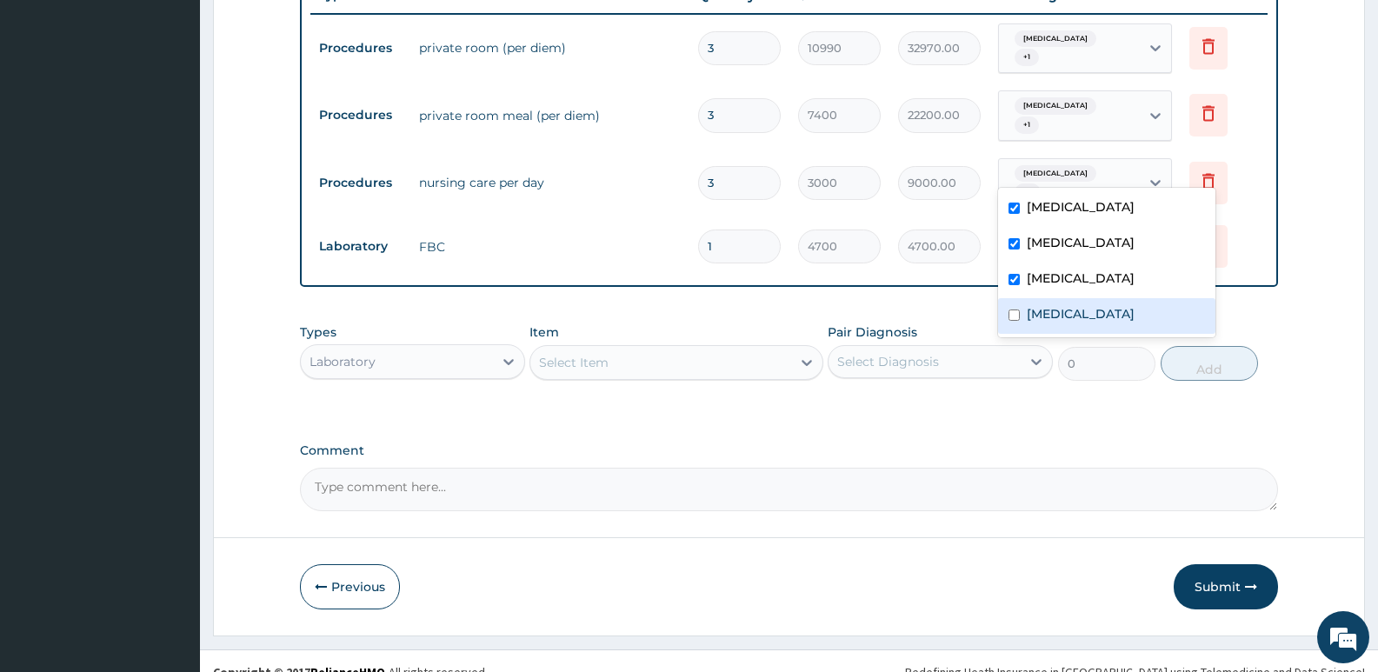
drag, startPoint x: 1060, startPoint y: 313, endPoint x: 1063, endPoint y: 250, distance: 62.6
click at [1060, 314] on label "[MEDICAL_DATA]" at bounding box center [1080, 313] width 108 height 17
checkbox input "true"
click at [1129, 107] on input "text" at bounding box center [1130, 115] width 2 height 17
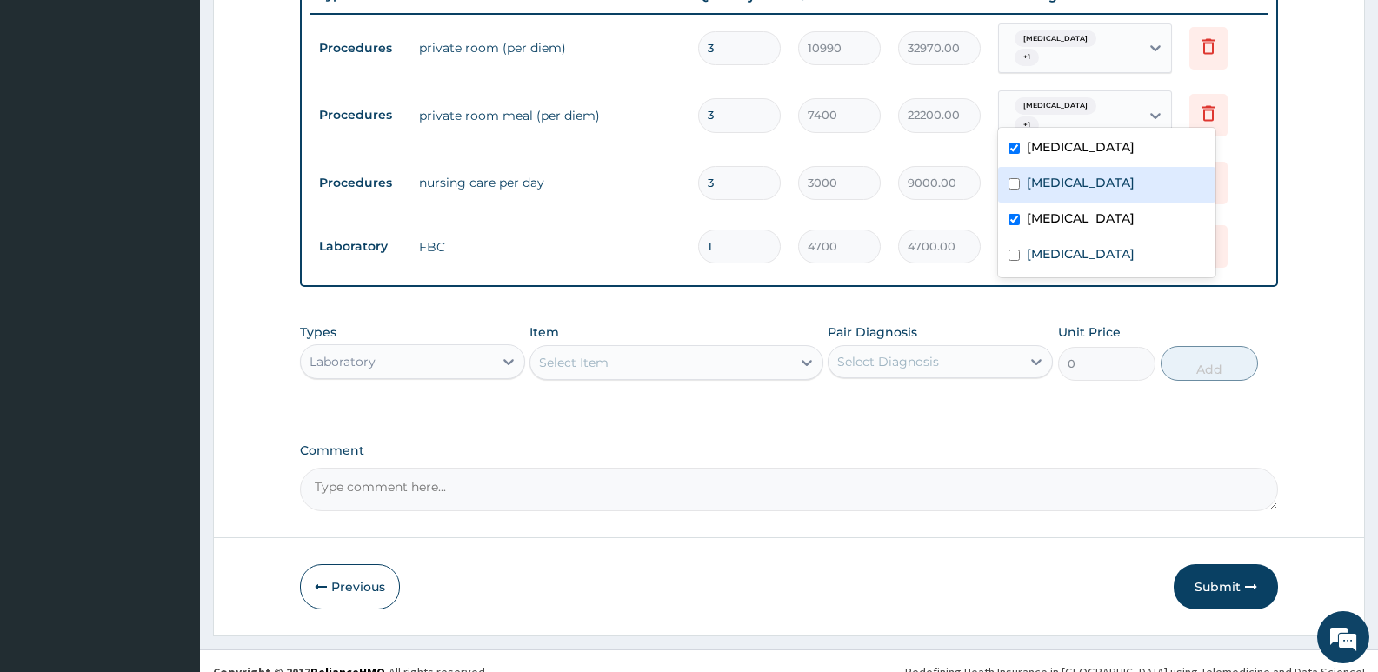
click at [1060, 187] on label "[MEDICAL_DATA]" at bounding box center [1080, 182] width 108 height 17
checkbox input "true"
click at [1064, 239] on div "[MEDICAL_DATA]" at bounding box center [1106, 256] width 217 height 36
checkbox input "true"
click at [1122, 39] on div "[MEDICAL_DATA] + 1" at bounding box center [1069, 48] width 141 height 49
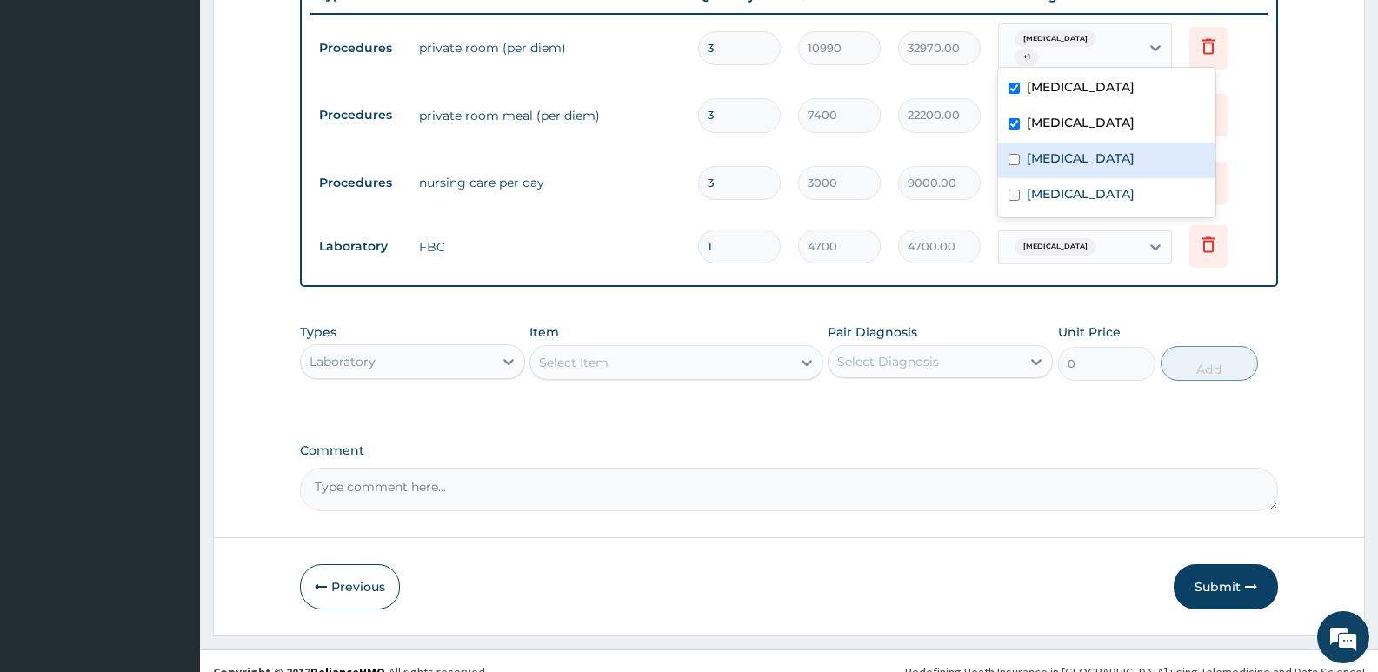
click at [1063, 156] on label "[MEDICAL_DATA]" at bounding box center [1080, 157] width 108 height 17
checkbox input "true"
click at [1060, 182] on div "[MEDICAL_DATA]" at bounding box center [1106, 196] width 217 height 36
checkbox input "true"
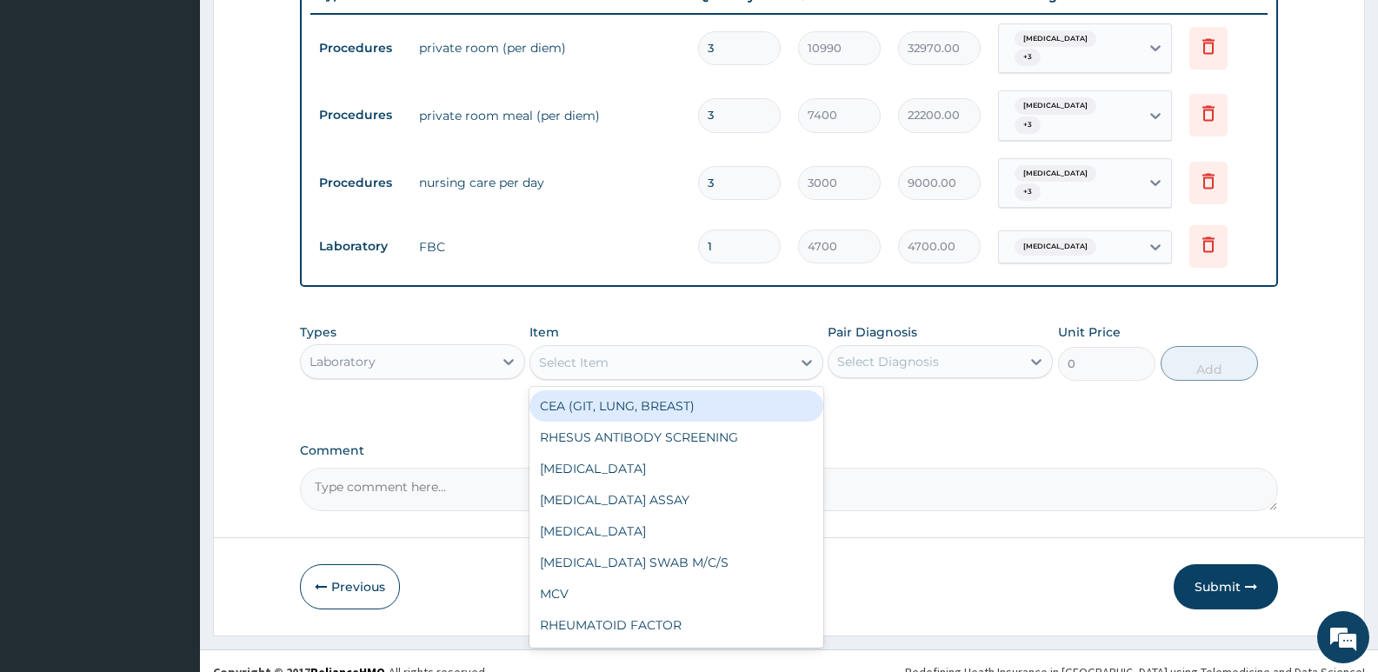
click at [613, 349] on div "Select Item" at bounding box center [660, 363] width 260 height 28
type input "MP"
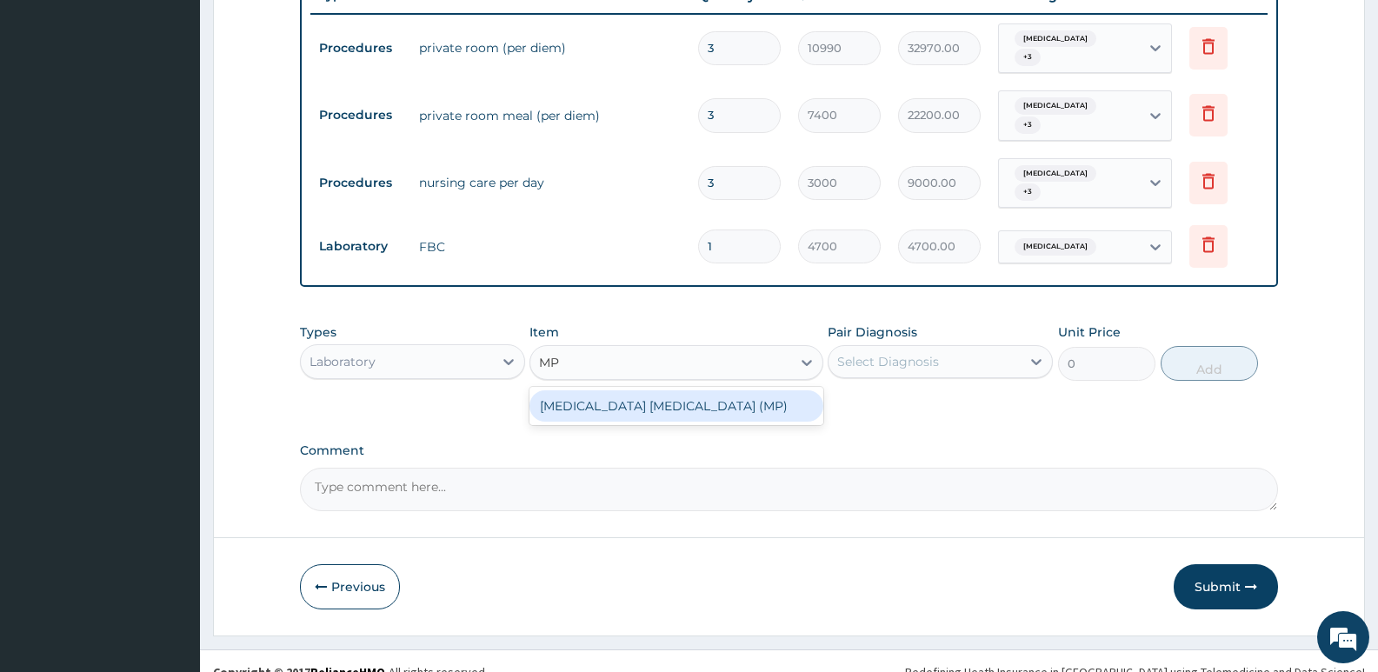
drag, startPoint x: 636, startPoint y: 391, endPoint x: 645, endPoint y: 382, distance: 12.9
click at [637, 390] on div "[MEDICAL_DATA] [MEDICAL_DATA] (MP)" at bounding box center [675, 405] width 293 height 31
type input "2740"
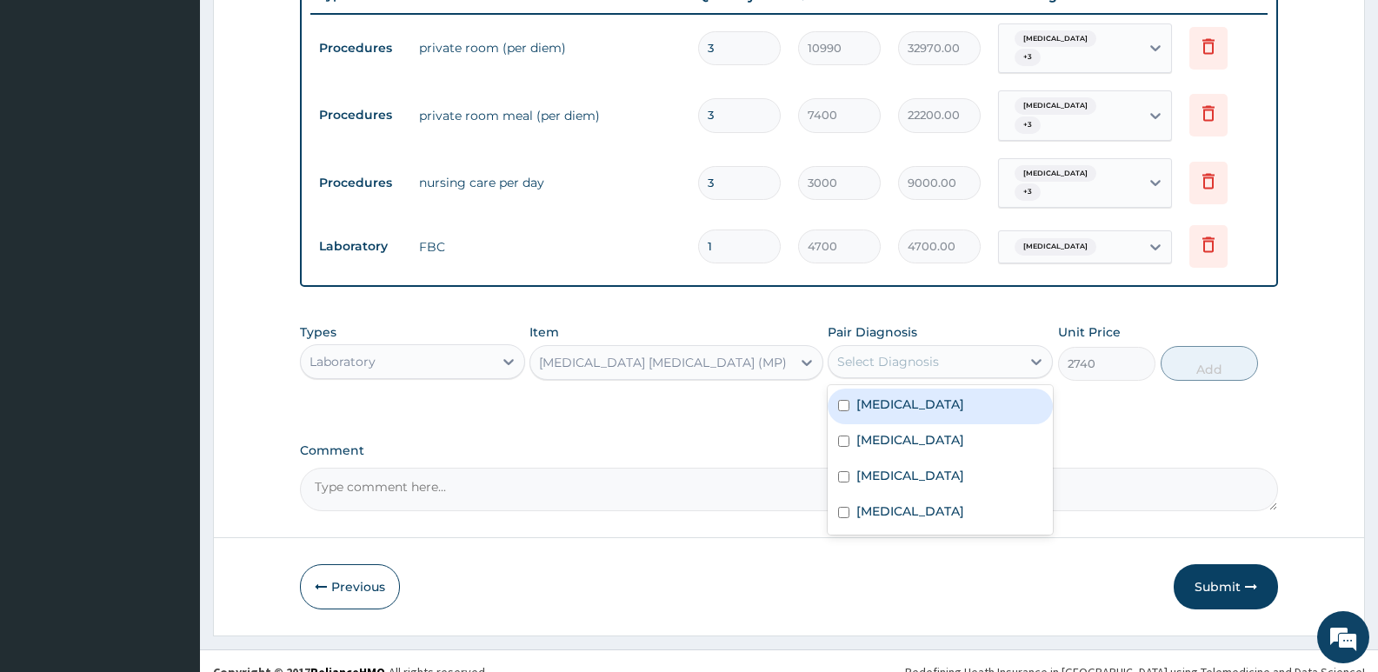
click at [897, 353] on div "Select Diagnosis" at bounding box center [888, 361] width 102 height 17
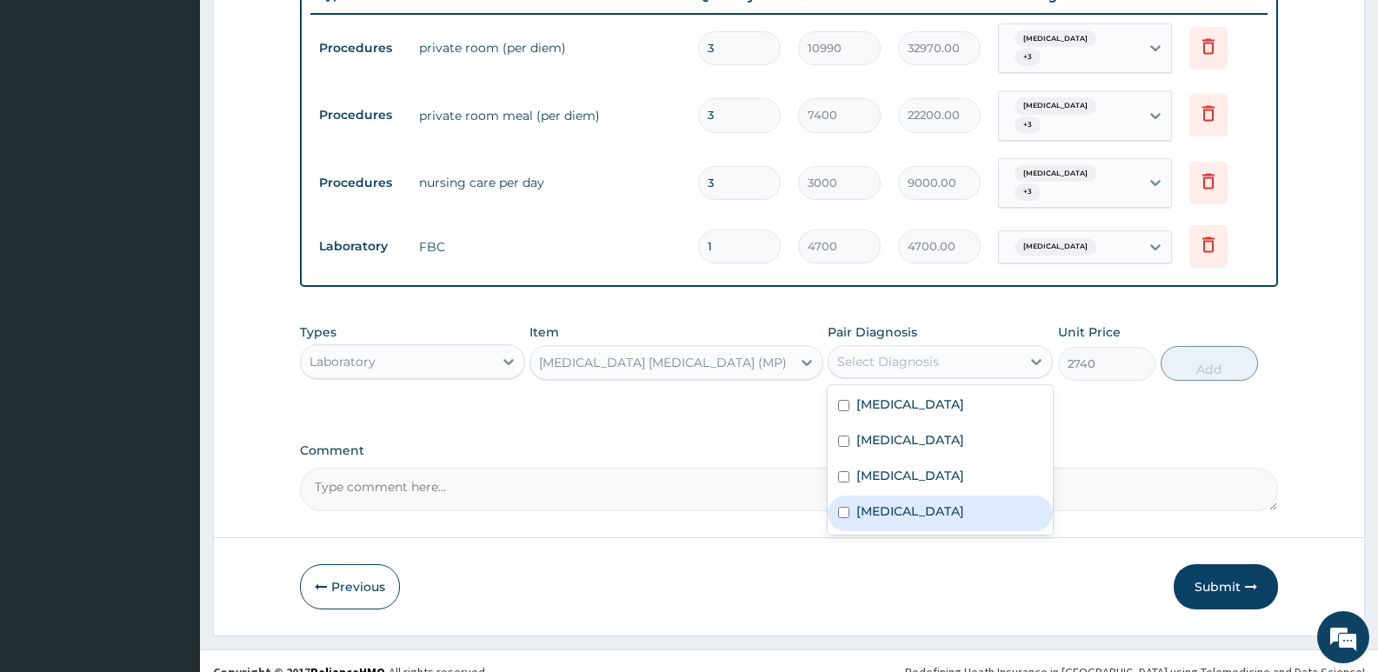
drag, startPoint x: 904, startPoint y: 468, endPoint x: 904, endPoint y: 487, distance: 19.1
click at [904, 487] on div "[MEDICAL_DATA] [MEDICAL_DATA] [MEDICAL_DATA] [MEDICAL_DATA]" at bounding box center [939, 459] width 225 height 149
click at [903, 495] on div "[MEDICAL_DATA]" at bounding box center [939, 513] width 225 height 36
checkbox input "true"
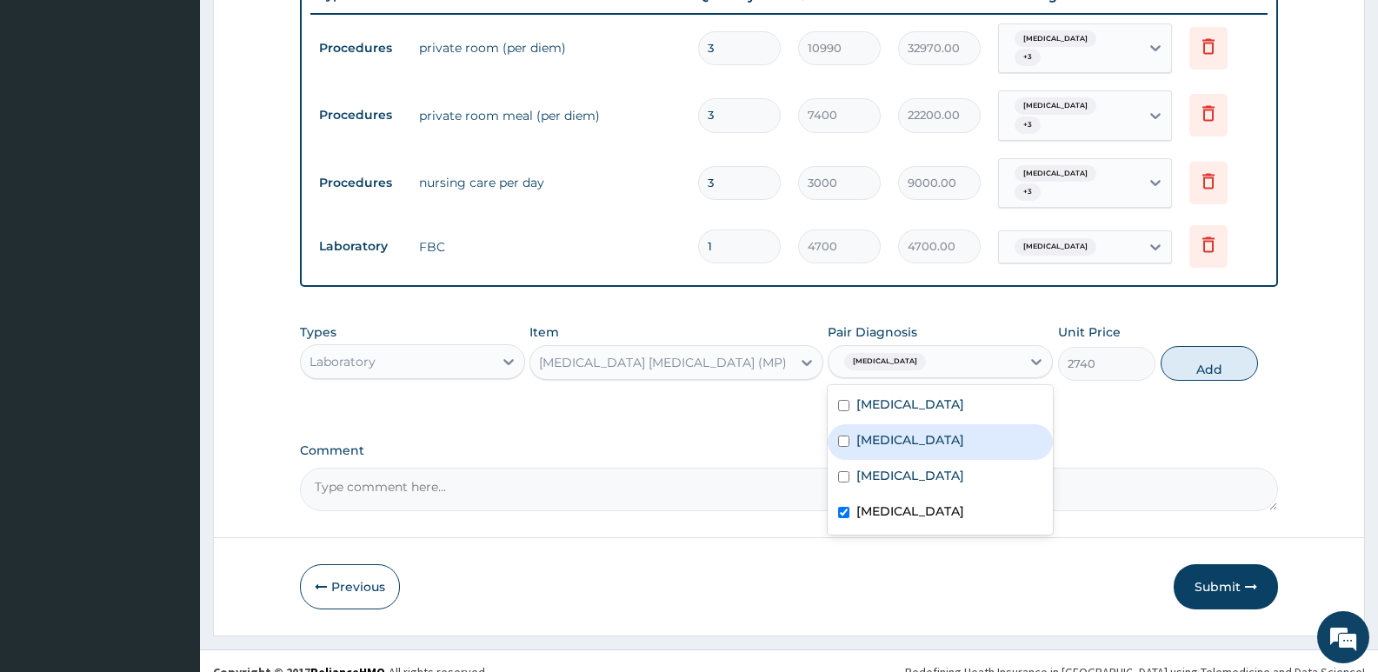
click at [1232, 346] on button "Add" at bounding box center [1208, 363] width 97 height 35
type input "0"
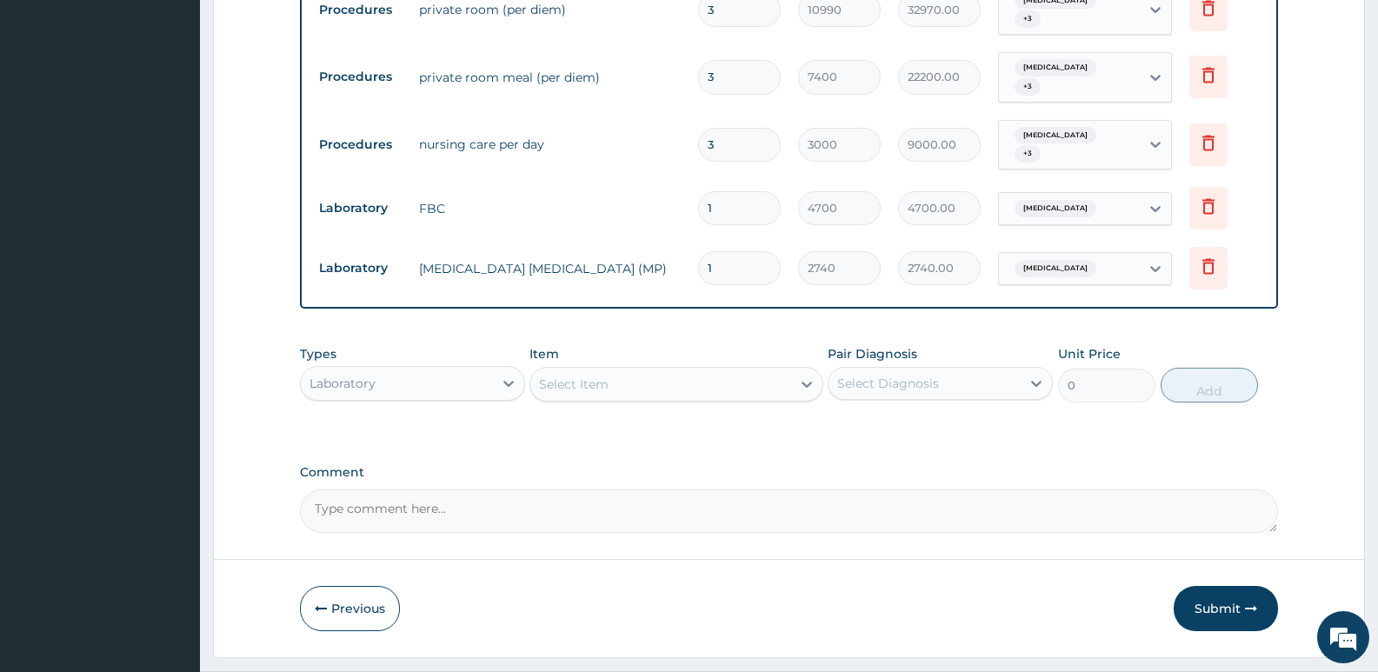
scroll to position [739, 0]
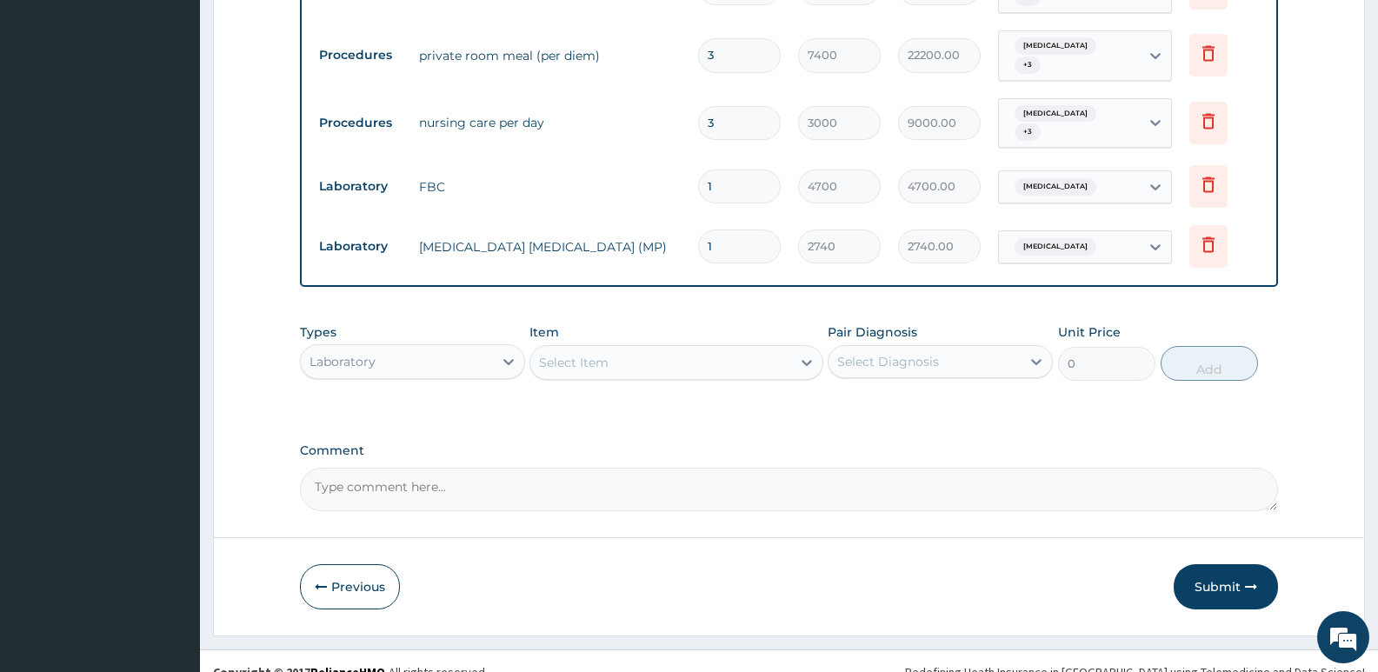
click at [375, 348] on div "Laboratory" at bounding box center [397, 362] width 192 height 28
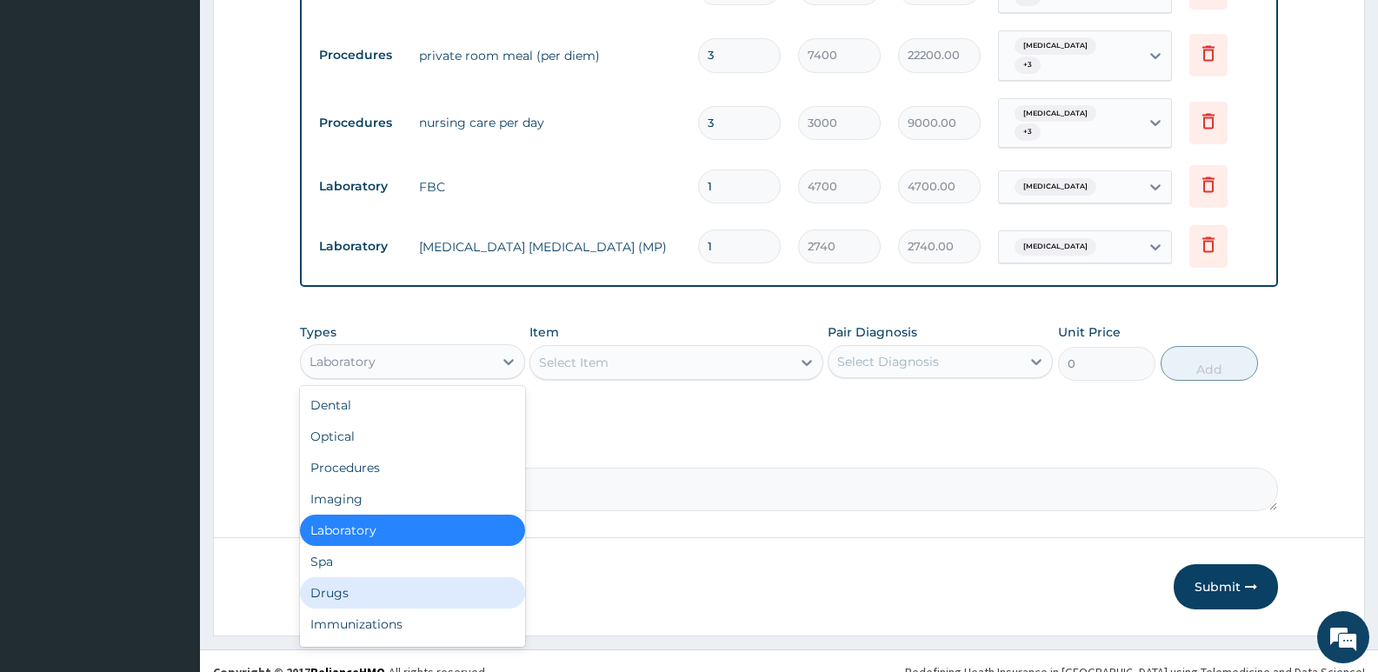
click at [366, 577] on div "Drugs" at bounding box center [412, 592] width 225 height 31
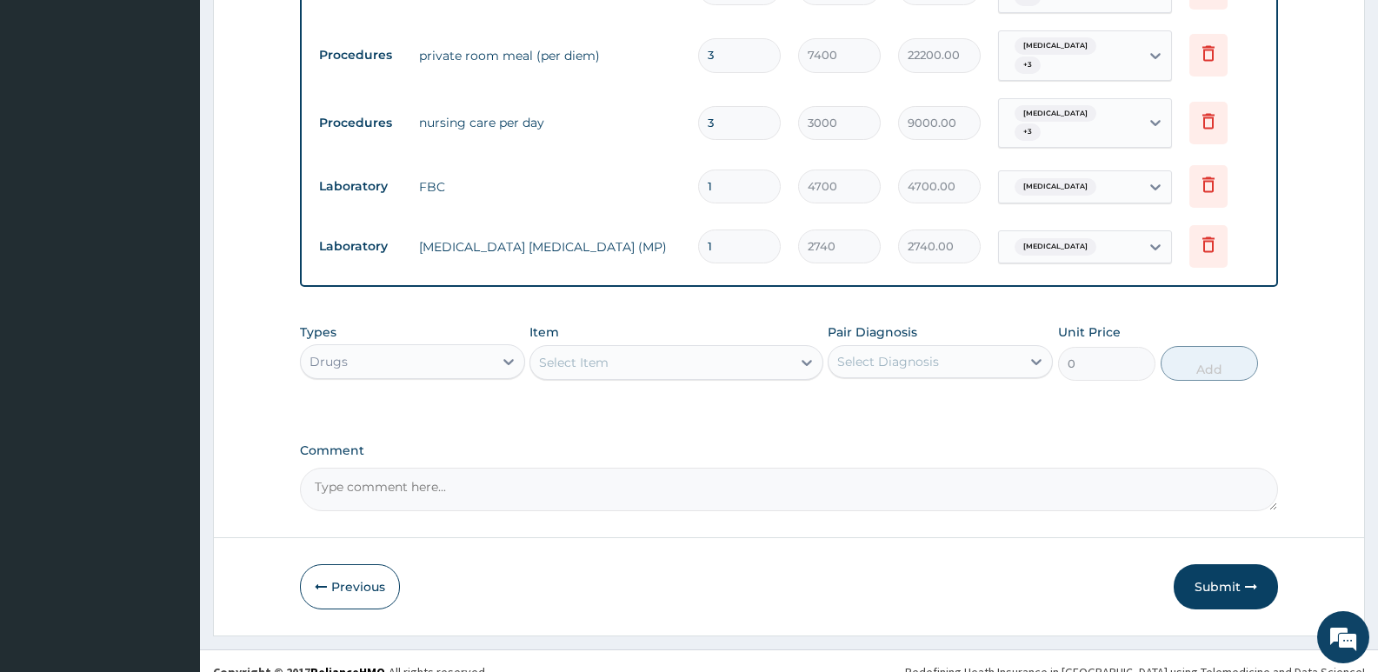
click at [620, 349] on div "Select Item" at bounding box center [660, 363] width 260 height 28
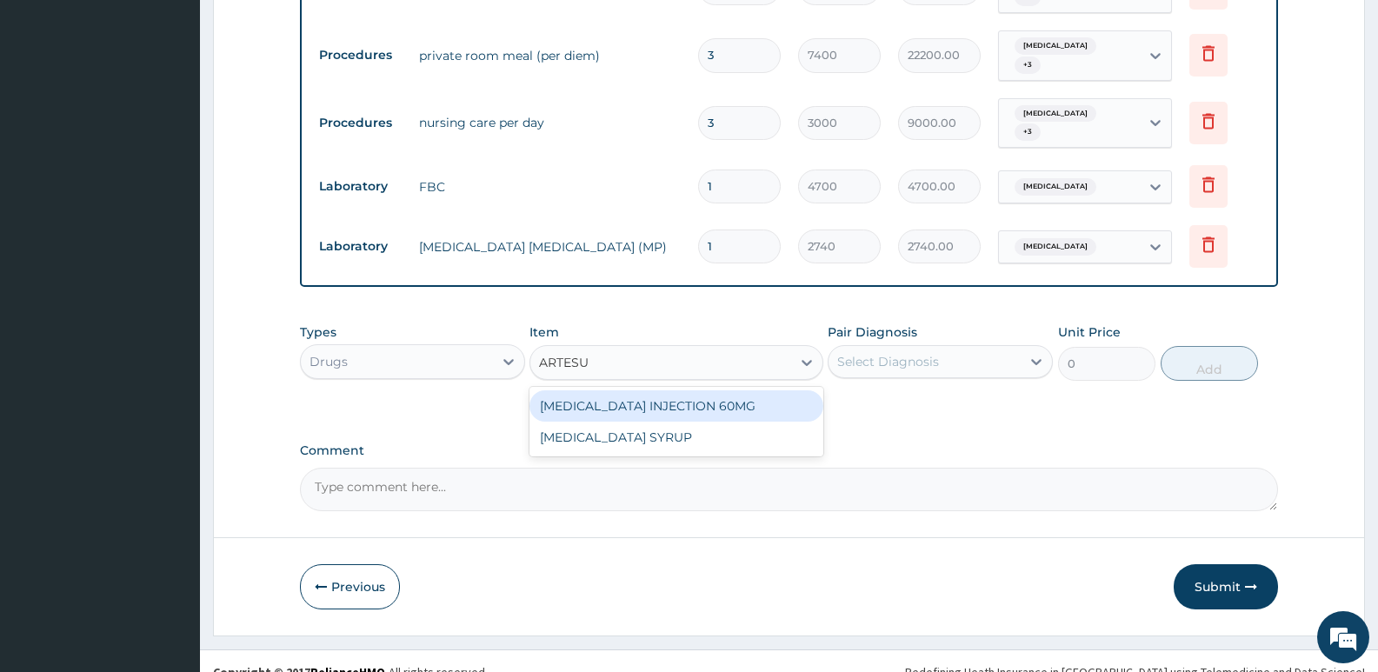
type input "ARTESUN"
click at [668, 390] on div "[MEDICAL_DATA] INJECTION 60MG" at bounding box center [675, 405] width 293 height 31
type input "2264.989990234375"
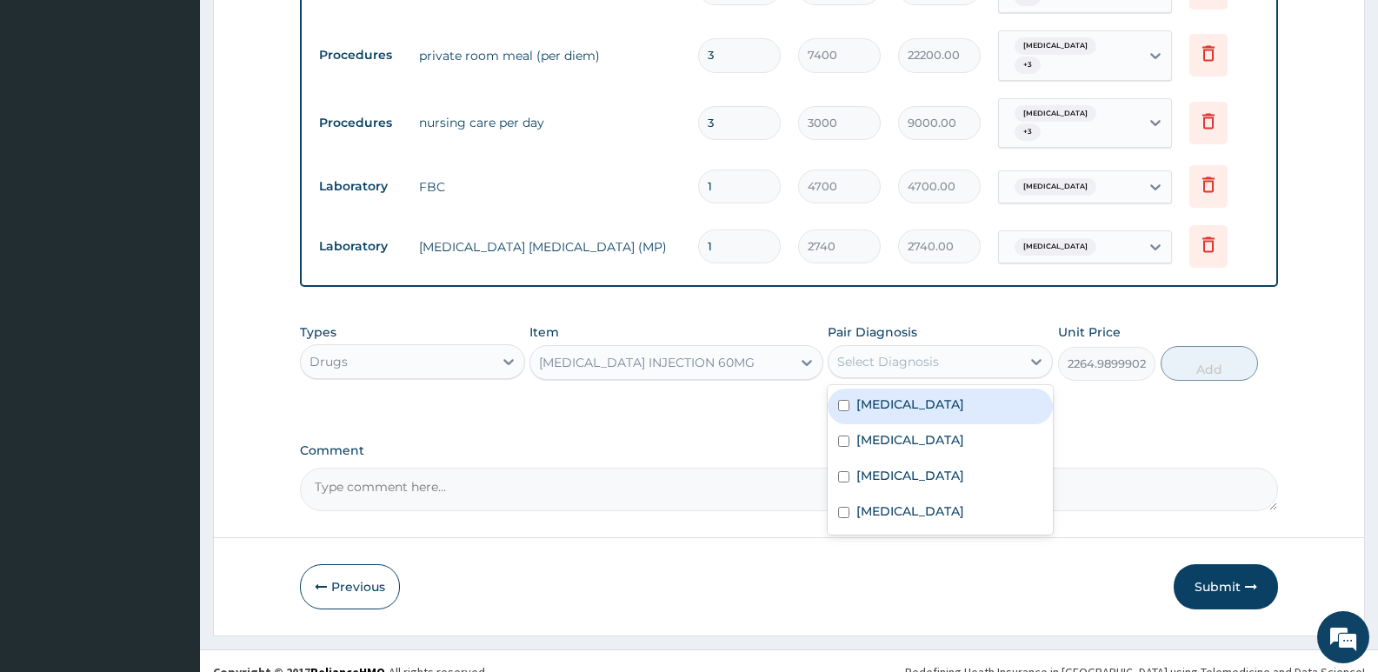
click at [963, 348] on div "Select Diagnosis" at bounding box center [924, 362] width 192 height 28
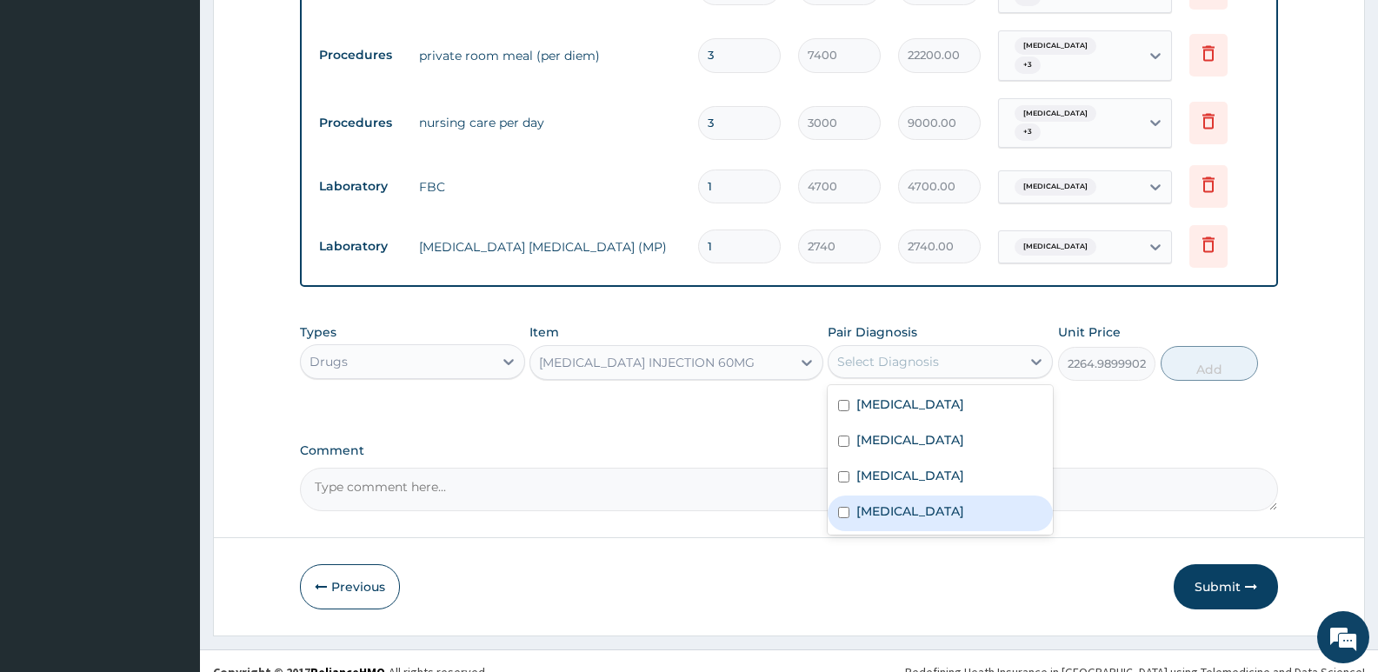
click at [942, 495] on div "[MEDICAL_DATA]" at bounding box center [939, 513] width 225 height 36
checkbox input "true"
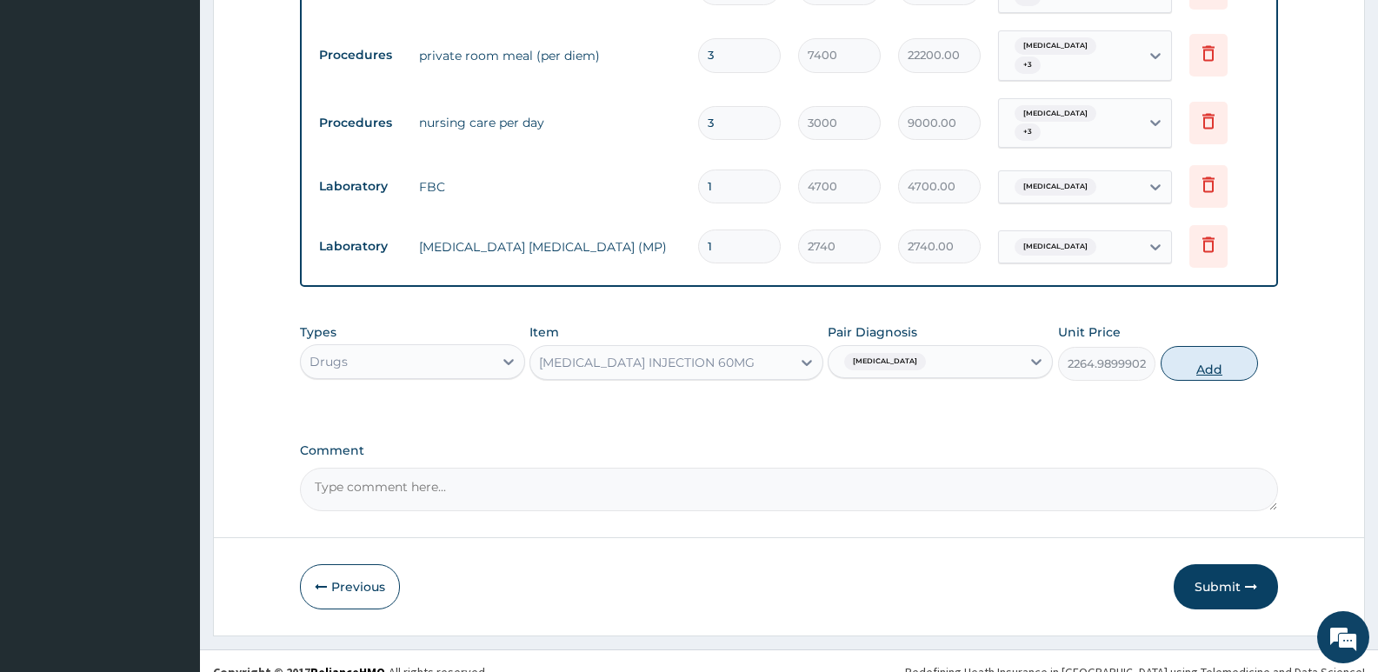
click at [1195, 347] on button "Add" at bounding box center [1208, 363] width 97 height 35
type input "0"
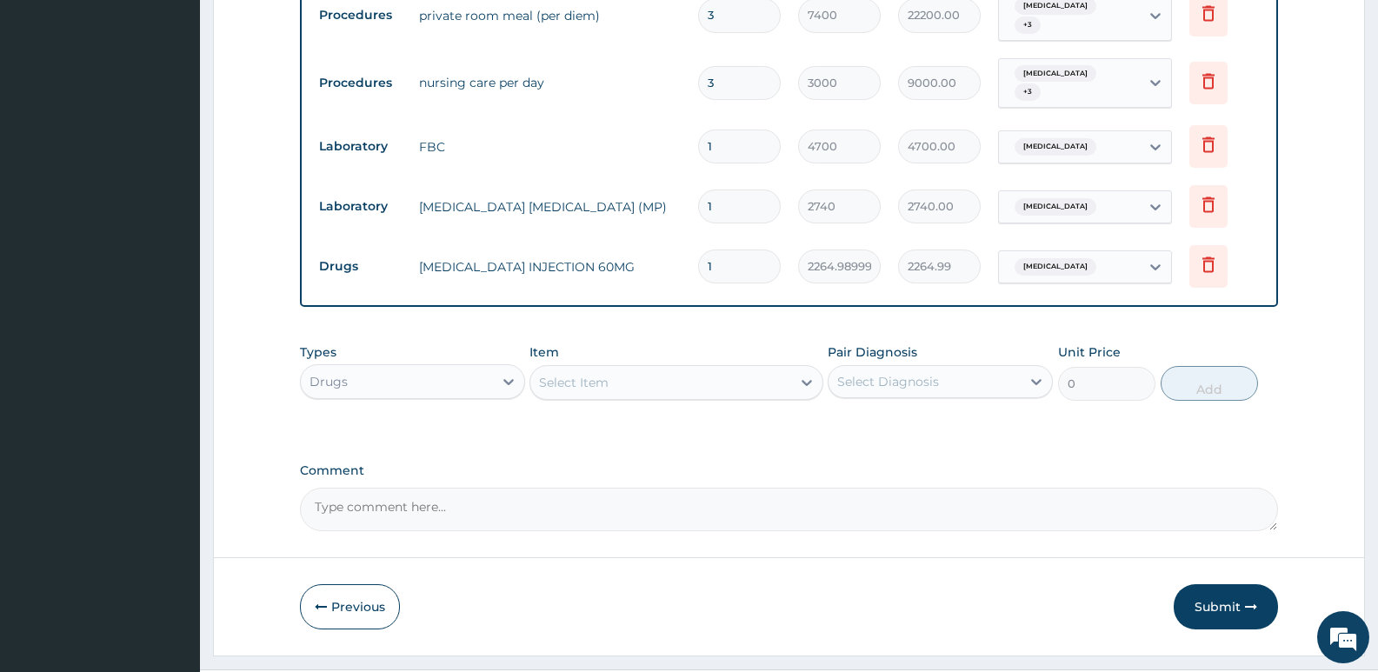
scroll to position [799, 0]
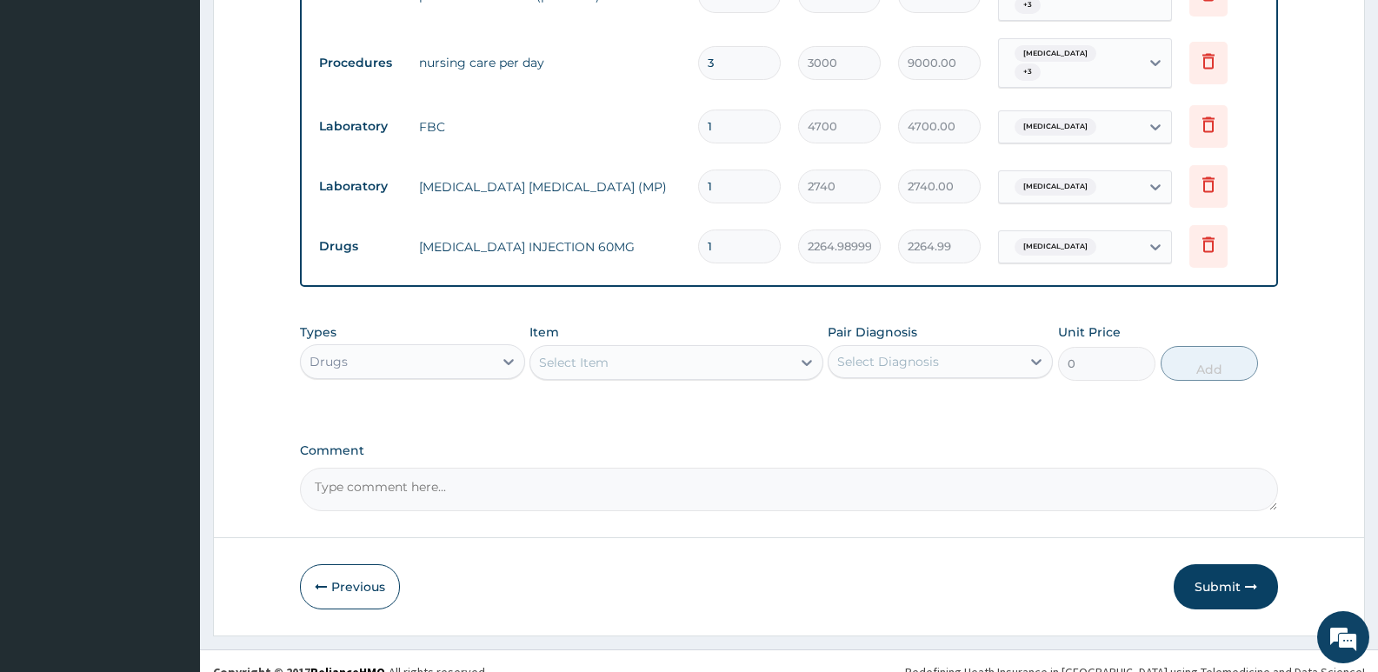
click at [591, 354] on div "Select Item" at bounding box center [574, 362] width 70 height 17
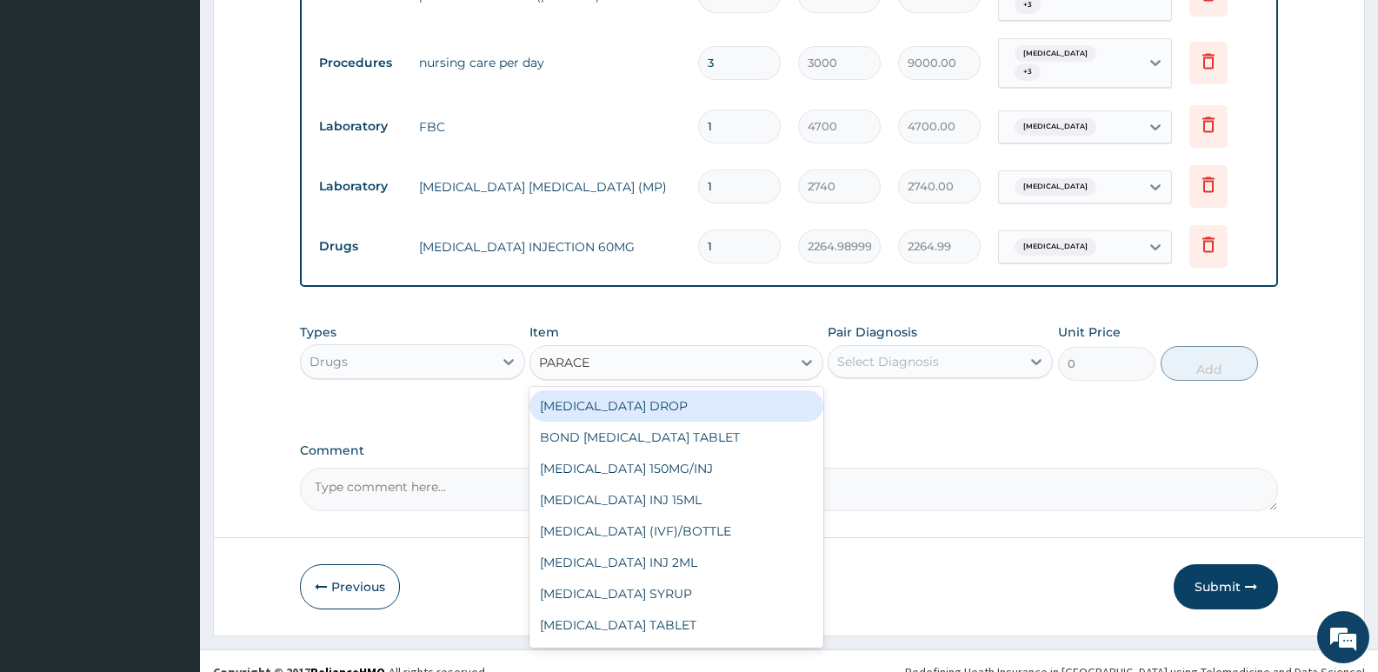
type input "PARACET"
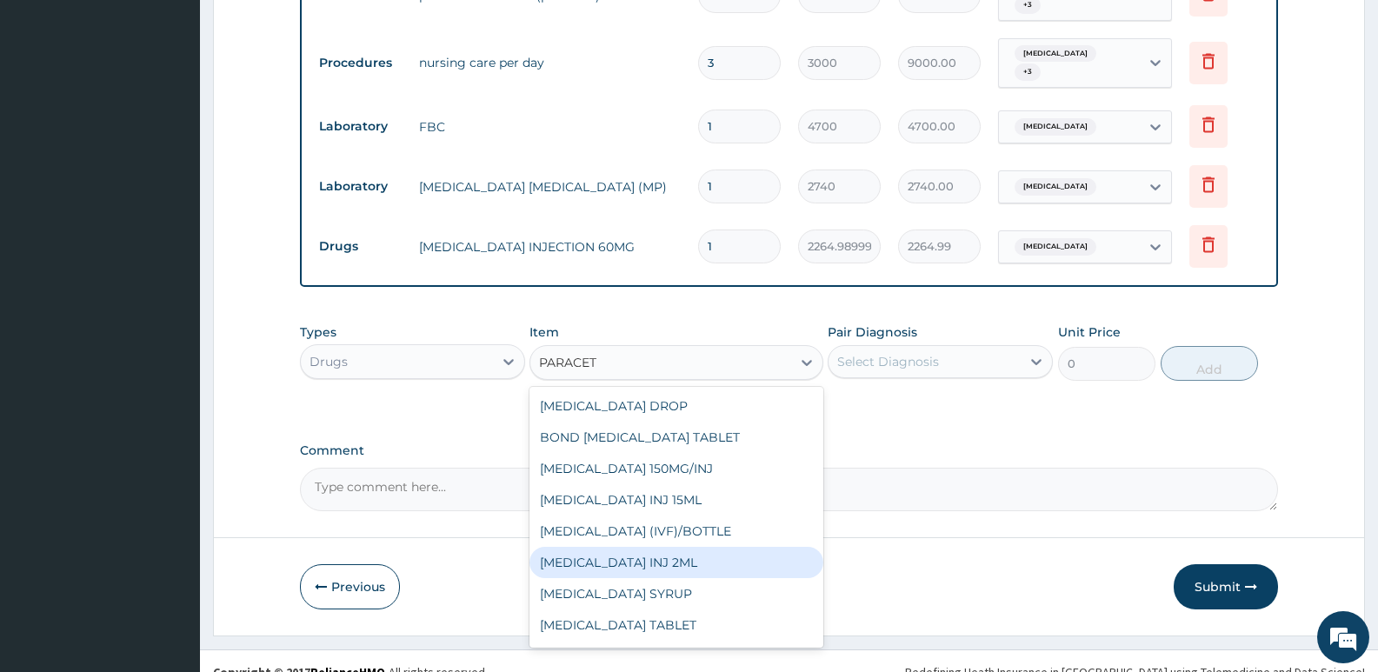
click at [685, 547] on div "[MEDICAL_DATA] INJ 2ML" at bounding box center [675, 562] width 293 height 31
type input "1191"
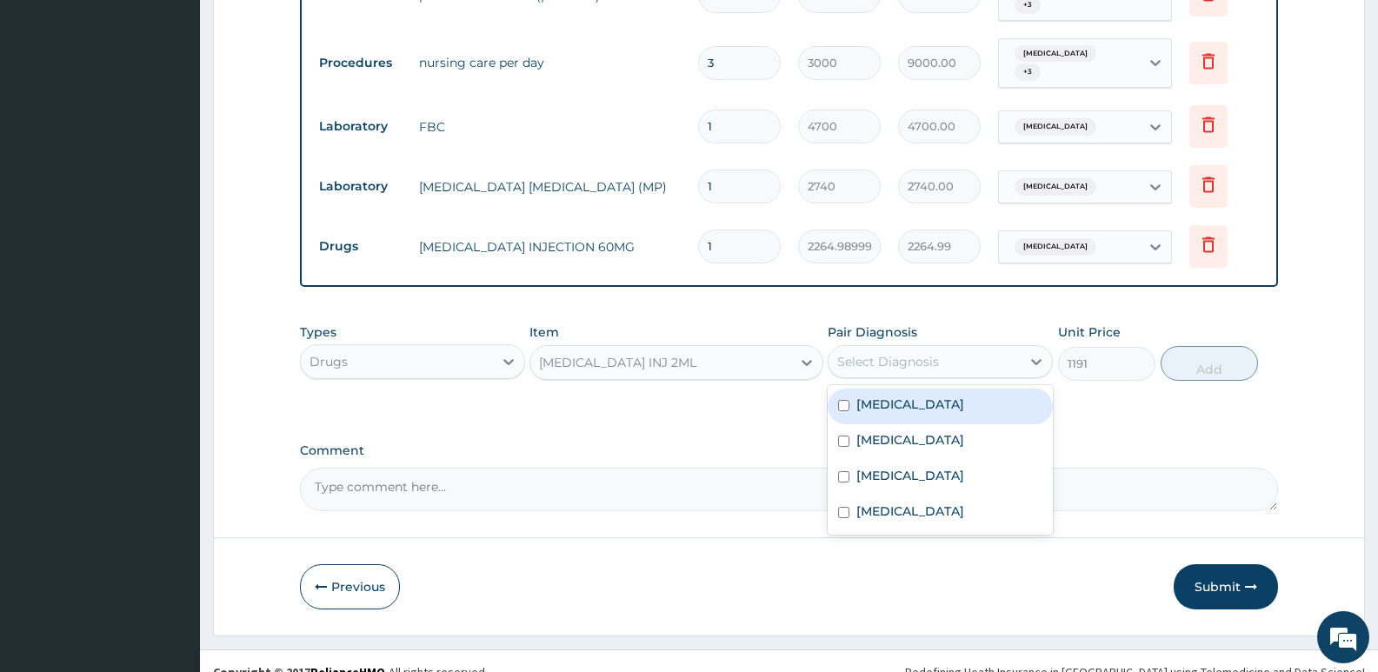
click at [892, 353] on div "Select Diagnosis" at bounding box center [888, 361] width 102 height 17
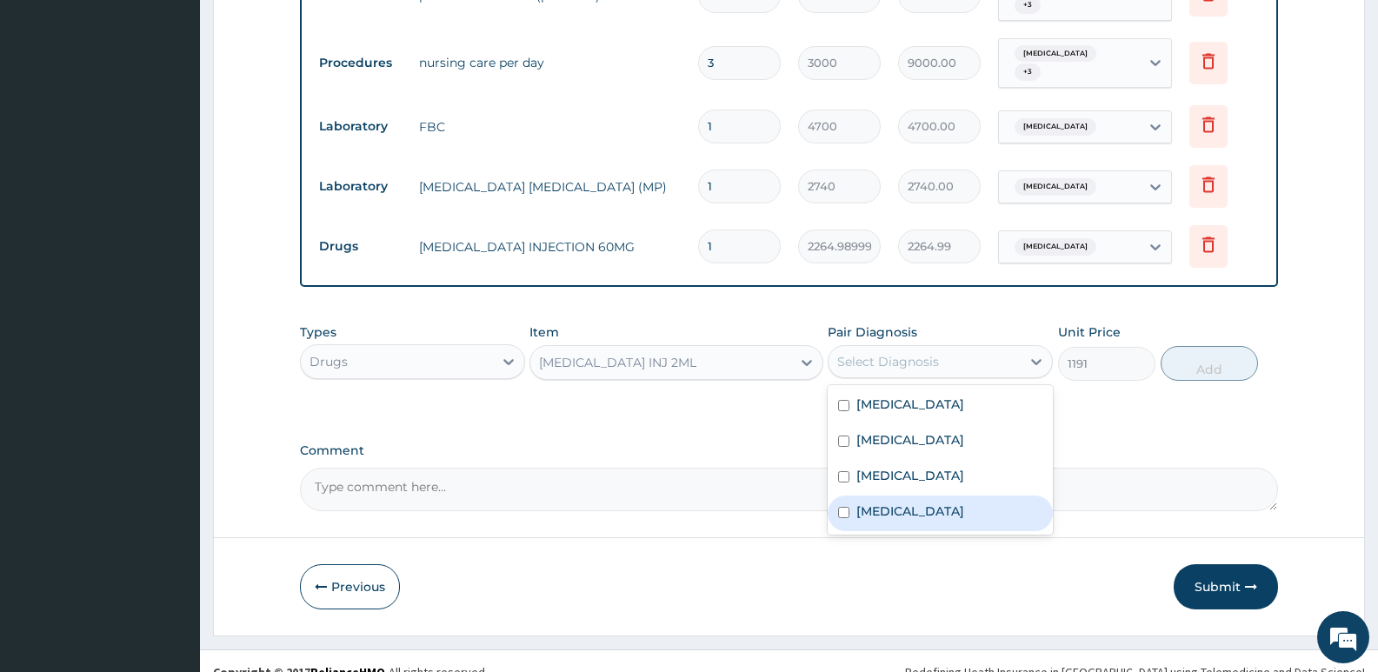
click at [900, 502] on label "[MEDICAL_DATA]" at bounding box center [910, 510] width 108 height 17
checkbox input "true"
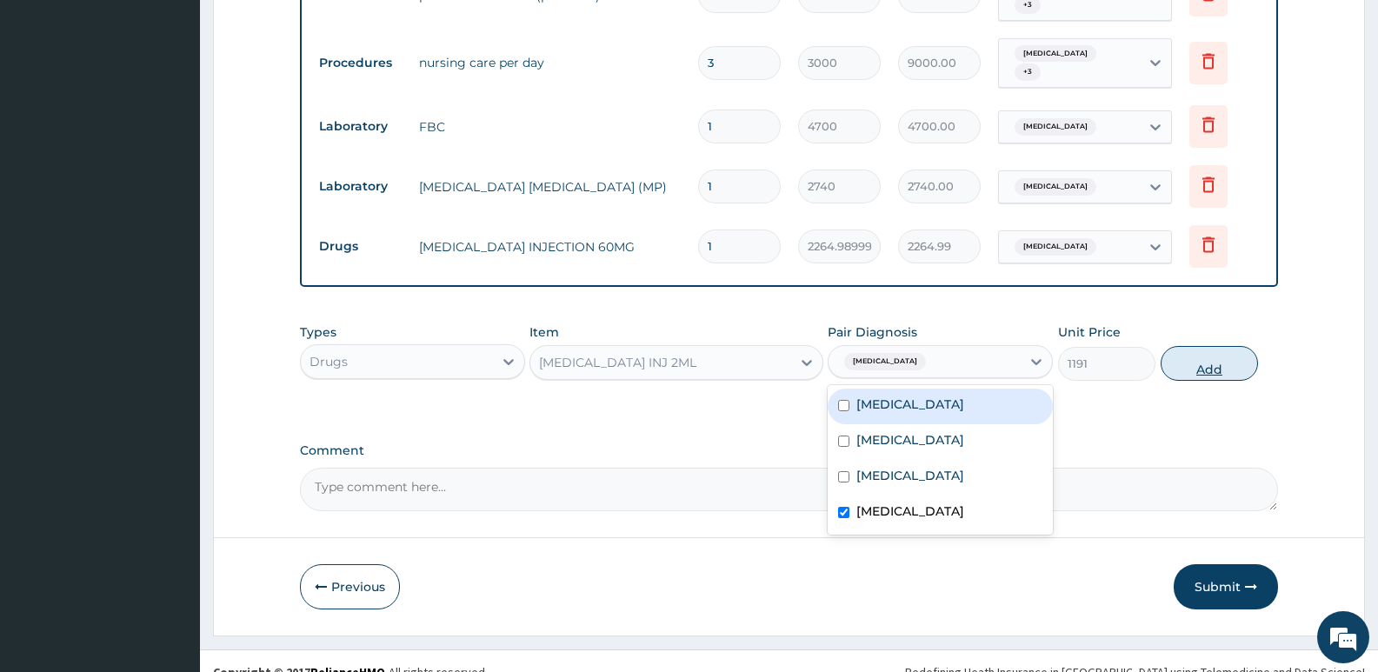
click at [1193, 346] on button "Add" at bounding box center [1208, 363] width 97 height 35
type input "0"
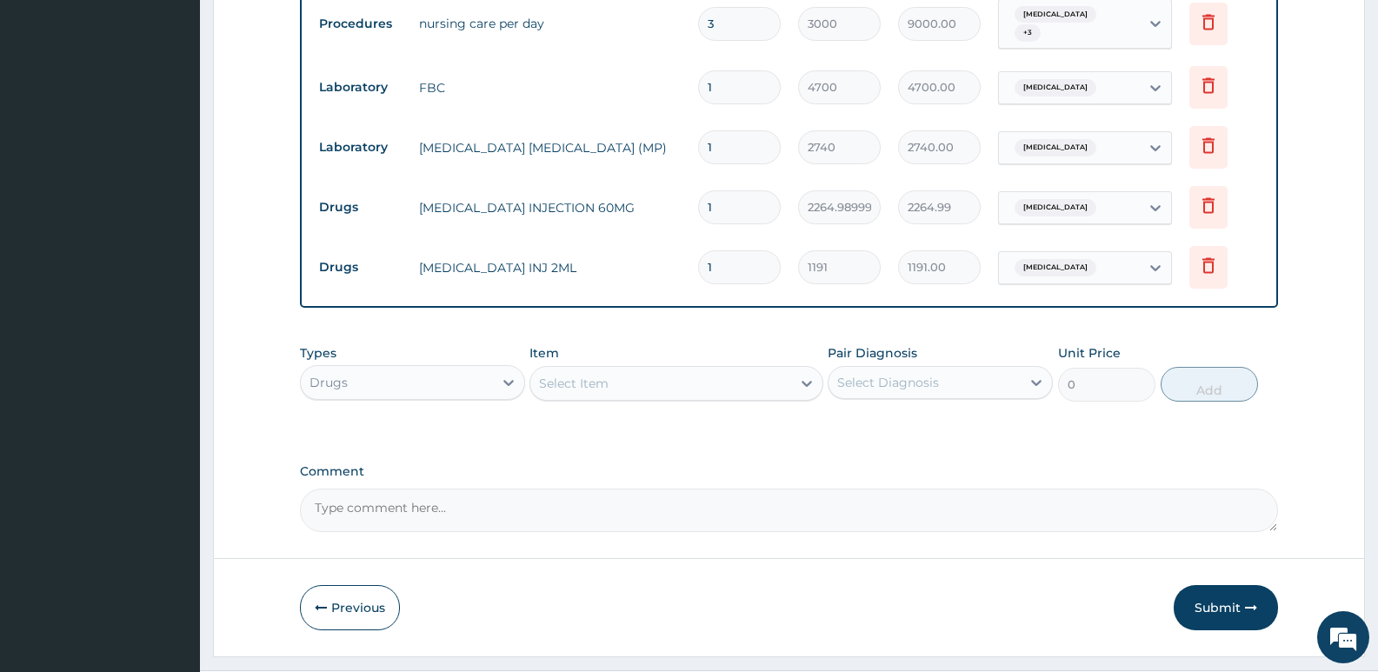
scroll to position [859, 0]
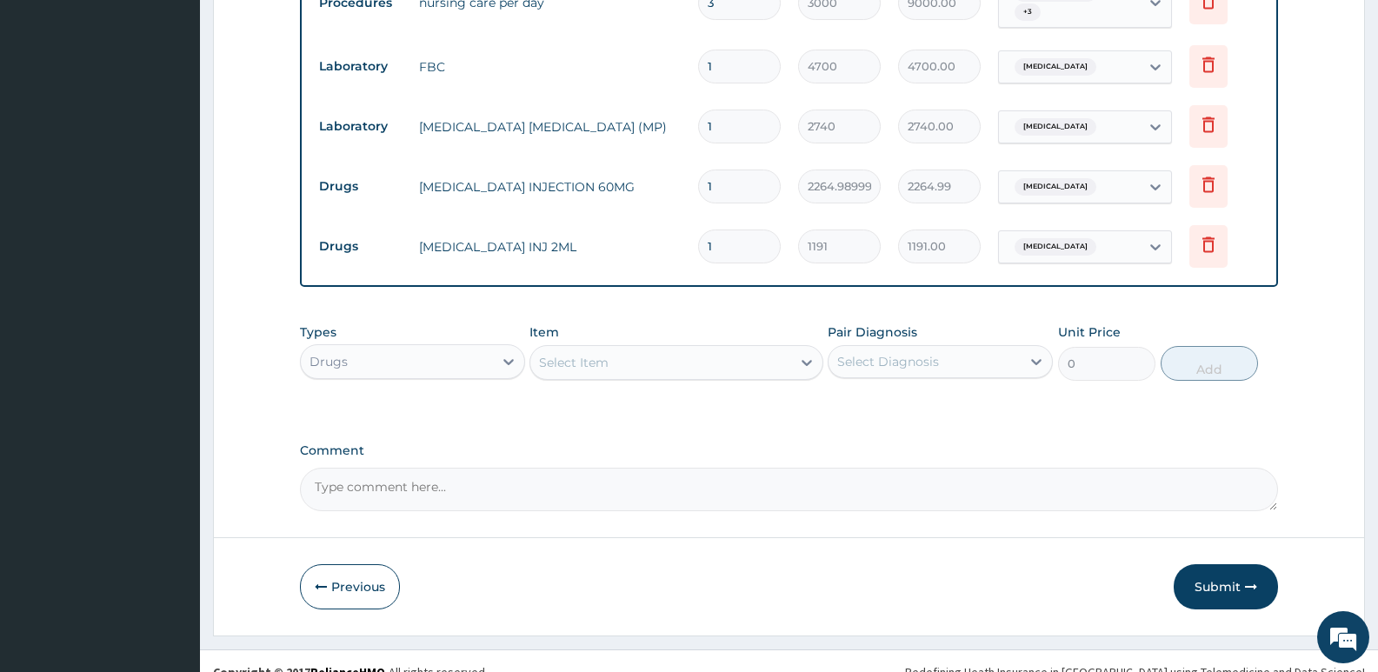
click at [691, 349] on div "Select Item" at bounding box center [660, 363] width 260 height 28
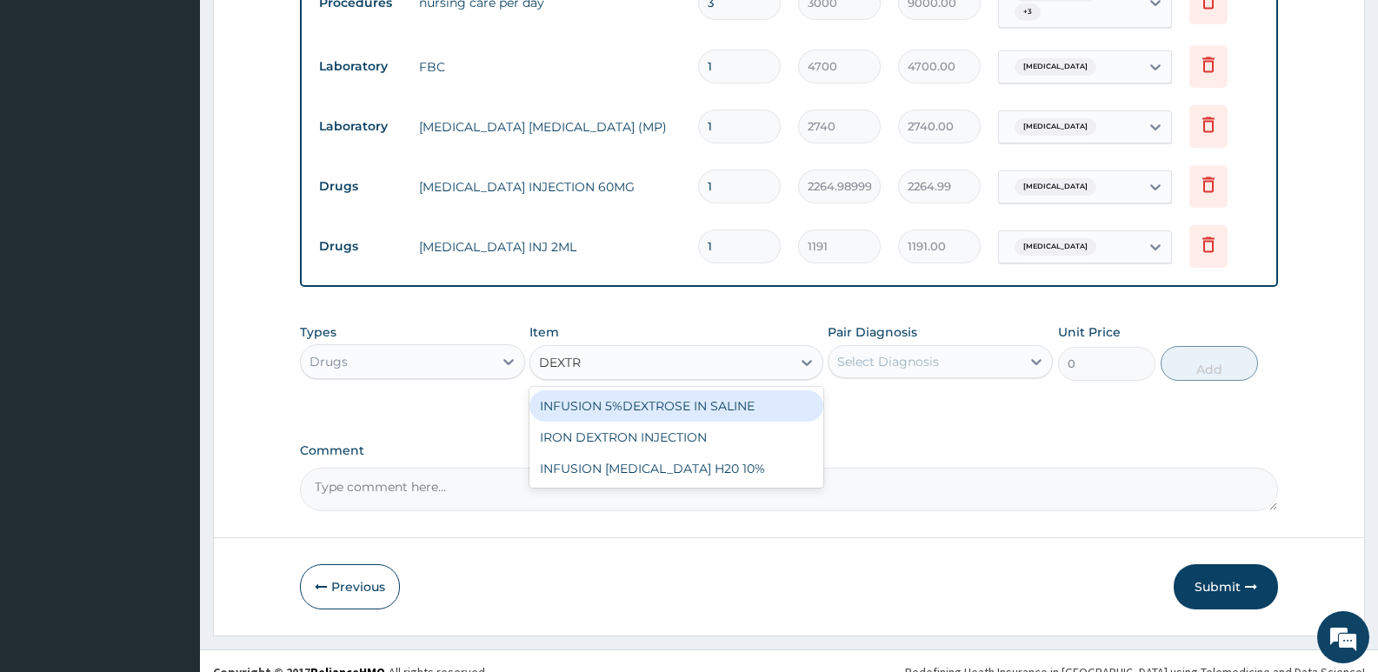
type input "DEXTRO"
click at [713, 390] on div "INFUSION 5%DEXTROSE IN SALINE" at bounding box center [675, 405] width 293 height 31
type input "1505.050048828125"
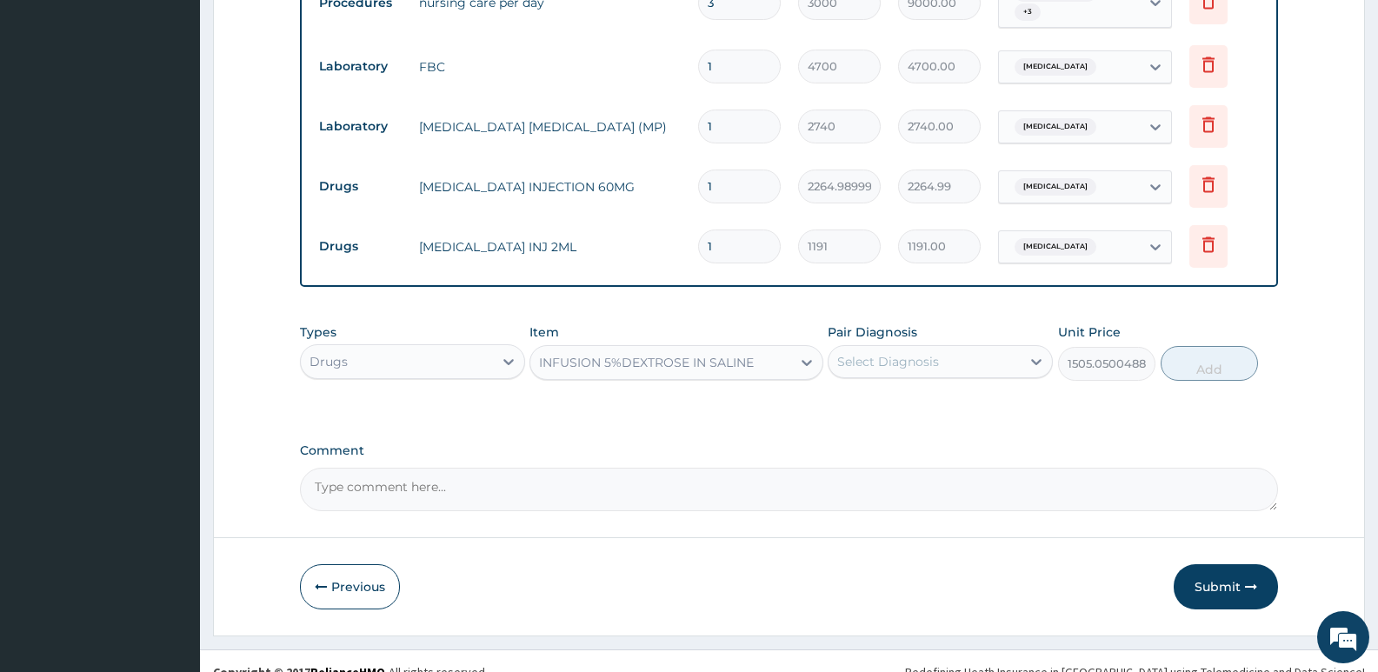
click at [921, 353] on div "Select Diagnosis" at bounding box center [888, 361] width 102 height 17
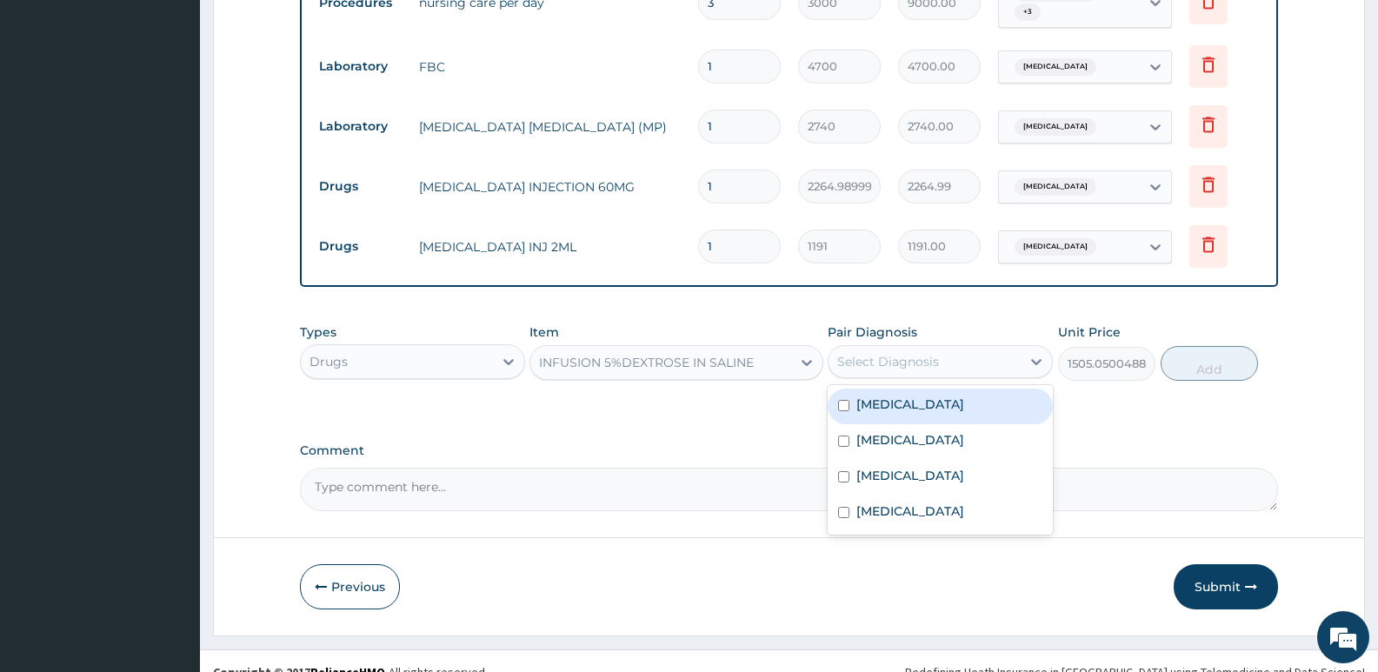
click at [918, 395] on label "[MEDICAL_DATA]" at bounding box center [910, 403] width 108 height 17
checkbox input "true"
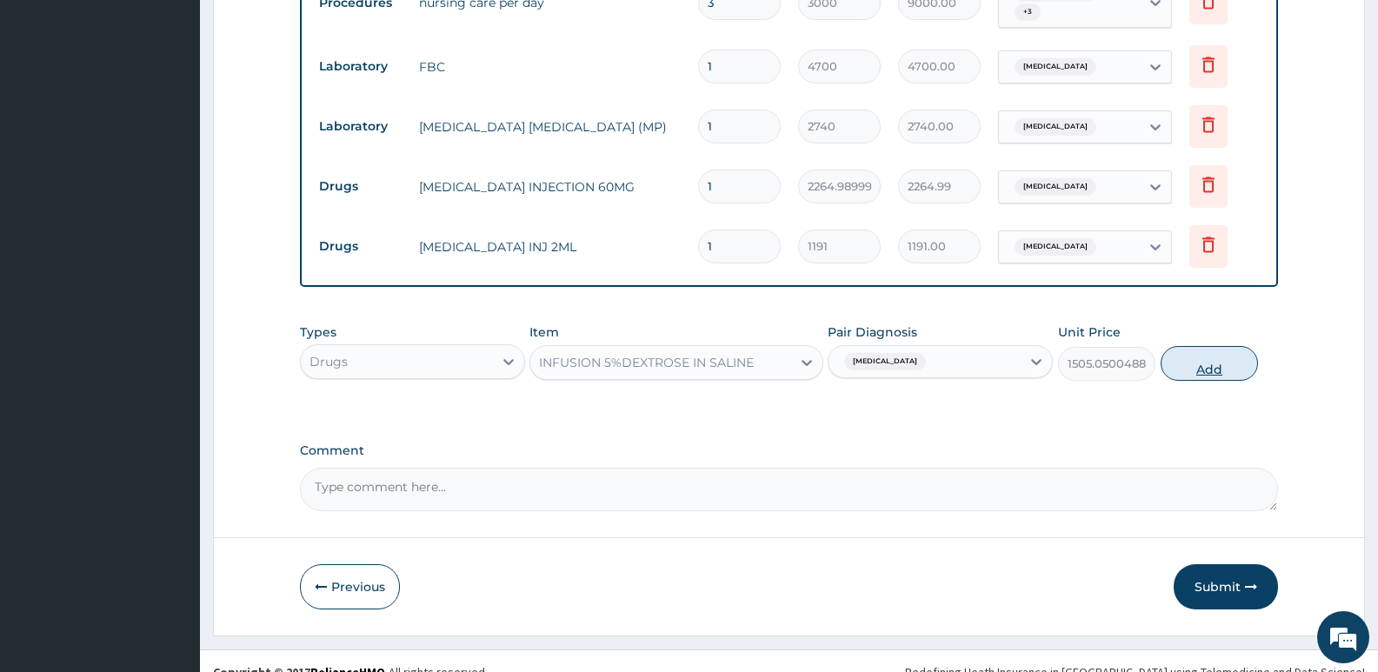
click at [1187, 346] on button "Add" at bounding box center [1208, 363] width 97 height 35
type input "0"
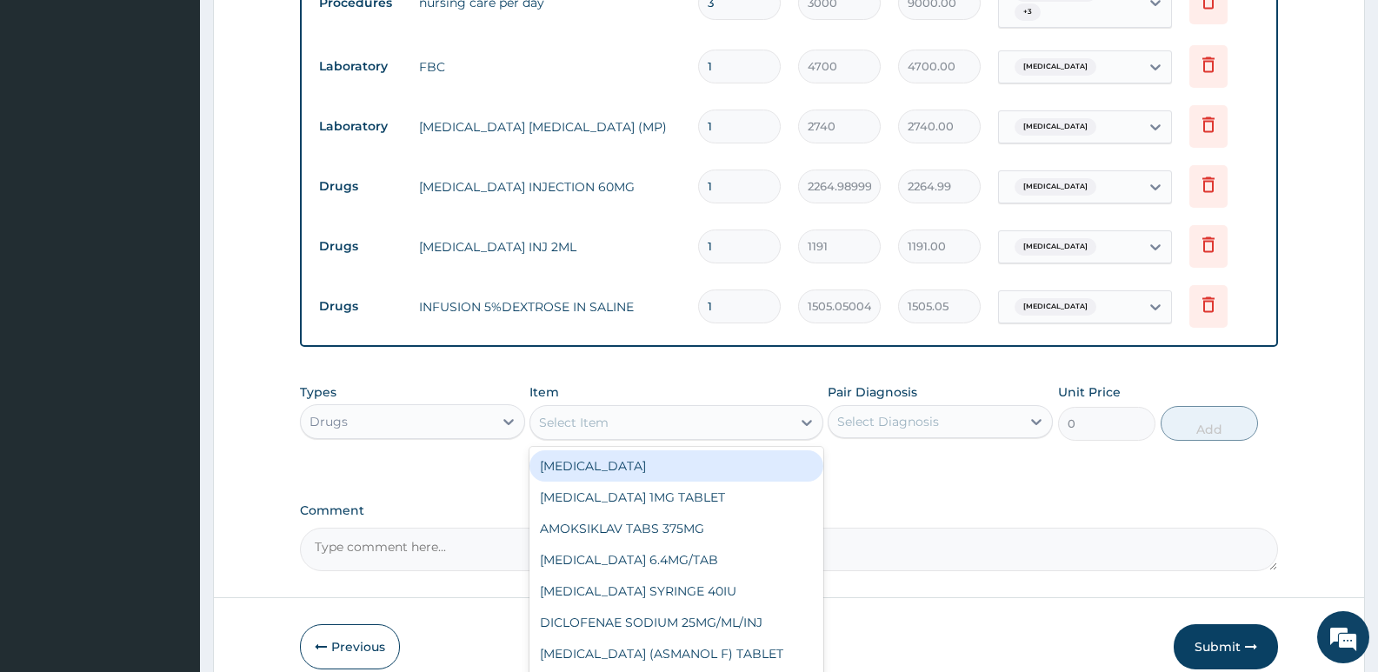
click at [652, 409] on div "Select Item" at bounding box center [660, 423] width 260 height 28
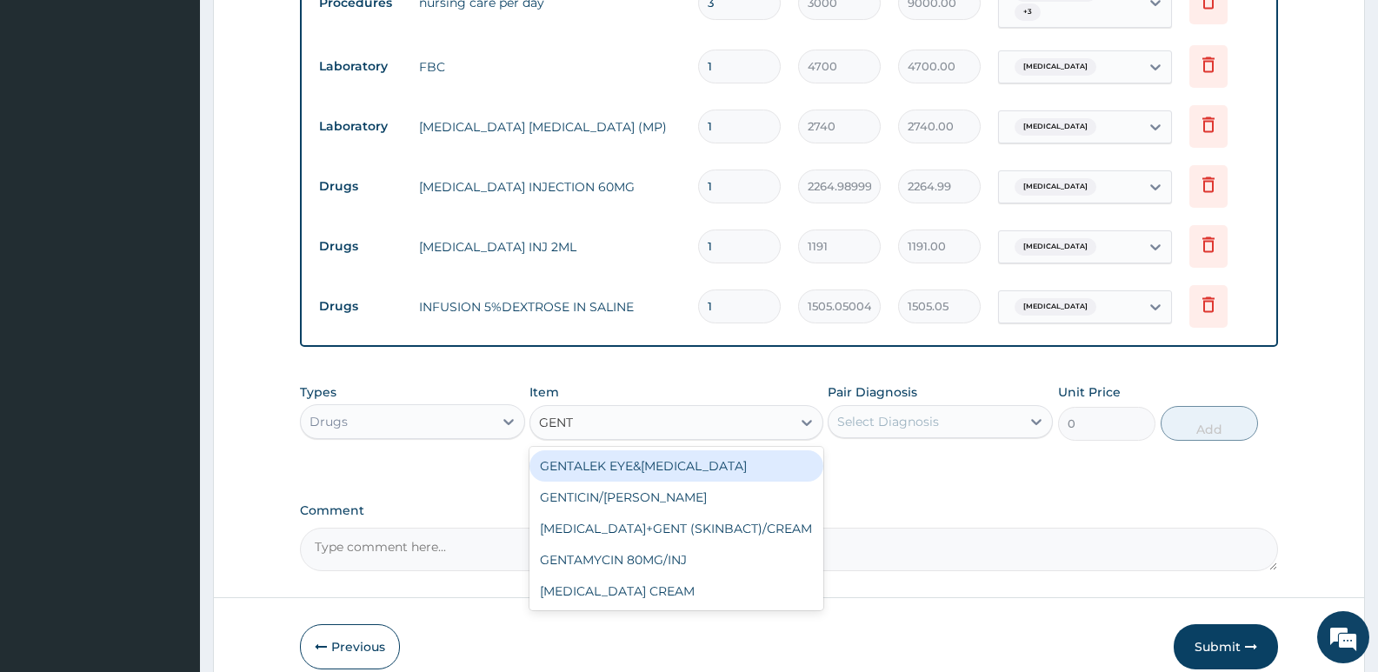
type input "GENTA"
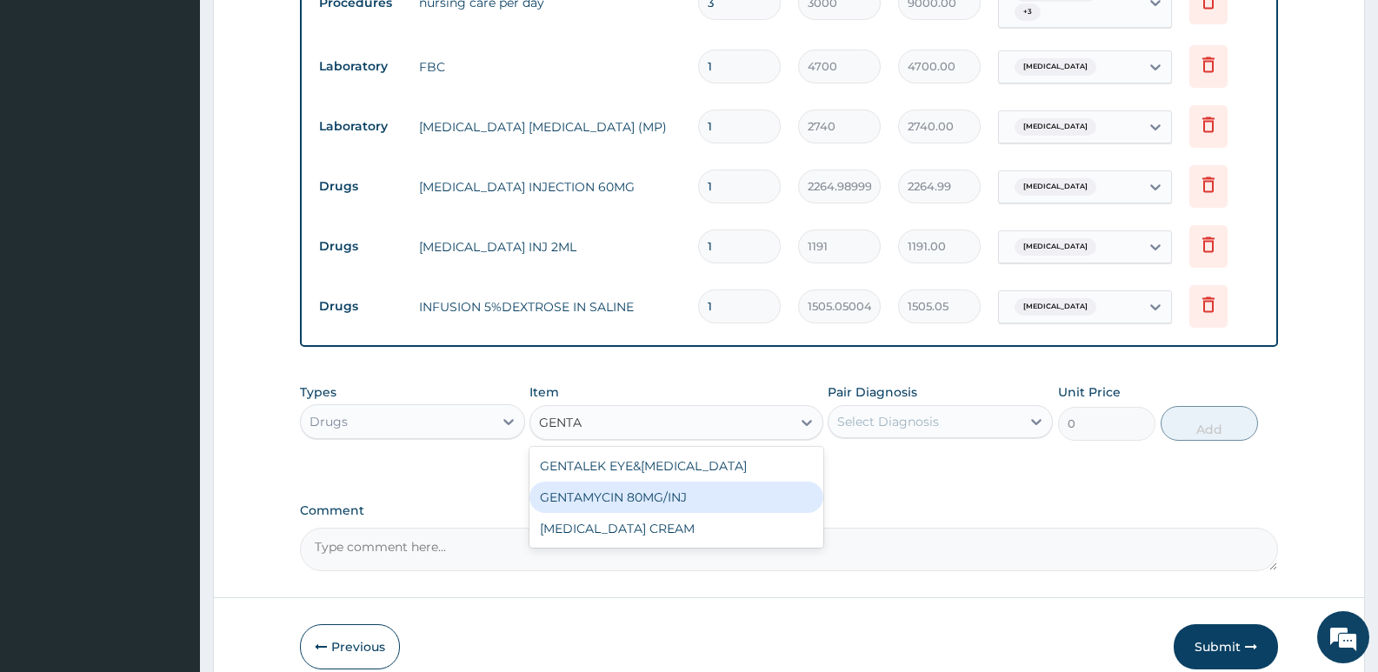
click at [738, 482] on div "GENTAMYCIN 80MG/INJ" at bounding box center [675, 497] width 293 height 31
type input "294.5"
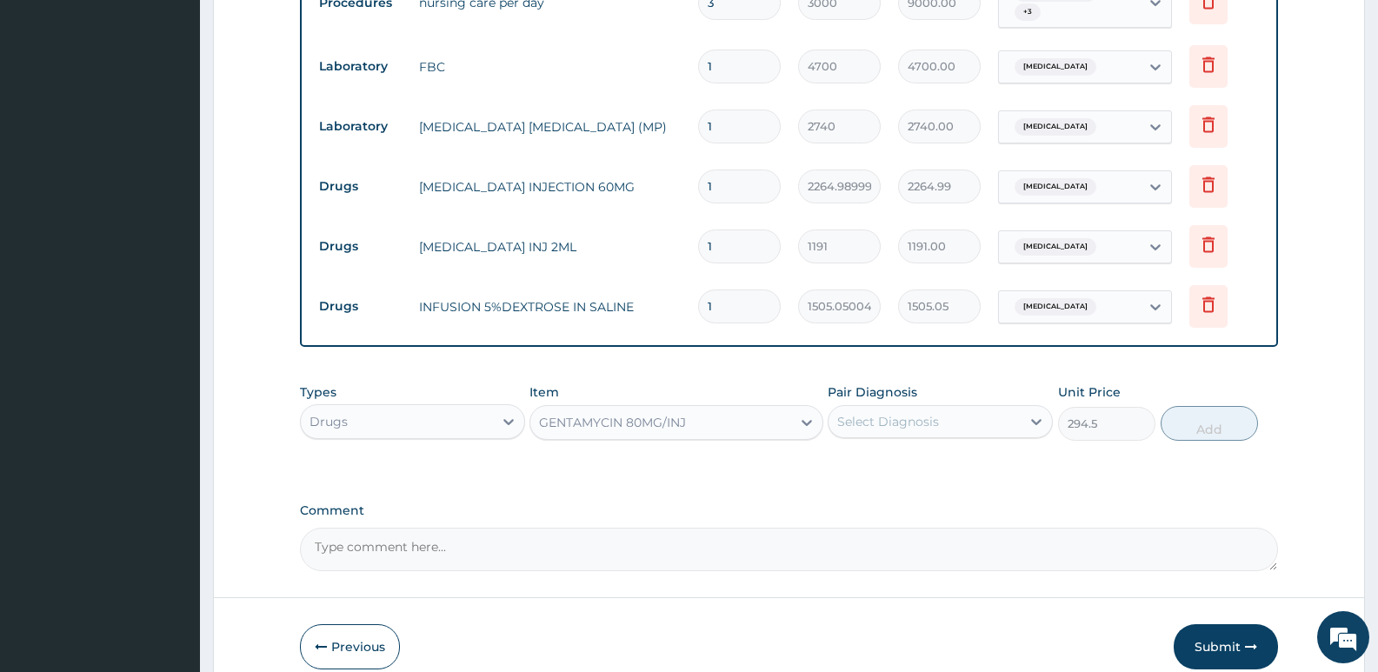
click at [940, 408] on div "Select Diagnosis" at bounding box center [924, 422] width 192 height 28
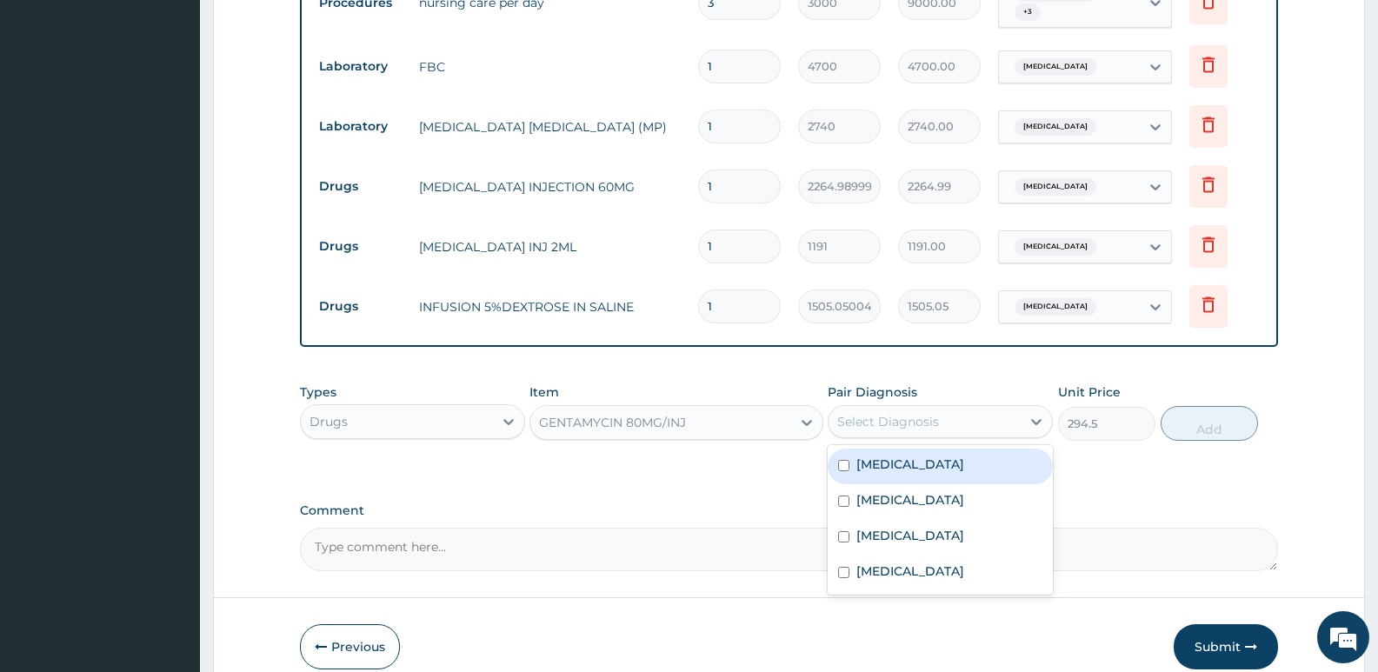
click at [905, 455] on label "[MEDICAL_DATA]" at bounding box center [910, 463] width 108 height 17
checkbox input "true"
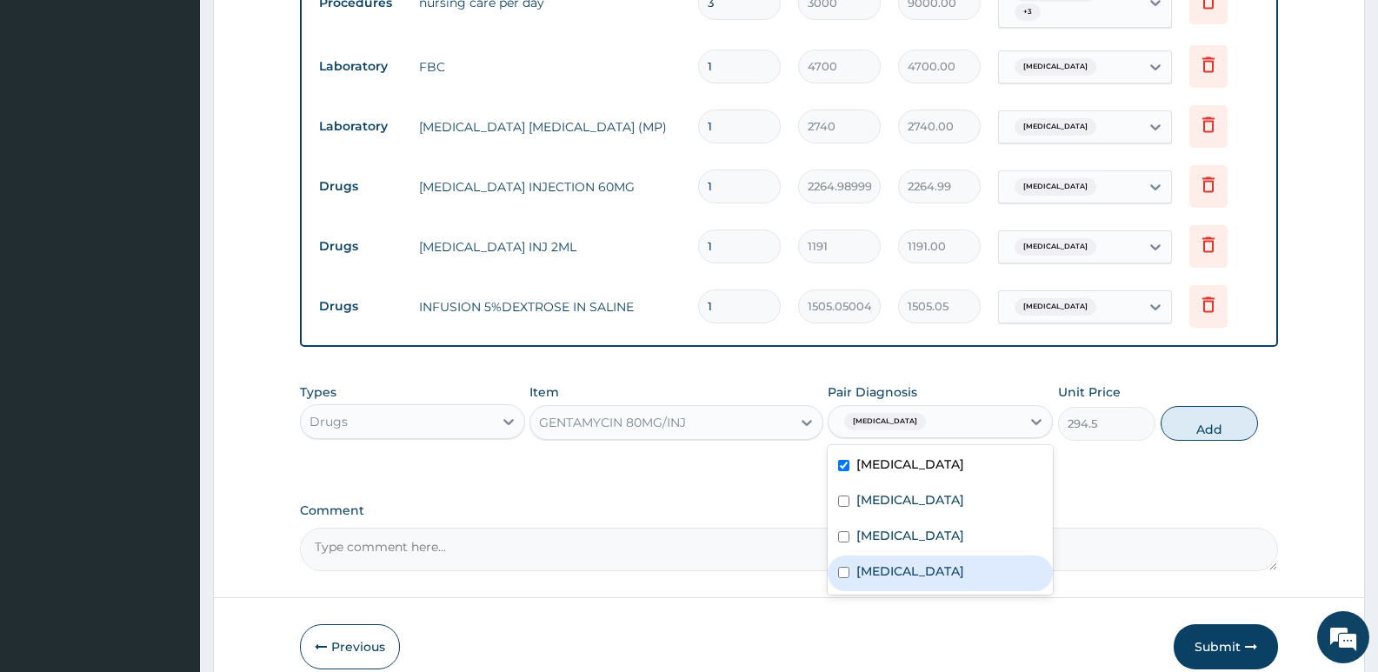
click at [927, 555] on div "[MEDICAL_DATA]" at bounding box center [939, 573] width 225 height 36
checkbox input "true"
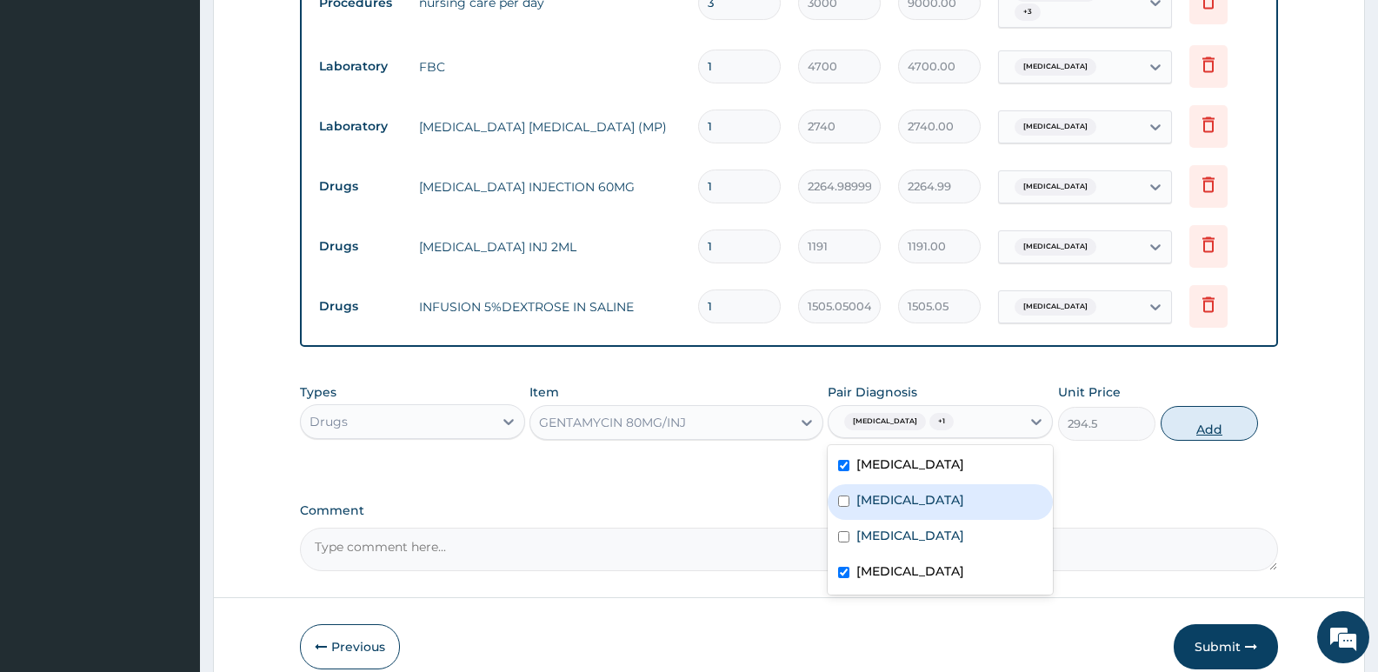
click at [1187, 409] on button "Add" at bounding box center [1208, 423] width 97 height 35
type input "0"
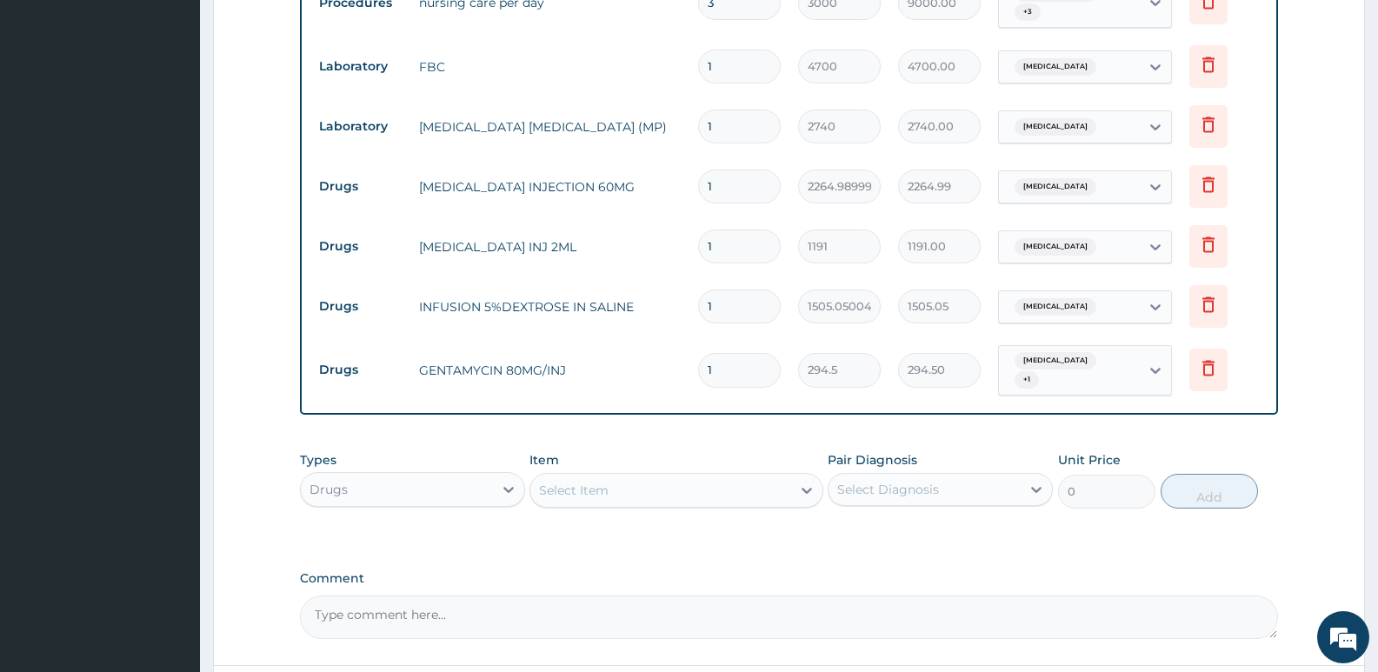
click at [674, 476] on div "Select Item" at bounding box center [660, 490] width 260 height 28
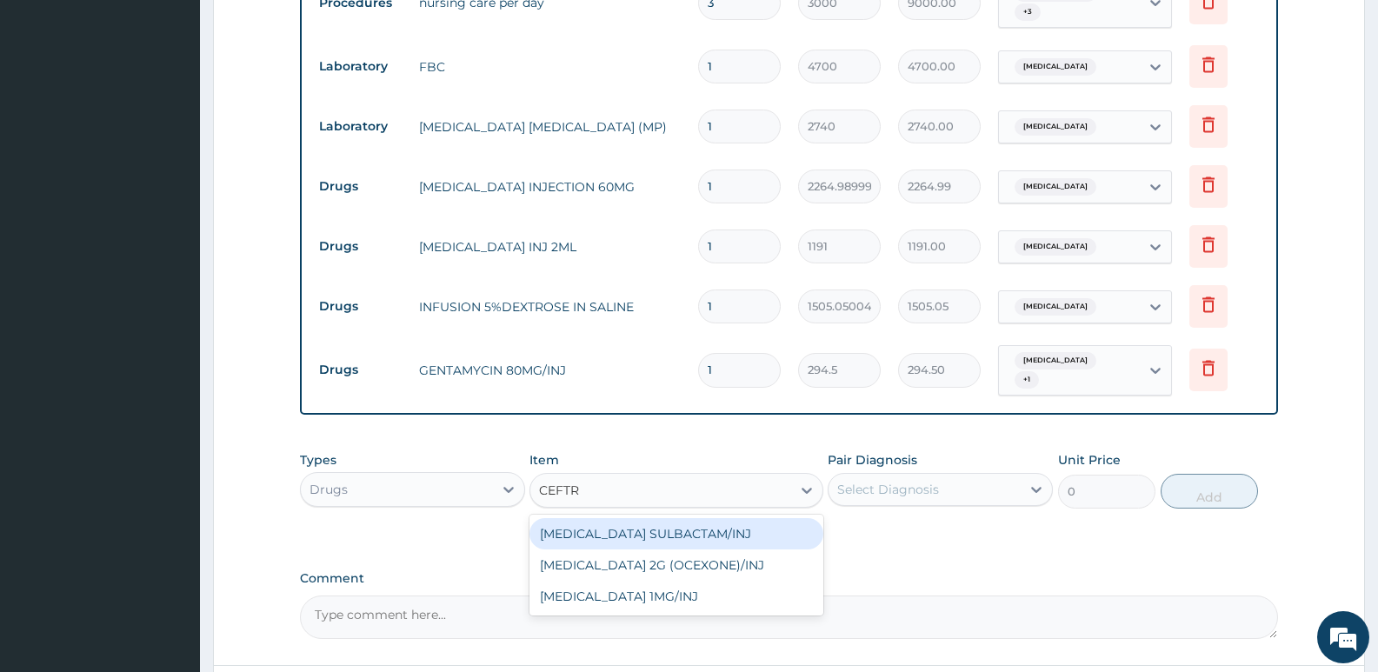
type input "CEFTRI"
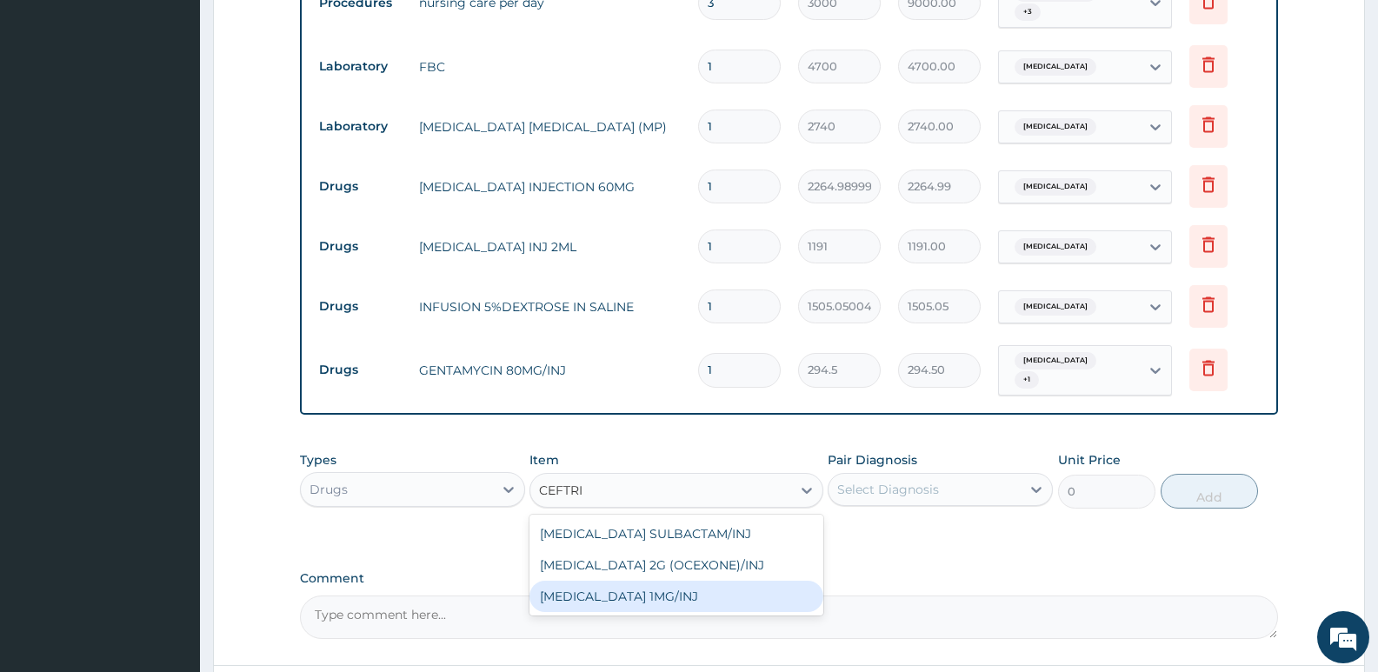
drag, startPoint x: 674, startPoint y: 577, endPoint x: 741, endPoint y: 525, distance: 84.8
click at [679, 581] on div "[MEDICAL_DATA] 1MG/INJ" at bounding box center [675, 596] width 293 height 31
type input "2269.10009765625"
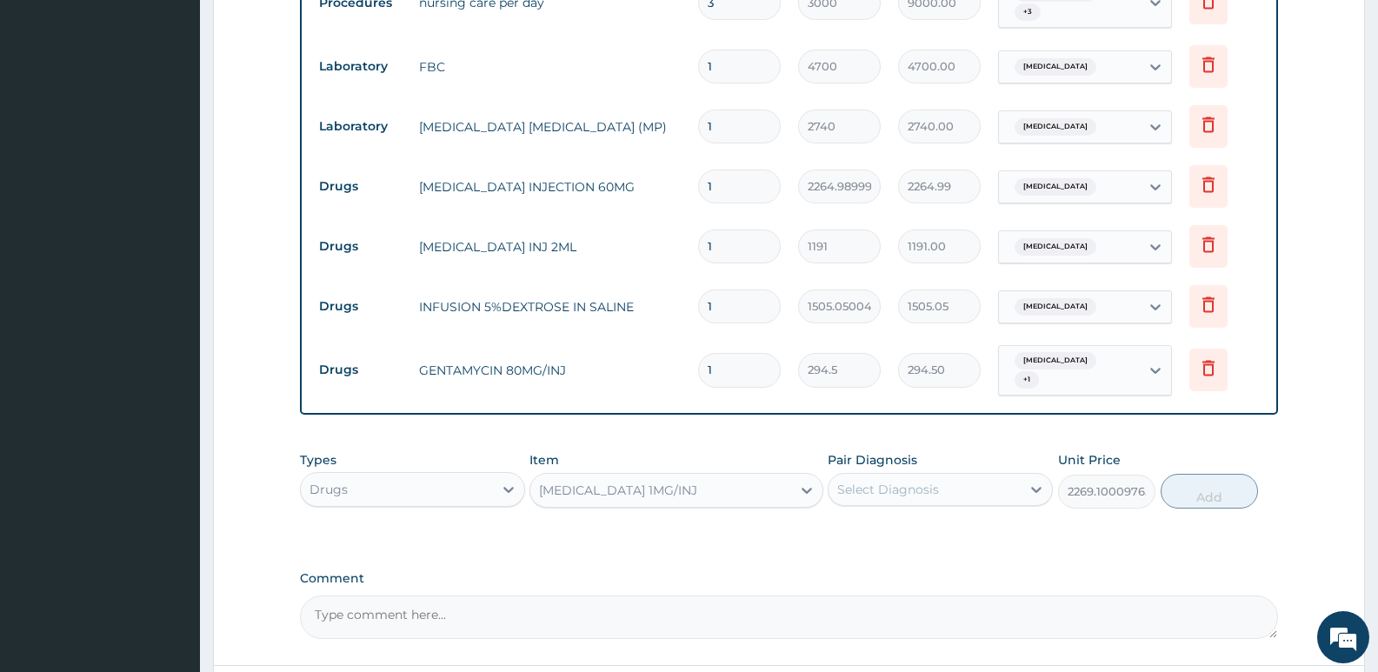
click at [921, 481] on div "Select Diagnosis" at bounding box center [888, 489] width 102 height 17
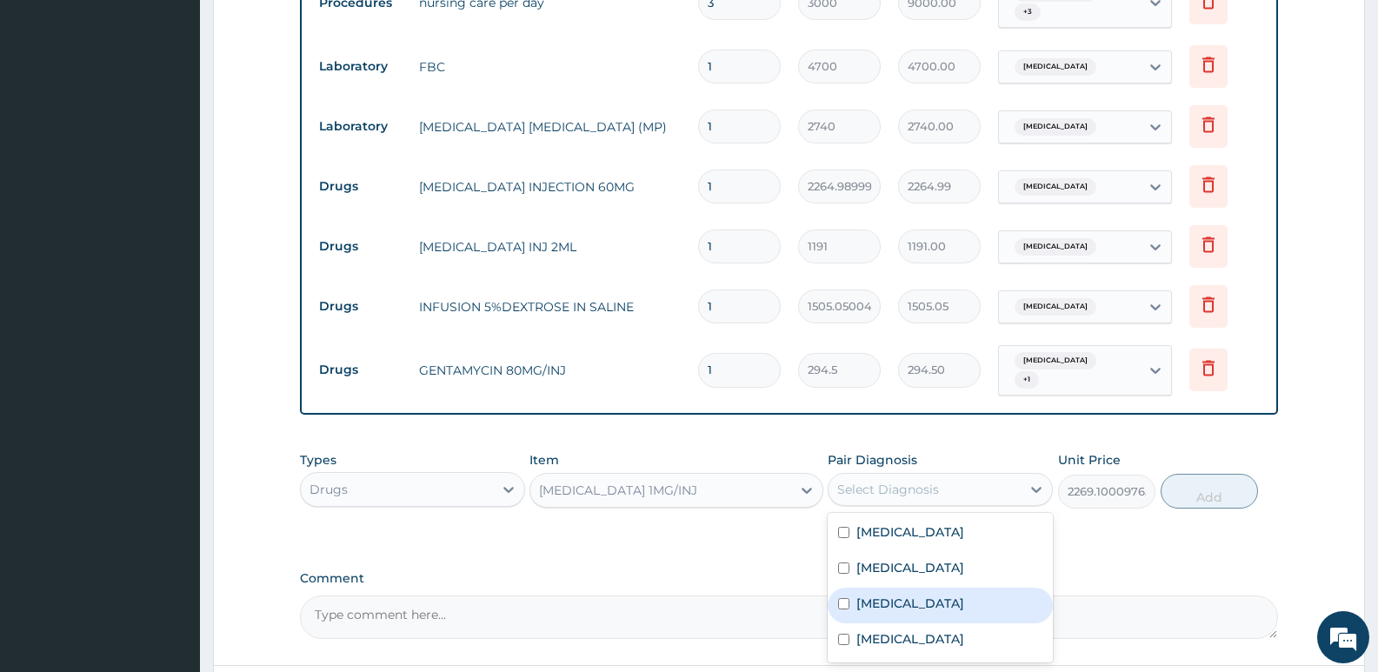
drag, startPoint x: 887, startPoint y: 584, endPoint x: 1031, endPoint y: 538, distance: 150.6
click at [887, 588] on div "[MEDICAL_DATA]" at bounding box center [939, 606] width 225 height 36
checkbox input "true"
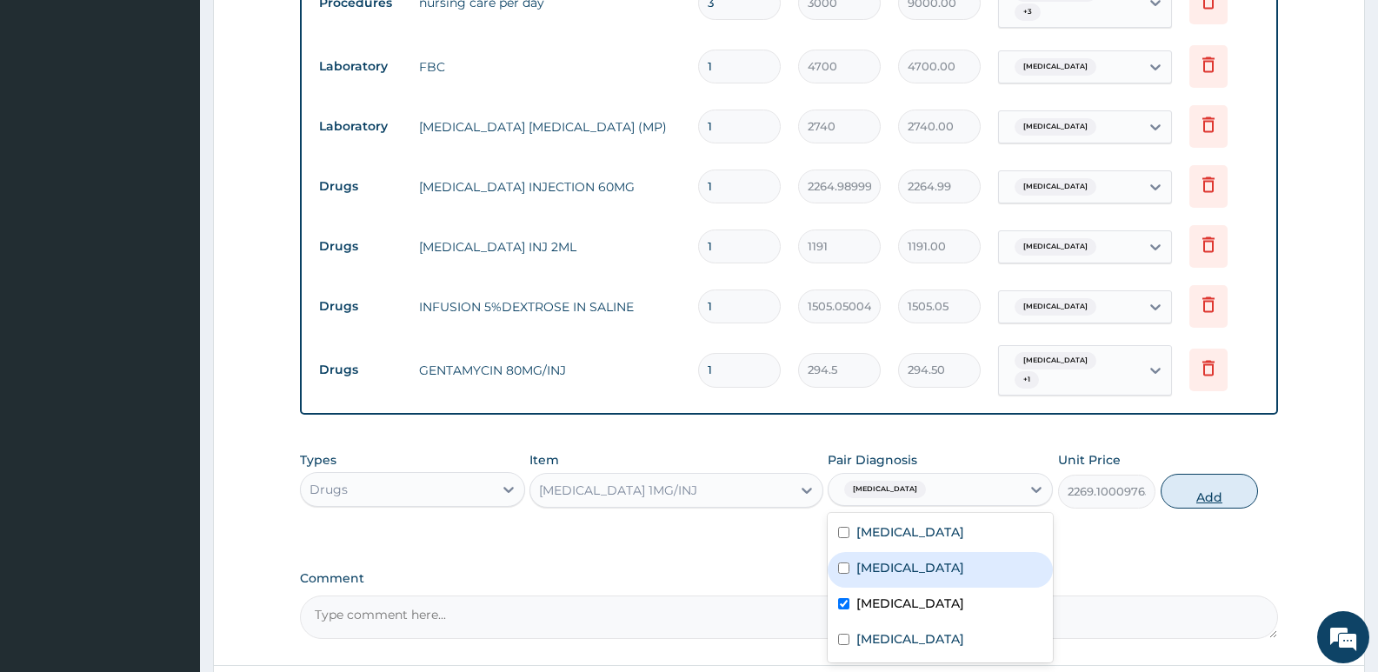
click at [1216, 474] on button "Add" at bounding box center [1208, 491] width 97 height 35
type input "0"
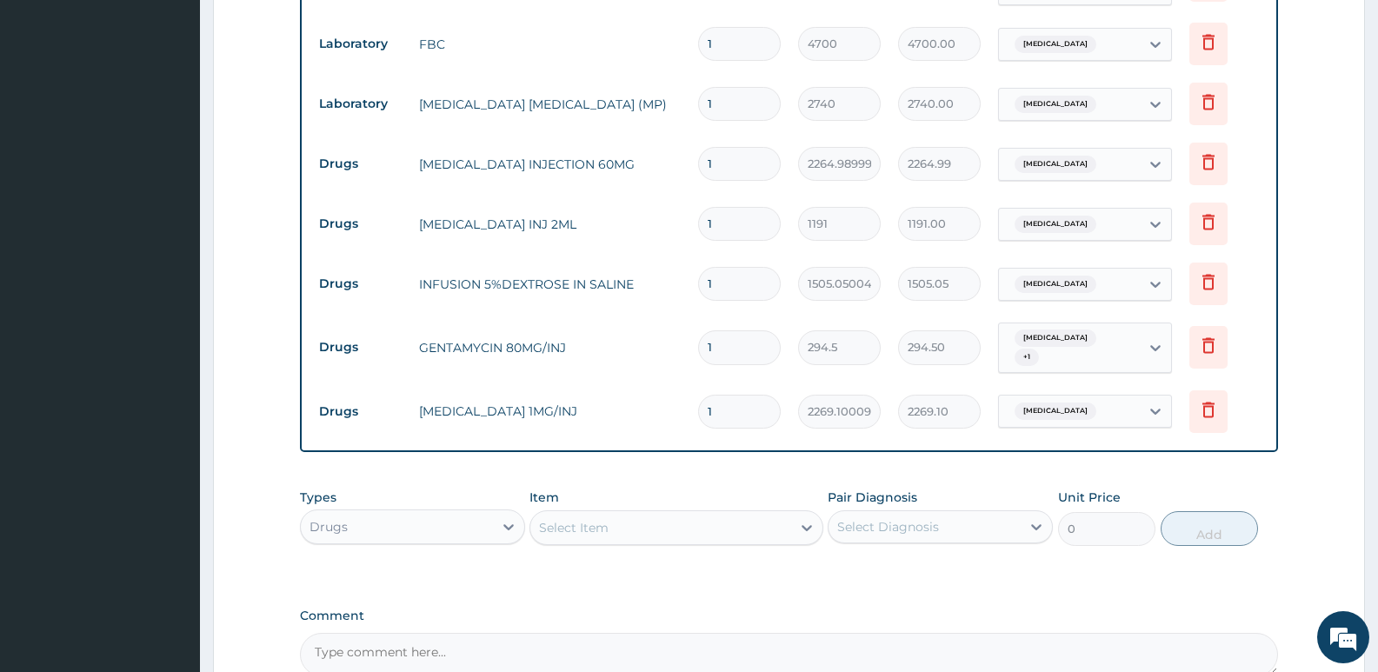
scroll to position [1033, 0]
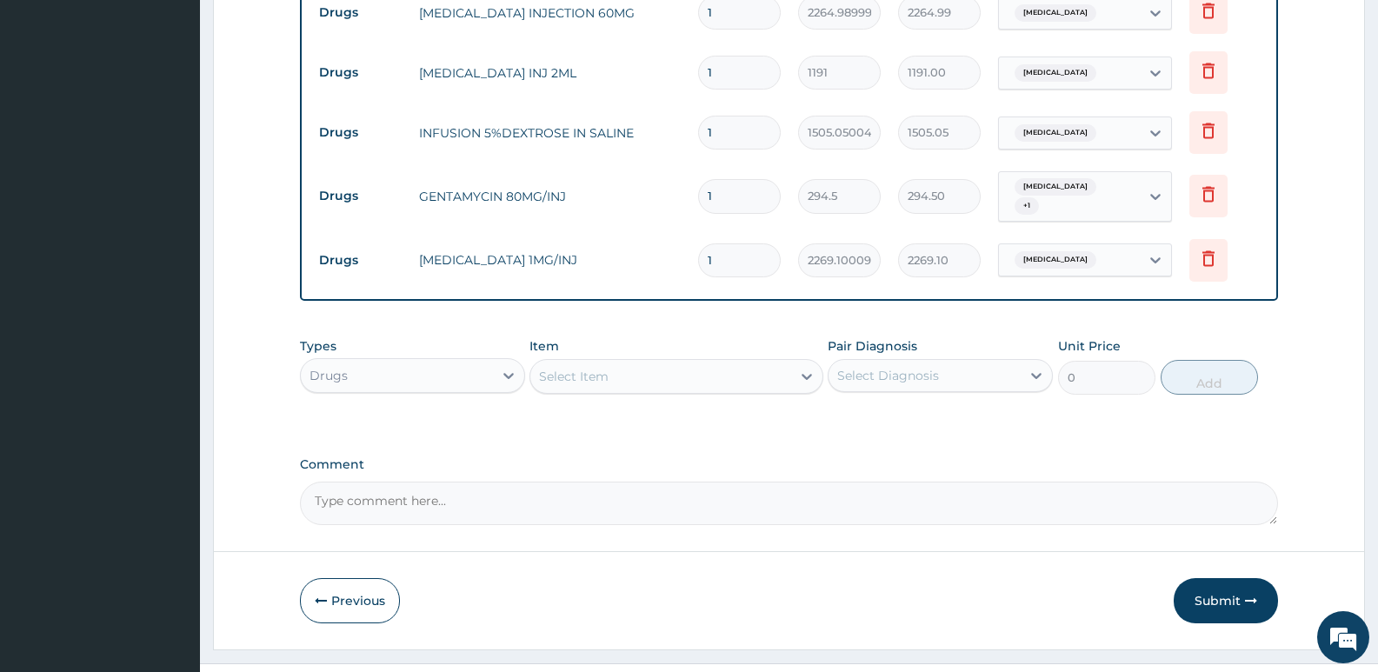
click at [648, 362] on div "Select Item" at bounding box center [660, 376] width 260 height 28
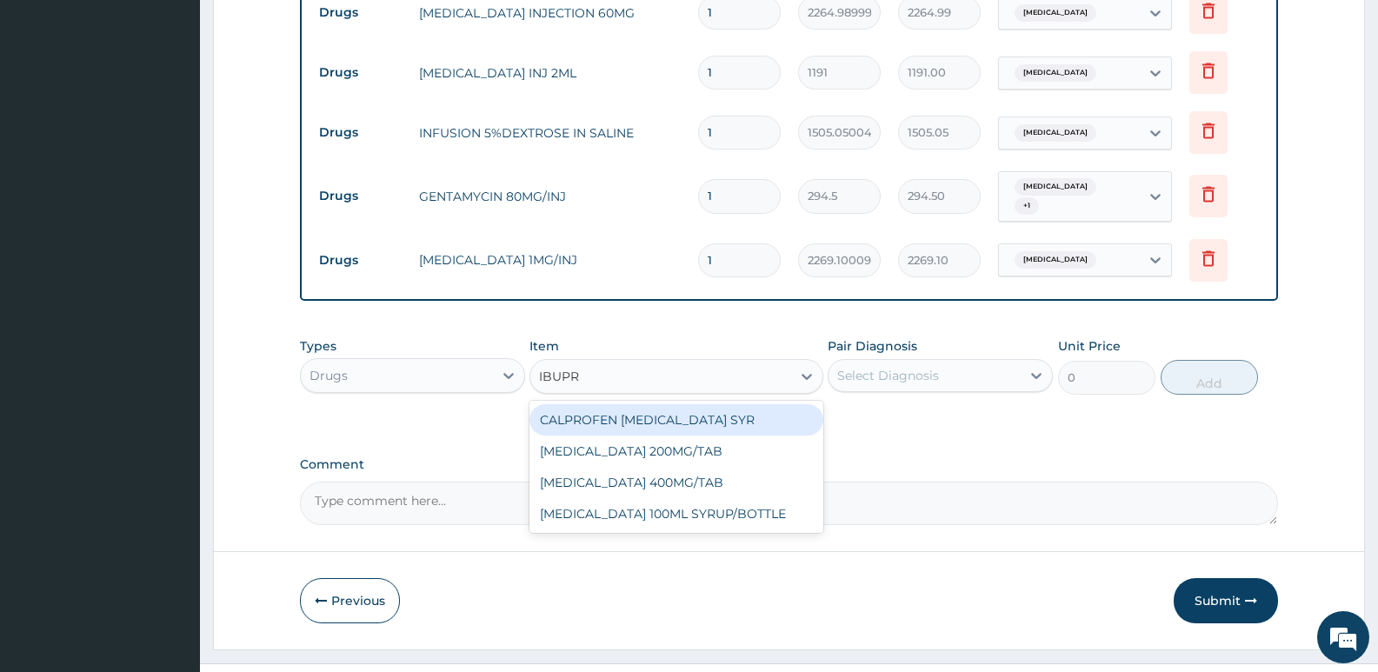
type input "IBUPRO"
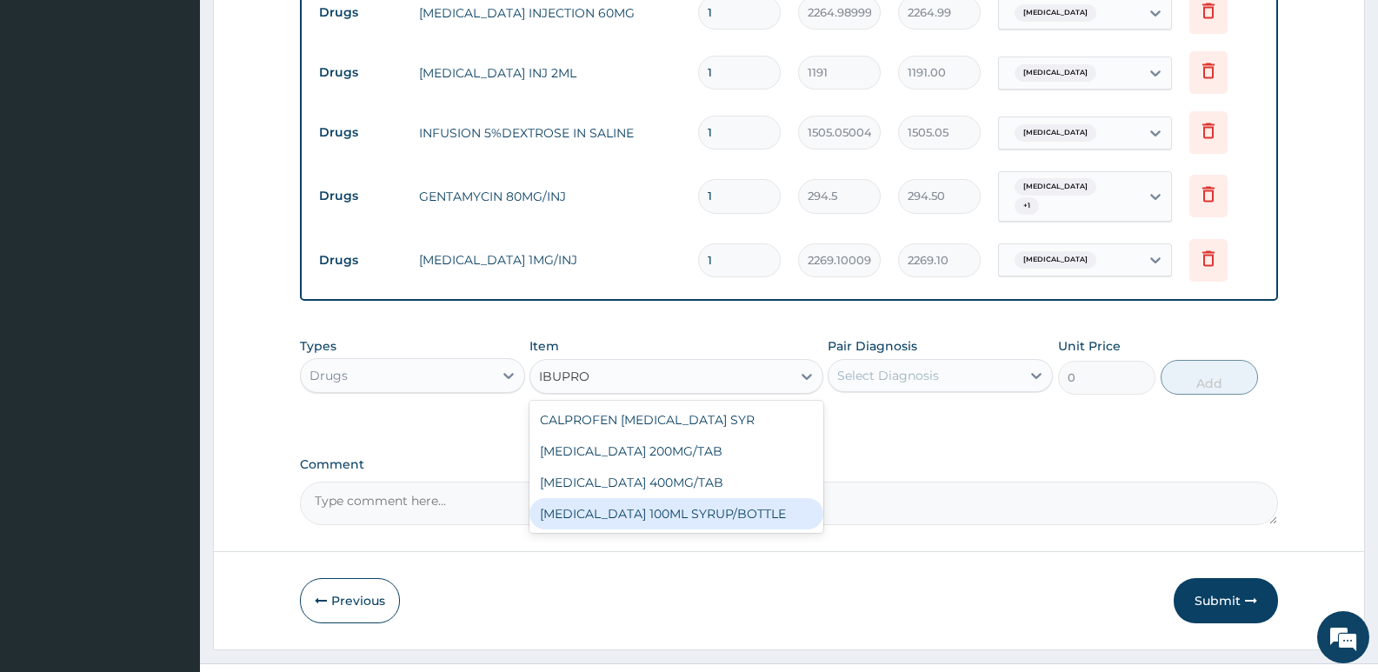
click at [688, 498] on div "[MEDICAL_DATA] 100ML SYRUP/BOTTLE" at bounding box center [675, 513] width 293 height 31
type input "792.5800170898438"
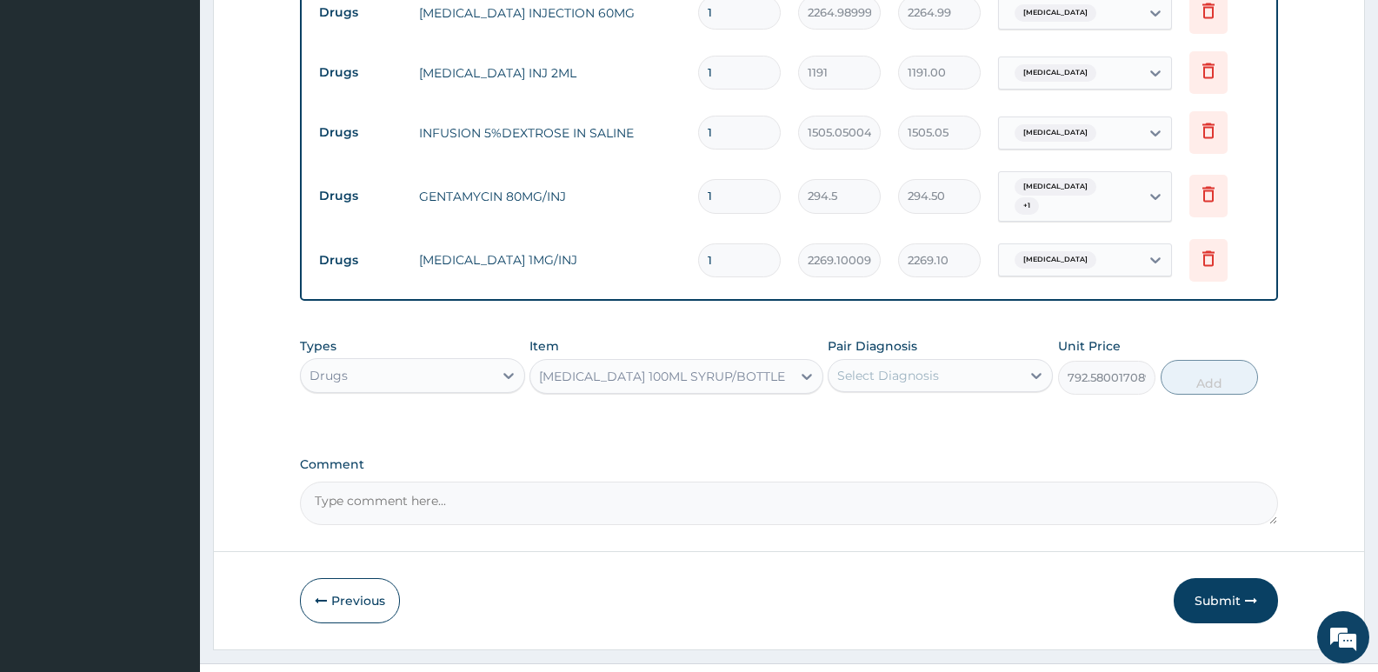
click at [879, 367] on div "Select Diagnosis" at bounding box center [888, 375] width 102 height 17
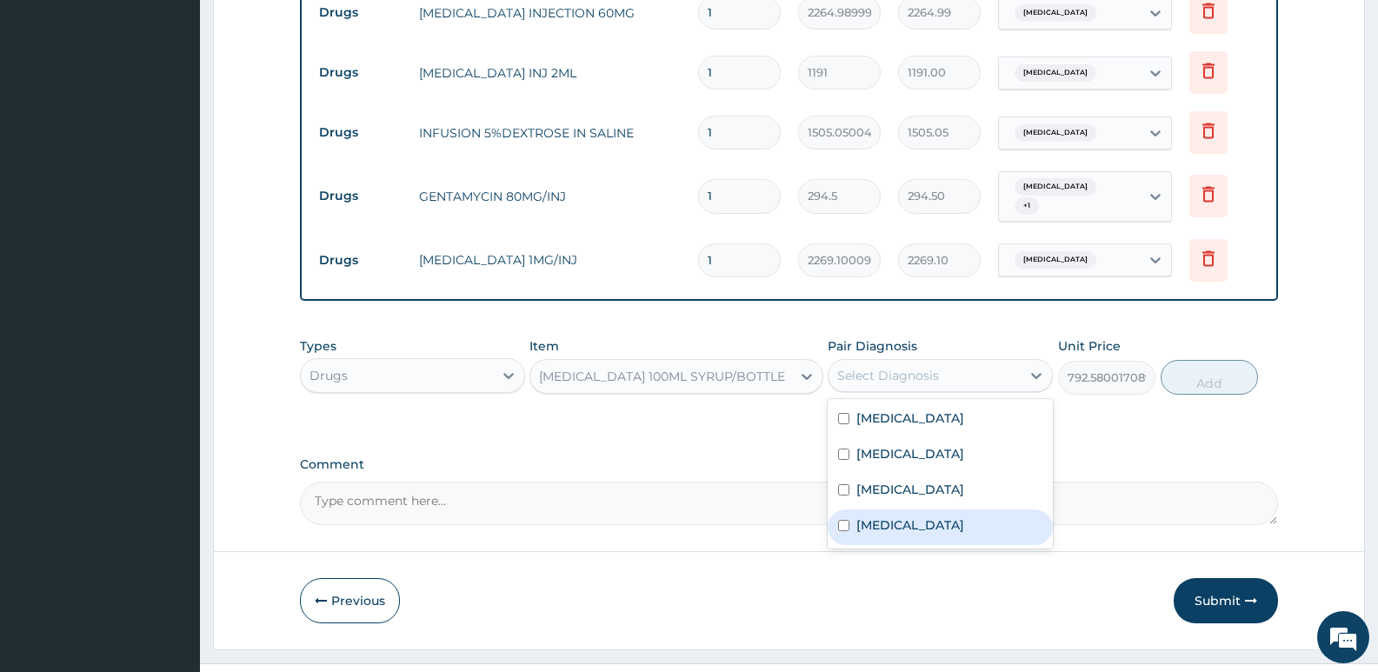
click at [887, 516] on label "Malaria" at bounding box center [910, 524] width 108 height 17
checkbox input "true"
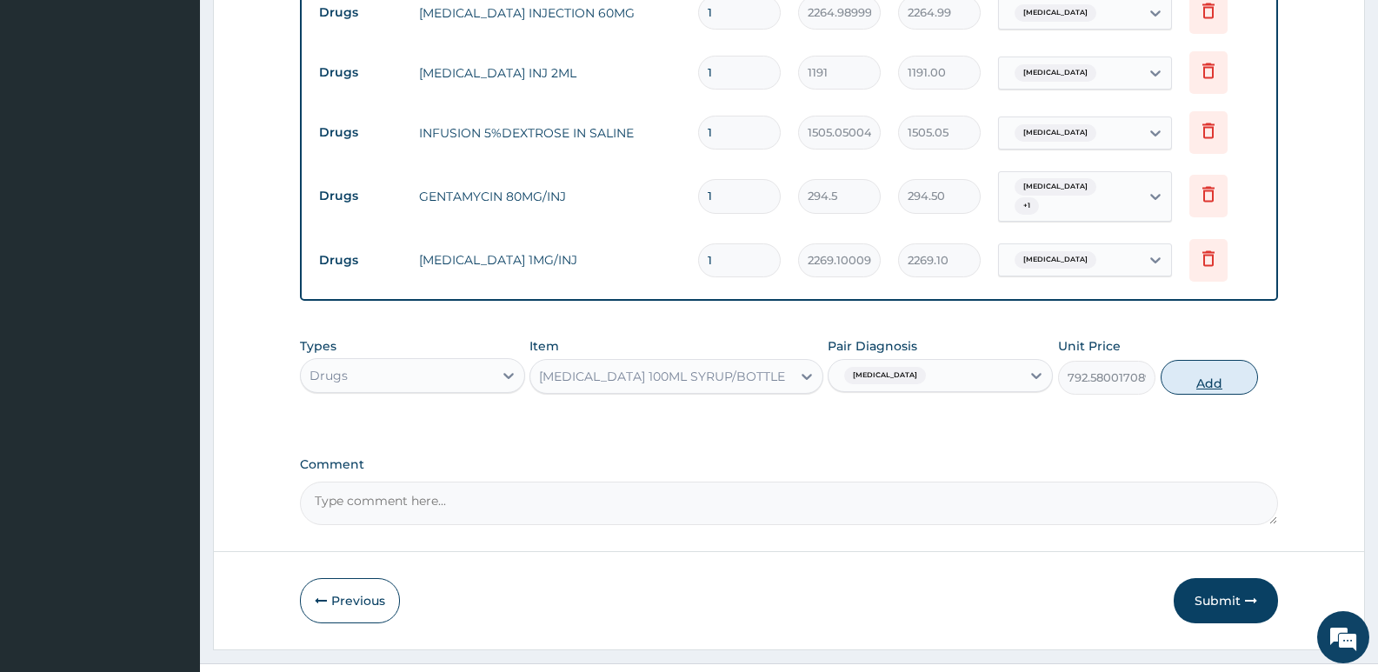
click at [1193, 360] on button "Add" at bounding box center [1208, 377] width 97 height 35
type input "0"
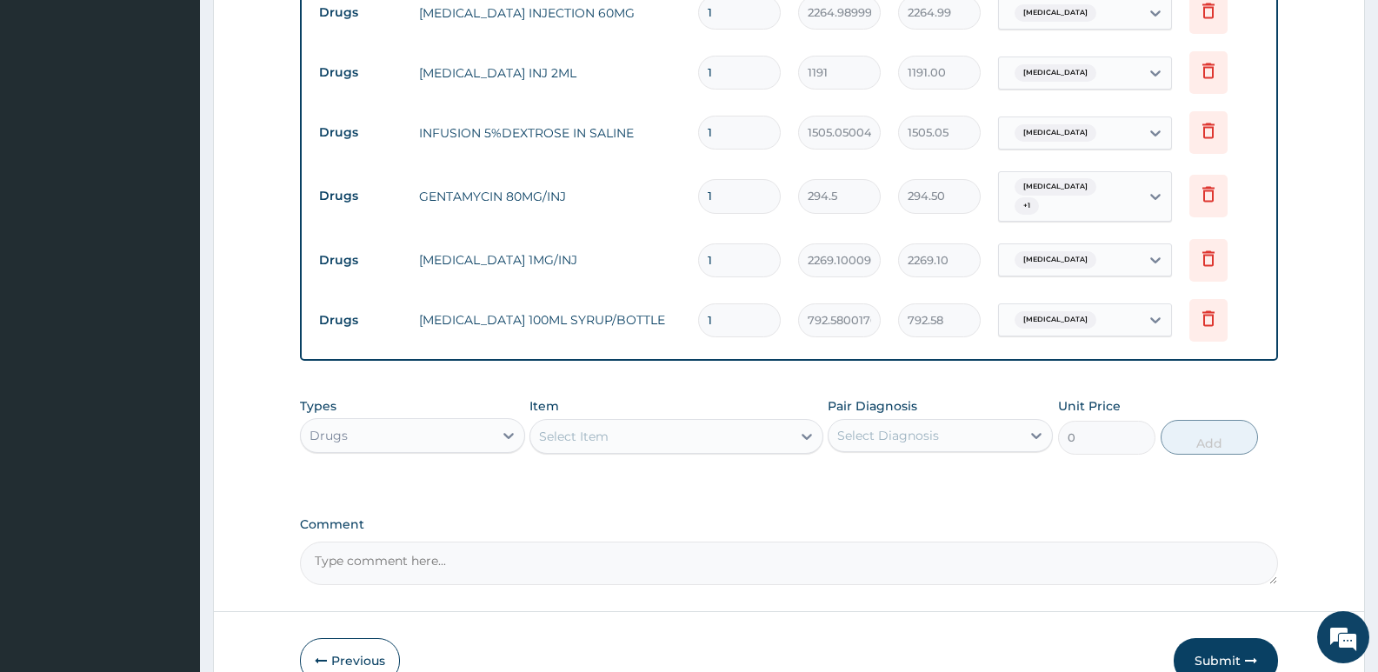
scroll to position [1099, 0]
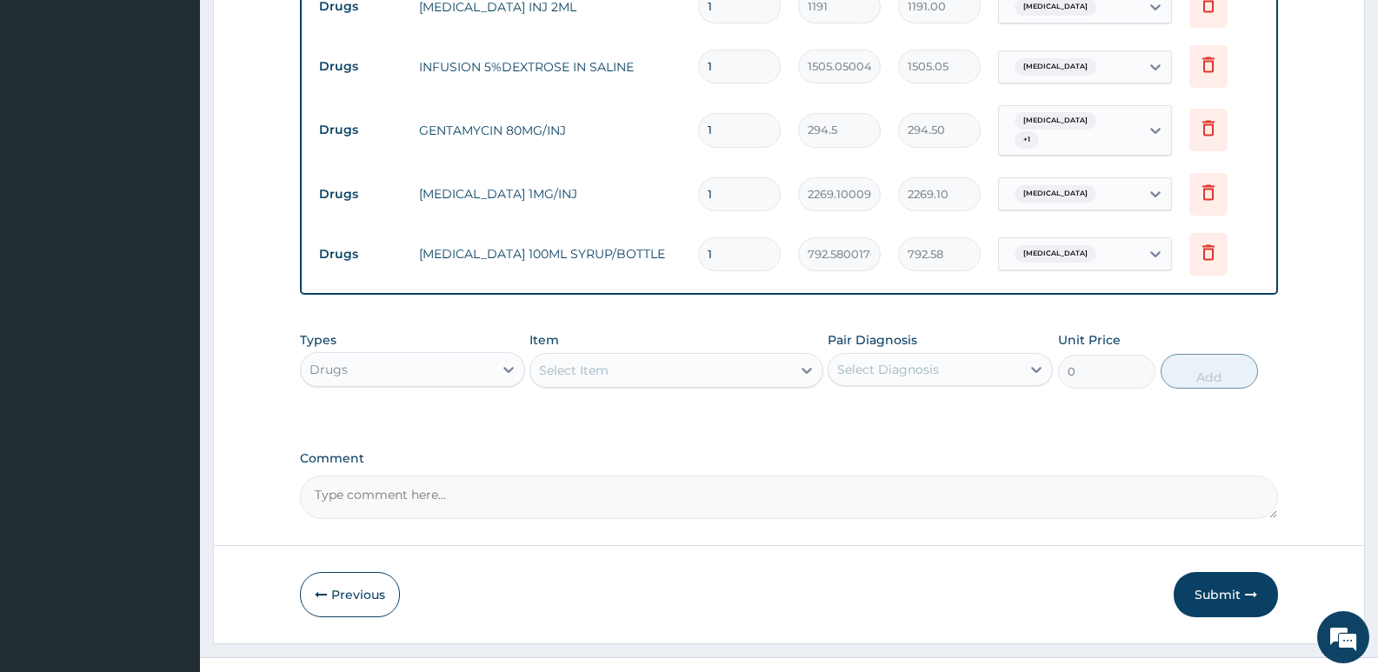
click at [640, 356] on div "Select Item" at bounding box center [660, 370] width 260 height 28
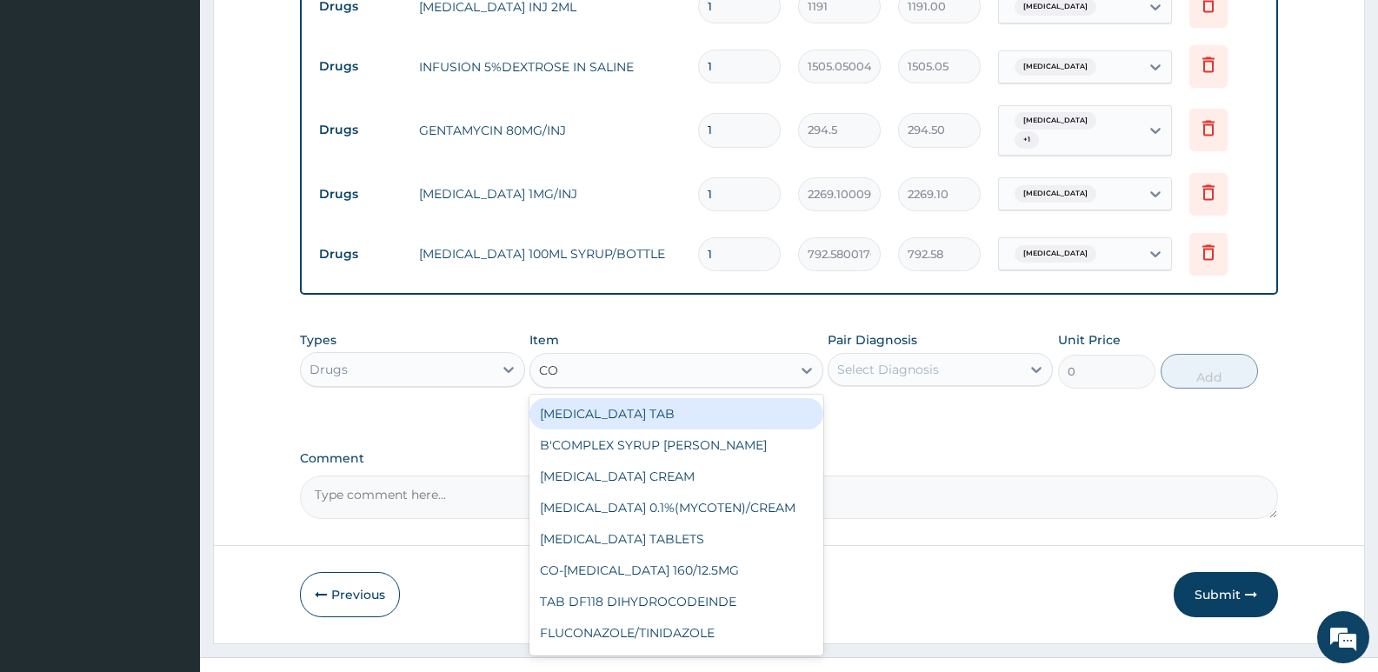
type input "CO"
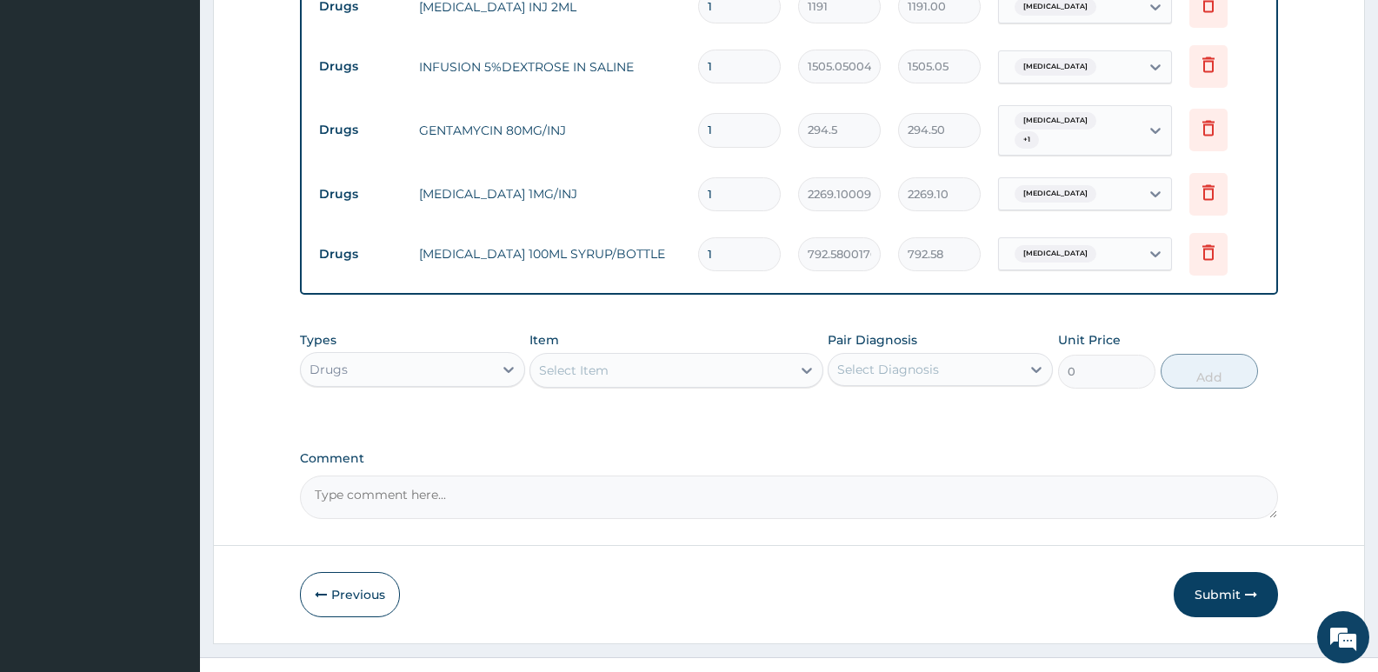
click at [646, 356] on div "Select Item" at bounding box center [660, 370] width 260 height 28
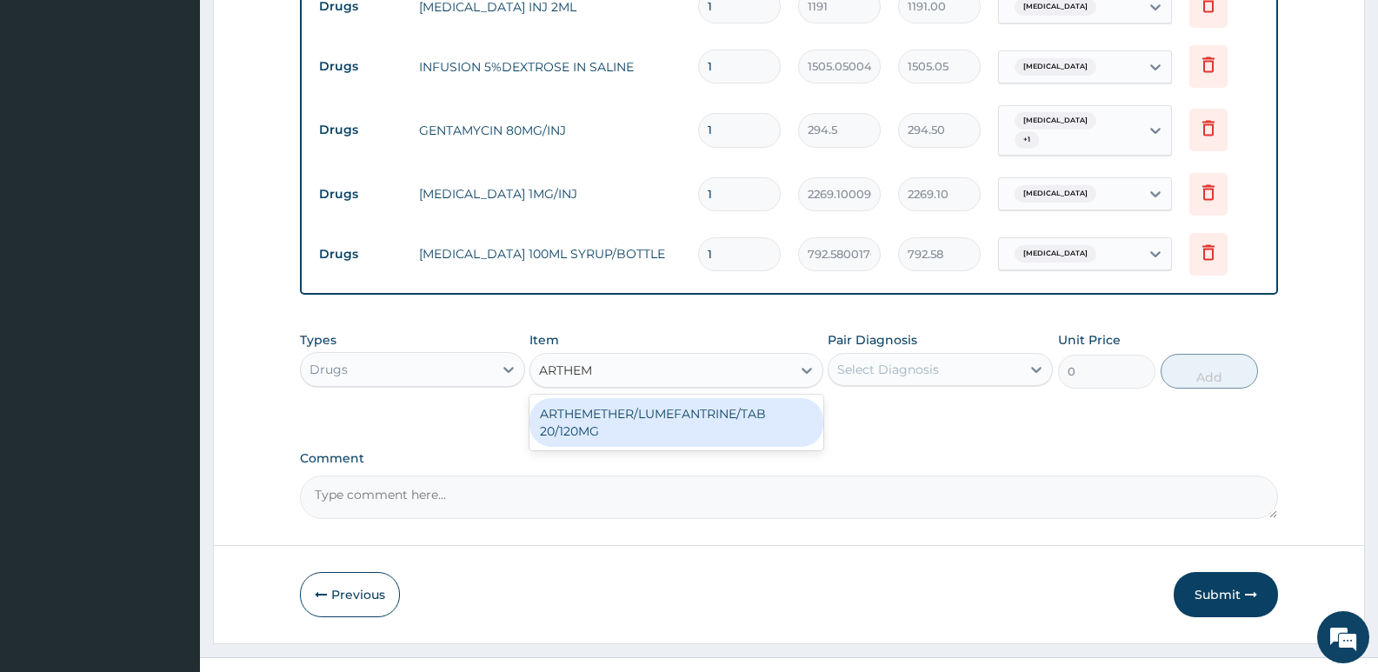
type input "ARTHEME"
click at [668, 398] on div "ARTHEMETHER/LUMEFANTRINE/TAB 20/120MG" at bounding box center [675, 422] width 293 height 49
type input "130"
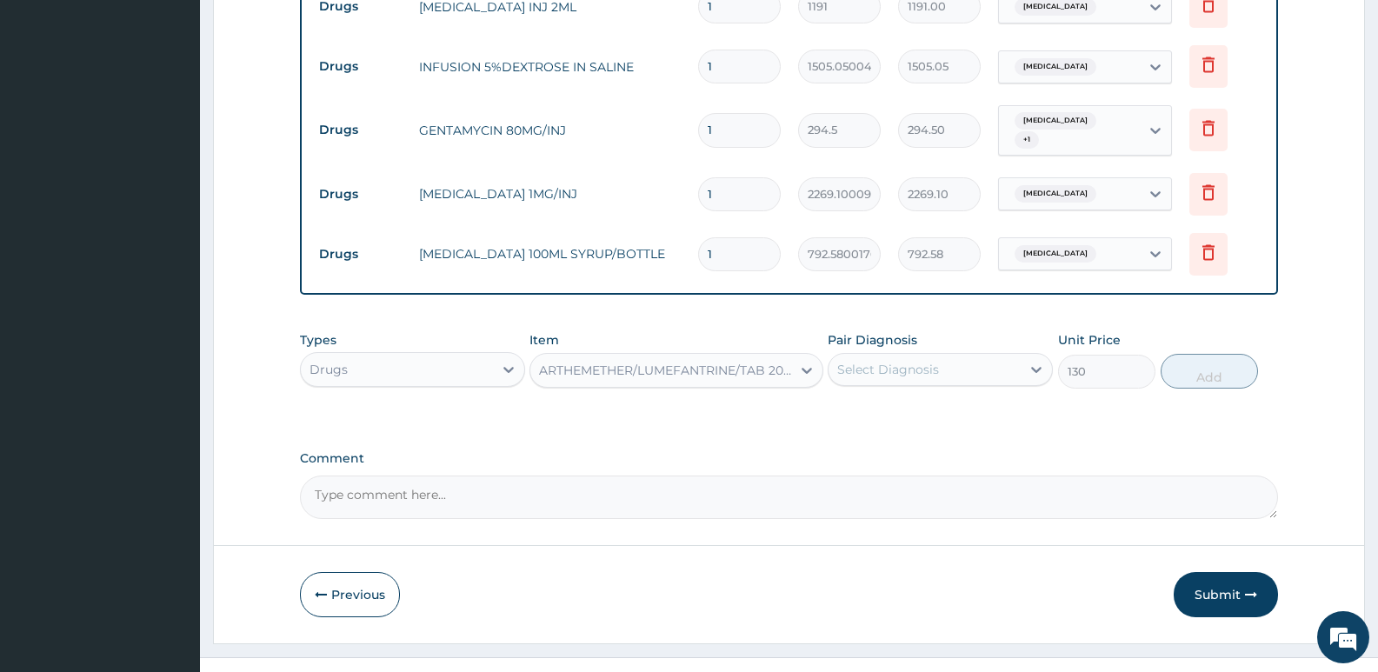
click at [937, 361] on div "Select Diagnosis" at bounding box center [888, 369] width 102 height 17
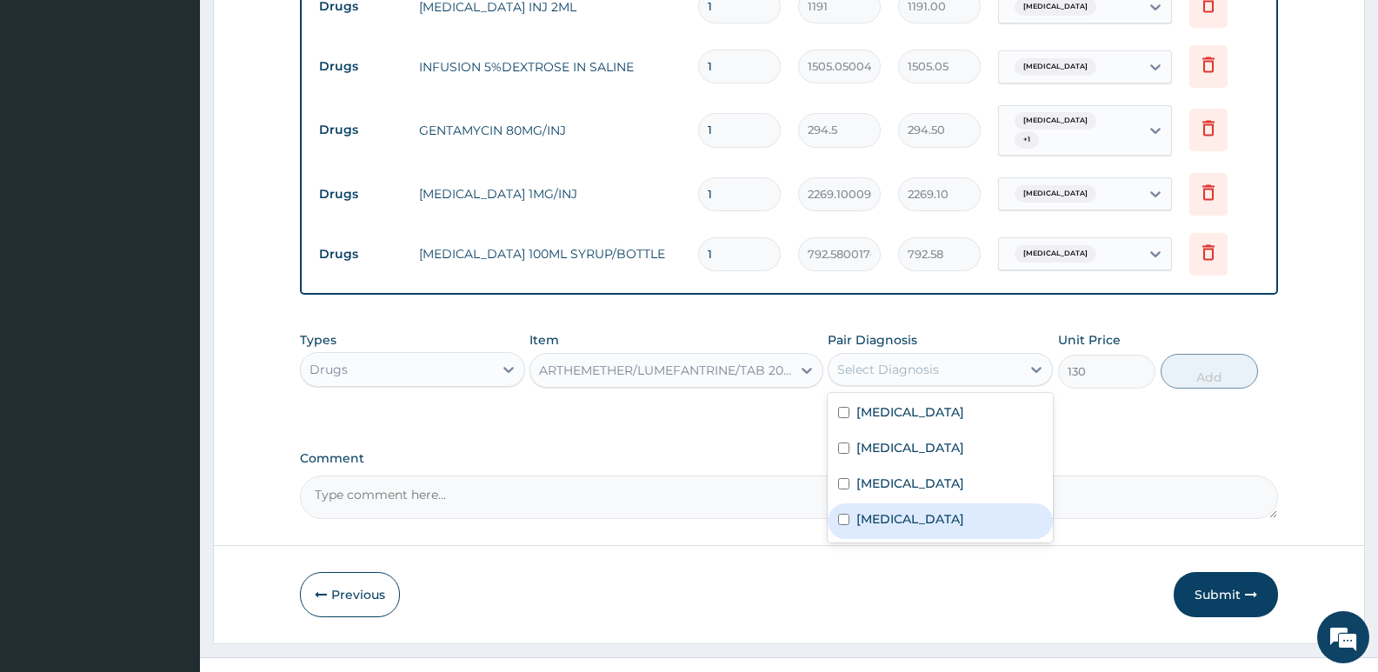
click at [890, 510] on label "Malaria" at bounding box center [910, 518] width 108 height 17
checkbox input "true"
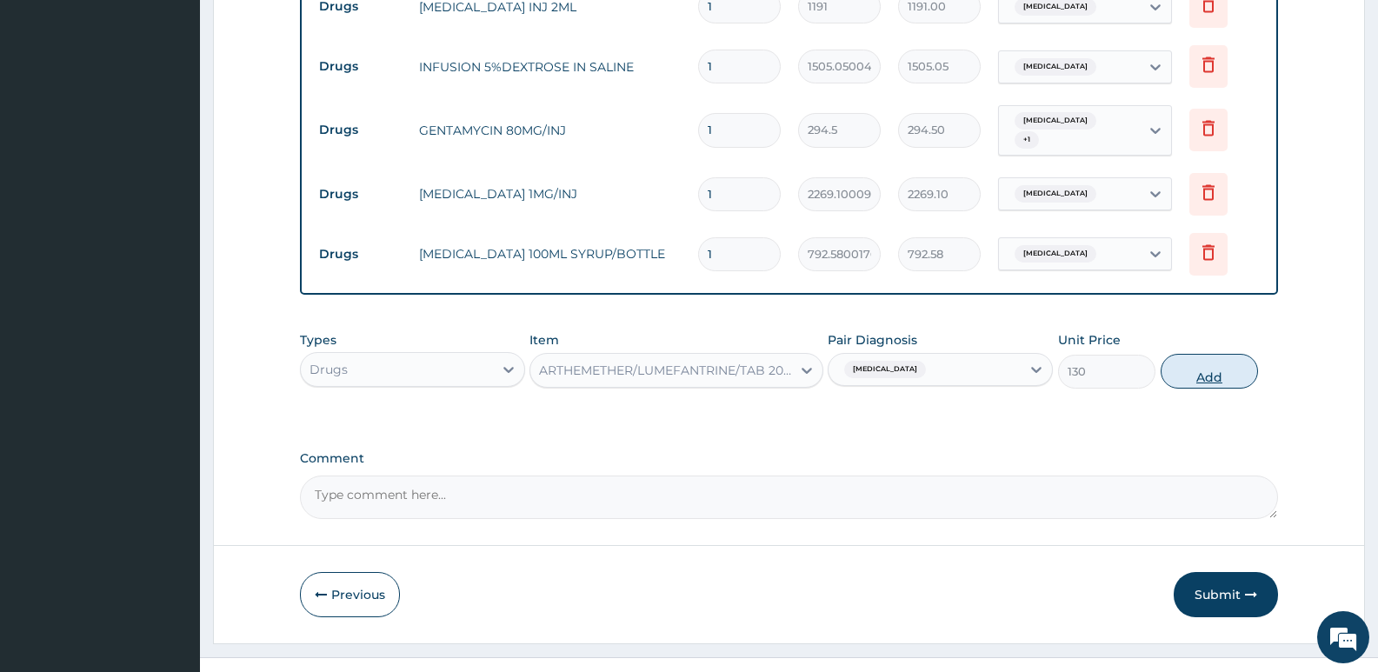
click at [1202, 354] on button "Add" at bounding box center [1208, 371] width 97 height 35
type input "0"
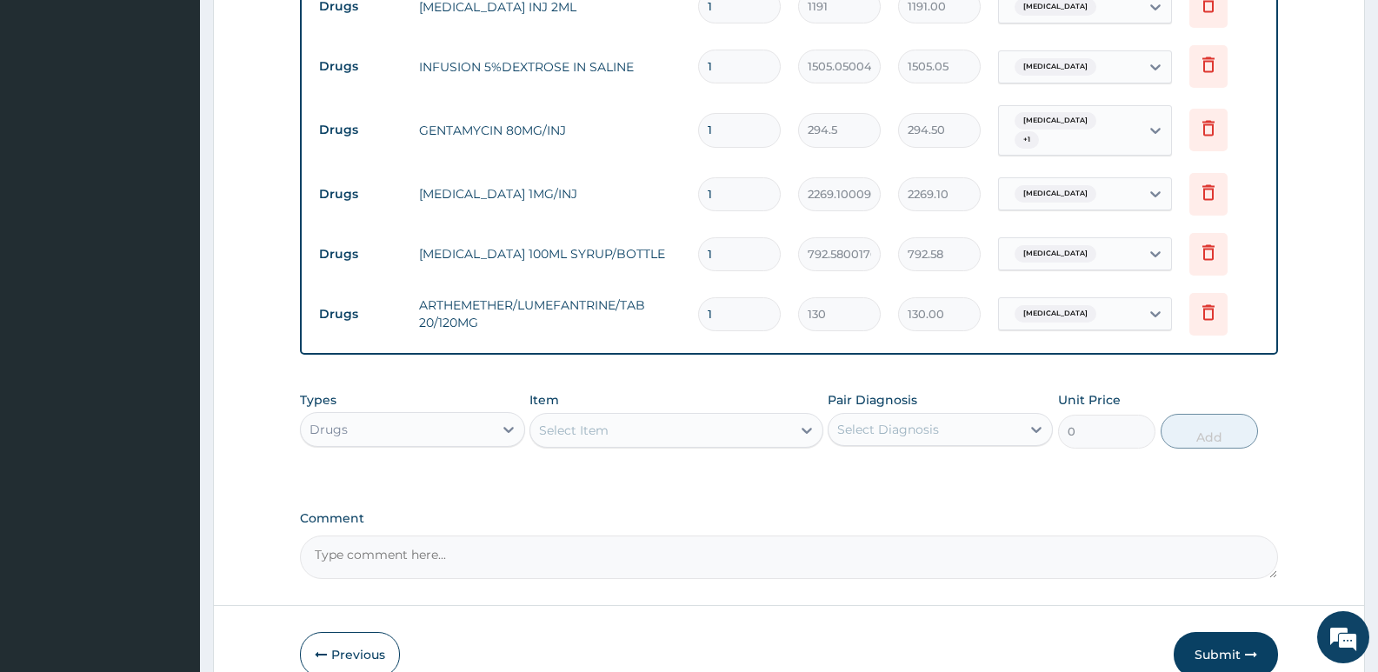
click at [603, 422] on div "Select Item" at bounding box center [574, 430] width 70 height 17
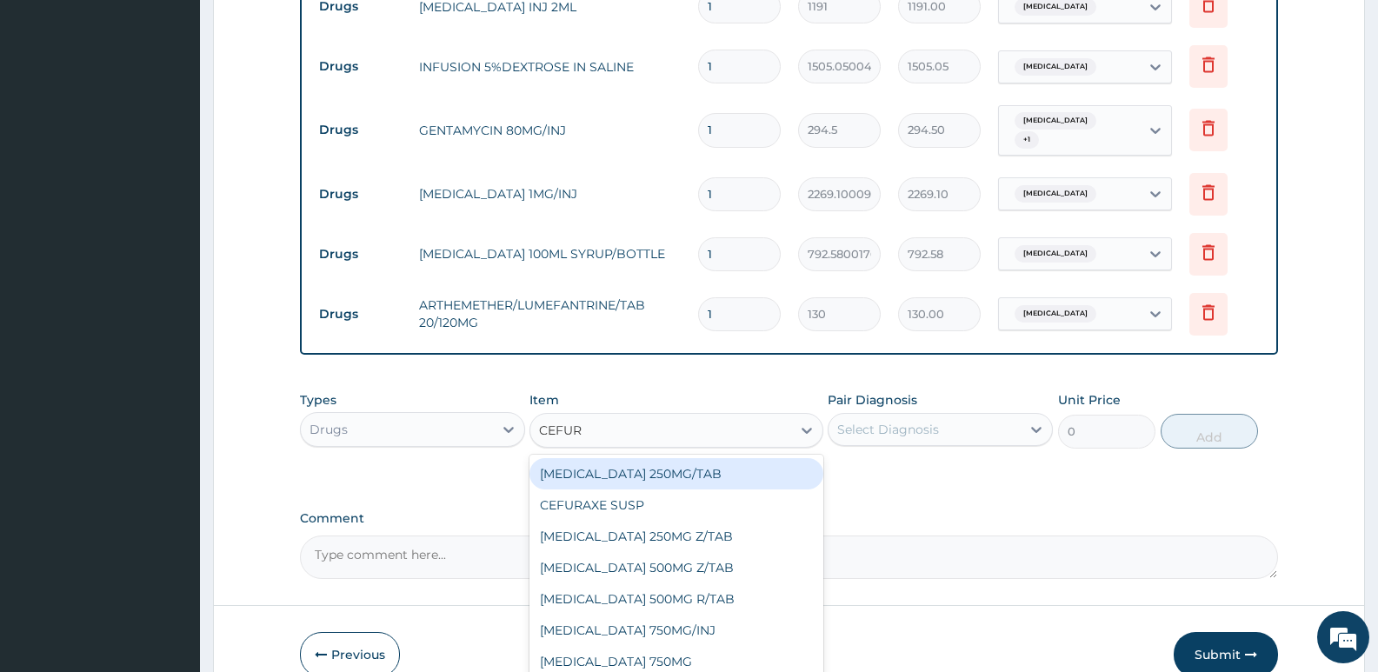
type input "CEFURO"
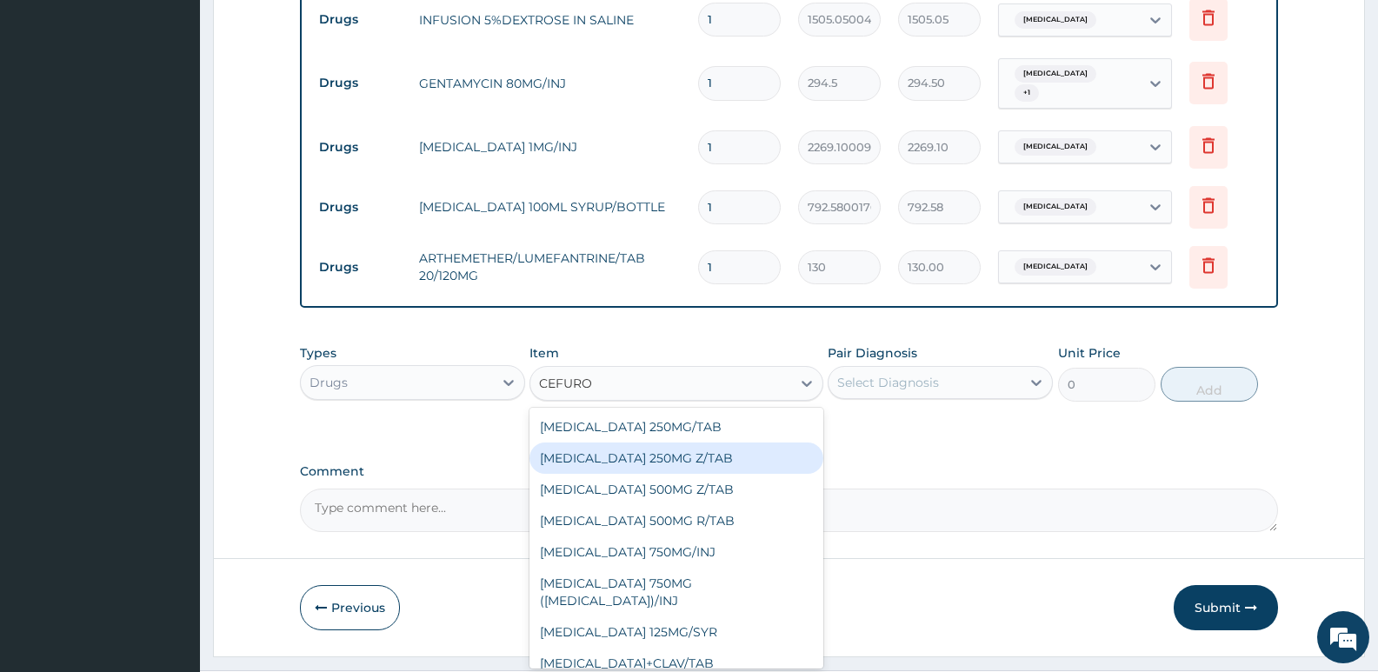
scroll to position [1159, 0]
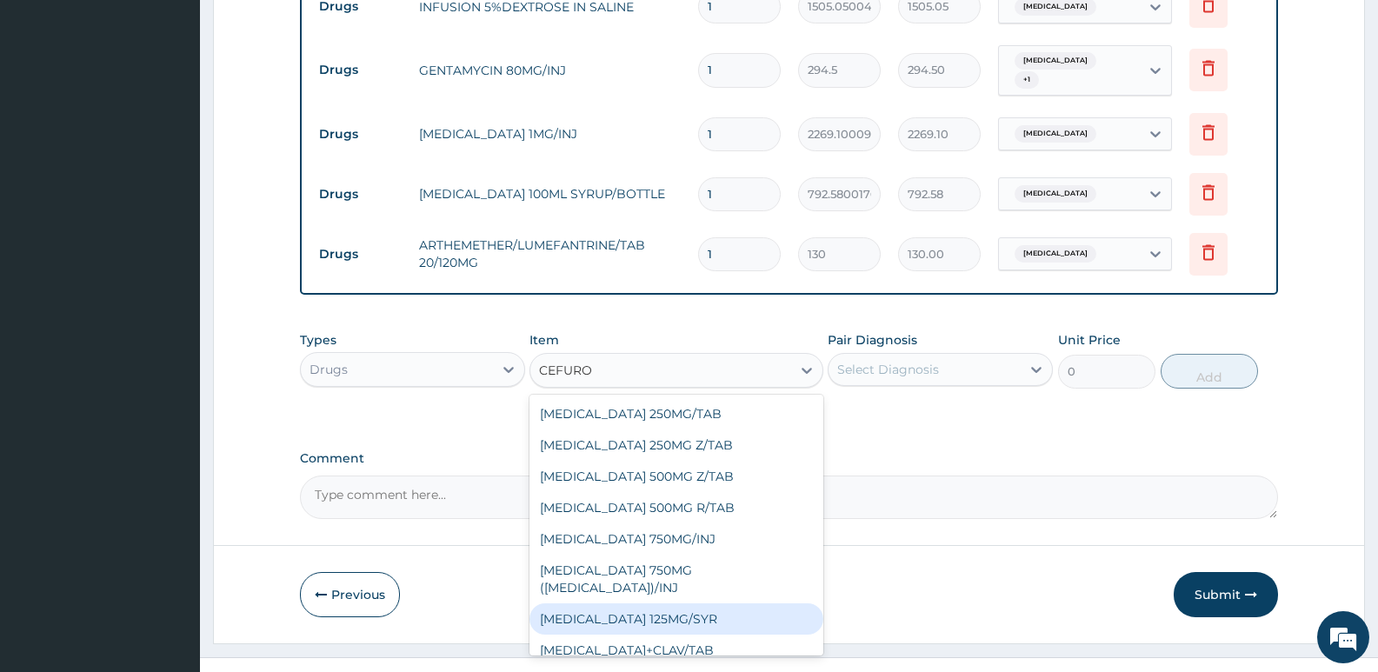
drag, startPoint x: 687, startPoint y: 578, endPoint x: 704, endPoint y: 536, distance: 45.2
click at [687, 603] on div "CEFUROXIME 125MG/SYR" at bounding box center [675, 618] width 293 height 31
type input "6035.77001953125"
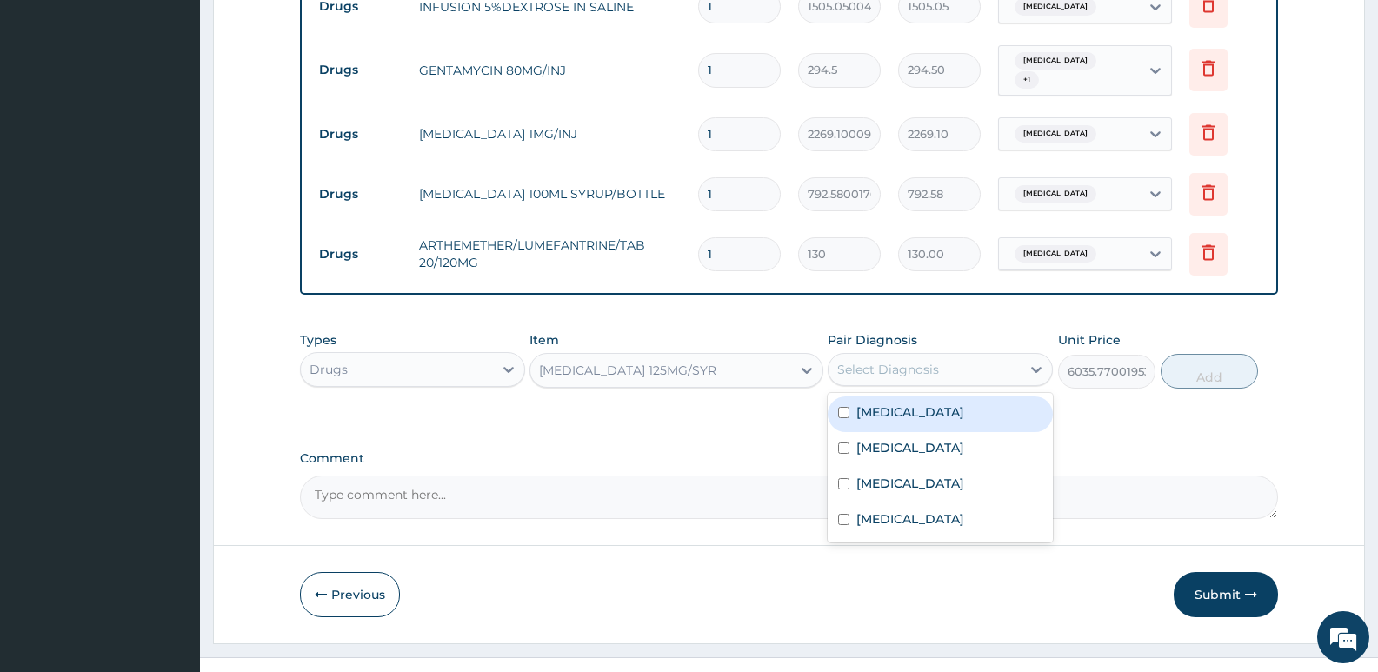
click at [914, 361] on div "Select Diagnosis" at bounding box center [888, 369] width 102 height 17
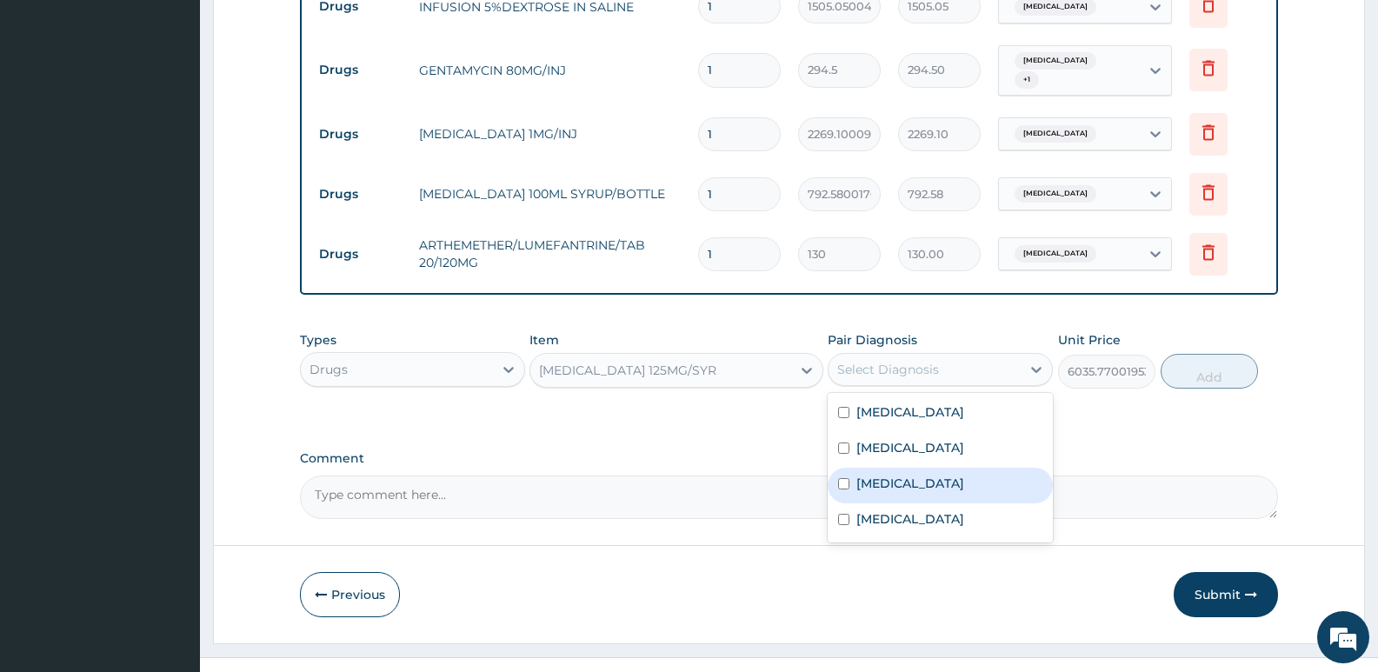
click at [911, 468] on div "Sepsis" at bounding box center [939, 486] width 225 height 36
checkbox input "true"
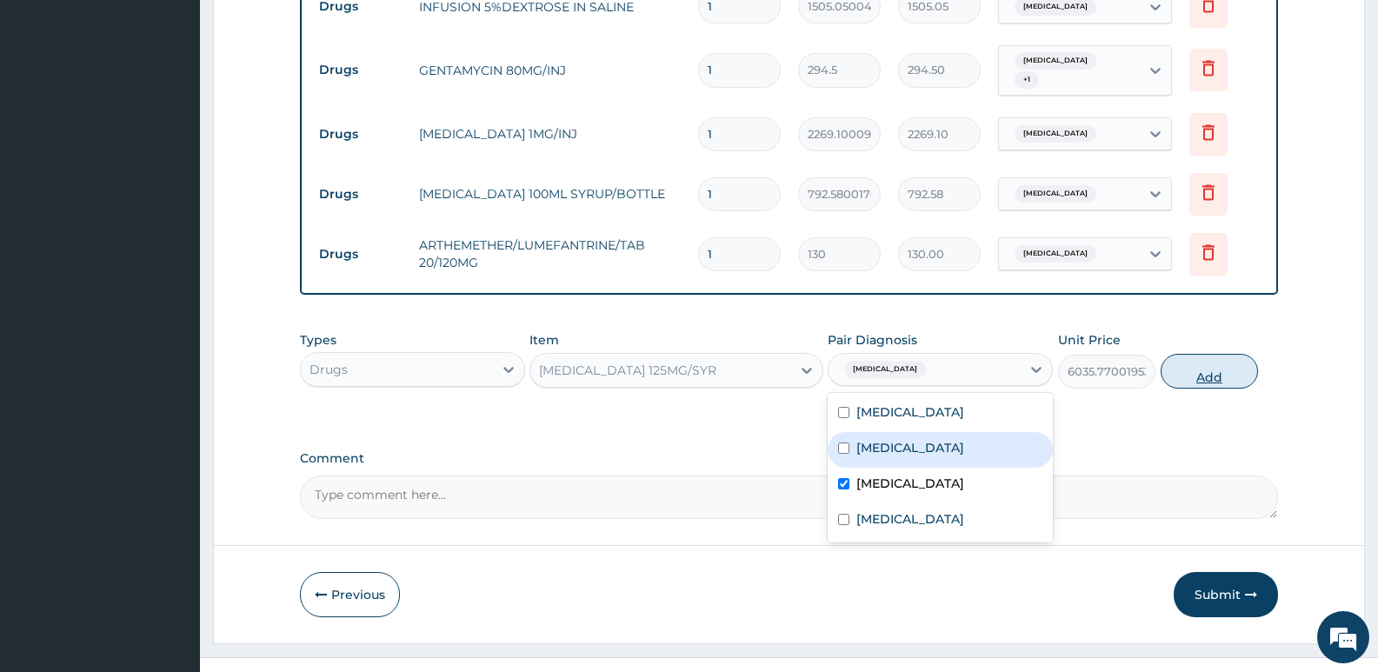
click at [1179, 354] on button "Add" at bounding box center [1208, 371] width 97 height 35
type input "0"
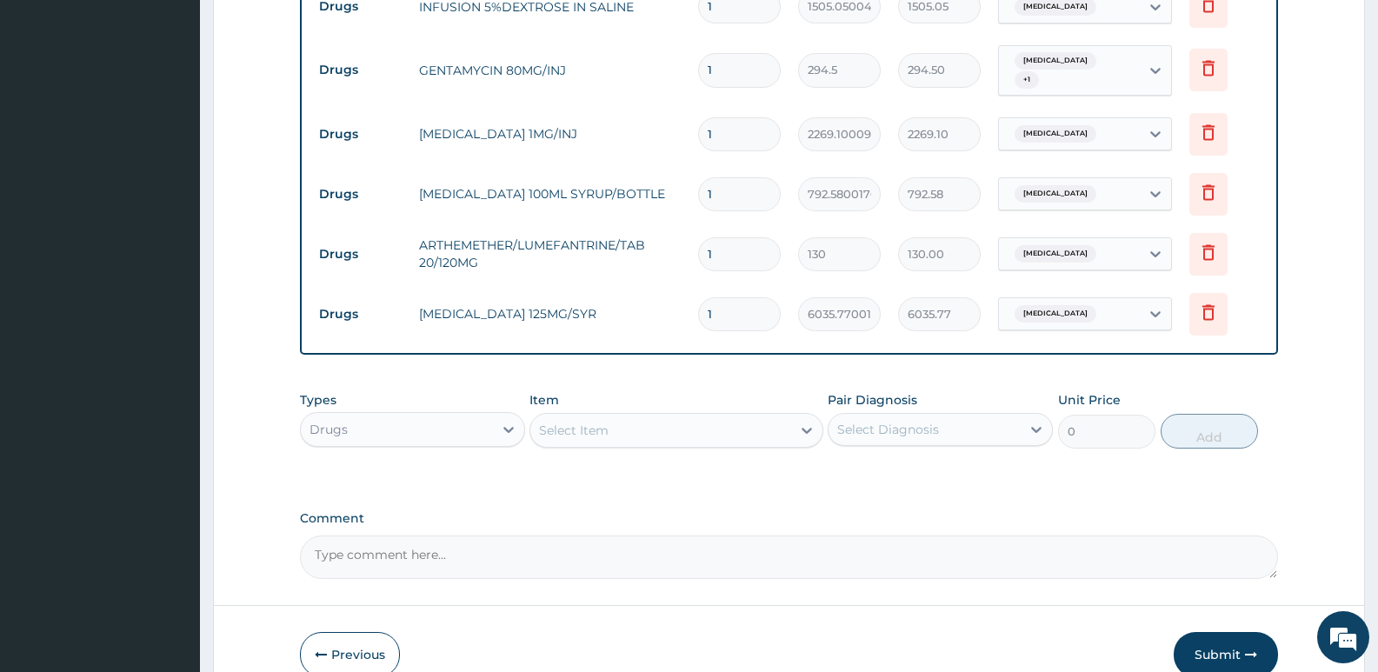
drag, startPoint x: 747, startPoint y: 225, endPoint x: 641, endPoint y: 225, distance: 106.0
click at [641, 225] on tr "Drugs ARTHEMETHER/LUMEFANTRINE/TAB 20/120MG 1 130 130.00 Malaria Delete" at bounding box center [788, 254] width 957 height 60
type input "6"
type input "780.00"
type input "6"
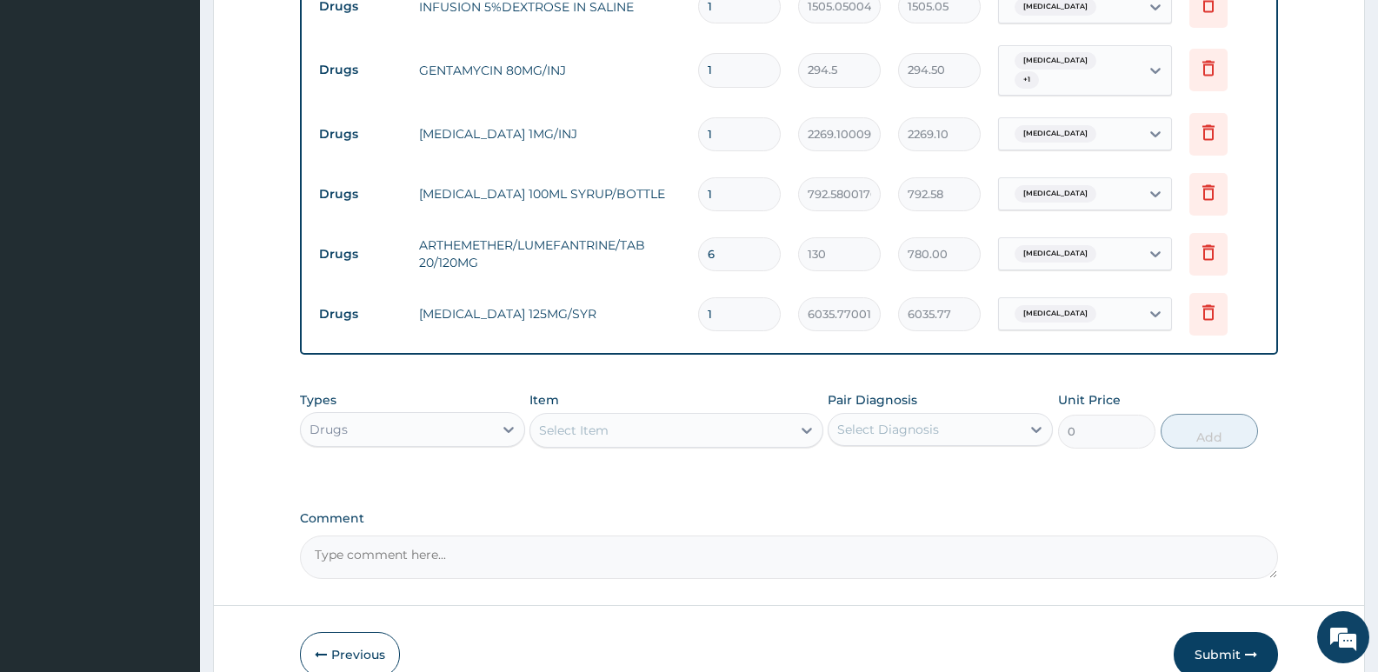
drag, startPoint x: 741, startPoint y: 97, endPoint x: 603, endPoint y: 112, distance: 139.0
click at [605, 112] on tr "Drugs CEFTRIAXONE 1MG/INJ 1 2269.10009765625 2269.10 Sepsis Delete" at bounding box center [788, 134] width 957 height 60
type input "5"
type input "11345.50"
type input "5"
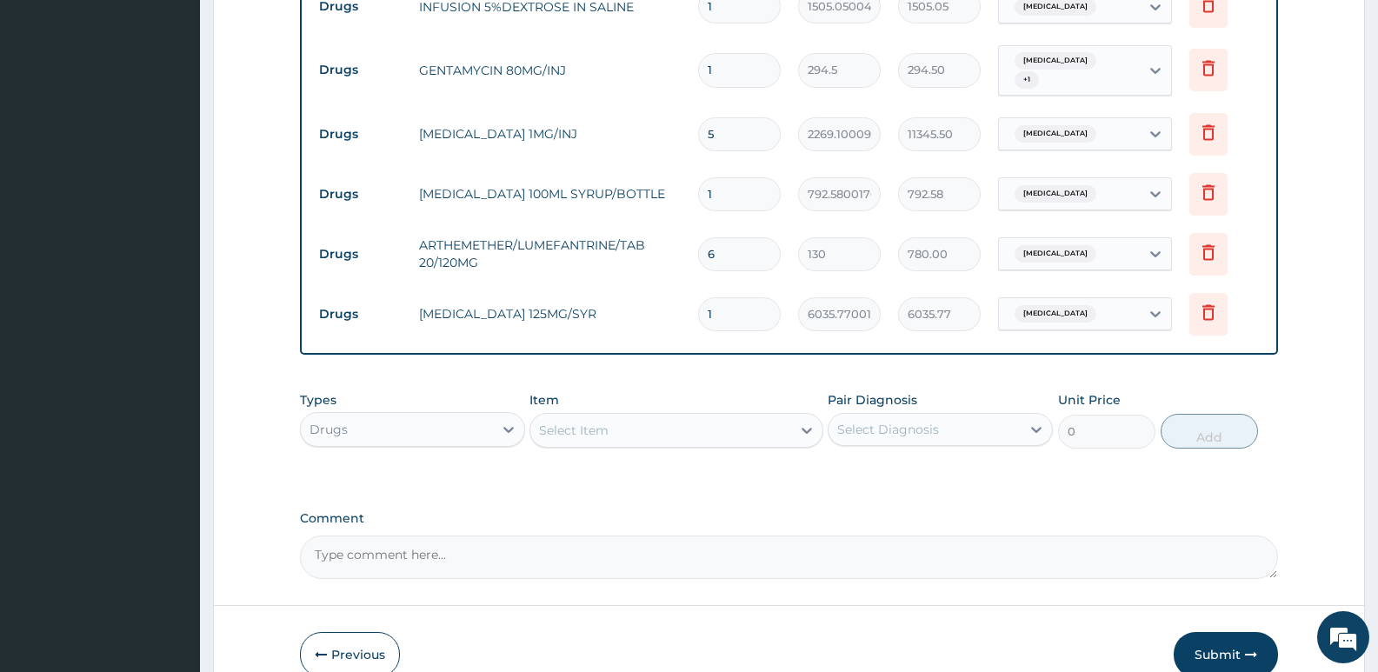
drag, startPoint x: 732, startPoint y: 47, endPoint x: 588, endPoint y: 39, distance: 144.5
click at [588, 39] on tr "Drugs GENTAMYCIN 80MG/INJ 1 294.5 294.50 Acute gastritis + 1 Delete" at bounding box center [788, 71] width 957 height 68
type input "8"
type input "2356.00"
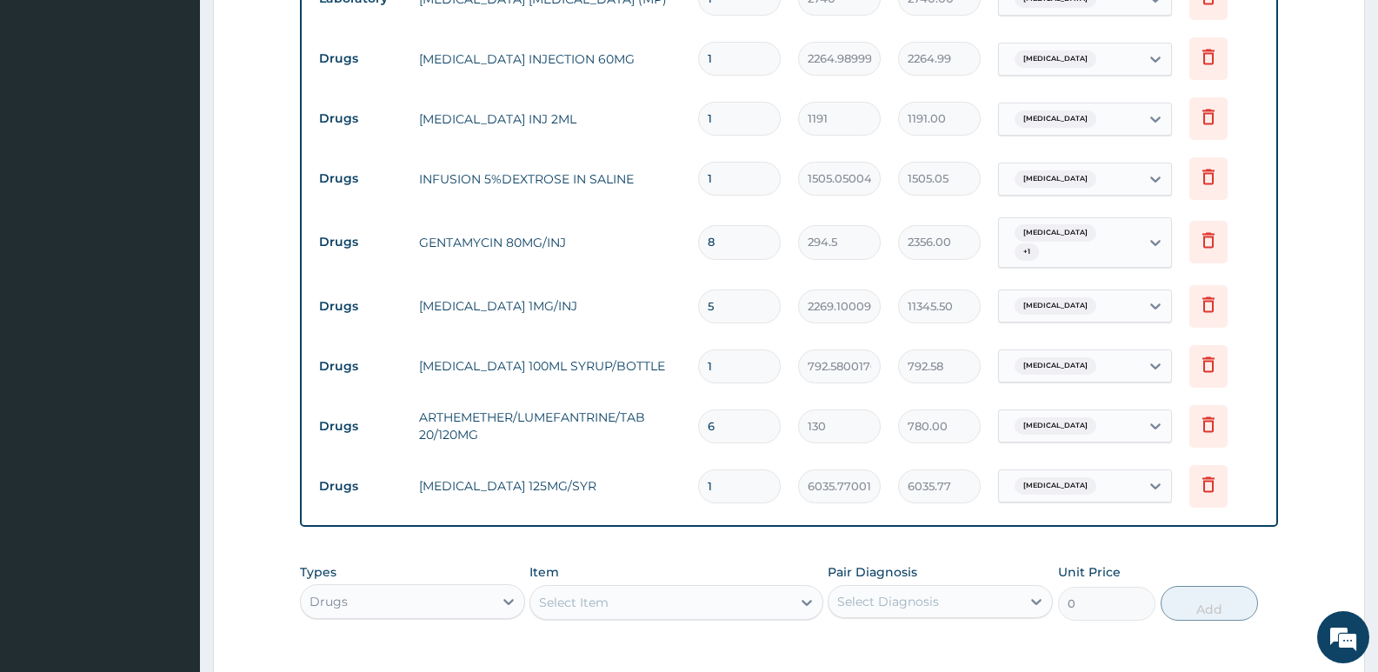
scroll to position [985, 0]
type input "8"
drag, startPoint x: 739, startPoint y: 104, endPoint x: 578, endPoint y: 102, distance: 160.8
click at [578, 102] on tr "Drugs PARACETAMOL INJ 2ML 1 1191 1191.00 Malaria Delete" at bounding box center [788, 120] width 957 height 60
type input "6"
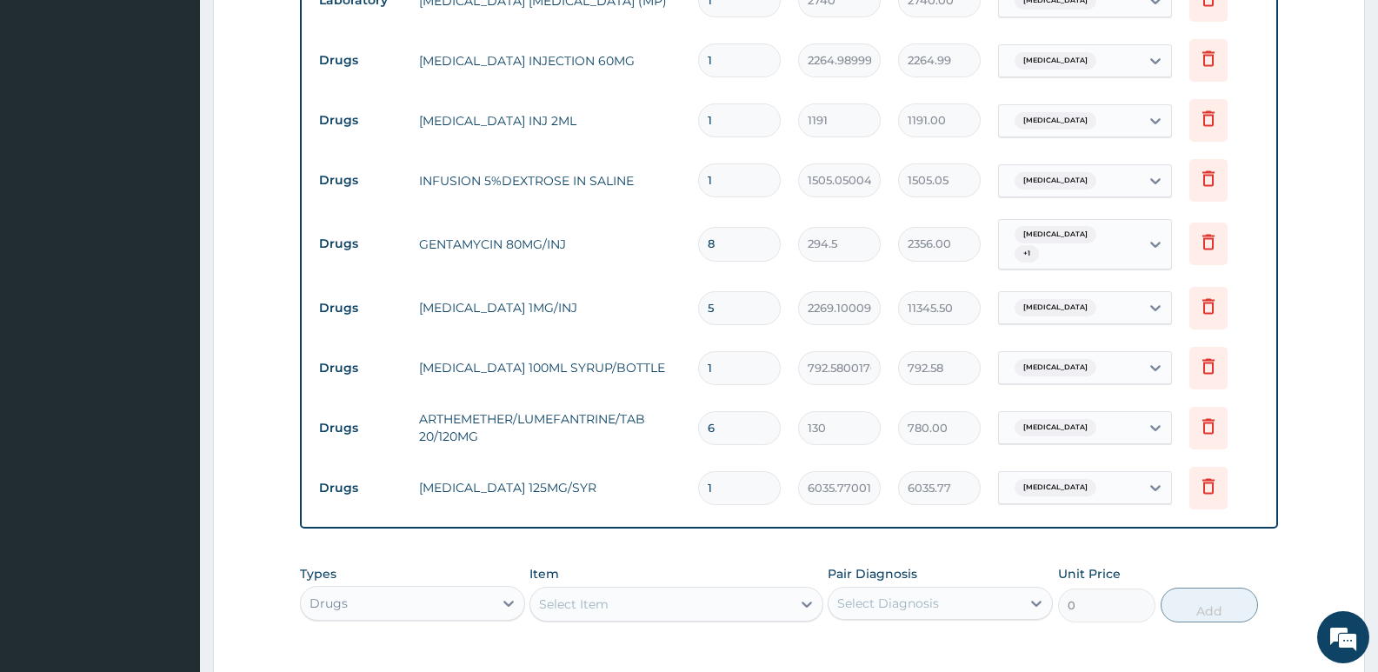
type input "7146.00"
type input "6"
drag, startPoint x: 726, startPoint y: 40, endPoint x: 551, endPoint y: 35, distance: 174.8
click at [561, 43] on tr "Drugs ARTESUNATE INJECTION 60MG 1 2264.989990234375 2264.99 Malaria Delete" at bounding box center [788, 60] width 957 height 60
type input "6"
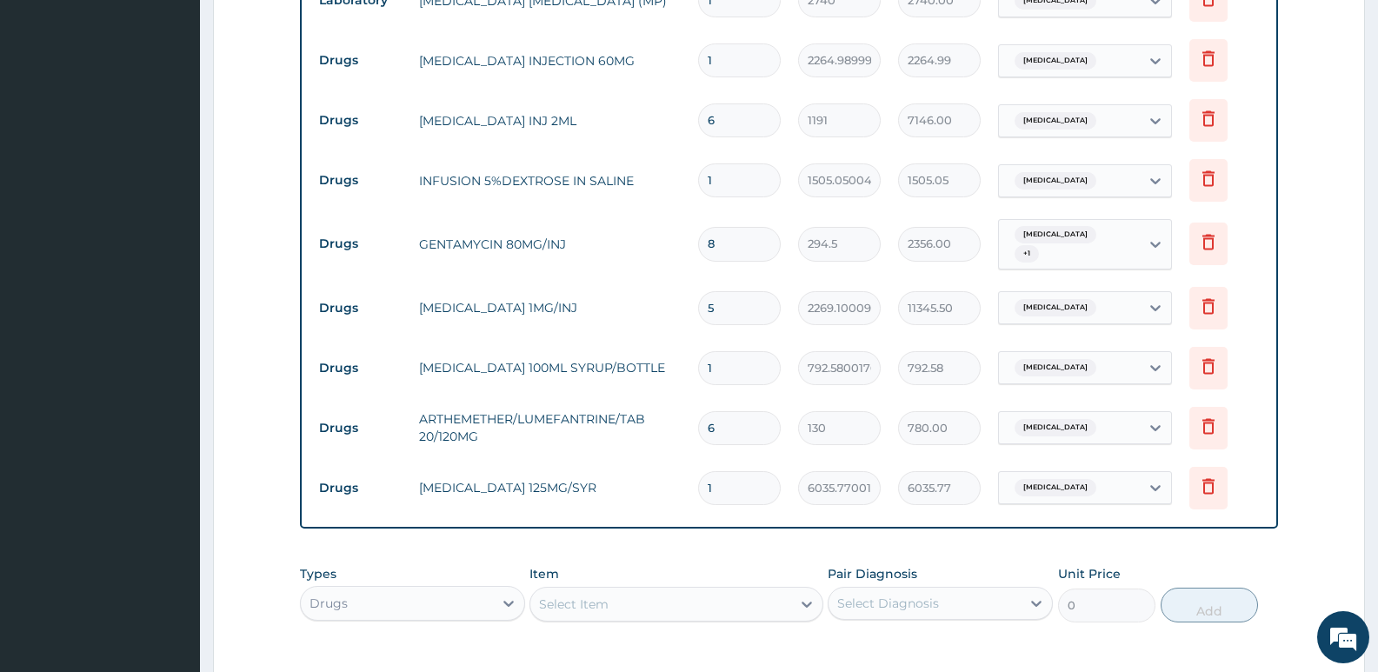
type input "13589.94"
type input "6"
click at [479, 163] on td "INFUSION 5%DEXTROSE IN SALINE" at bounding box center [549, 180] width 279 height 35
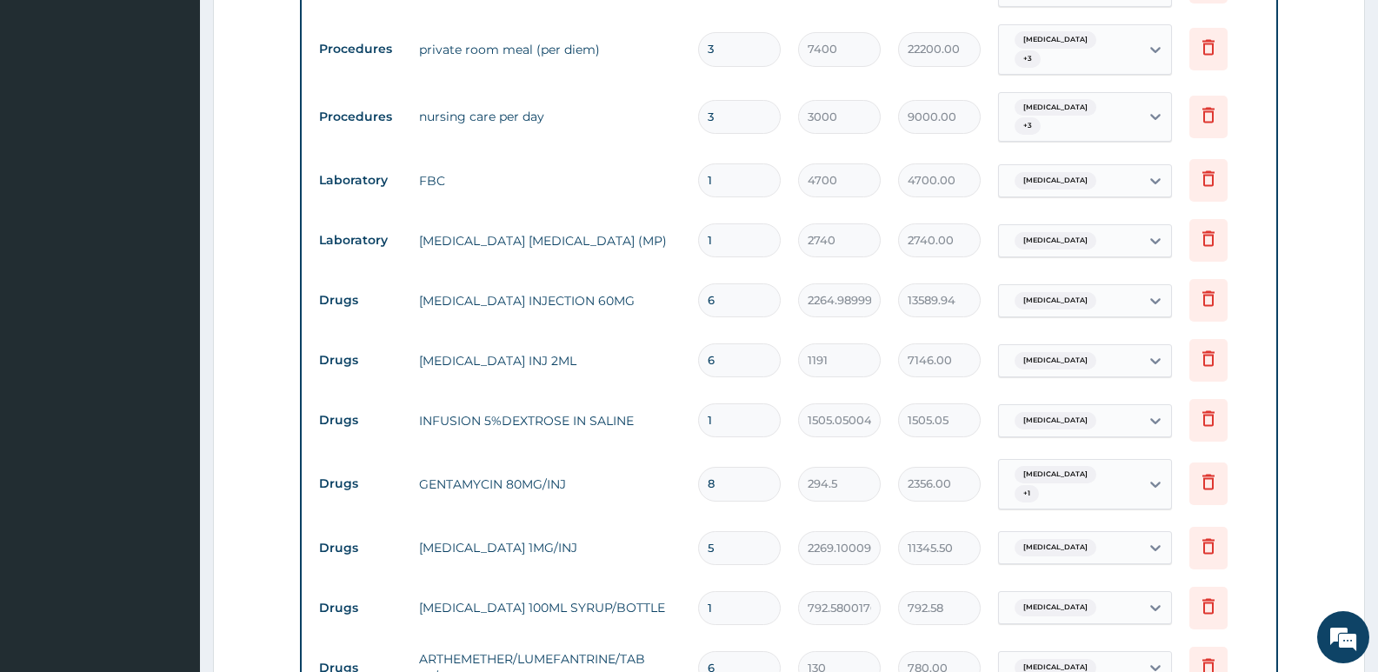
scroll to position [724, 0]
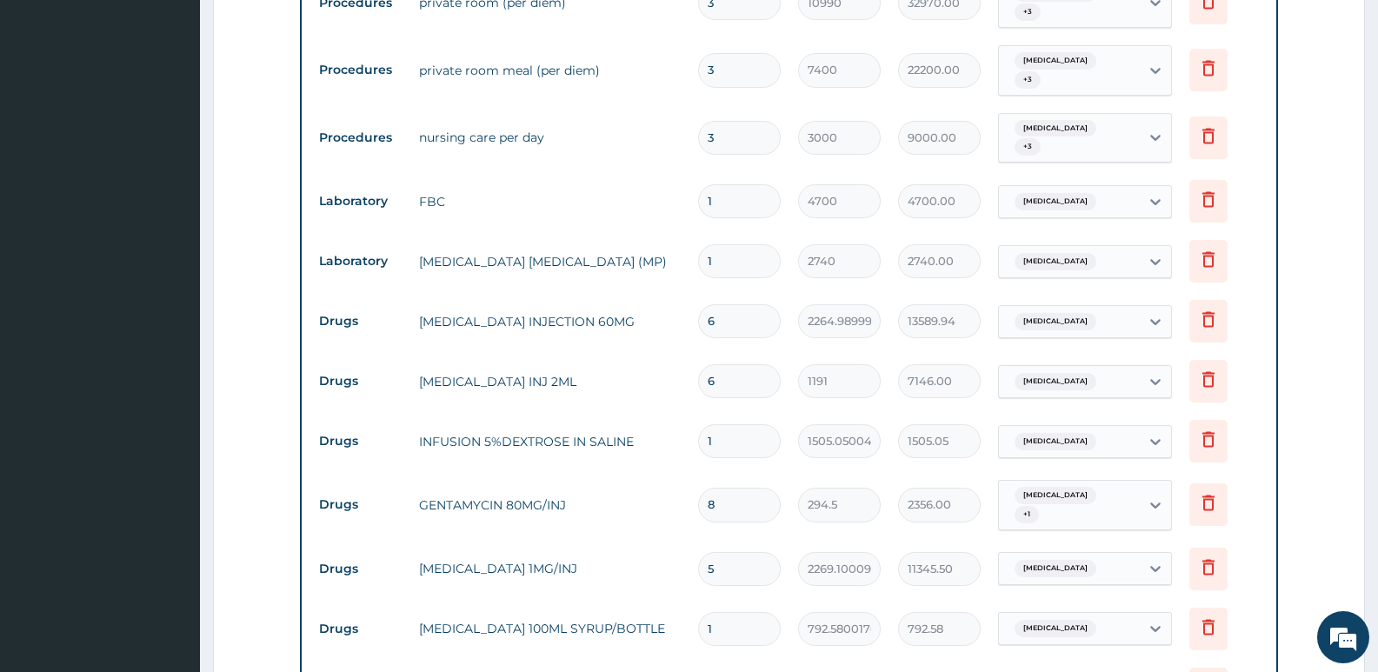
drag, startPoint x: 746, startPoint y: 180, endPoint x: 473, endPoint y: 168, distance: 273.2
click at [487, 180] on tr "Laboratory FBC 1 4700 4700.00 Sepsis Delete" at bounding box center [788, 201] width 957 height 60
type input "2"
type input "9400.00"
type input "2"
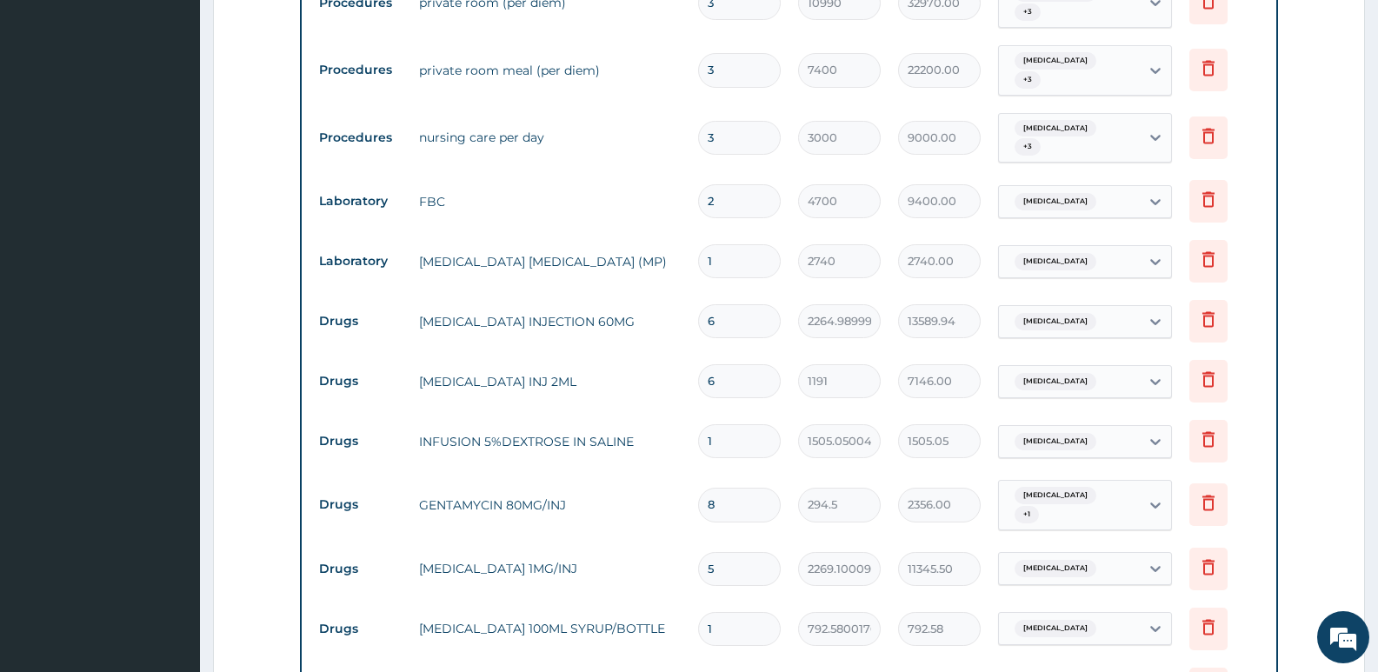
click at [488, 309] on td "ARTESUNATE INJECTION 60MG" at bounding box center [549, 321] width 279 height 35
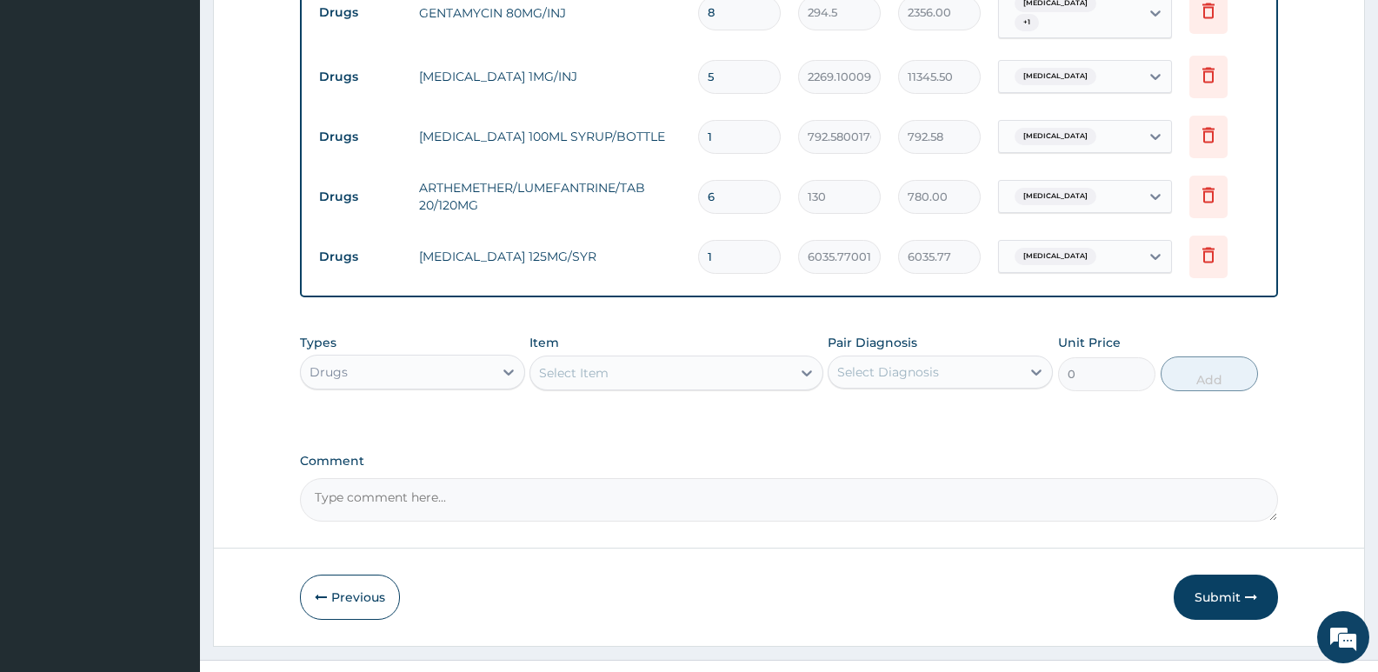
scroll to position [1219, 0]
click at [399, 475] on textarea "Comment" at bounding box center [789, 496] width 978 height 43
paste textarea "ADMISSION DATE: 6/8/2025 dISCHARGED DATE: 13/8/2025"
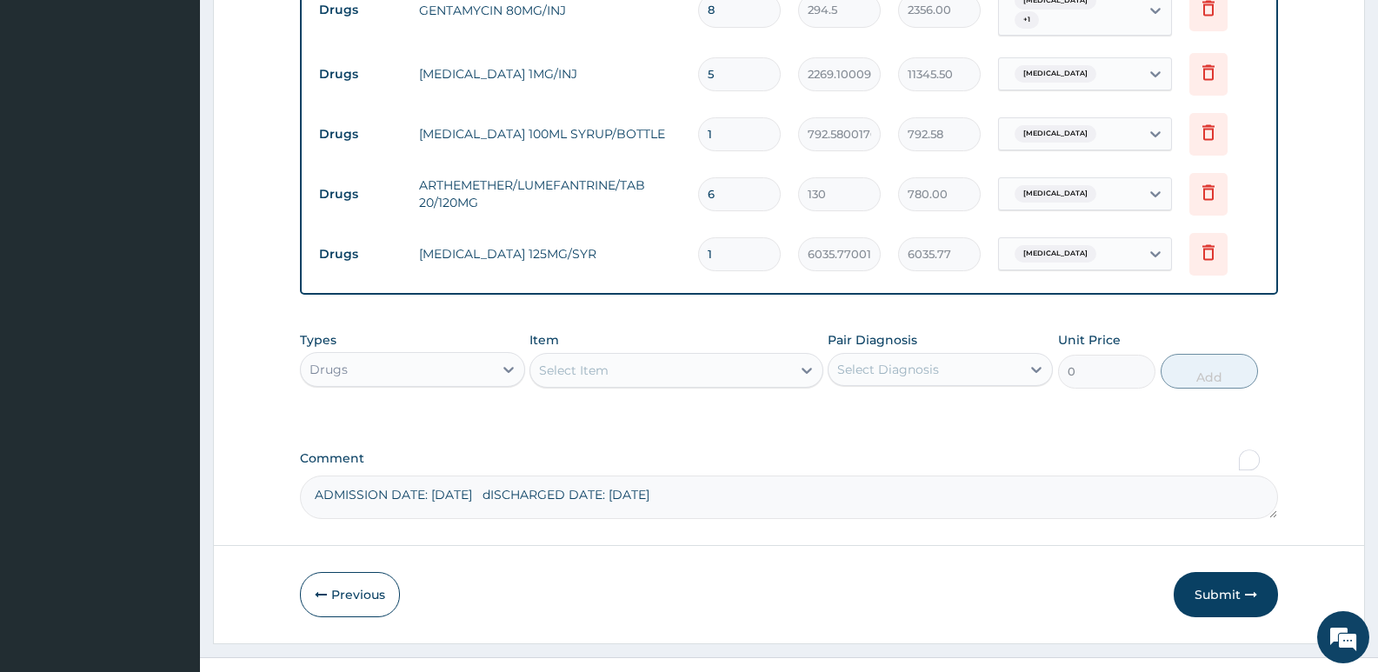
click at [428, 475] on textarea "ADMISSION DATE: 6/8/2025 dISCHARGED DATE: 13/8/2025" at bounding box center [789, 496] width 978 height 43
click at [626, 475] on textarea "ADMISSION DATE: 9/8/2025 dISCHARGED DATE: 13/8/2025" at bounding box center [789, 496] width 978 height 43
type textarea "ADMISSION DATE: 9/8/2025 dISCHARGED DATE: 12/8/2025"
click at [1236, 572] on button "Submit" at bounding box center [1225, 594] width 104 height 45
